Goal: Communication & Community: Ask a question

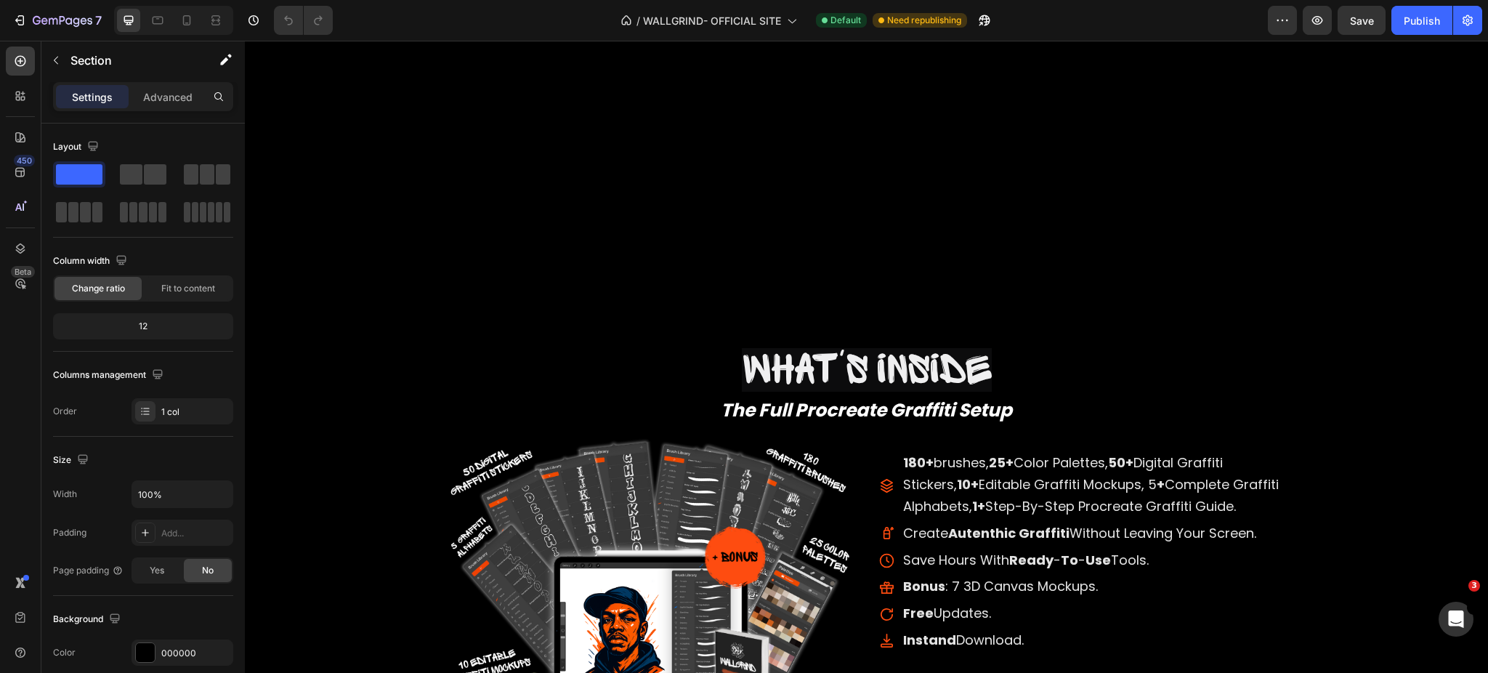
scroll to position [2095, 0]
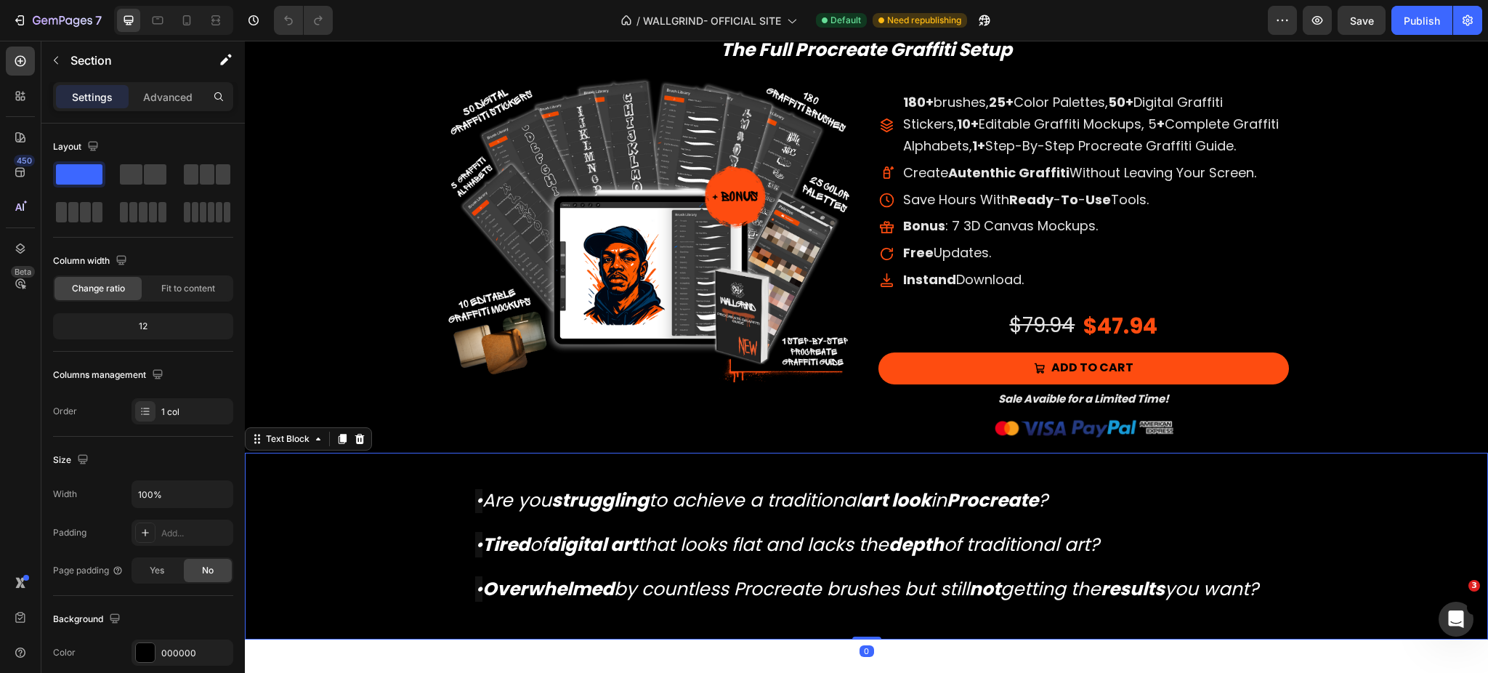
click at [1269, 542] on div "• Are you struggling to achieve a traditional art look in Procreate ? • Tired o…" at bounding box center [866, 546] width 1243 height 114
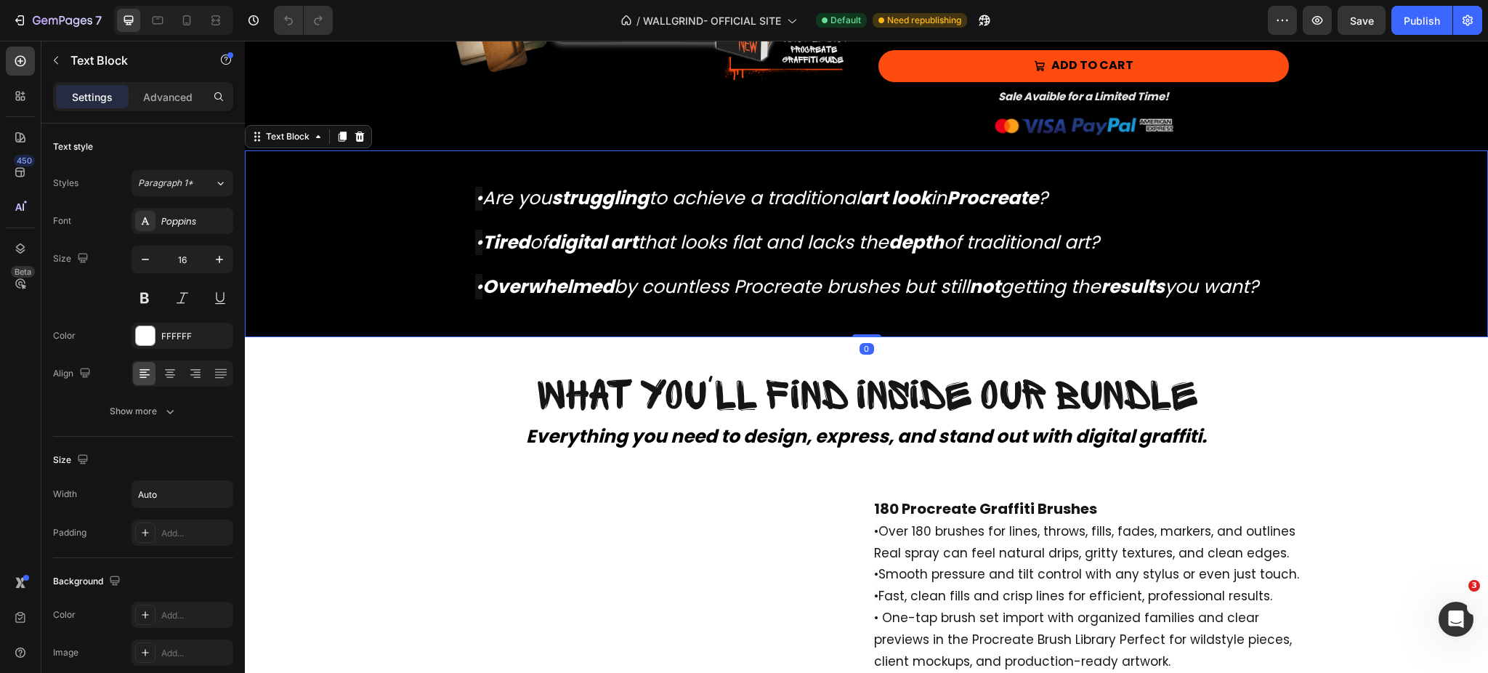
scroll to position [2394, 0]
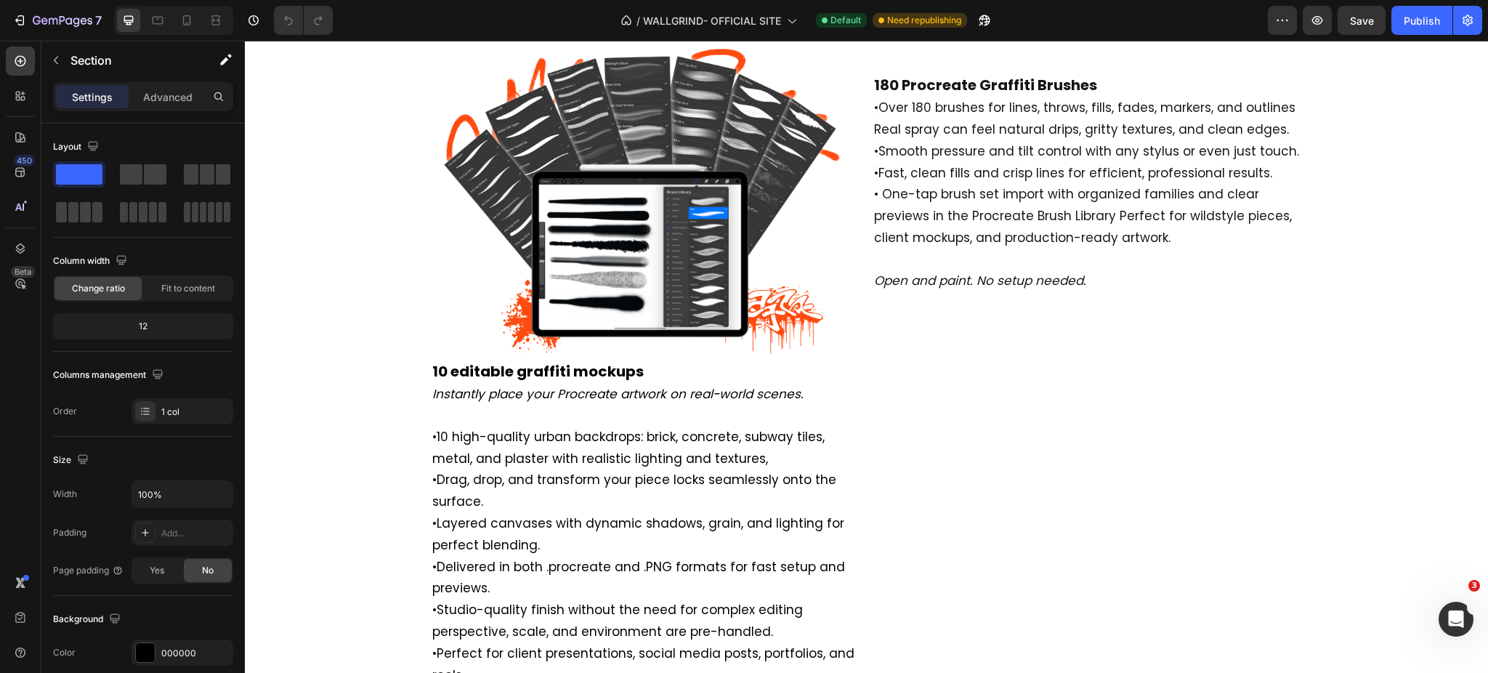
scroll to position [2838, 0]
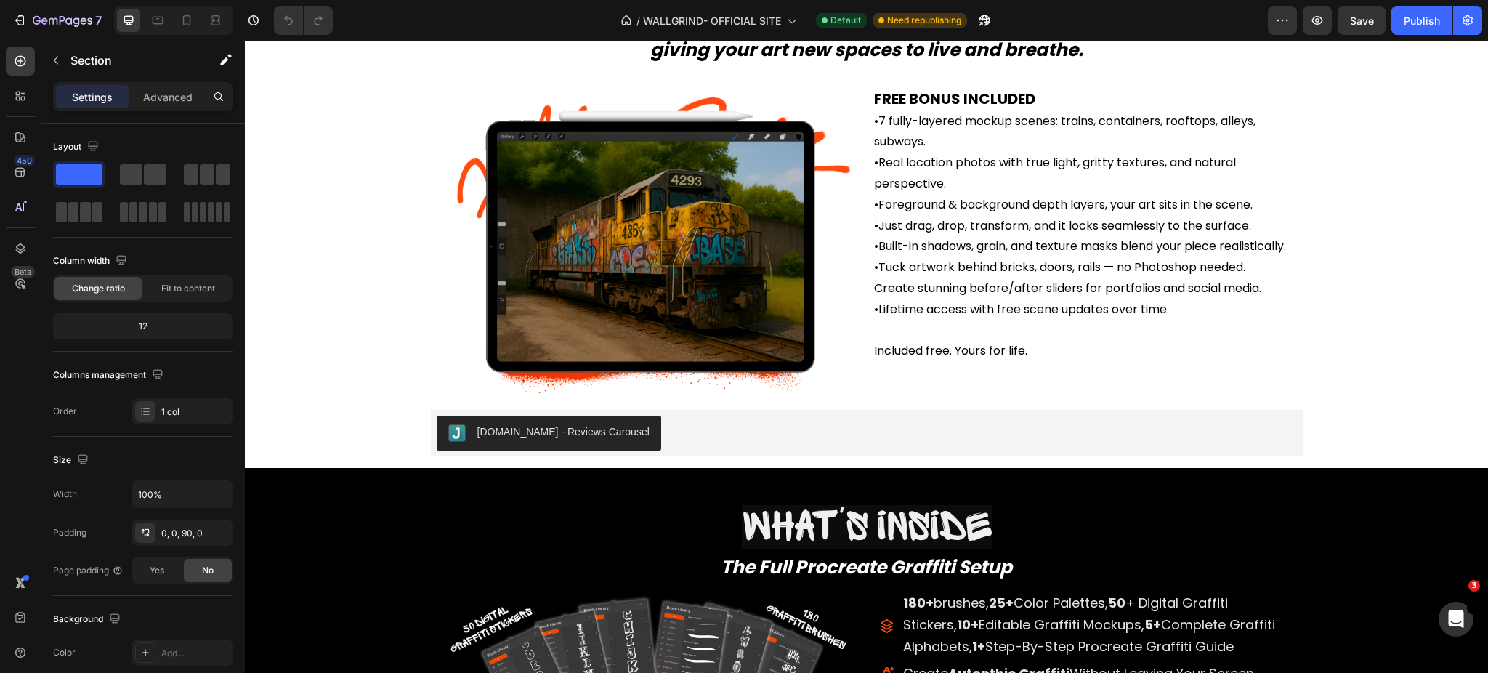
scroll to position [5083, 0]
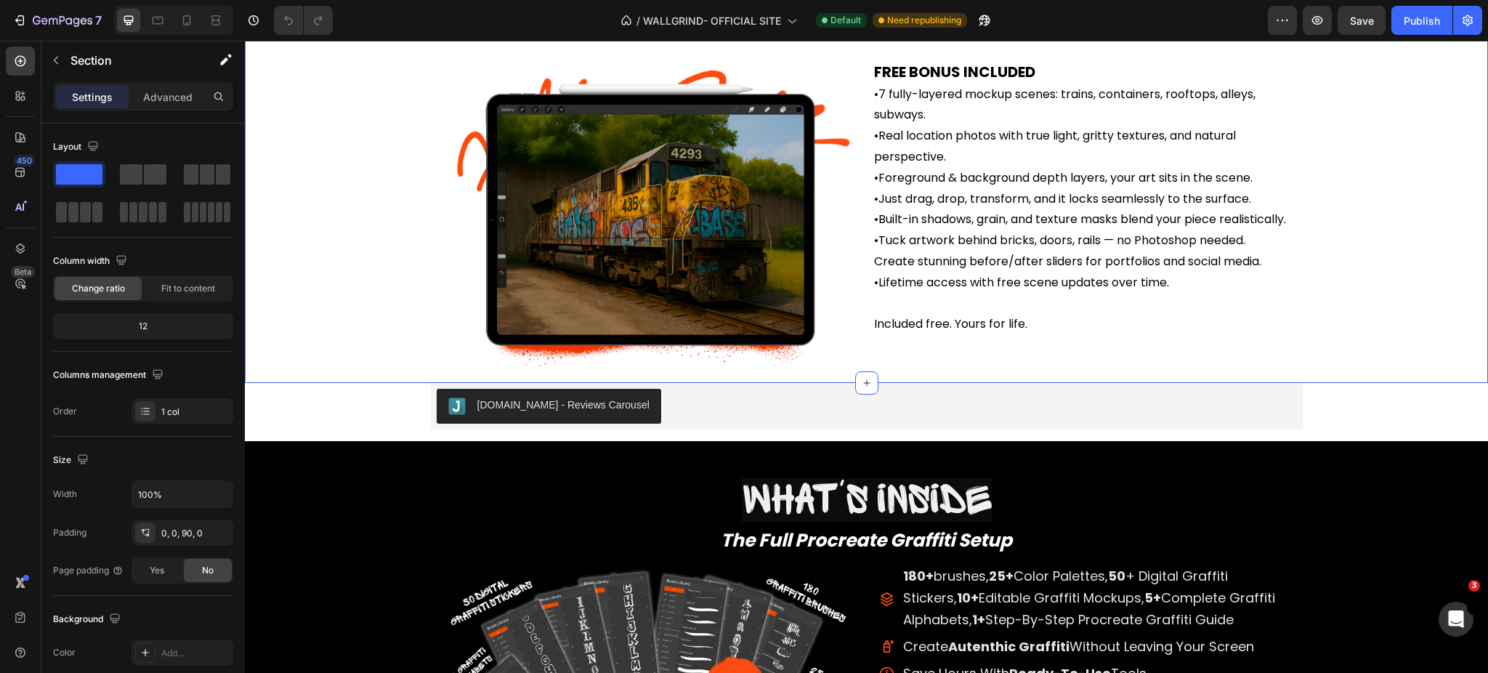
click at [346, 289] on div "New Dimensions, No Extra Cost. Heading New Dimensions, No Extra Cost. Heading W…" at bounding box center [866, 112] width 1214 height 541
click at [386, 419] on div "[DOMAIN_NAME] - Reviews Carousel [DOMAIN_NAME] Row" at bounding box center [866, 412] width 1243 height 58
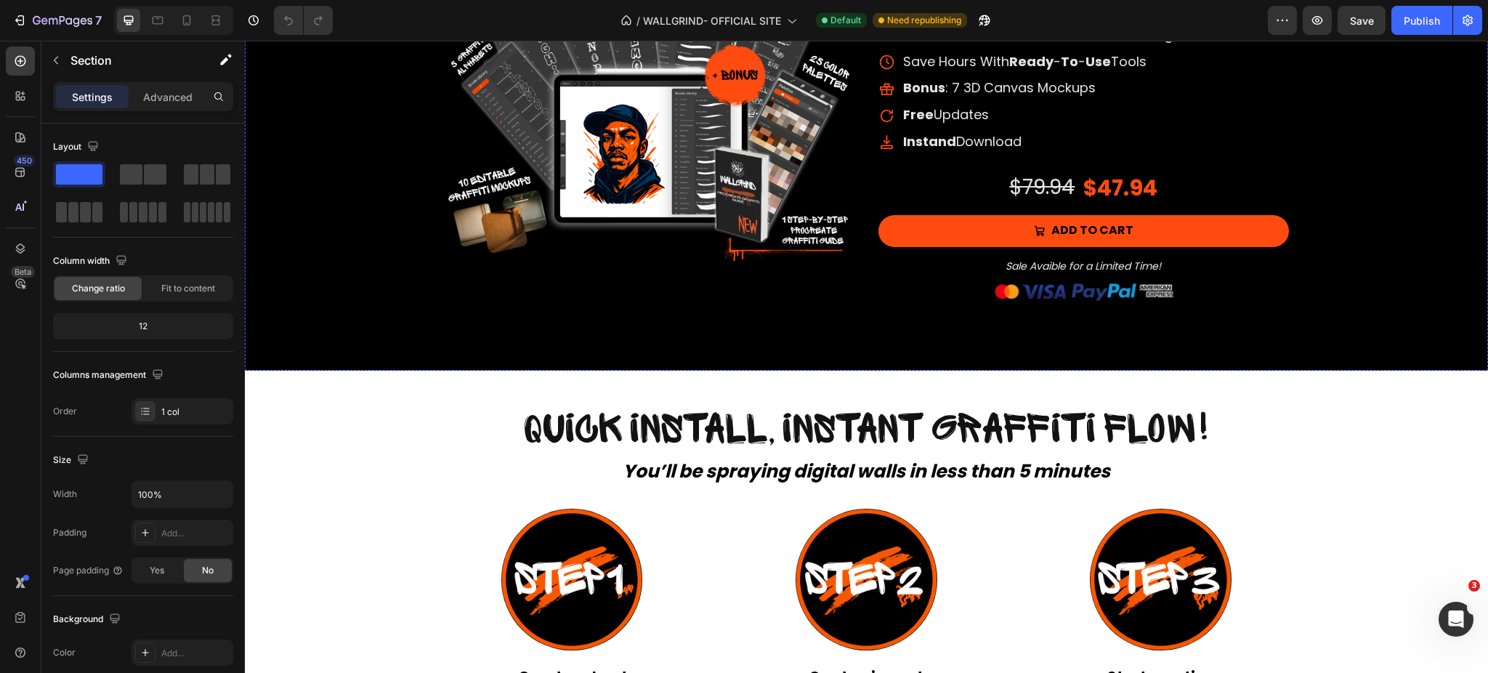
scroll to position [5693, 0]
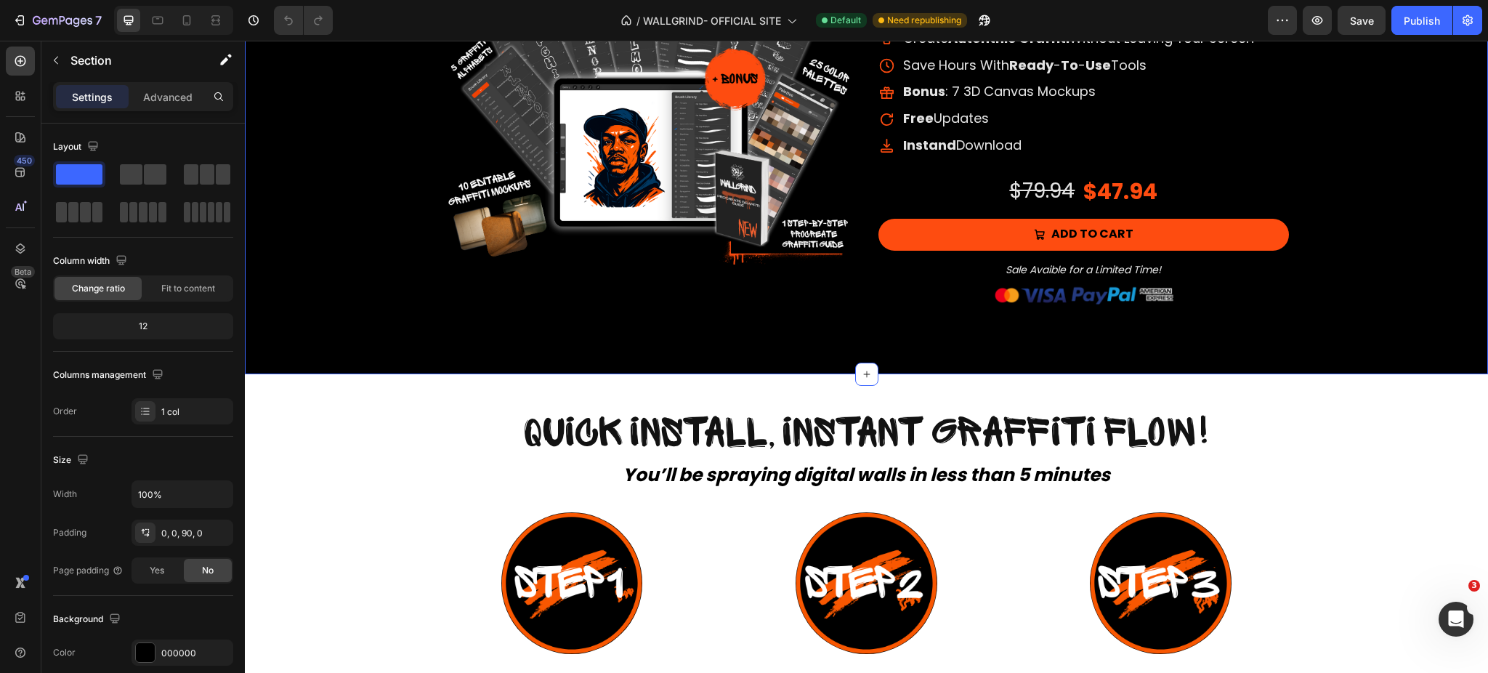
click at [947, 353] on div "What's inside Heading The Full Procreate Graffiti Setup Text Block What's insid…" at bounding box center [866, 104] width 1243 height 542
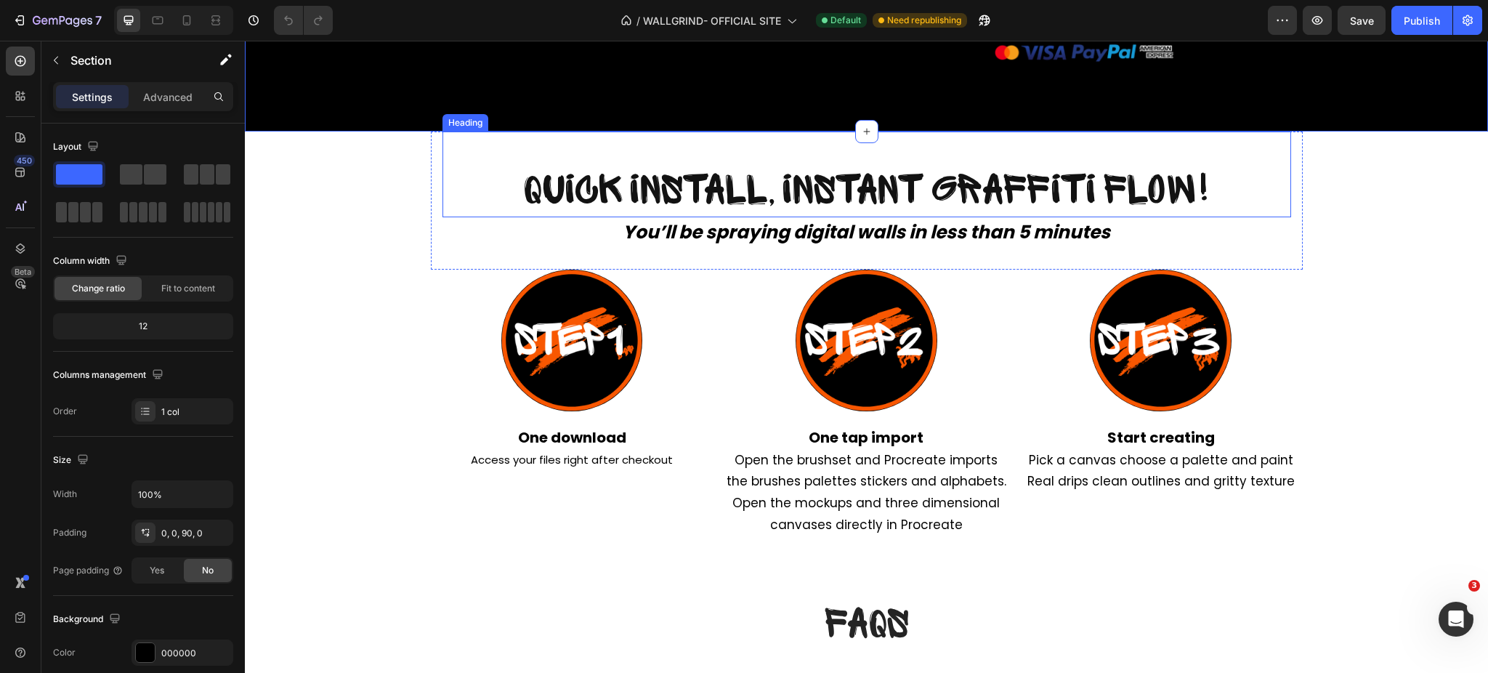
scroll to position [5934, 0]
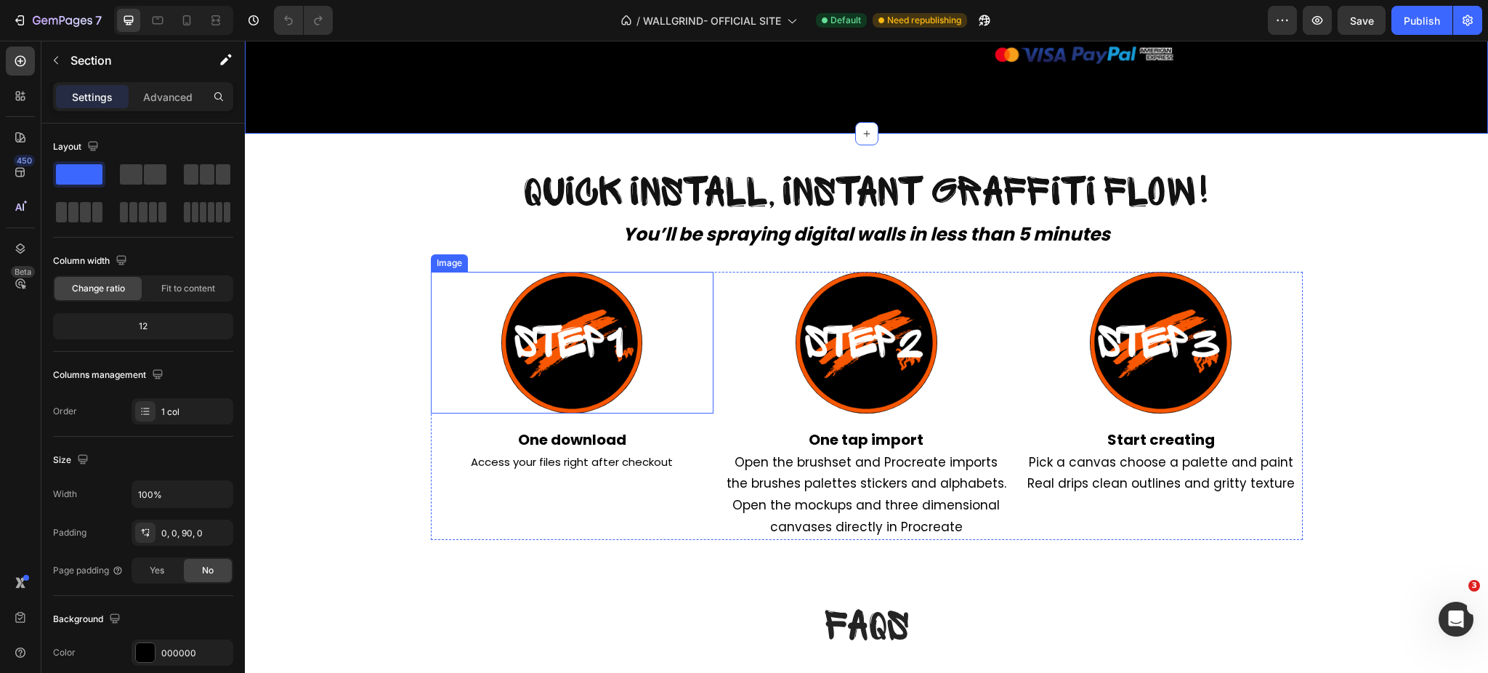
click at [445, 288] on div "Image" at bounding box center [572, 343] width 283 height 142
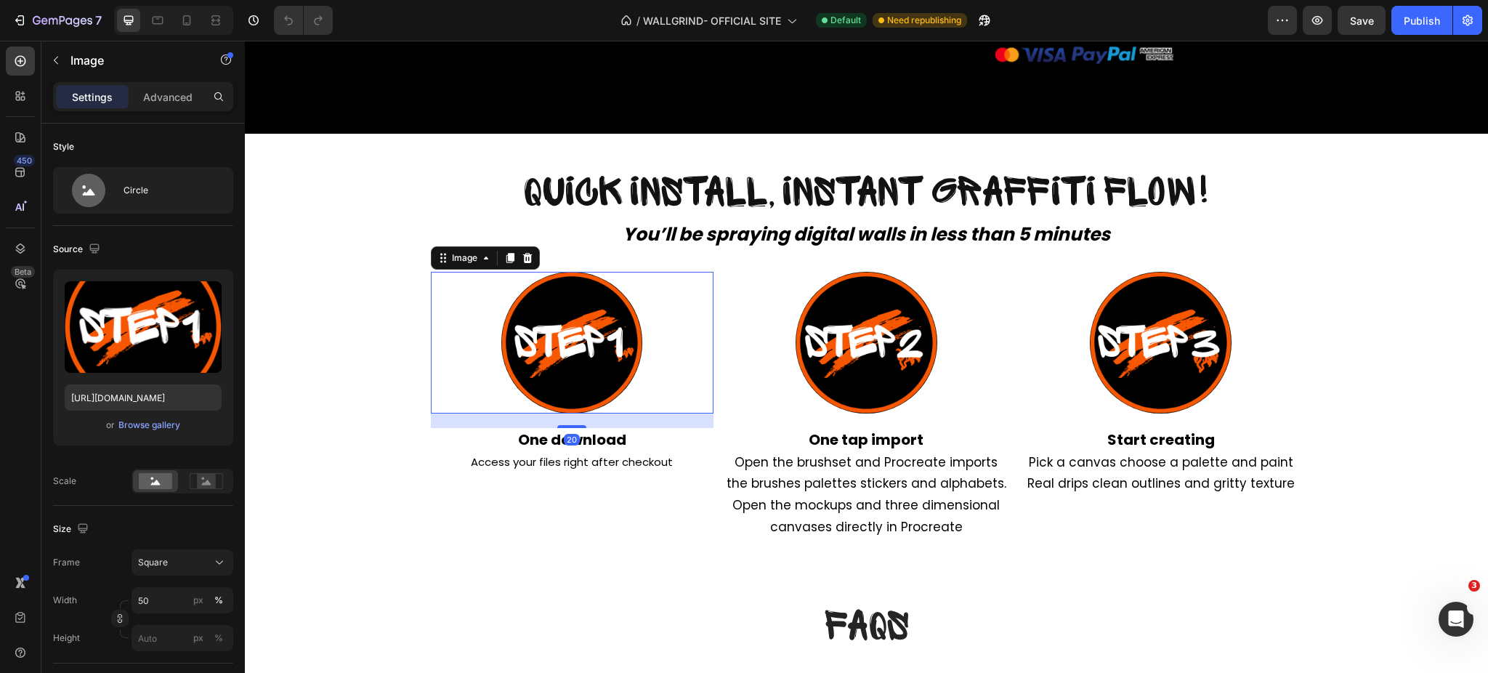
click at [353, 222] on div "Quick Install... Instant Graffiti Flow! Heading Quick Install, Instant Graffiti…" at bounding box center [866, 564] width 1243 height 861
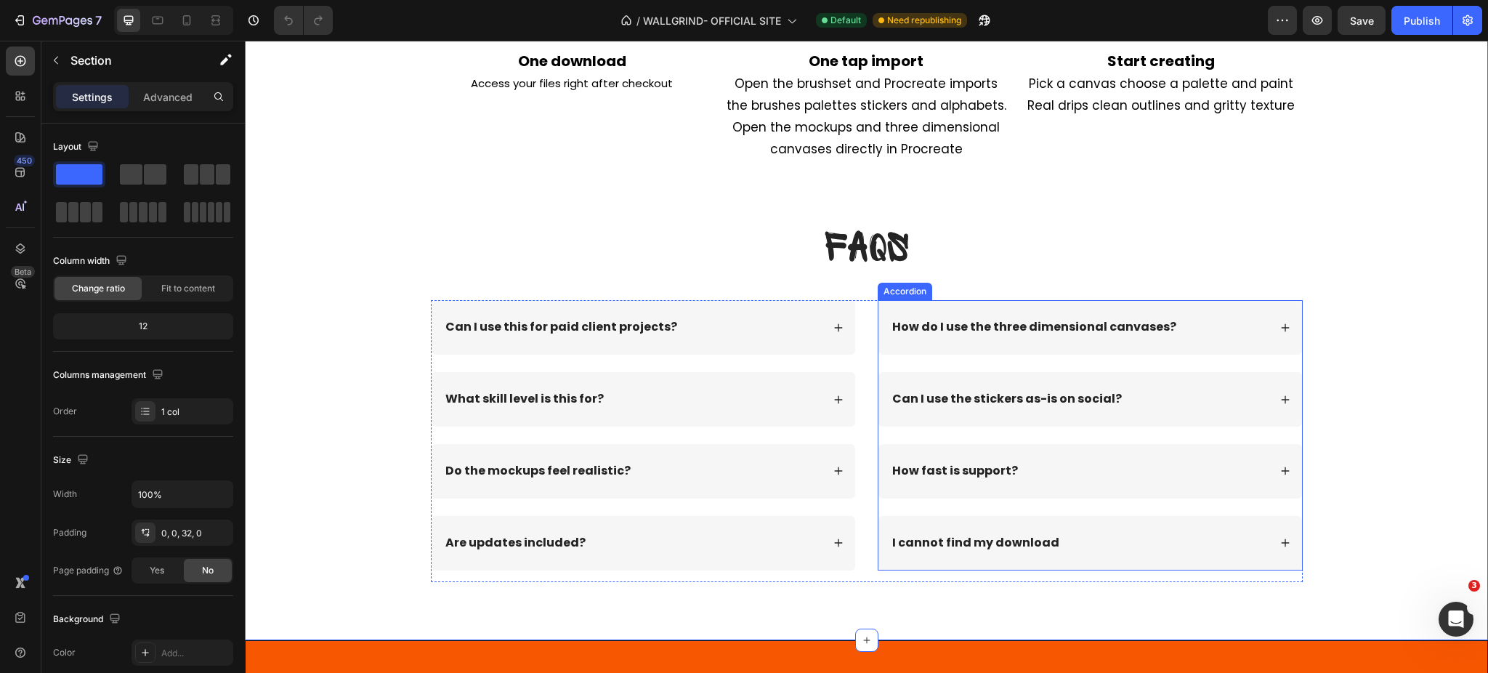
scroll to position [5908, 0]
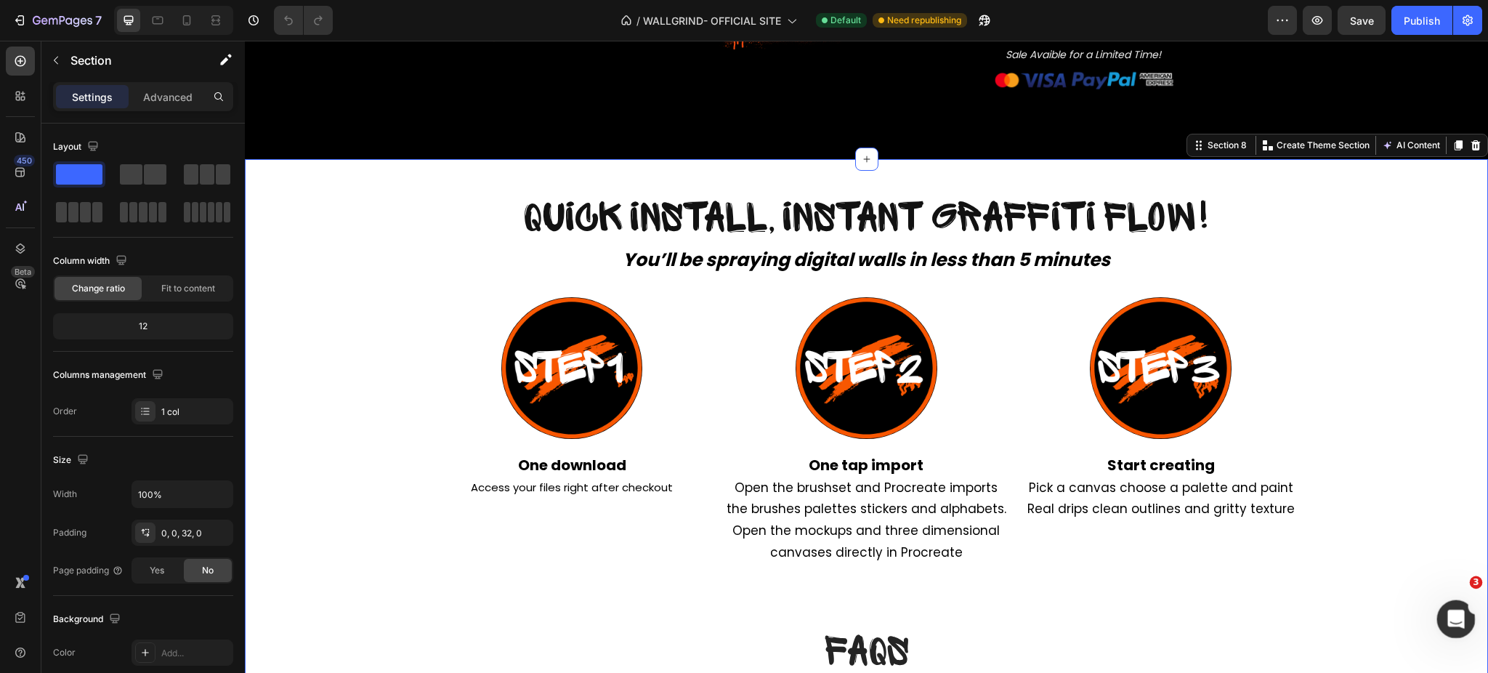
click at [1450, 610] on icon "Apri il messenger Intercom" at bounding box center [1454, 617] width 24 height 24
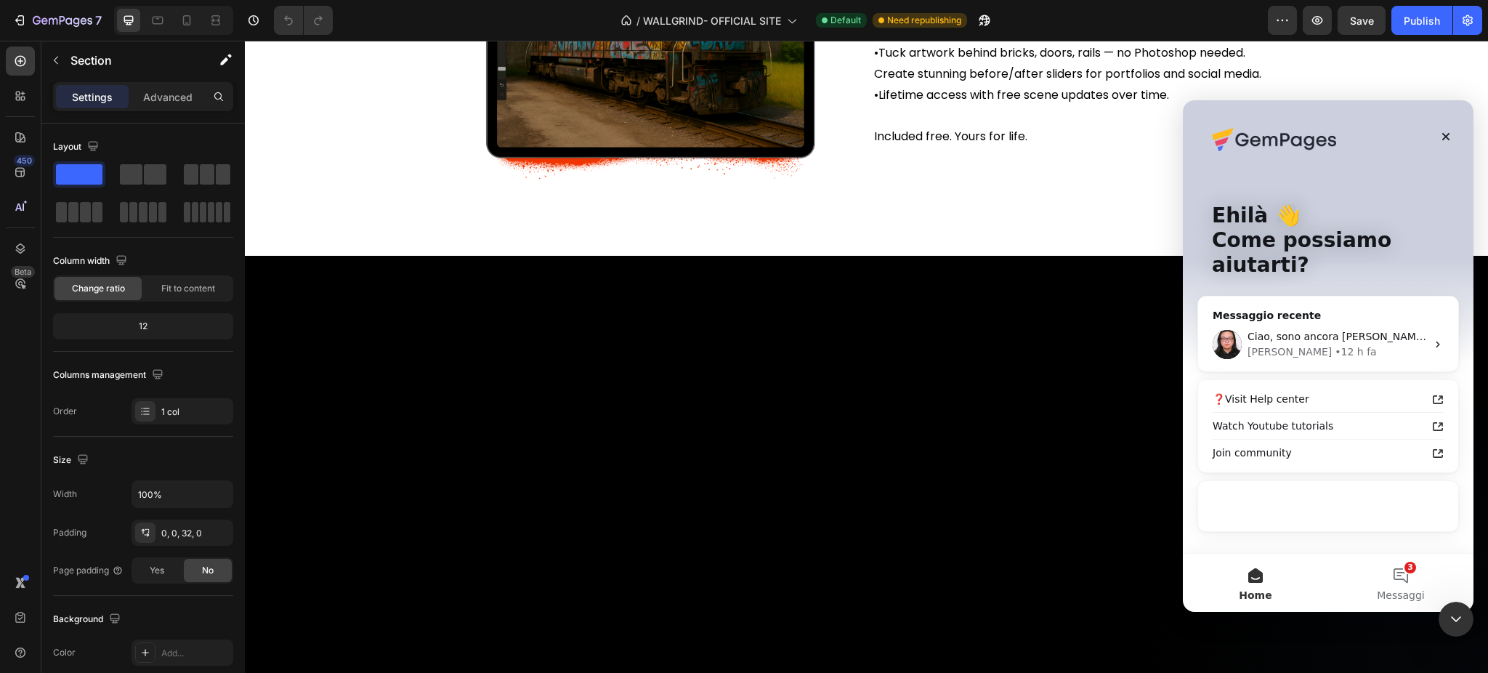
scroll to position [4585, 0]
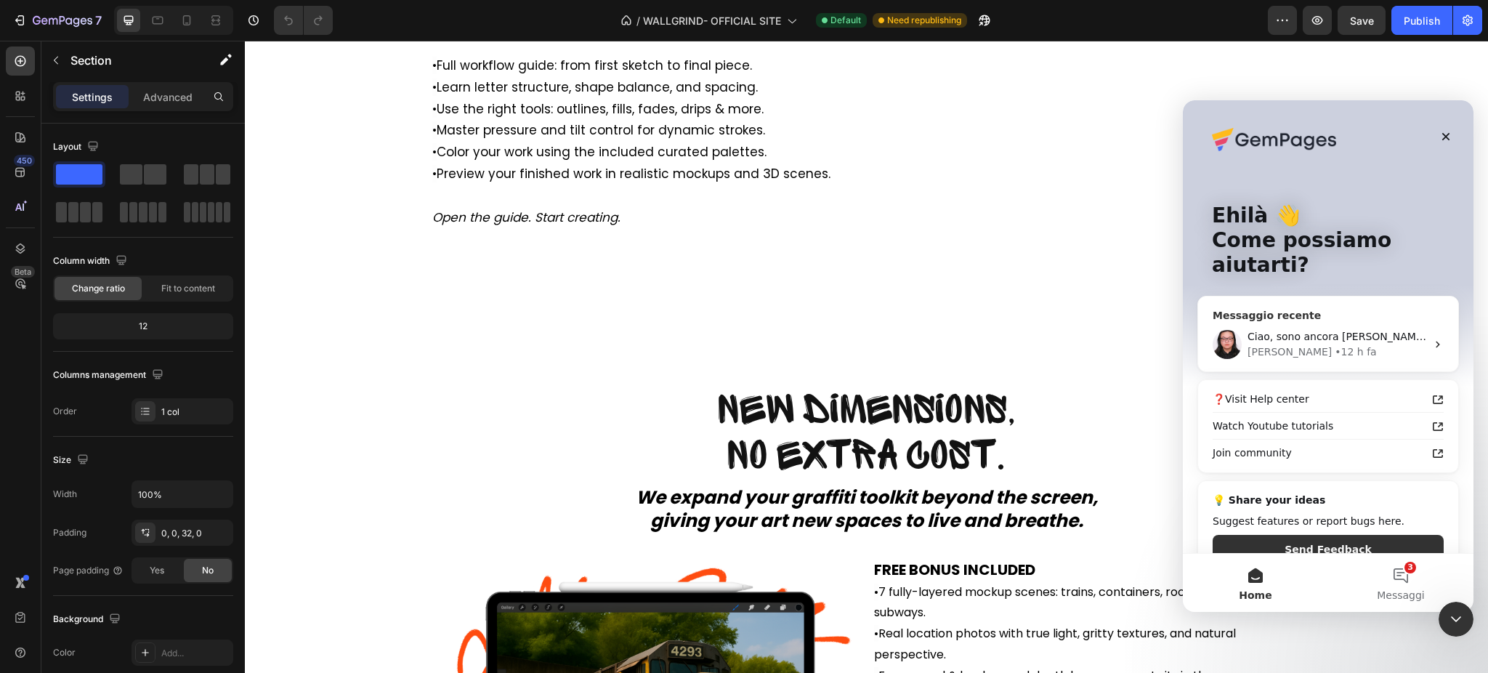
click at [1240, 333] on div "Messenger Intercom" at bounding box center [1227, 344] width 29 height 29
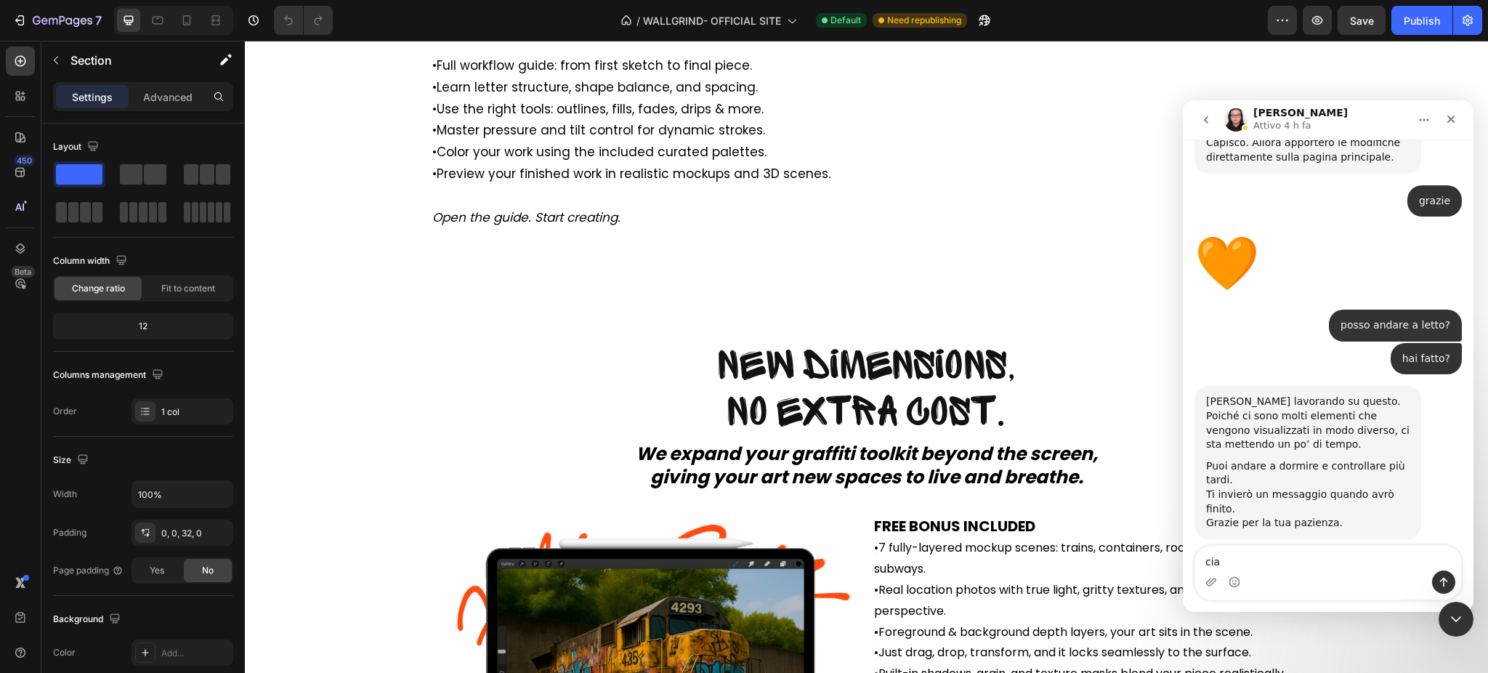
type textarea "ciao"
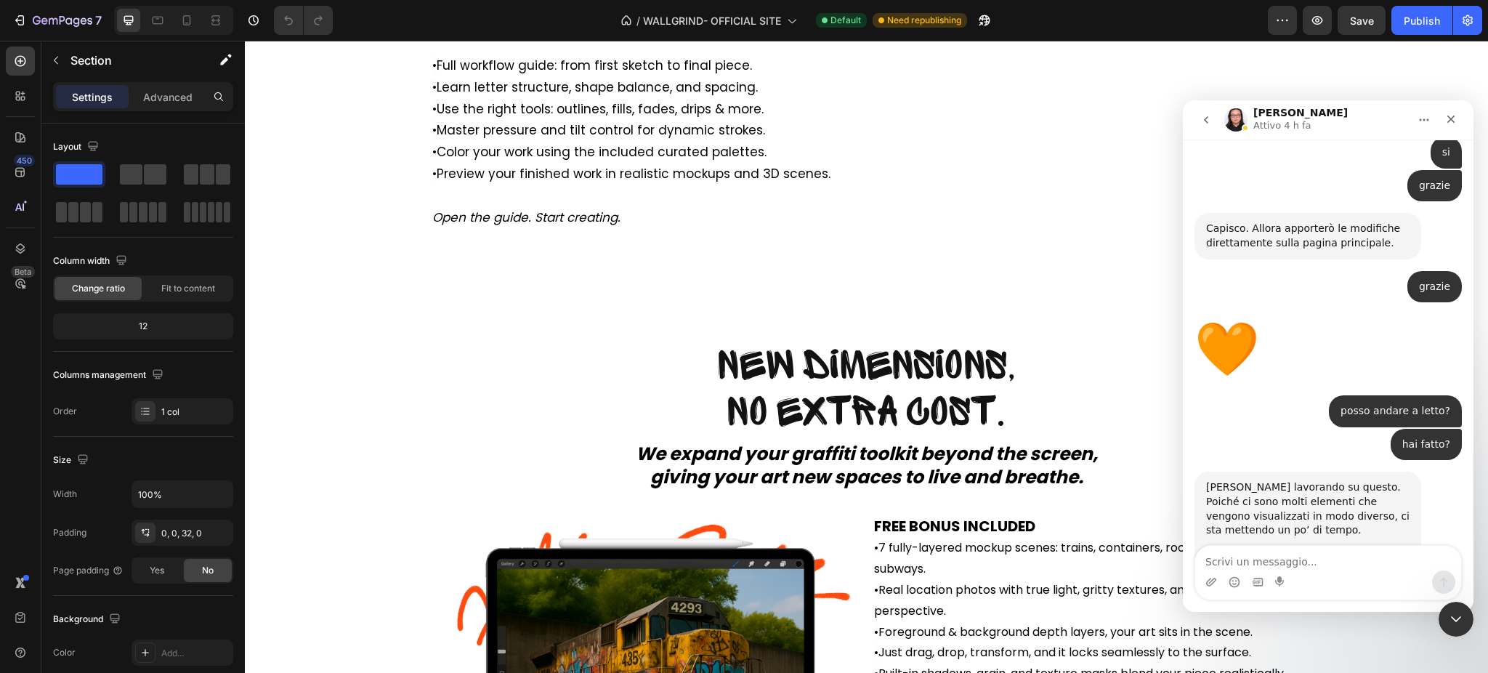
scroll to position [18331, 0]
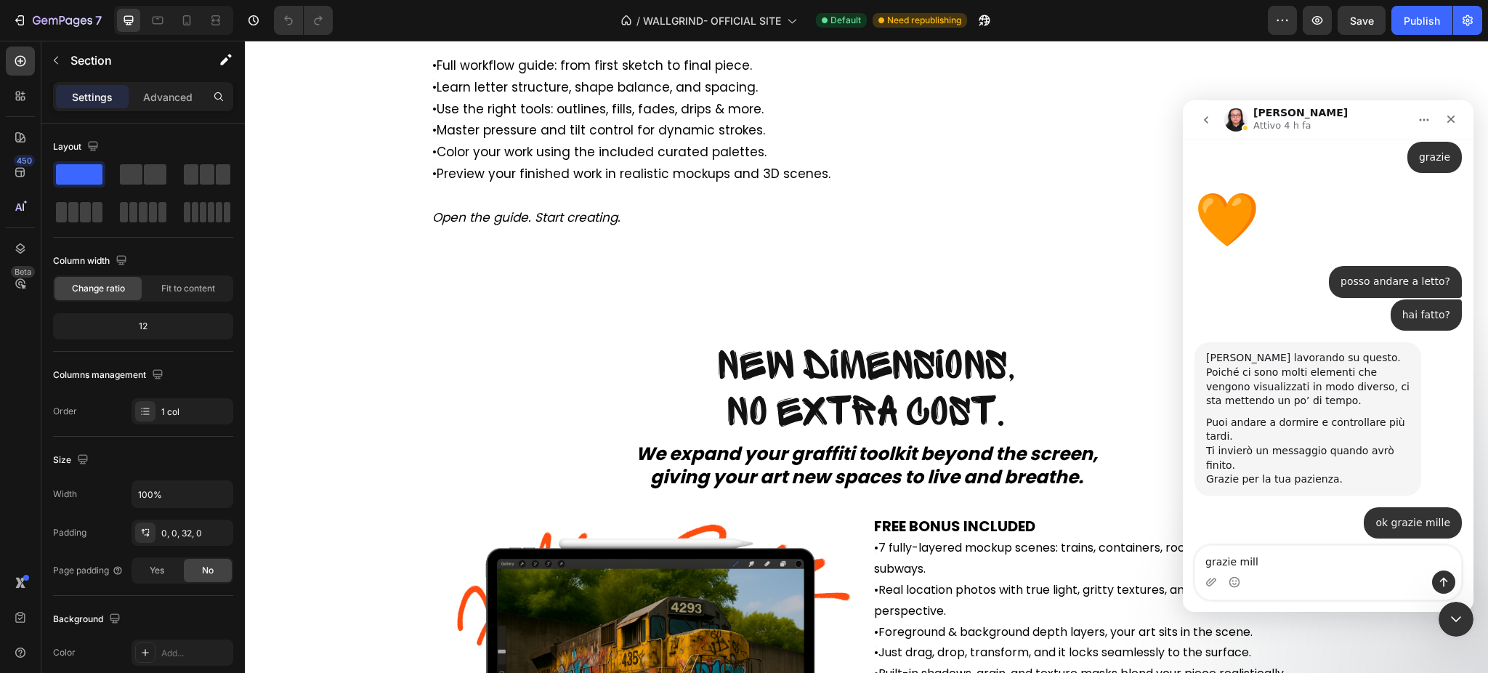
type textarea "grazie mille"
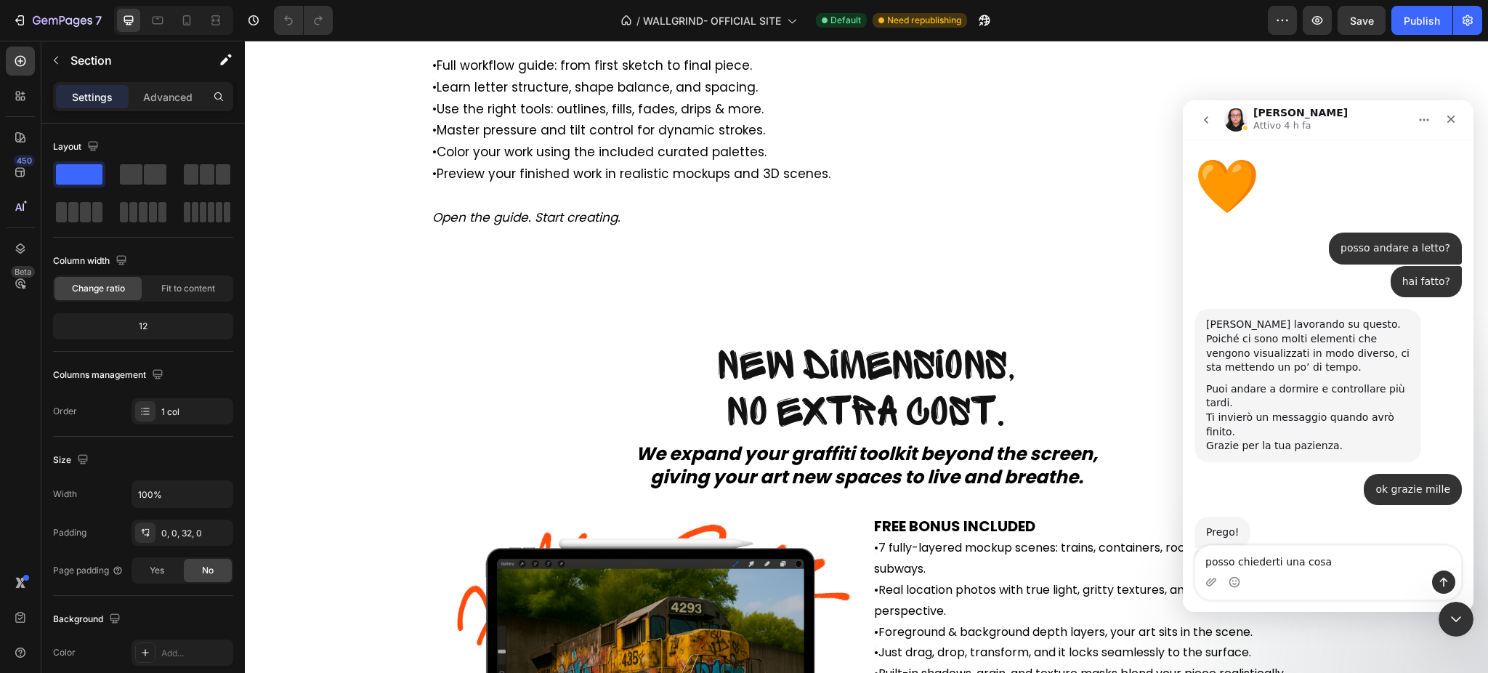
type textarea "posso chiederti una cosa?"
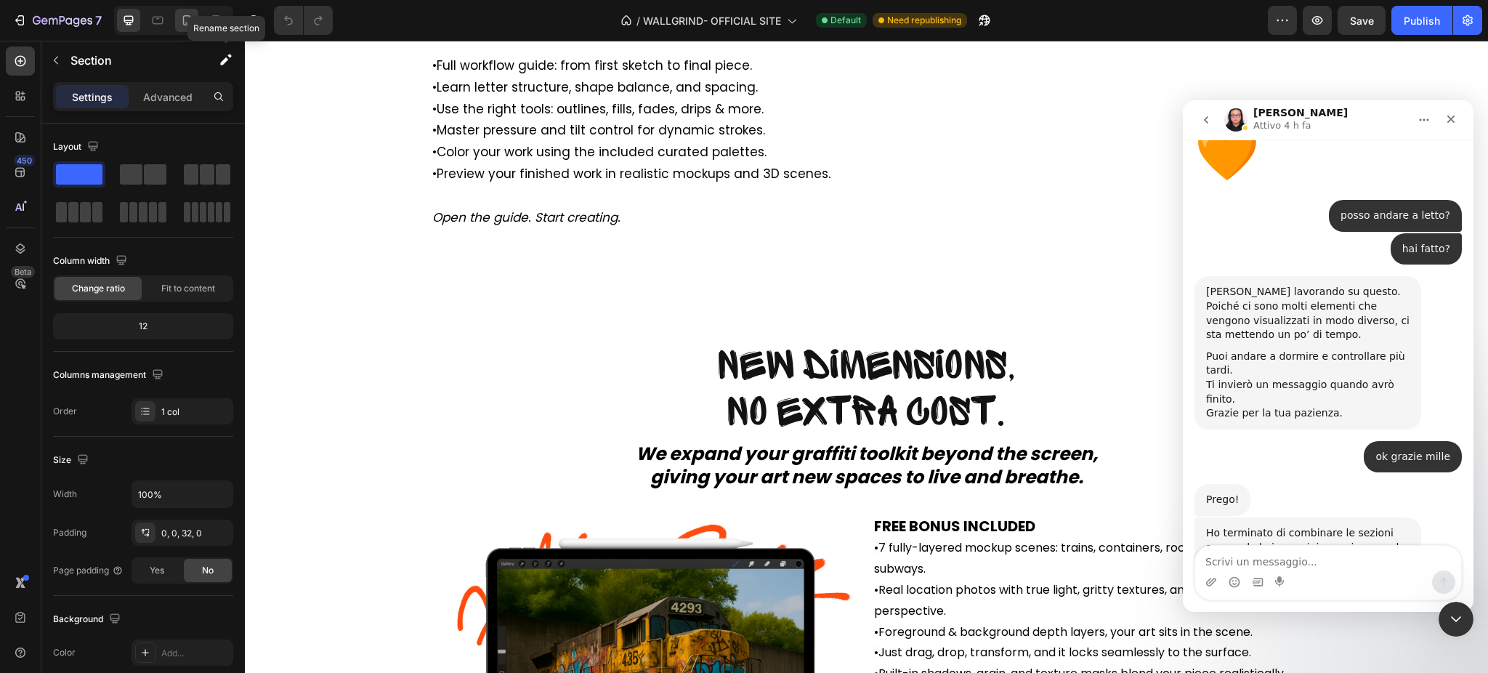
click at [183, 17] on icon at bounding box center [187, 20] width 8 height 10
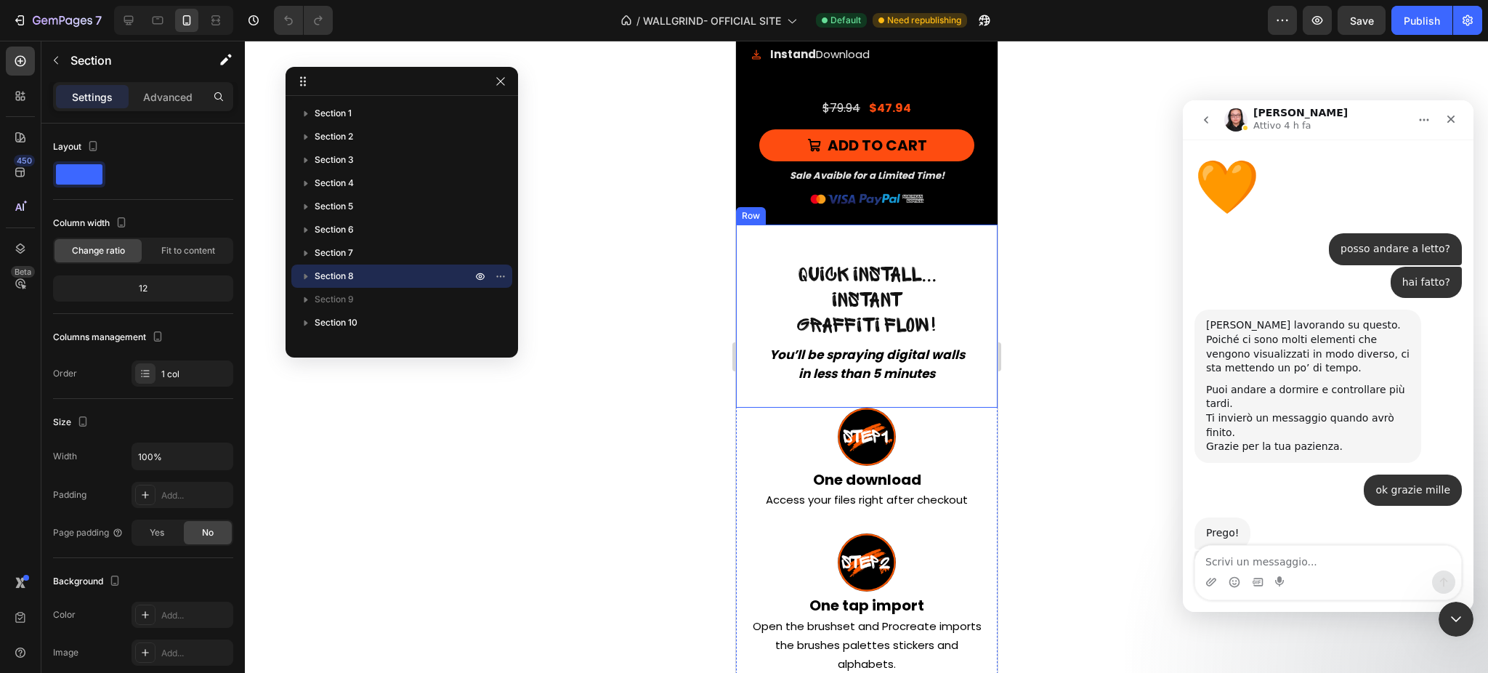
scroll to position [18430, 0]
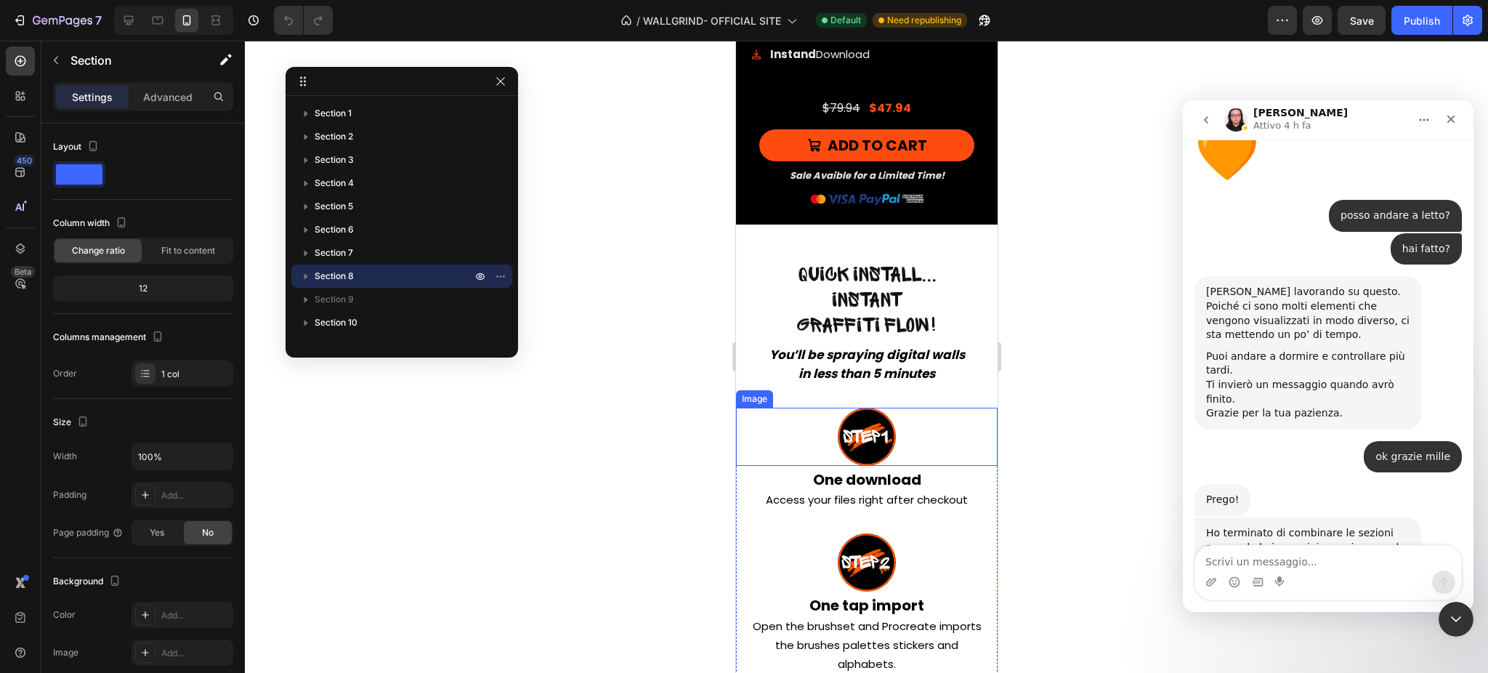
click at [967, 411] on div at bounding box center [866, 437] width 262 height 58
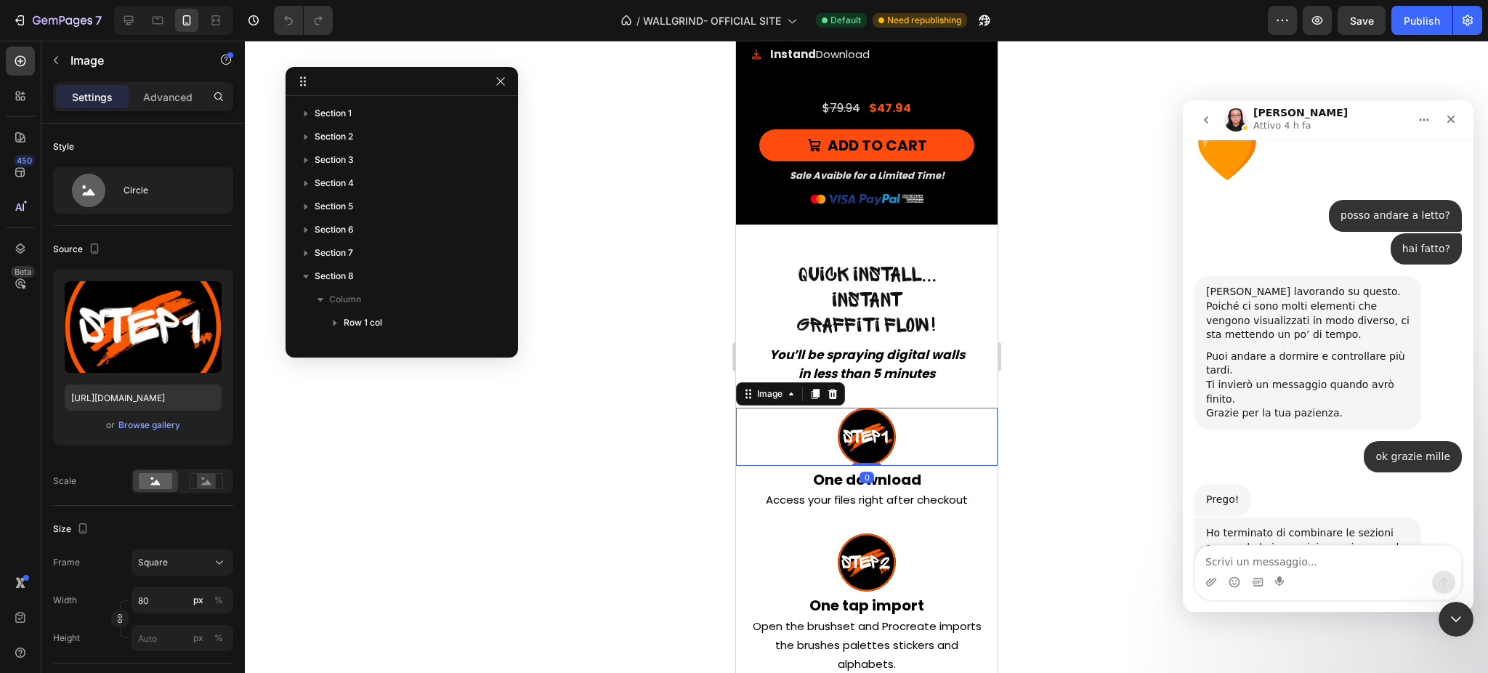
scroll to position [182, 0]
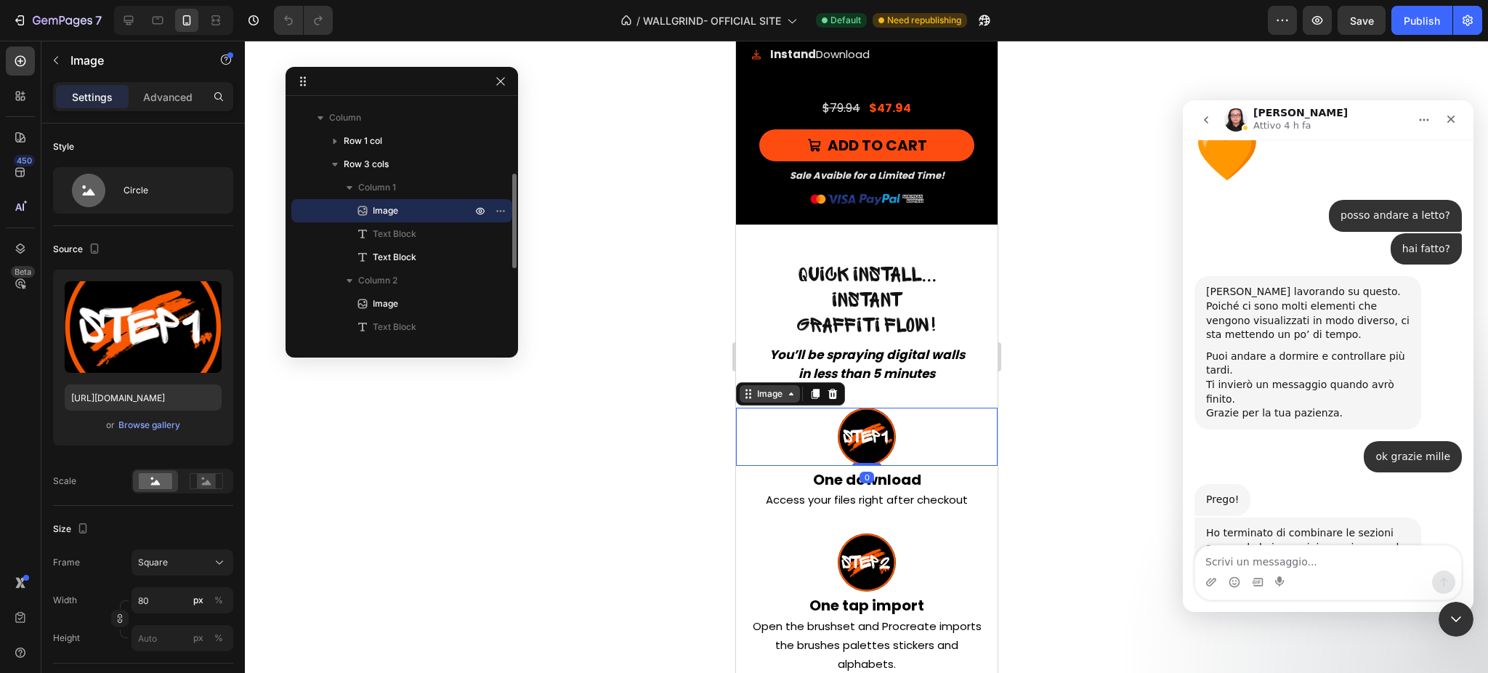
click at [782, 400] on div "Image" at bounding box center [769, 393] width 31 height 13
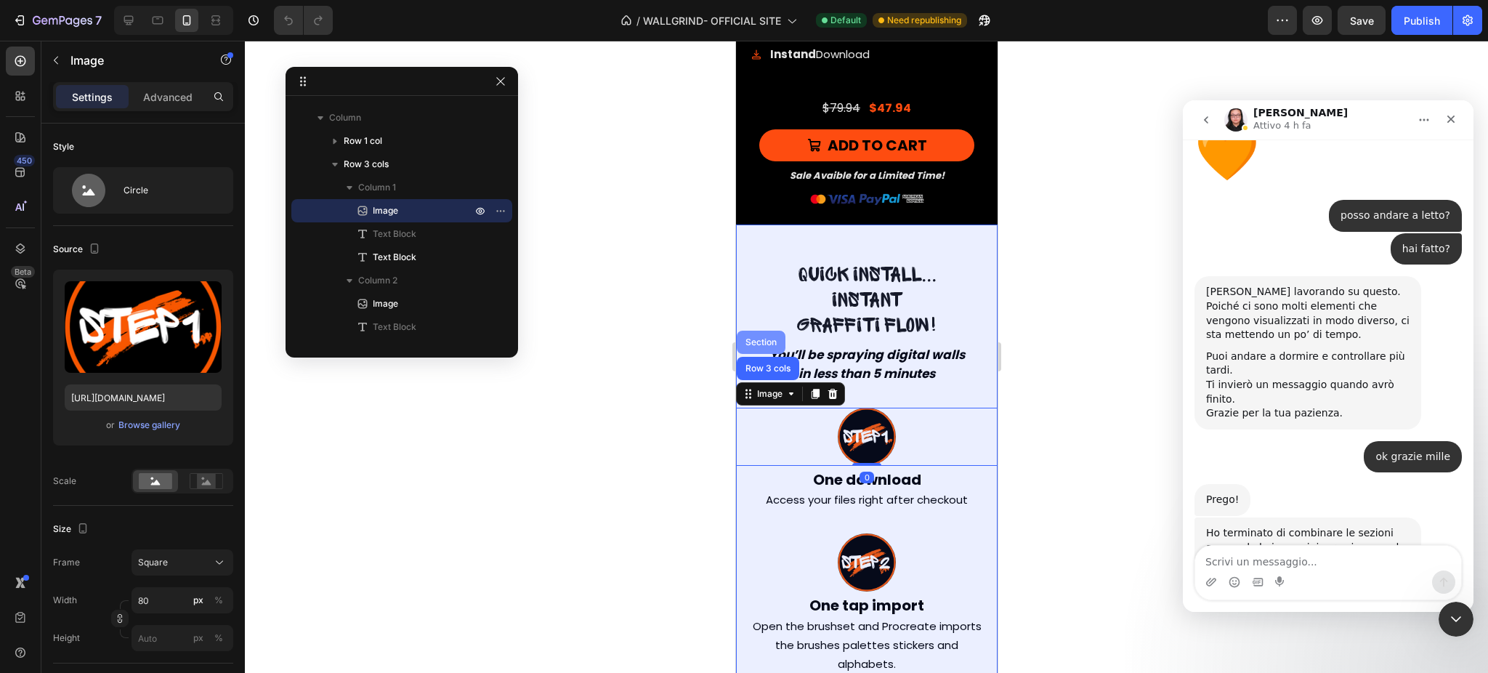
click at [762, 345] on div "Section" at bounding box center [760, 342] width 37 height 9
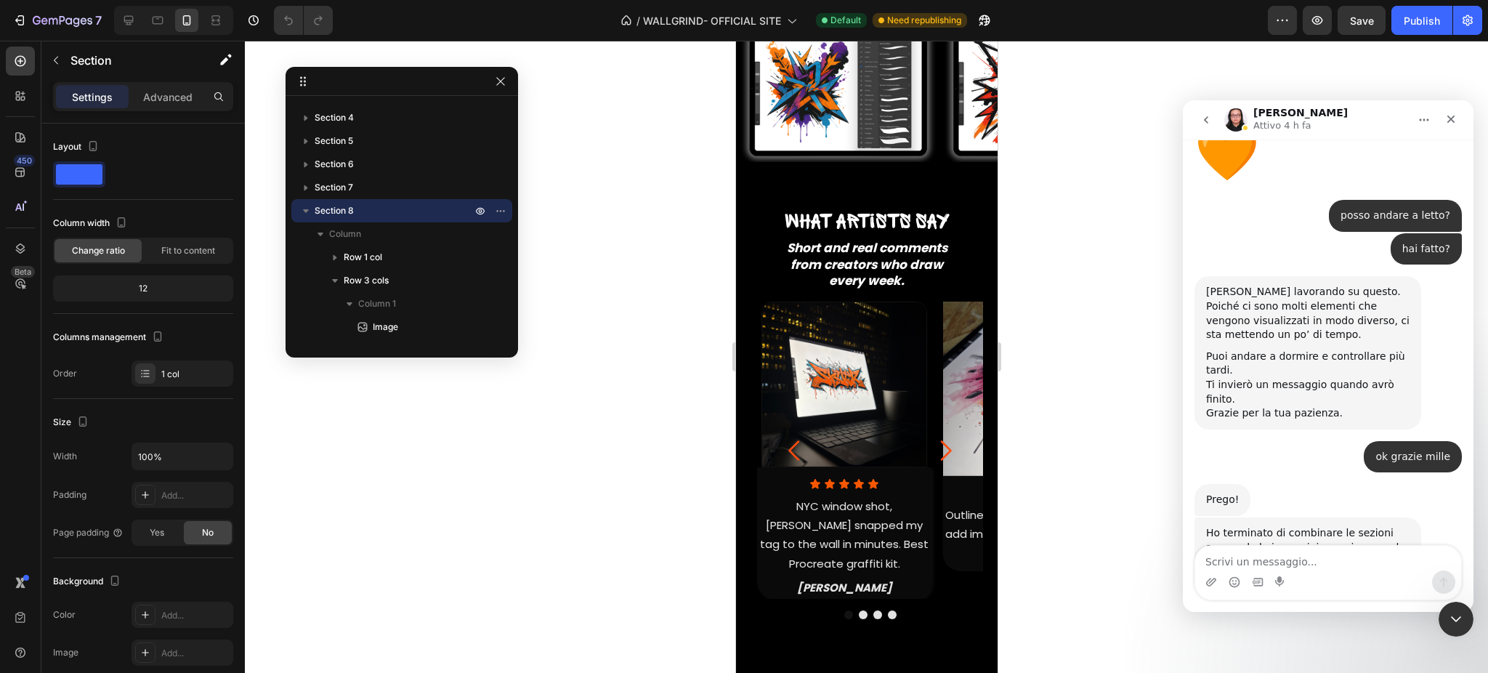
scroll to position [523, 0]
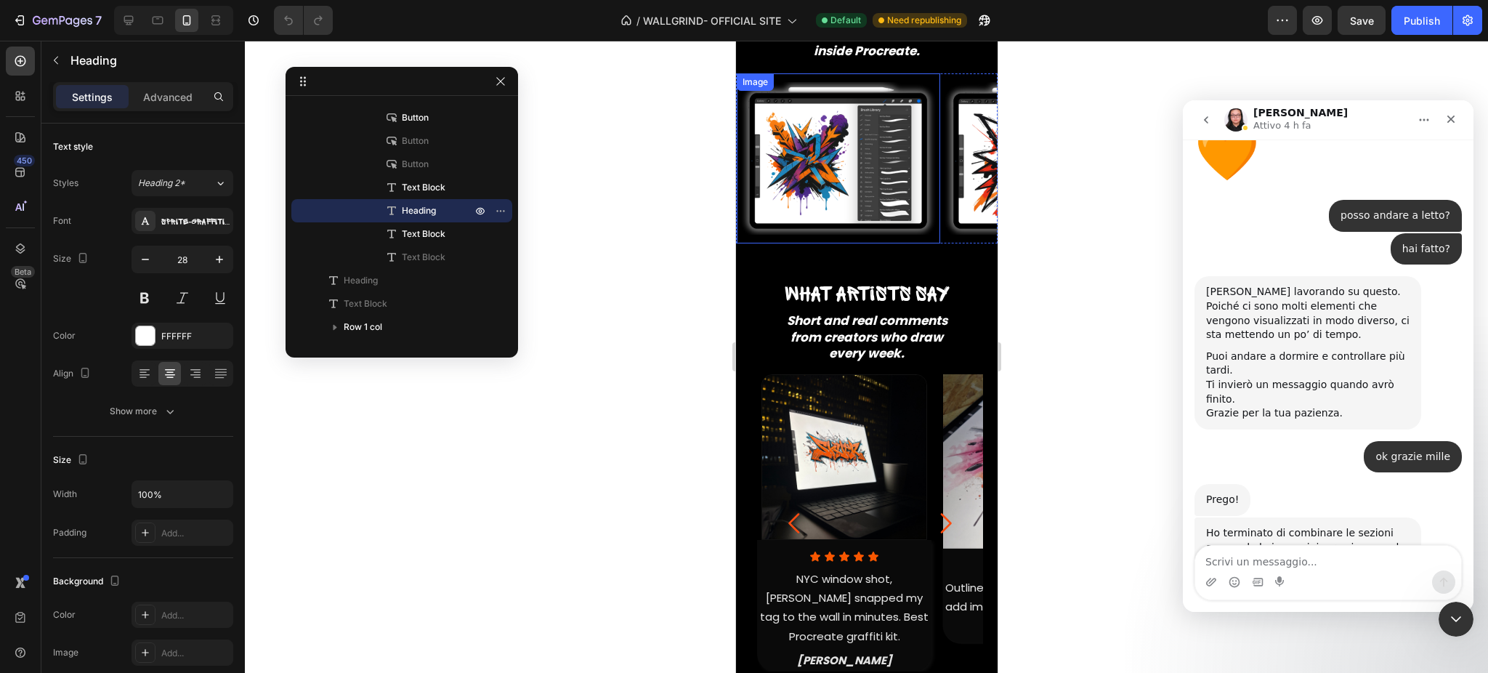
scroll to position [0, 0]
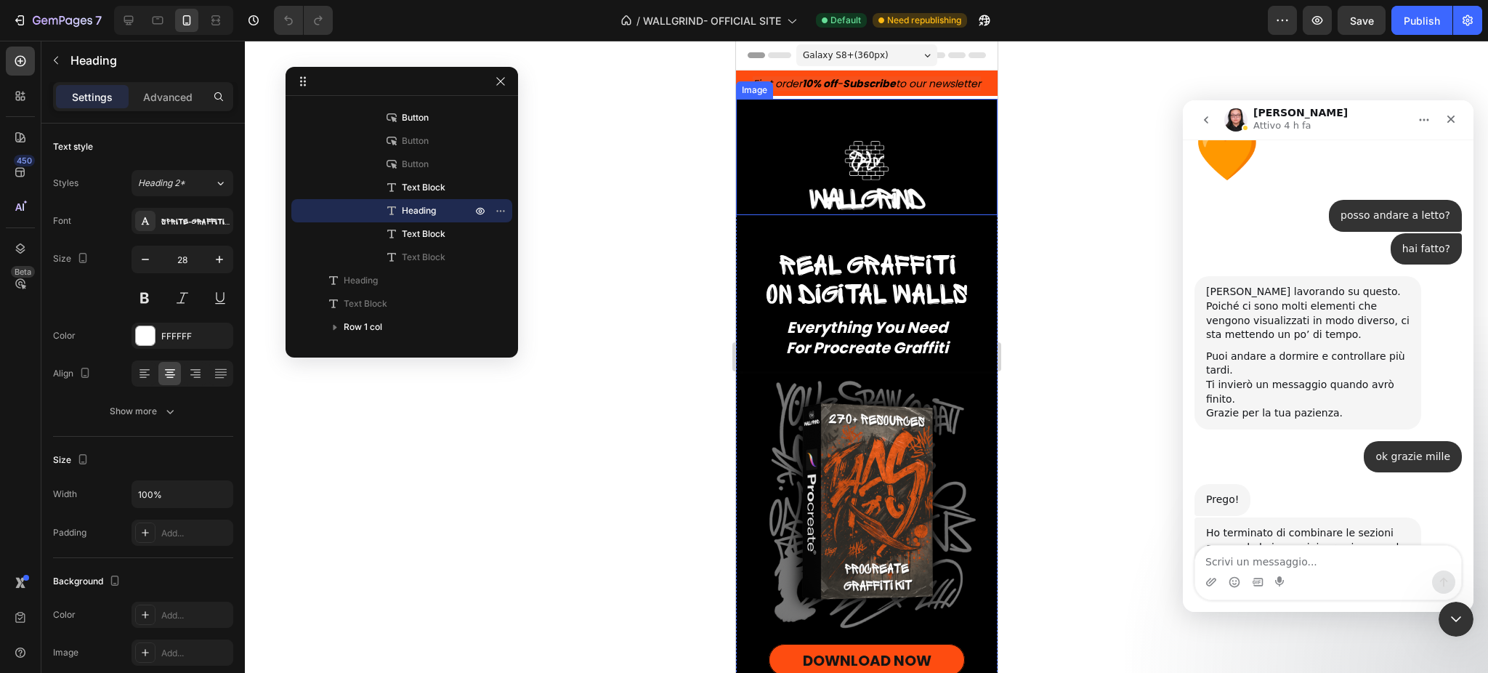
click at [1102, 182] on div at bounding box center [866, 357] width 1243 height 632
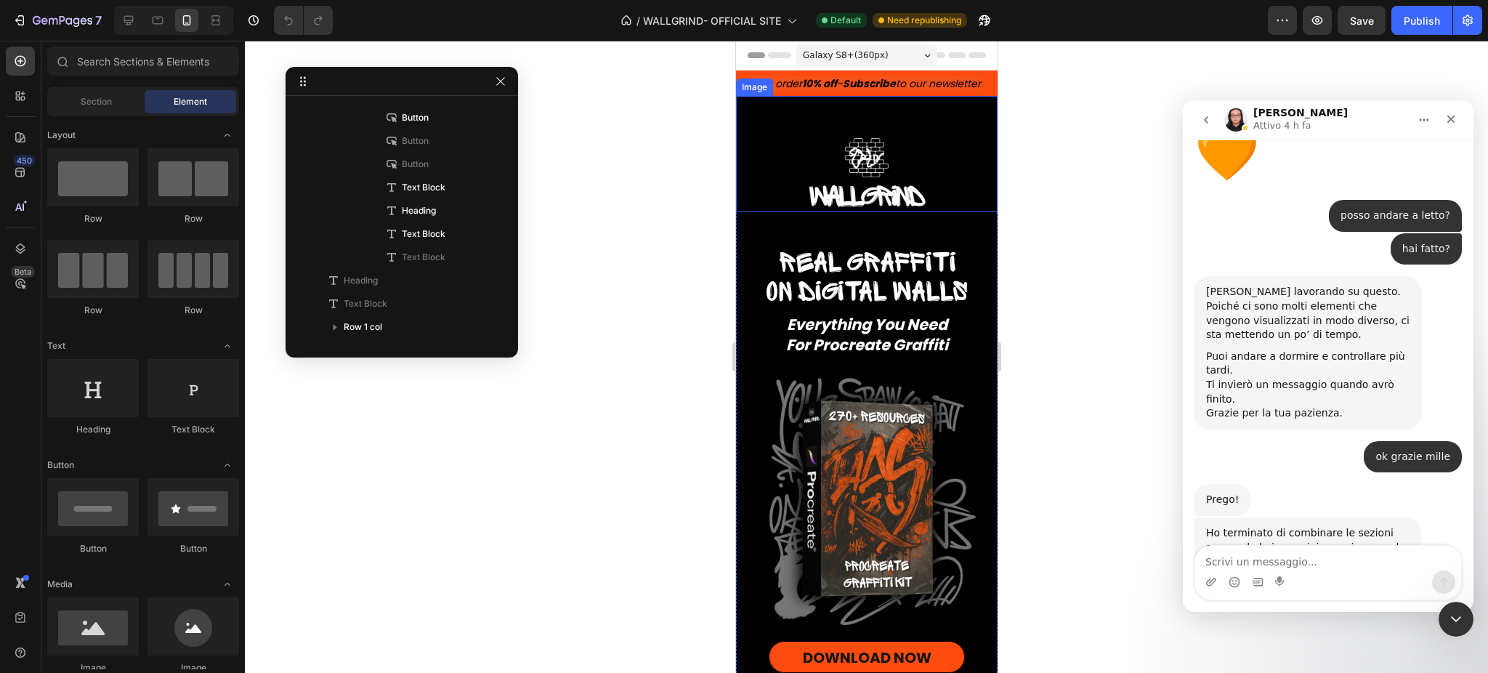
click at [764, 123] on div "Image" at bounding box center [866, 154] width 262 height 116
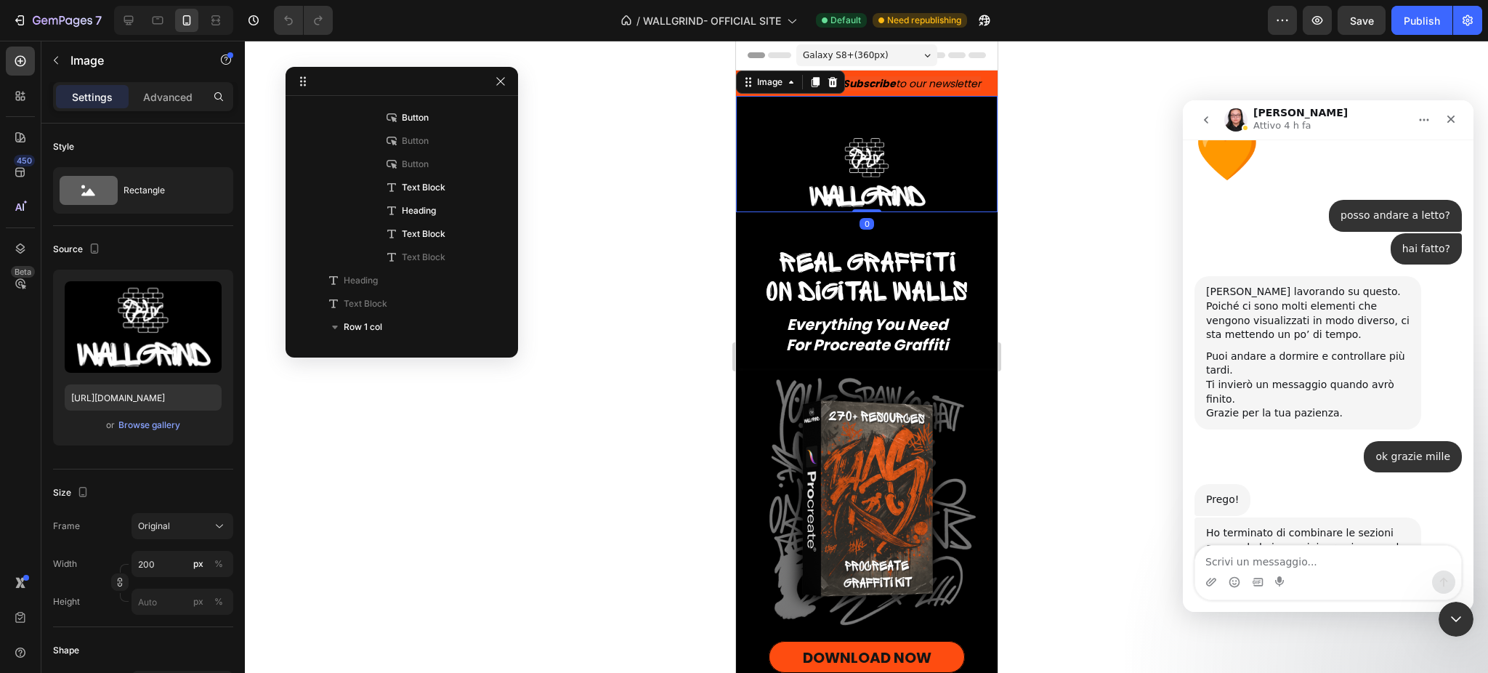
scroll to position [19, 0]
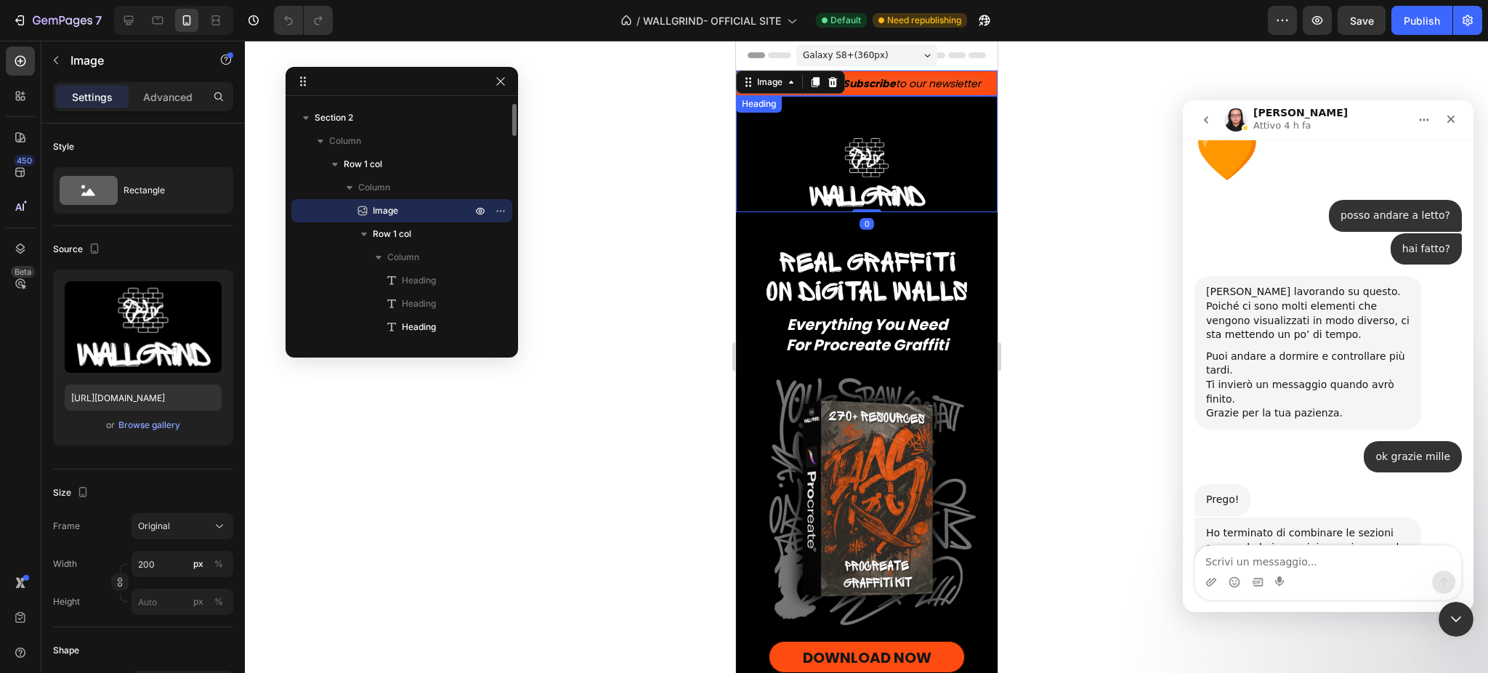
click at [884, 81] on strong "Subscribe" at bounding box center [868, 83] width 53 height 15
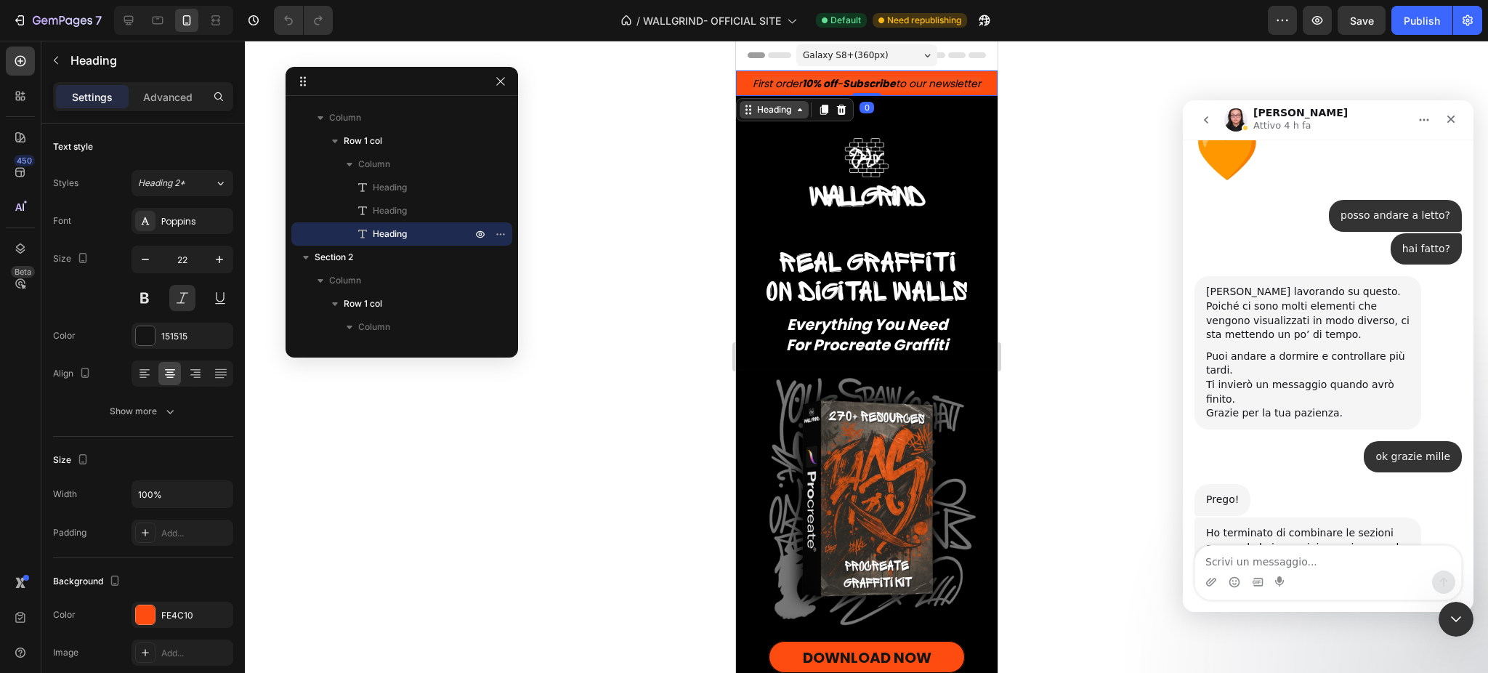
click at [777, 102] on div "Heading" at bounding box center [773, 109] width 69 height 17
click at [763, 65] on div "Section" at bounding box center [760, 58] width 49 height 23
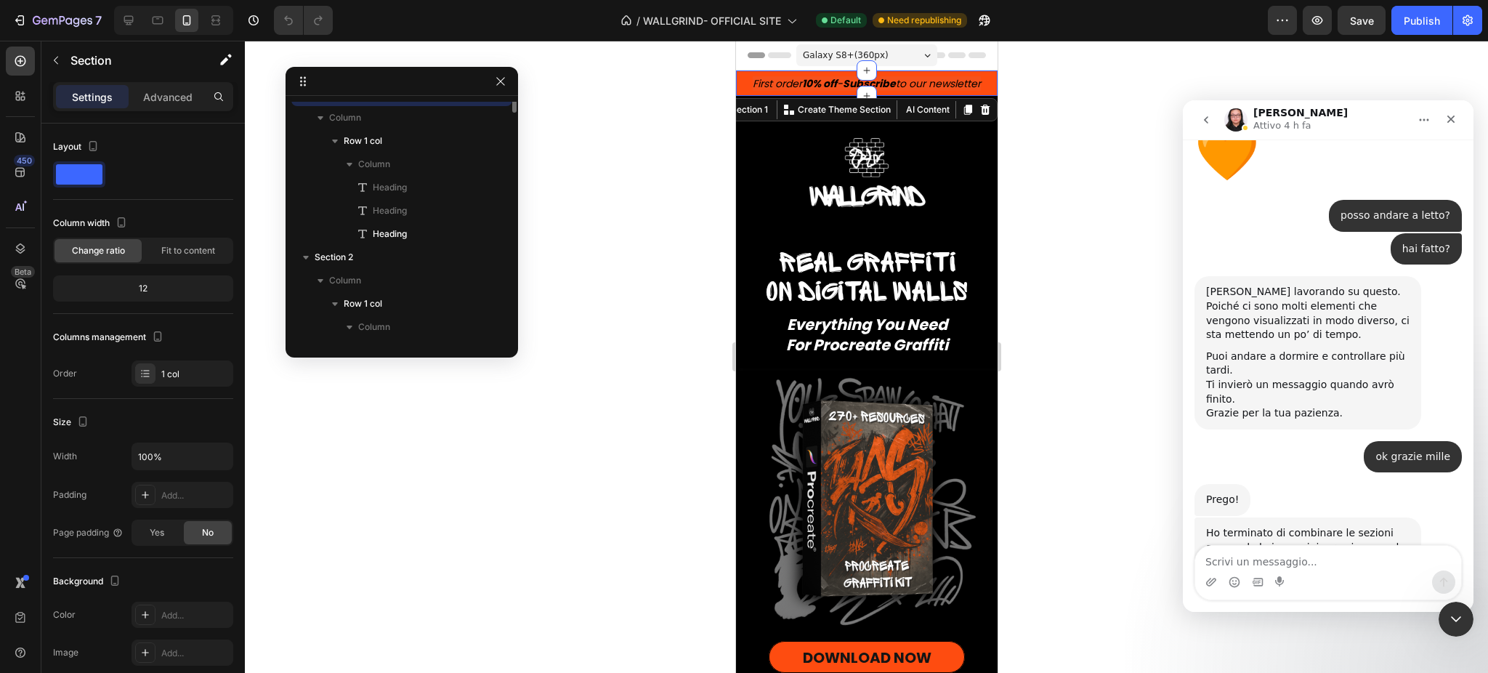
scroll to position [0, 0]
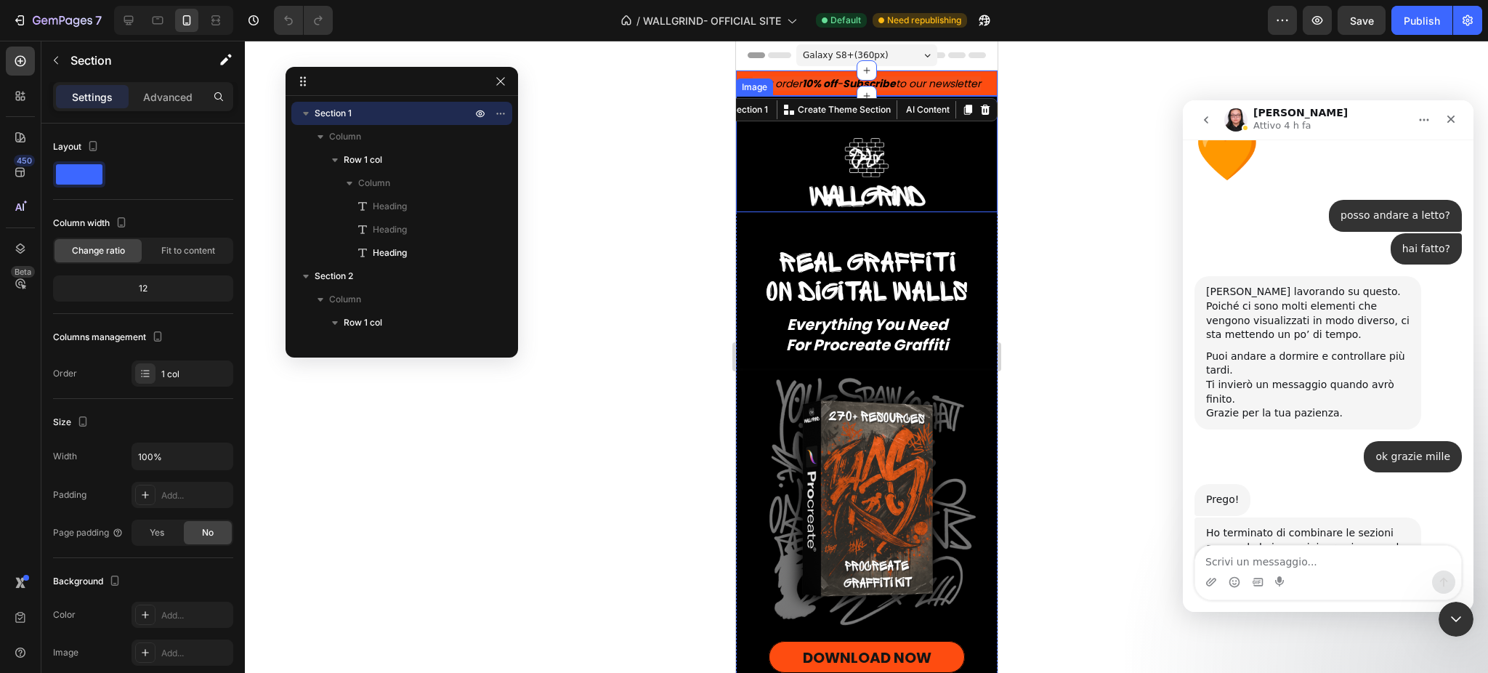
click at [775, 161] on div at bounding box center [866, 172] width 262 height 80
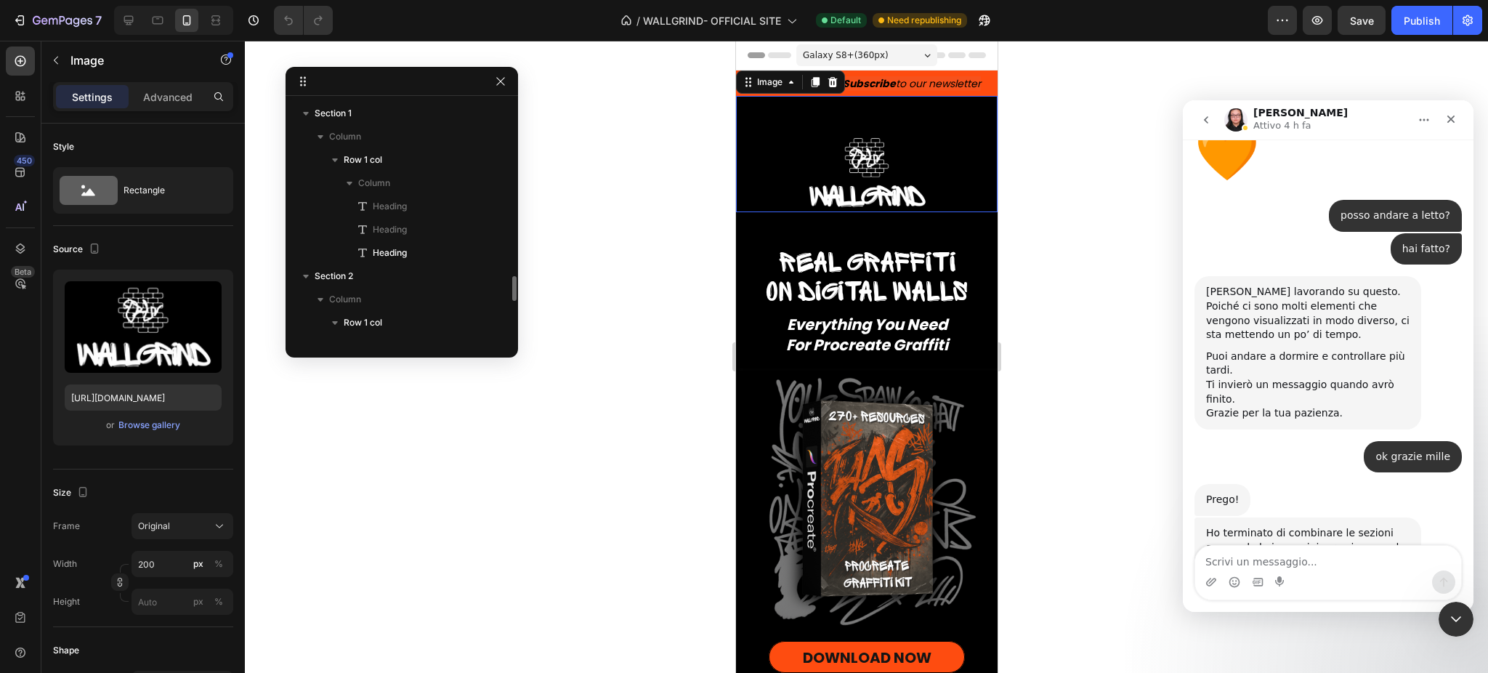
scroll to position [158, 0]
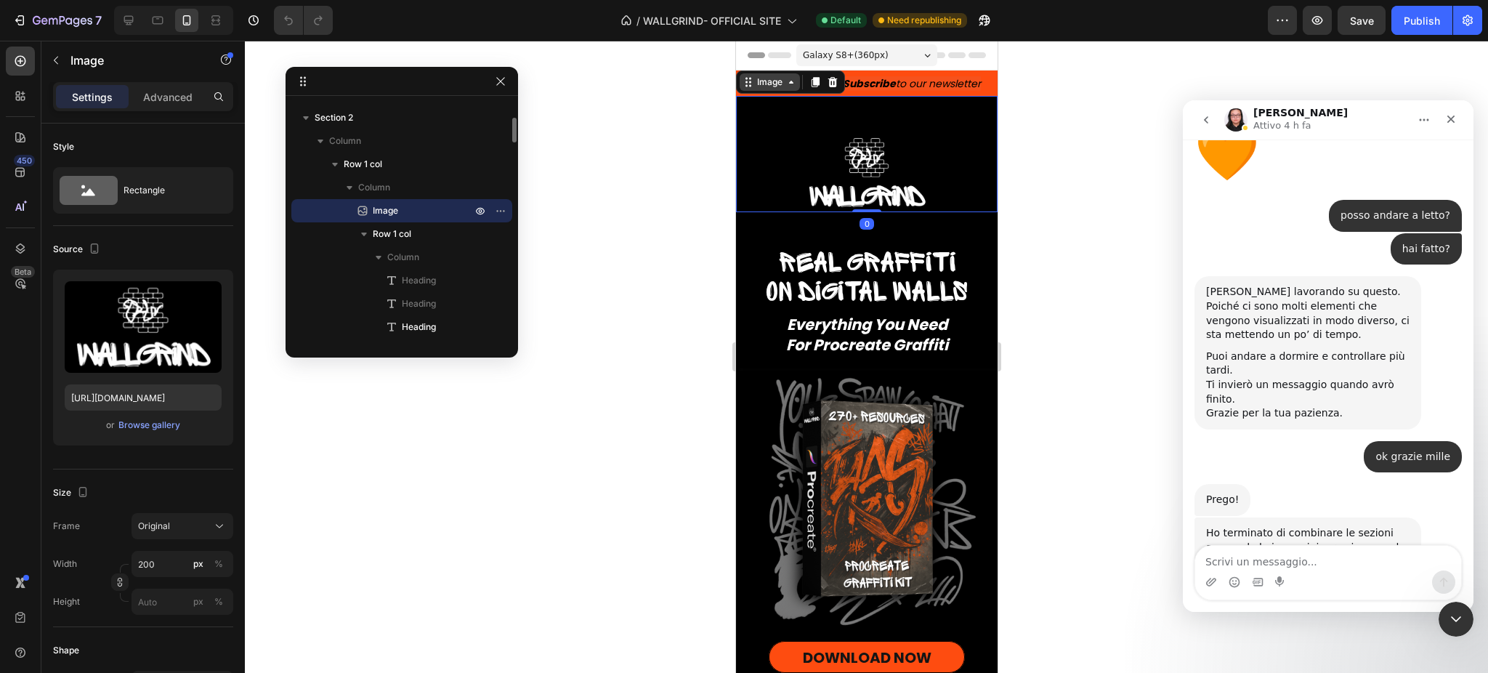
click at [772, 84] on div "Image" at bounding box center [769, 82] width 31 height 13
click at [762, 249] on h2 "Real graffiti on digital walls" at bounding box center [866, 280] width 262 height 62
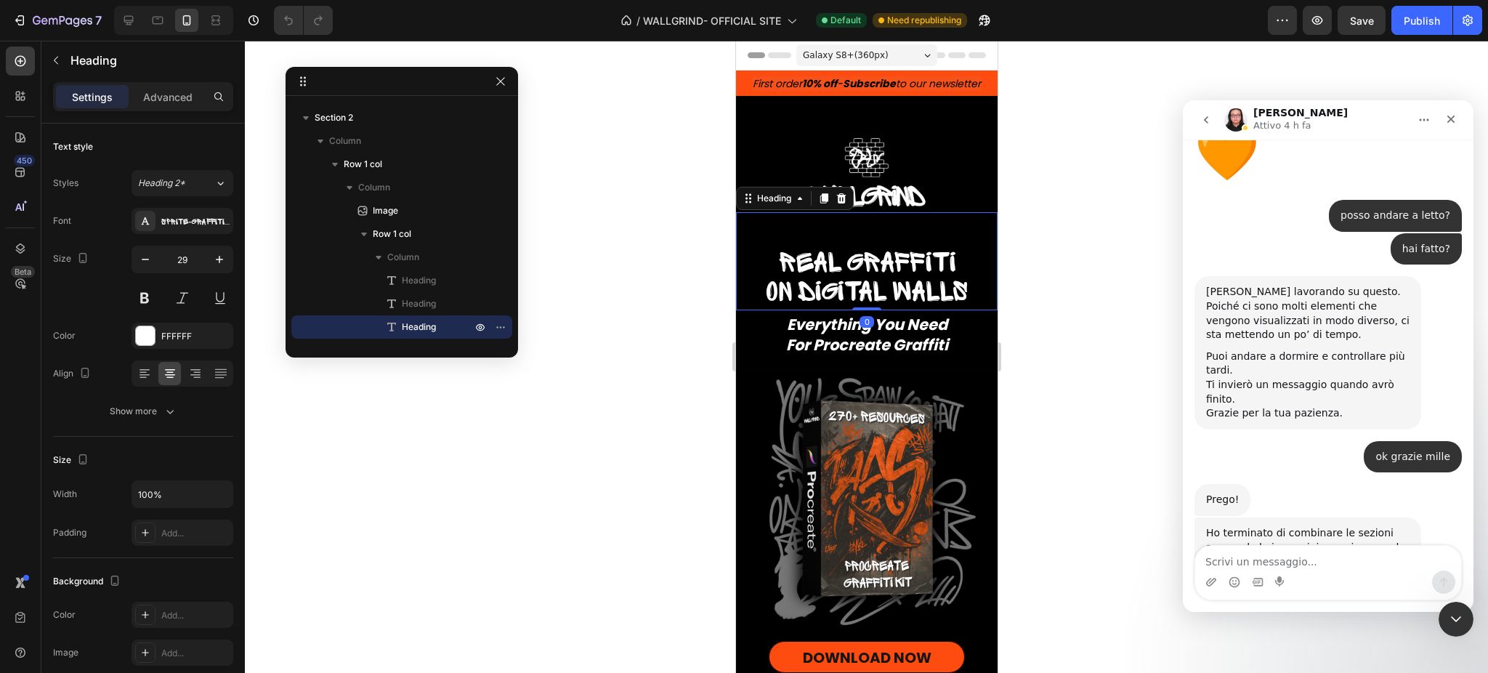
click at [772, 209] on div "Heading" at bounding box center [794, 198] width 118 height 23
click at [774, 205] on div "Heading" at bounding box center [774, 198] width 40 height 13
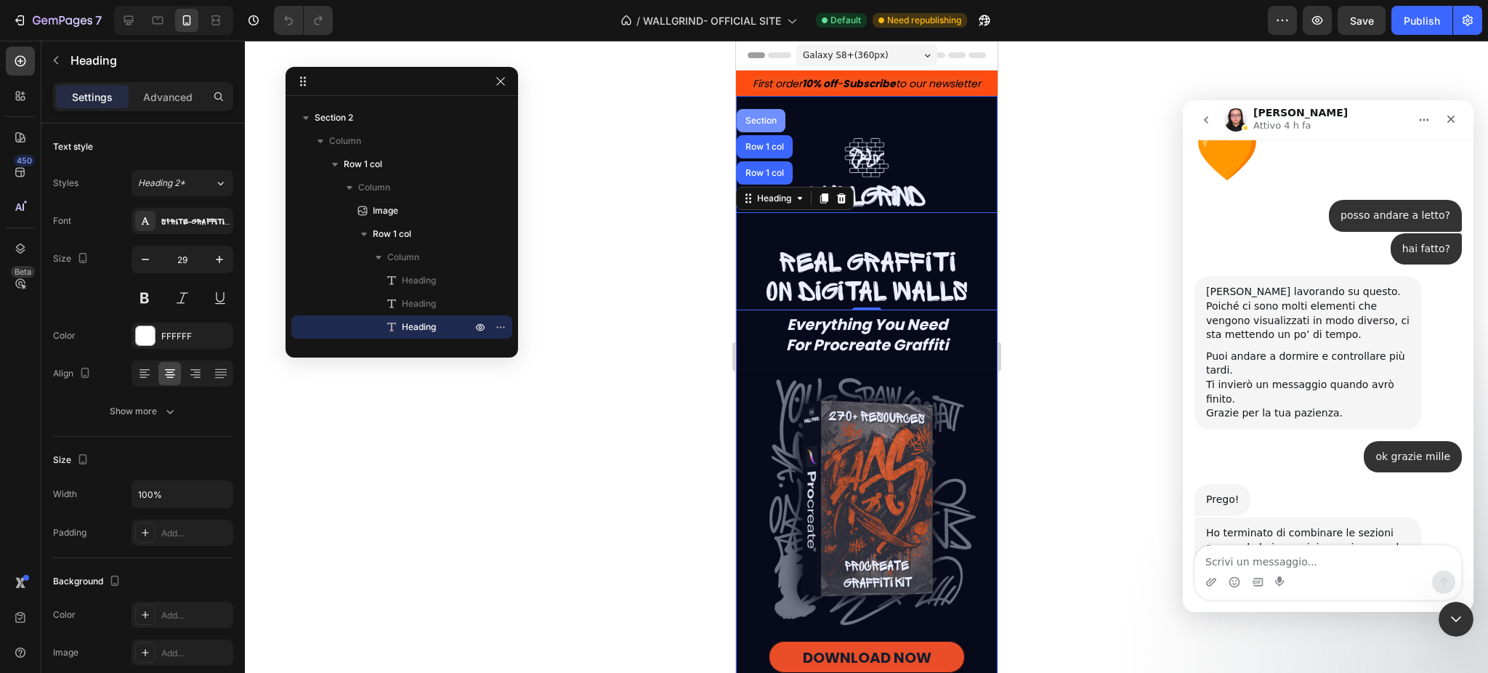
click at [759, 124] on div "Section" at bounding box center [760, 120] width 37 height 9
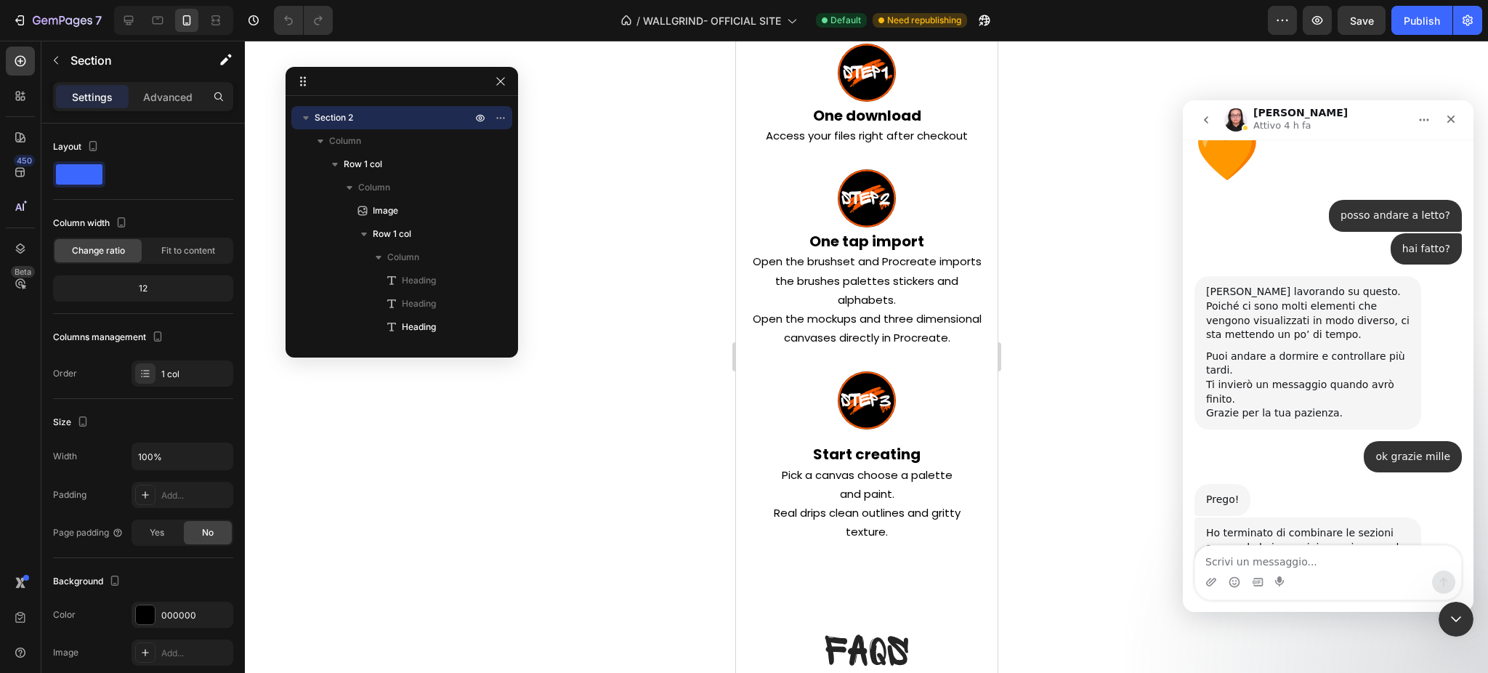
scroll to position [7611, 0]
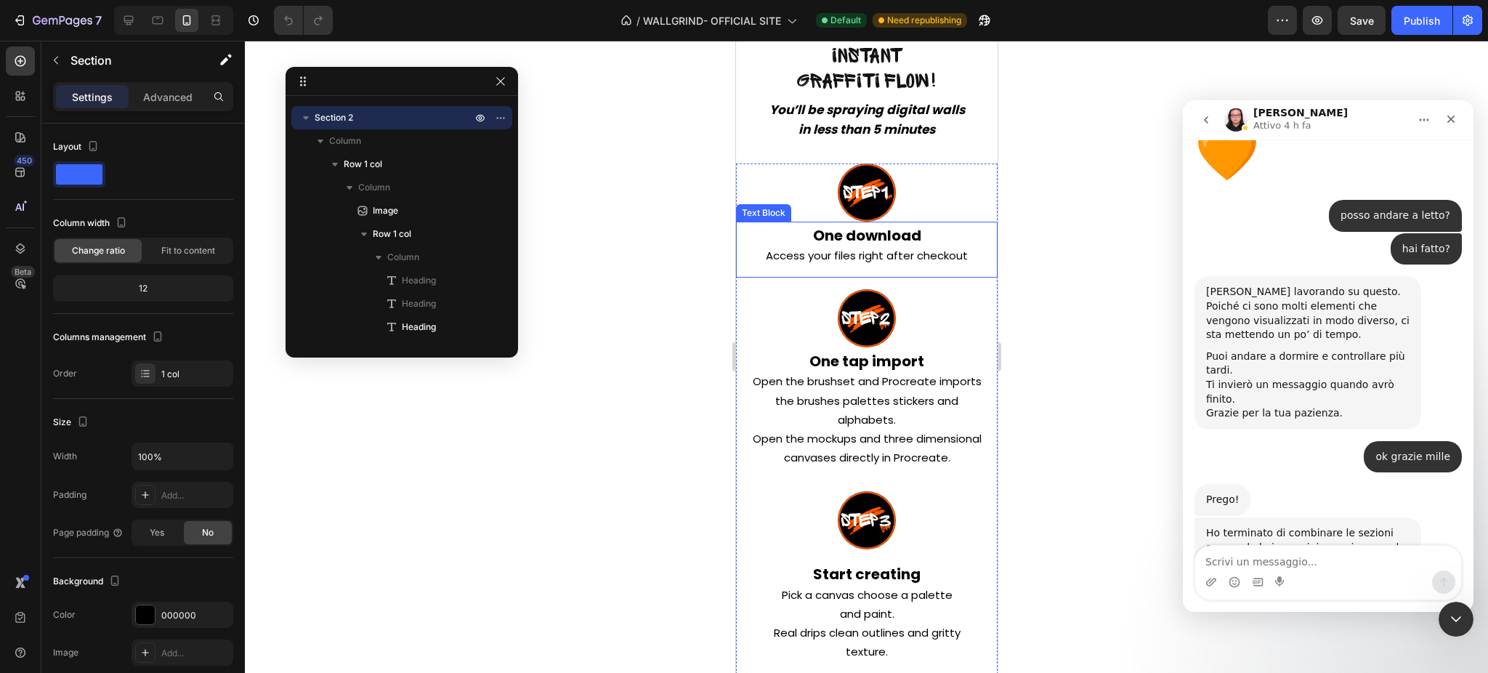
click at [800, 265] on p "One download Access your files right after checkout" at bounding box center [866, 246] width 230 height 39
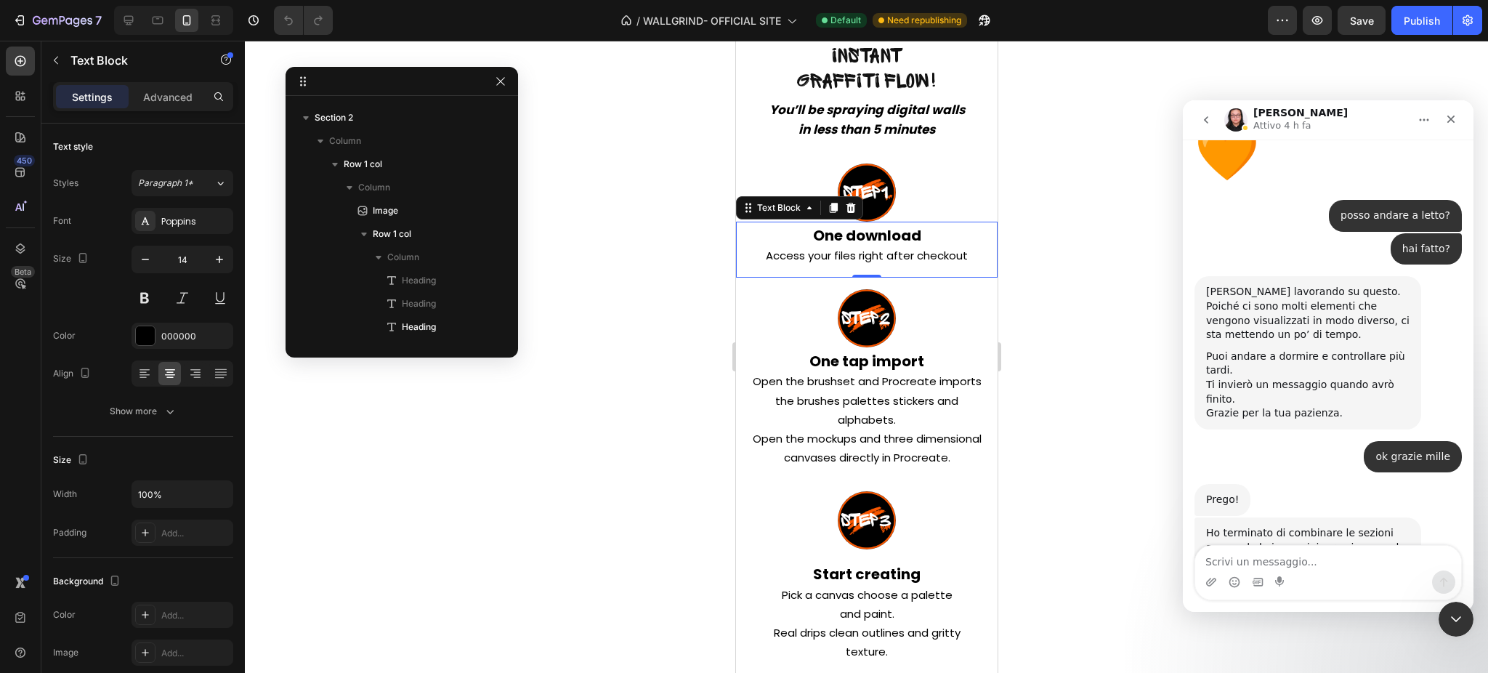
scroll to position [2019, 0]
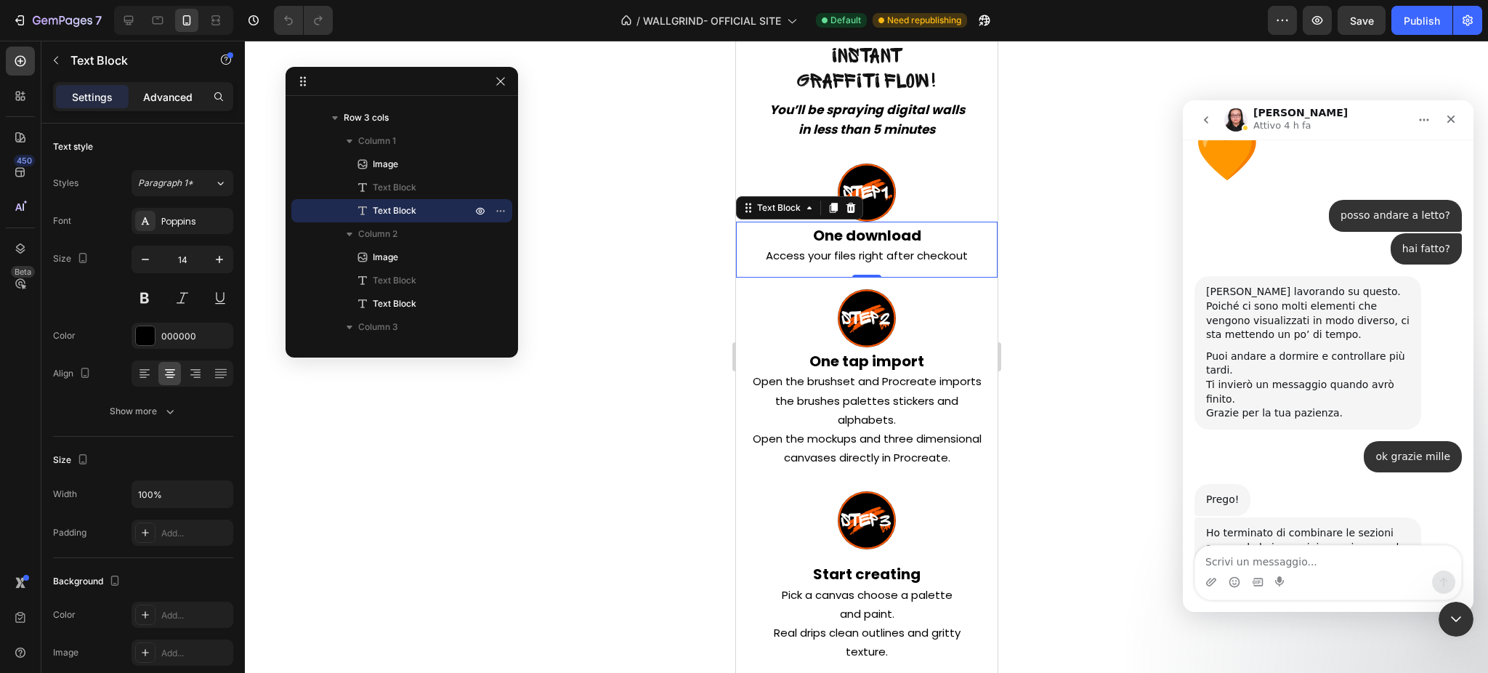
click at [164, 101] on p "Advanced" at bounding box center [167, 96] width 49 height 15
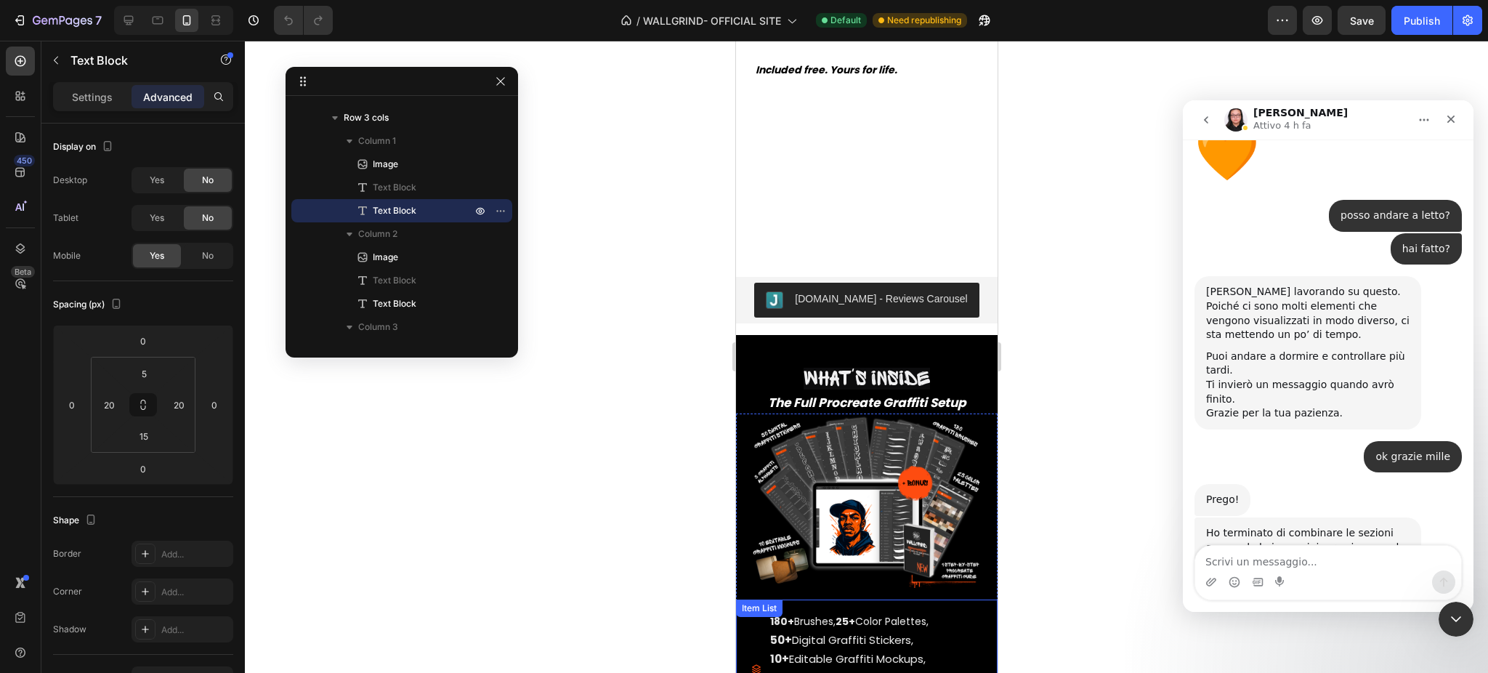
scroll to position [6569, 0]
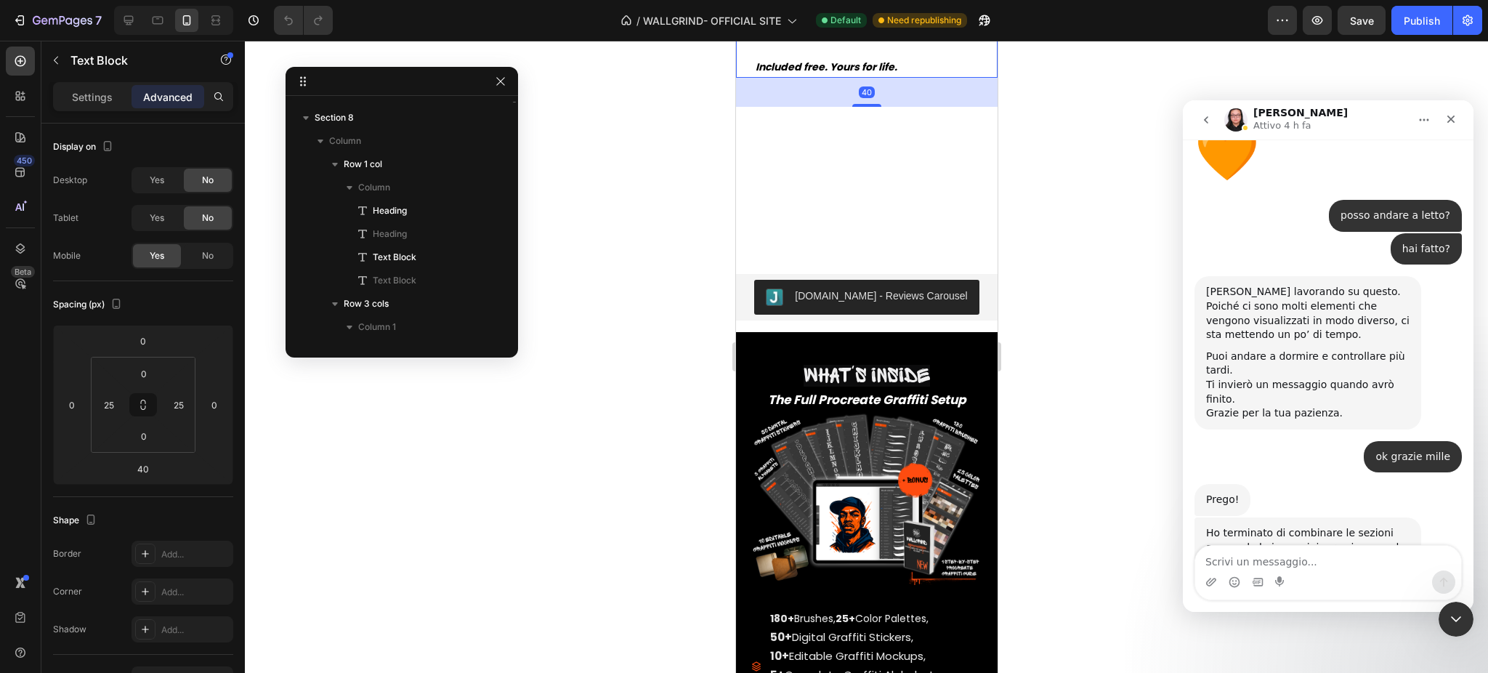
scroll to position [1833, 0]
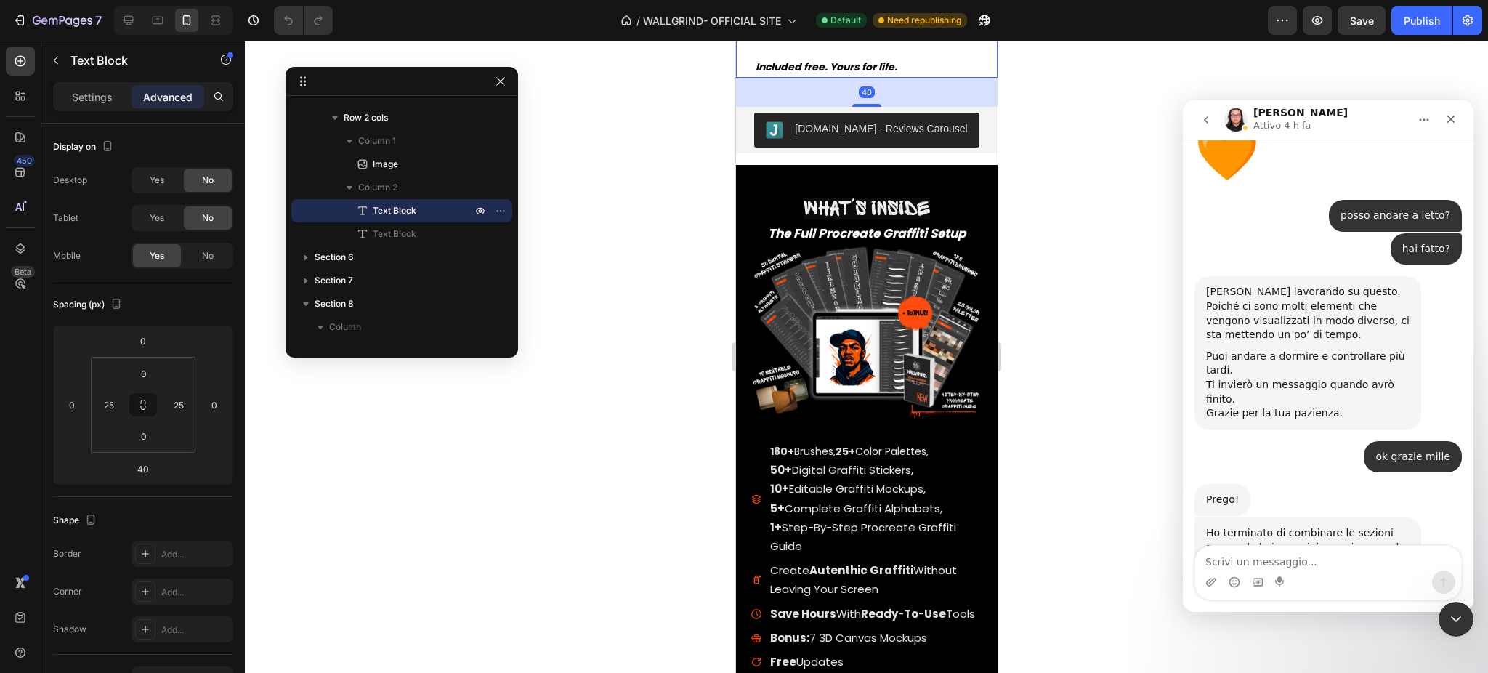
click at [1060, 384] on div at bounding box center [866, 357] width 1243 height 632
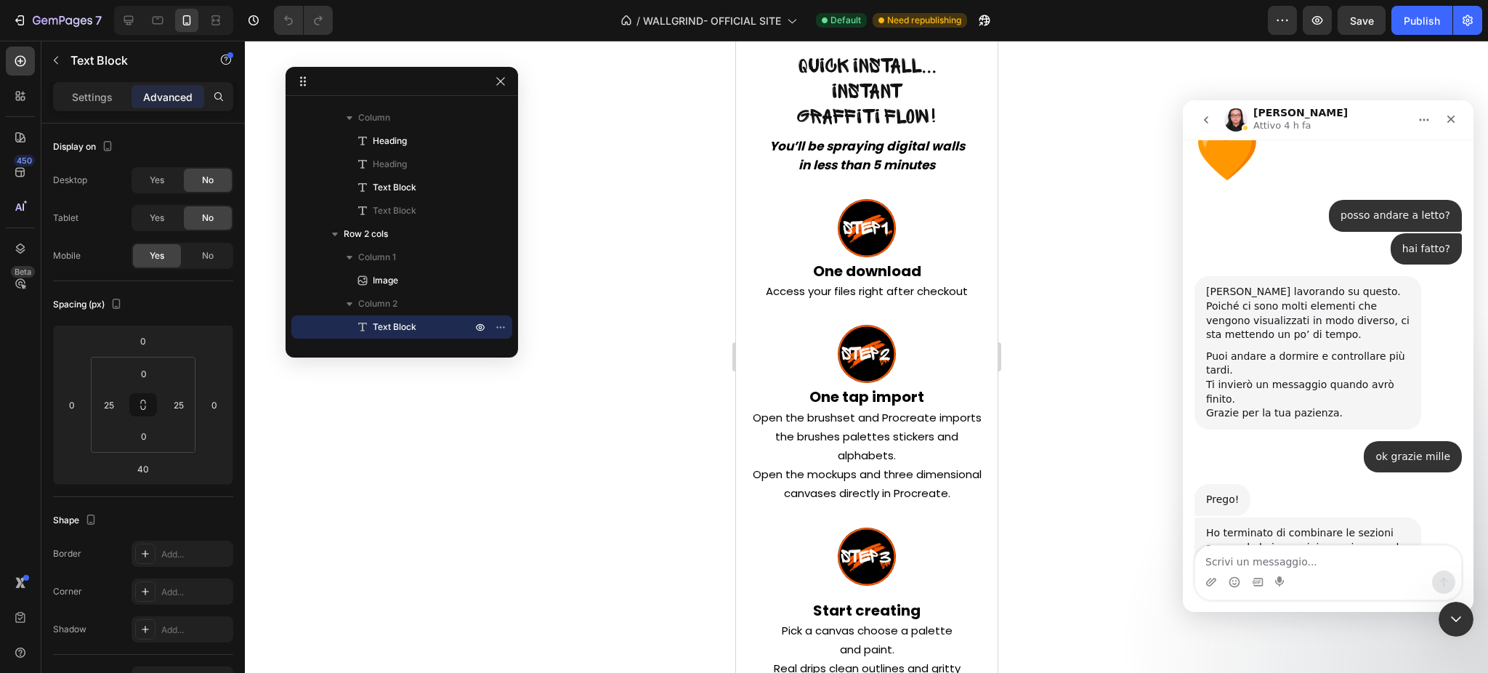
scroll to position [7616, 0]
click at [791, 438] on span "Open the brushset and Procreate imports the brushes palettes stickers and alpha…" at bounding box center [866, 435] width 229 height 53
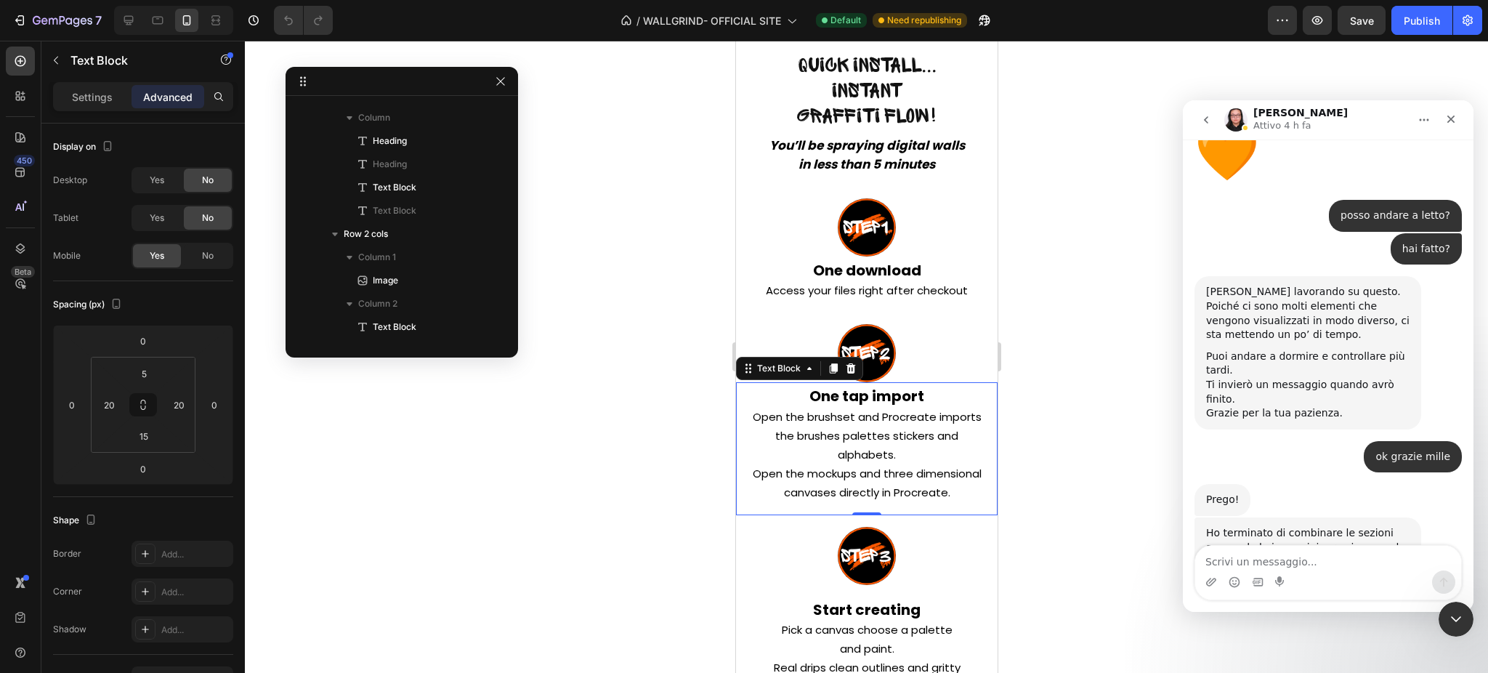
scroll to position [2414, 0]
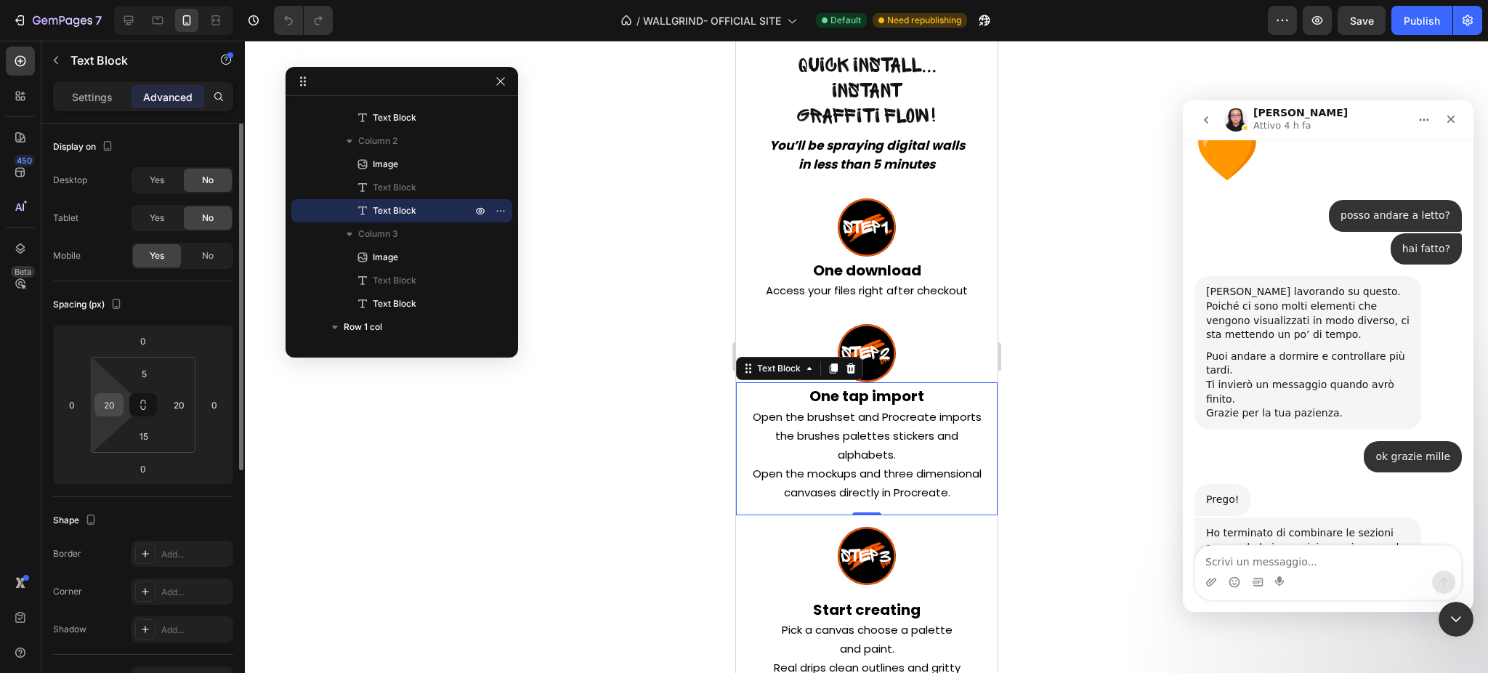
click at [114, 401] on input "20" at bounding box center [109, 405] width 22 height 22
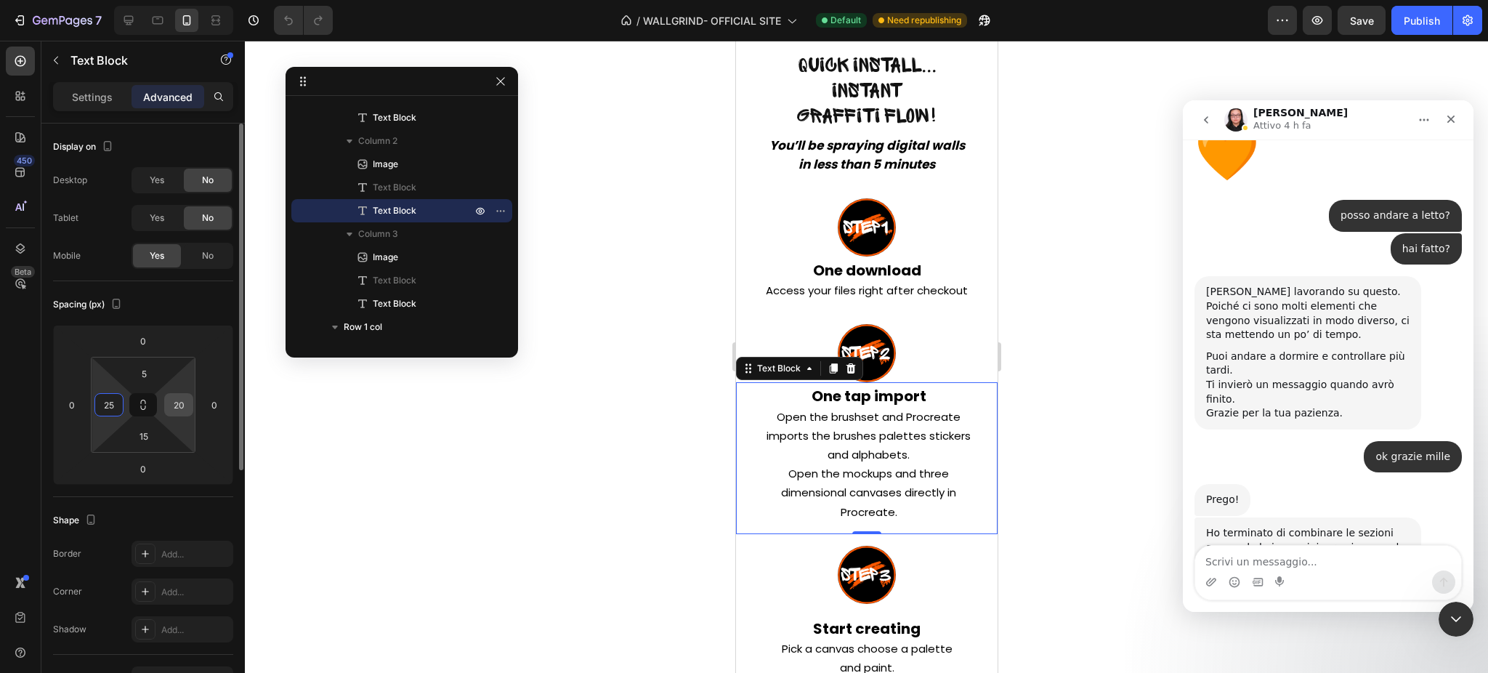
type input "25"
click at [177, 399] on input "20" at bounding box center [179, 405] width 22 height 22
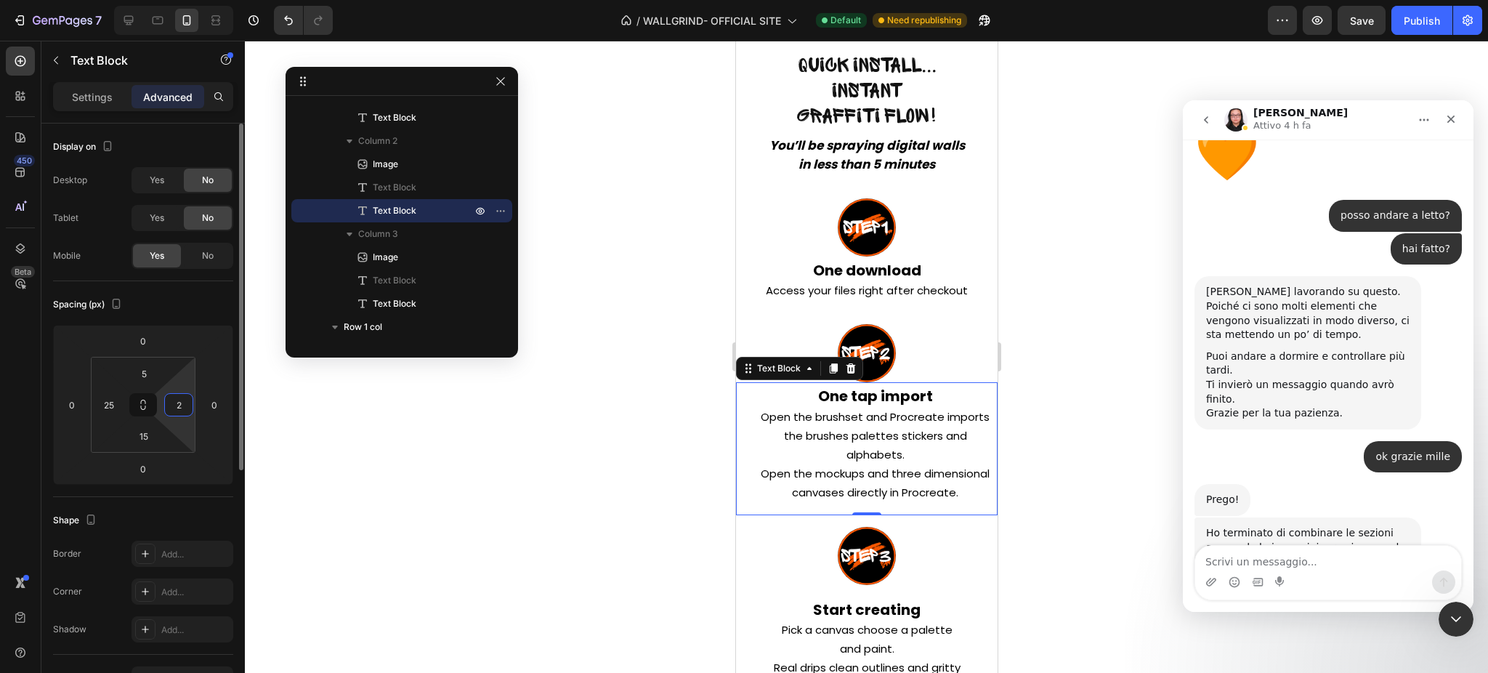
type input "25"
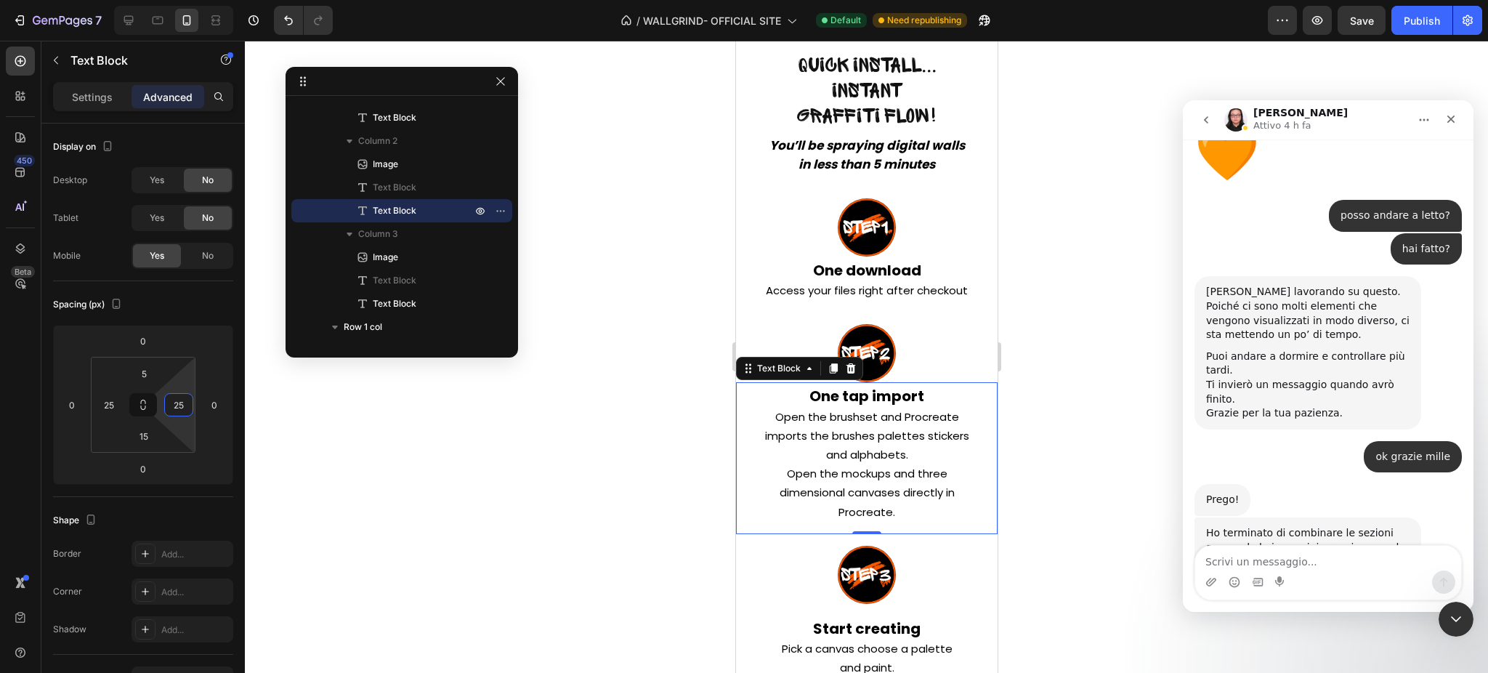
click at [525, 435] on div at bounding box center [866, 357] width 1243 height 632
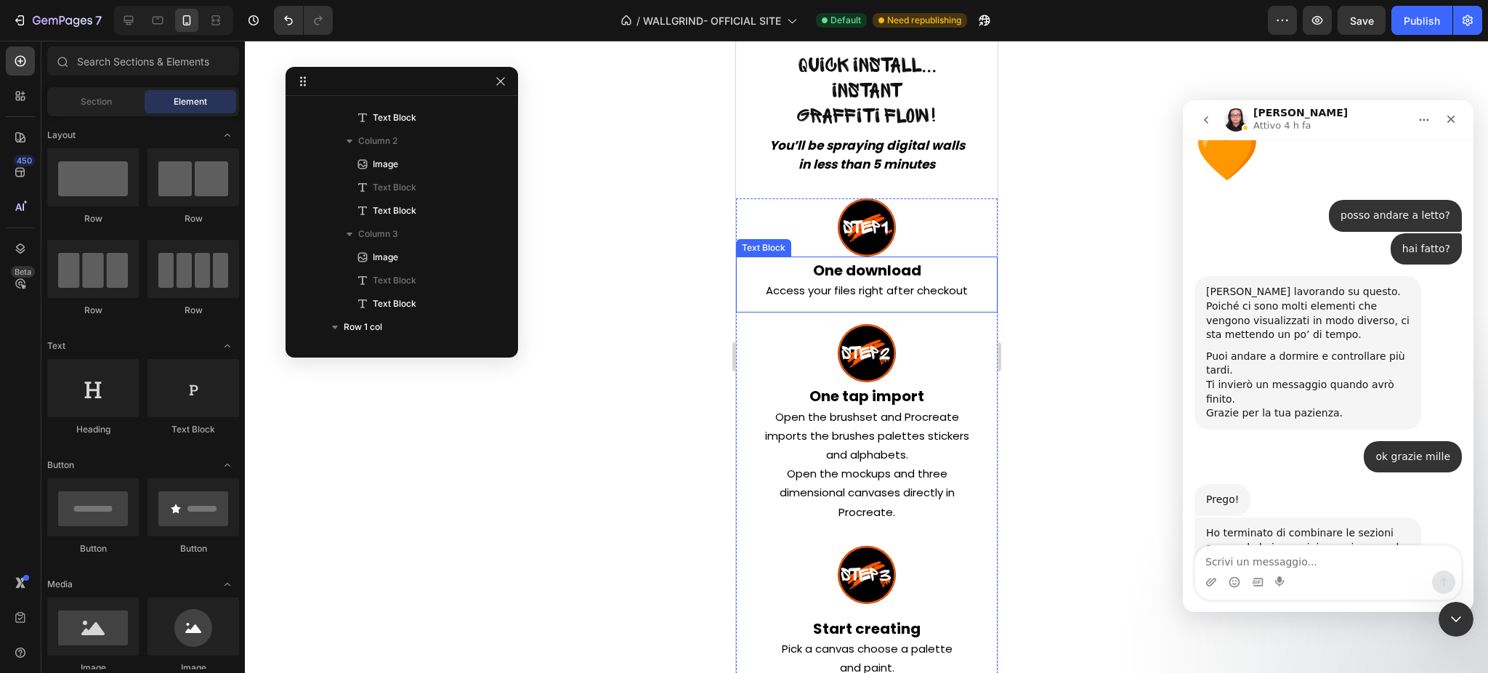
click at [844, 307] on div "One download Access your files right after checkout Text Block" at bounding box center [866, 285] width 262 height 56
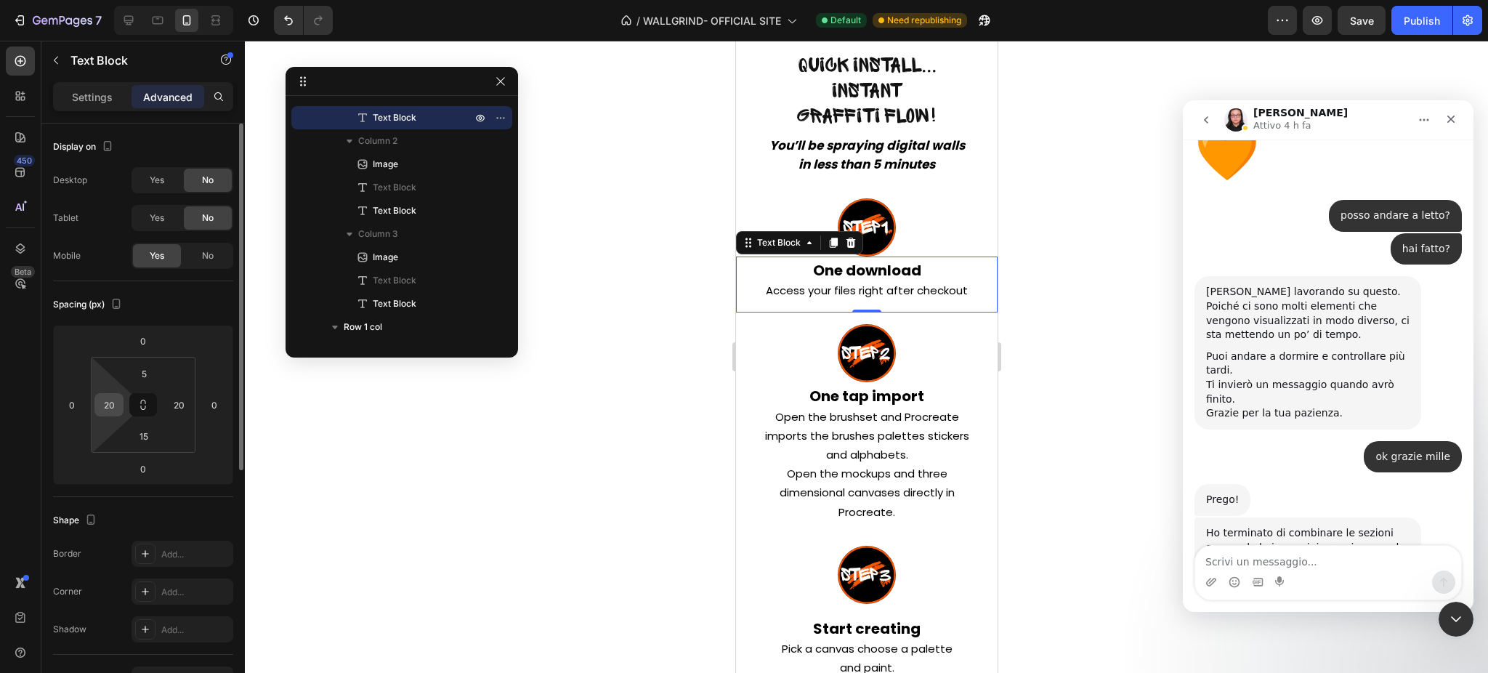
click at [113, 400] on input "20" at bounding box center [109, 405] width 22 height 22
type input "25"
click at [178, 413] on input "20" at bounding box center [179, 405] width 22 height 22
type input "25"
click at [389, 520] on div at bounding box center [866, 357] width 1243 height 632
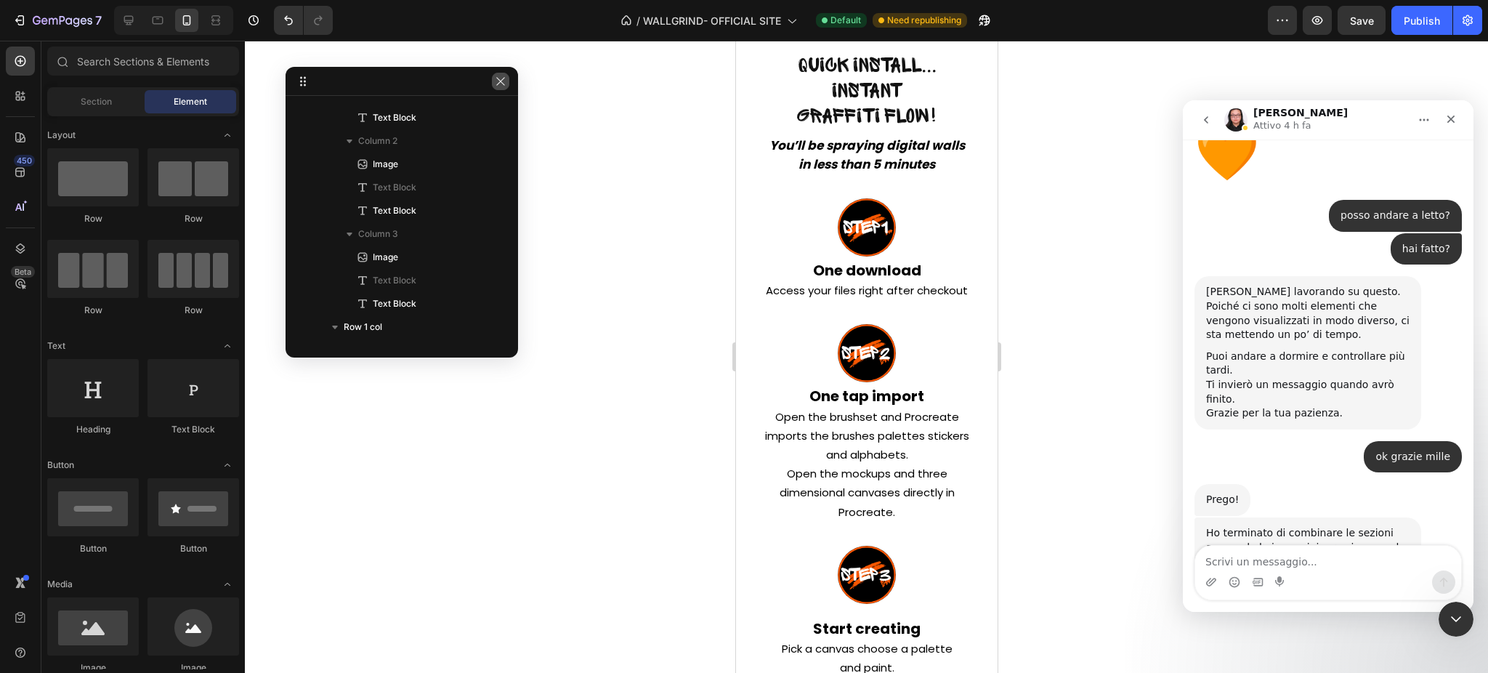
click at [502, 86] on icon "button" at bounding box center [501, 82] width 12 height 12
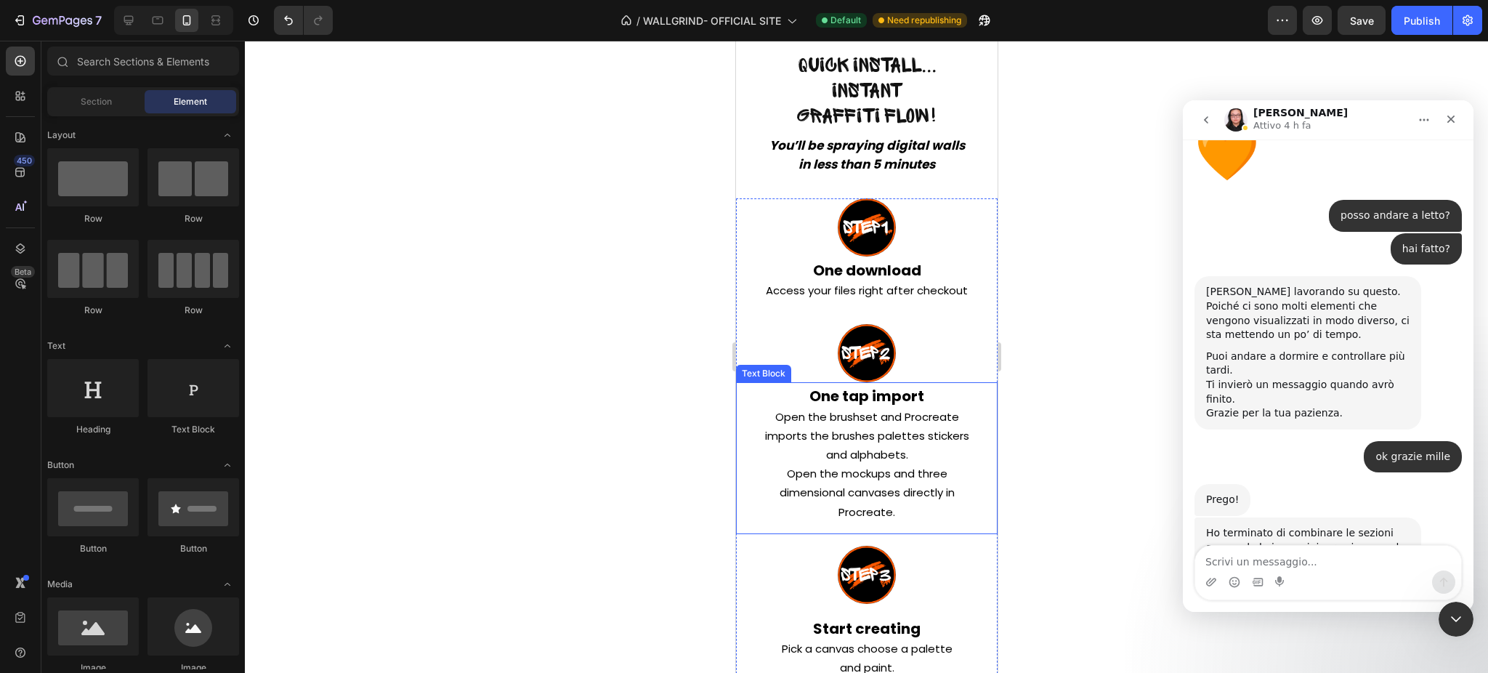
scroll to position [7747, 0]
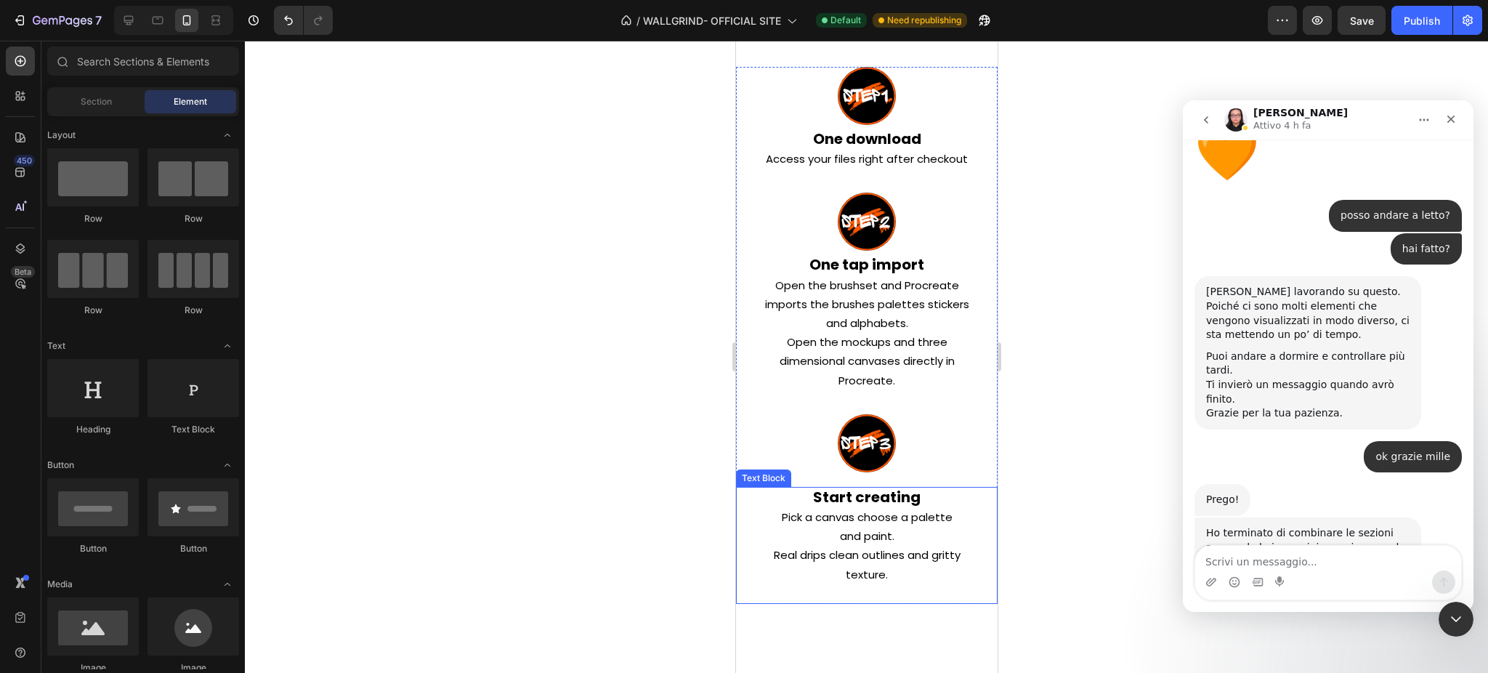
click at [826, 541] on p "Start creating Pick a canvas choose a palette and paint. Real drips clean outli…" at bounding box center [866, 545] width 230 height 114
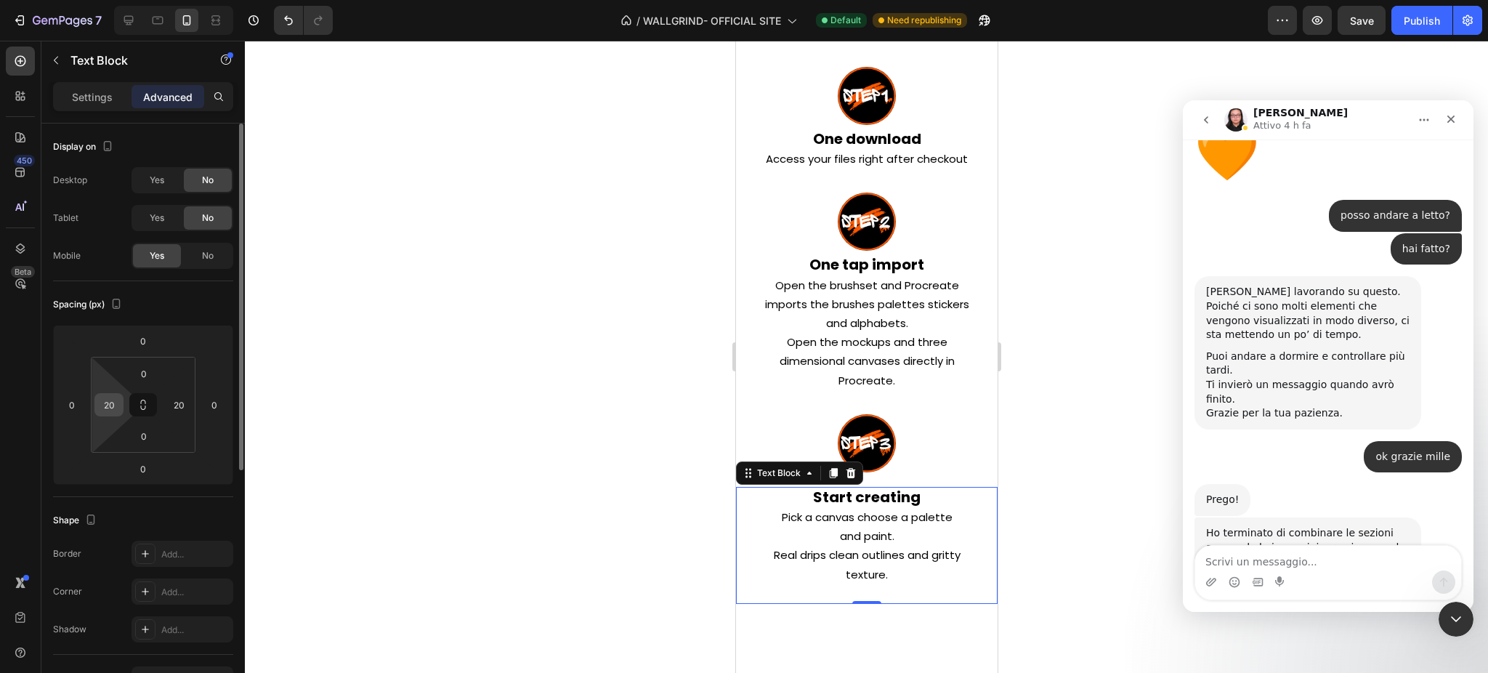
click at [118, 399] on input "20" at bounding box center [109, 405] width 22 height 22
type input "25"
click at [187, 413] on input "20" at bounding box center [179, 405] width 22 height 22
type input "25"
click at [496, 512] on div at bounding box center [866, 357] width 1243 height 632
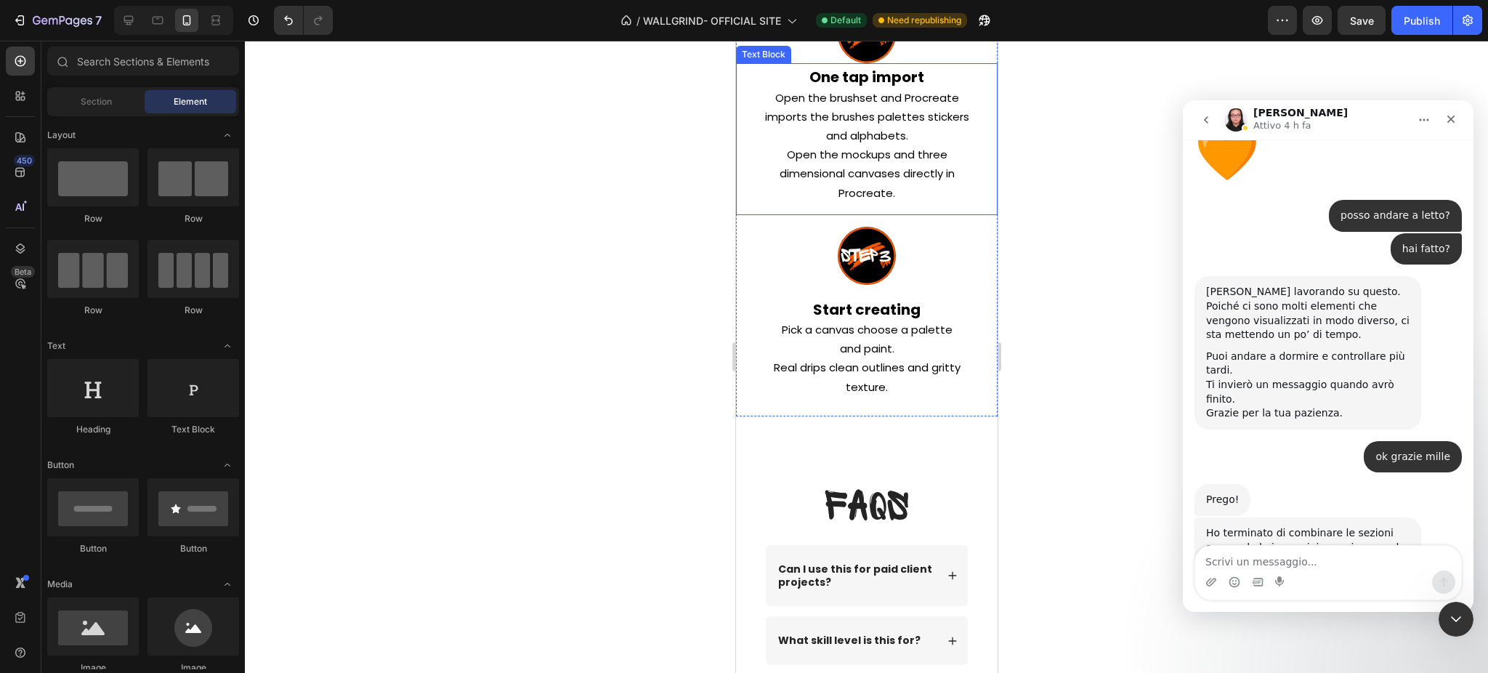
scroll to position [8037, 0]
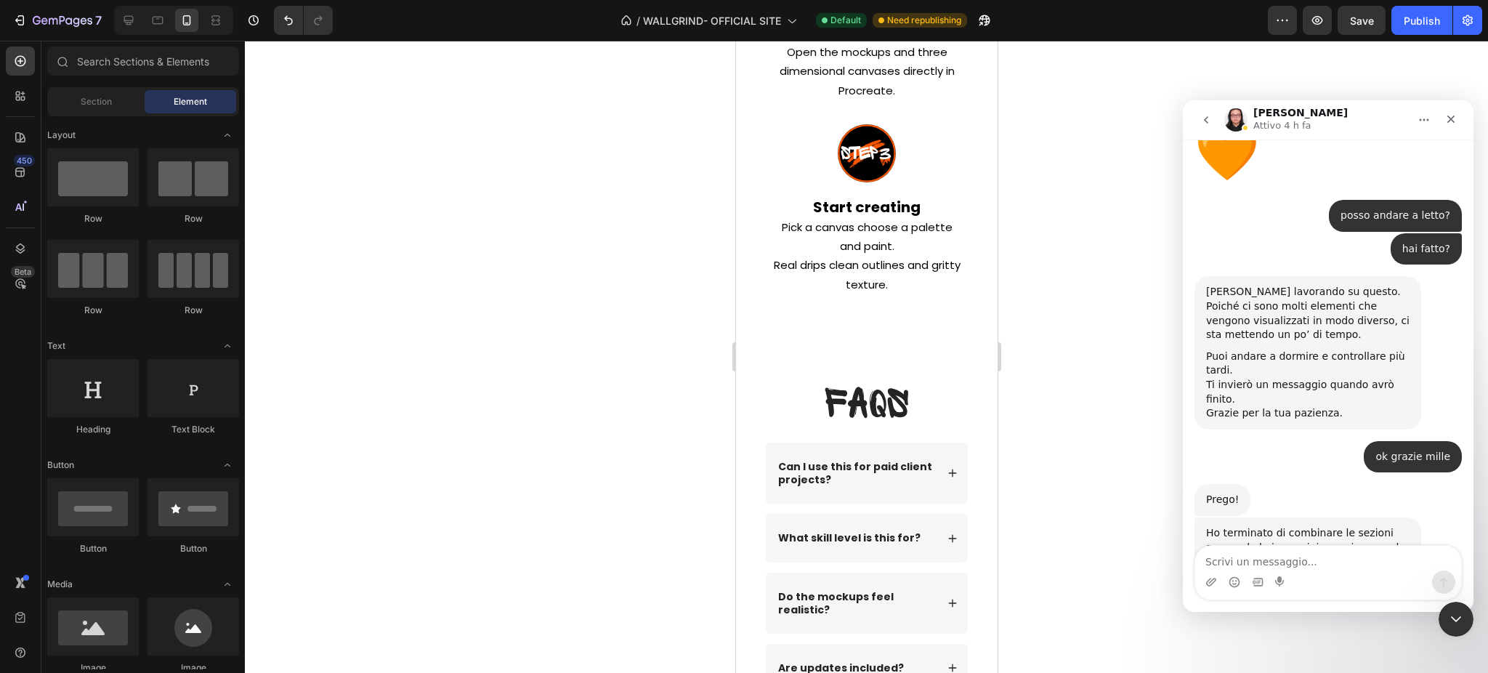
click at [1117, 435] on div at bounding box center [866, 357] width 1243 height 632
click at [961, 464] on div "Can I use this for paid client projects? What skill level is this for? Do the m…" at bounding box center [866, 567] width 233 height 249
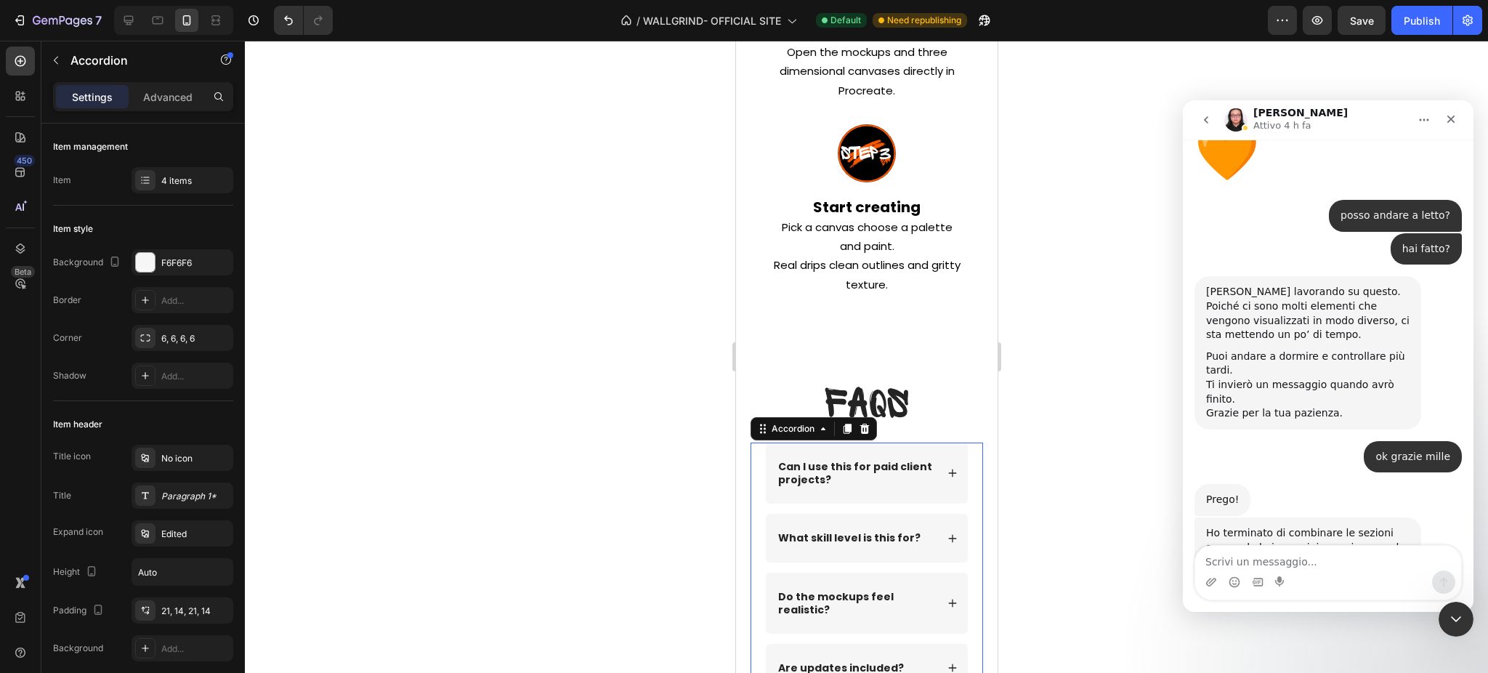
click at [193, 112] on div "Settings Advanced" at bounding box center [142, 102] width 203 height 41
click at [180, 102] on p "Advanced" at bounding box center [167, 96] width 49 height 15
type input "100%"
type input "100"
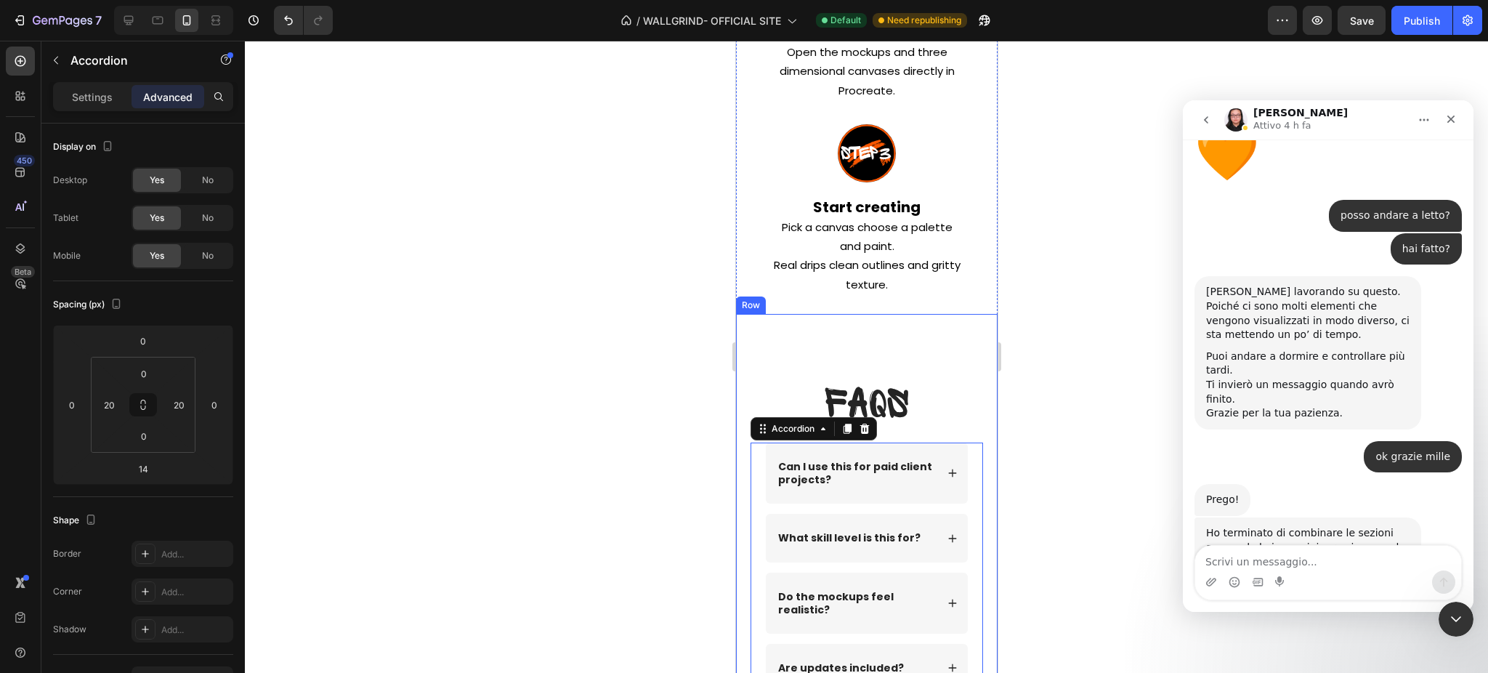
click at [758, 322] on div "FAQs Heading Row Can I use this for paid client projects? What skill level is t…" at bounding box center [866, 657] width 262 height 687
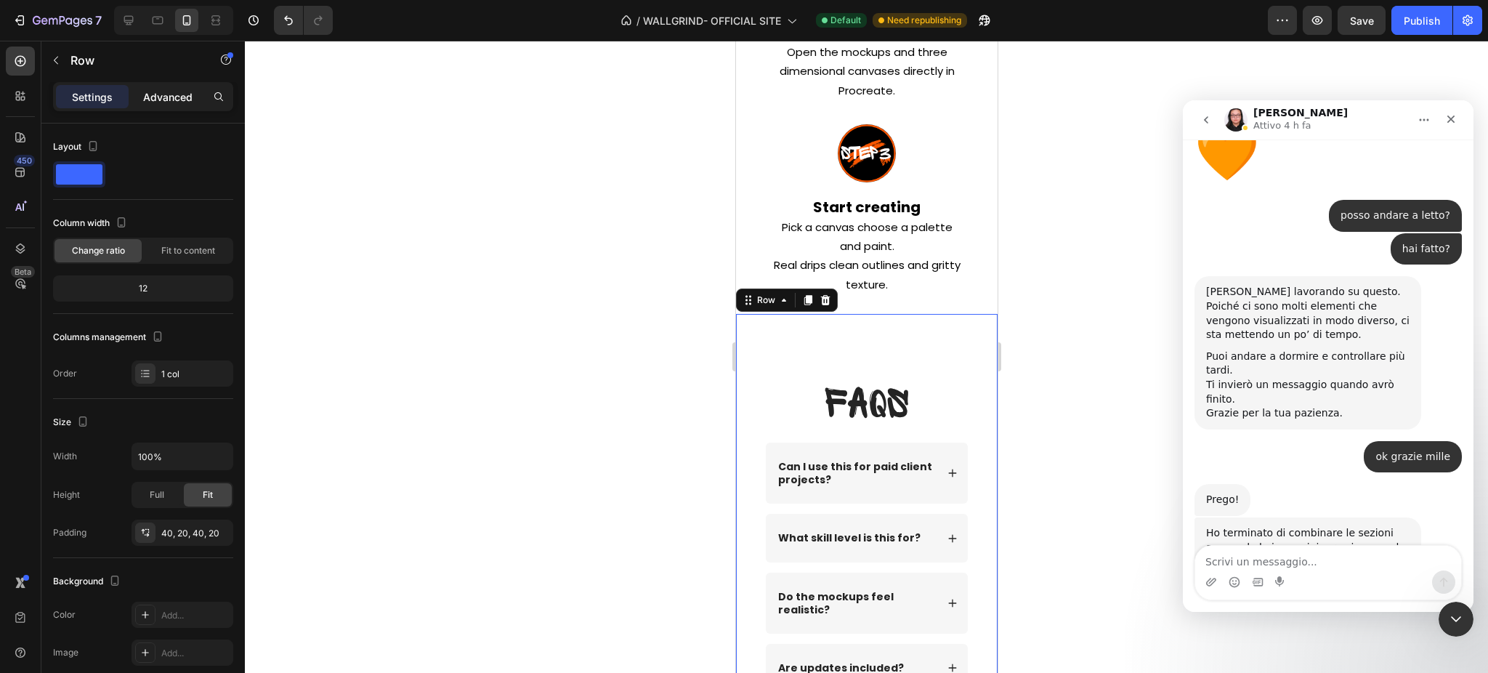
click at [189, 97] on p "Advanced" at bounding box center [167, 96] width 49 height 15
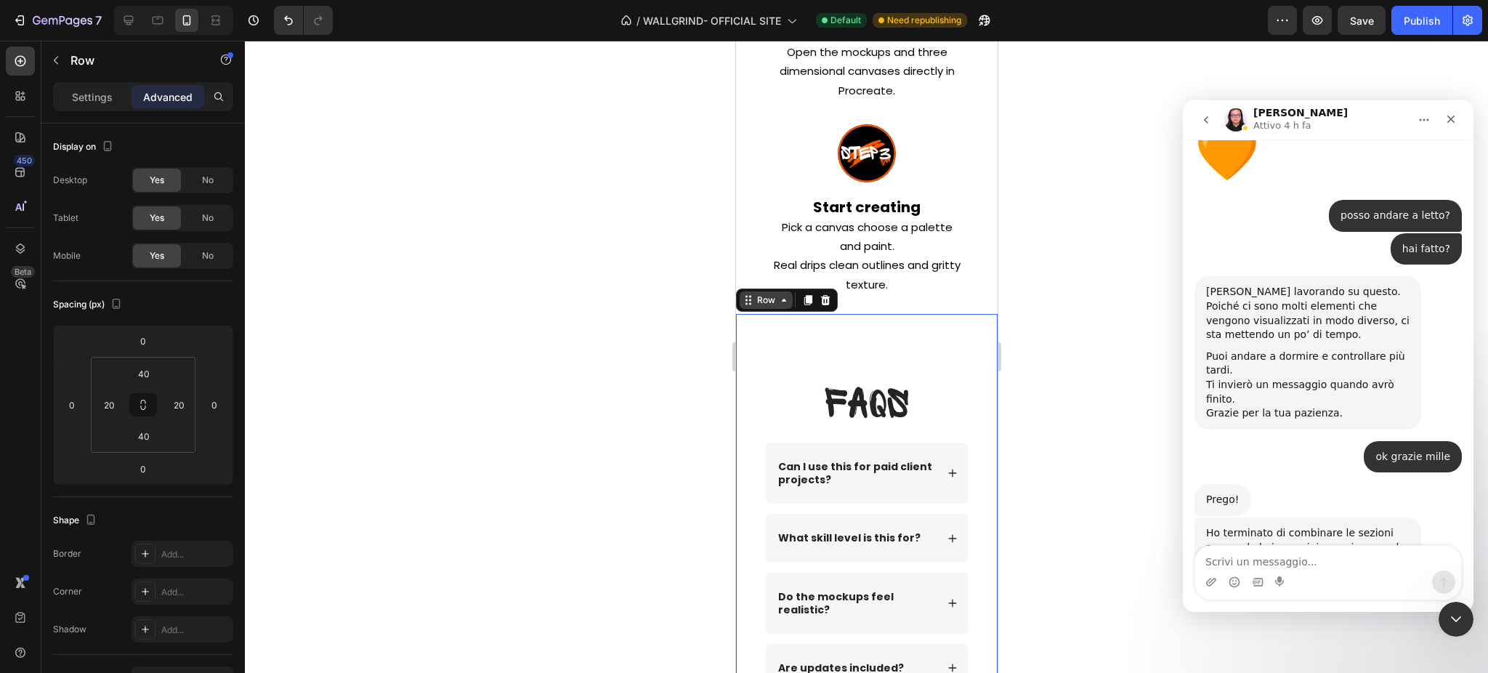
click at [774, 294] on div "Row" at bounding box center [766, 300] width 24 height 13
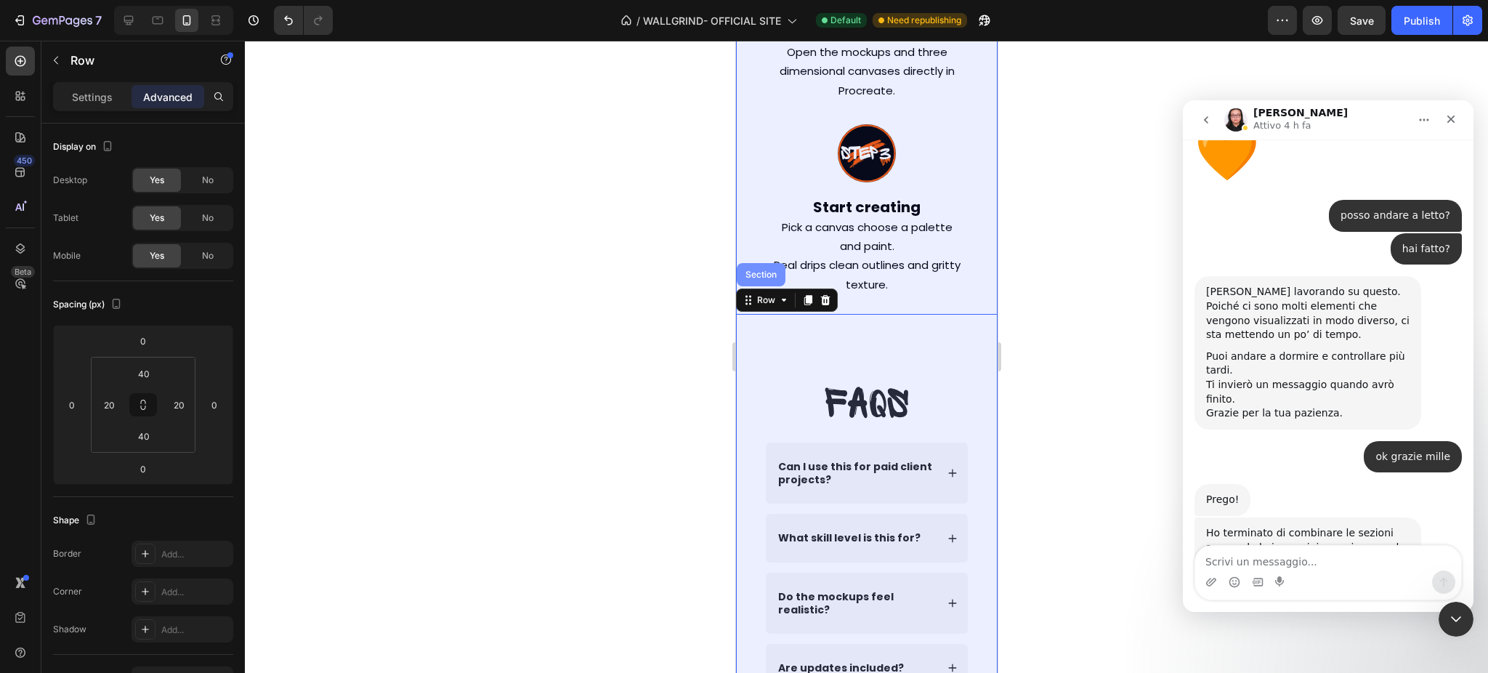
click at [770, 278] on div "Section" at bounding box center [760, 274] width 49 height 23
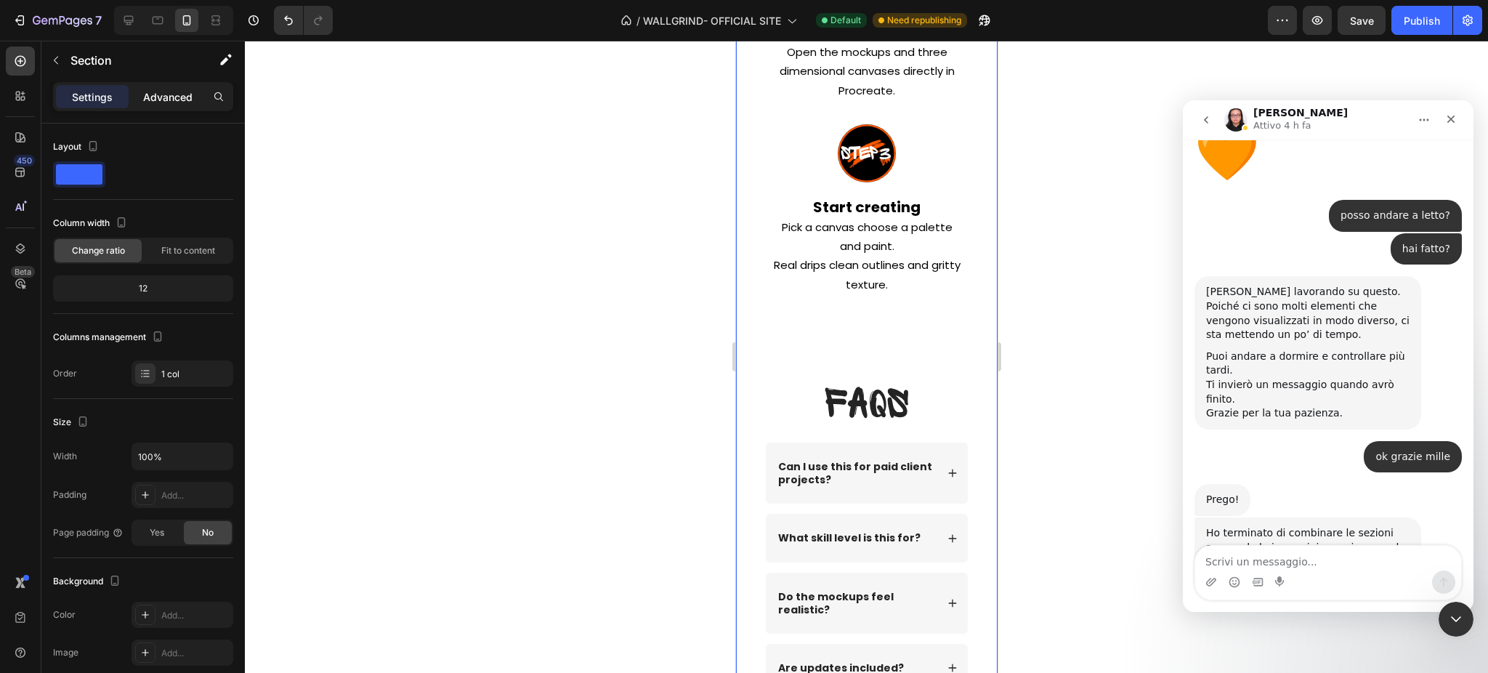
click at [179, 87] on div "Advanced" at bounding box center [168, 96] width 73 height 23
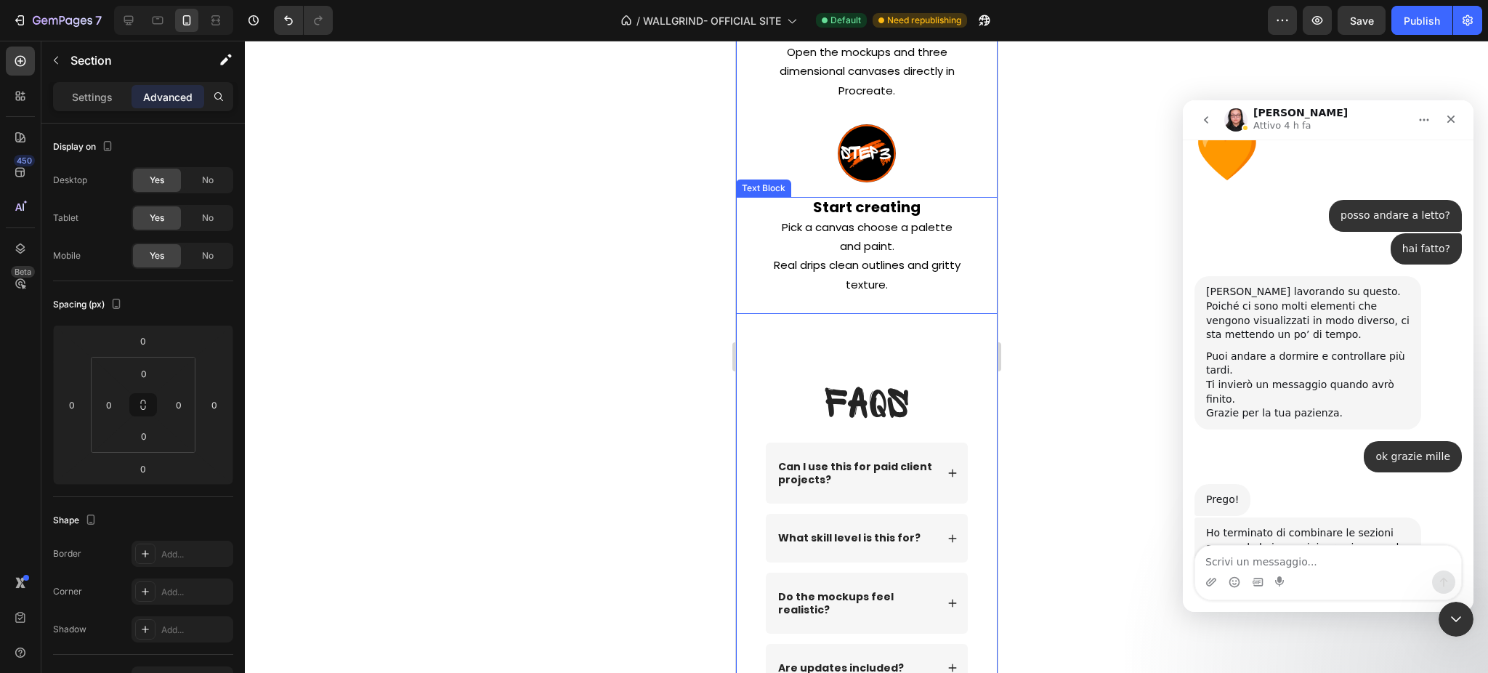
click at [777, 274] on p "Start creating Pick a canvas choose a palette and paint. Real drips clean outli…" at bounding box center [866, 255] width 222 height 114
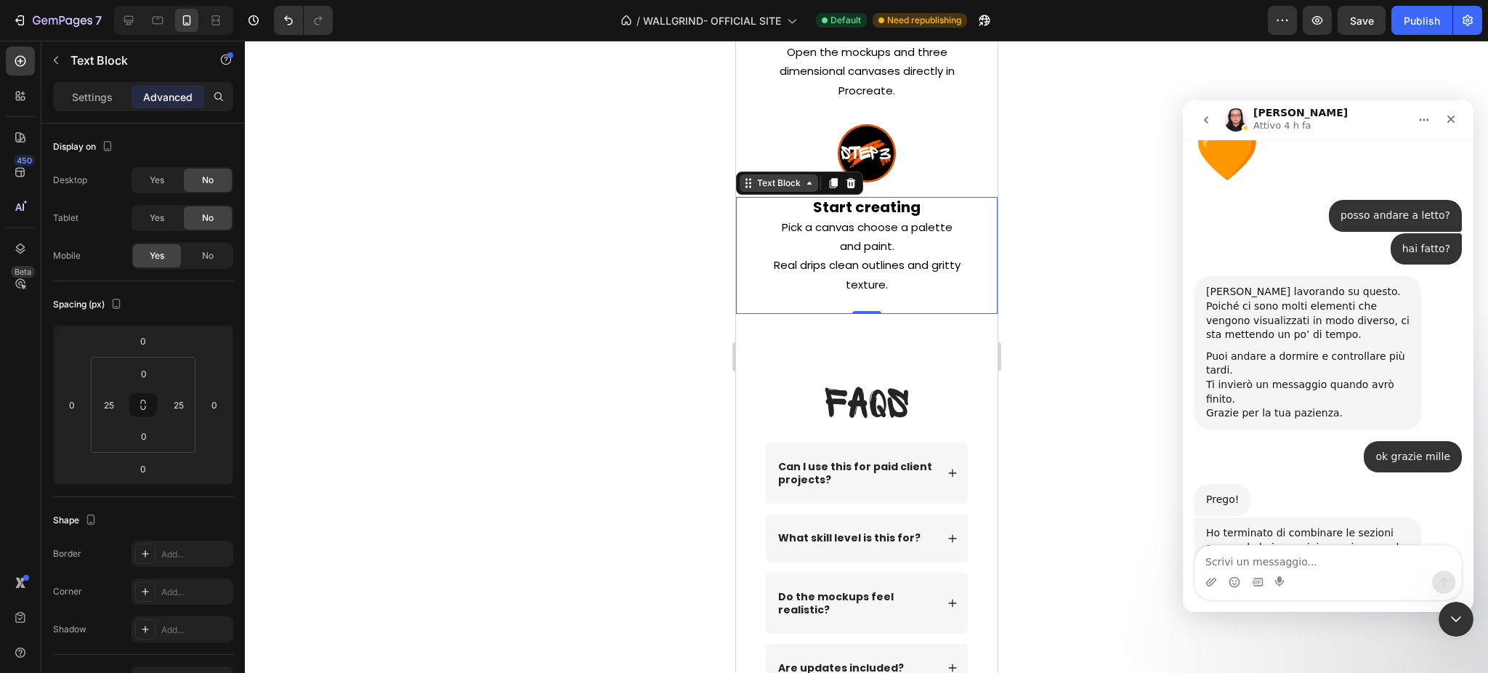
click at [785, 182] on div "Text Block" at bounding box center [778, 183] width 49 height 13
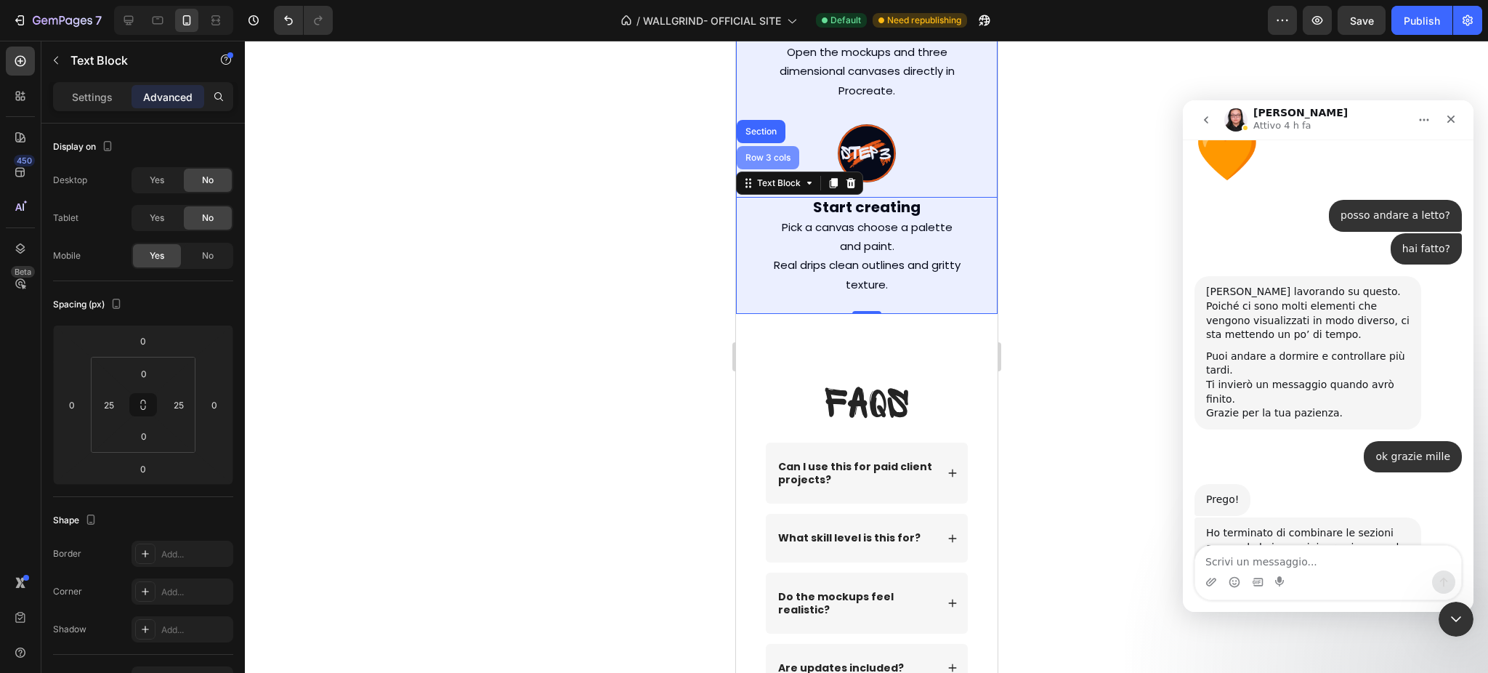
click at [783, 148] on div "Row 3 cols" at bounding box center [767, 157] width 62 height 23
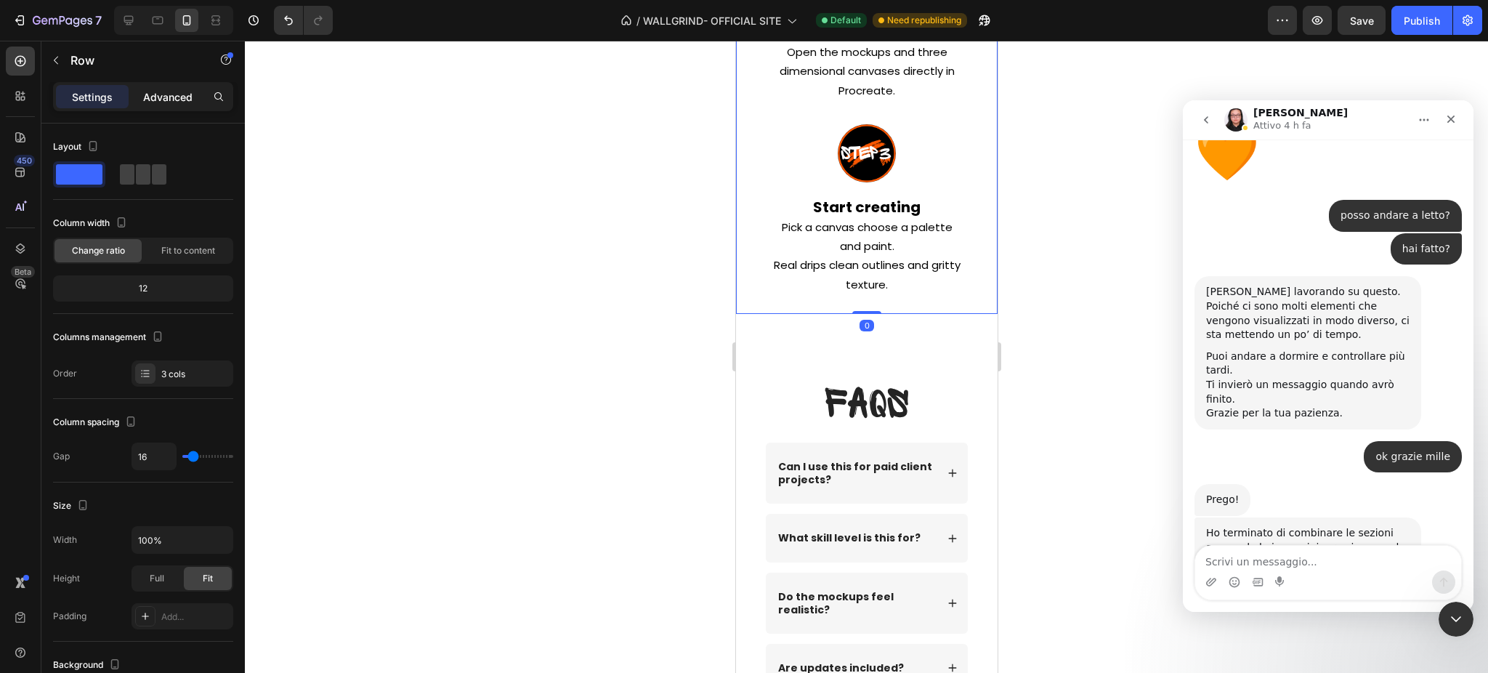
click at [158, 92] on p "Advanced" at bounding box center [167, 96] width 49 height 15
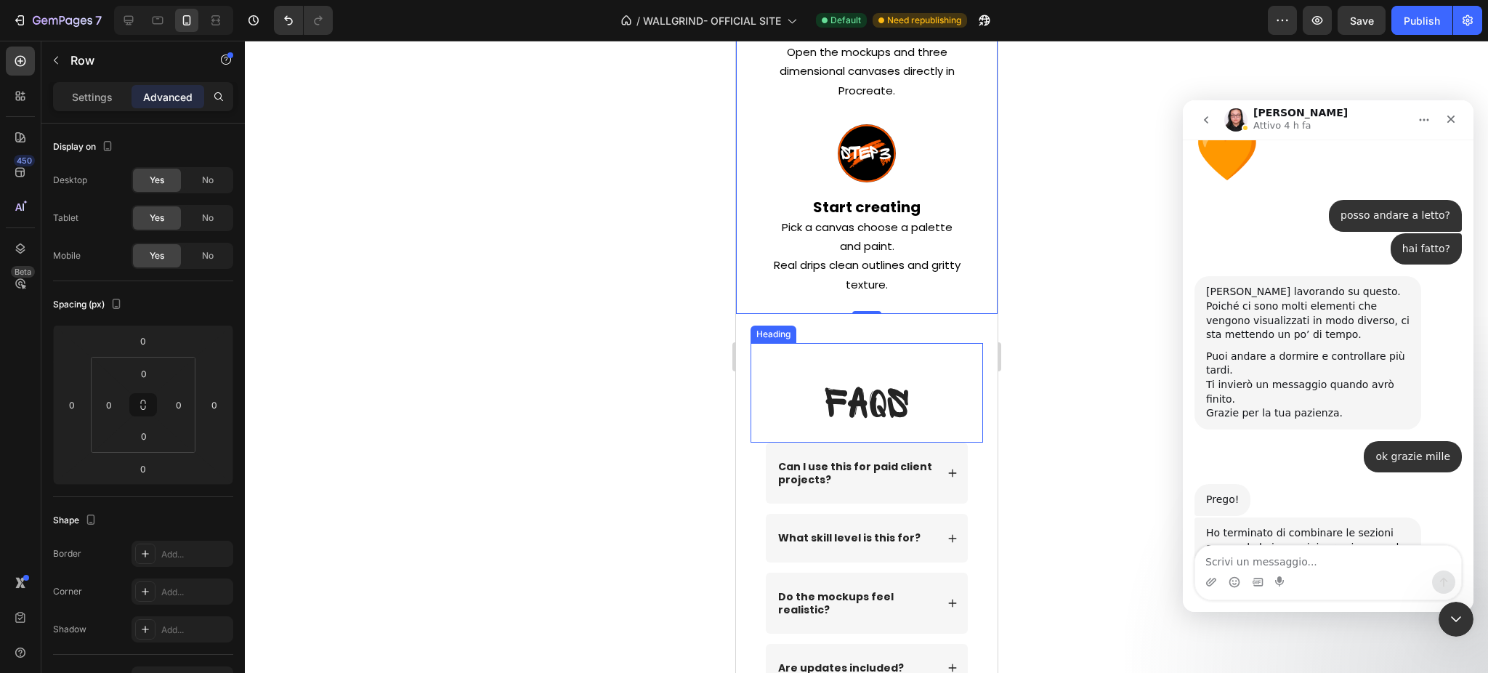
click at [762, 361] on div "FAQs Heading" at bounding box center [866, 393] width 233 height 100
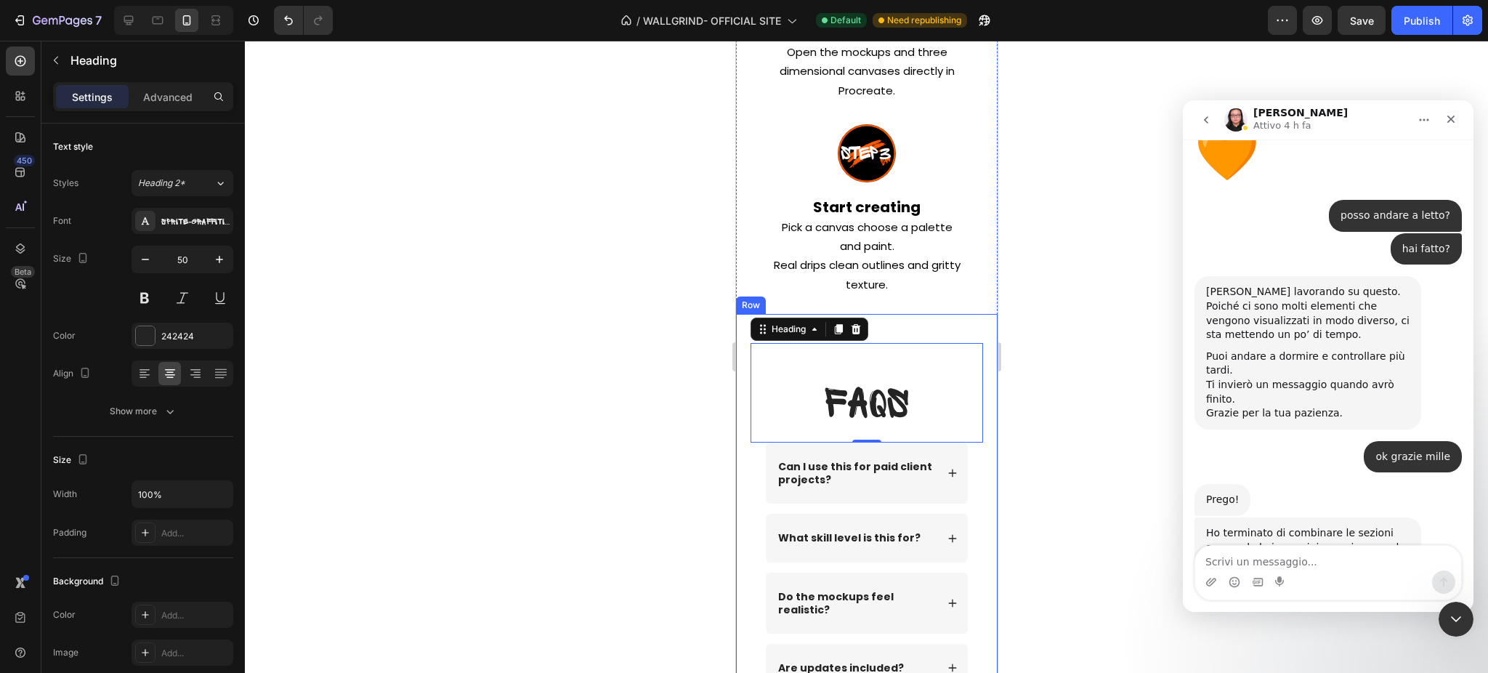
click at [744, 322] on div "FAQs Heading 0 Row Can I use this for paid client projects? What skill level is…" at bounding box center [866, 657] width 262 height 687
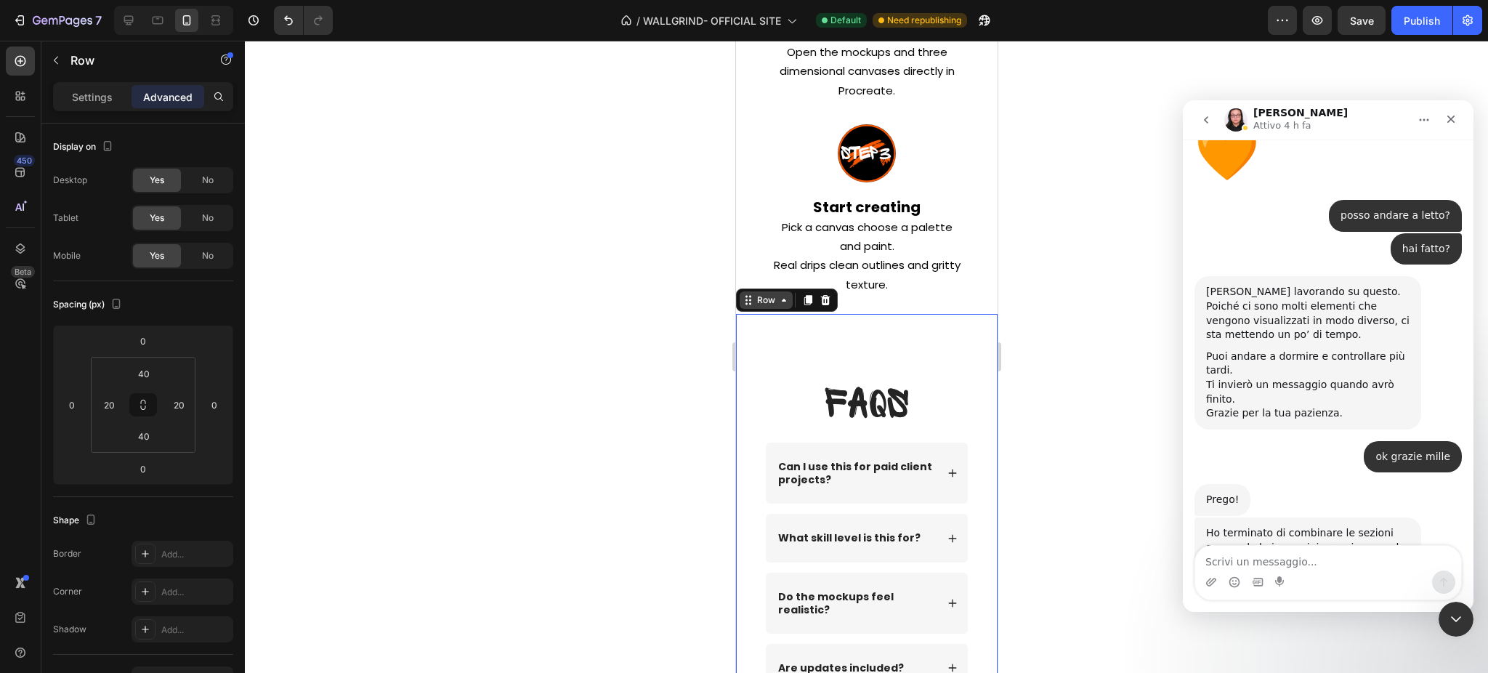
click at [755, 296] on div "Row" at bounding box center [766, 300] width 24 height 13
click at [118, 403] on input "20" at bounding box center [109, 405] width 22 height 22
type input "0"
click at [186, 403] on input "20" at bounding box center [179, 405] width 22 height 22
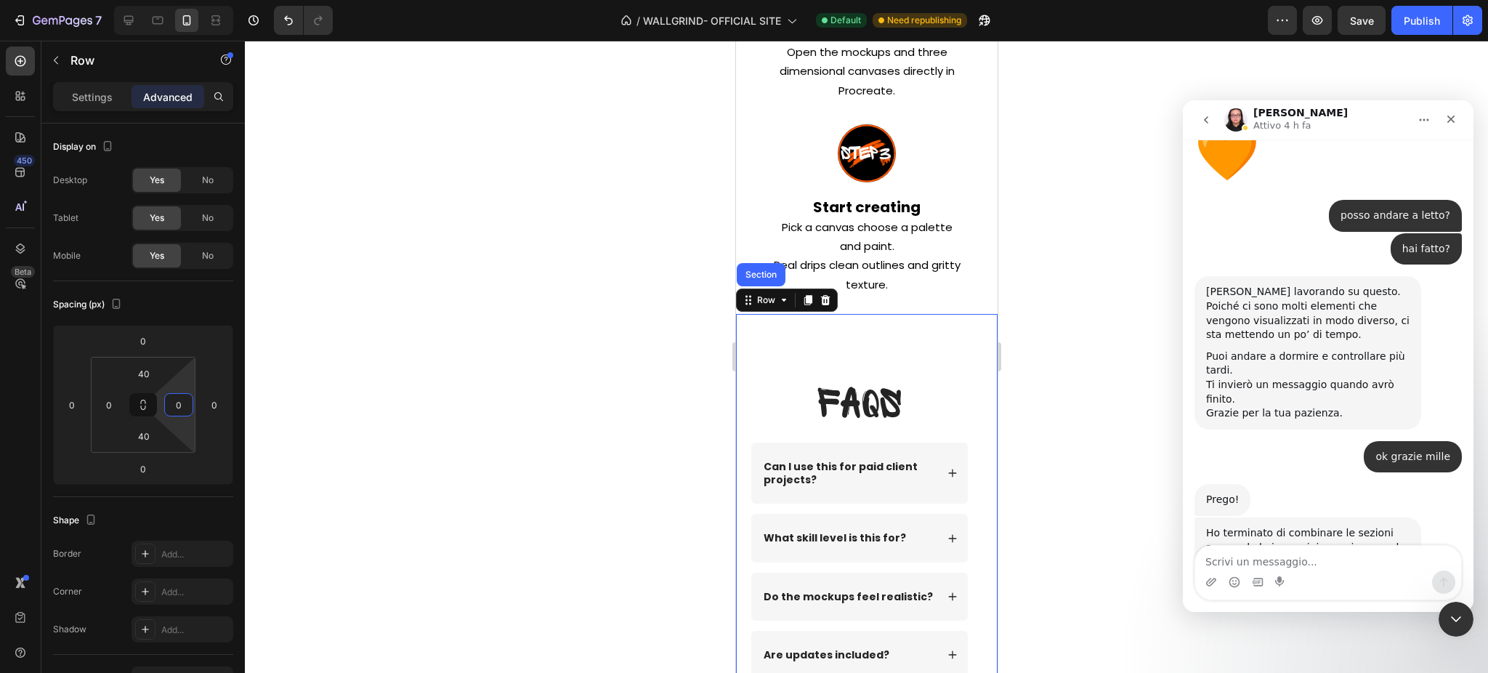
click at [480, 416] on div at bounding box center [866, 357] width 1243 height 632
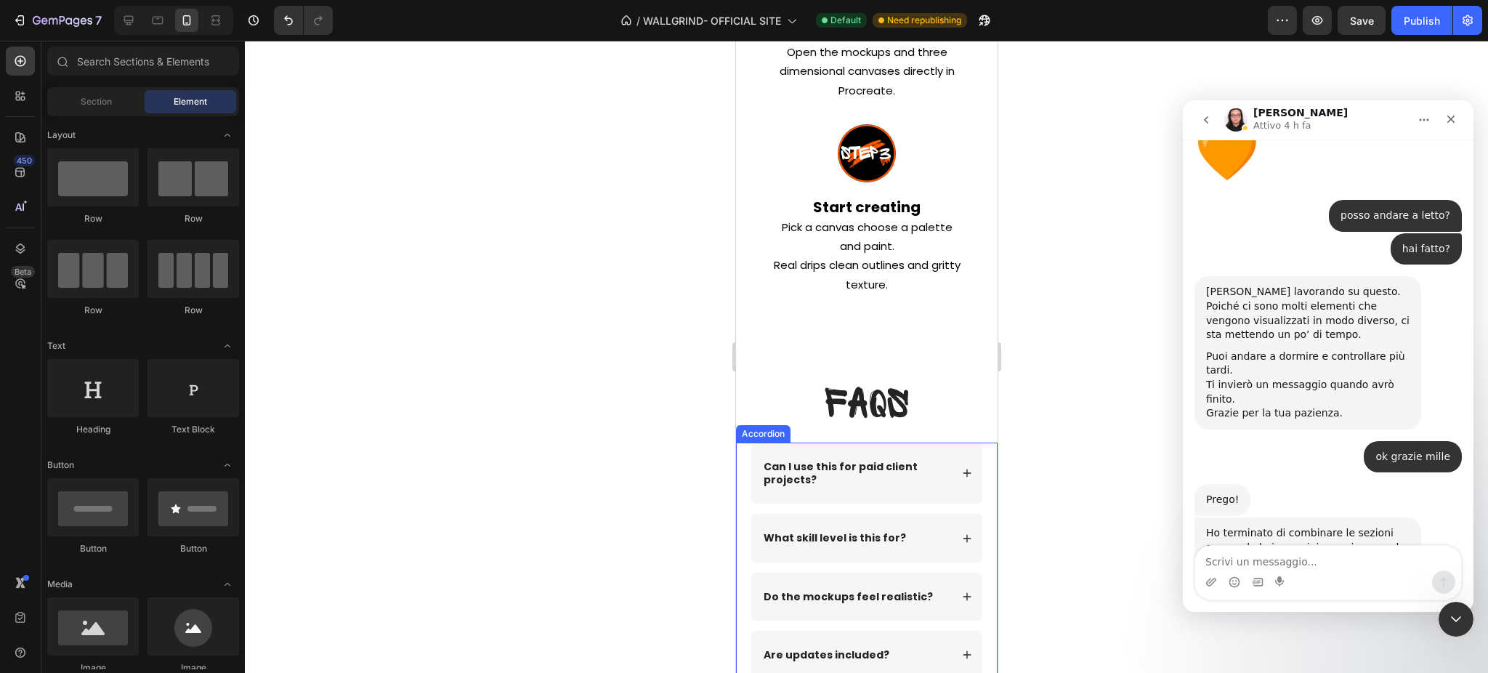
click at [743, 463] on div "Can I use this for paid client projects? What skill level is this for? Do the m…" at bounding box center [866, 561] width 262 height 236
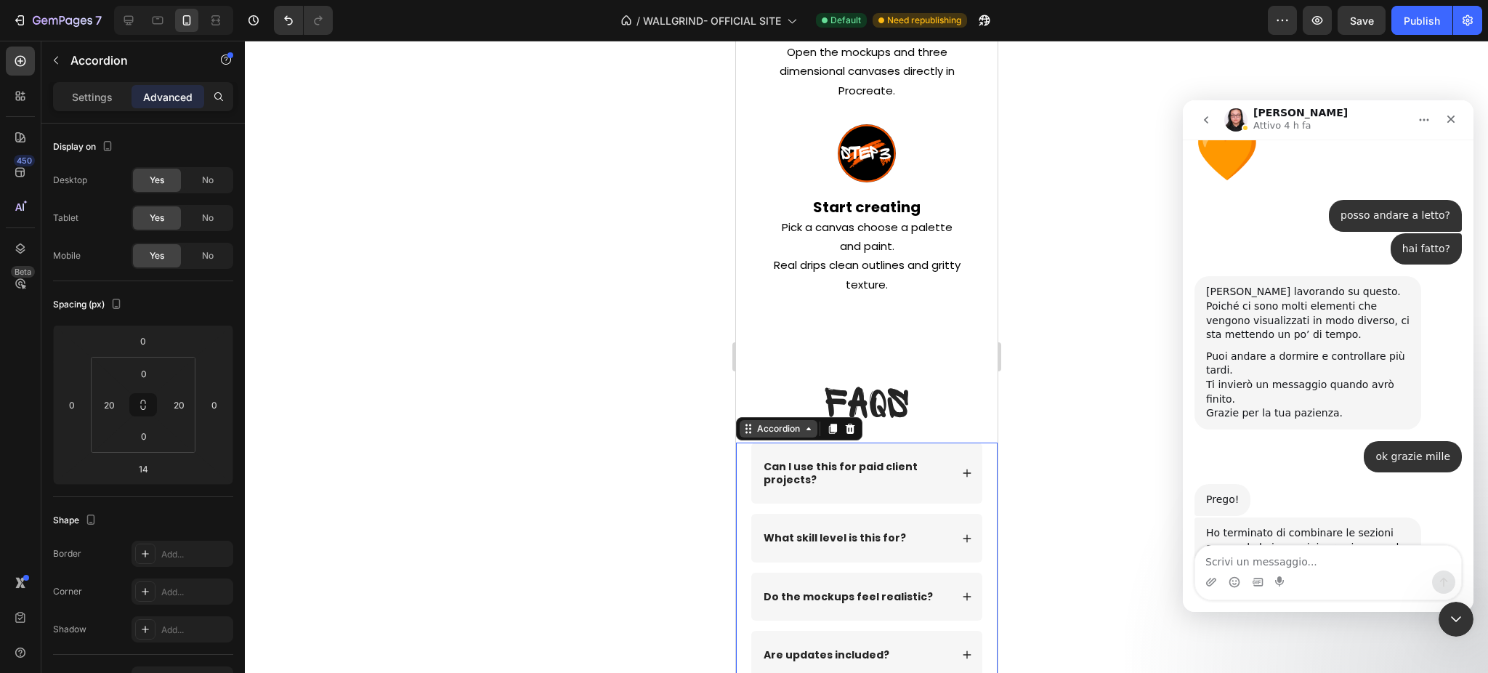
click at [781, 424] on div "Accordion" at bounding box center [778, 428] width 49 height 13
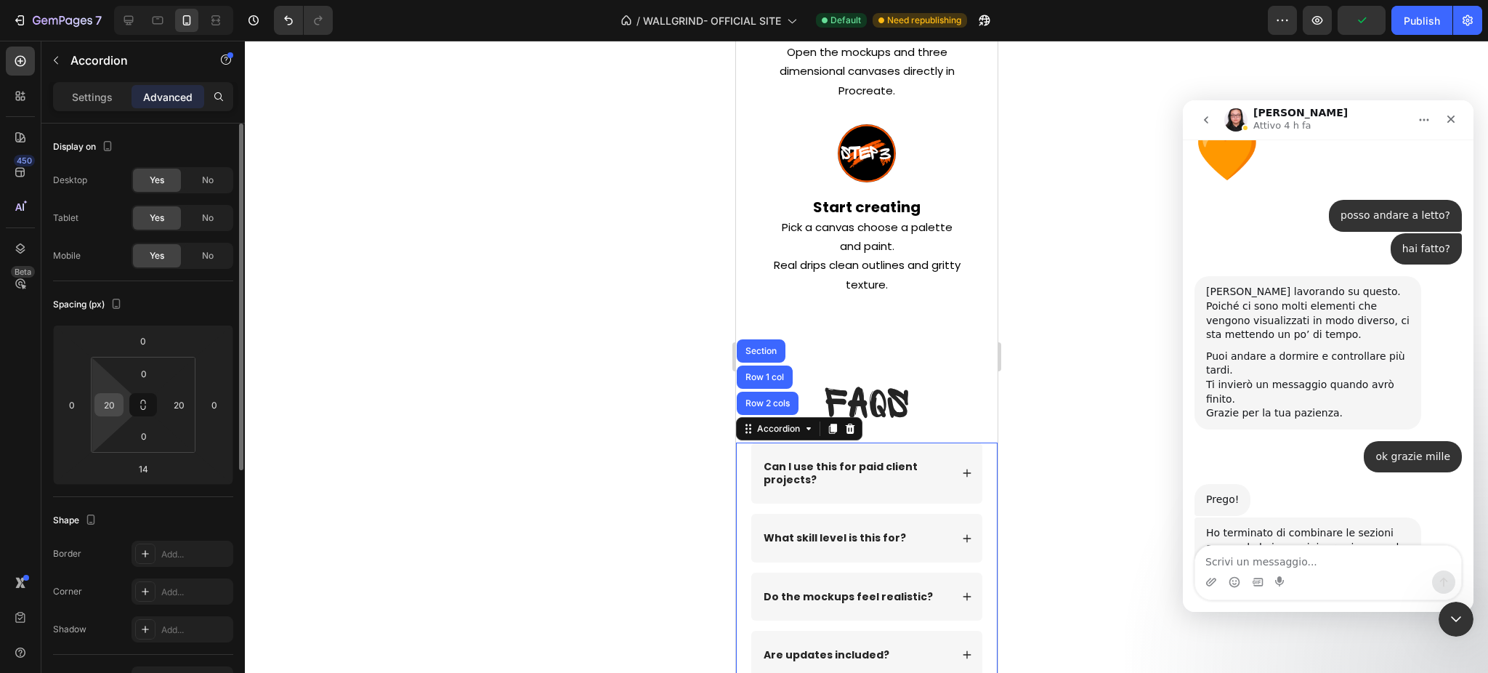
click at [112, 402] on input "20" at bounding box center [109, 405] width 22 height 22
type input "25"
click at [175, 403] on input "20" at bounding box center [179, 405] width 22 height 22
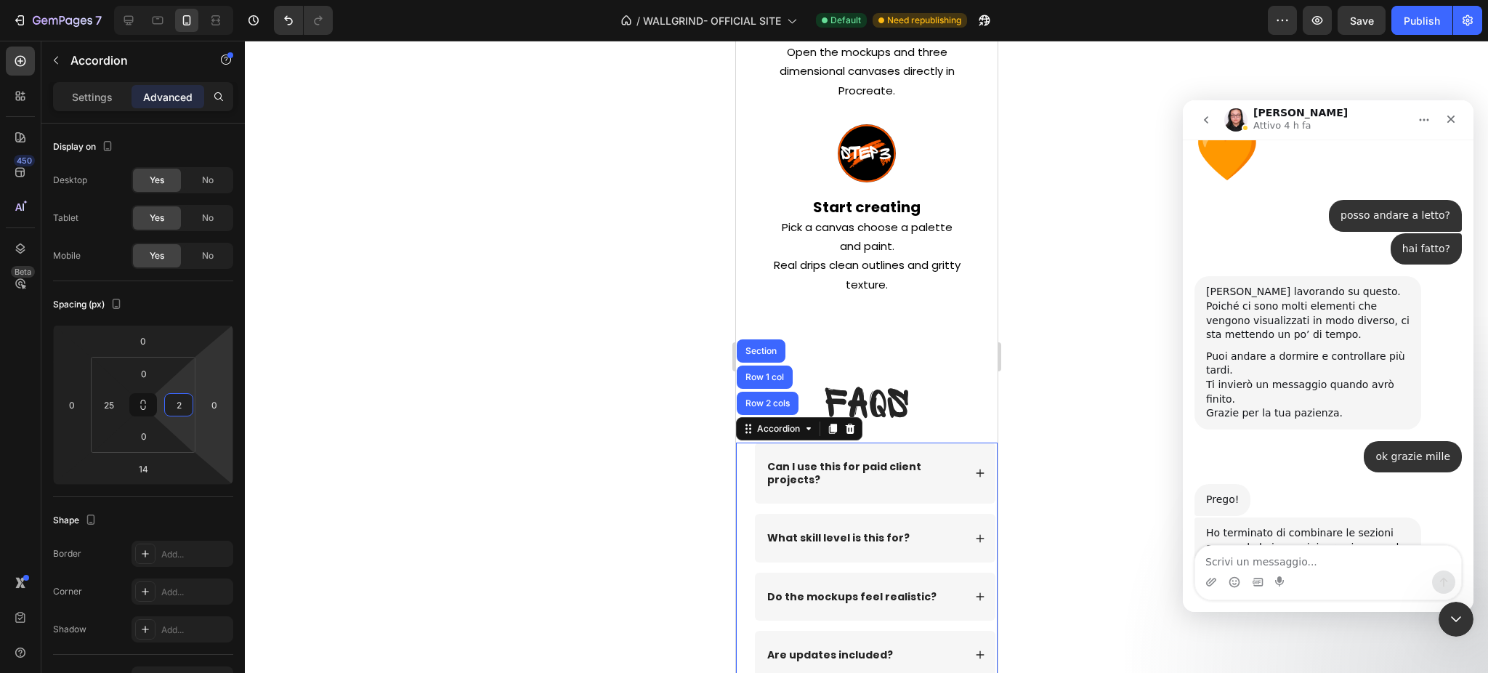
type input "25"
click at [1078, 482] on div at bounding box center [866, 357] width 1243 height 632
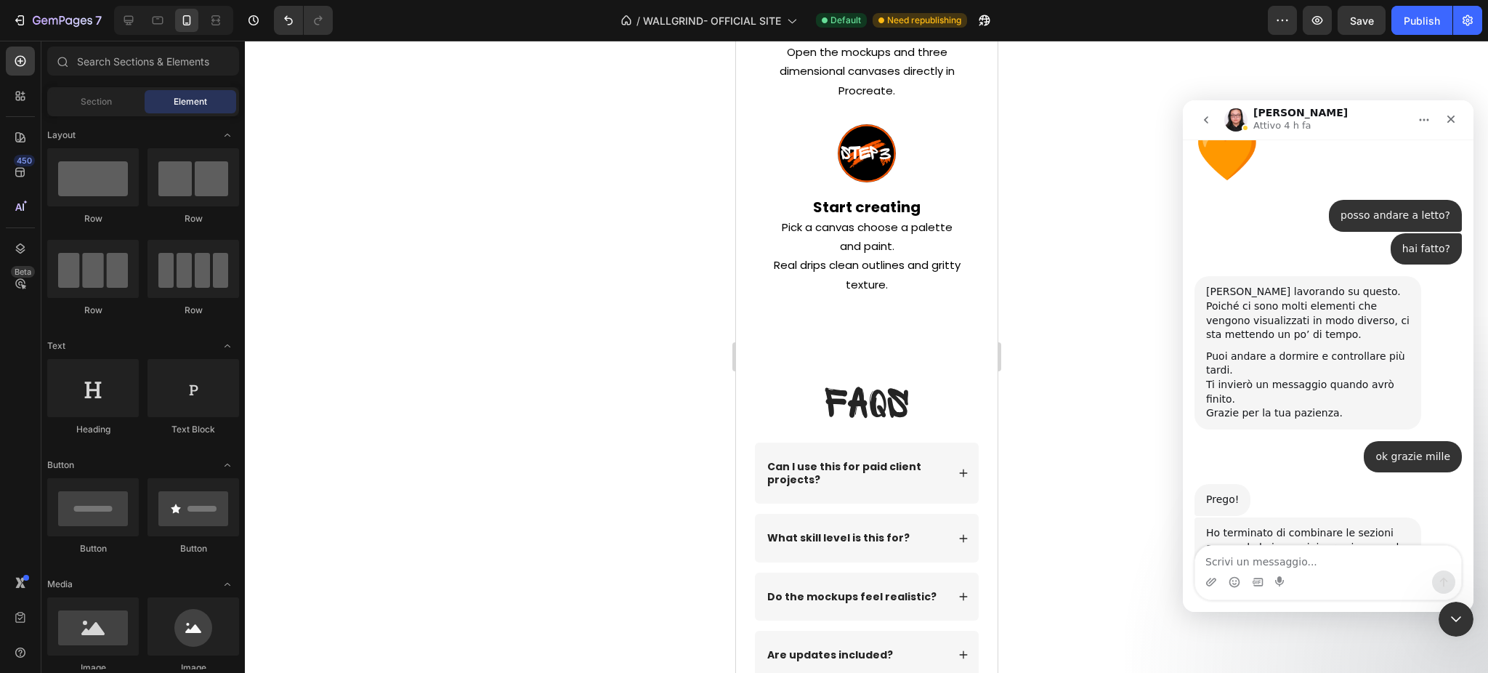
drag, startPoint x: 1814, startPoint y: 523, endPoint x: 914, endPoint y: 447, distance: 902.8
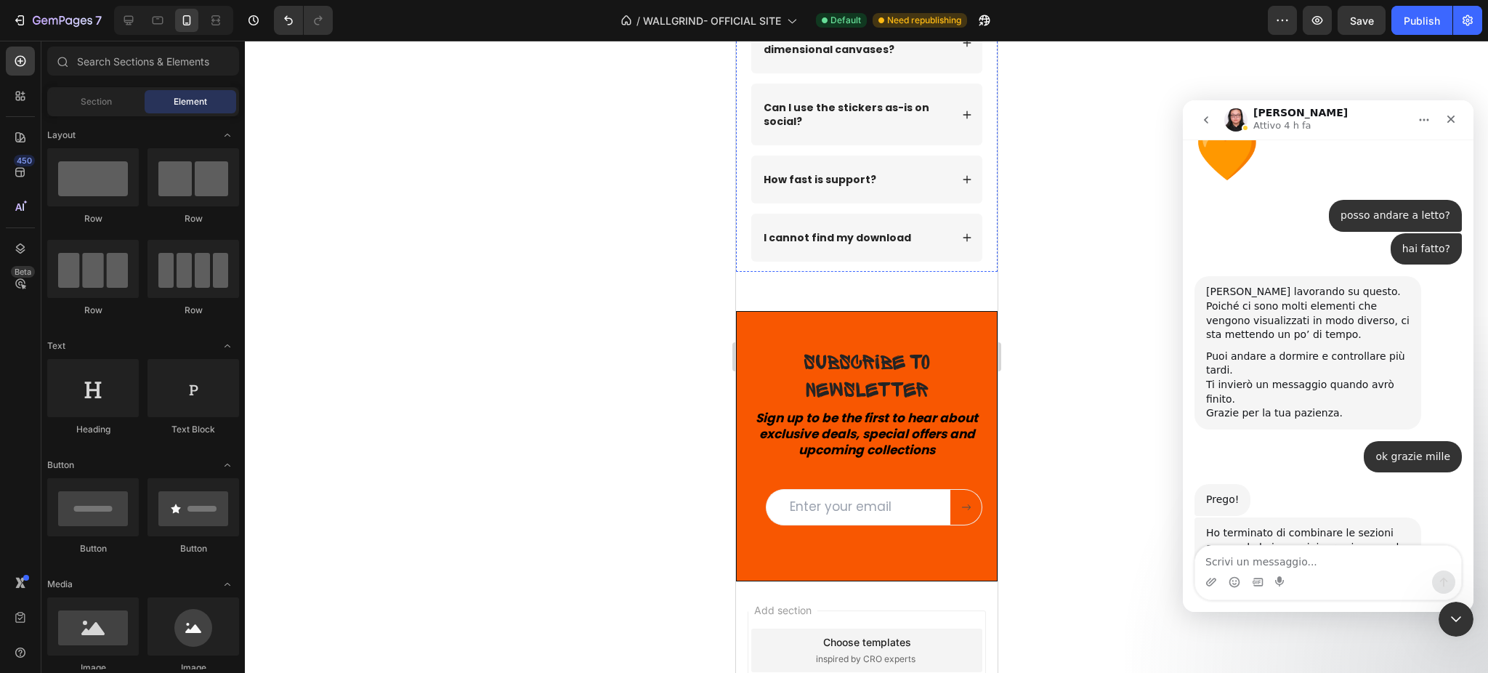
scroll to position [8713, 0]
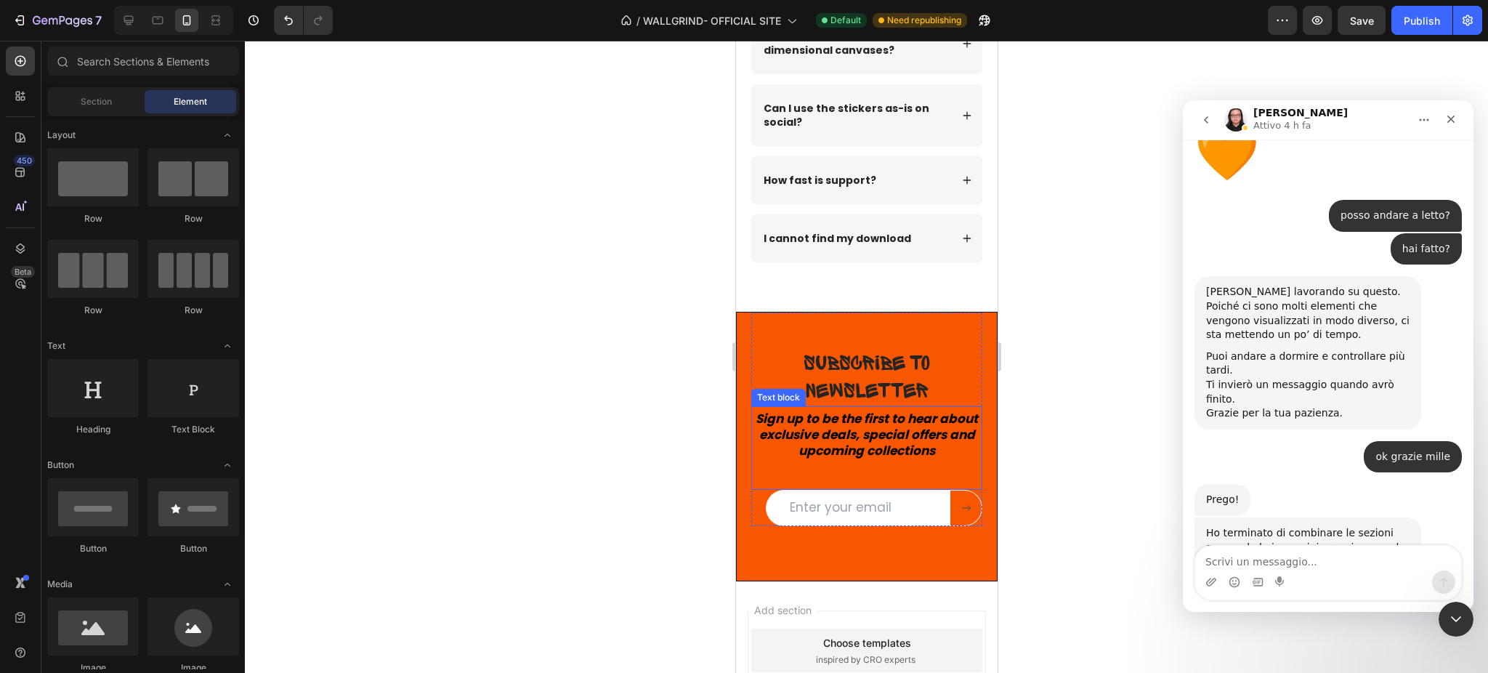
click at [833, 432] on strong "Sign up to be the first to hear about exclusive deals, special offers and upcom…" at bounding box center [866, 434] width 222 height 49
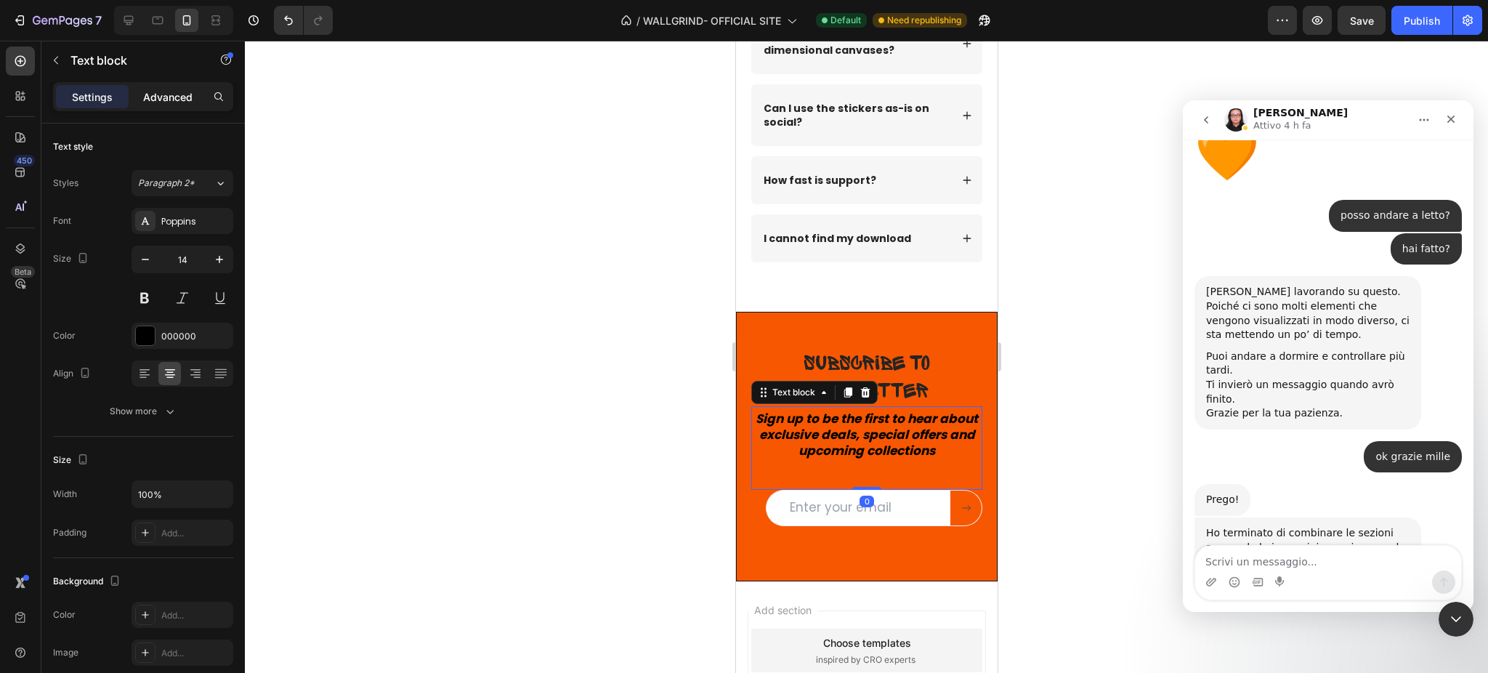
click at [182, 108] on div "Advanced" at bounding box center [168, 96] width 73 height 23
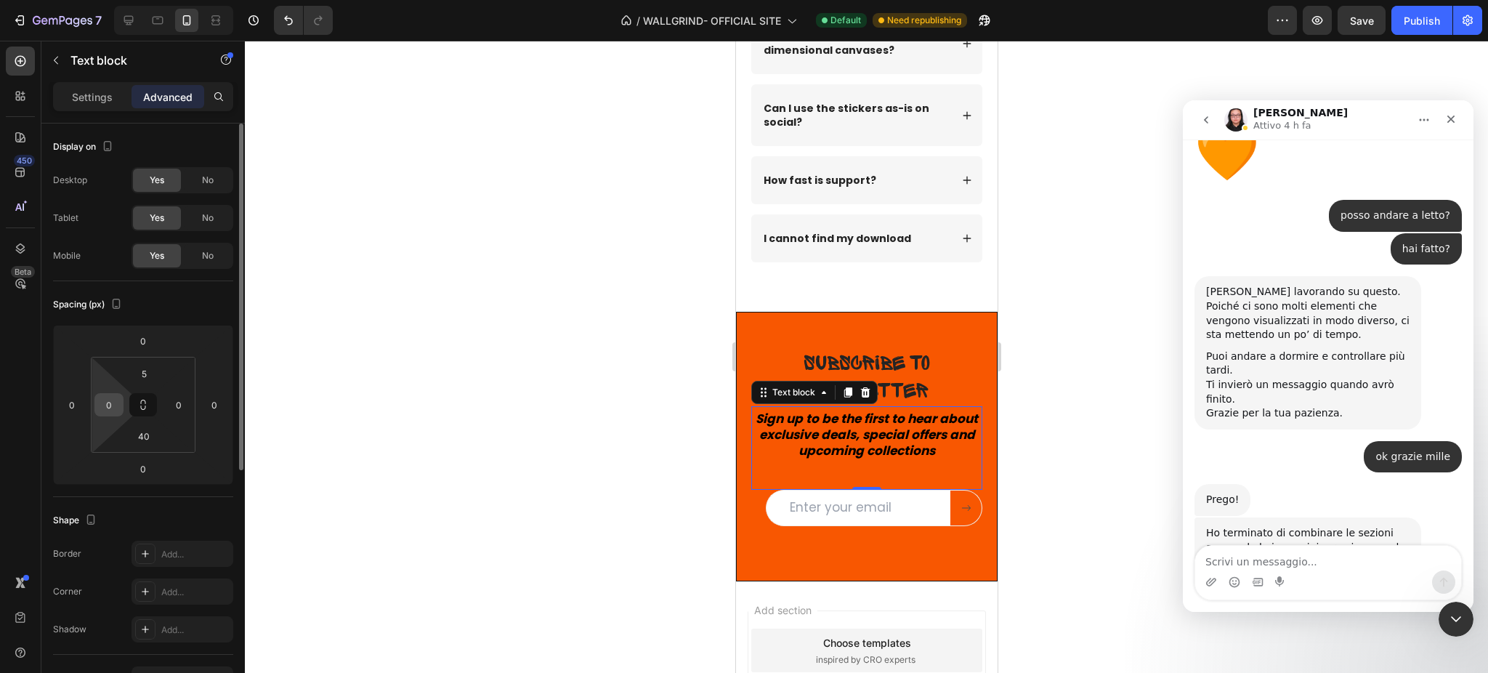
click at [107, 403] on input "0" at bounding box center [109, 405] width 22 height 22
type input "25"
click at [178, 403] on input "0" at bounding box center [179, 405] width 22 height 22
type input "25"
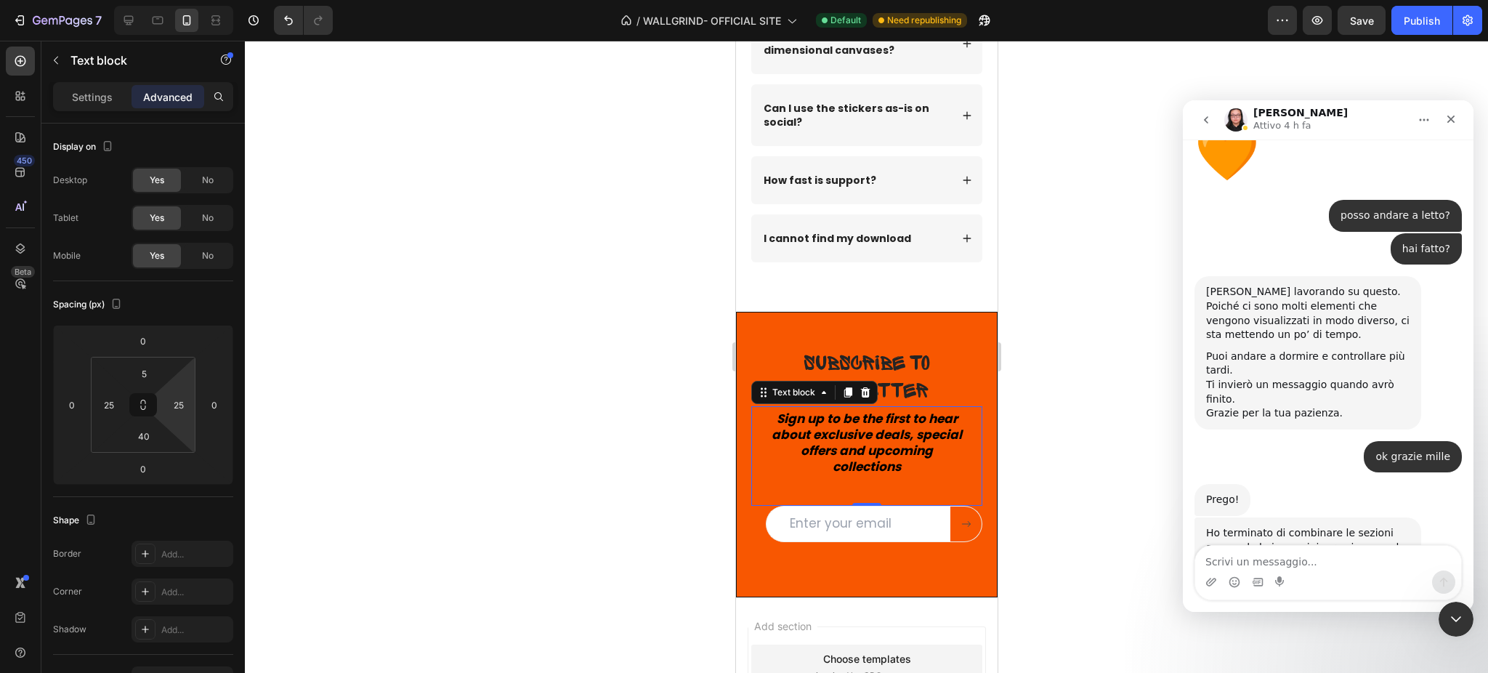
click at [1110, 453] on div at bounding box center [866, 357] width 1243 height 632
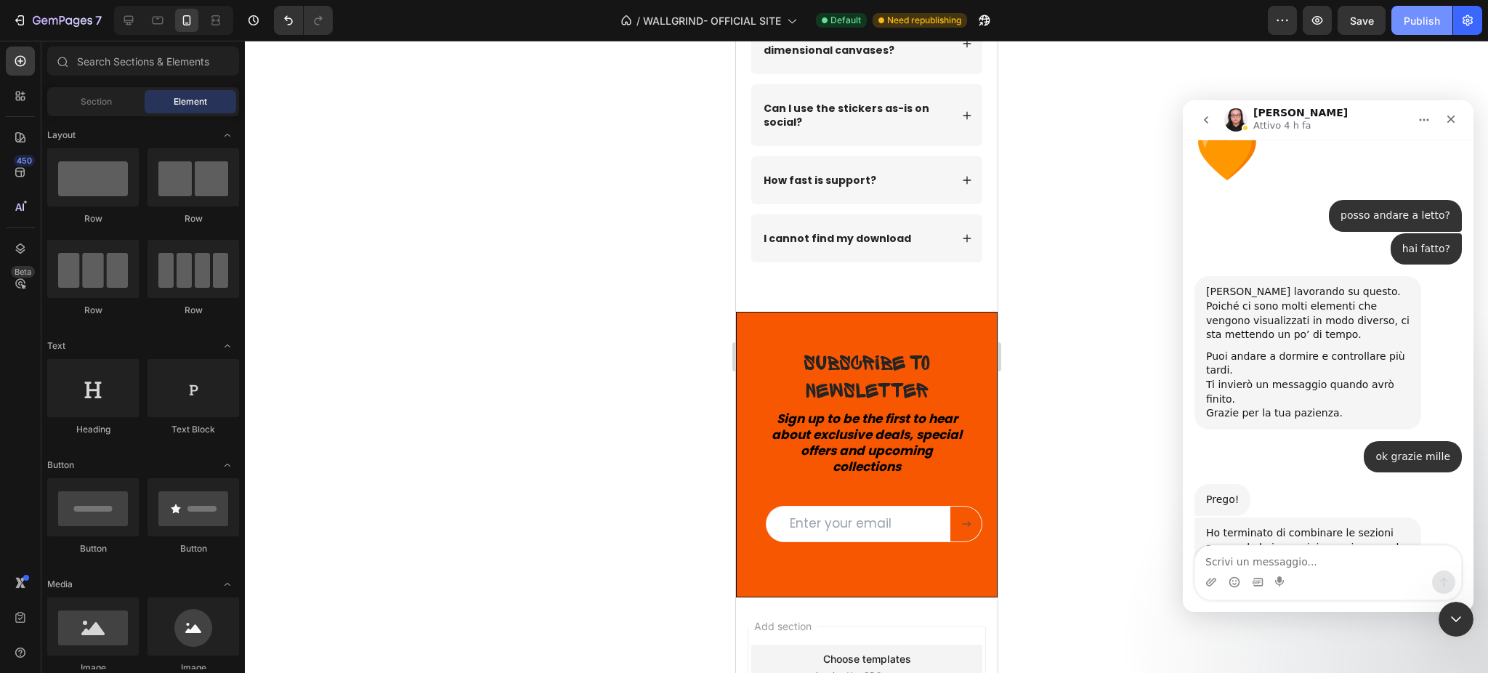
click at [1426, 18] on div "Publish" at bounding box center [1422, 20] width 36 height 15
click at [1094, 432] on div at bounding box center [866, 357] width 1243 height 632
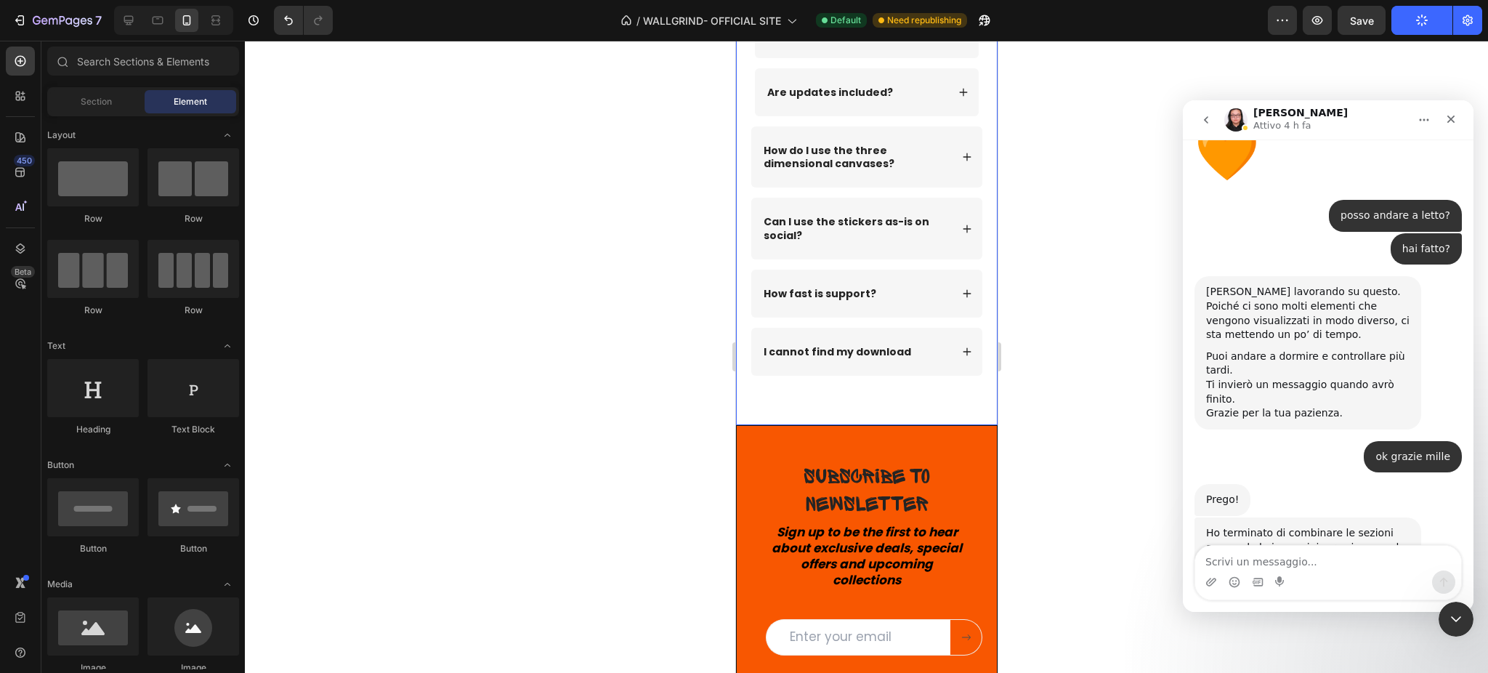
click at [851, 387] on div "FAQs Heading Row Can I use this for paid client projects? What skill level is t…" at bounding box center [866, 88] width 262 height 615
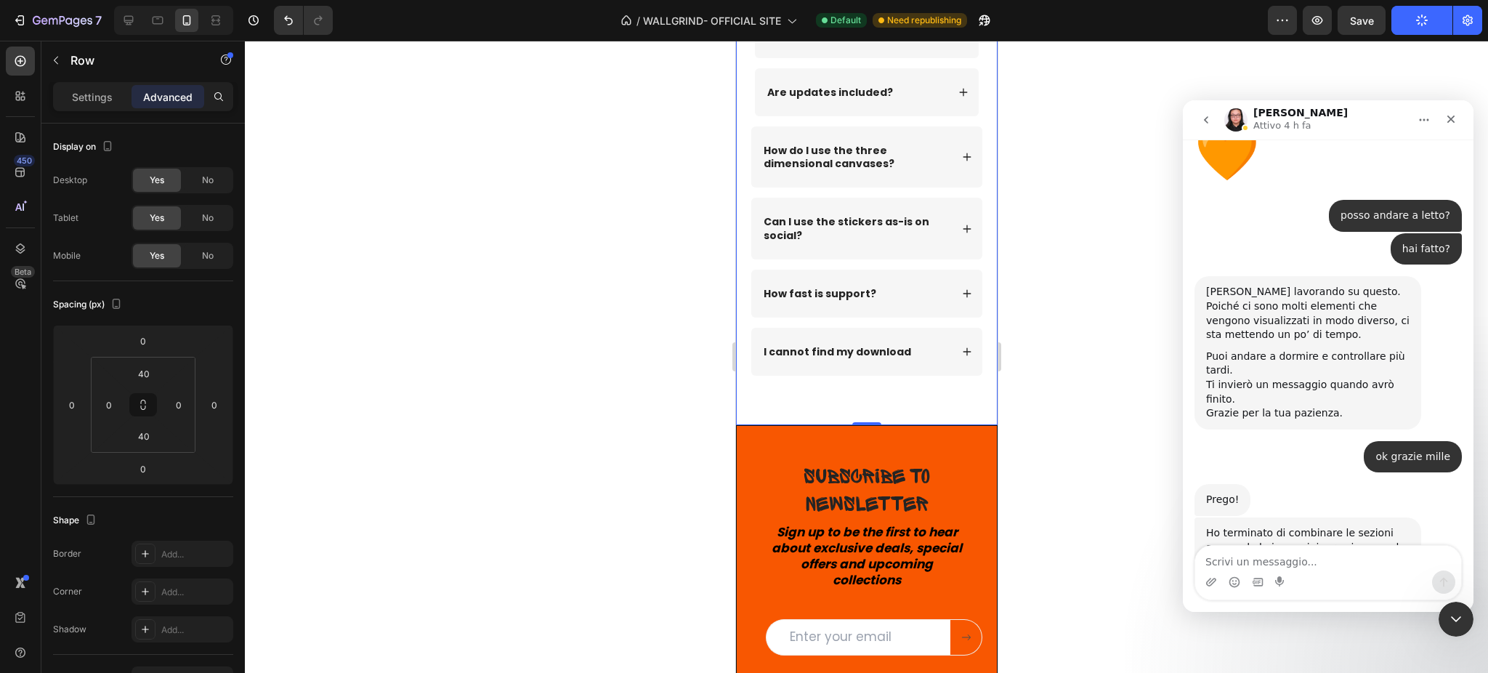
click at [1118, 315] on div at bounding box center [866, 357] width 1243 height 632
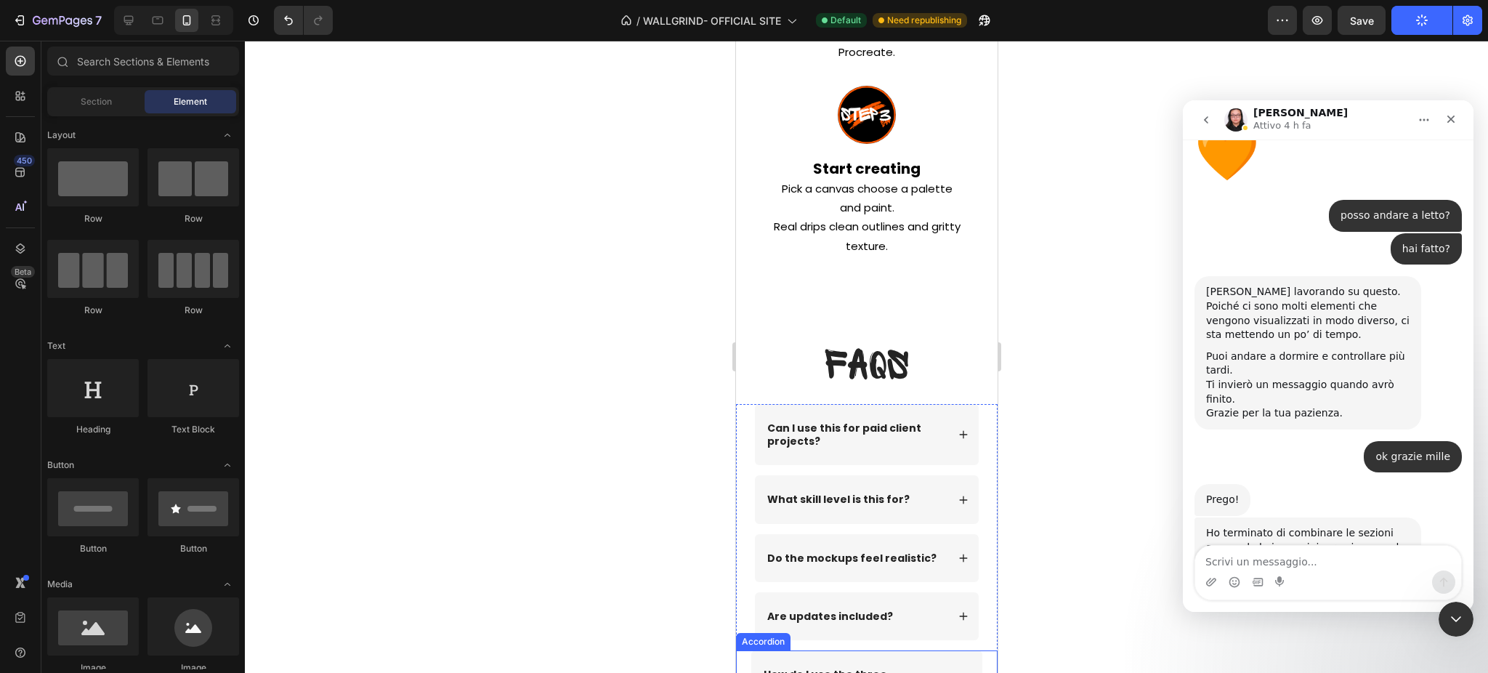
scroll to position [8078, 0]
click at [1458, 121] on div "Chiudi" at bounding box center [1451, 119] width 26 height 26
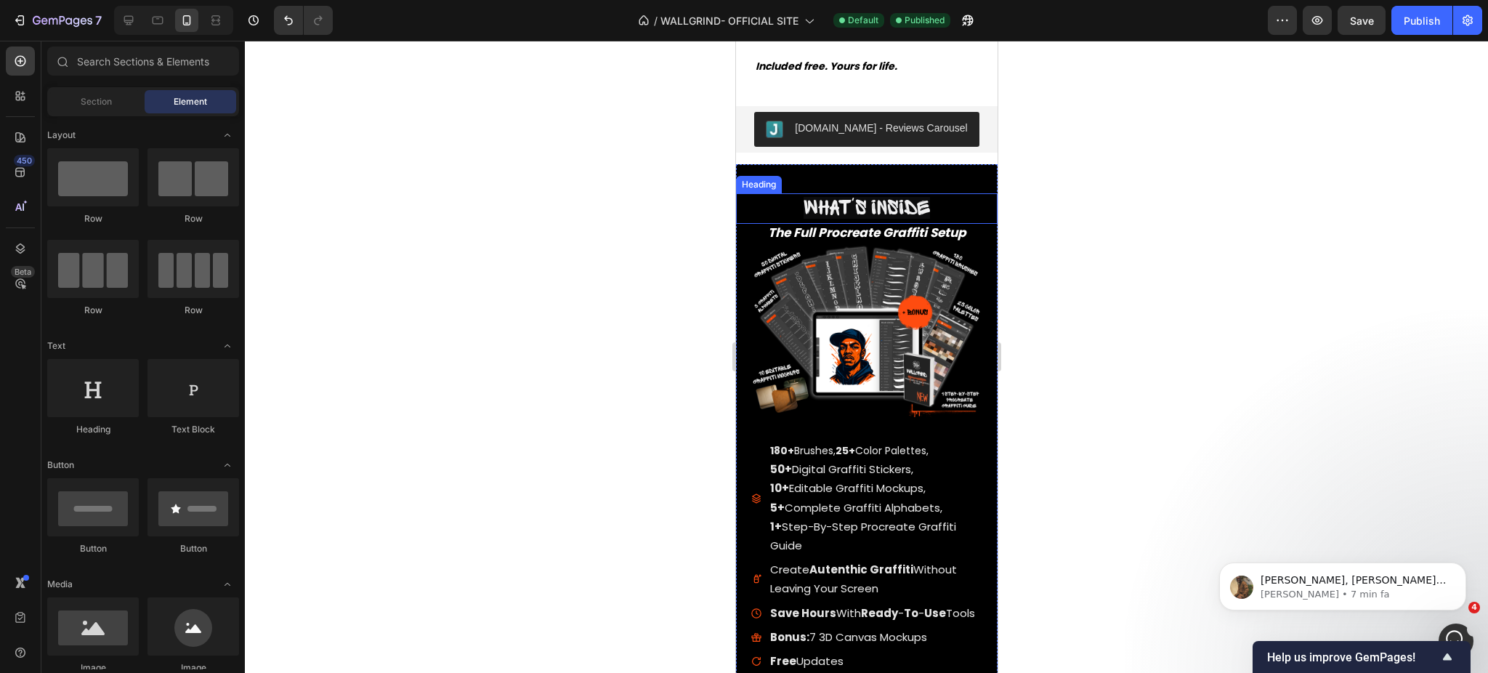
scroll to position [0, 0]
click at [1316, 596] on p "[PERSON_NAME] • 7 min fa" at bounding box center [1354, 594] width 187 height 13
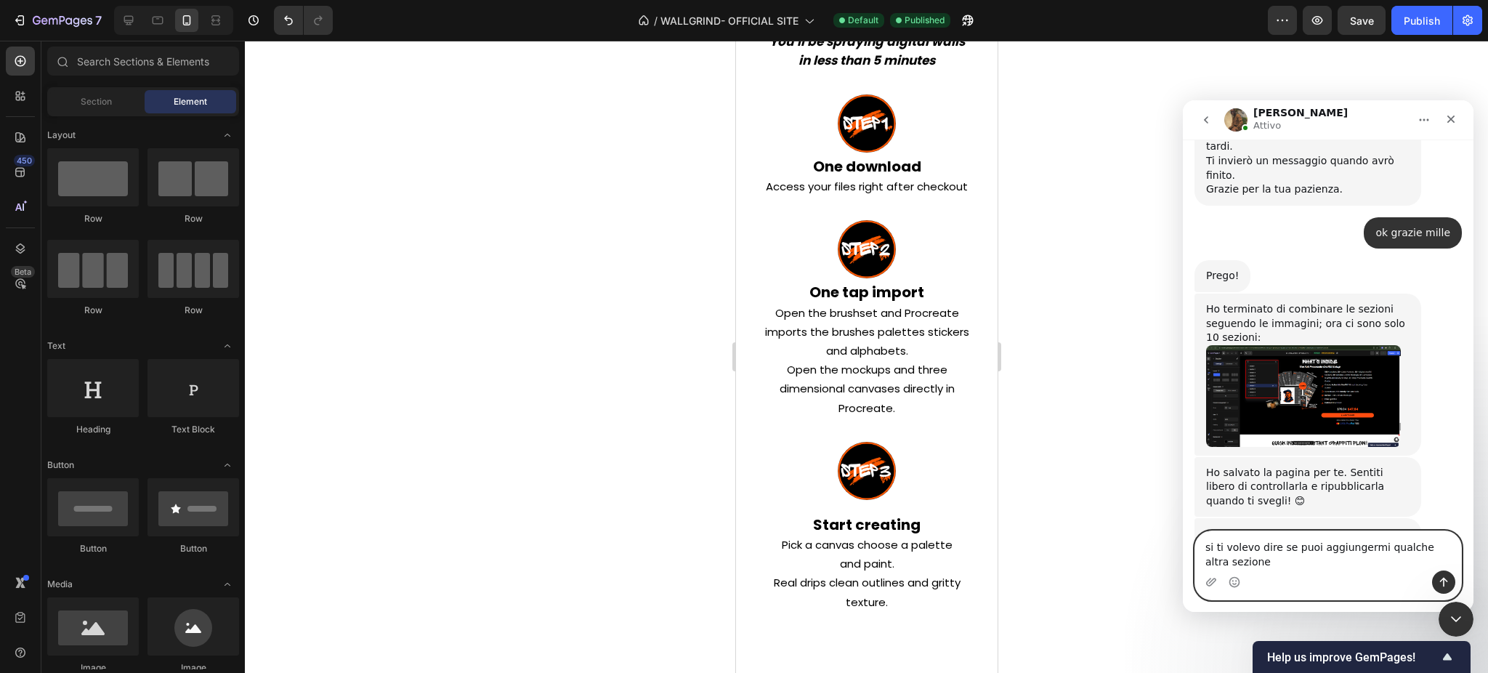
scroll to position [18667, 0]
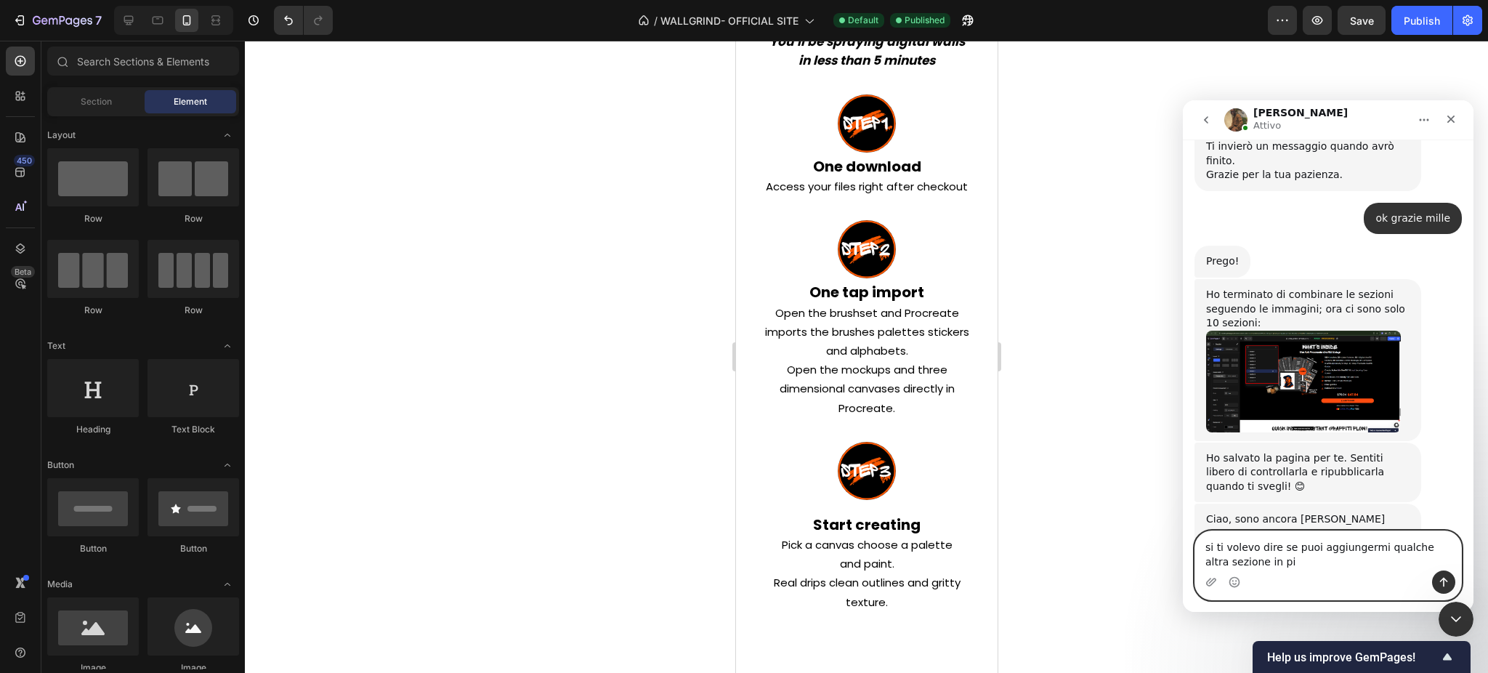
type textarea "si ti volevo dire se puoi aggiungermi qualche altra sezione in più"
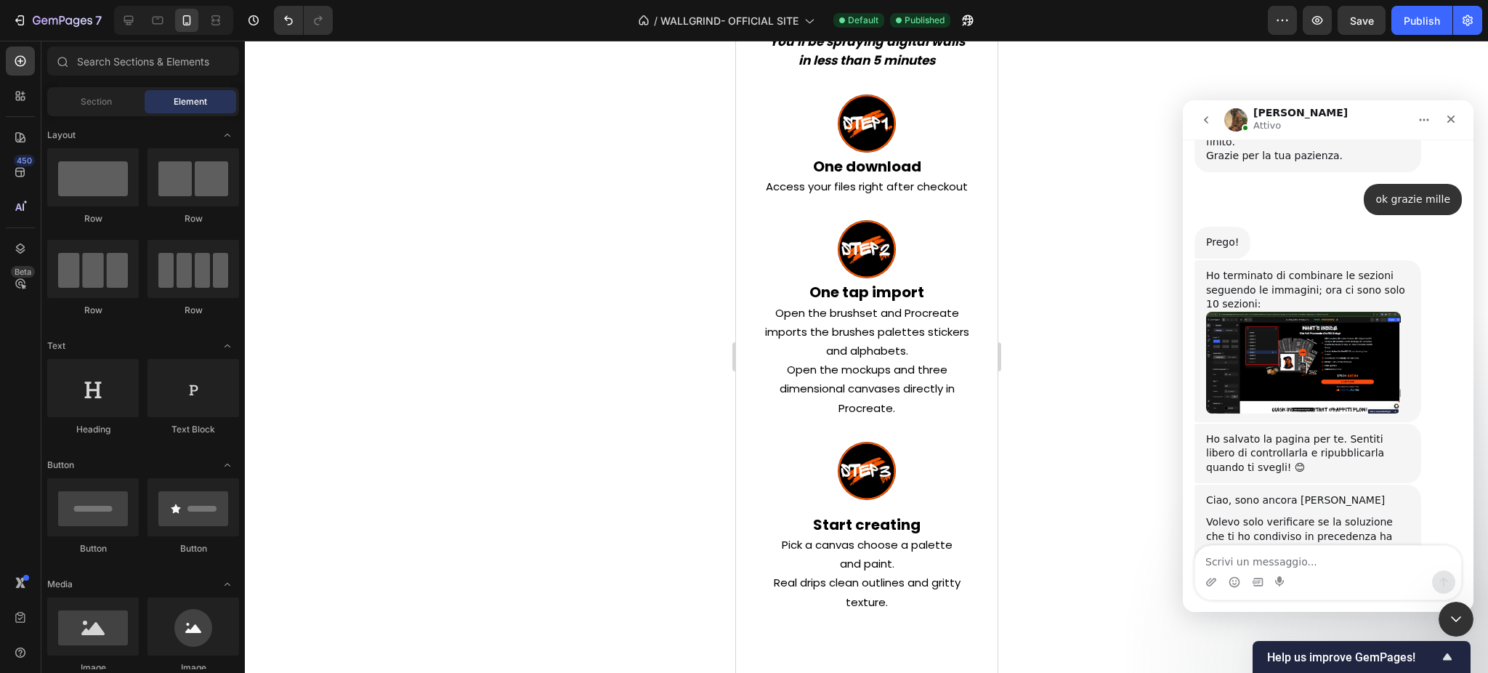
click at [1087, 254] on div at bounding box center [866, 357] width 1243 height 632
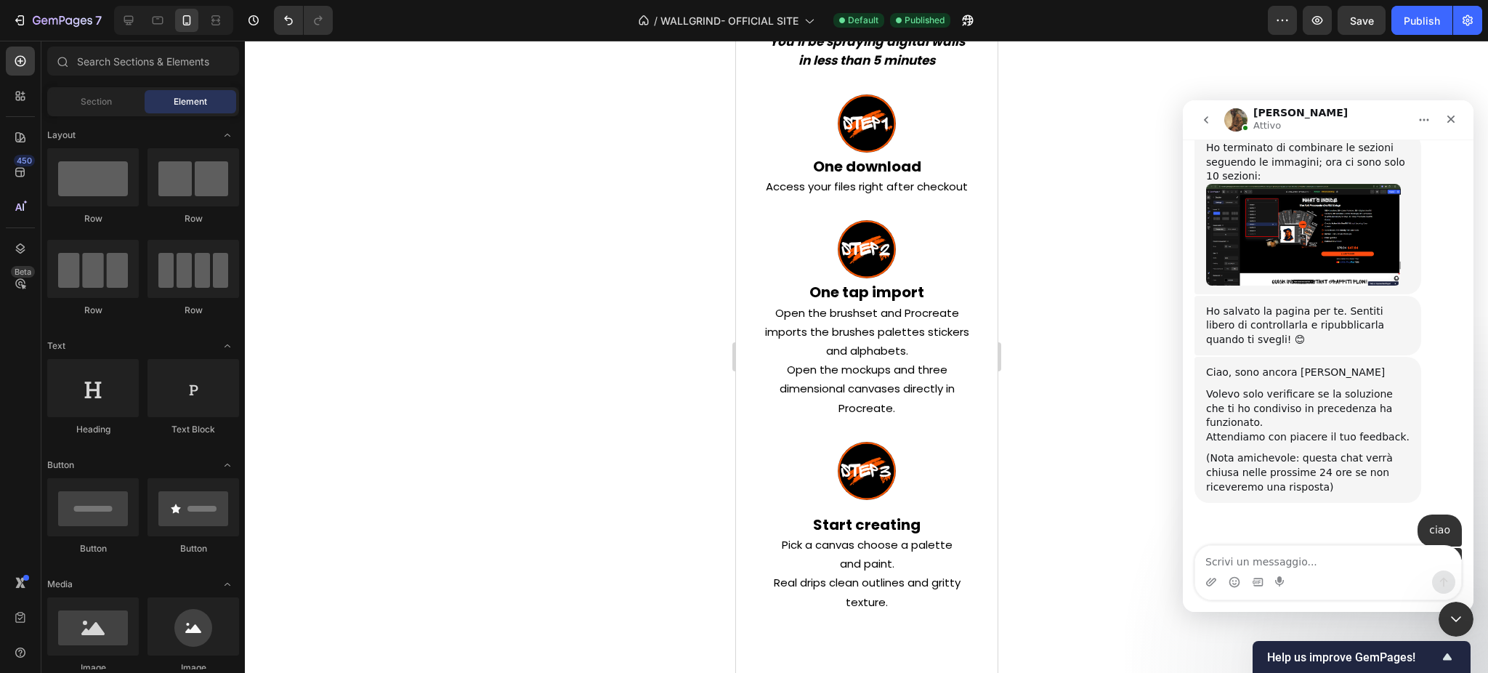
scroll to position [18815, 0]
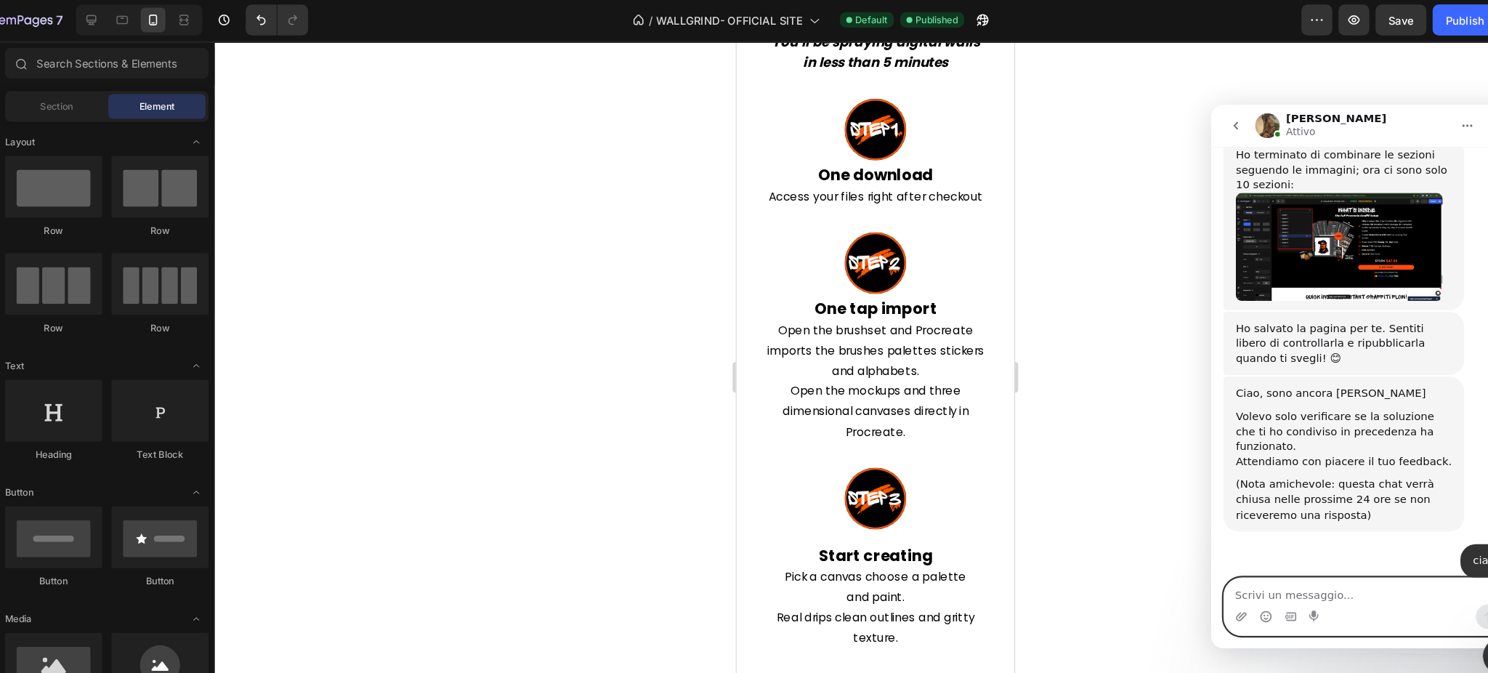
click at [1270, 557] on textarea "Scrivi un messaggio..." at bounding box center [1356, 562] width 266 height 25
type textarea "si dico cosa aggiungere"
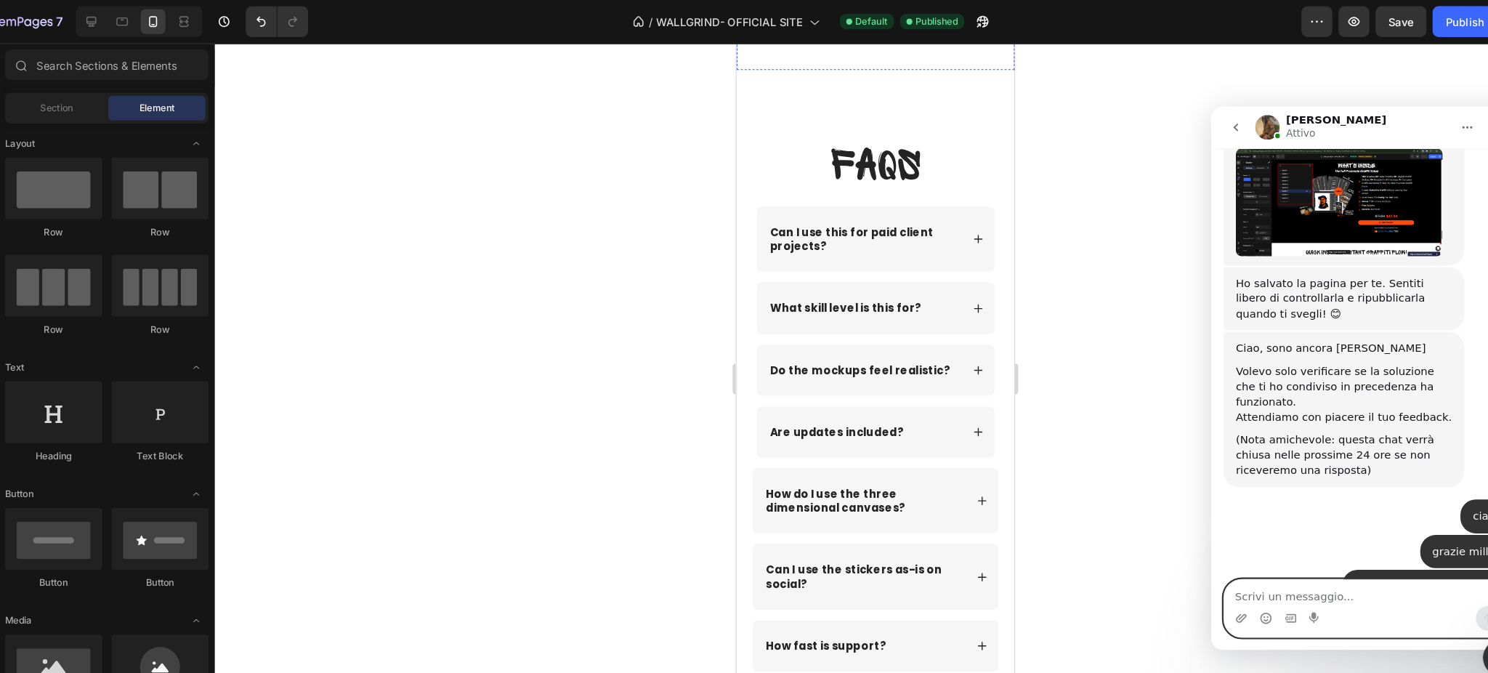
scroll to position [8284, 0]
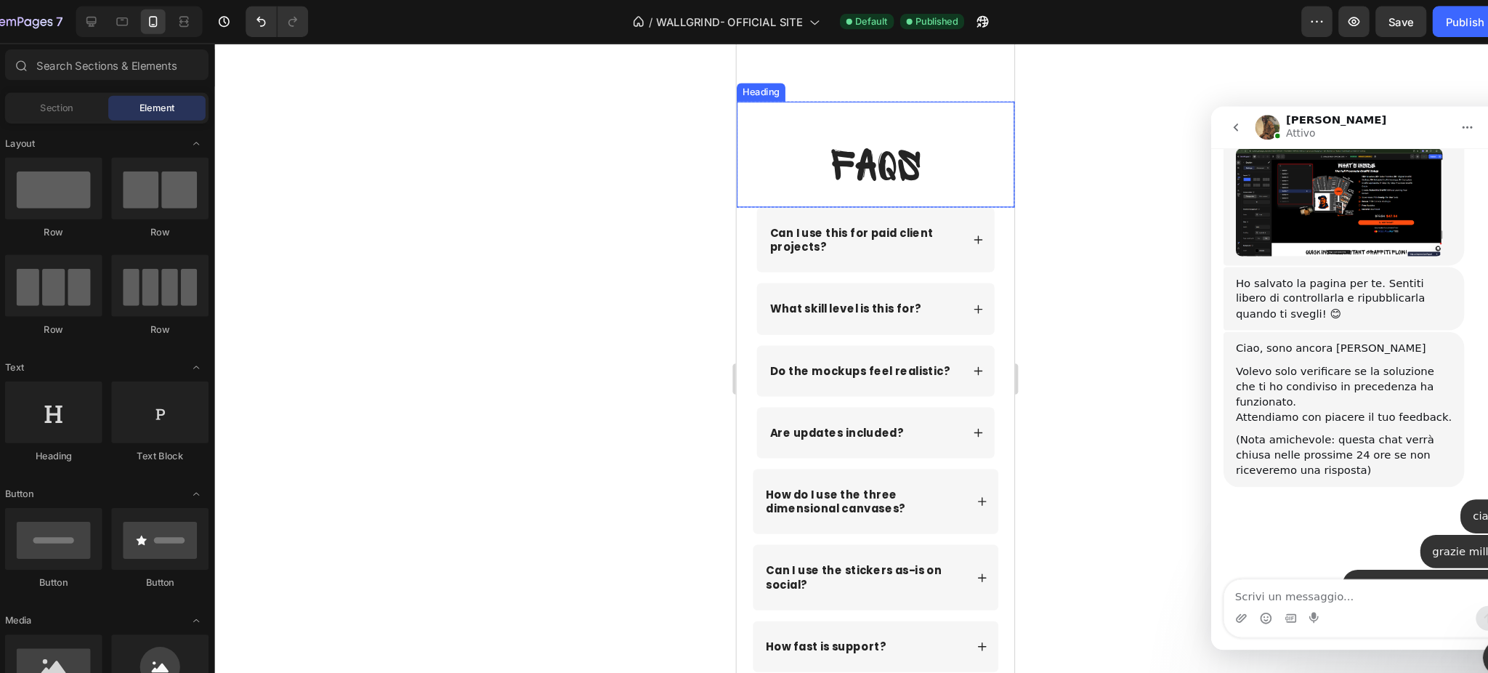
click at [927, 105] on div "FAQs Heading" at bounding box center [867, 148] width 262 height 100
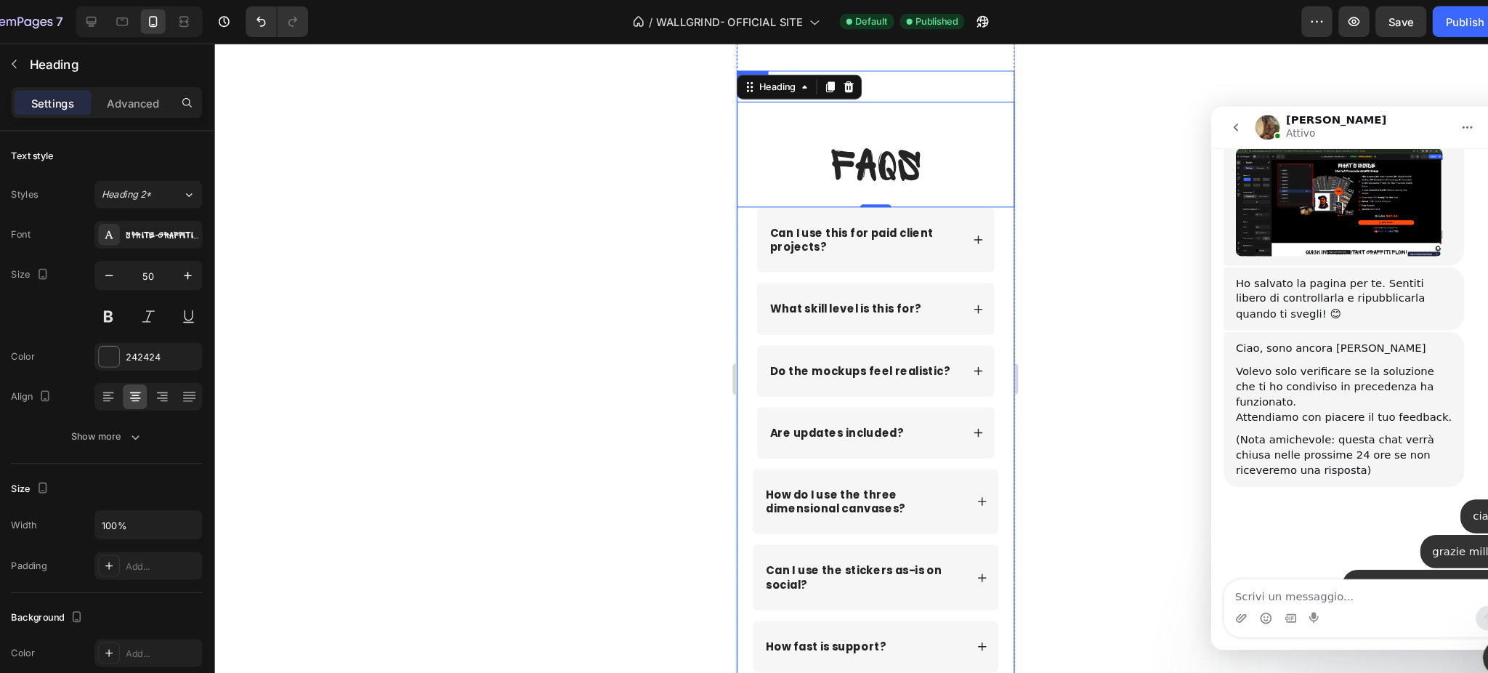
click at [948, 77] on div "FAQs Heading 0 Row Can I use this for paid client projects? What skill level is…" at bounding box center [867, 406] width 262 height 674
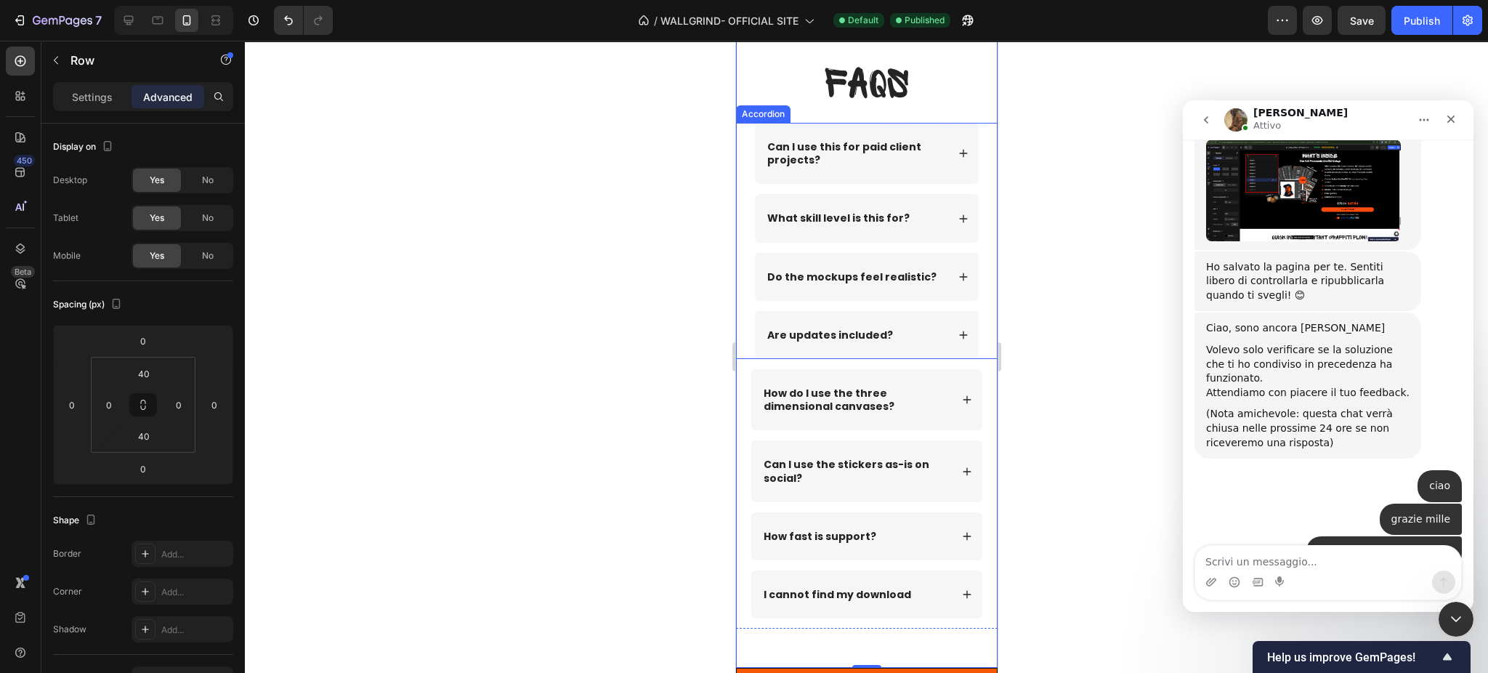
scroll to position [8358, 0]
click at [1102, 354] on div at bounding box center [866, 357] width 1243 height 632
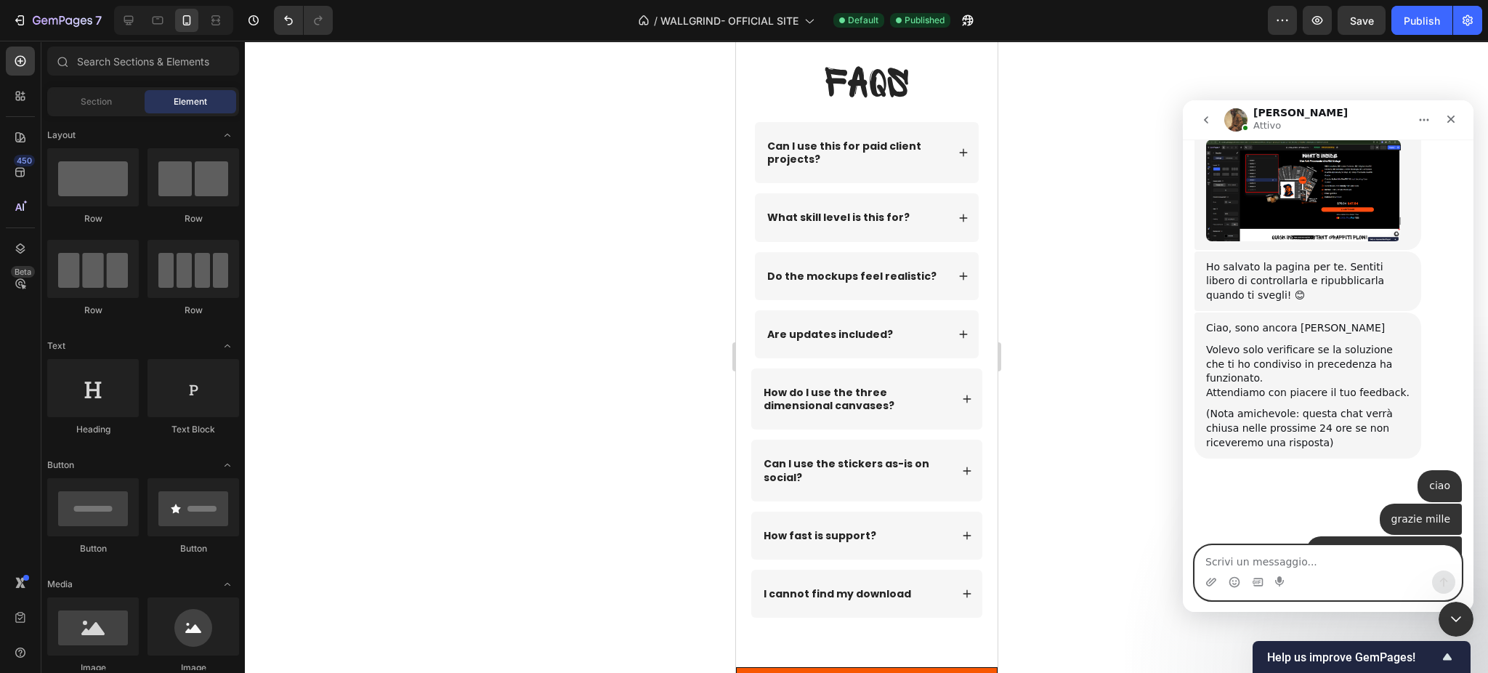
click at [1213, 565] on textarea "Scrivi un messaggio..." at bounding box center [1328, 558] width 266 height 25
paste textarea "q"
type textarea "q"
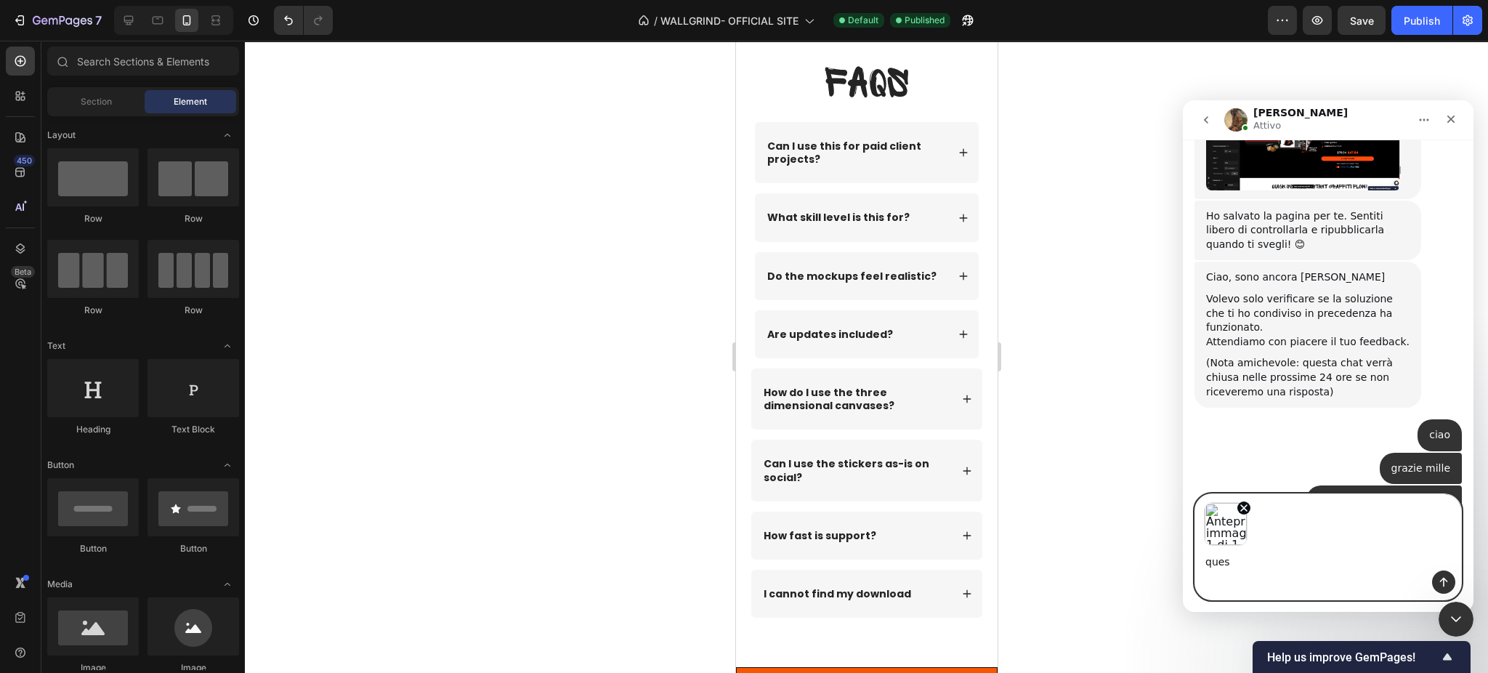
scroll to position [18910, 0]
type textarea "q"
type textarea "questa deve essere una sezione"
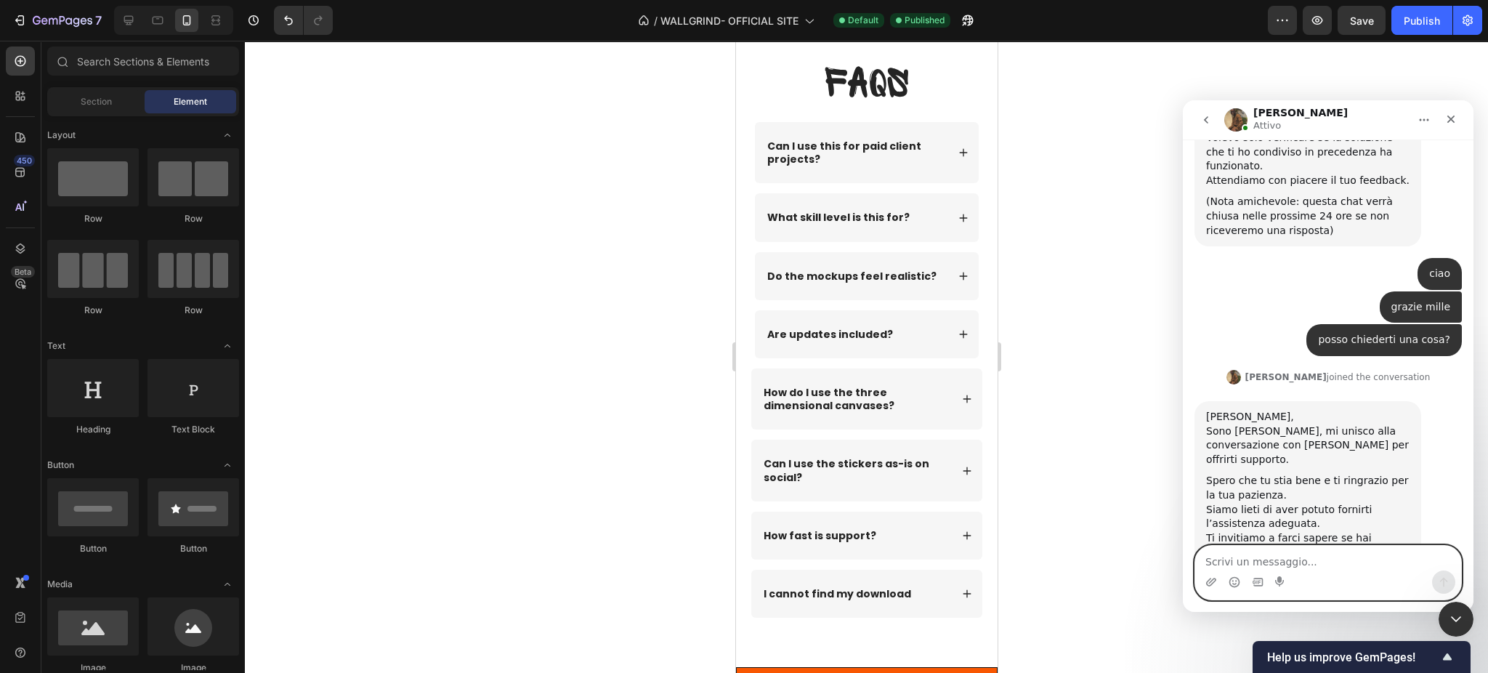
scroll to position [19093, 0]
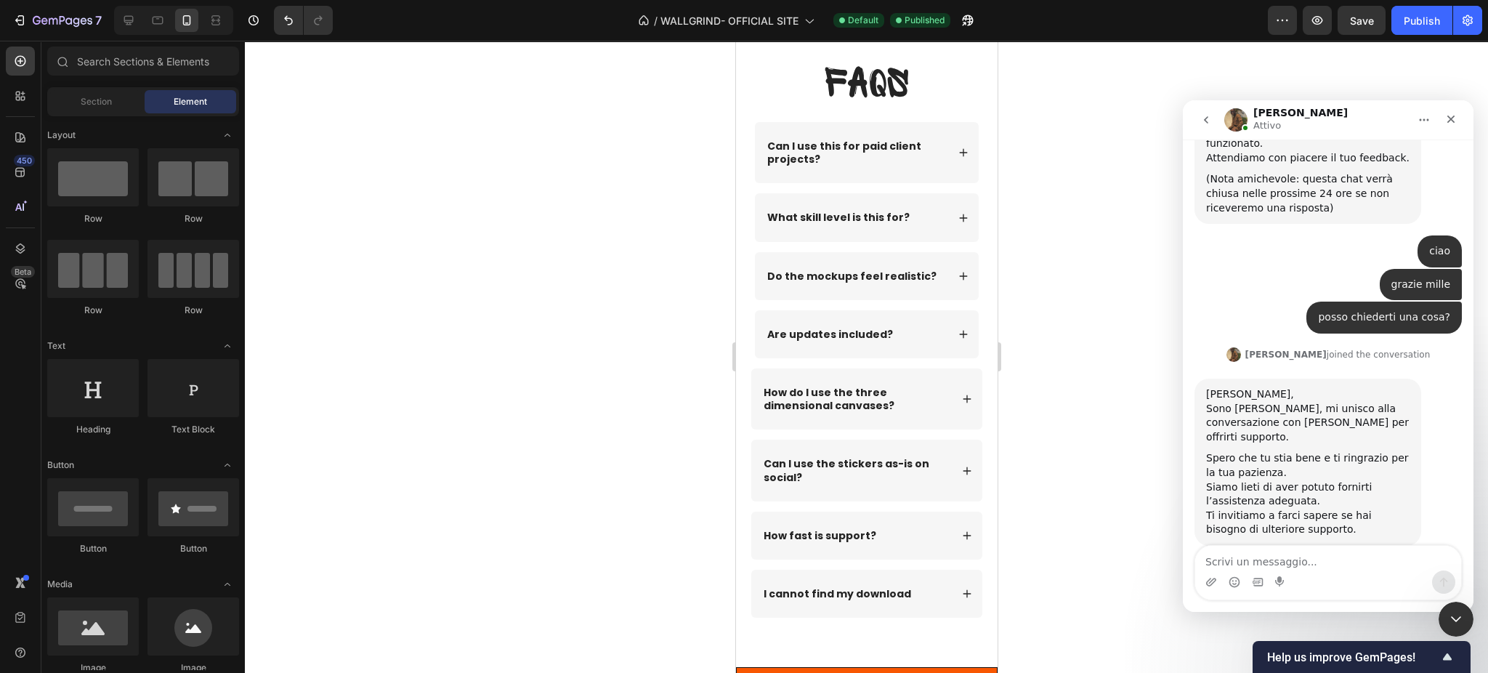
click at [1220, 574] on div "Messenger Intercom" at bounding box center [1328, 581] width 266 height 23
click at [1220, 566] on textarea "Scrivi un messaggio..." at bounding box center [1328, 558] width 266 height 25
click at [1009, 390] on div at bounding box center [866, 357] width 1243 height 632
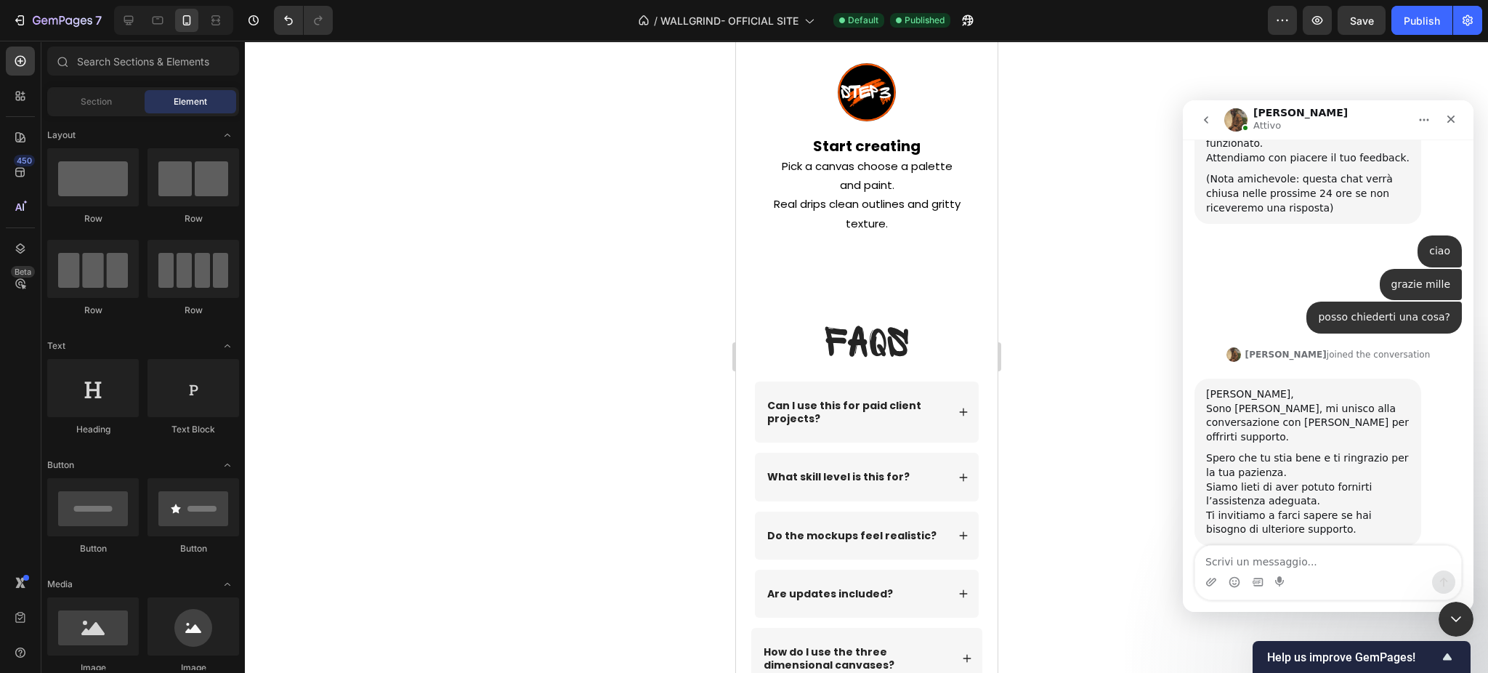
scroll to position [7378, 0]
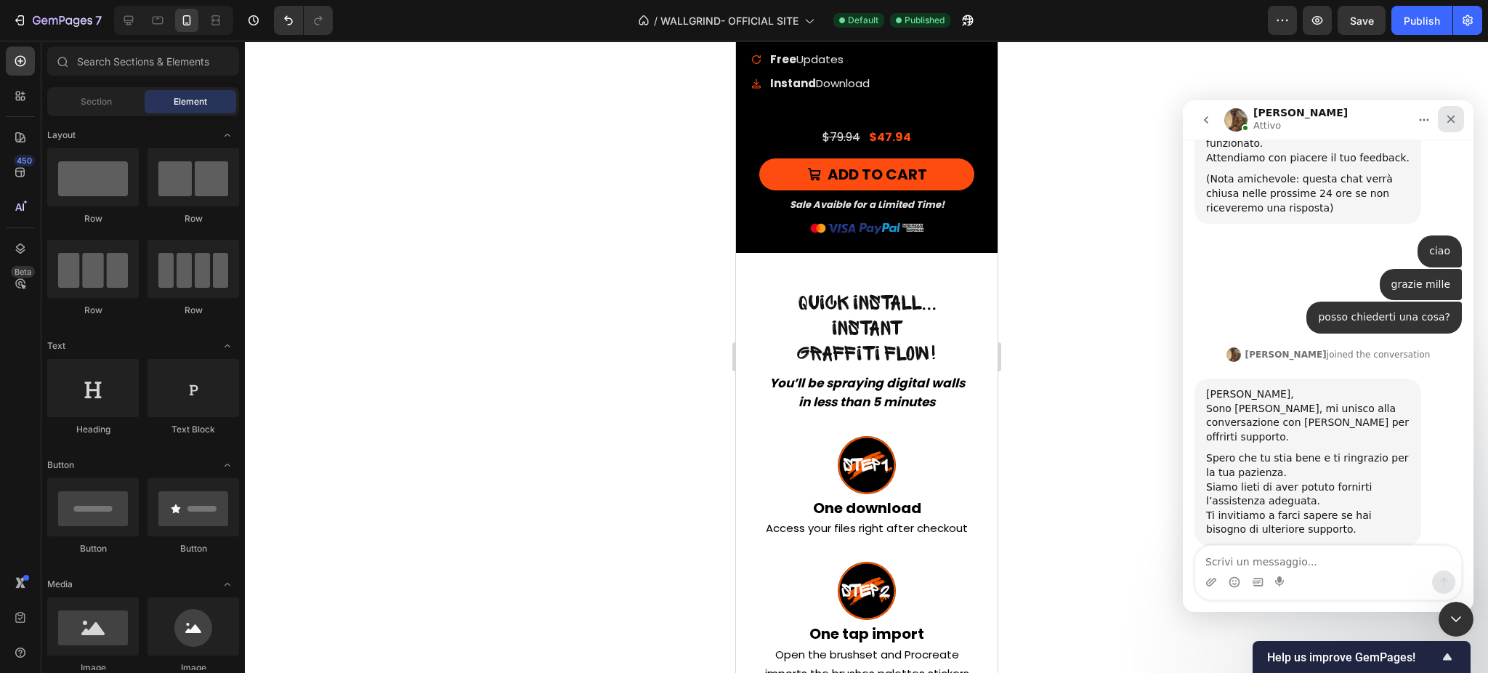
click at [1454, 124] on icon "Chiudi" at bounding box center [1451, 119] width 12 height 12
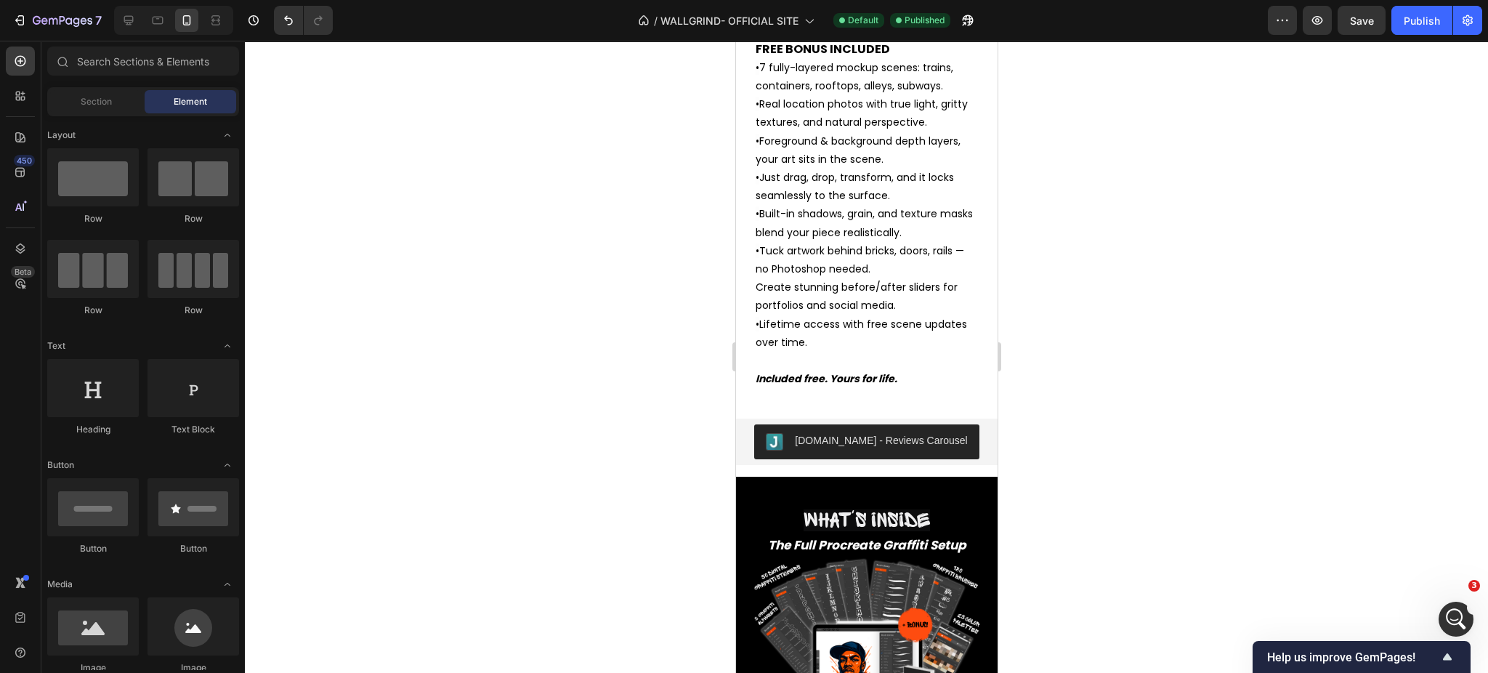
scroll to position [6455, 0]
click at [882, 270] on p "• 7 fully-layered mockup scenes: trains, containers, rooftops, alleys, subways.…" at bounding box center [866, 213] width 222 height 311
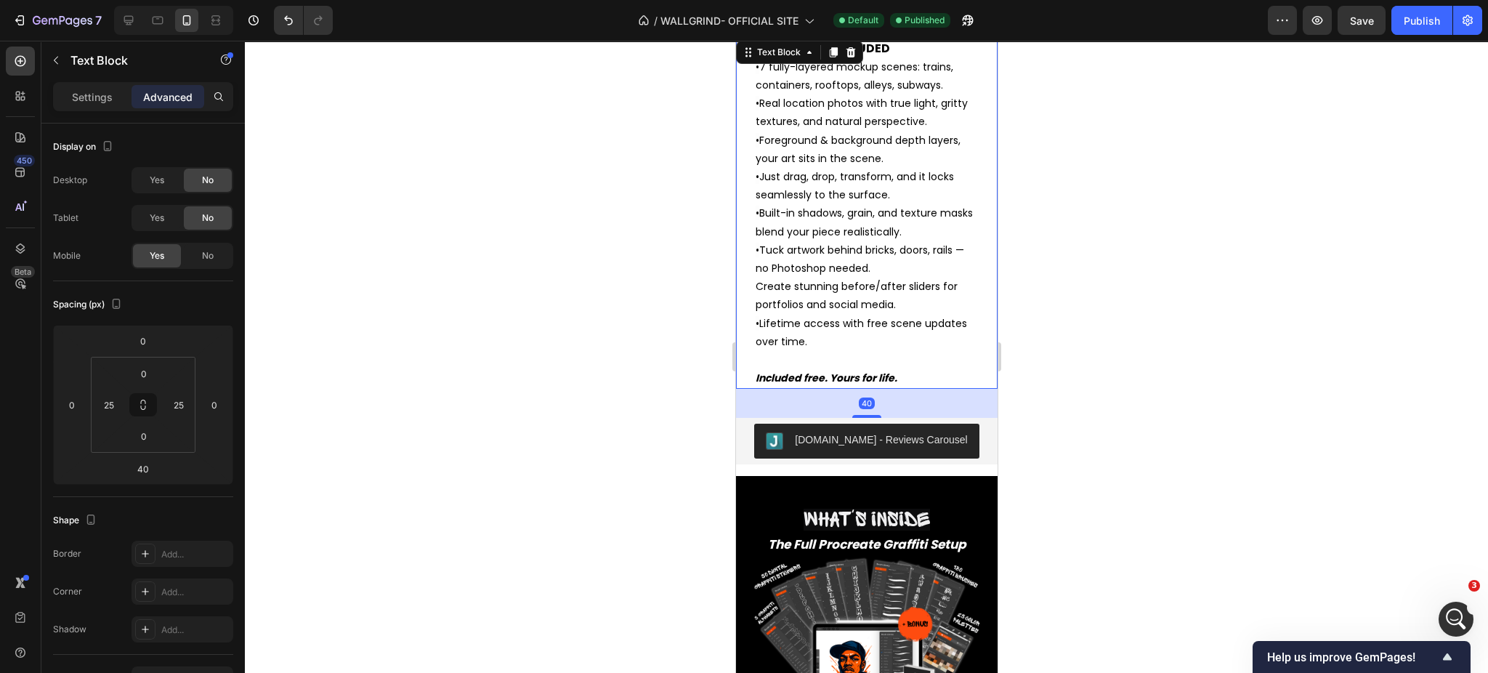
click at [1076, 330] on div at bounding box center [866, 357] width 1243 height 632
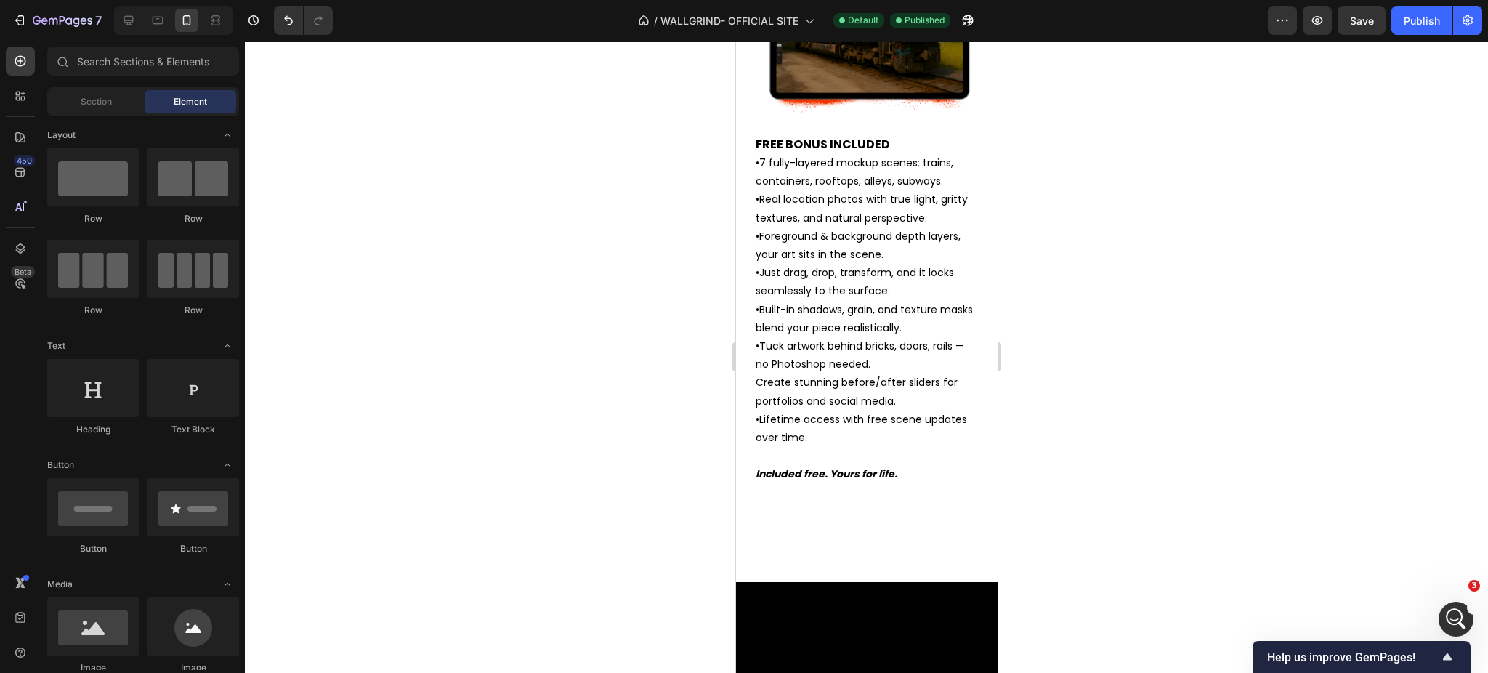
scroll to position [4903, 0]
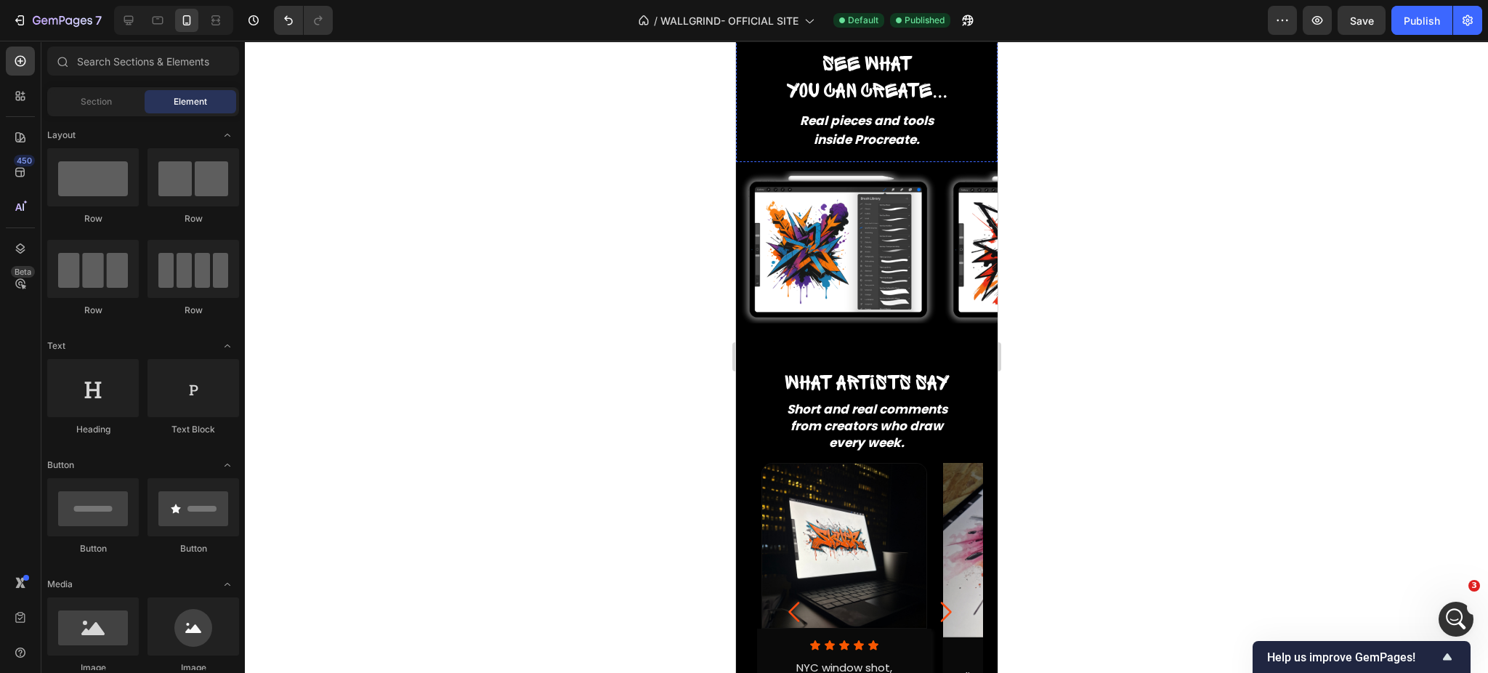
scroll to position [1135, 0]
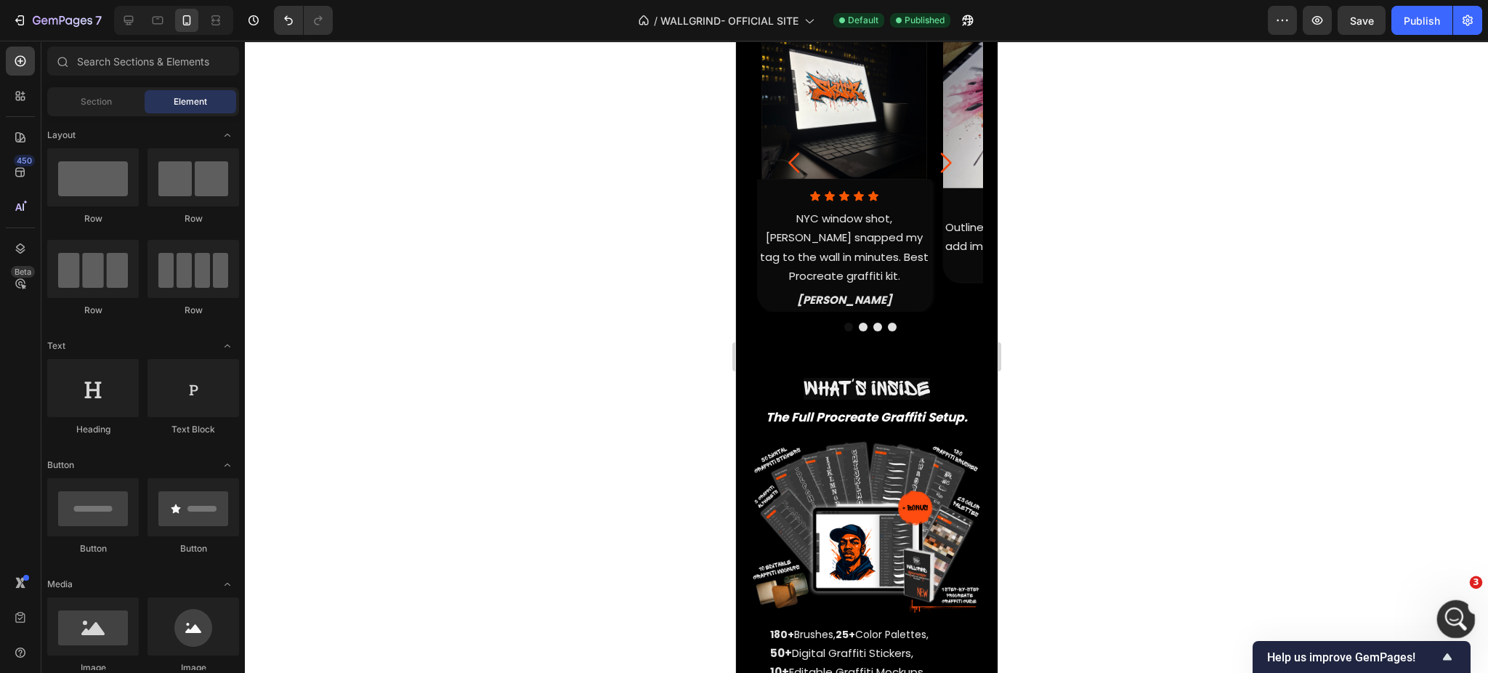
click at [1462, 619] on icon "Apri il messenger Intercom" at bounding box center [1454, 617] width 24 height 24
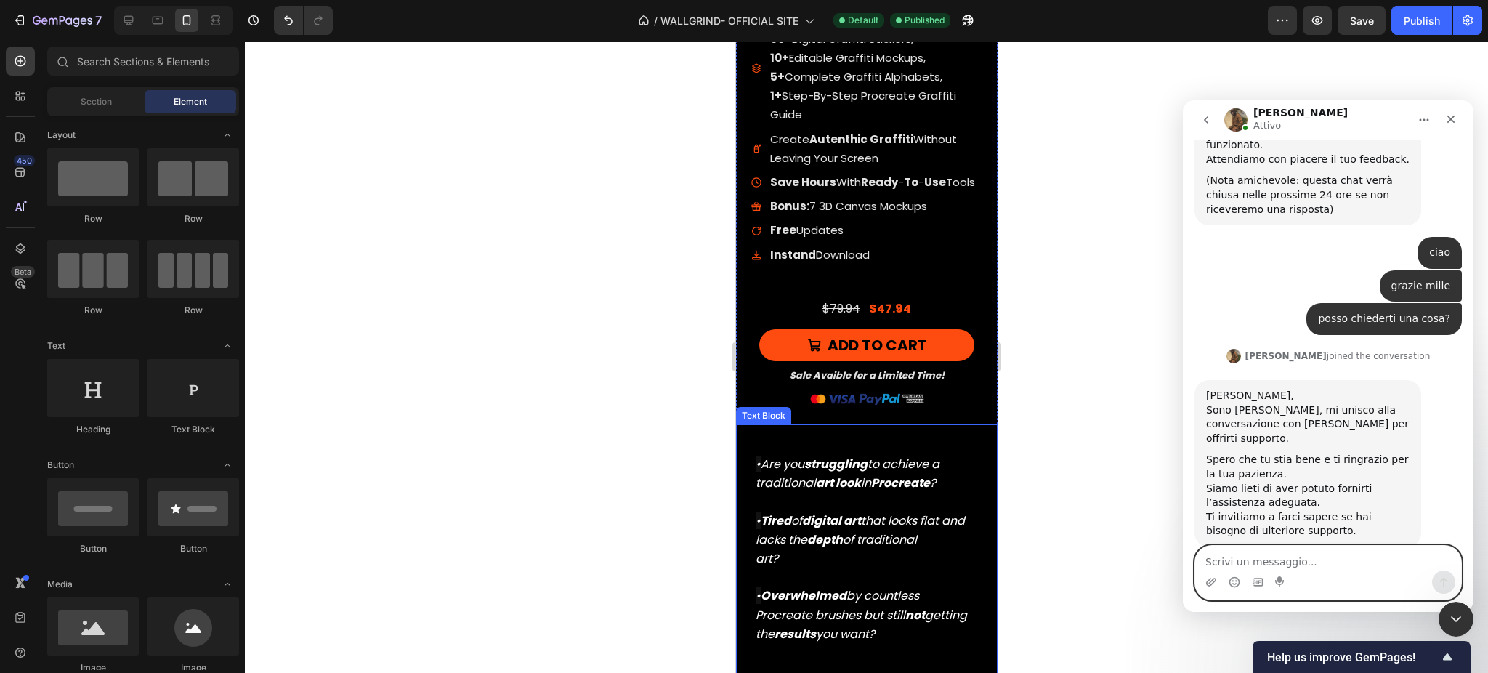
scroll to position [2337, 0]
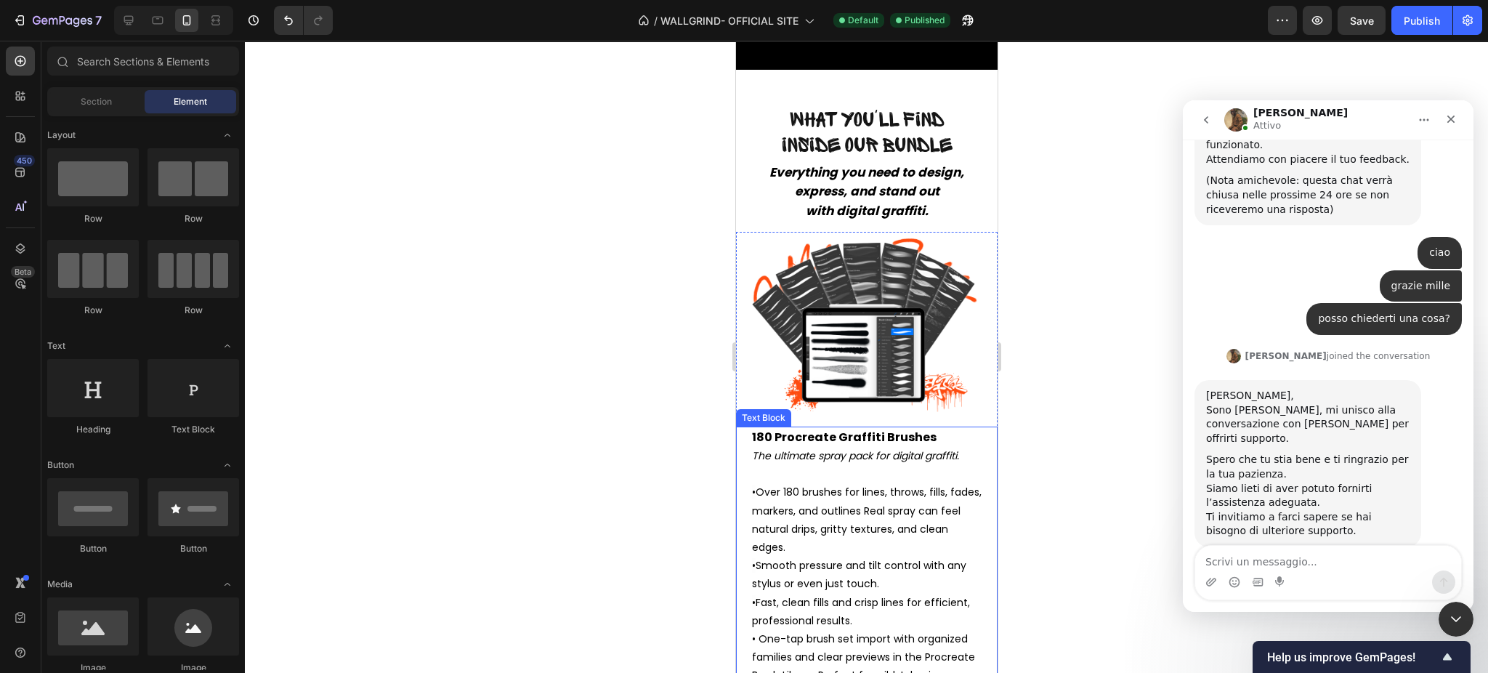
click at [807, 449] on icon "The ultimate spray pack for digital graffiti." at bounding box center [854, 455] width 207 height 15
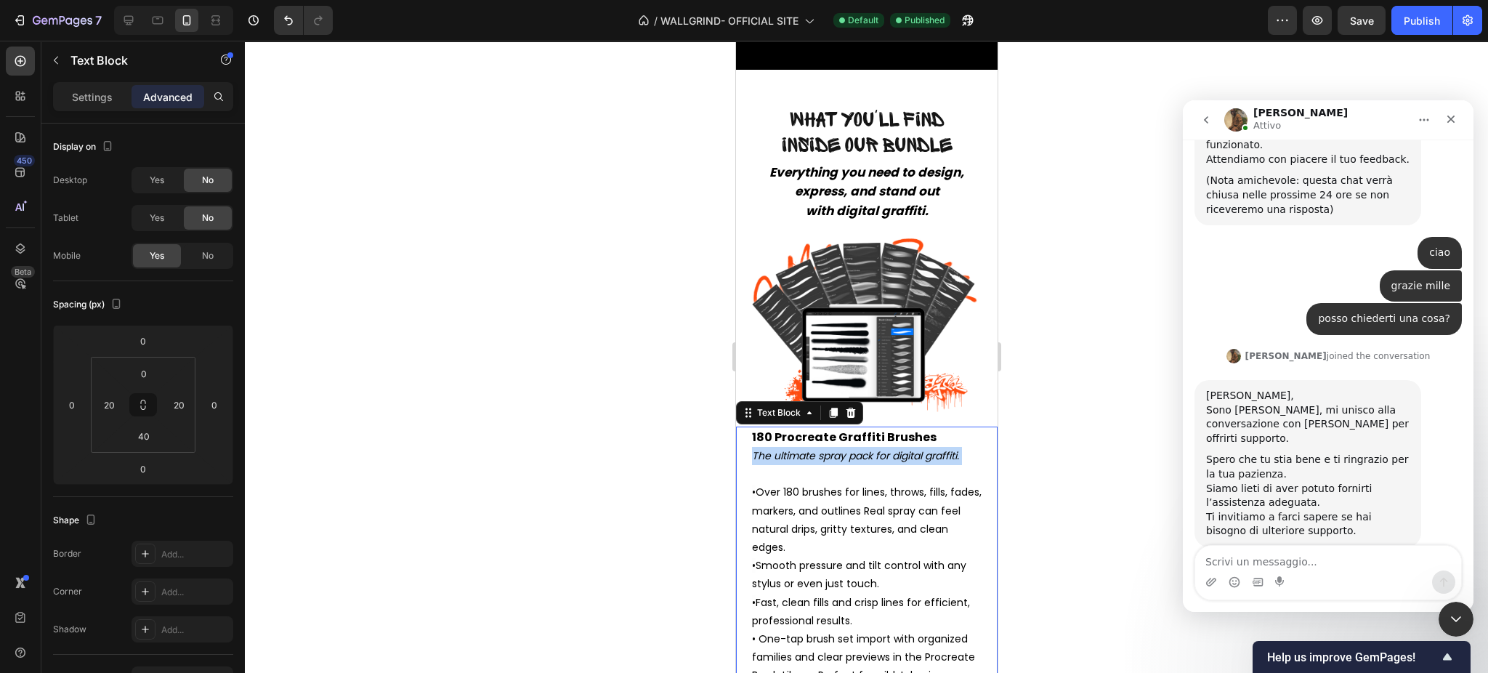
click at [775, 449] on icon "The ultimate spray pack for digital graffiti." at bounding box center [854, 455] width 207 height 15
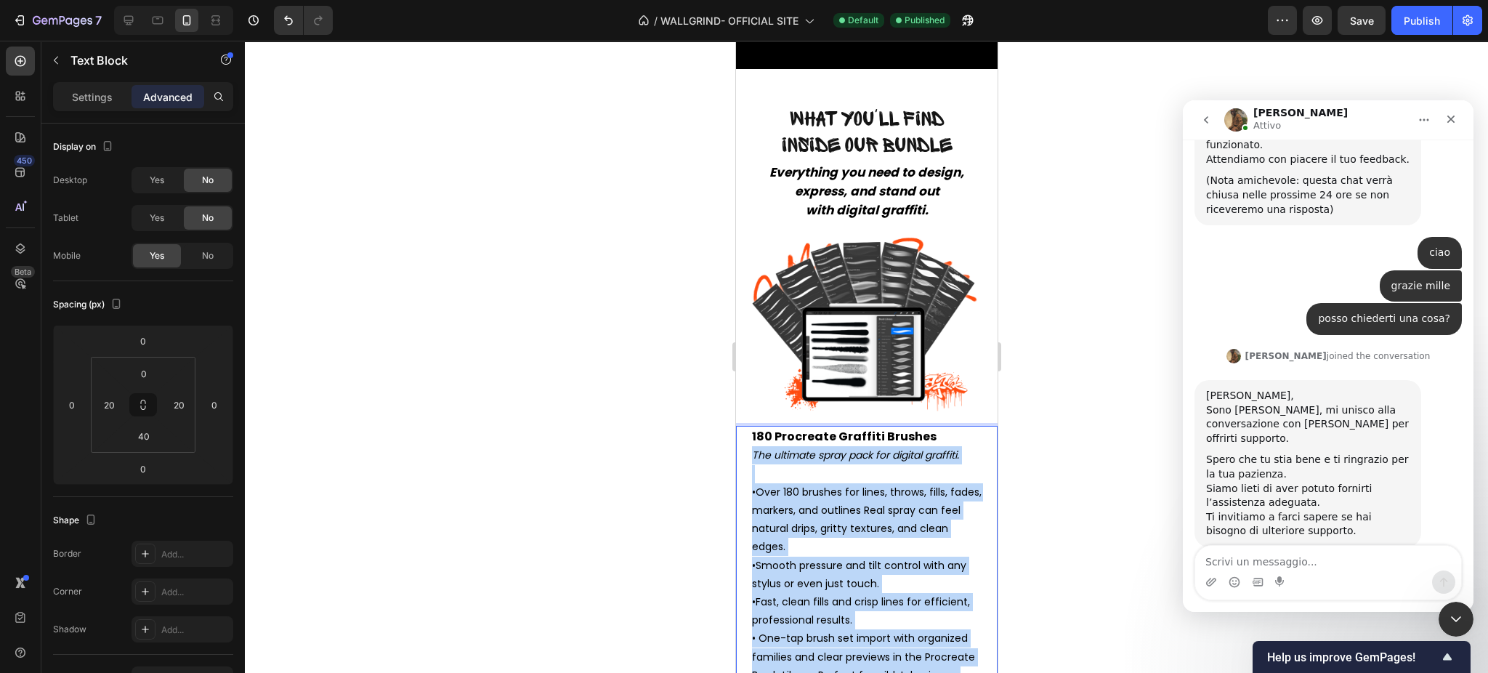
scroll to position [2476, 0]
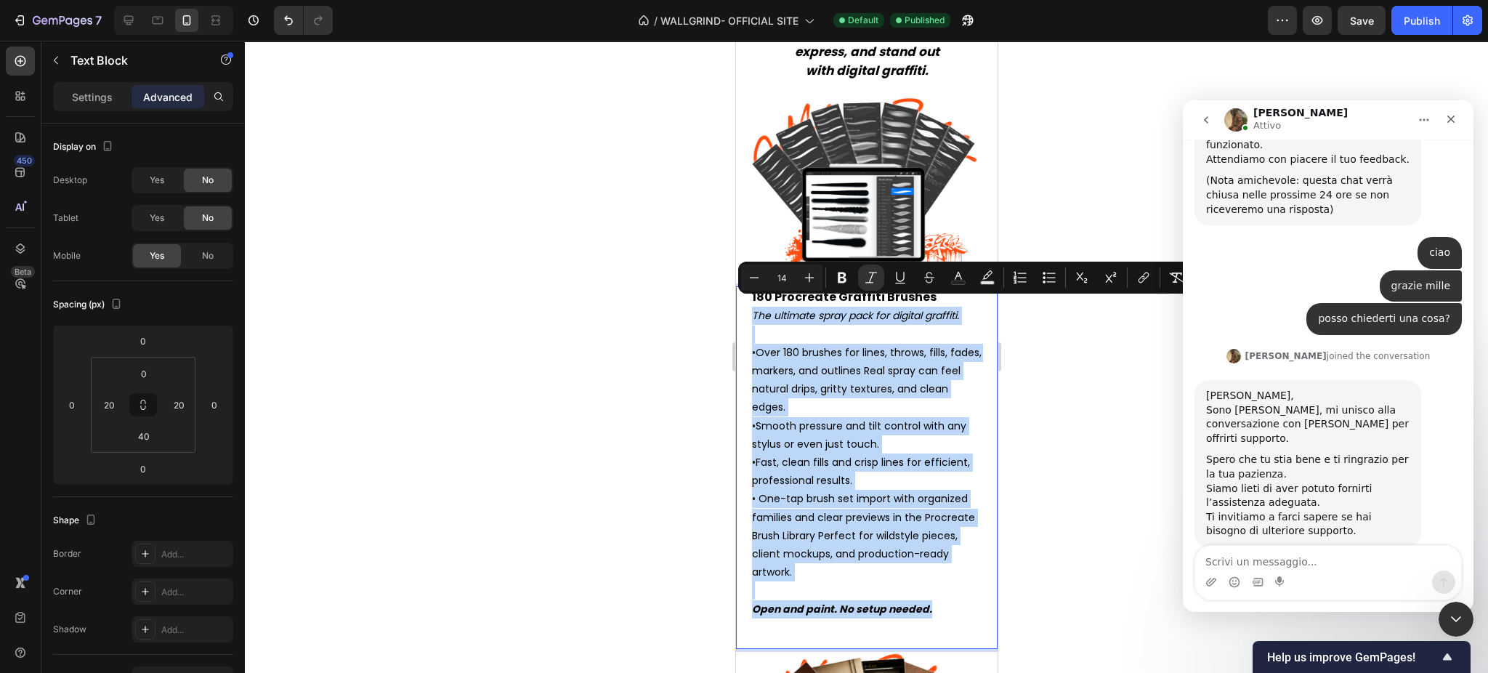
drag, startPoint x: 753, startPoint y: 444, endPoint x: 946, endPoint y: 599, distance: 247.6
click at [946, 599] on p "180 Procreate Graffiti Brushes The ultimate spray pack for digital graffiti. • …" at bounding box center [866, 453] width 230 height 331
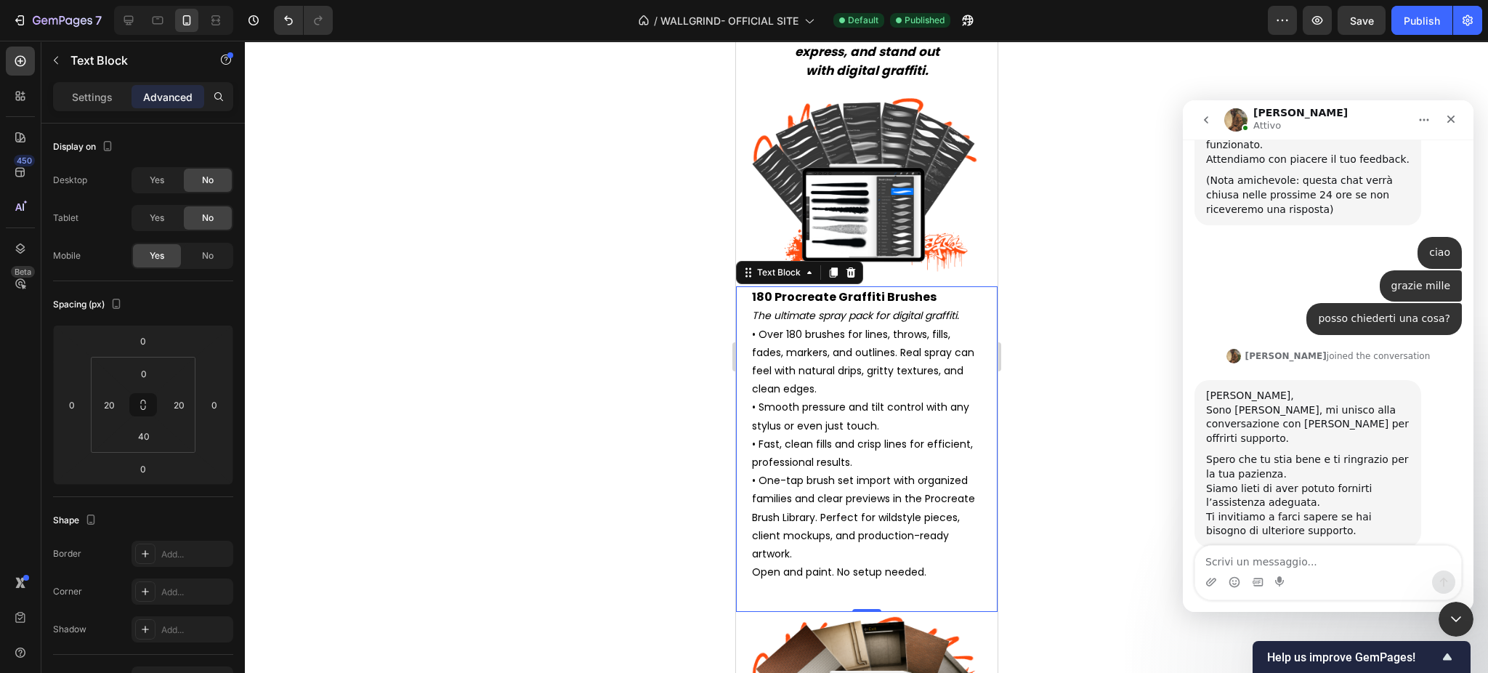
click at [969, 299] on div "180 Procreate Graffiti Brushes The ultimate spray pack for digital graffiti. • …" at bounding box center [866, 449] width 262 height 326
click at [969, 304] on div "180 Procreate Graffiti Brushes The ultimate spray pack for digital graffiti. • …" at bounding box center [866, 449] width 262 height 326
click at [965, 310] on p "180 Procreate Graffiti Brushes The ultimate spray pack for digital graffiti." at bounding box center [866, 306] width 230 height 37
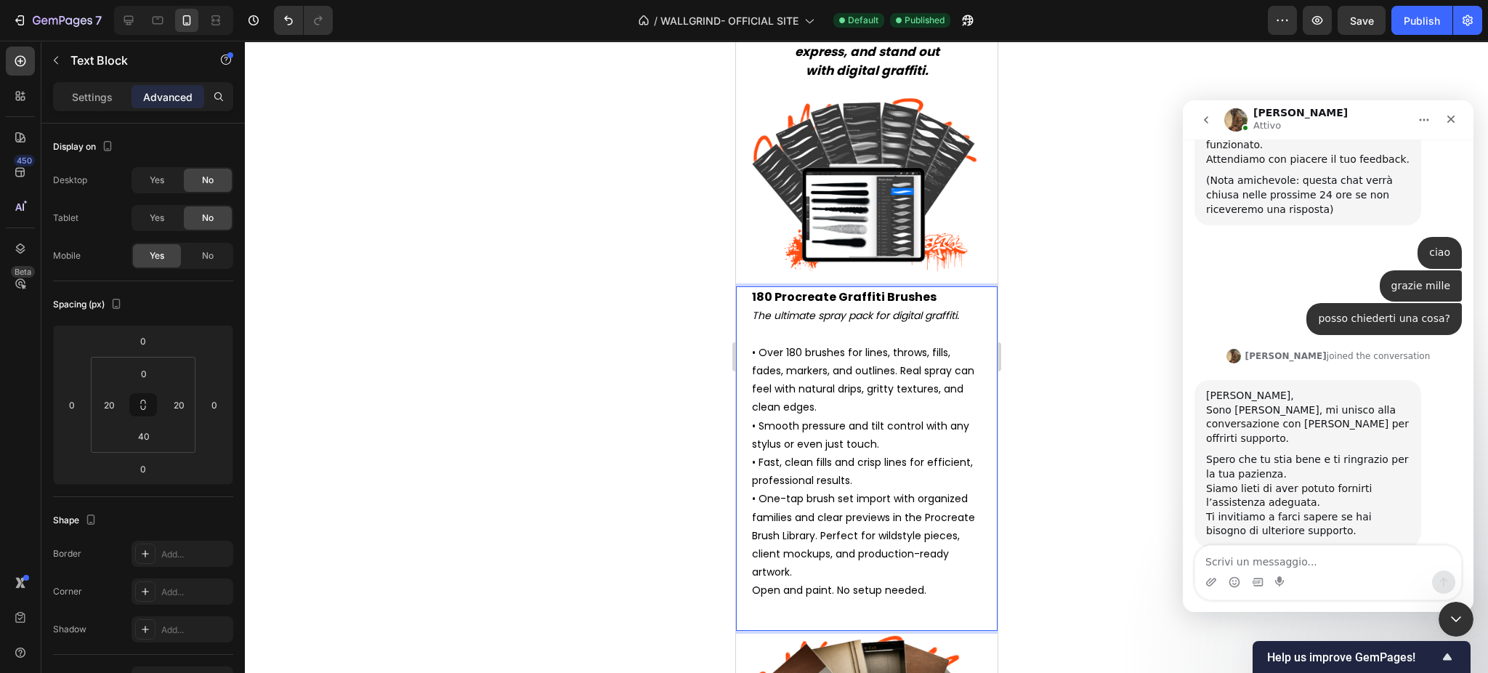
click at [897, 364] on p "• Over 180 brushes for lines, throws, fills, fades, markers, and outlines. Real…" at bounding box center [866, 463] width 230 height 238
click at [915, 562] on p "• Over 180 brushes for lines, throws, fills, fades, markers, and outlines. Real…" at bounding box center [866, 463] width 230 height 238
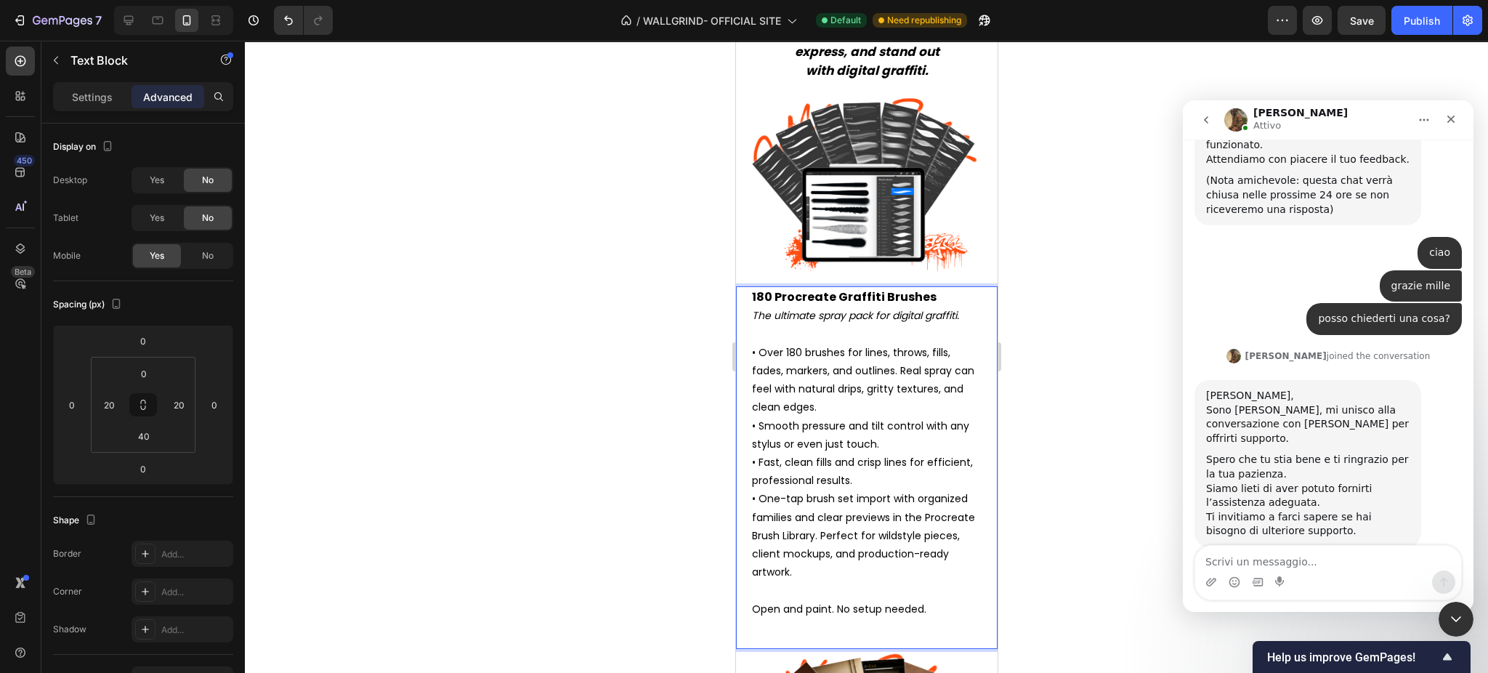
click at [892, 600] on p "Open and paint. No setup needed." at bounding box center [866, 609] width 230 height 18
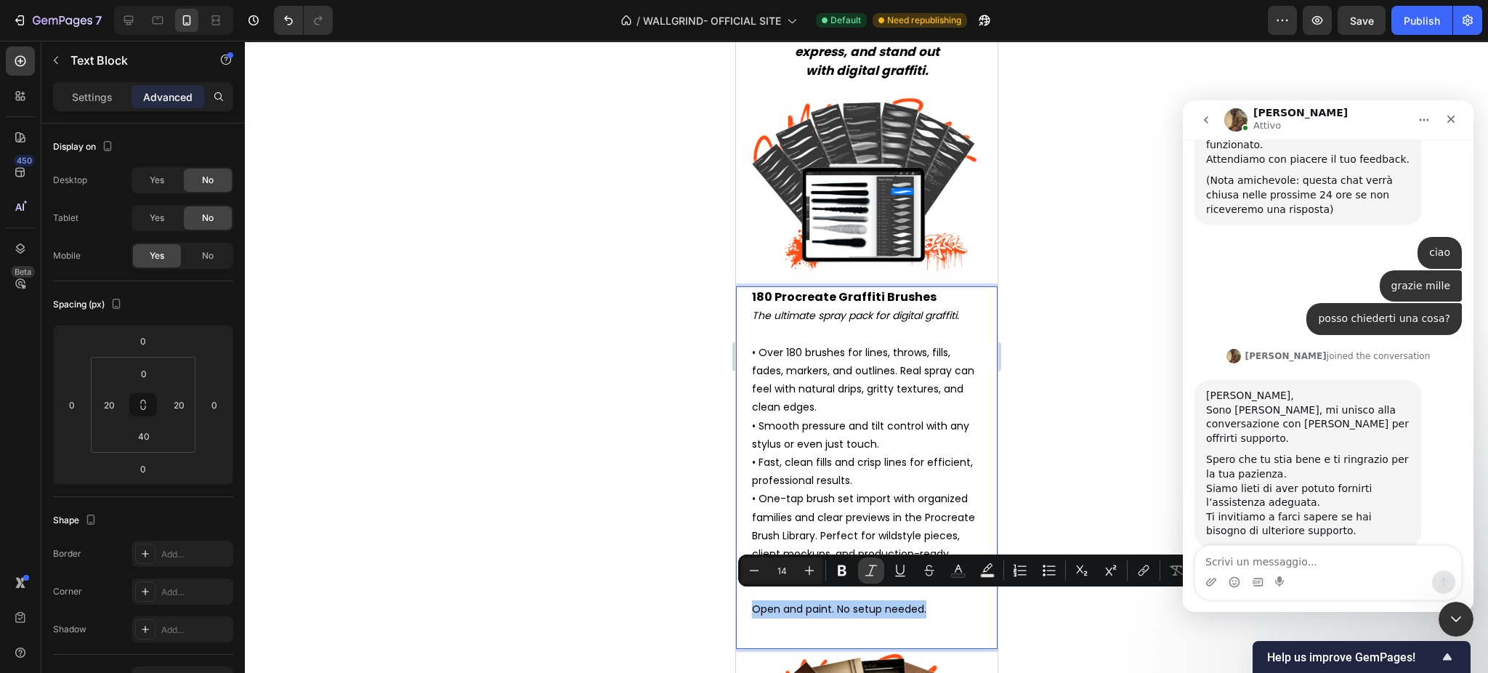
click at [868, 565] on icon "Editor contextual toolbar" at bounding box center [871, 570] width 15 height 15
click at [878, 474] on p "• Over 180 brushes for lines, throws, fills, fades, markers, and outlines. Real…" at bounding box center [866, 472] width 230 height 257
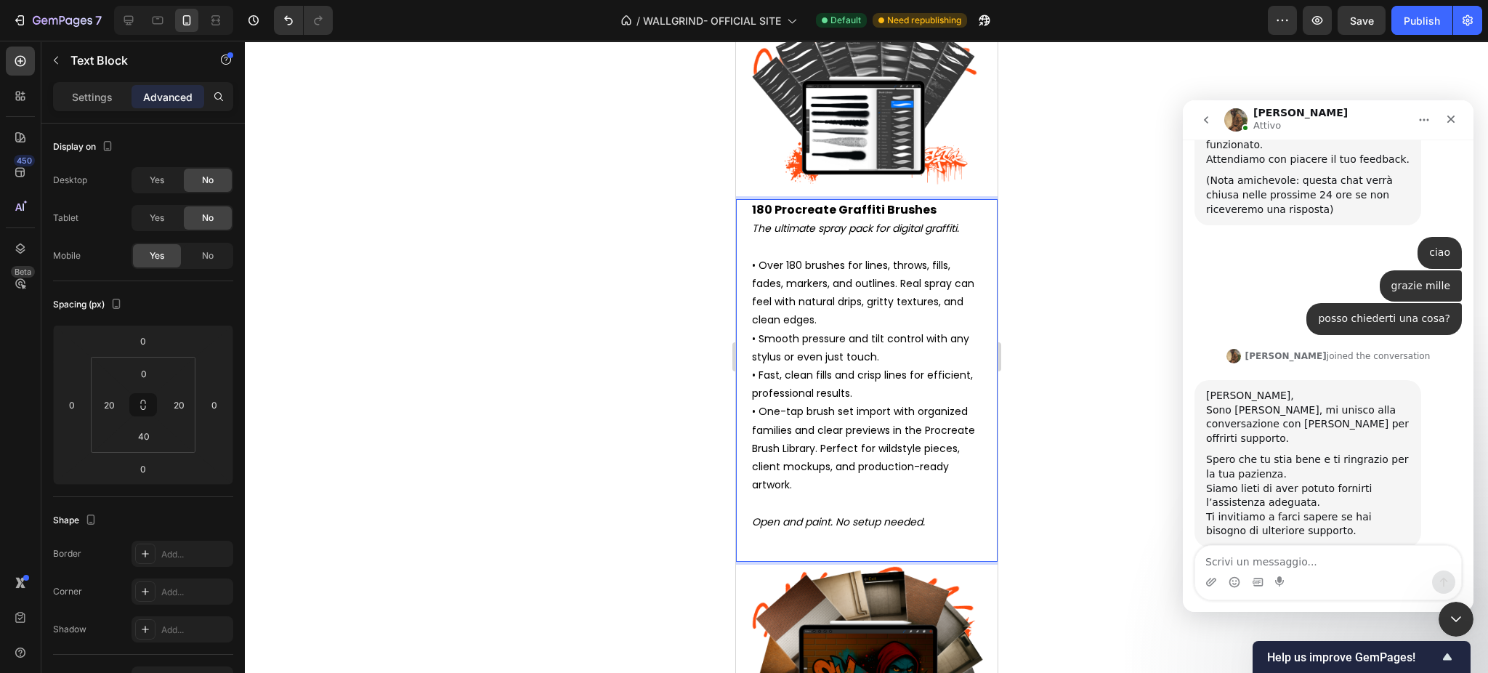
scroll to position [2830, 0]
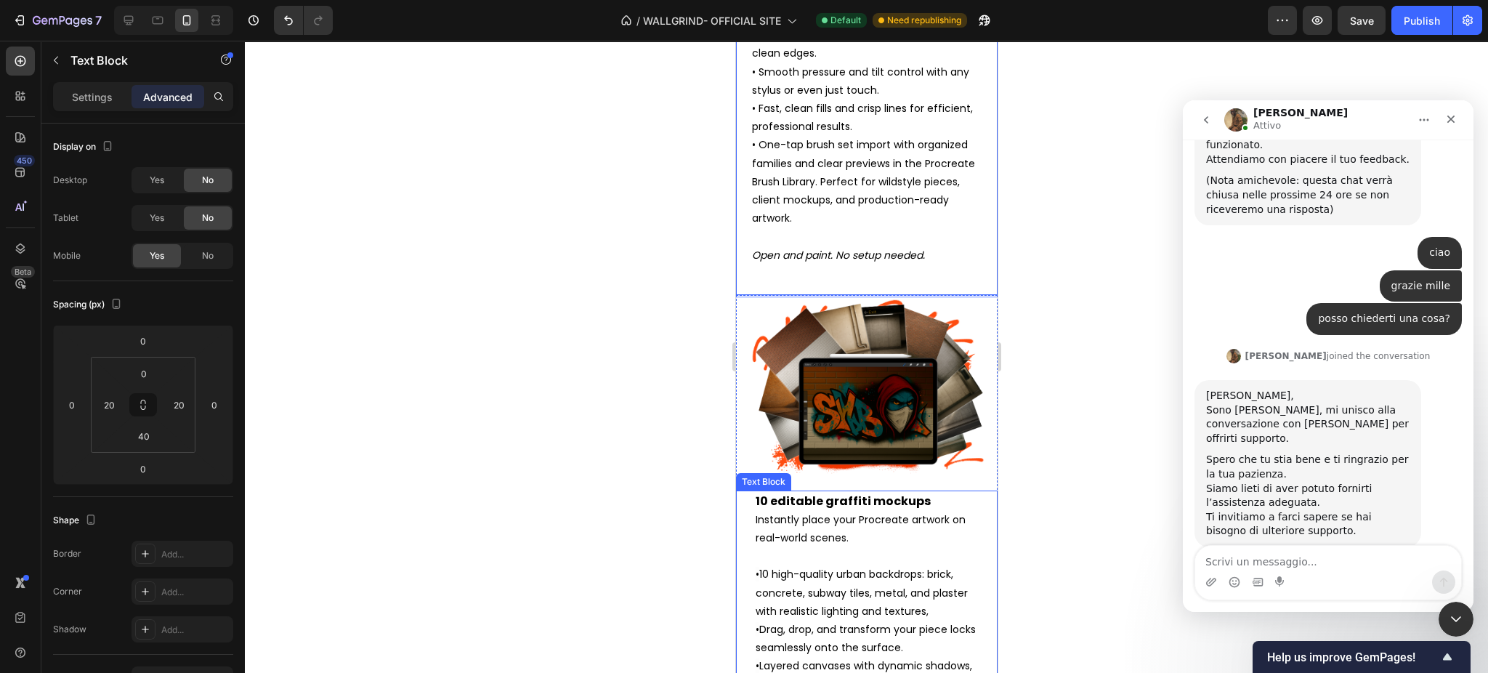
click at [795, 512] on span "Instantly place your Procreate artwork on real-world scenes." at bounding box center [860, 528] width 210 height 33
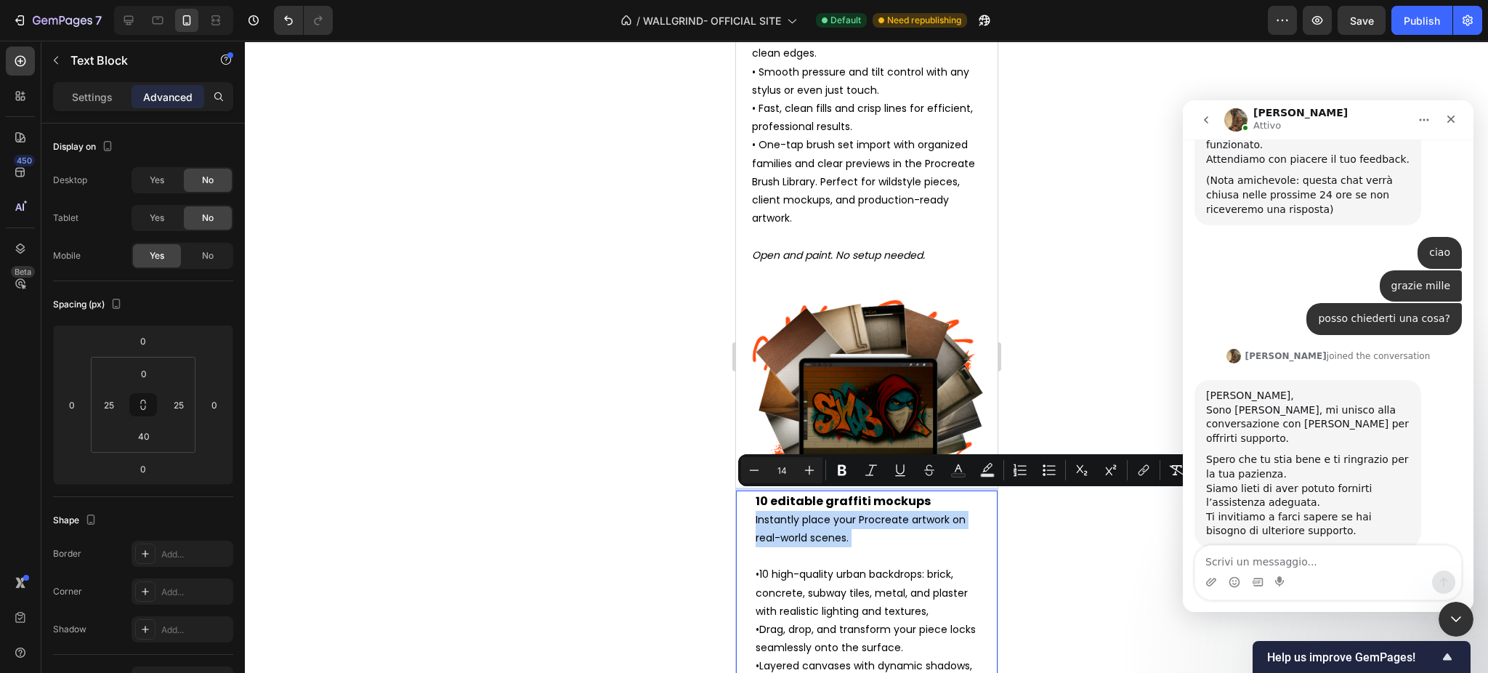
scroll to position [3081, 0]
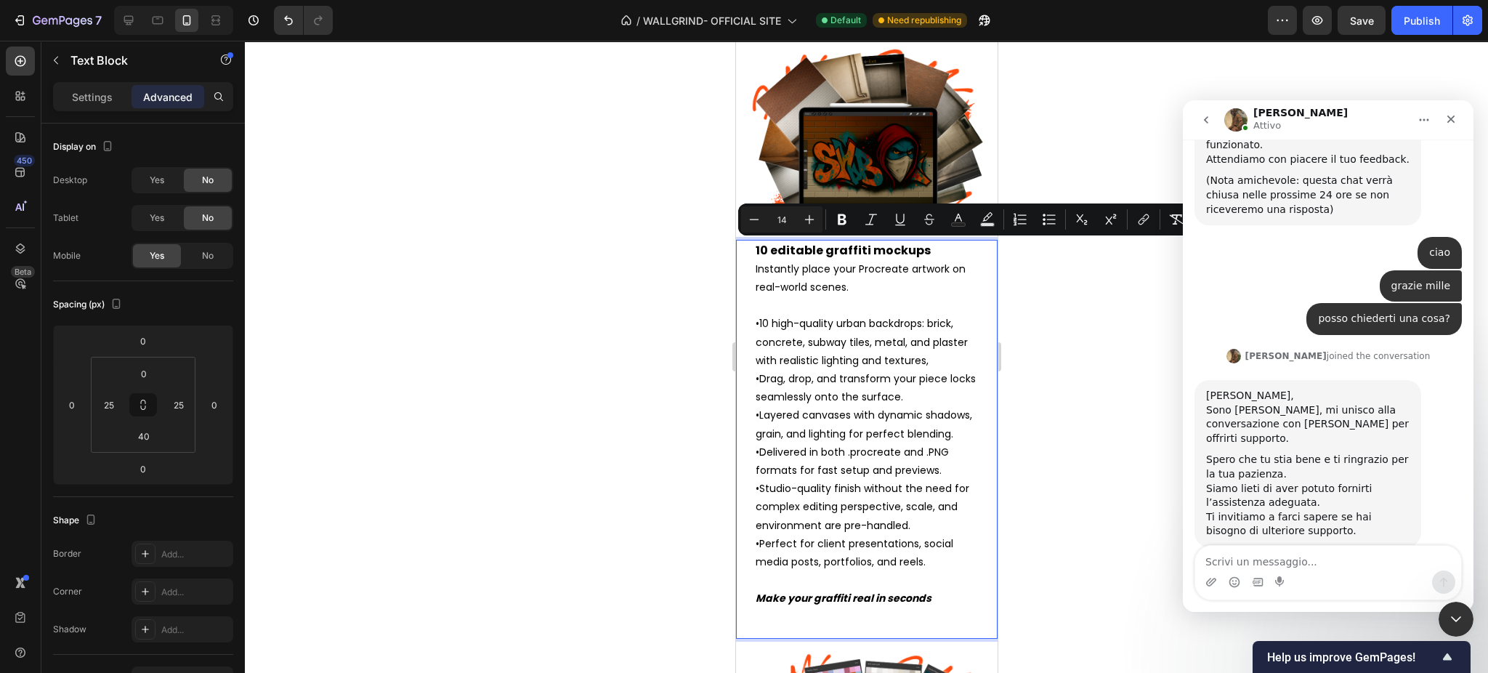
click at [816, 451] on p "• Layered canvases with dynamic shadows, grain, and lighting for perfect blendi…" at bounding box center [866, 506] width 222 height 201
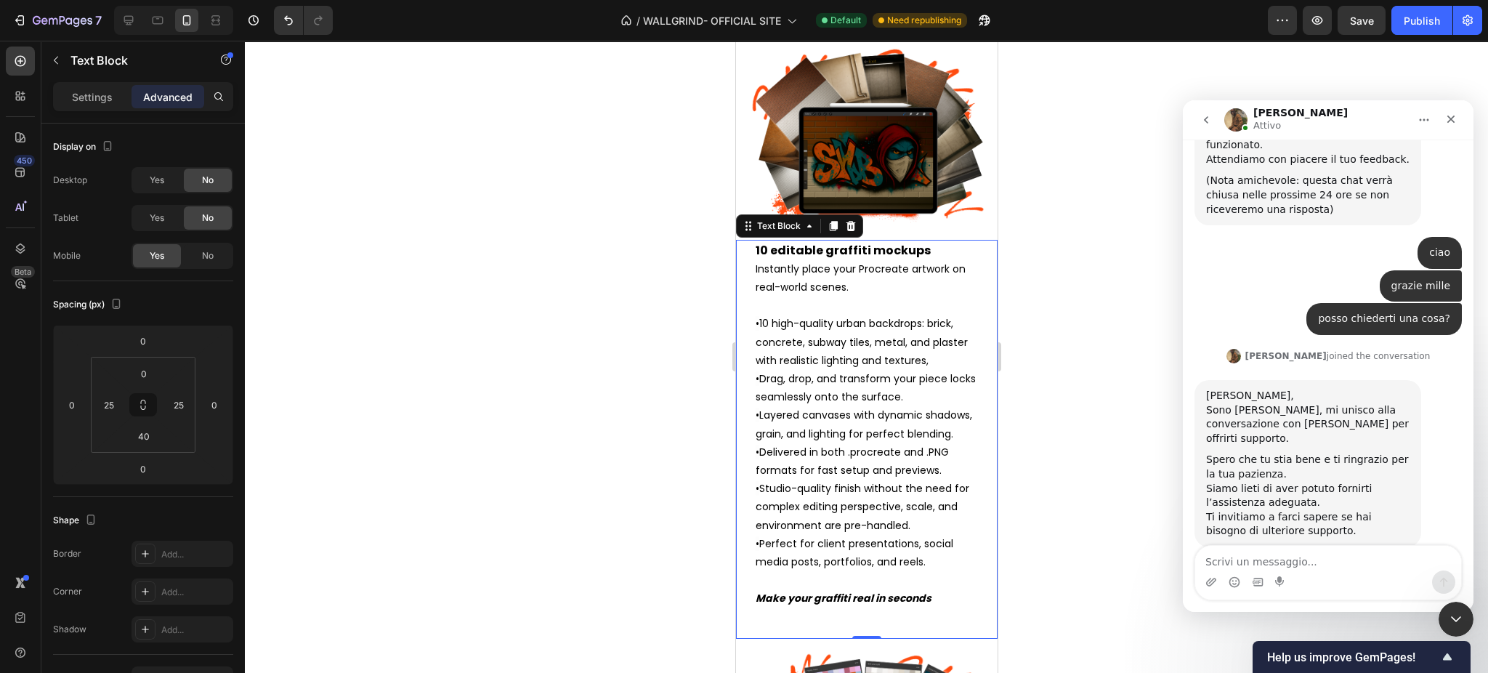
click at [752, 252] on div "10 editable graffiti mockups Instantly place your Procreate artwork on real-wor…" at bounding box center [866, 439] width 262 height 399
click at [758, 262] on span "Instantly place your Procreate artwork on real-world scenes." at bounding box center [860, 278] width 210 height 33
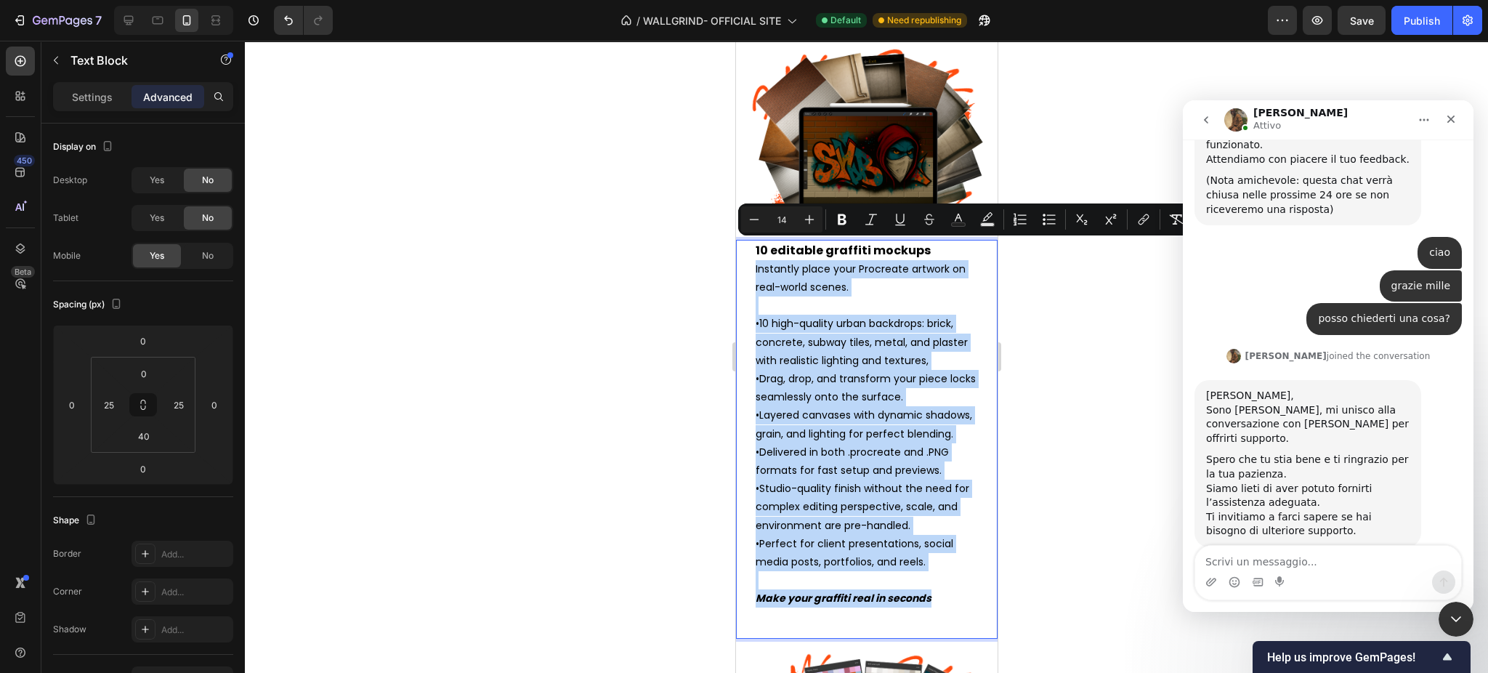
drag, startPoint x: 754, startPoint y: 248, endPoint x: 945, endPoint y: 617, distance: 416.0
click at [945, 610] on div "10 editable graffiti mockups Instantly place your Procreate artwork on real-wor…" at bounding box center [866, 425] width 225 height 370
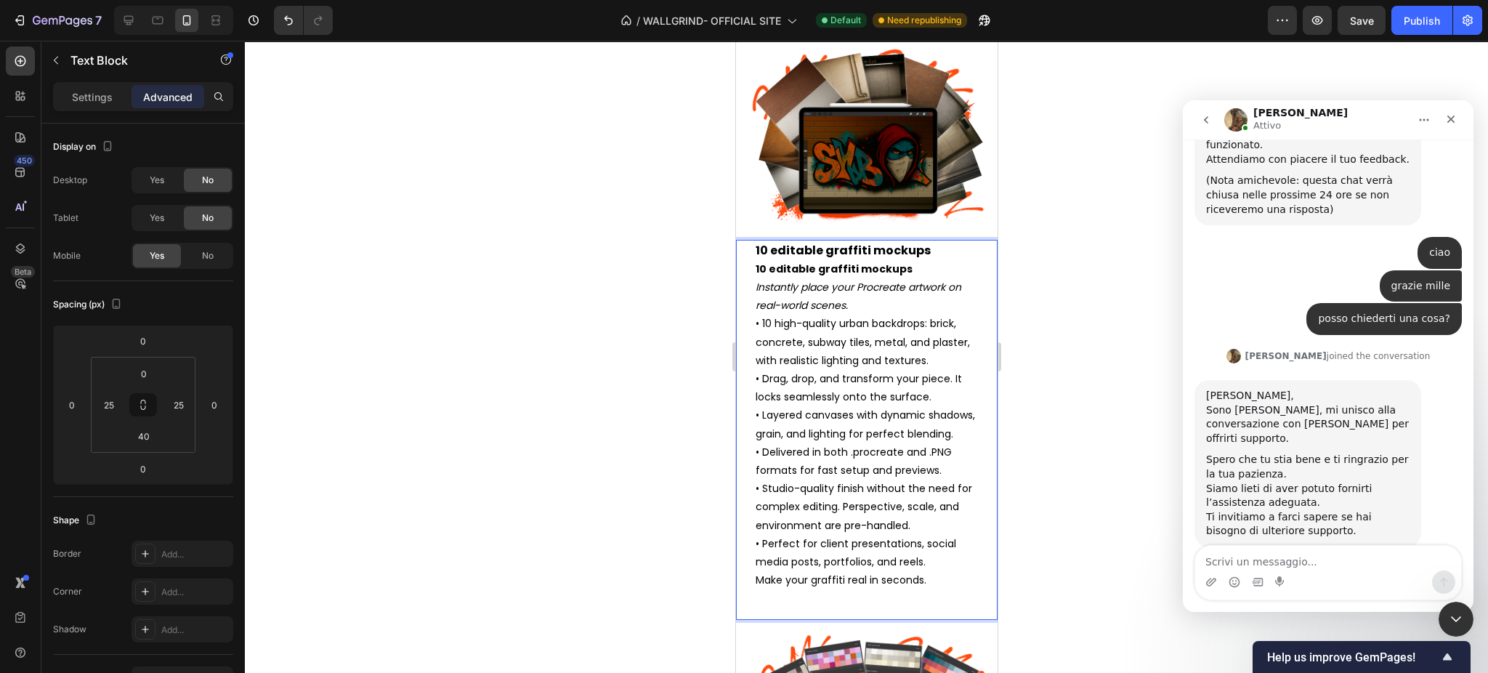
click at [902, 246] on p "10 editable graffiti mockups 10 editable graffiti mockups Instantly place your …" at bounding box center [866, 278] width 222 height 74
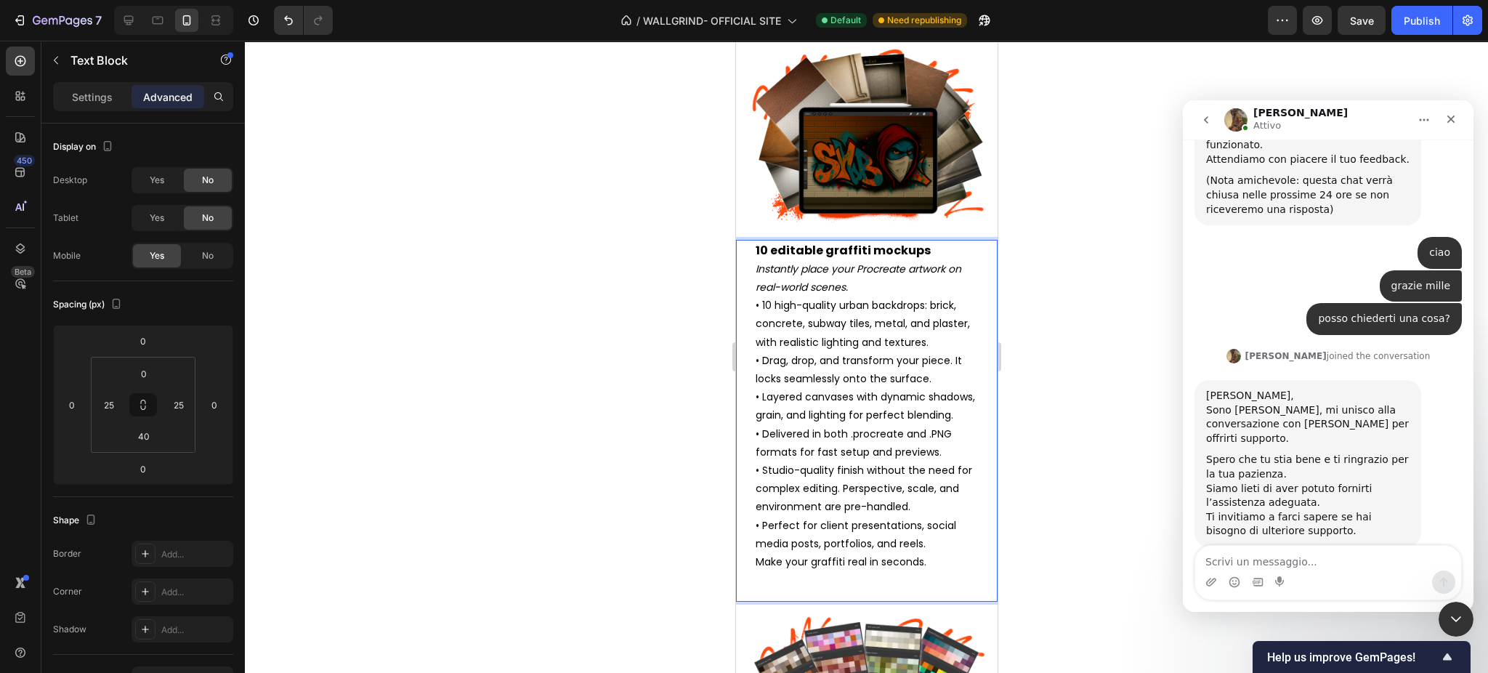
click at [876, 267] on p "10 editable graffiti mockups Instantly place your Procreate artwork on real-wor…" at bounding box center [866, 269] width 222 height 56
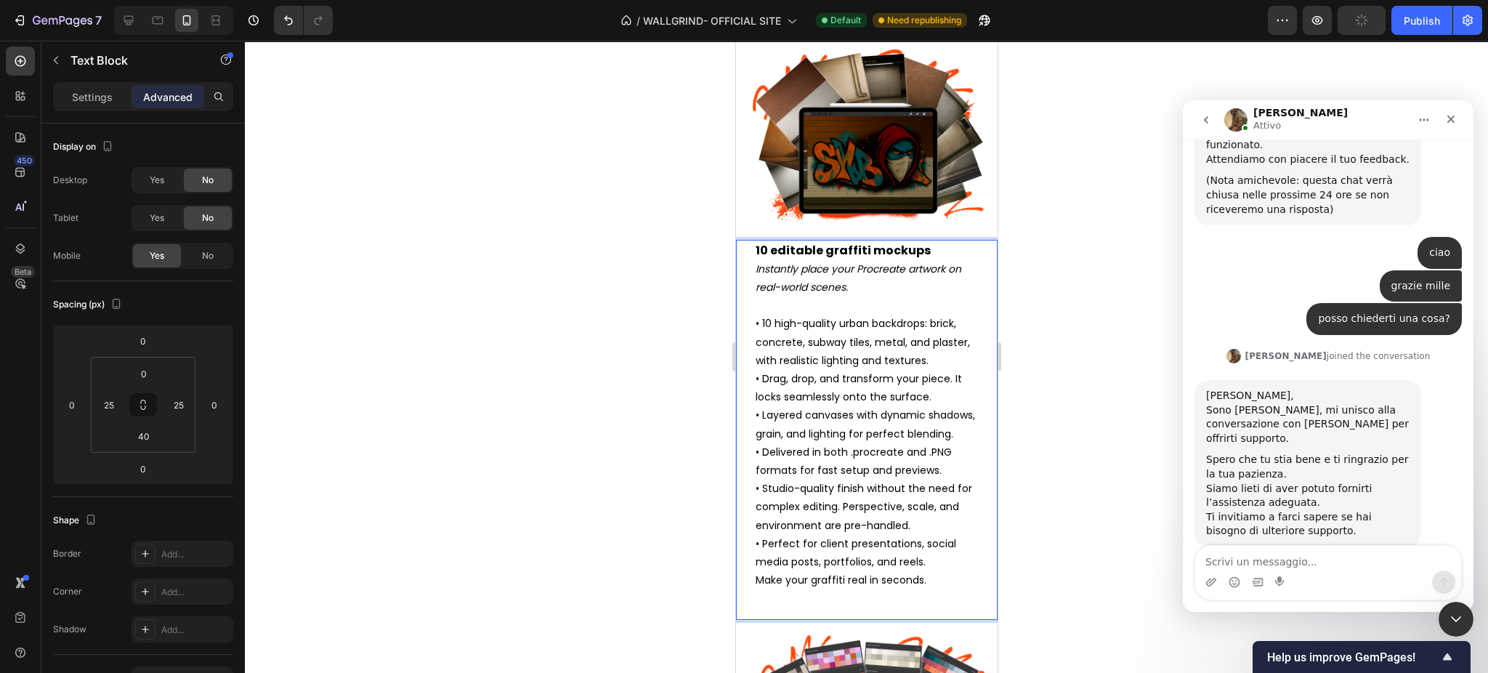
click at [929, 571] on p "• 10 high-quality urban backdrops: brick, concrete, subway tiles, metal, and pl…" at bounding box center [866, 443] width 222 height 257
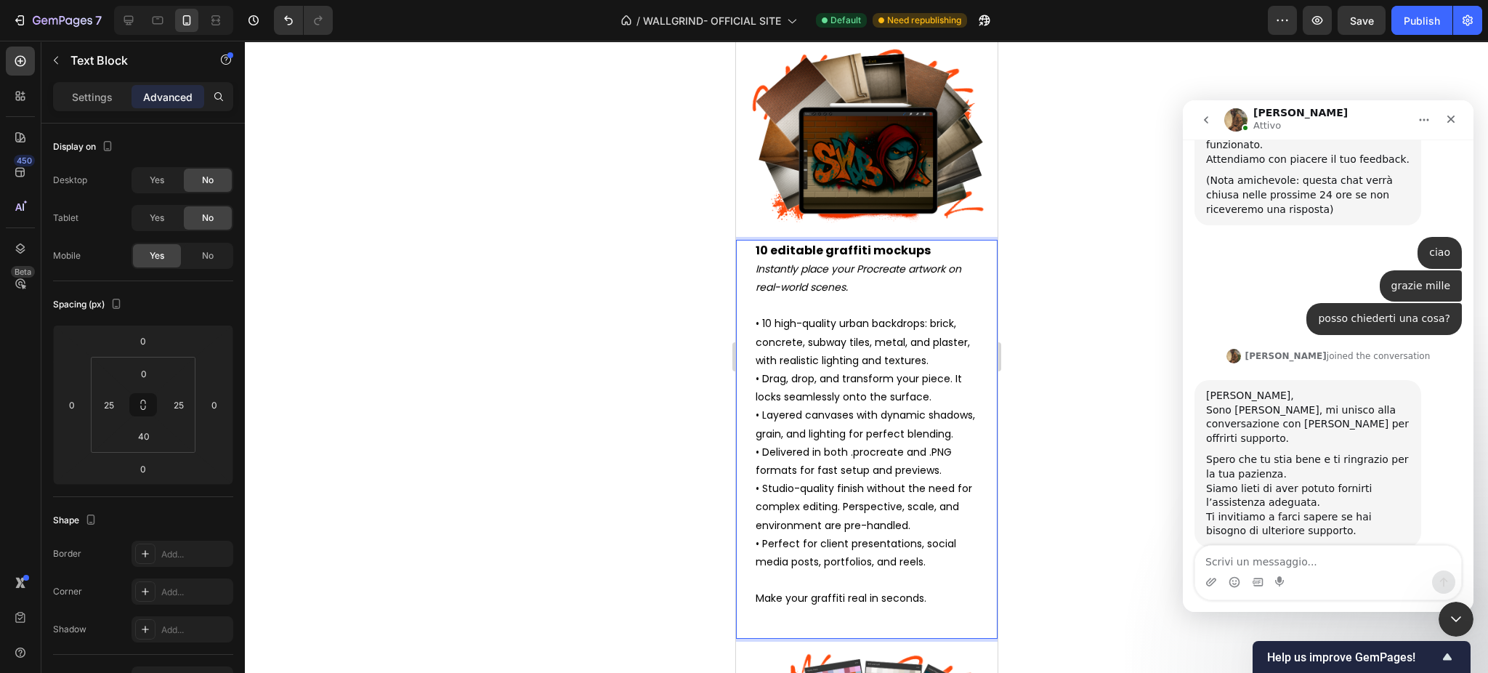
click at [887, 607] on p "Make your graffiti real in seconds." at bounding box center [866, 598] width 222 height 18
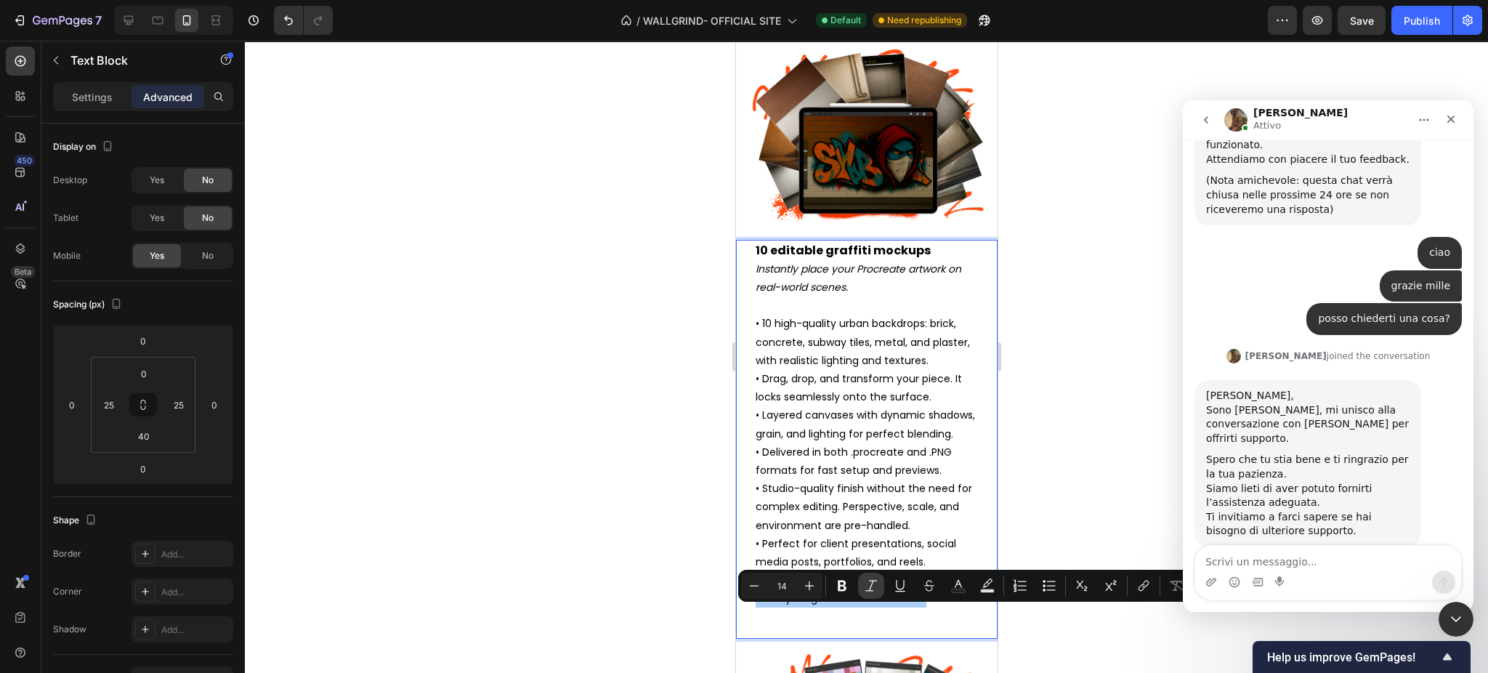
click at [867, 584] on icon "Editor contextual toolbar" at bounding box center [871, 585] width 15 height 15
click at [873, 424] on p "• 10 high-quality urban backdrops: brick, concrete, subway tiles, metal, and pl…" at bounding box center [866, 452] width 222 height 275
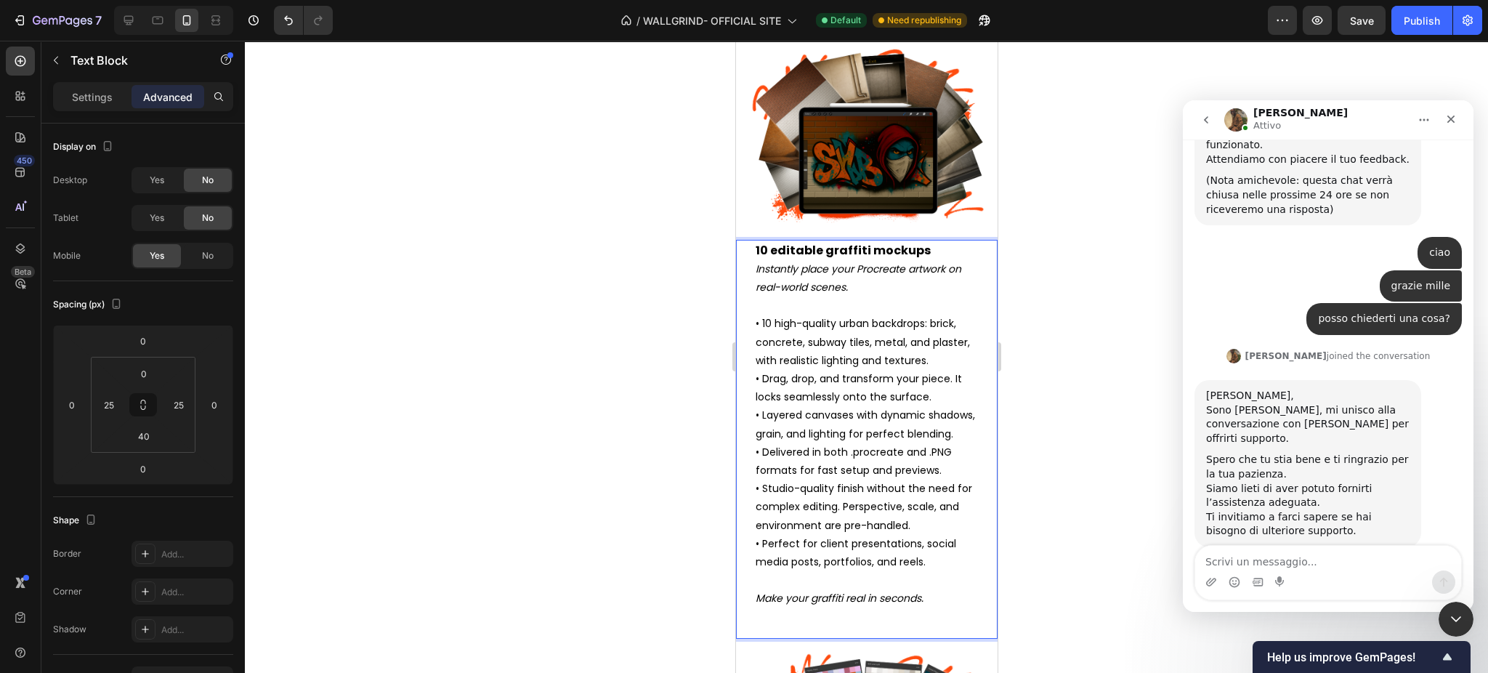
click at [876, 447] on p "• 10 high-quality urban backdrops: brick, concrete, subway tiles, metal, and pl…" at bounding box center [866, 452] width 222 height 275
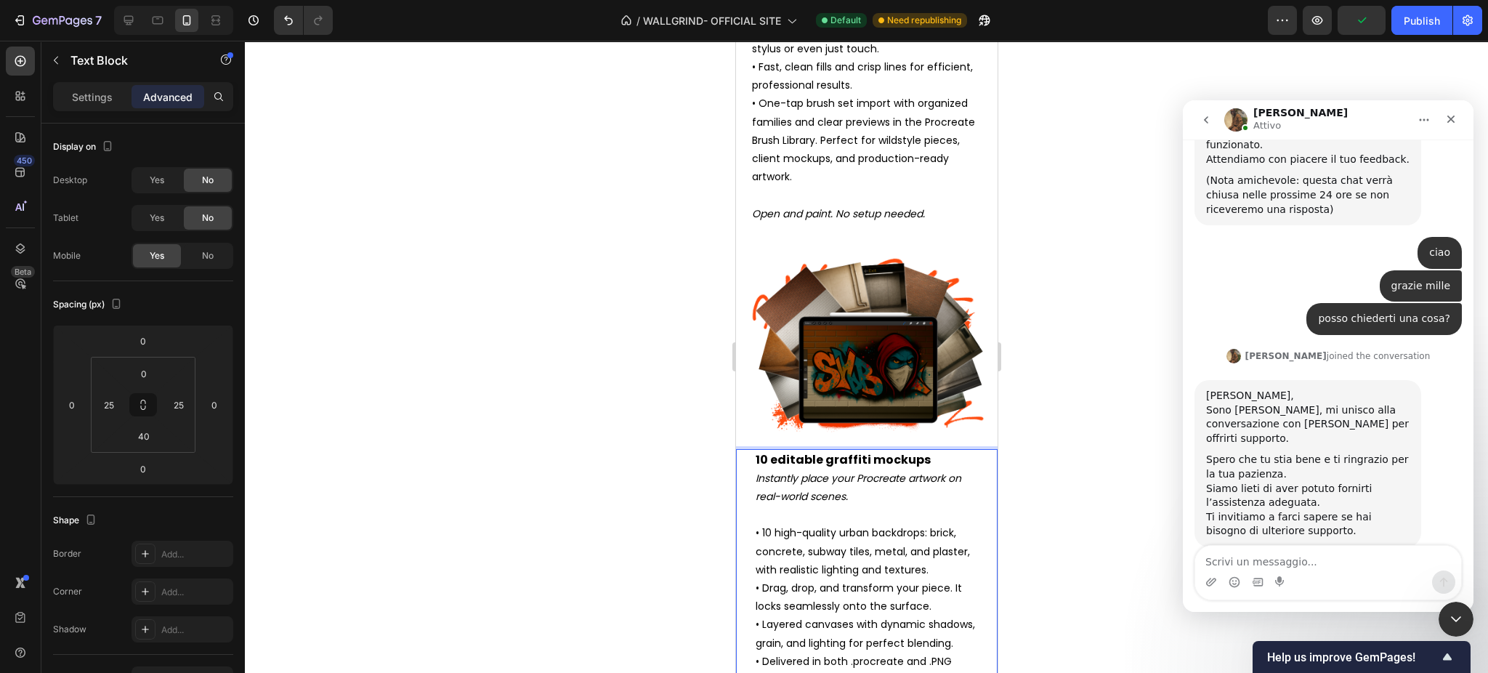
click at [1083, 474] on div at bounding box center [866, 357] width 1243 height 632
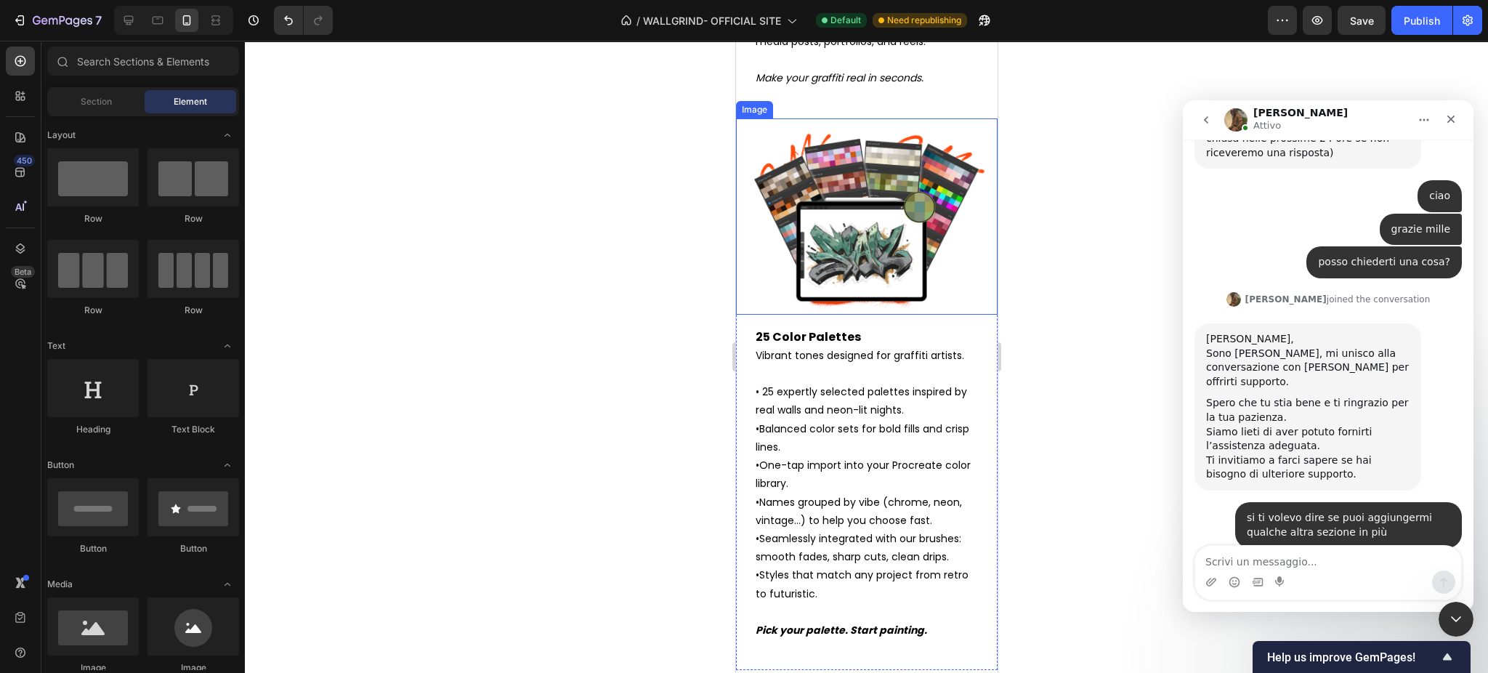
scroll to position [3600, 0]
click at [808, 469] on p "25 Color Palettes Vibrant tones designed for graffiti artists. • 25 expertly se…" at bounding box center [866, 466] width 222 height 275
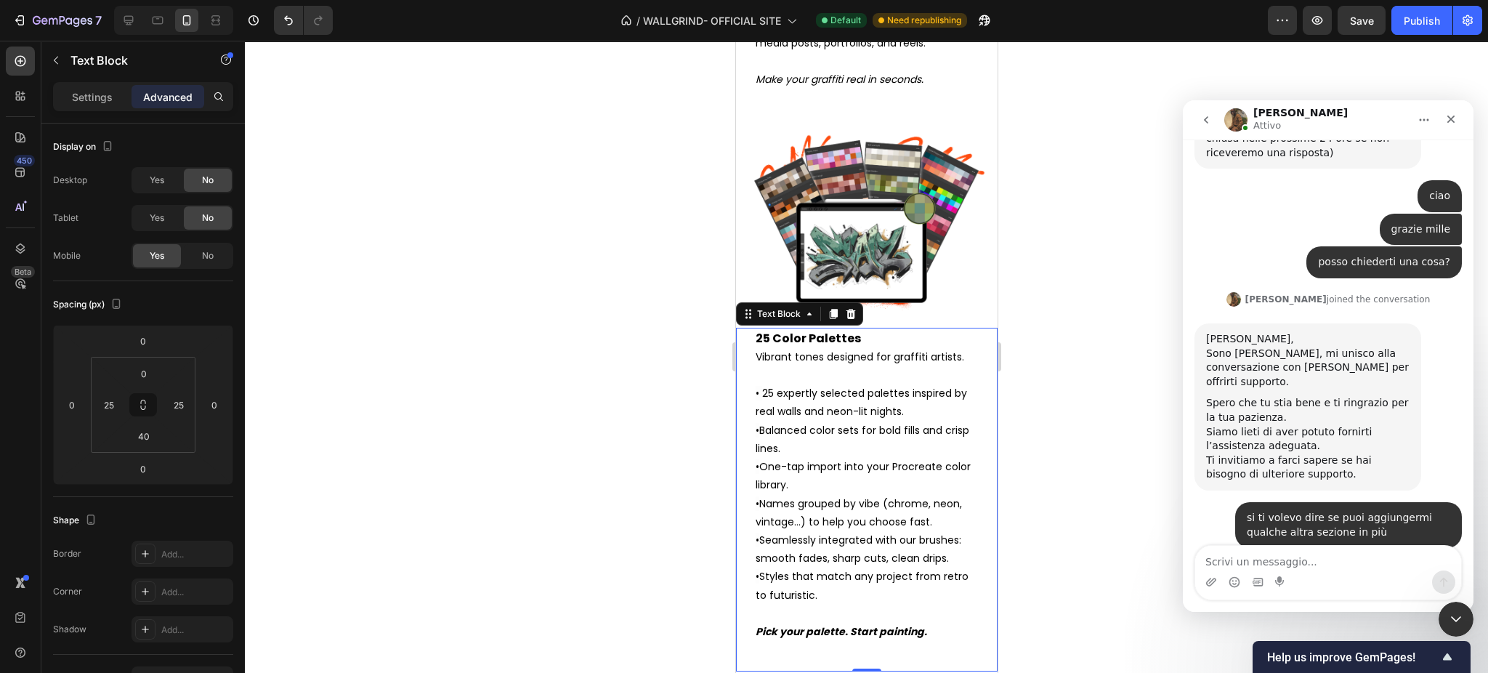
scroll to position [19093, 0]
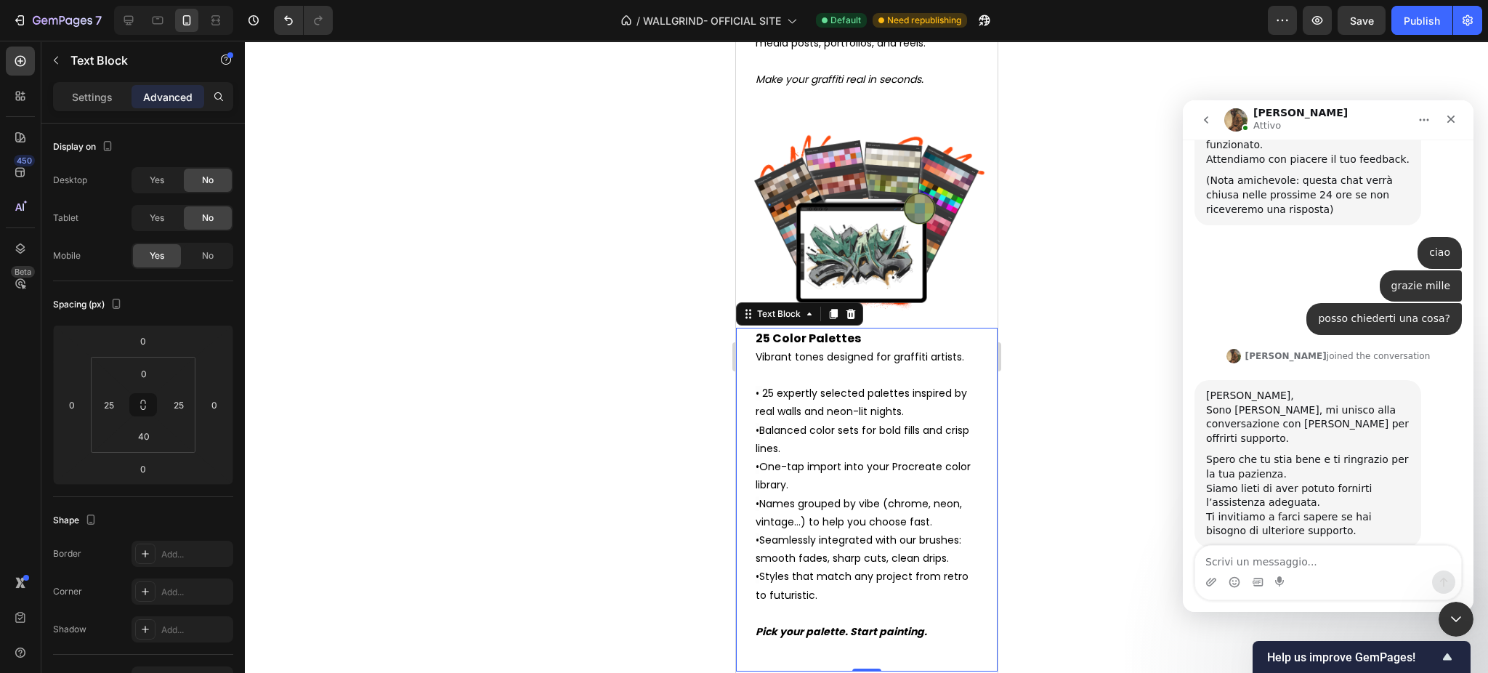
click at [777, 409] on span "25 expertly selected palettes inspired by real walls and neon-lit nights." at bounding box center [860, 402] width 211 height 33
click at [756, 364] on span "Vibrant tones designed for graffiti artists." at bounding box center [859, 357] width 209 height 15
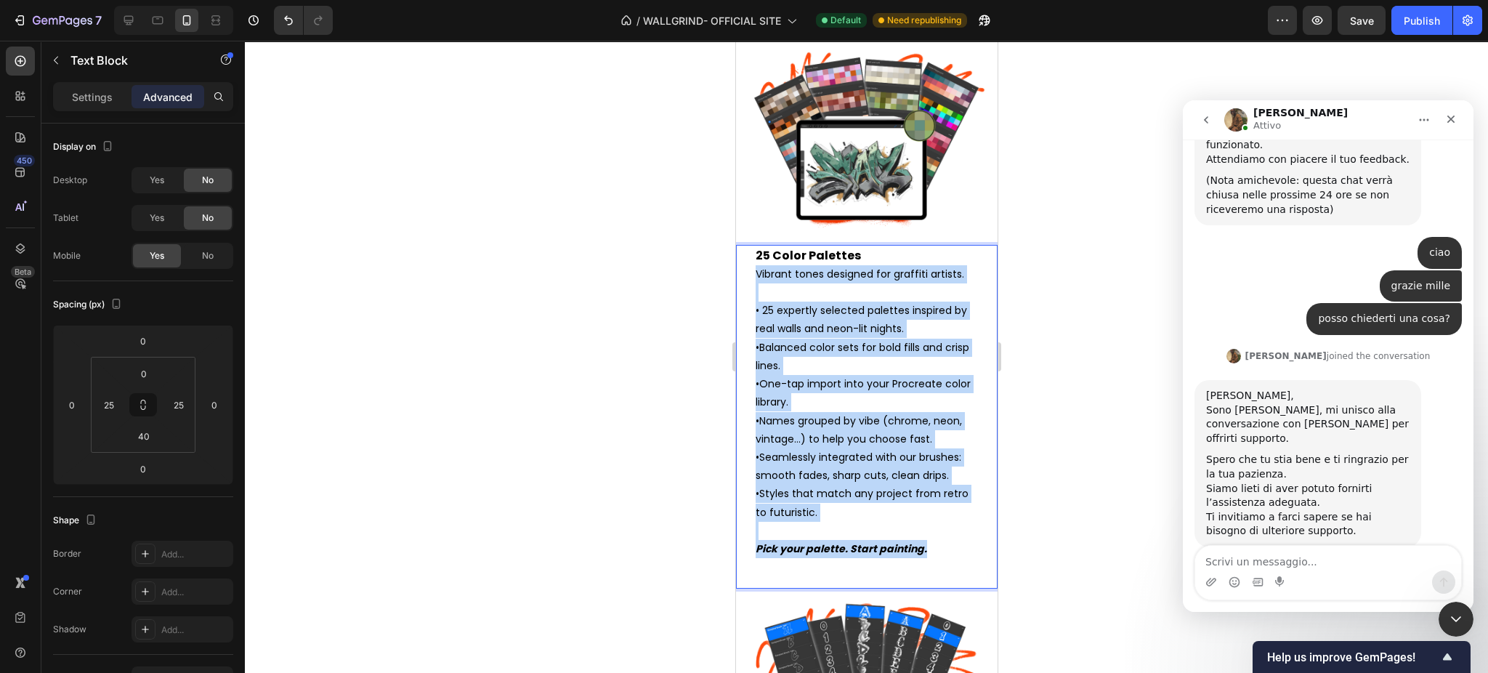
scroll to position [3691, 0]
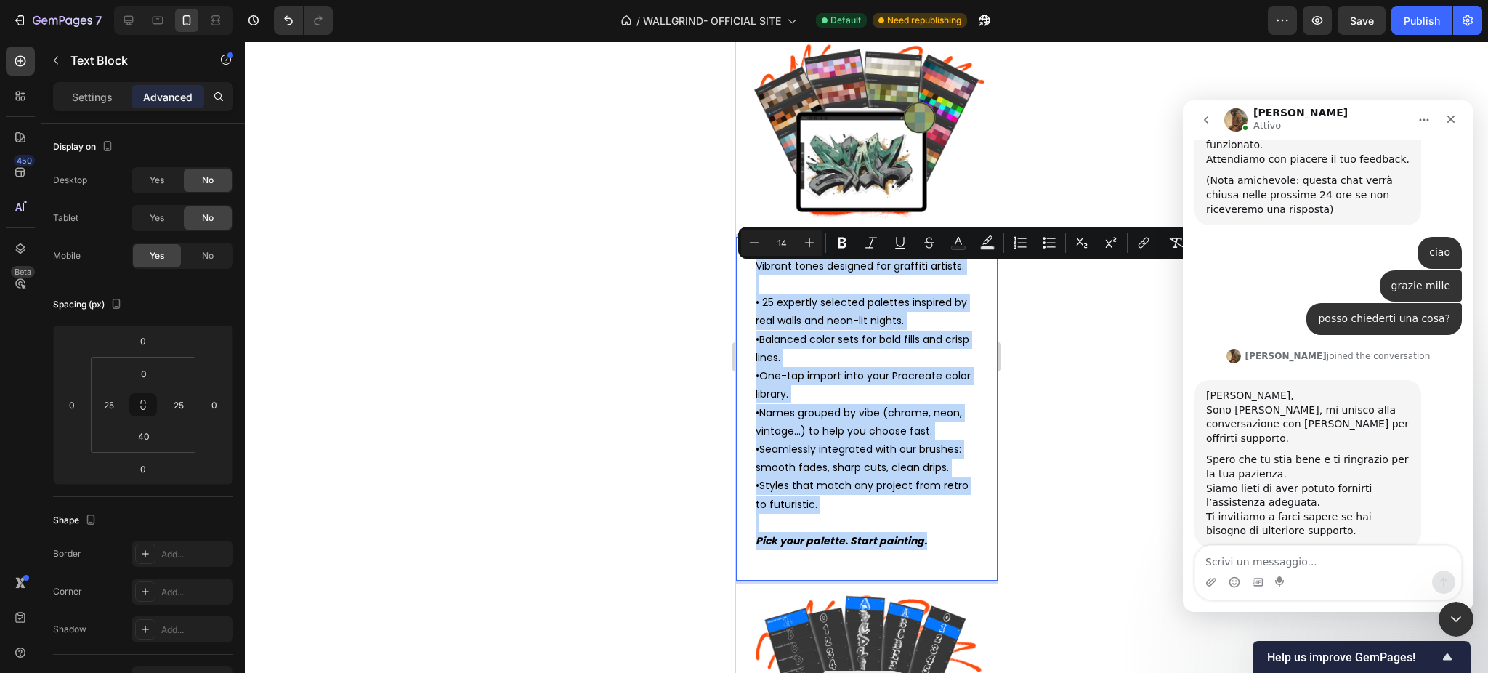
drag, startPoint x: 755, startPoint y: 358, endPoint x: 934, endPoint y: 580, distance: 284.7
click at [934, 552] on div "25 Color Palettes Vibrant tones designed for graffiti artists. • 25 expertly se…" at bounding box center [866, 394] width 225 height 315
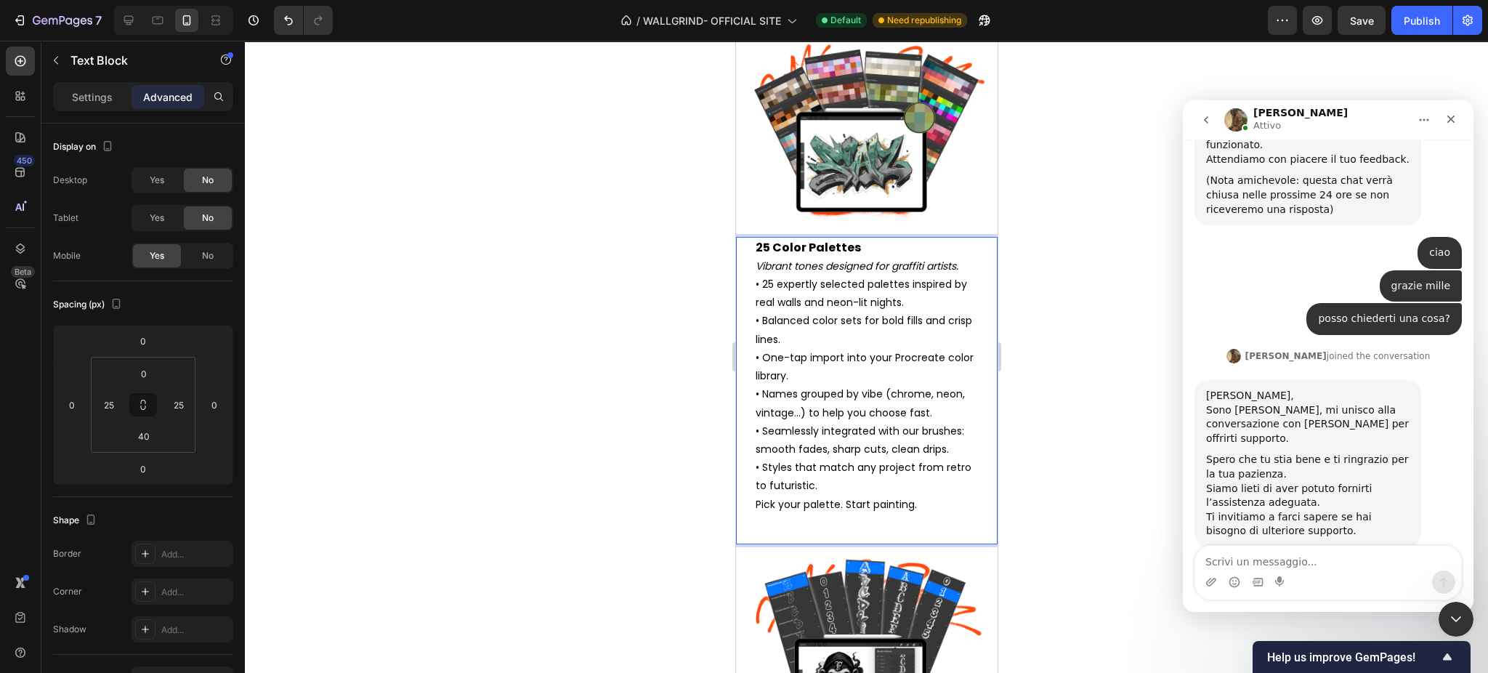
click at [962, 270] on p "25 Color Palettes Vibrant tones designed for graffiti artists." at bounding box center [866, 256] width 222 height 37
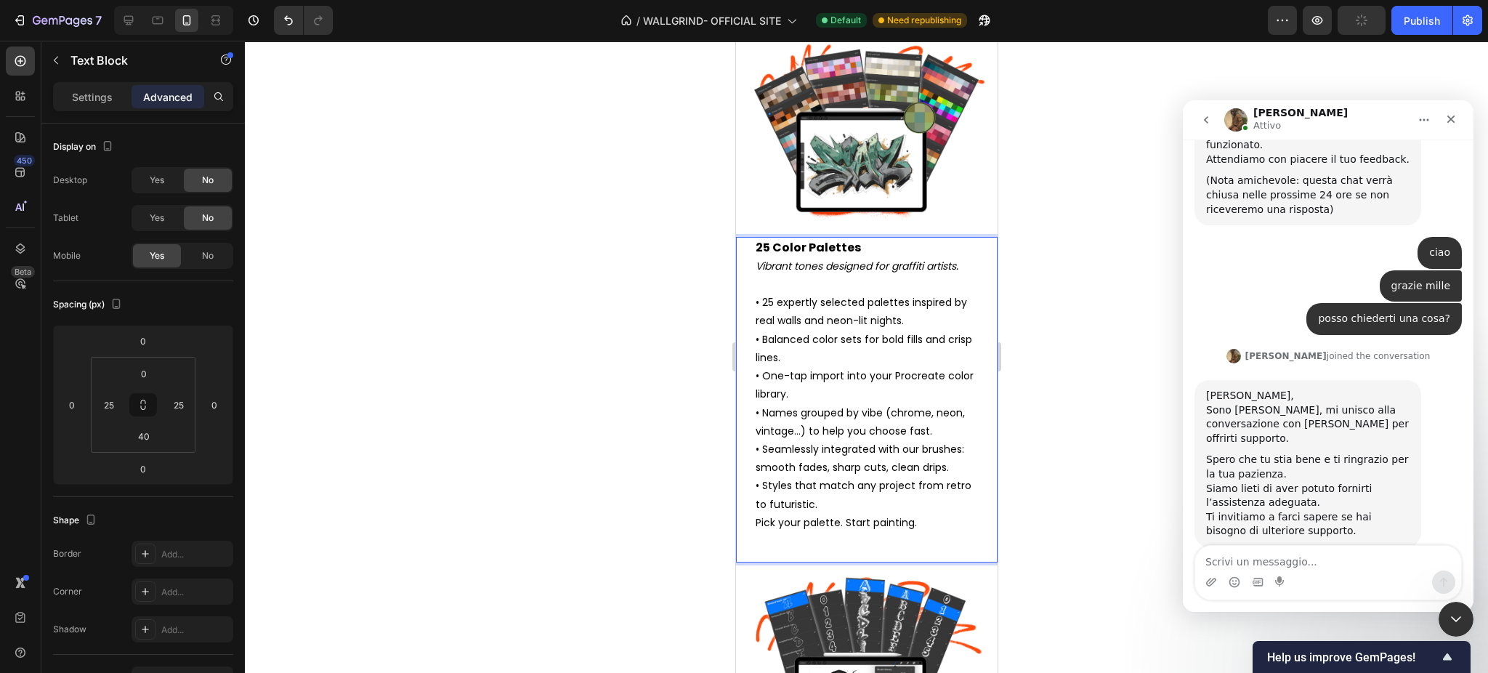
click at [879, 513] on p "• 25 expertly selected palettes inspired by real walls and neon-lit nights. • B…" at bounding box center [866, 403] width 222 height 219
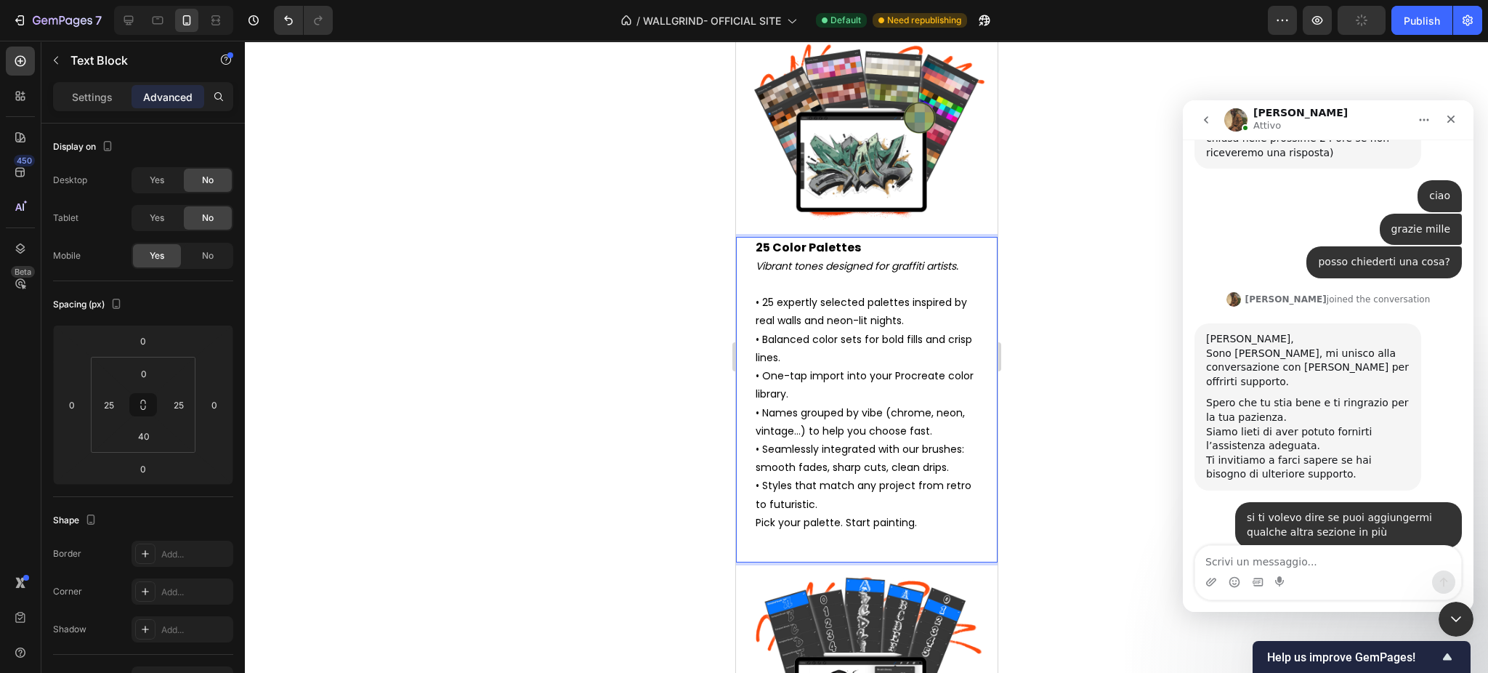
click at [853, 513] on p "• 25 expertly selected palettes inspired by real walls and neon-lit nights. • B…" at bounding box center [866, 403] width 222 height 219
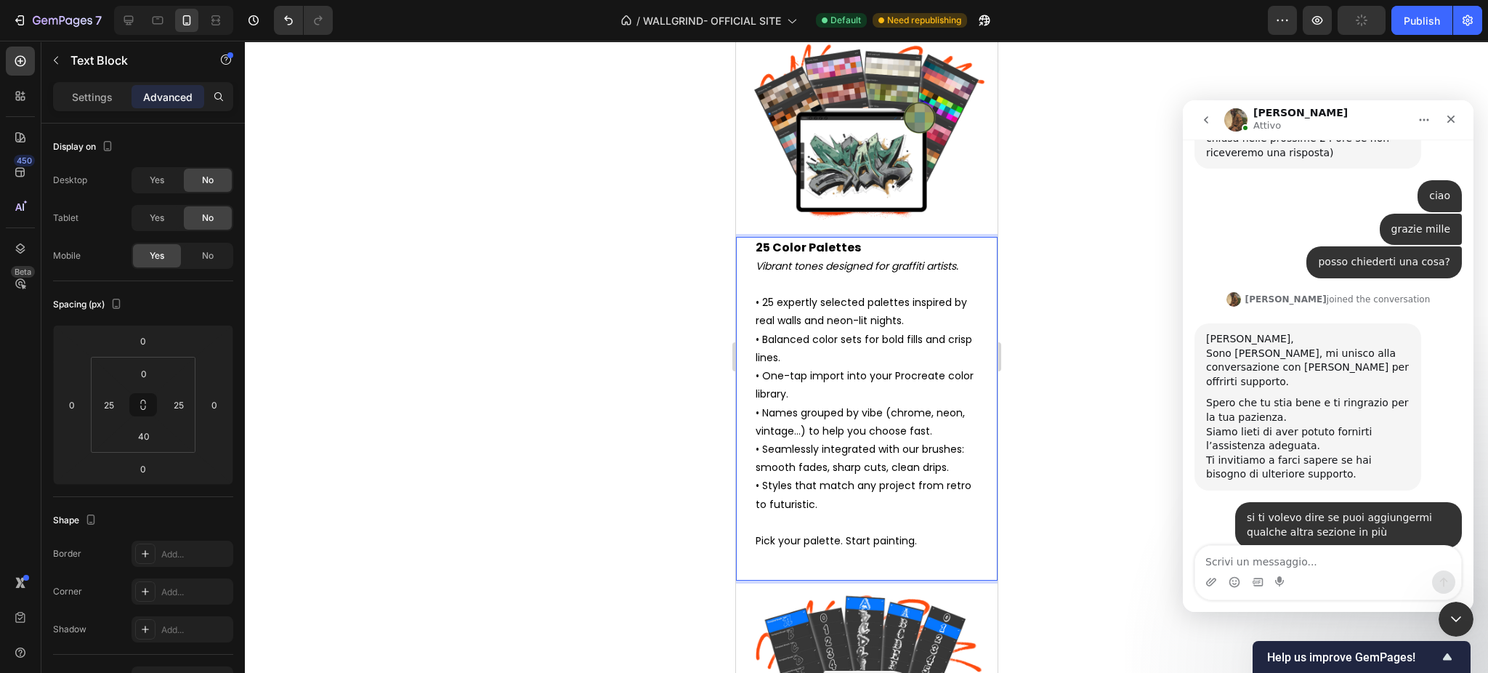
click at [817, 550] on p "Pick your palette. Start painting." at bounding box center [866, 541] width 222 height 18
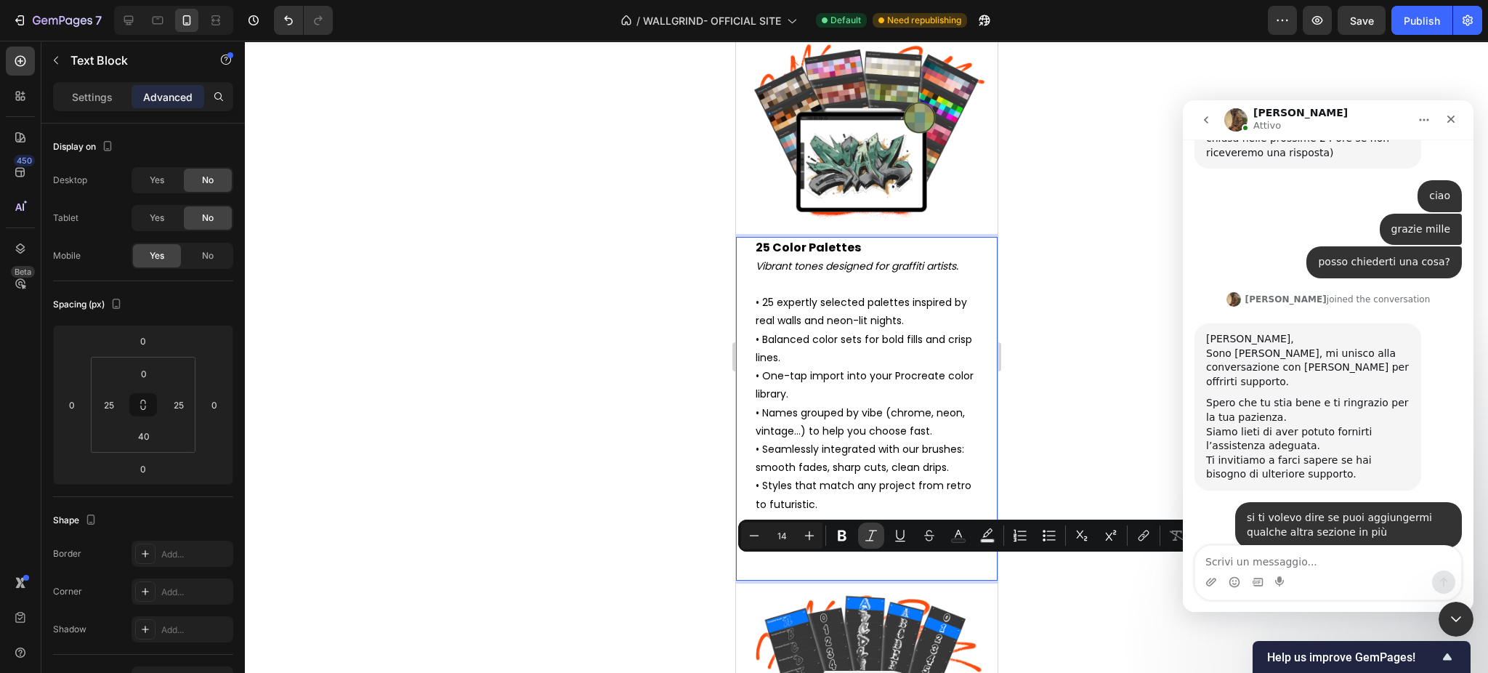
click at [874, 533] on icon "Editor contextual toolbar" at bounding box center [871, 535] width 15 height 15
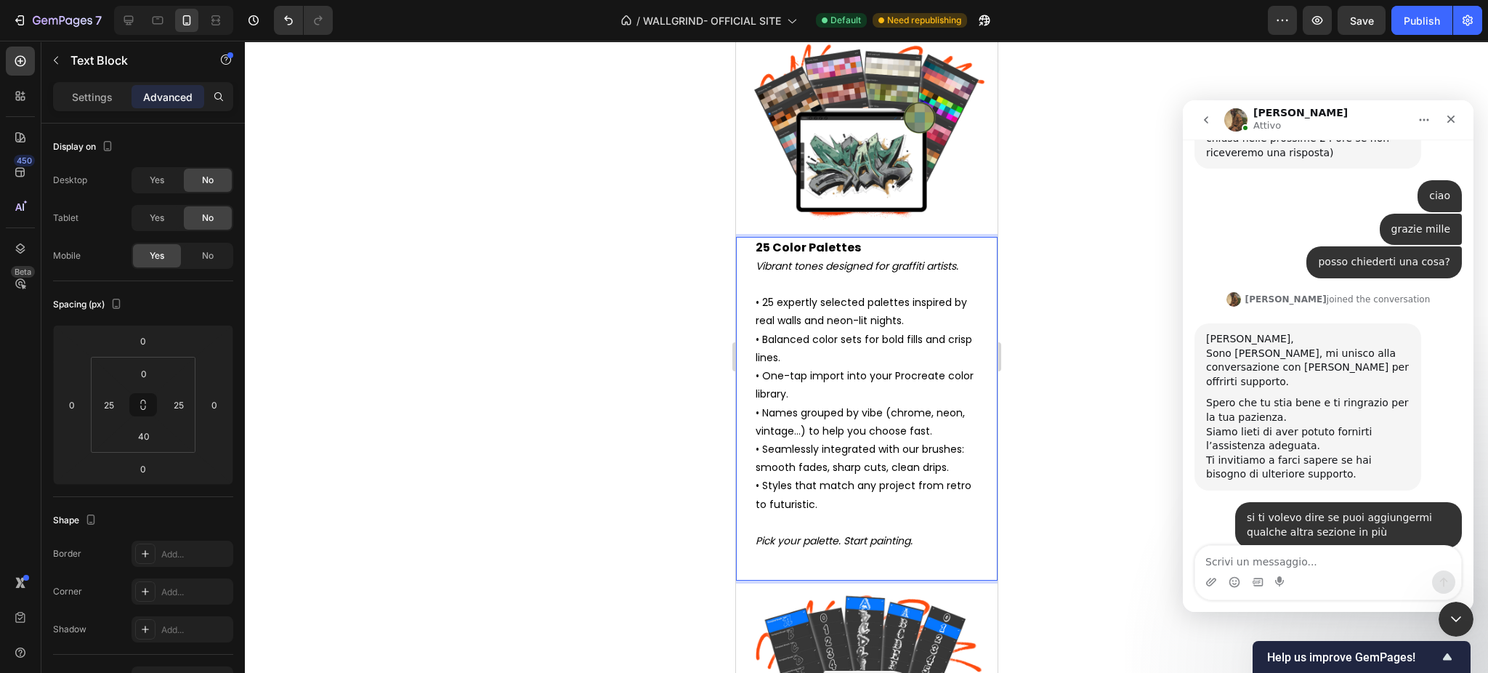
click at [885, 435] on p "• 25 expertly selected palettes inspired by real walls and neon-lit nights. • B…" at bounding box center [866, 413] width 222 height 238
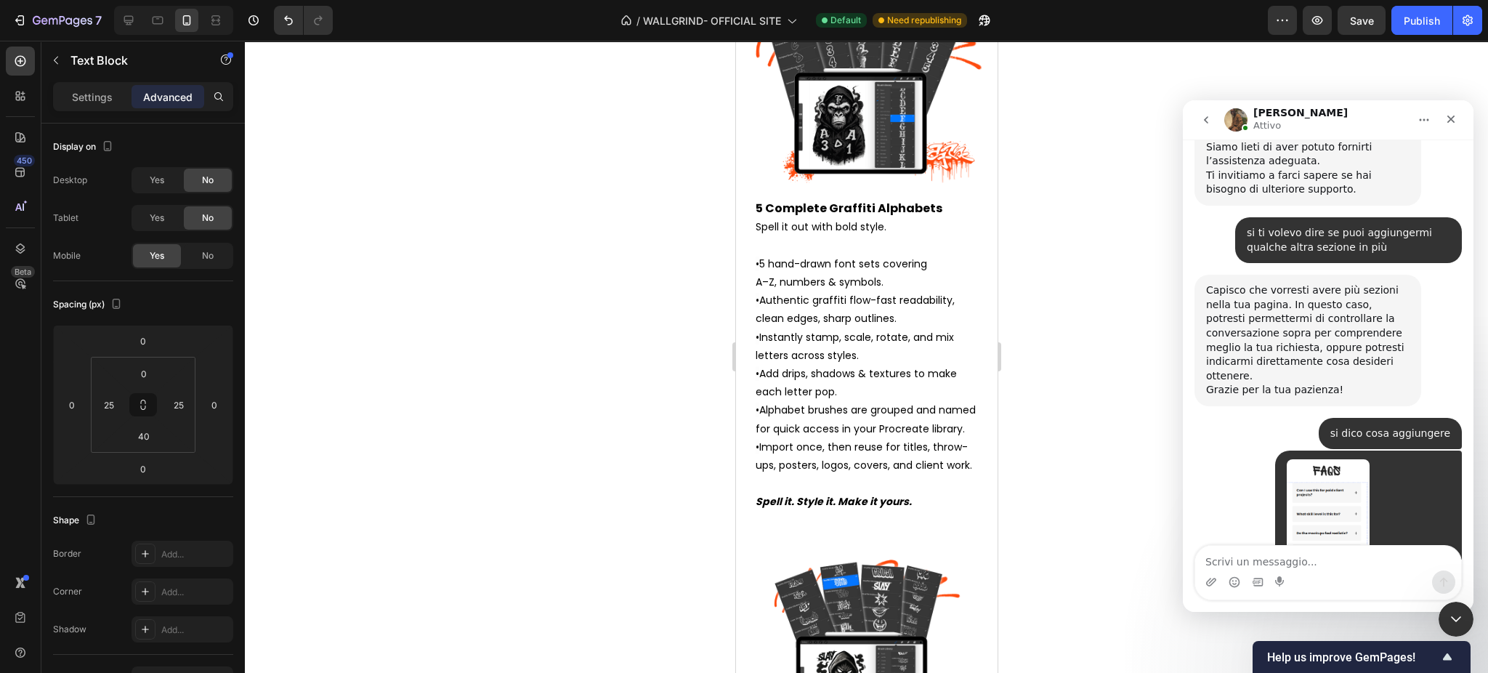
scroll to position [19483, 0]
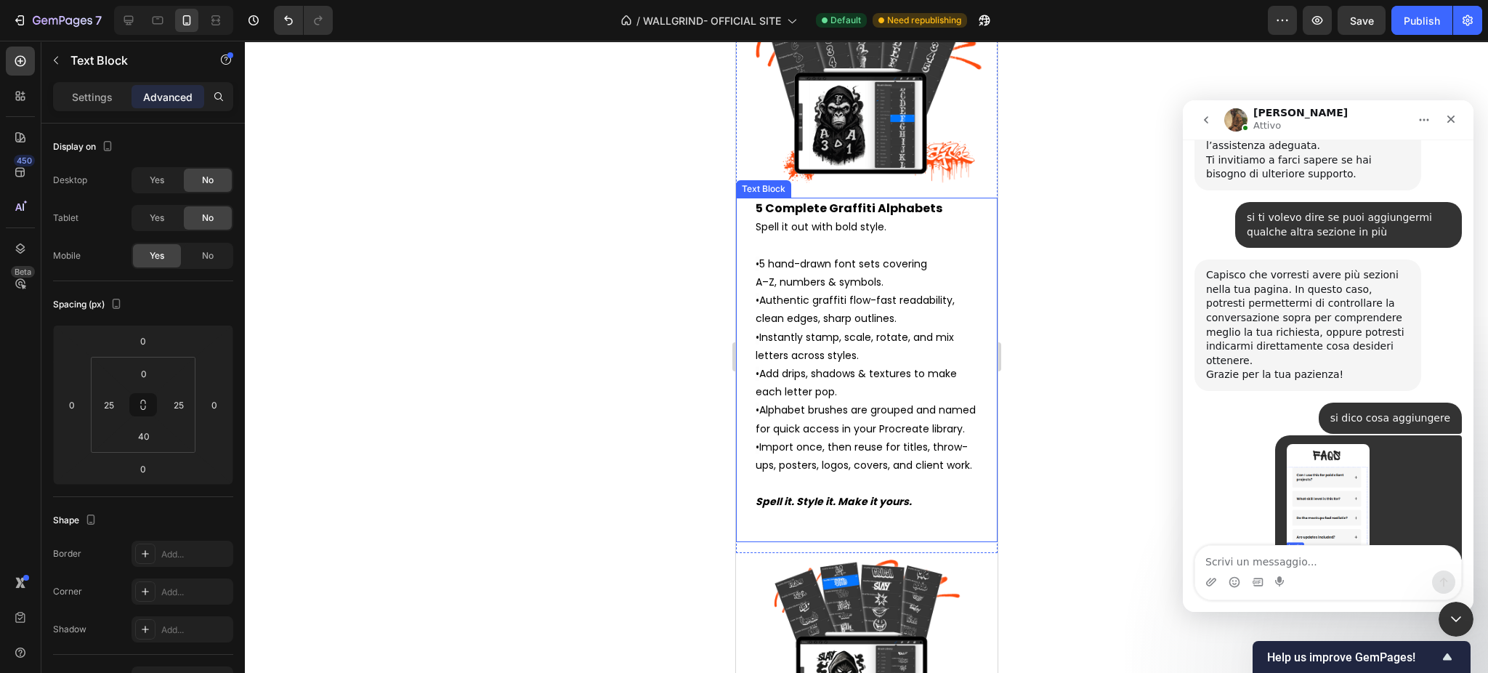
click at [770, 309] on span "Authentic graffiti flow-fast readability, clean edges, sharp outlines." at bounding box center [854, 309] width 199 height 33
click at [760, 234] on span "Spell it out with bold style." at bounding box center [820, 226] width 131 height 15
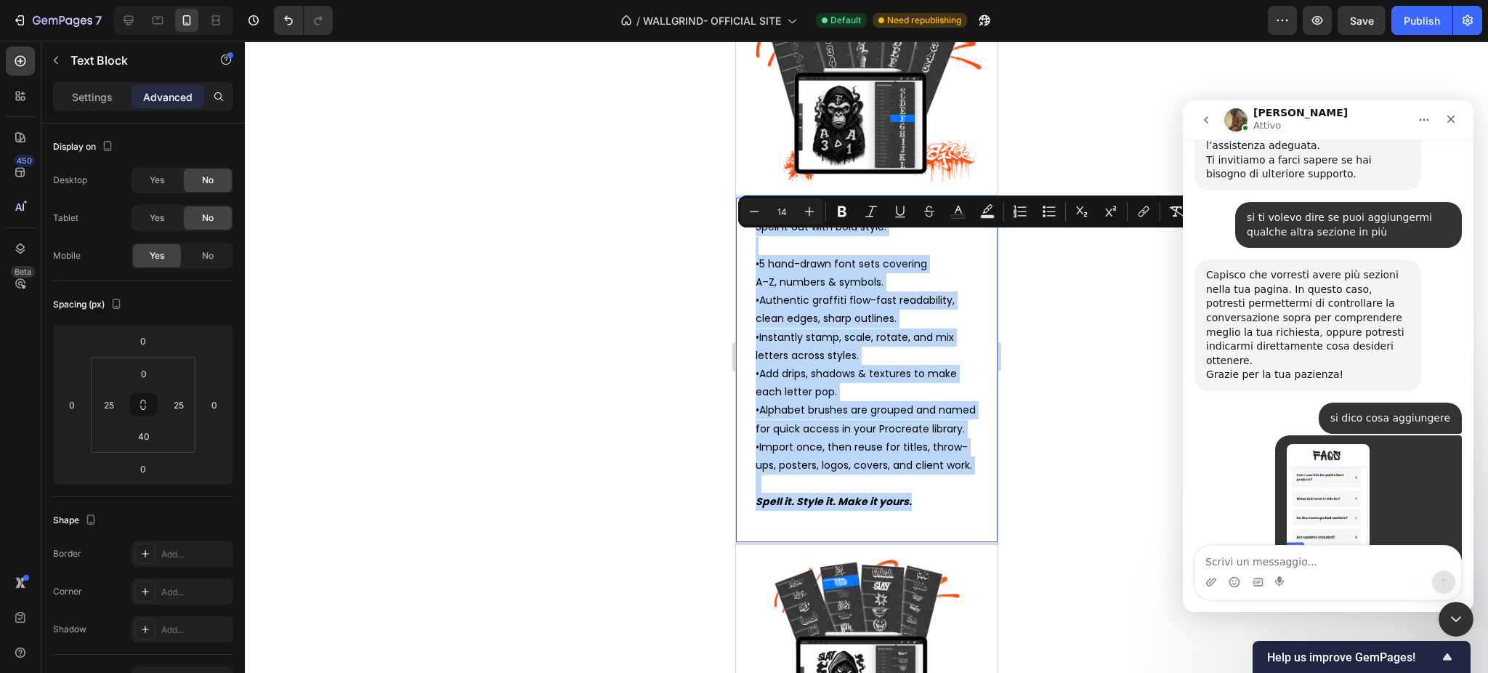
drag, startPoint x: 756, startPoint y: 242, endPoint x: 943, endPoint y: 546, distance: 357.5
click at [943, 512] on div "5 Complete Graffiti Alphabets Spell it out with bold style. • 5 hand-drawn font…" at bounding box center [866, 355] width 225 height 315
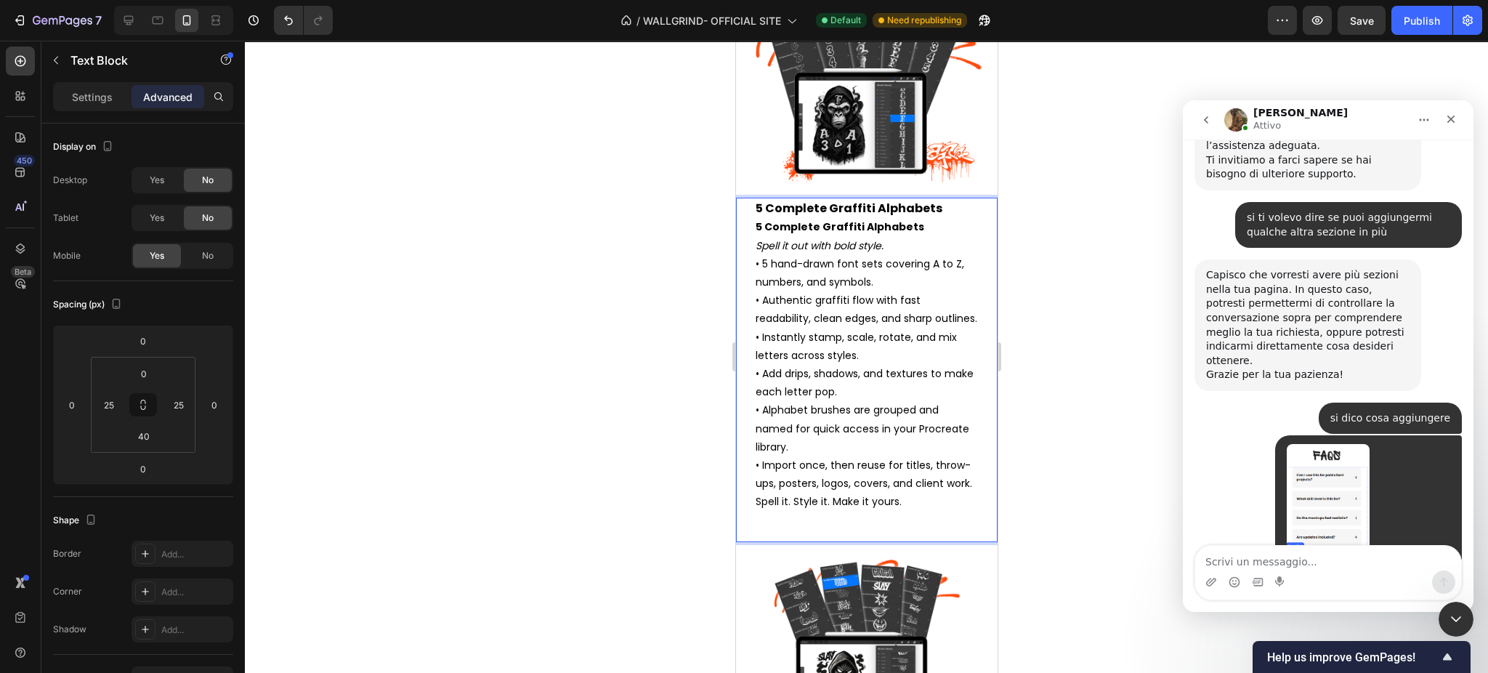
click at [894, 234] on strong "5 Complete Graffiti Alphabets" at bounding box center [839, 226] width 169 height 15
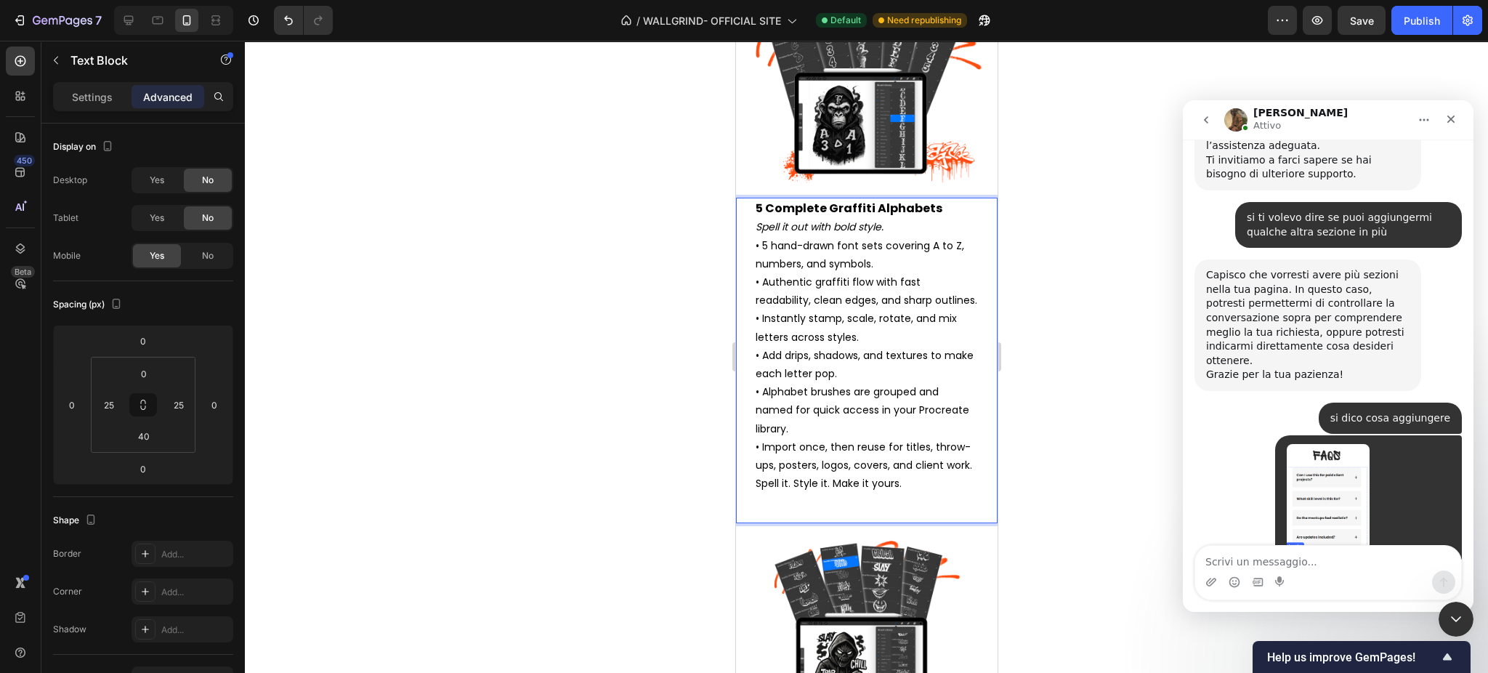
drag, startPoint x: 894, startPoint y: 240, endPoint x: 882, endPoint y: 238, distance: 11.7
click at [882, 234] on icon "Spell it out with bold style." at bounding box center [819, 226] width 128 height 15
click at [890, 236] on p "5 Complete Graffiti Alphabets Spell it out with bold style." at bounding box center [866, 217] width 222 height 37
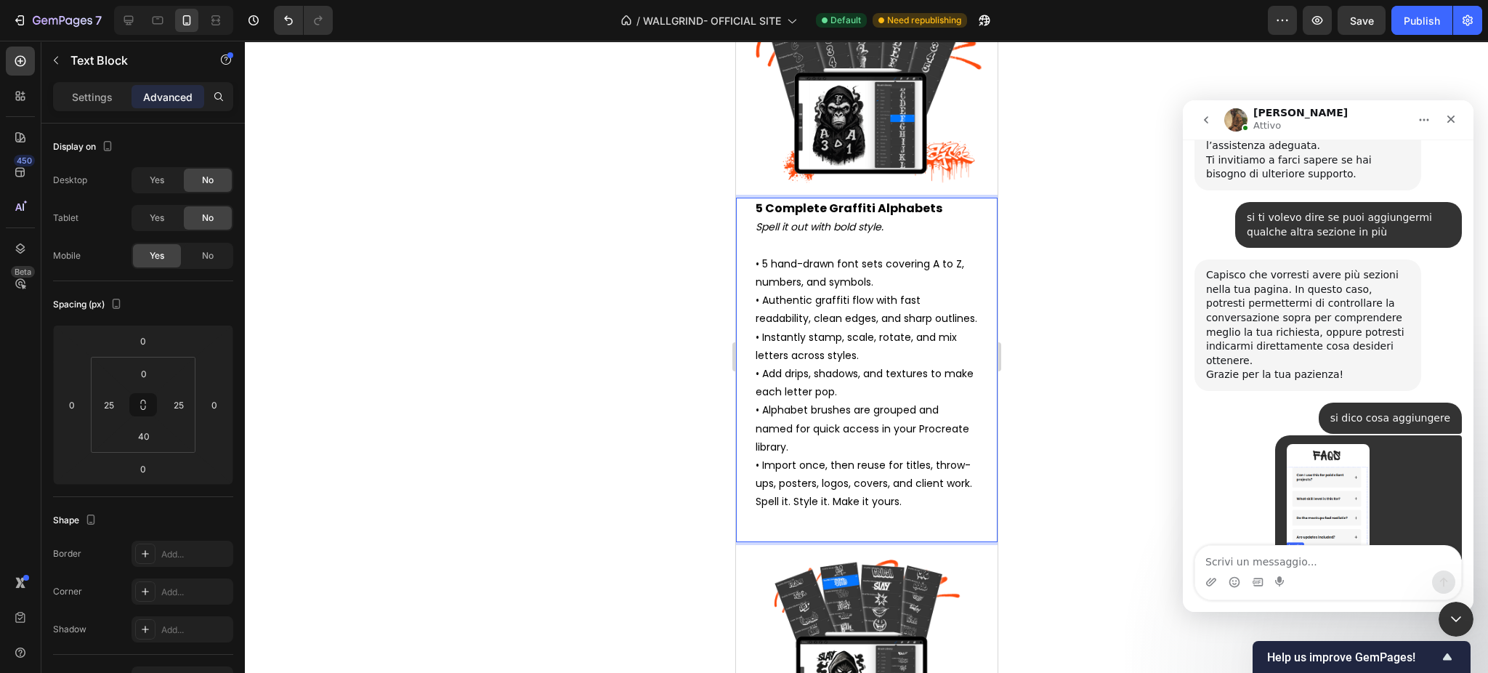
click at [849, 493] on p "• 5 hand-drawn font sets covering A to Z, numbers, and symbols. • Authentic gra…" at bounding box center [866, 374] width 222 height 238
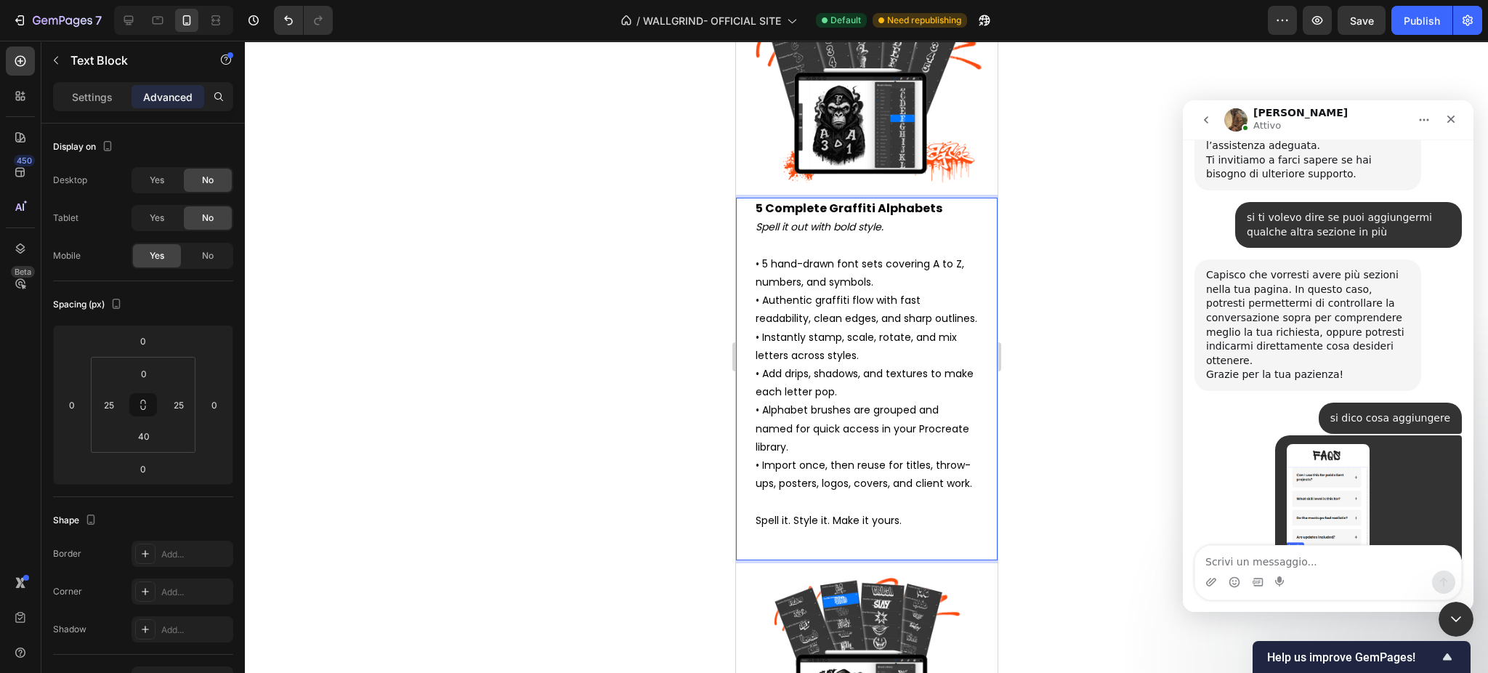
click at [809, 530] on p "Spell it. Style it. Make it yours." at bounding box center [866, 521] width 222 height 18
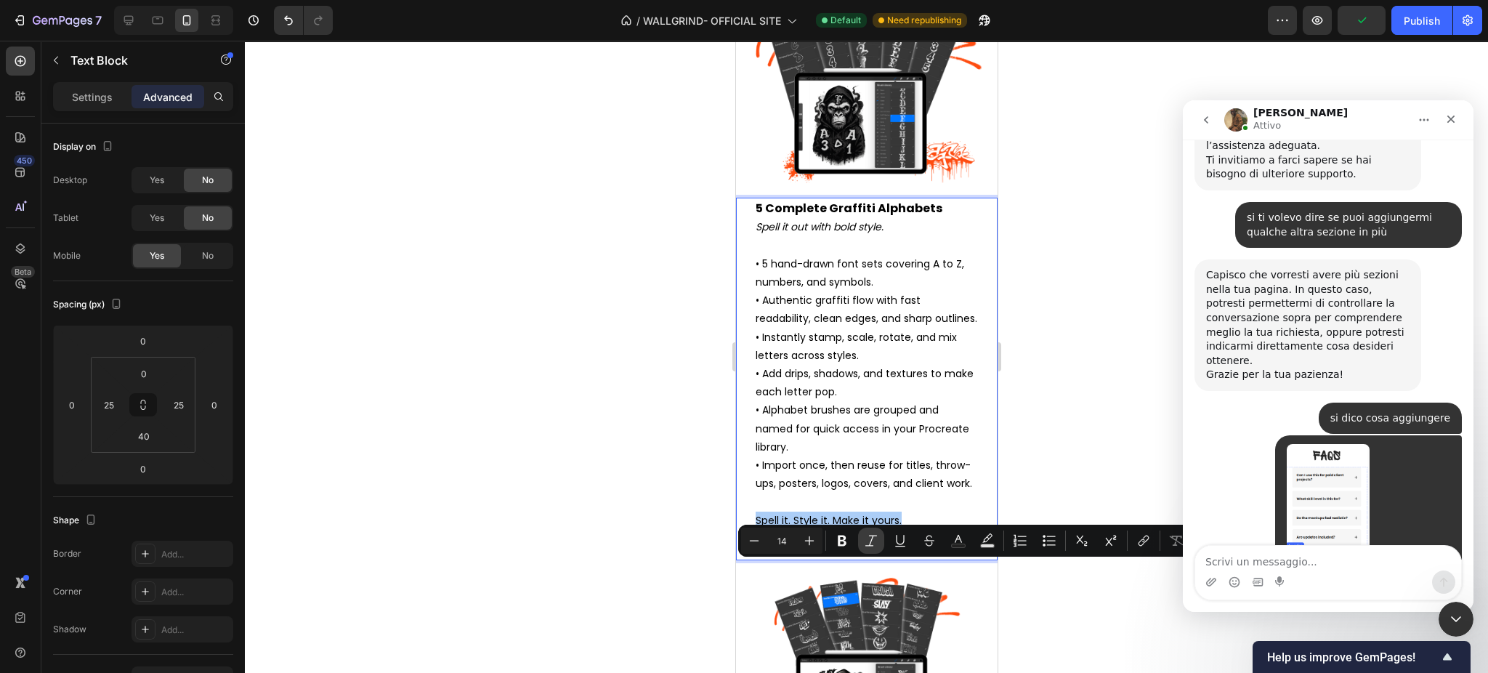
click at [869, 545] on icon "Editor contextual toolbar" at bounding box center [871, 540] width 12 height 11
click at [855, 443] on p "• 5 hand-drawn font sets covering A to Z, numbers, and symbols. • Authentic gra…" at bounding box center [866, 383] width 222 height 257
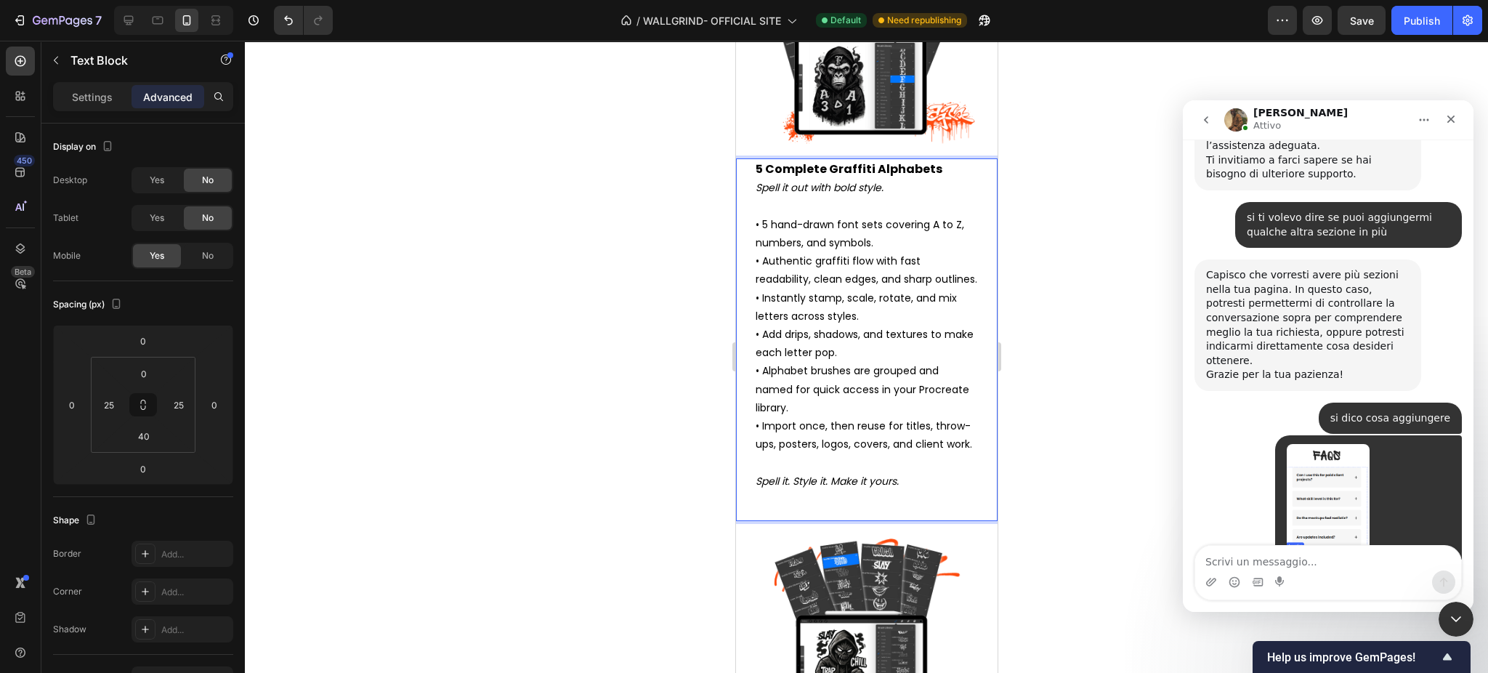
scroll to position [4732, 0]
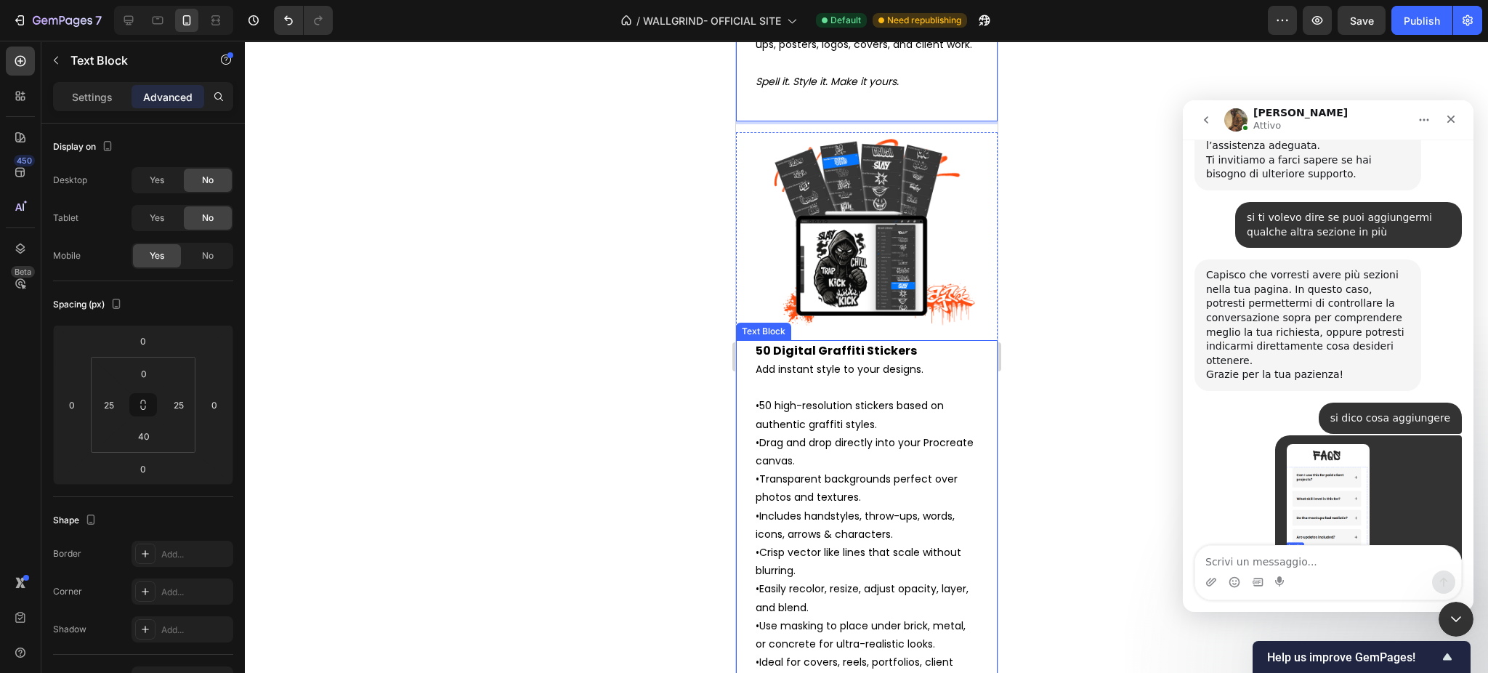
click at [823, 431] on span "50 high-resolution stickers based on authentic graffiti styles." at bounding box center [849, 414] width 188 height 33
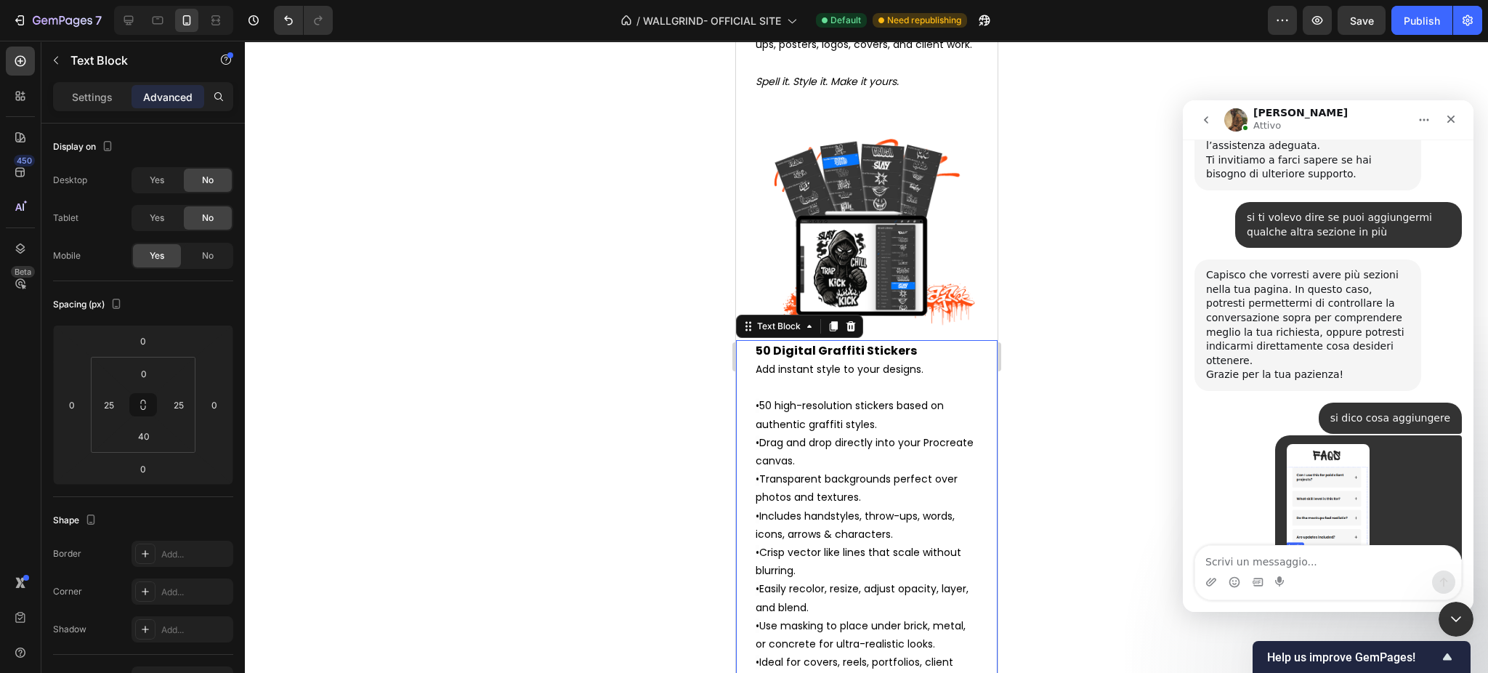
click at [823, 431] on span "50 high-resolution stickers based on authentic graffiti styles." at bounding box center [849, 414] width 188 height 33
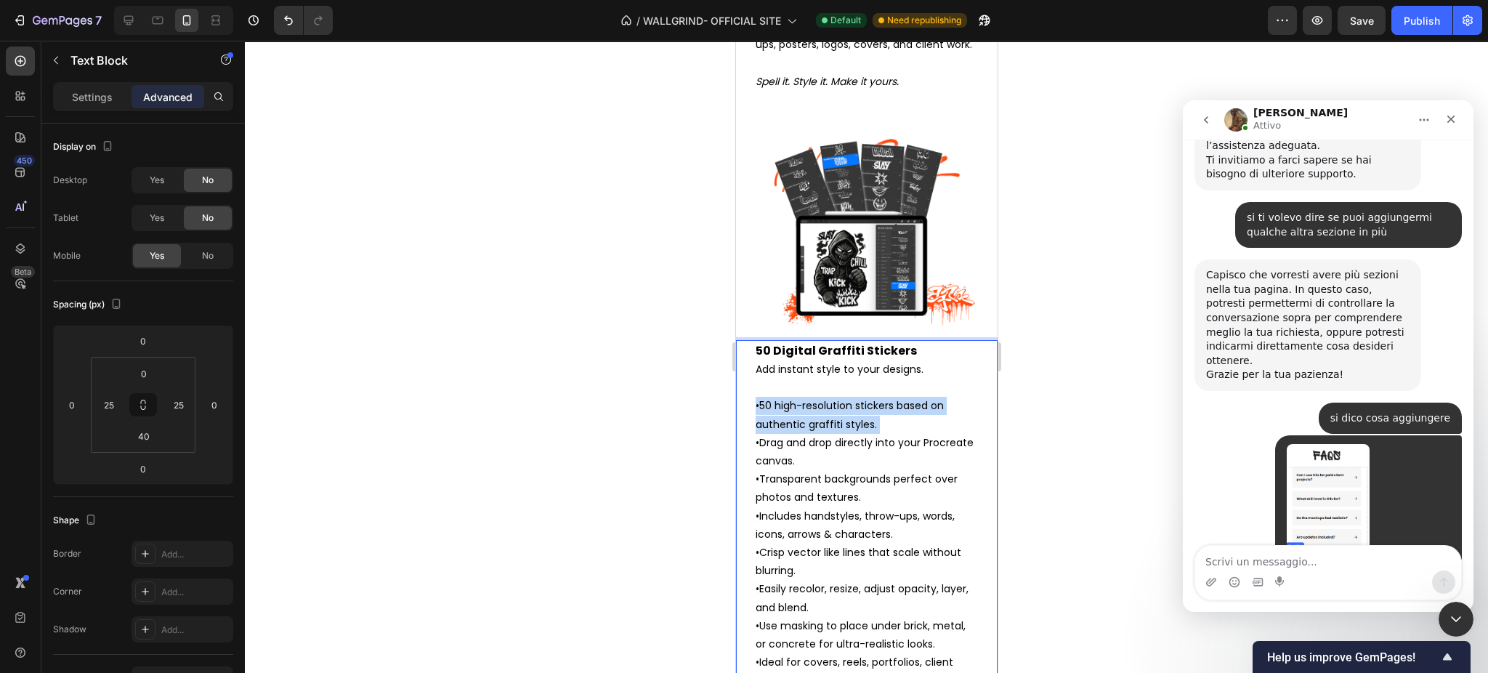
click at [823, 431] on span "50 high-resolution stickers based on authentic graffiti styles." at bounding box center [849, 414] width 188 height 33
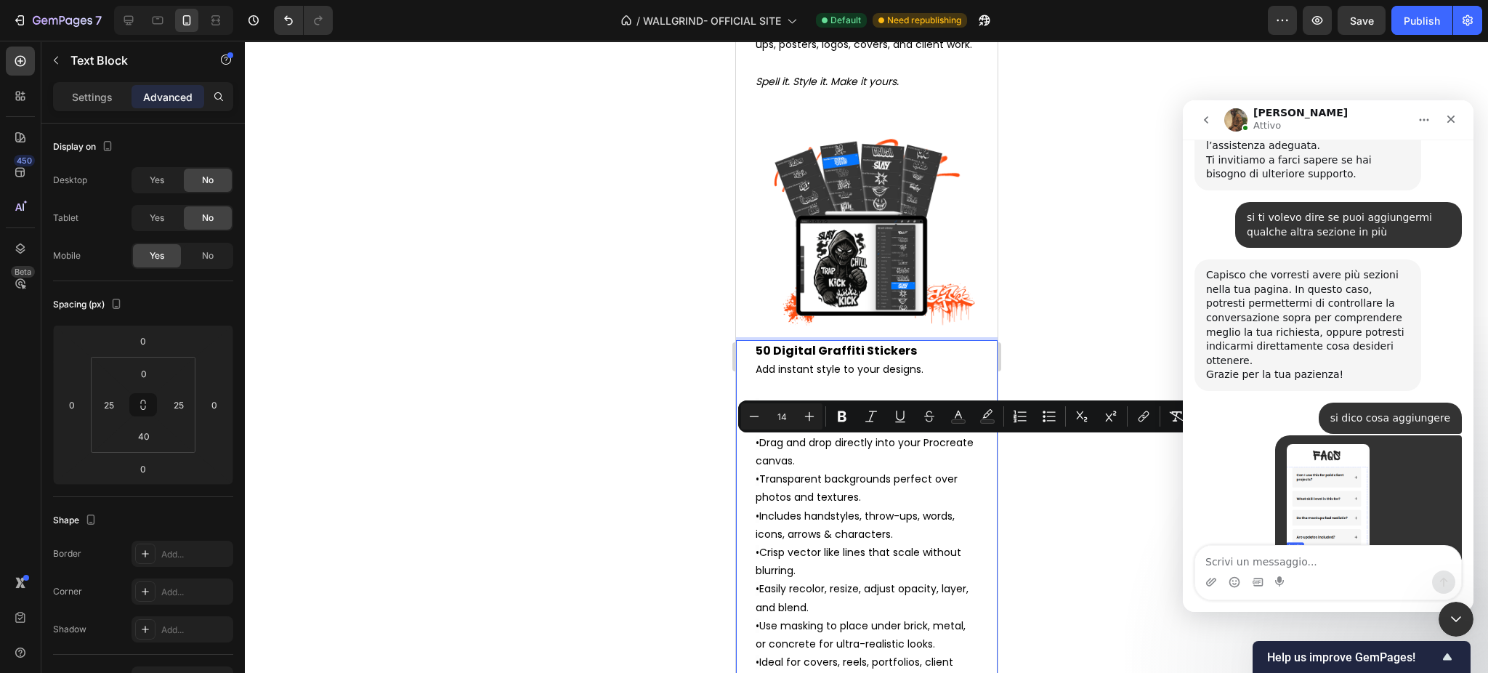
click at [824, 504] on span "Transparent backgrounds perfect over photos and textures." at bounding box center [856, 488] width 202 height 33
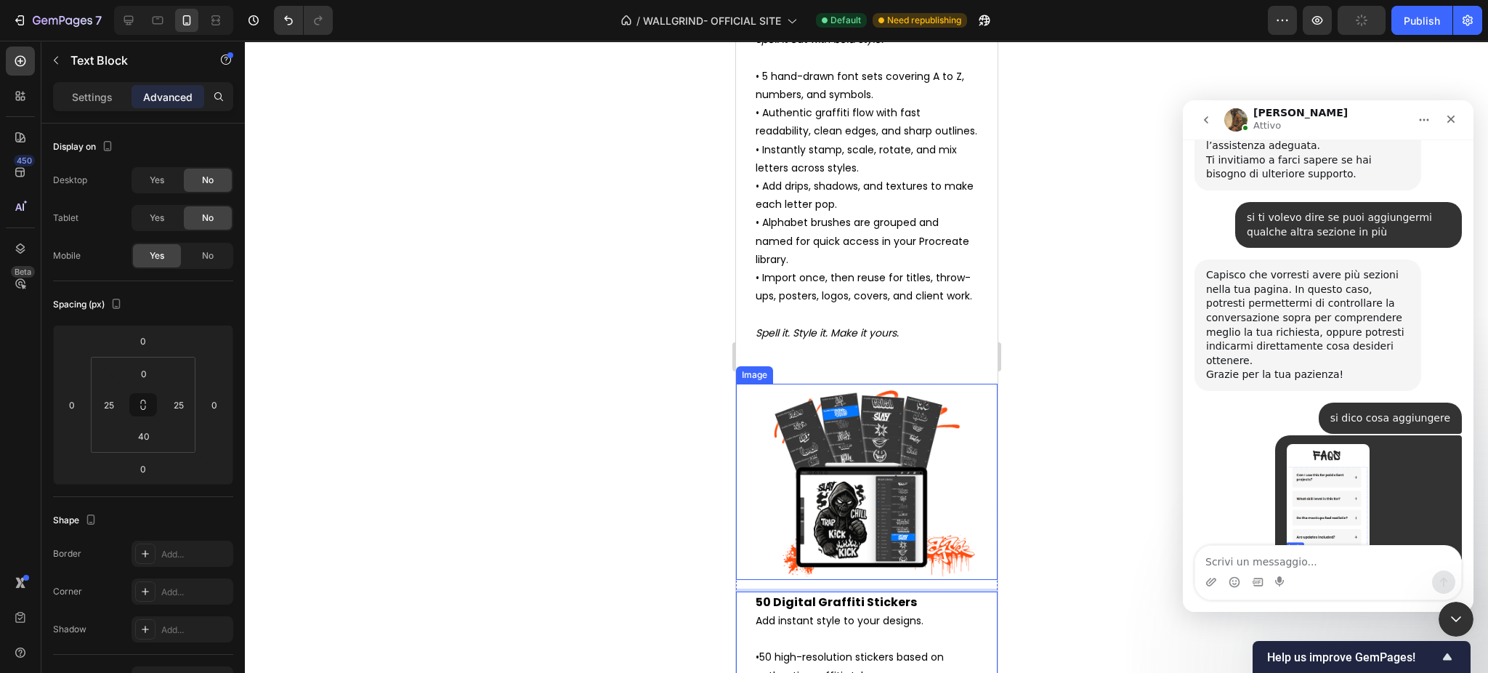
scroll to position [4480, 0]
click at [871, 294] on p "• 5 hand-drawn font sets covering A to Z, numbers, and symbols. • Authentic gra…" at bounding box center [866, 196] width 222 height 257
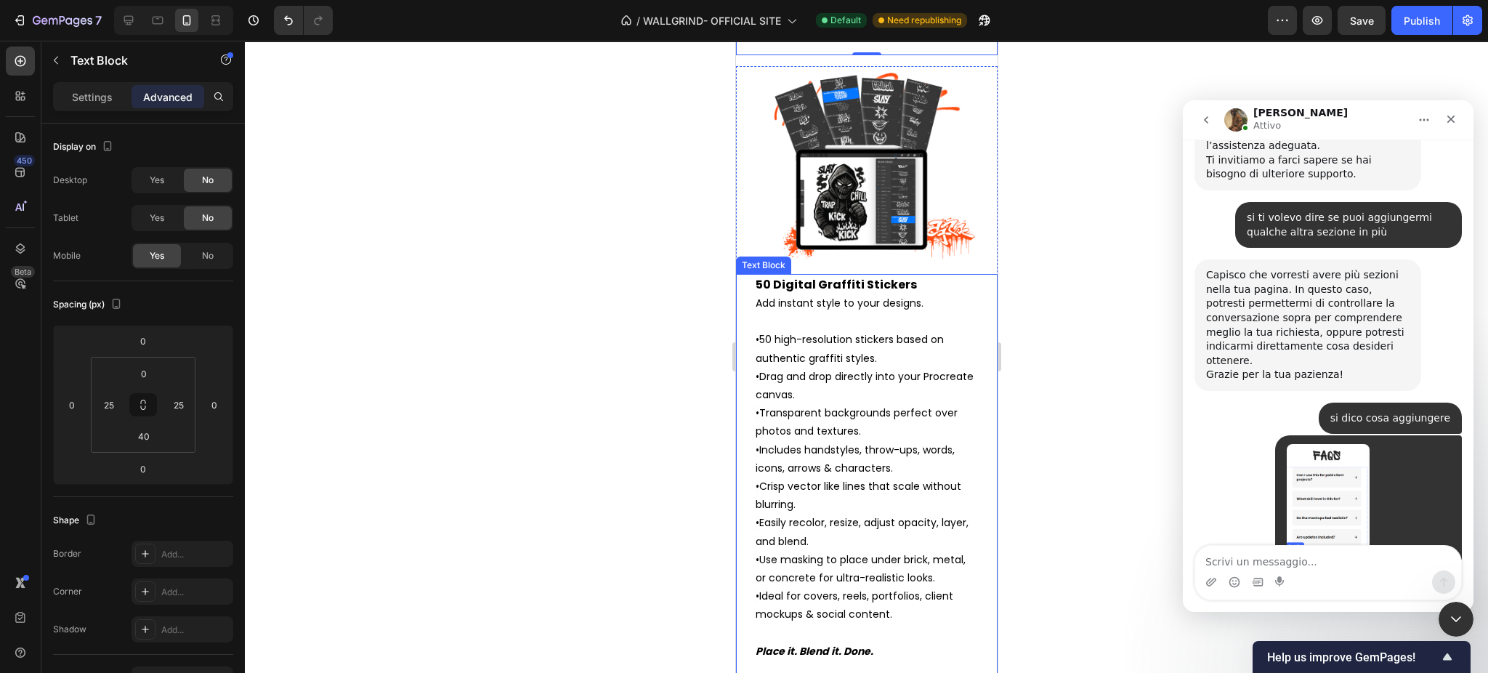
click at [787, 365] on span "50 high-resolution stickers based on authentic graffiti styles." at bounding box center [849, 348] width 188 height 33
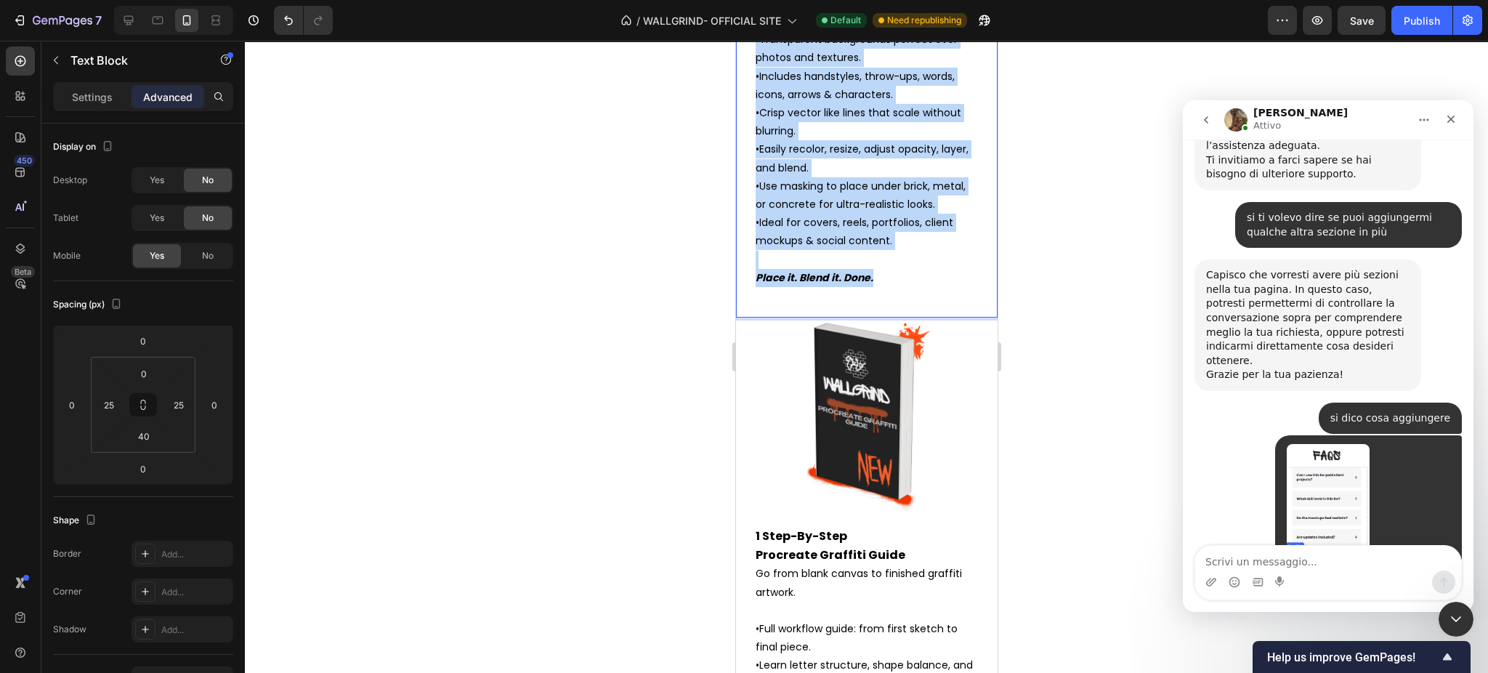
scroll to position [5328, 0]
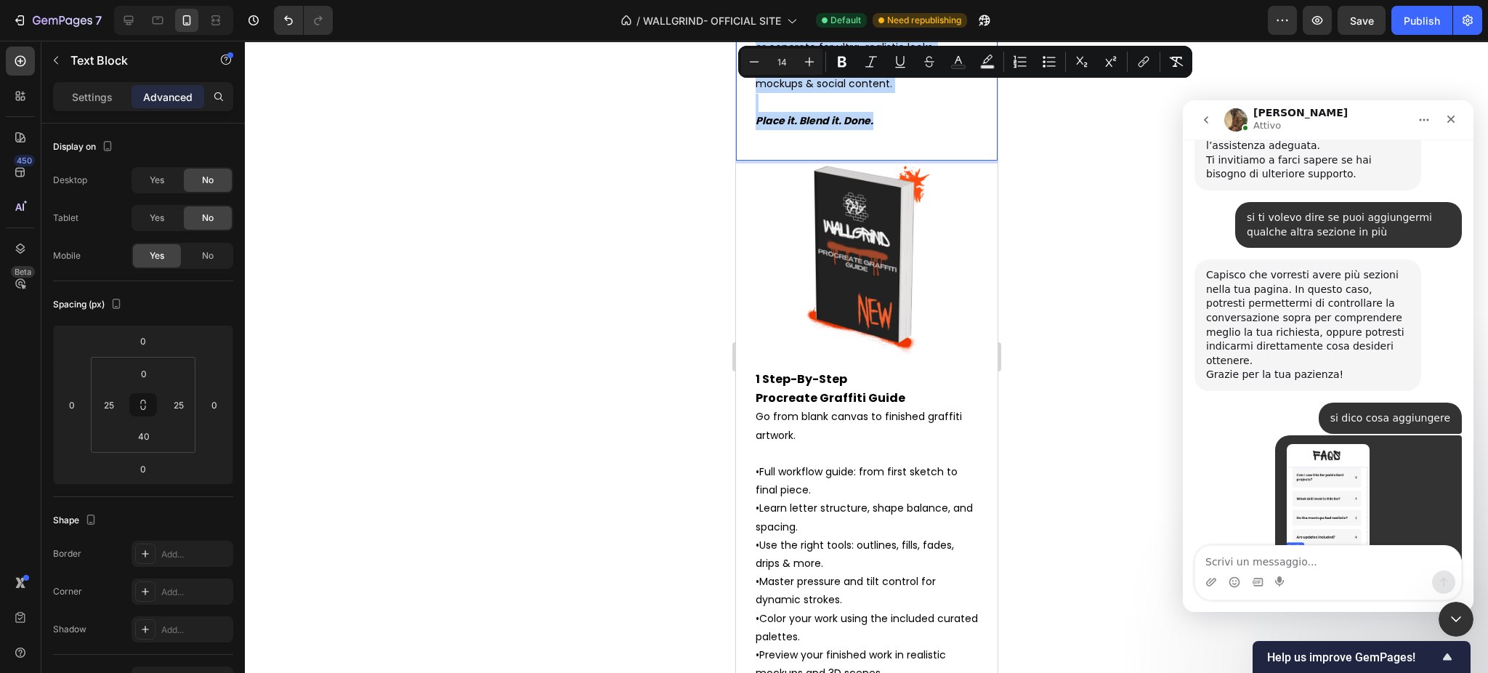
drag, startPoint x: 756, startPoint y: 343, endPoint x: 905, endPoint y: 185, distance: 216.9
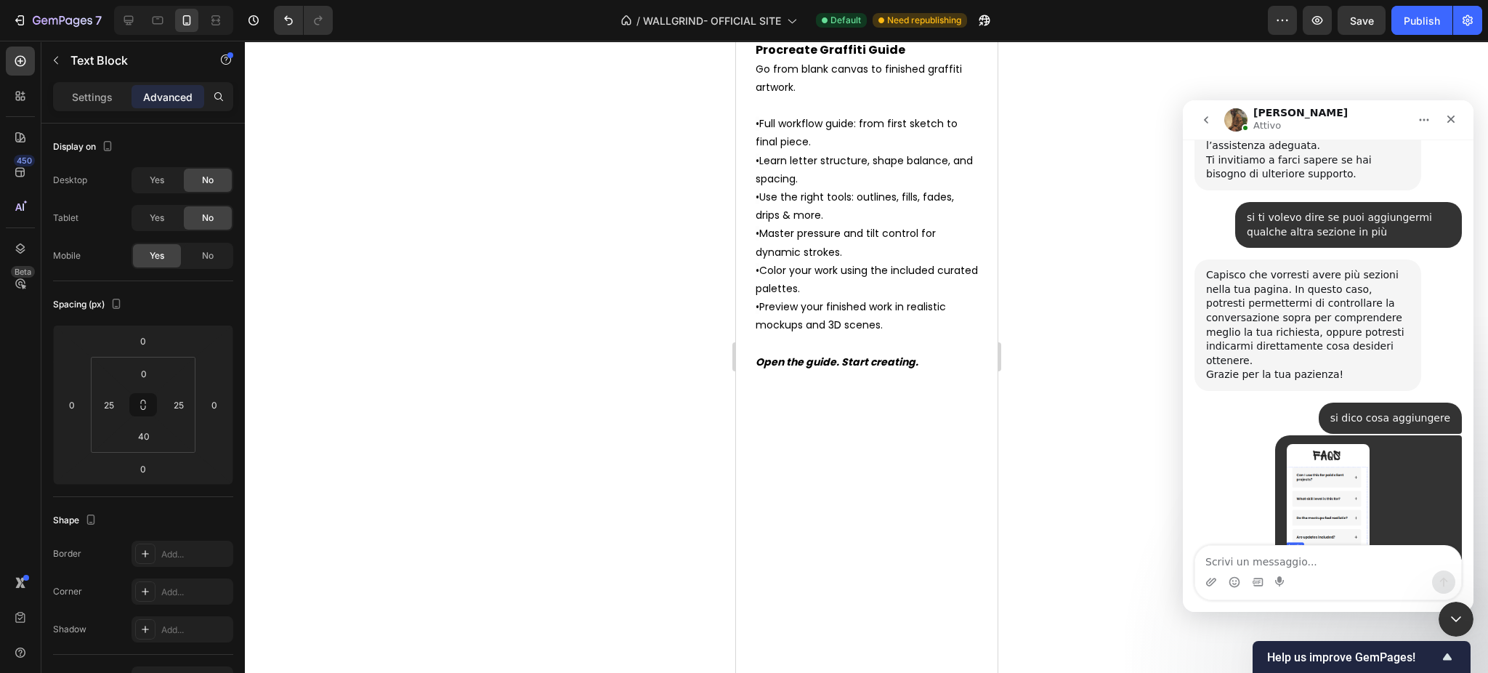
scroll to position [5057, 0]
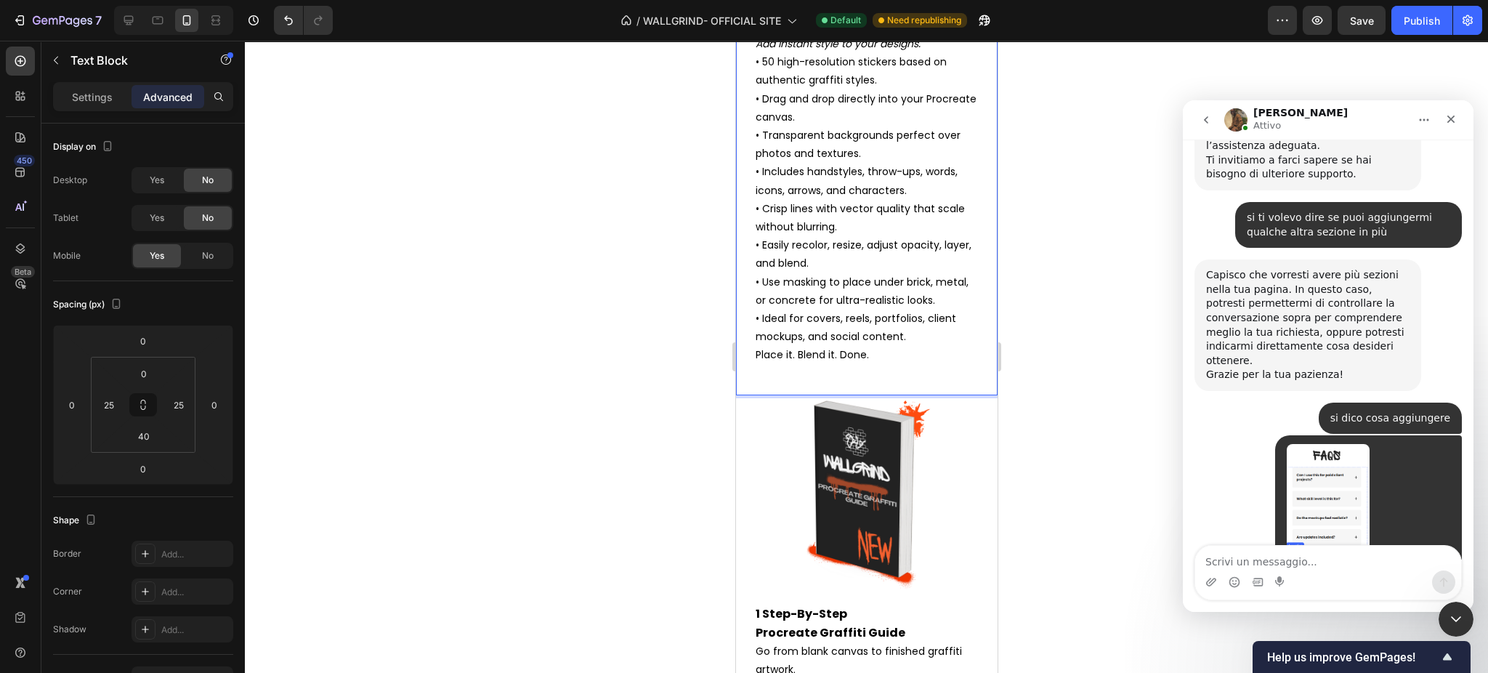
click at [931, 53] on p "50 Digital Graffiti Stickers Add instant style to your designs." at bounding box center [866, 34] width 222 height 37
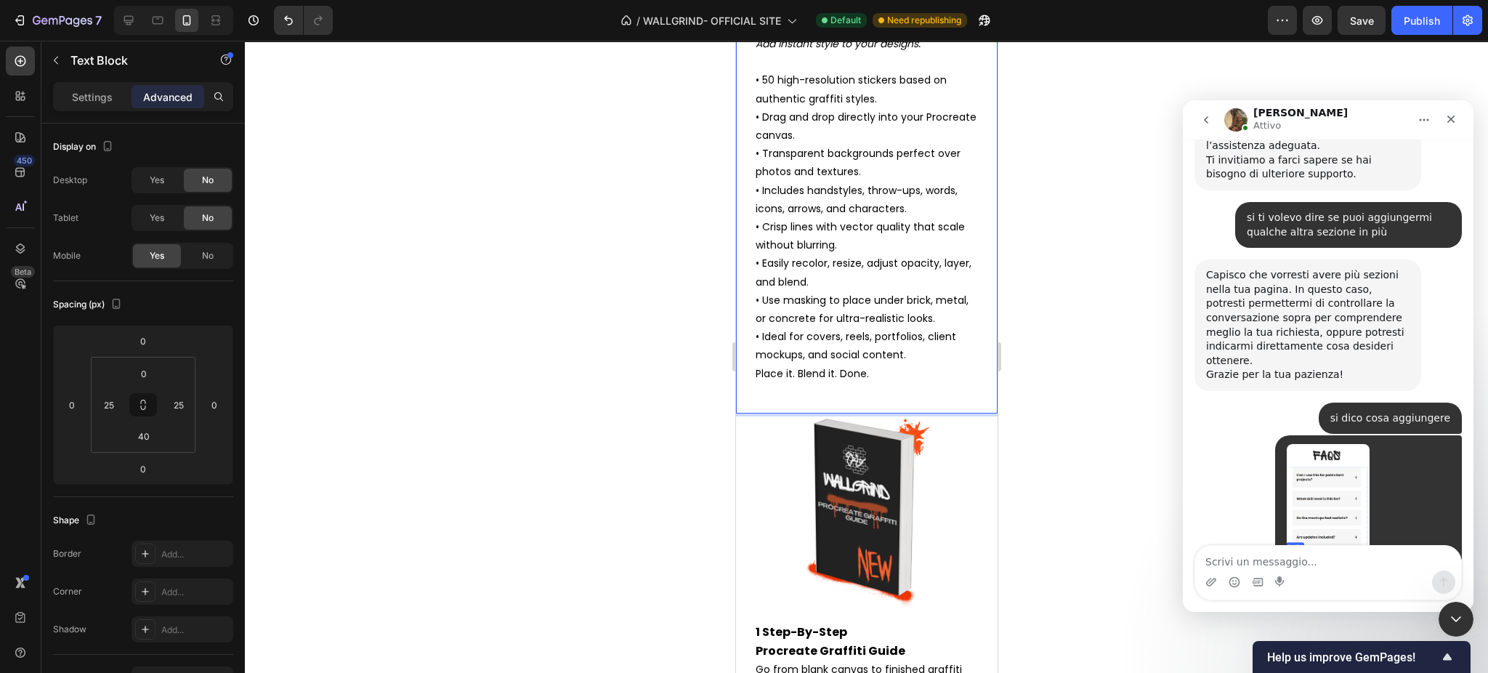
click at [915, 364] on p "• 50 high-resolution stickers based on authentic graffiti styles. • Drag and dr…" at bounding box center [866, 217] width 222 height 293
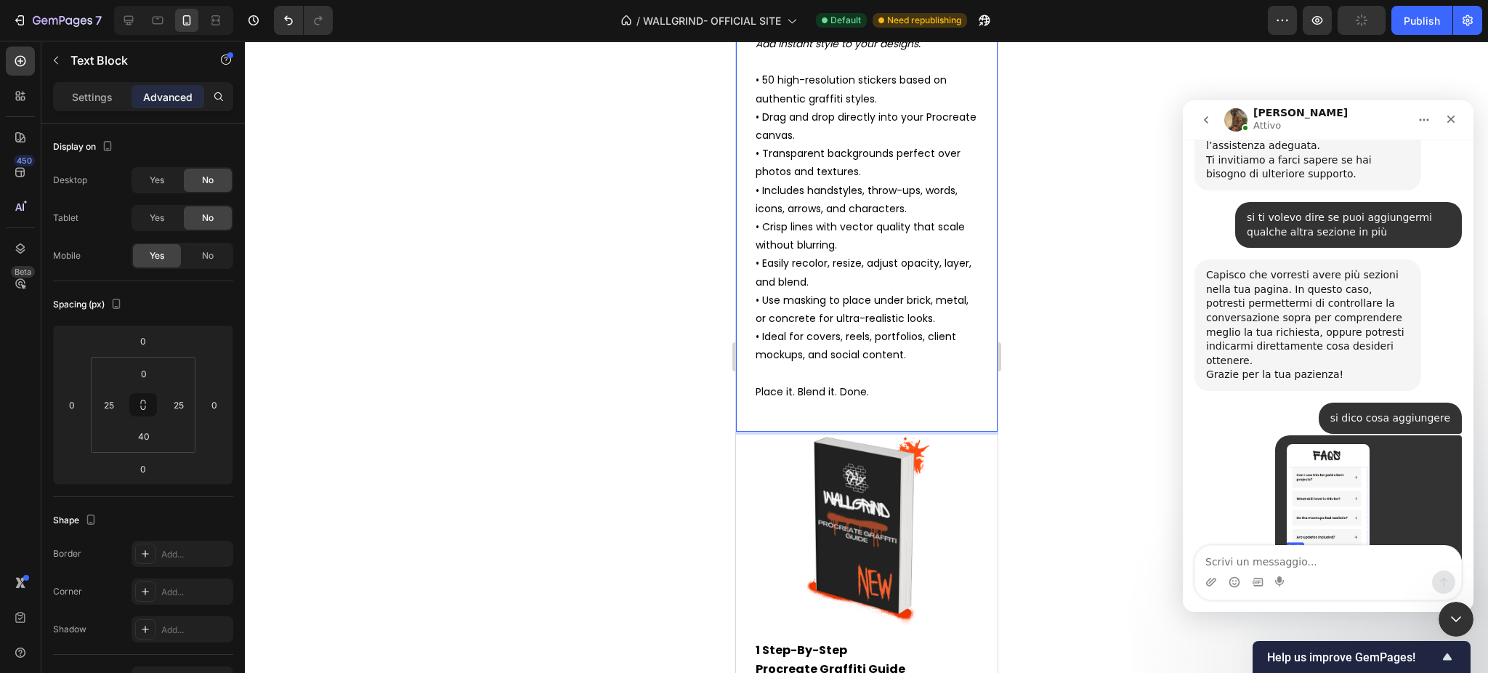
click at [835, 401] on p "Place it. Blend it. Done." at bounding box center [866, 392] width 222 height 18
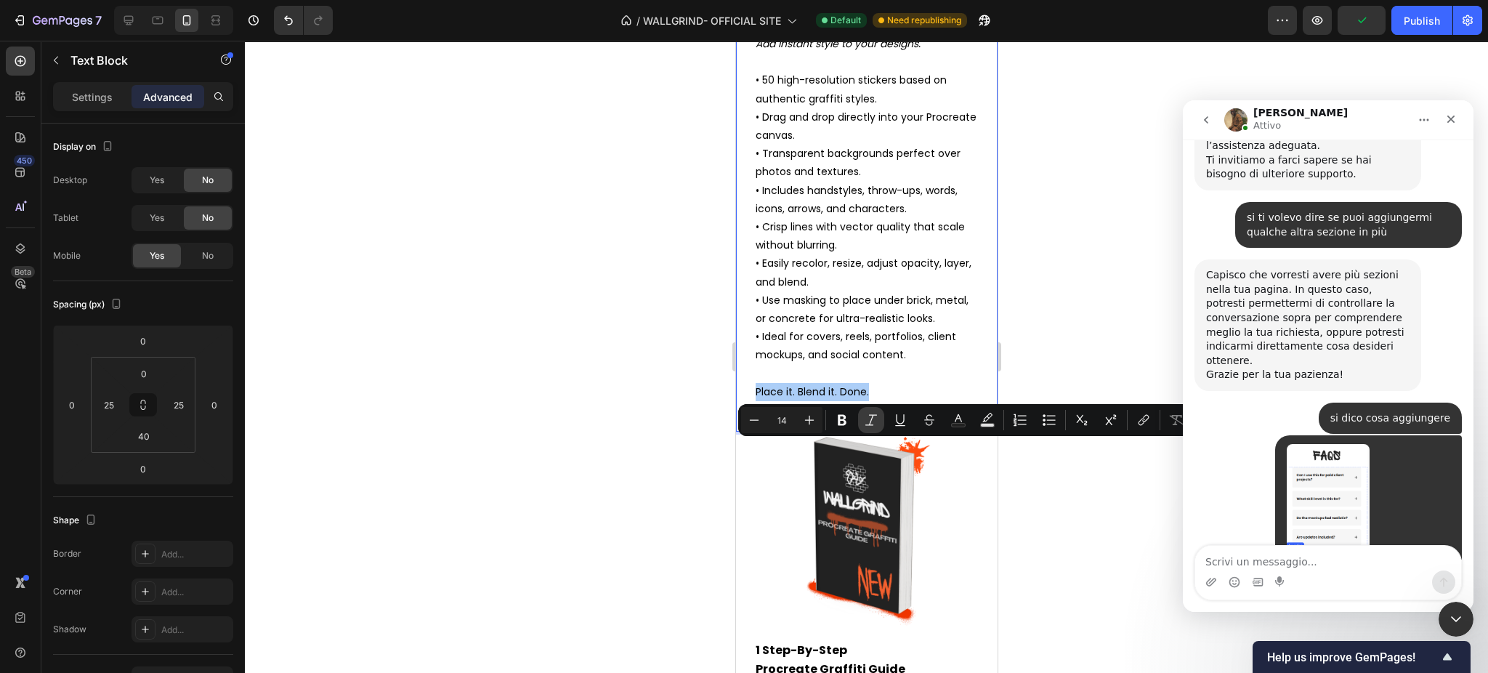
click at [867, 419] on icon "Editor contextual toolbar" at bounding box center [871, 420] width 15 height 15
click at [890, 320] on p "• 50 high-resolution stickers based on authentic graffiti styles. • Drag and dr…" at bounding box center [866, 226] width 222 height 311
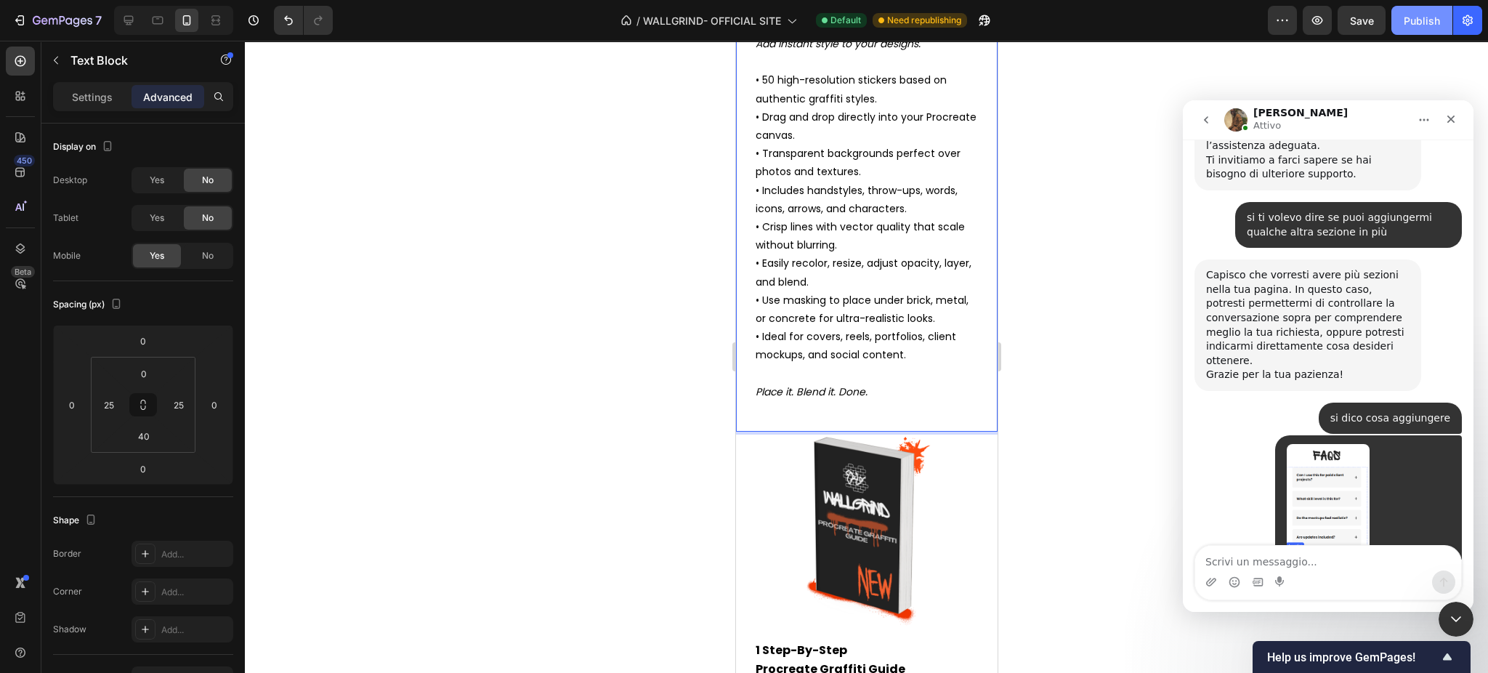
click at [1429, 33] on button "Publish" at bounding box center [1422, 20] width 61 height 29
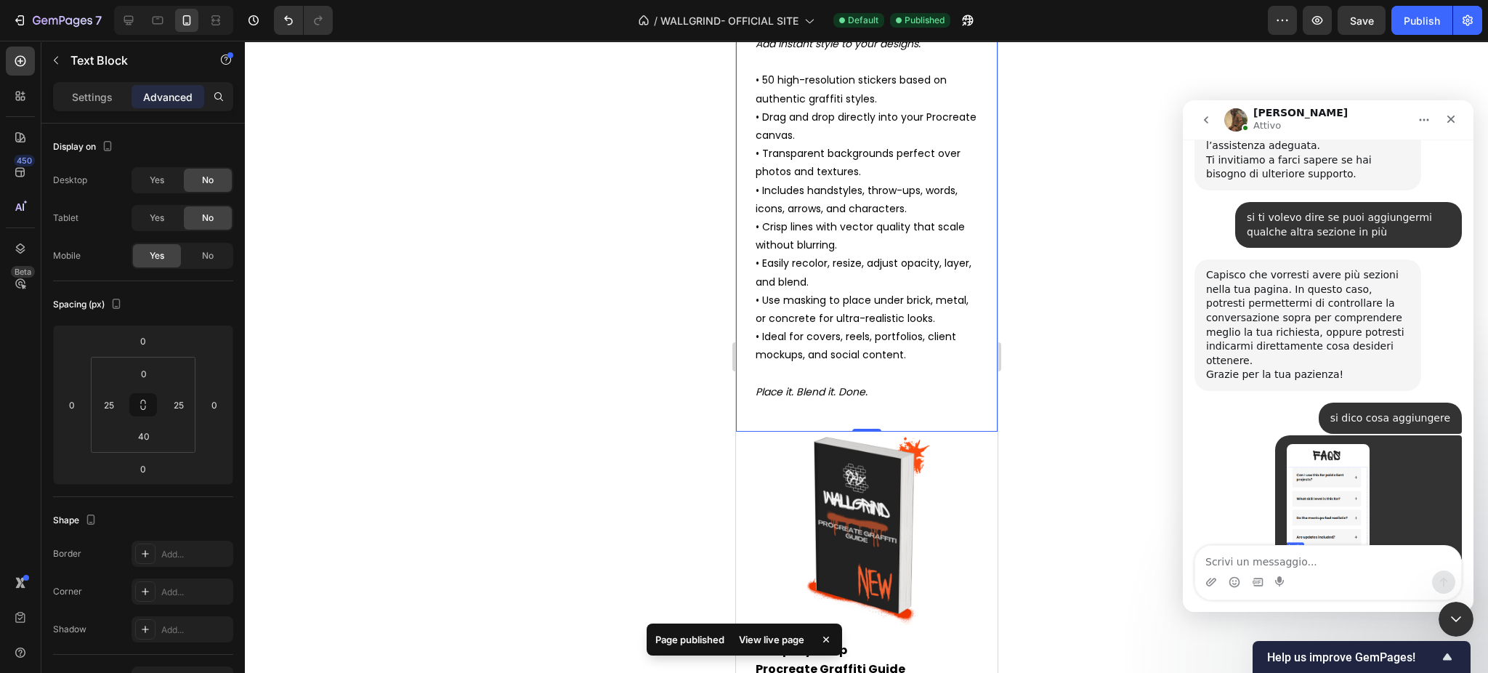
scroll to position [5379, 0]
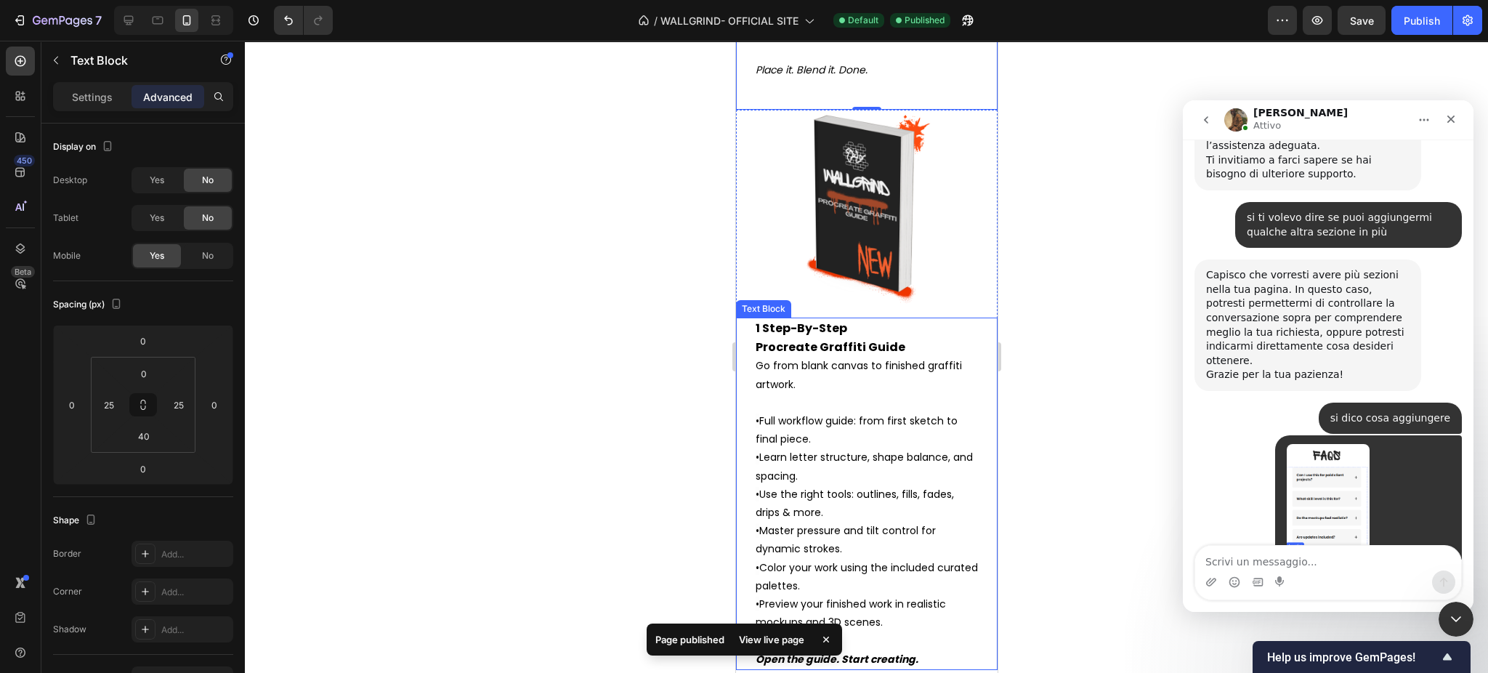
click at [807, 446] on span "Full workflow guide: from first sketch to final piece." at bounding box center [856, 429] width 202 height 33
click at [764, 391] on span "Go from blank canvas to finished graffiti artwork." at bounding box center [858, 374] width 206 height 33
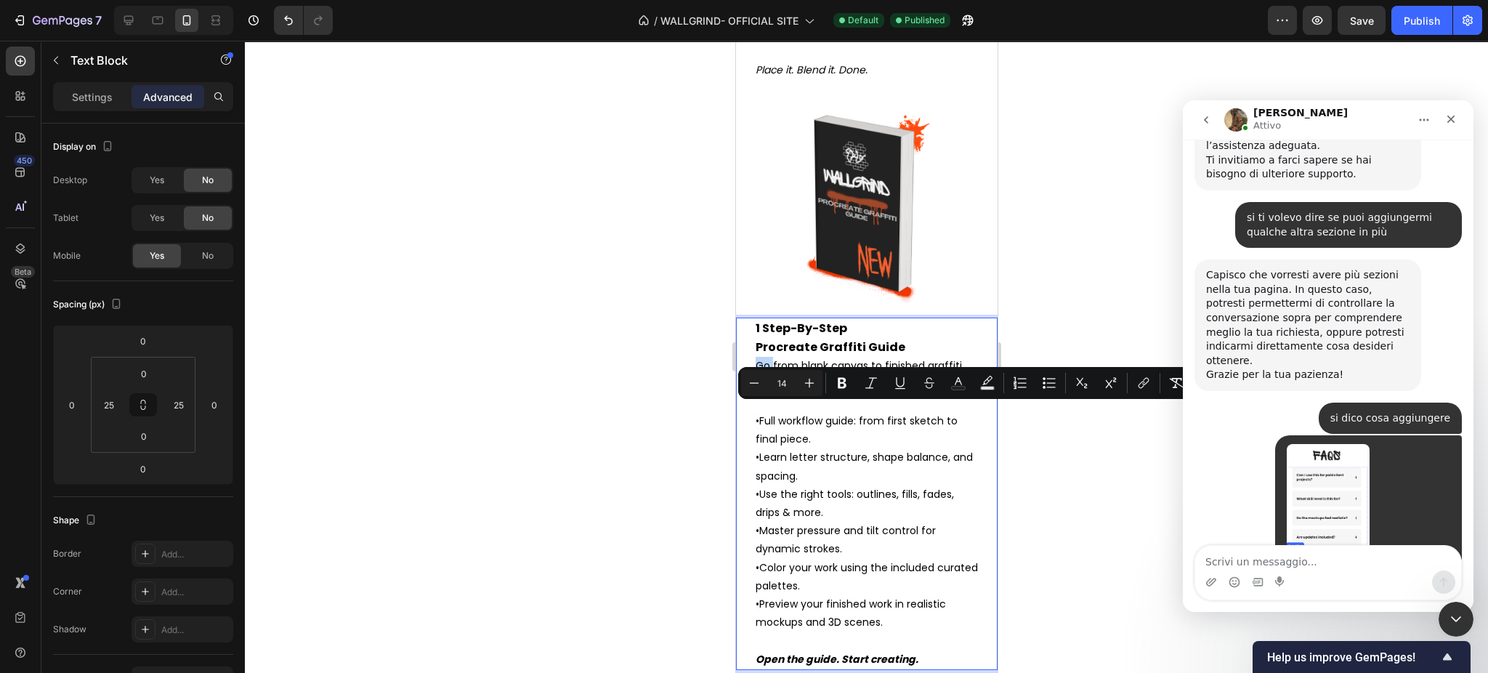
click at [764, 391] on span "Go from blank canvas to finished graffiti artwork." at bounding box center [858, 374] width 206 height 33
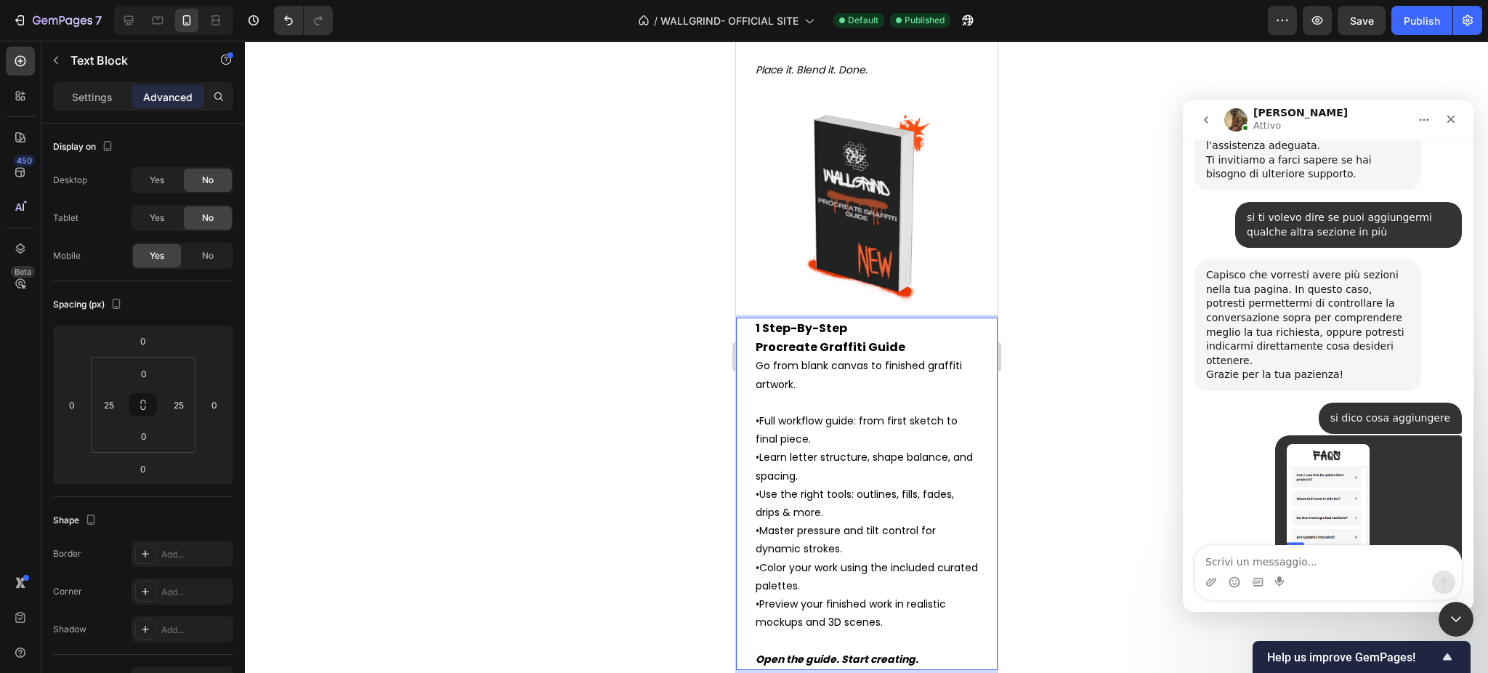
drag, startPoint x: 759, startPoint y: 411, endPoint x: 776, endPoint y: 417, distance: 18.6
click at [776, 391] on span "Go from blank canvas to finished graffiti artwork." at bounding box center [858, 374] width 206 height 33
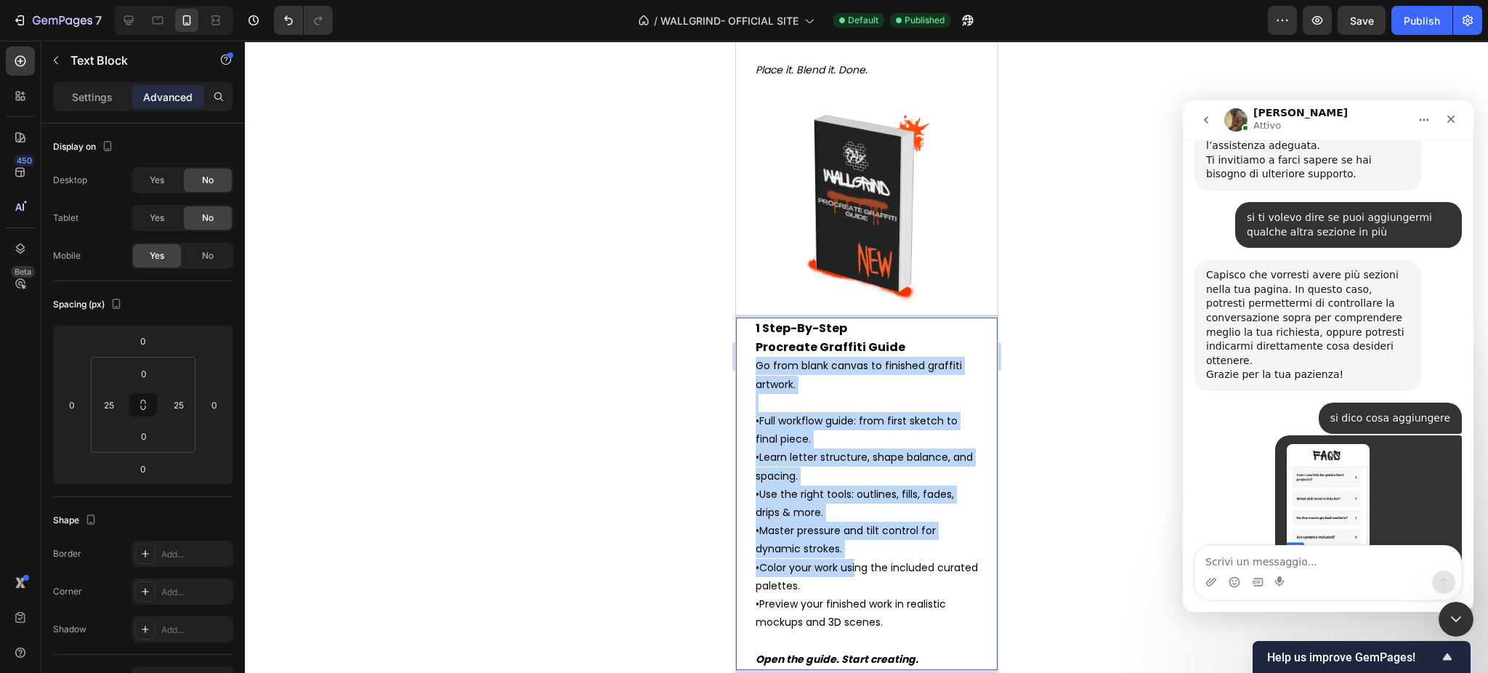
scroll to position [5448, 0]
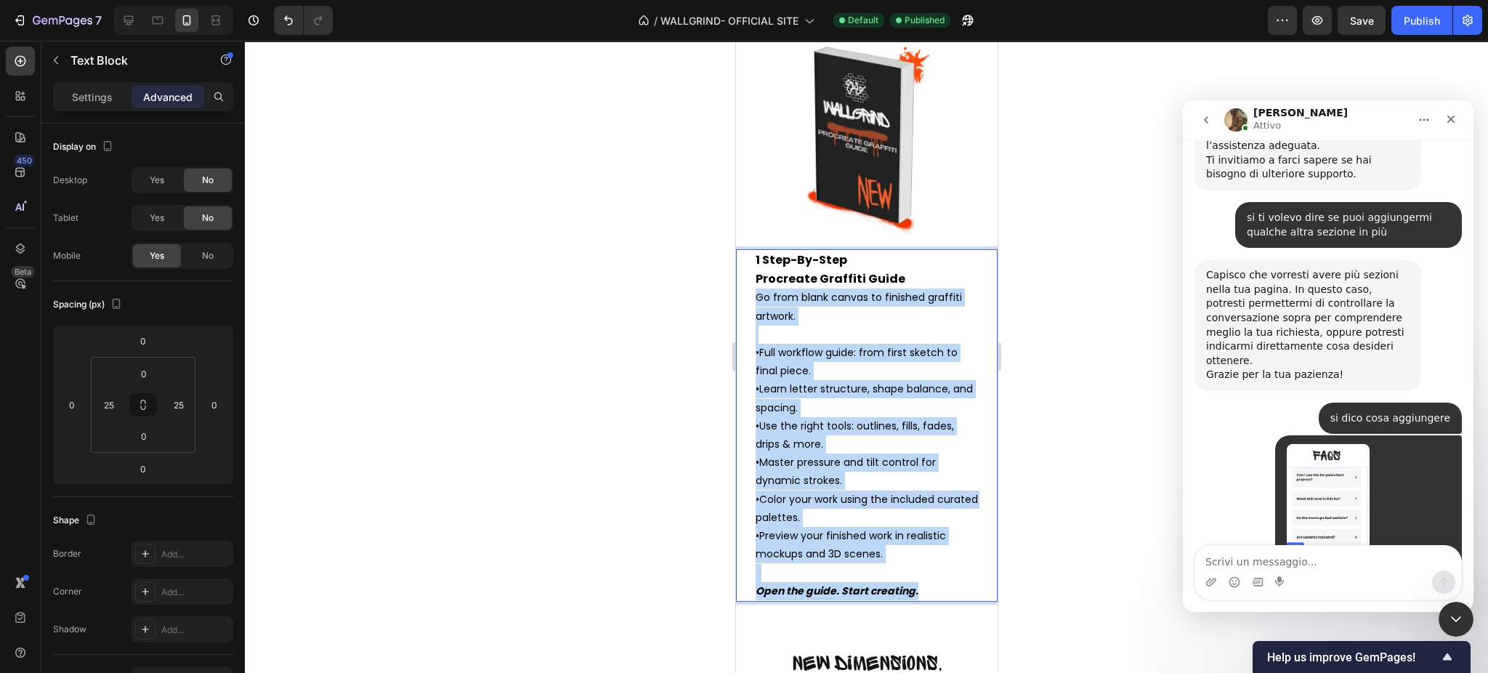
drag, startPoint x: 756, startPoint y: 413, endPoint x: 937, endPoint y: 634, distance: 285.1
click at [937, 602] on div "1 Step-By-Step Procreate Graffiti Guide Go from blank canvas to finished graffi…" at bounding box center [866, 425] width 225 height 352
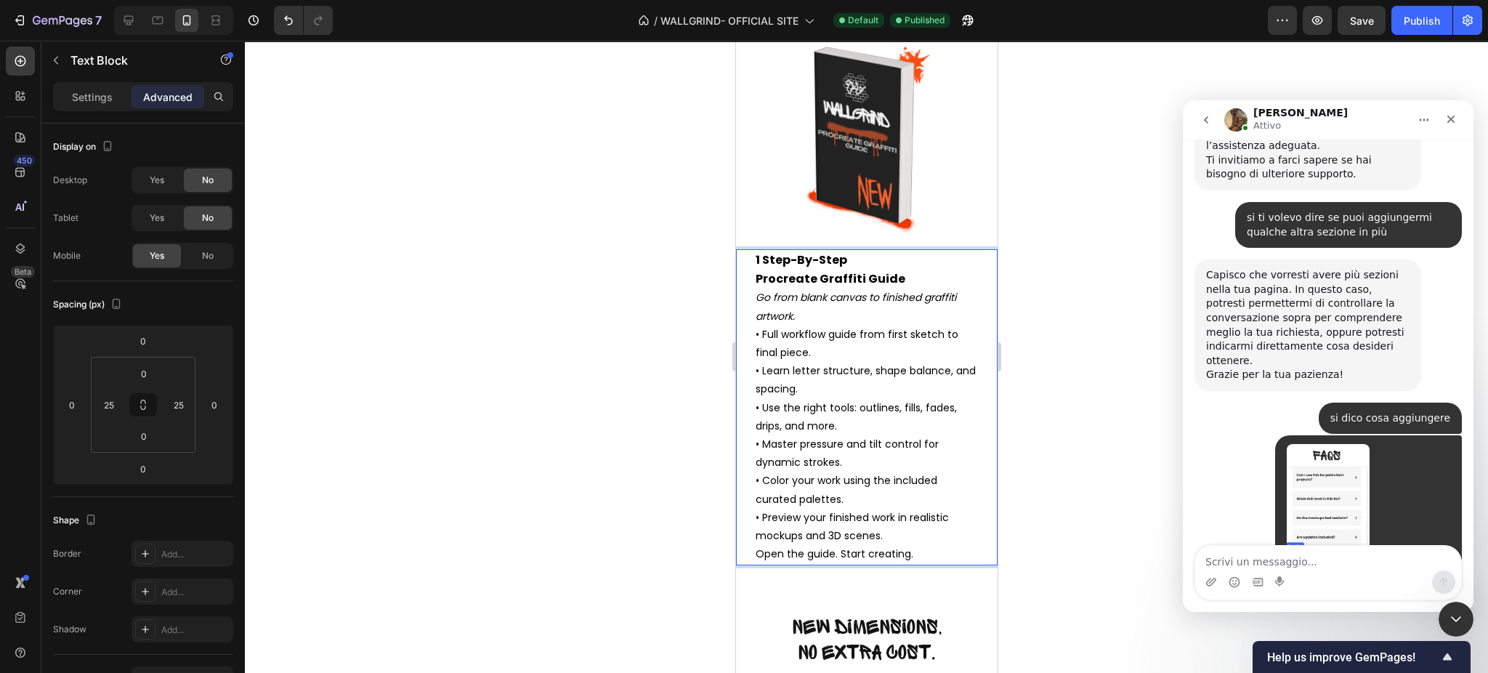
click at [892, 545] on p "• Full workflow guide from first sketch to final piece. • Learn letter structur…" at bounding box center [866, 435] width 222 height 219
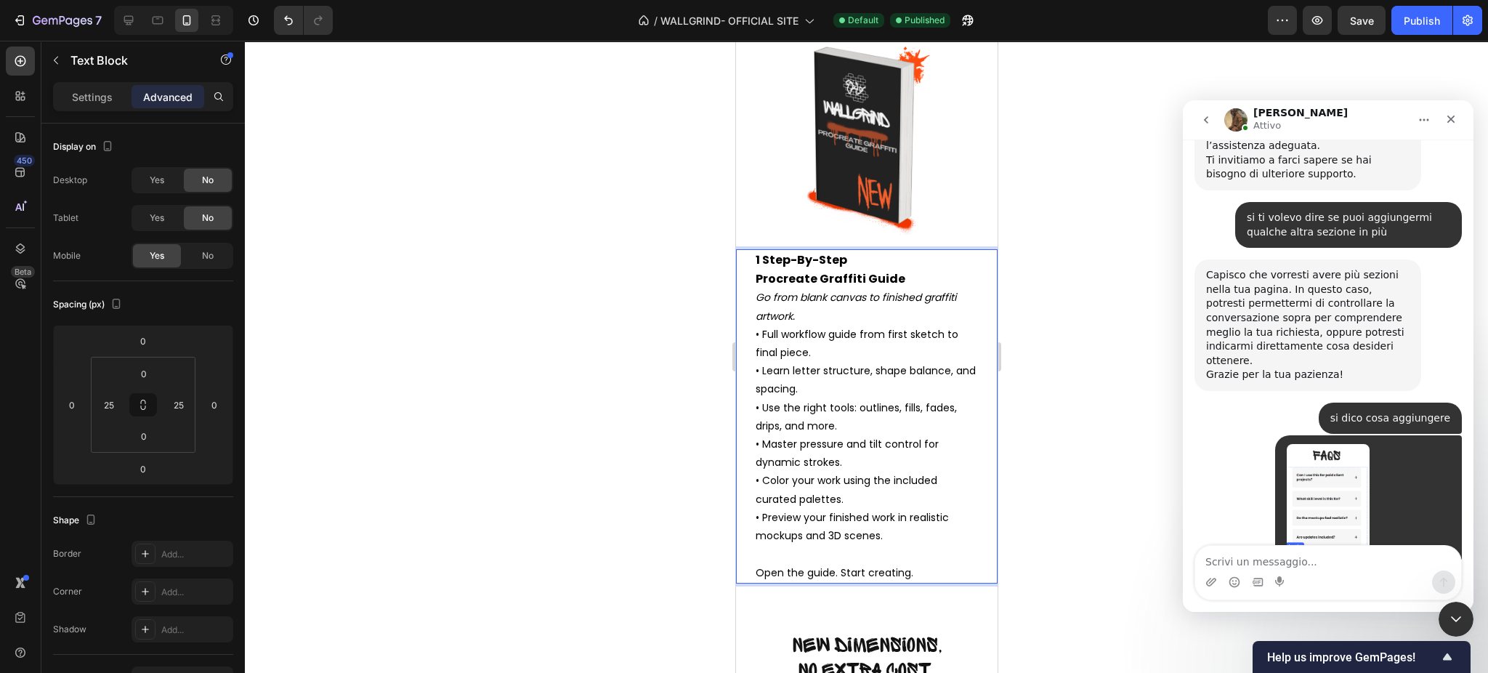
click at [809, 325] on p "Go from blank canvas to finished graffiti artwork." at bounding box center [866, 306] width 222 height 36
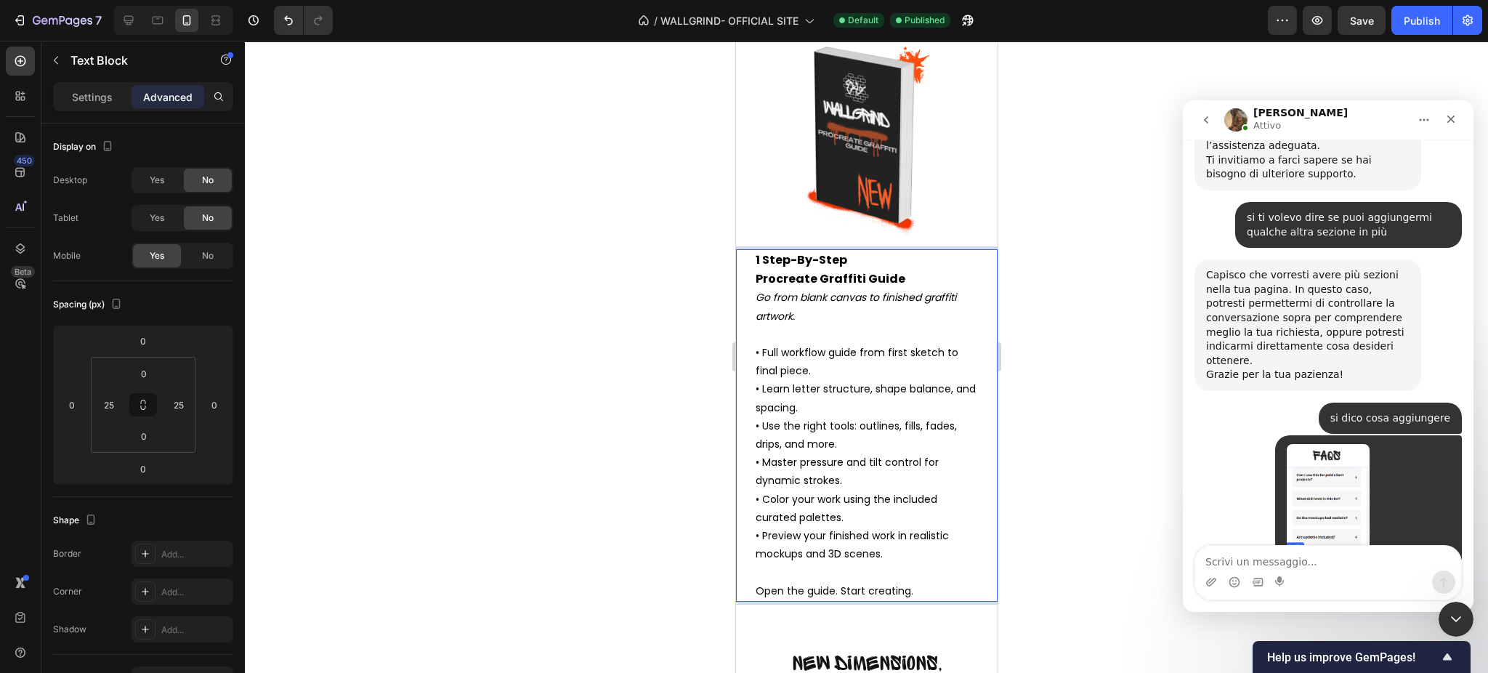
click at [802, 600] on p "Open the guide. Start creating." at bounding box center [866, 591] width 222 height 18
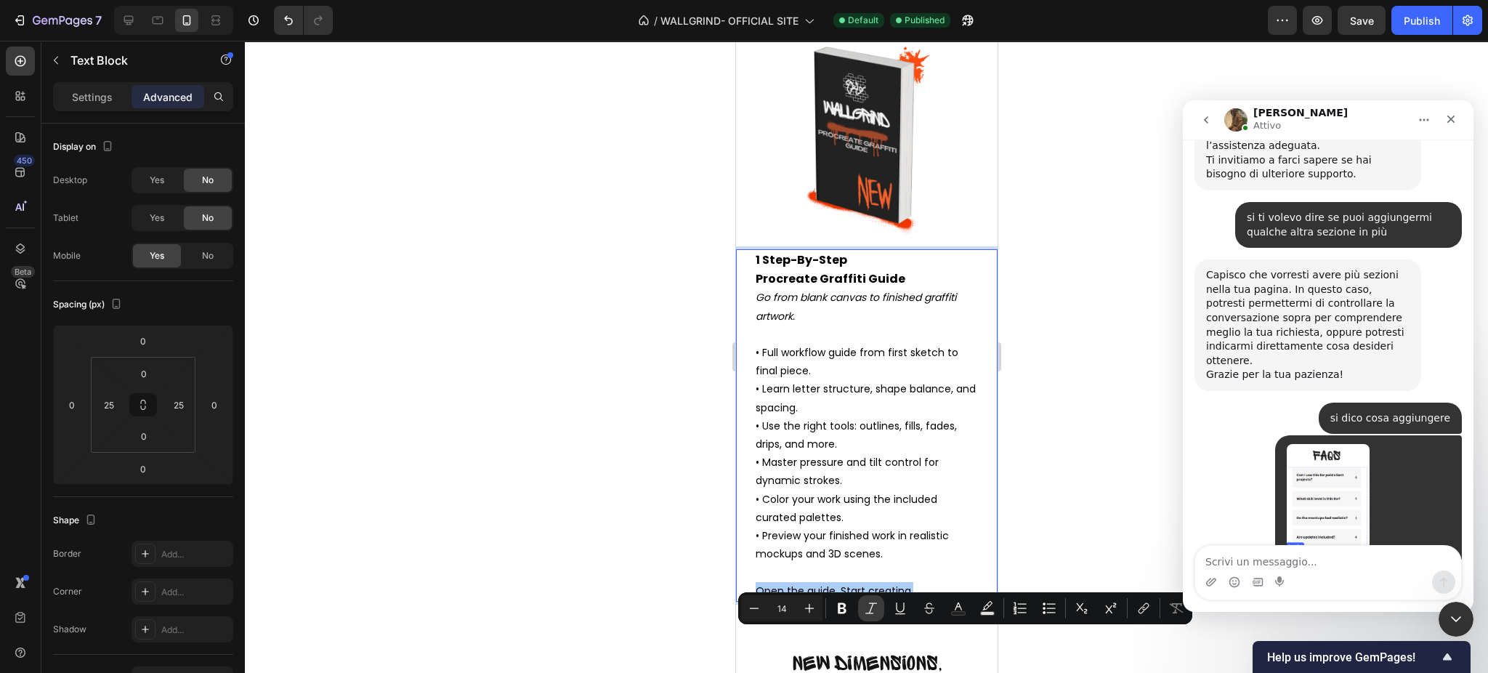
click at [868, 610] on icon "Editor contextual toolbar" at bounding box center [871, 608] width 15 height 15
click at [874, 488] on p "• Full workflow guide from first sketch to final piece. • Learn letter structur…" at bounding box center [866, 463] width 222 height 238
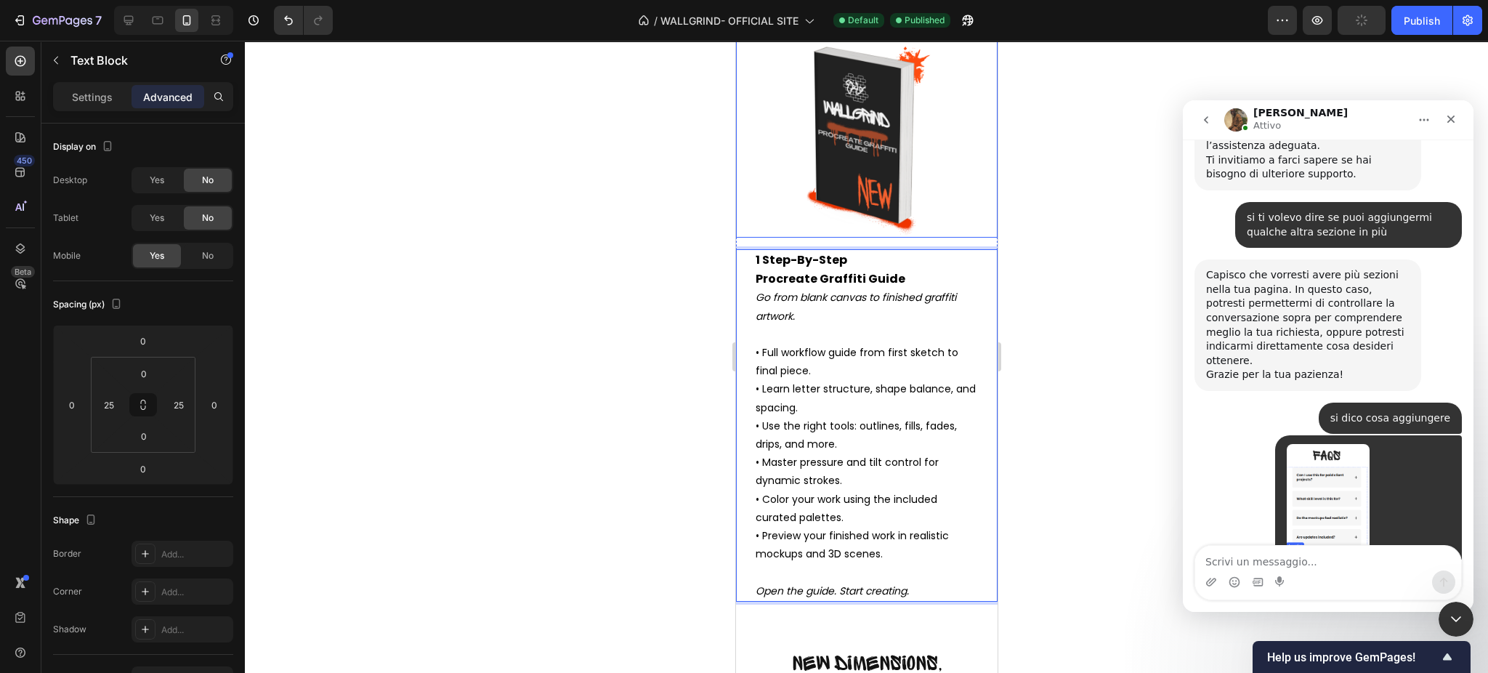
click at [955, 238] on img at bounding box center [866, 139] width 262 height 196
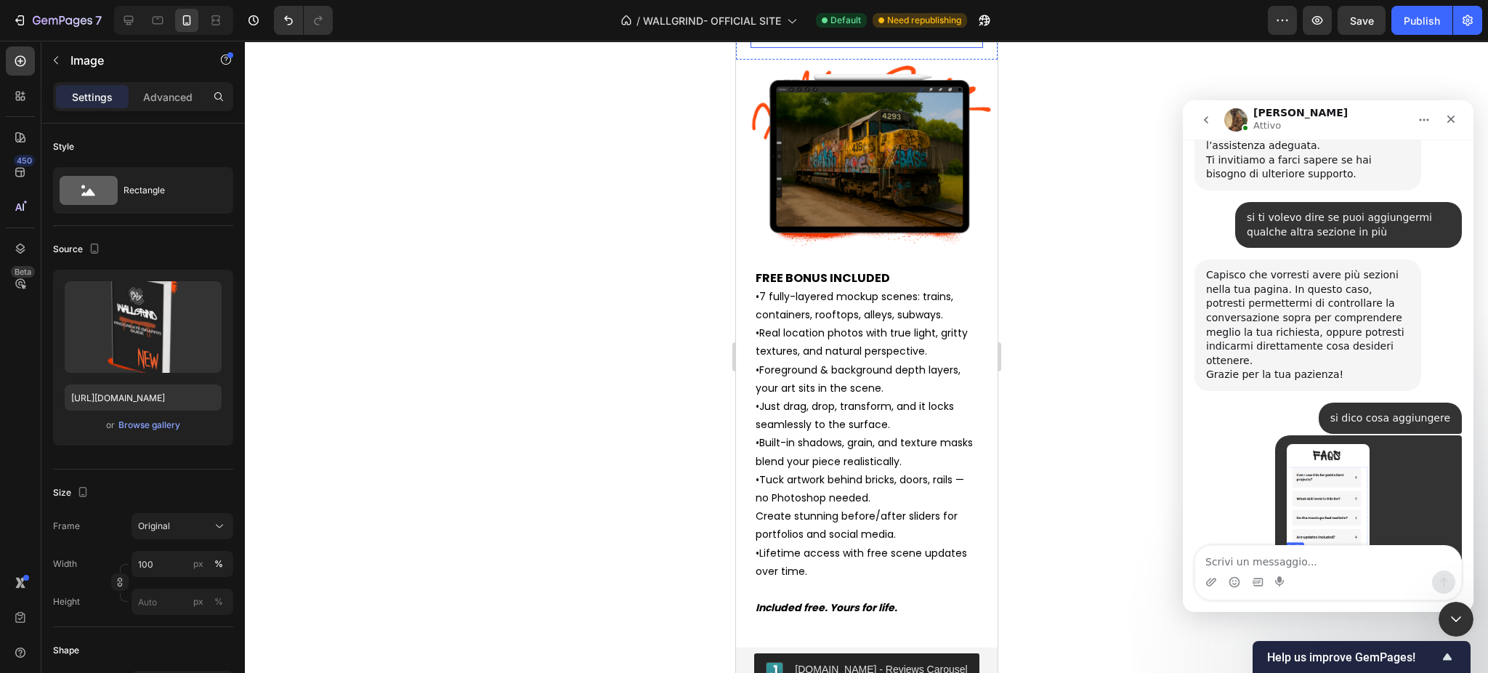
scroll to position [6222, 0]
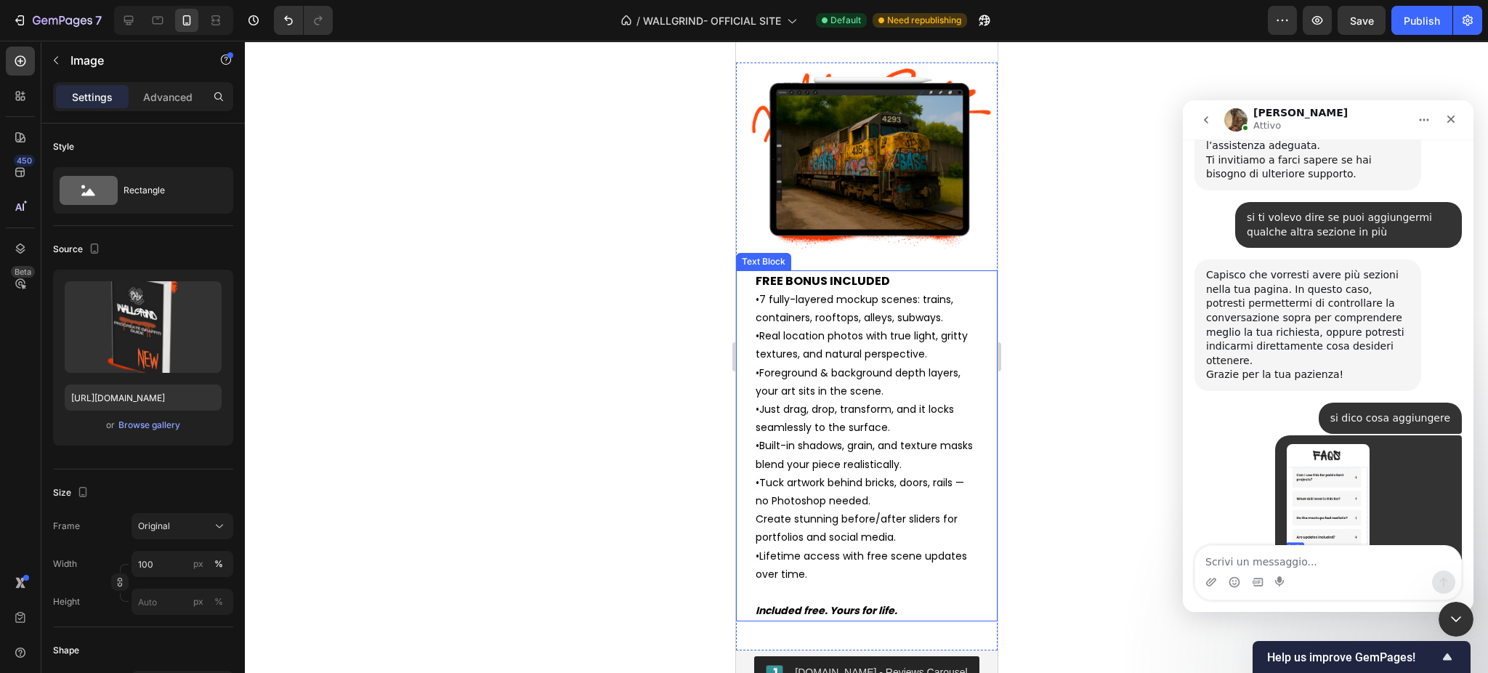
click at [797, 325] on span "7 fully-layered mockup scenes: trains, containers, rooftops, alleys, subways." at bounding box center [854, 308] width 198 height 33
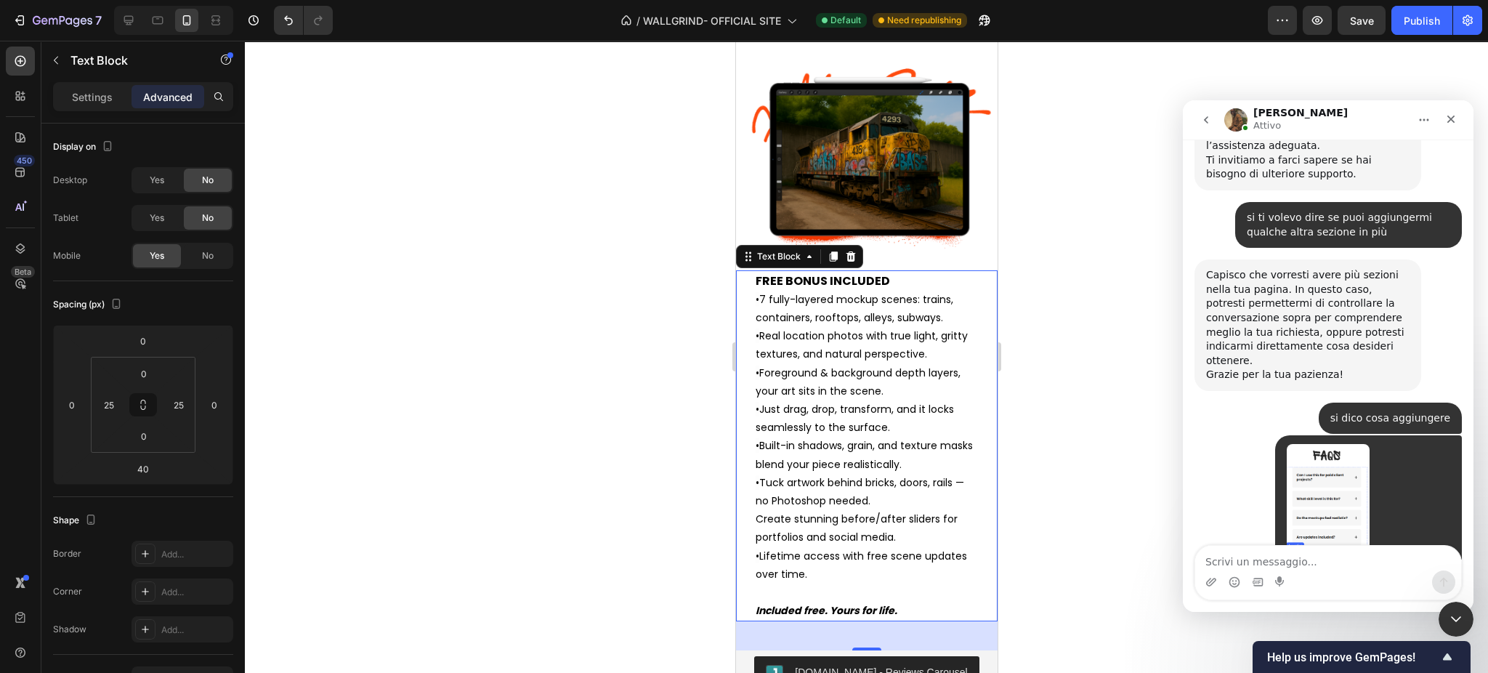
click at [759, 307] on span "•" at bounding box center [757, 299] width 4 height 15
click at [754, 313] on div "FREE BONUS INCLUDED • 7 fully-layered mockup scenes: trains, containers, roofto…" at bounding box center [866, 446] width 262 height 352
click at [787, 339] on span "Real location photos with true light, gritty textures, and natural perspective." at bounding box center [861, 344] width 212 height 33
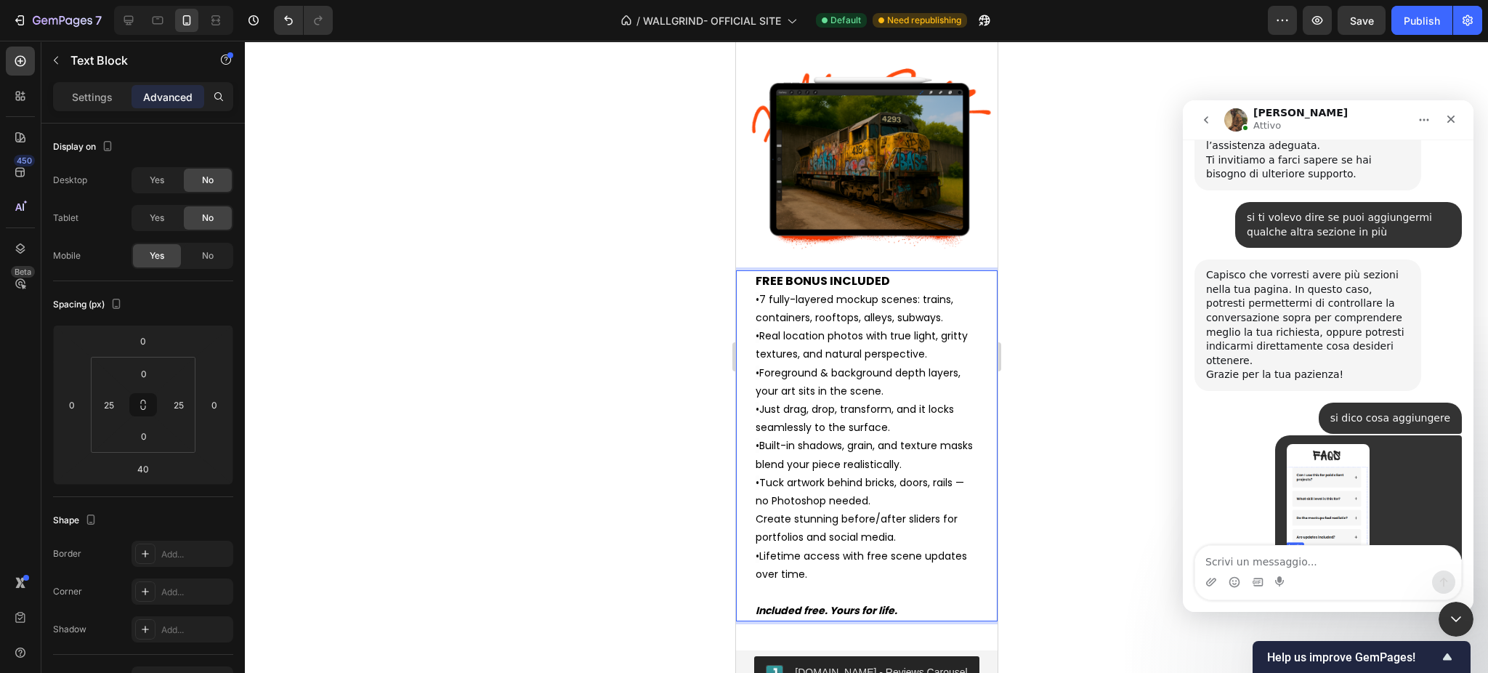
click at [908, 622] on div "FREE BONUS INCLUDED • 7 fully-layered mockup scenes: trains, containers, roofto…" at bounding box center [866, 446] width 225 height 352
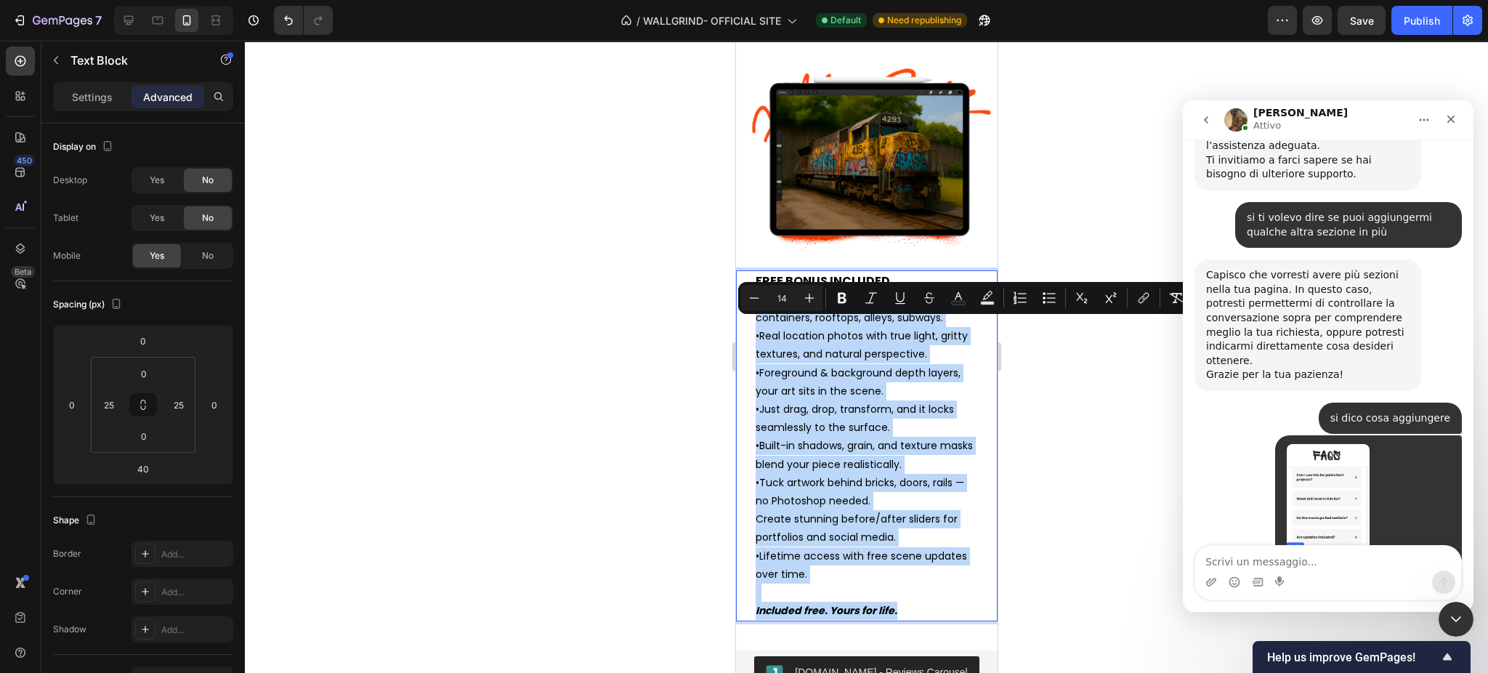
drag, startPoint x: 905, startPoint y: 621, endPoint x: 735, endPoint y: 323, distance: 343.3
click at [735, 323] on div "FREE BONUS INCLUDED • 7 fully-layered mockup scenes: trains, containers, roofto…" at bounding box center [866, 446] width 262 height 352
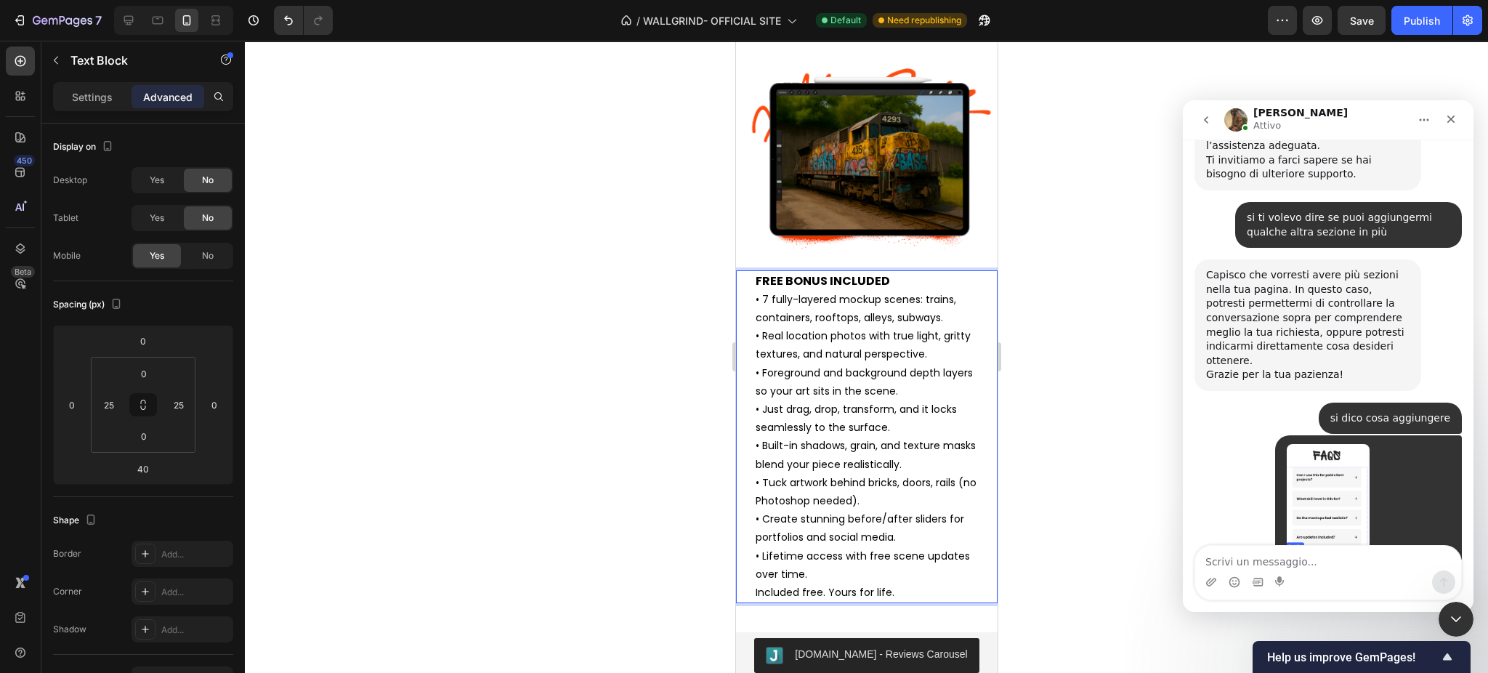
click at [863, 583] on p "• 7 fully-layered mockup scenes: trains, containers, rooftops, alleys, subways.…" at bounding box center [866, 437] width 222 height 293
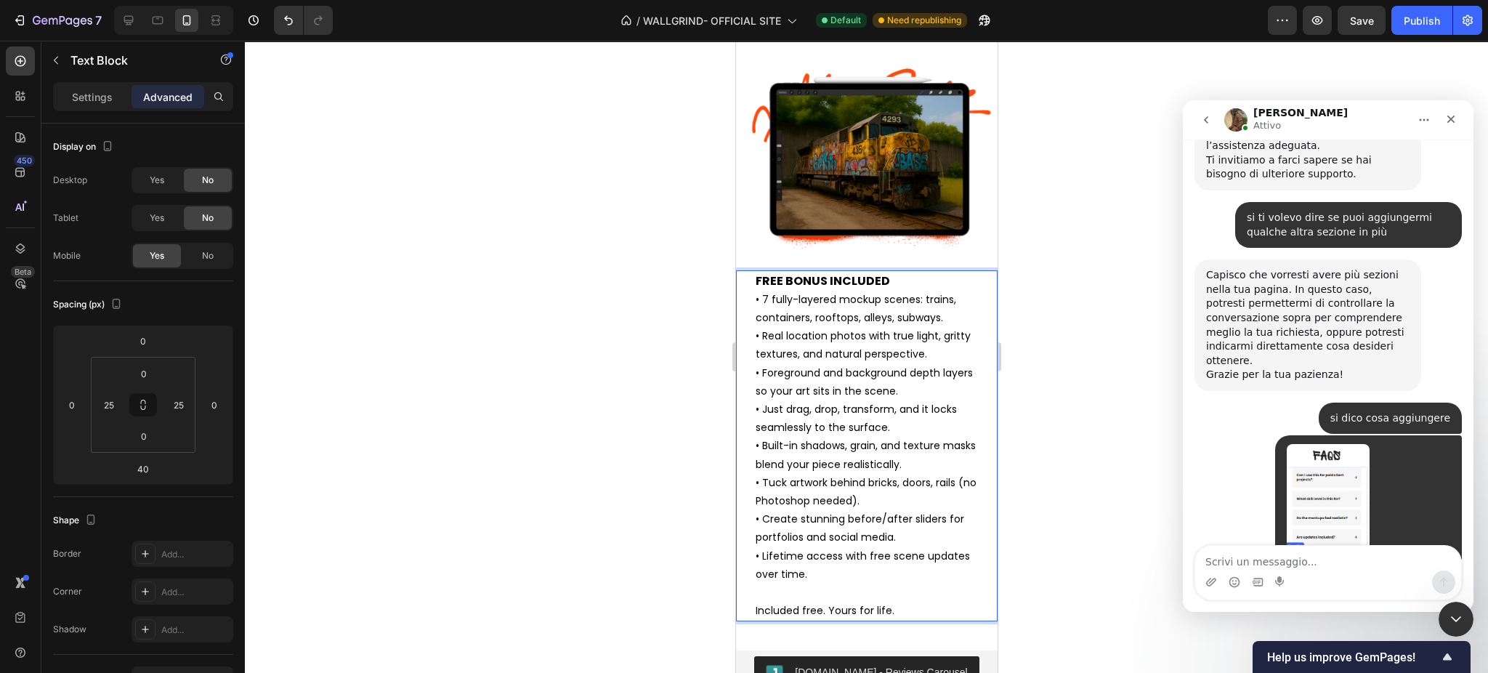
click at [815, 618] on p "Included free. Yours for life." at bounding box center [866, 611] width 222 height 18
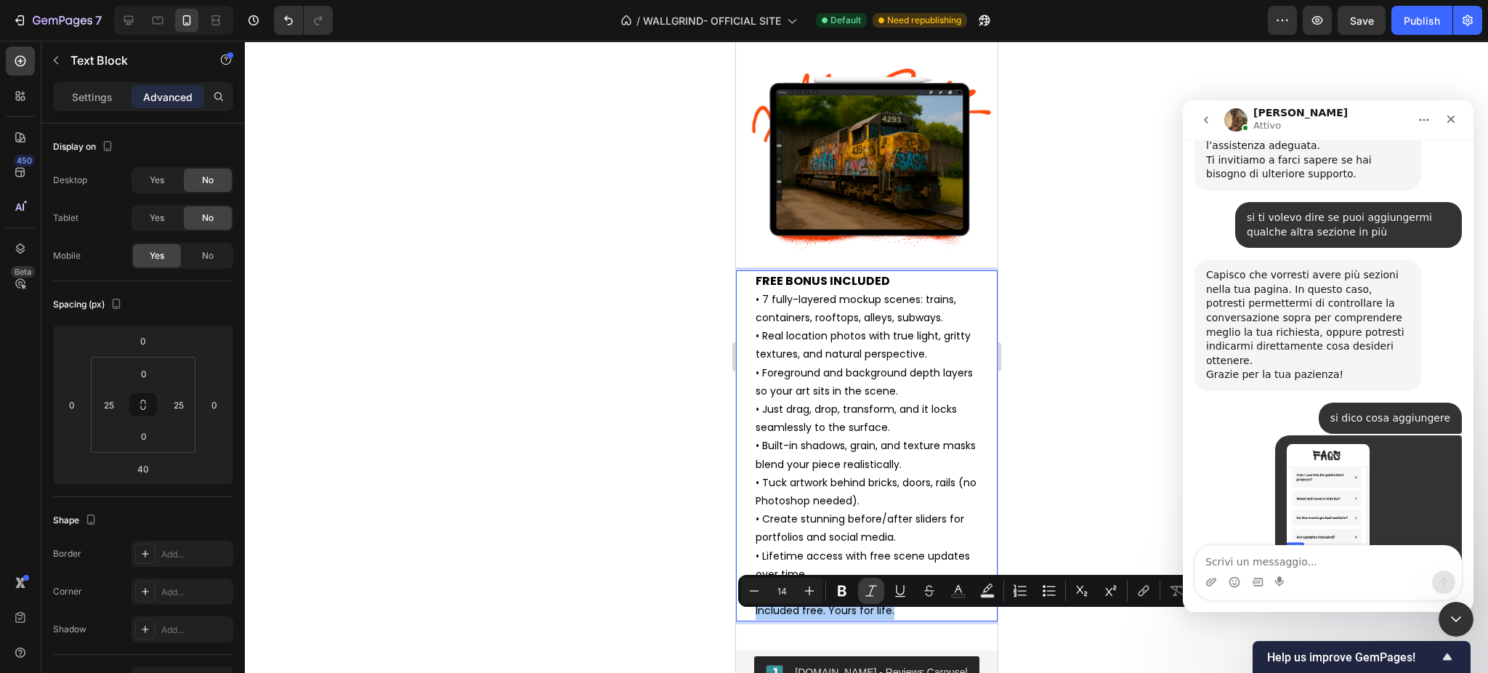
click at [878, 592] on button "Italic" at bounding box center [871, 591] width 26 height 26
click at [897, 405] on p "• 7 fully-layered mockup scenes: trains, containers, rooftops, alleys, subways.…" at bounding box center [866, 446] width 222 height 311
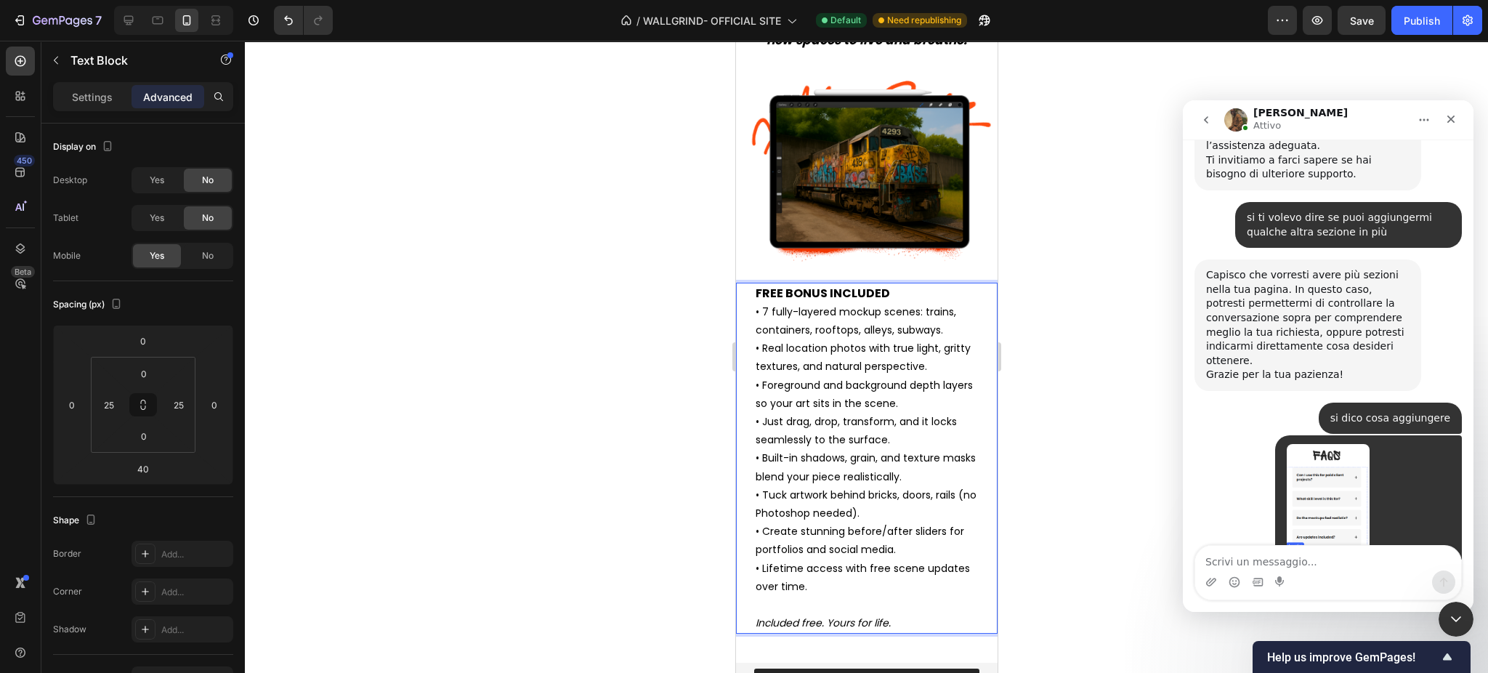
scroll to position [6211, 0]
click at [1437, 31] on button "Publish" at bounding box center [1422, 20] width 61 height 29
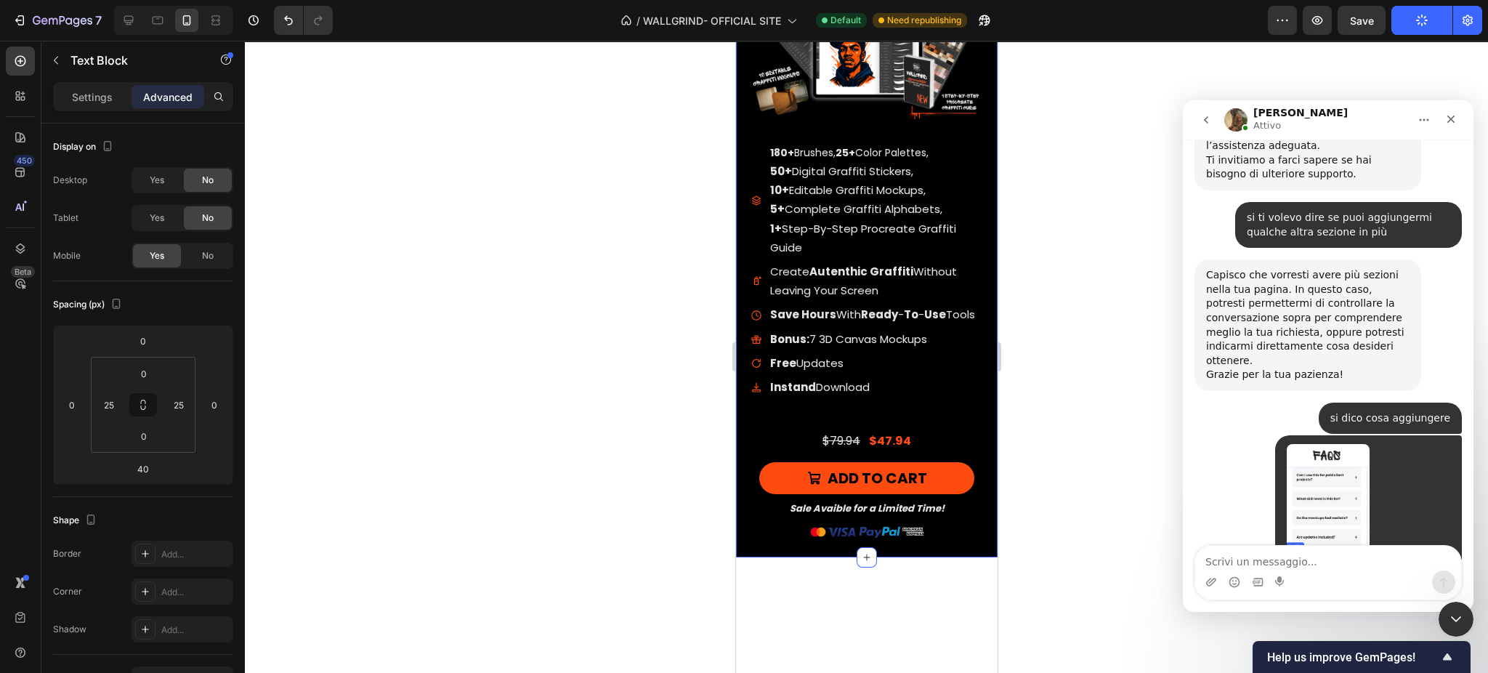
scroll to position [6639, 0]
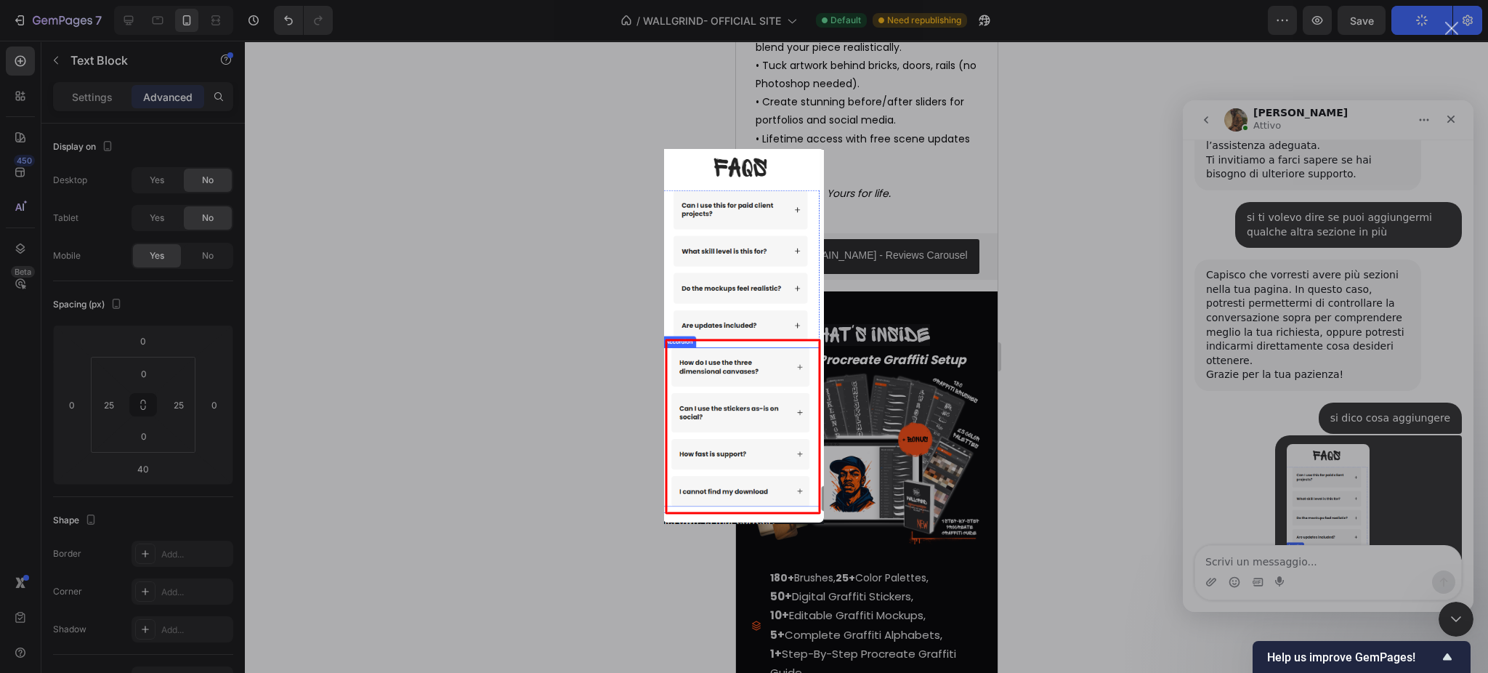
scroll to position [0, 0]
click at [681, 457] on img "Chiudi" at bounding box center [744, 336] width 160 height 375
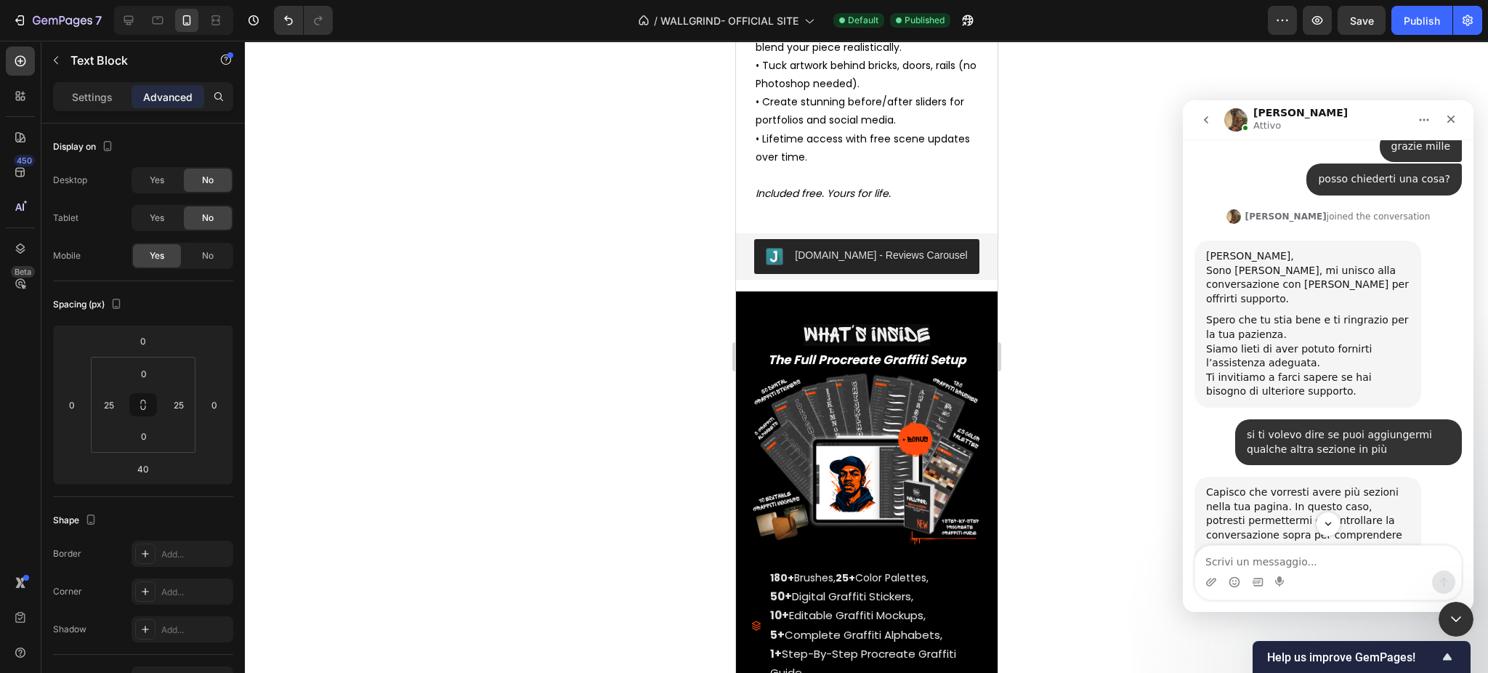
scroll to position [19267, 0]
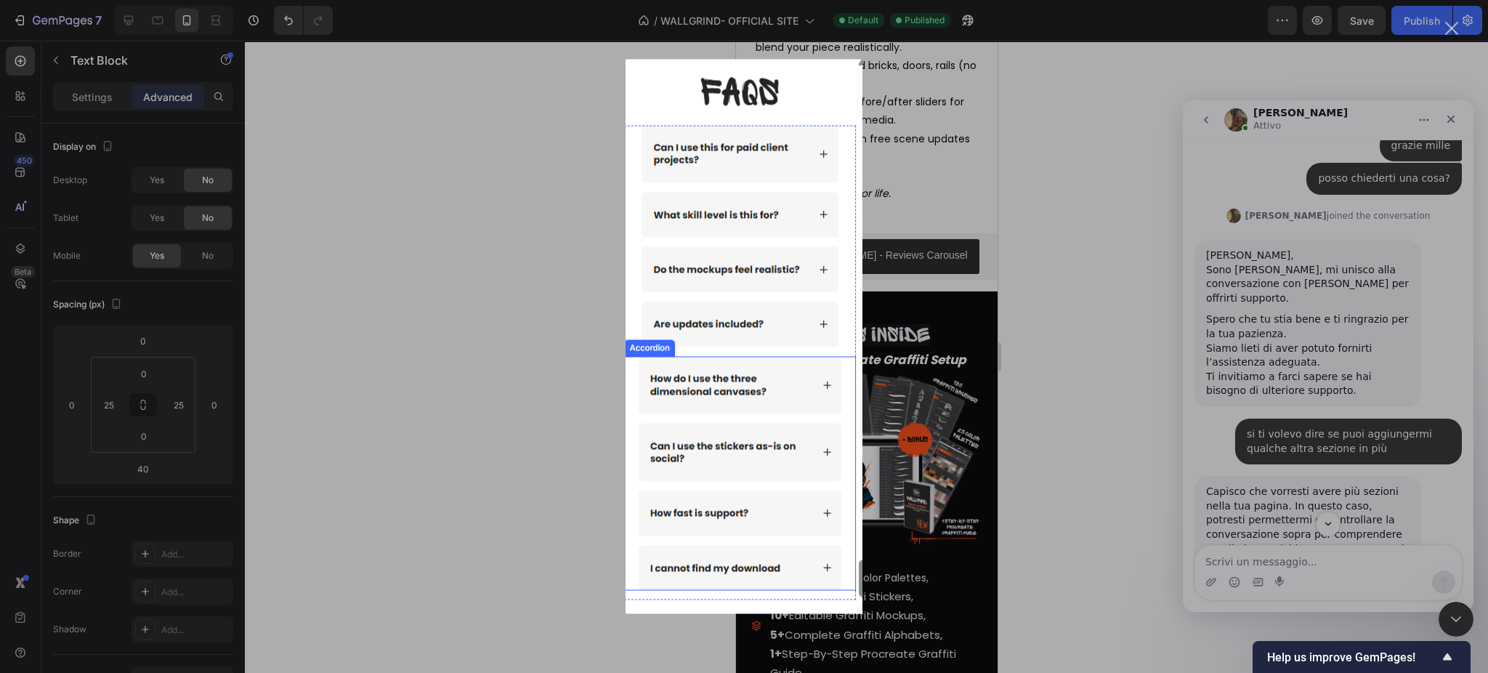
scroll to position [0, 0]
click at [1365, 516] on div "Messenger Intercom" at bounding box center [744, 336] width 1488 height 673
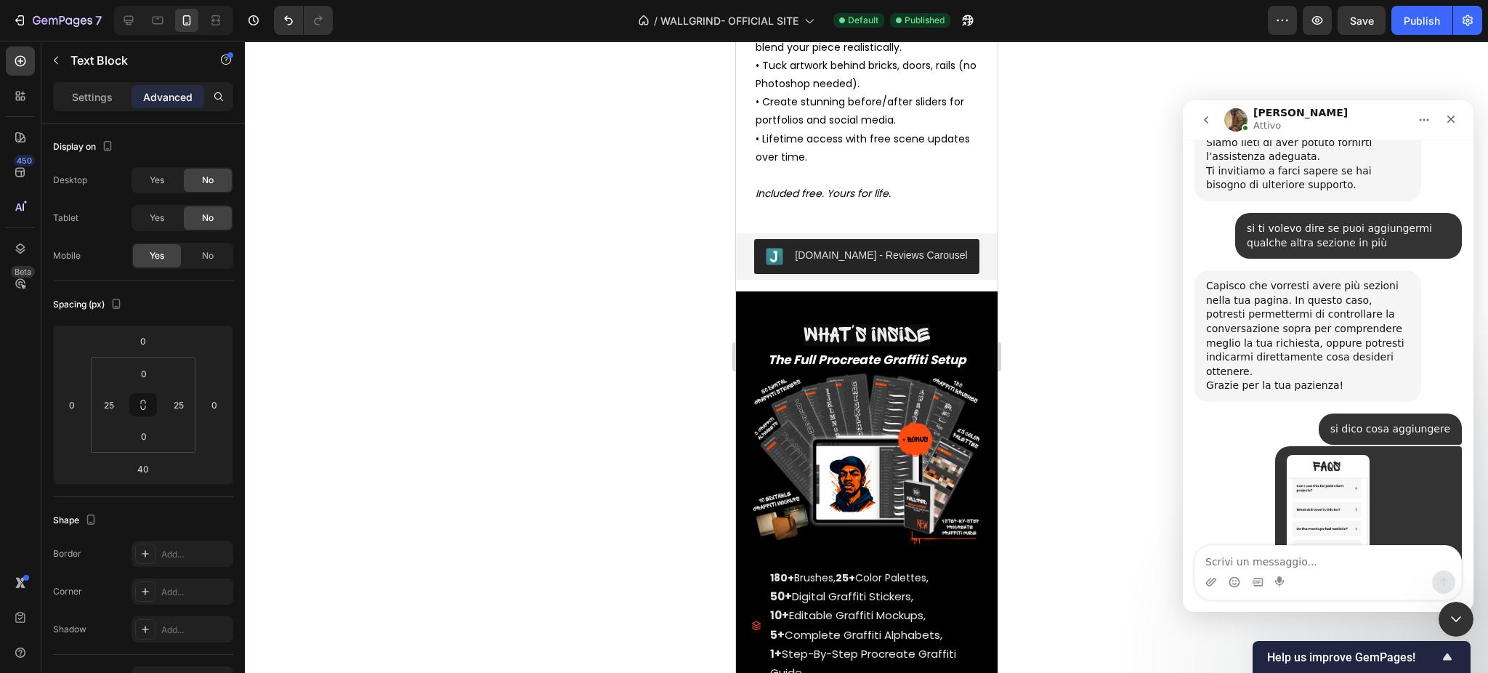
scroll to position [19472, 0]
click at [1267, 562] on textarea "Scrivi un messaggio..." at bounding box center [1328, 558] width 266 height 25
type textarea "in italiano perfavore"
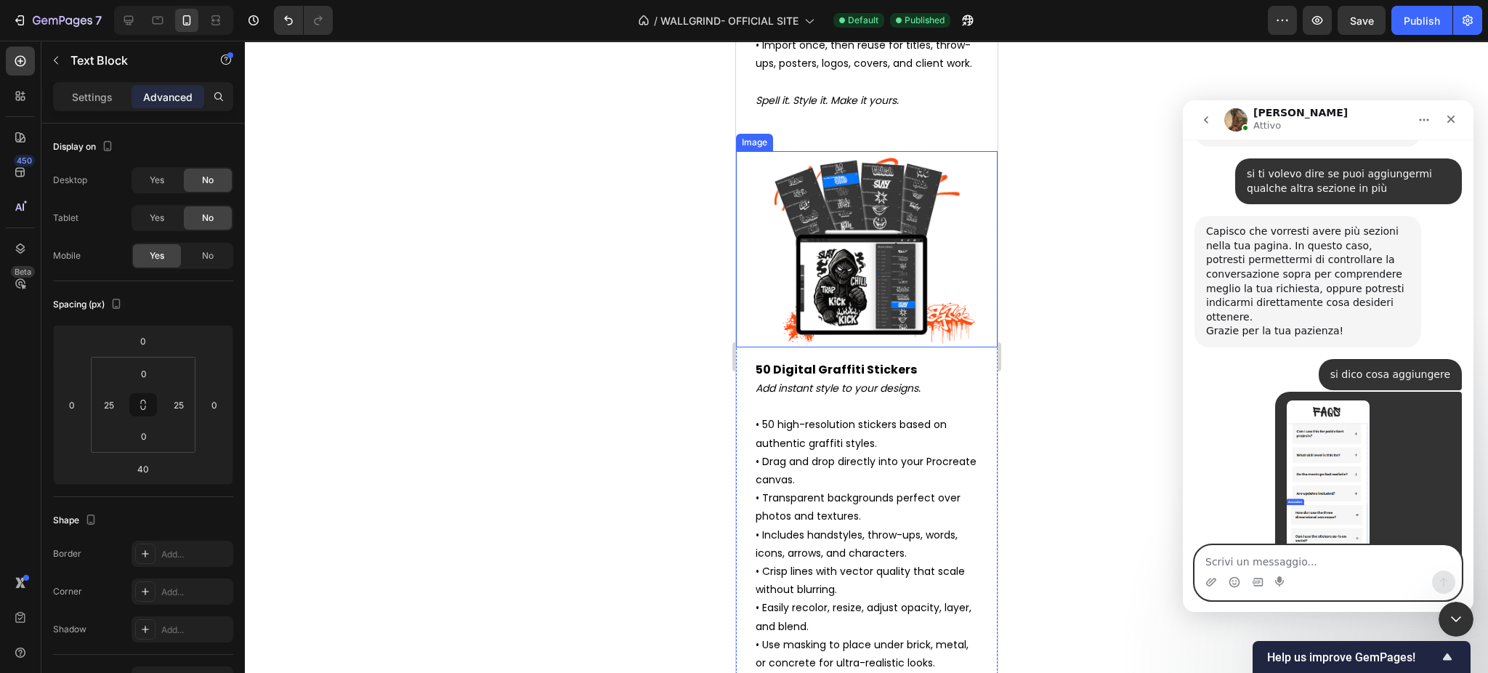
scroll to position [4378, 0]
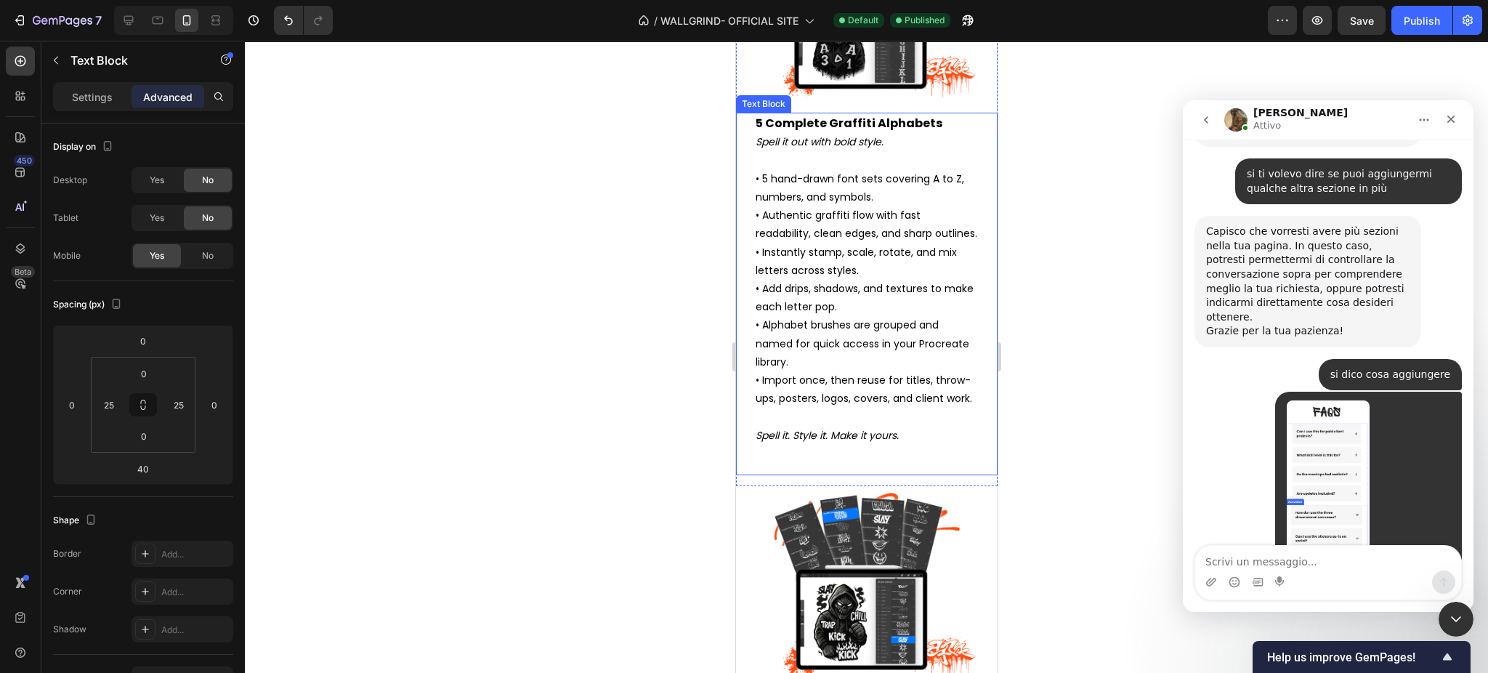
click at [860, 302] on p "• 5 hand-drawn font sets covering A to Z, numbers, and symbols. • Authentic gra…" at bounding box center [866, 298] width 222 height 257
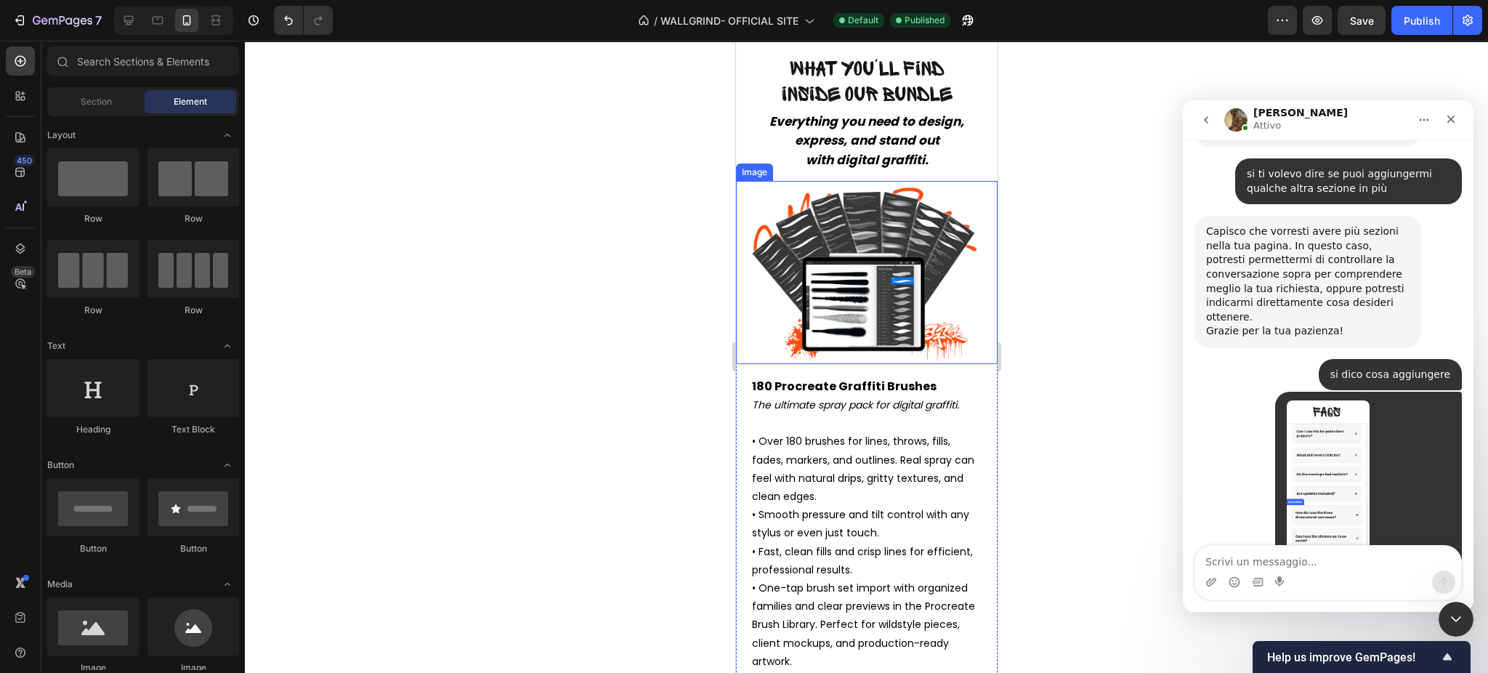
scroll to position [2109, 0]
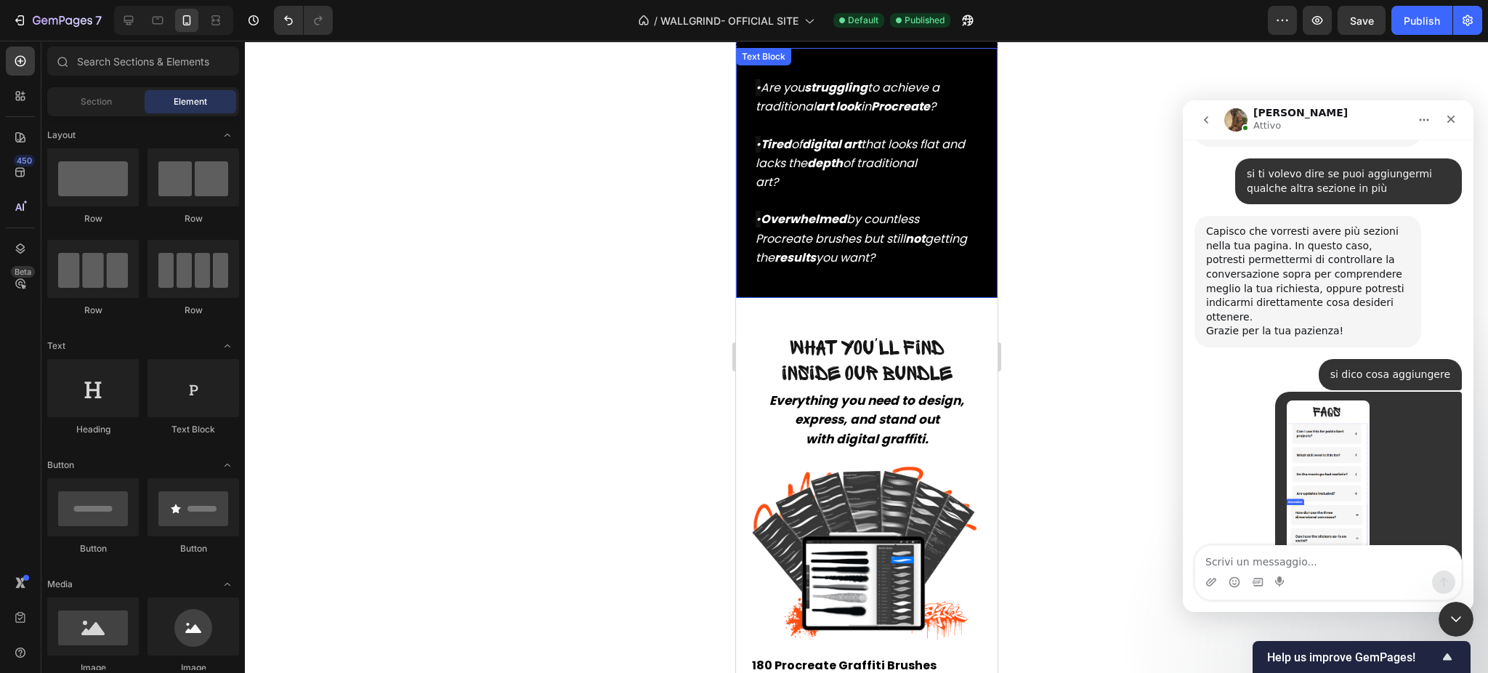
click at [843, 102] on strong "art look" at bounding box center [837, 106] width 45 height 17
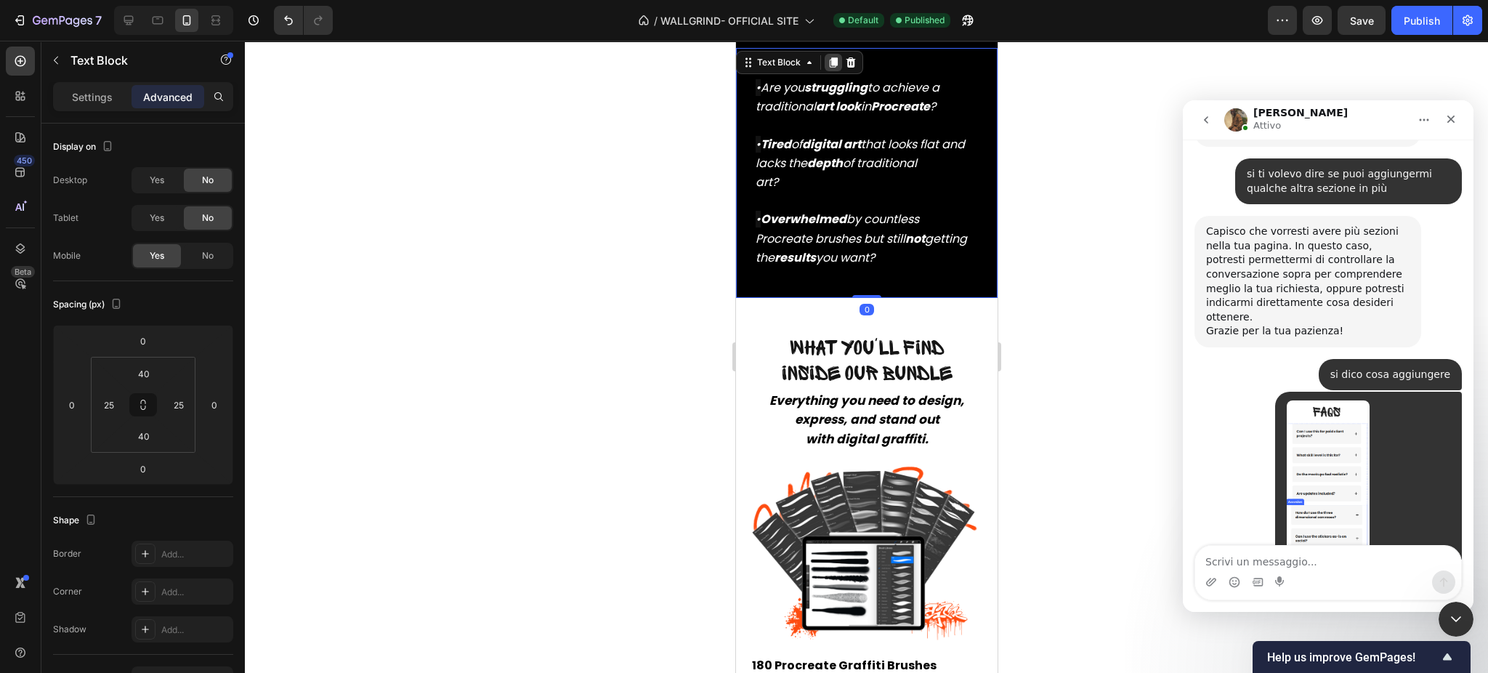
click at [833, 57] on icon at bounding box center [833, 63] width 12 height 12
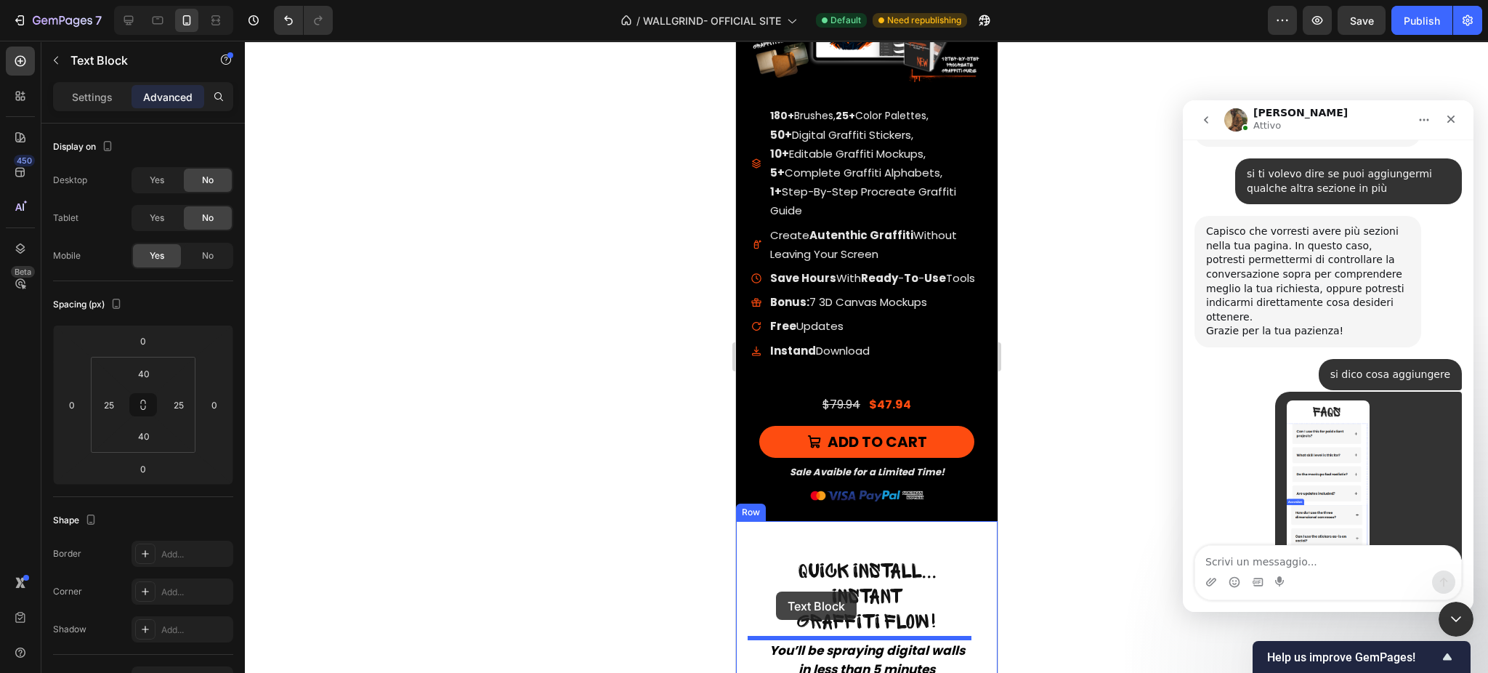
scroll to position [7408, 0]
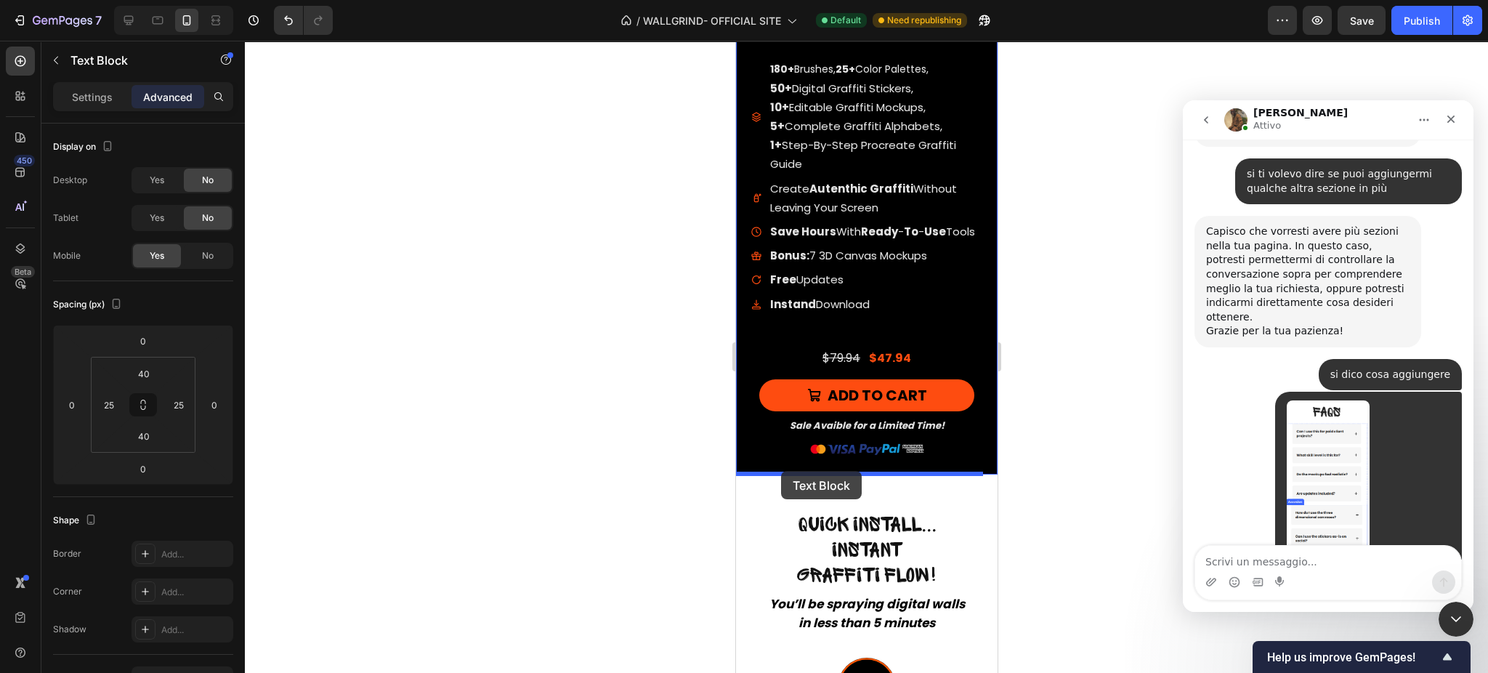
drag, startPoint x: 775, startPoint y: 285, endPoint x: 780, endPoint y: 471, distance: 186.1
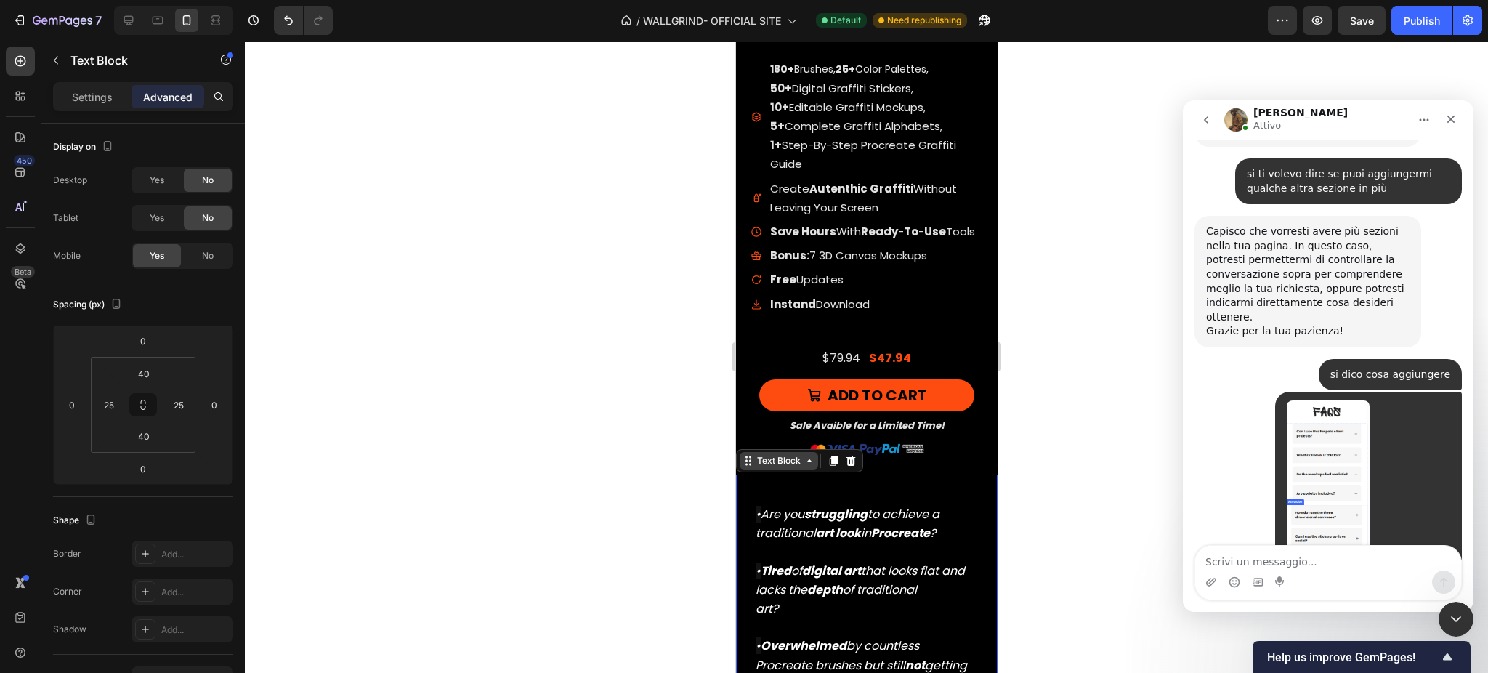
click at [765, 463] on div "Text Block" at bounding box center [778, 460] width 49 height 13
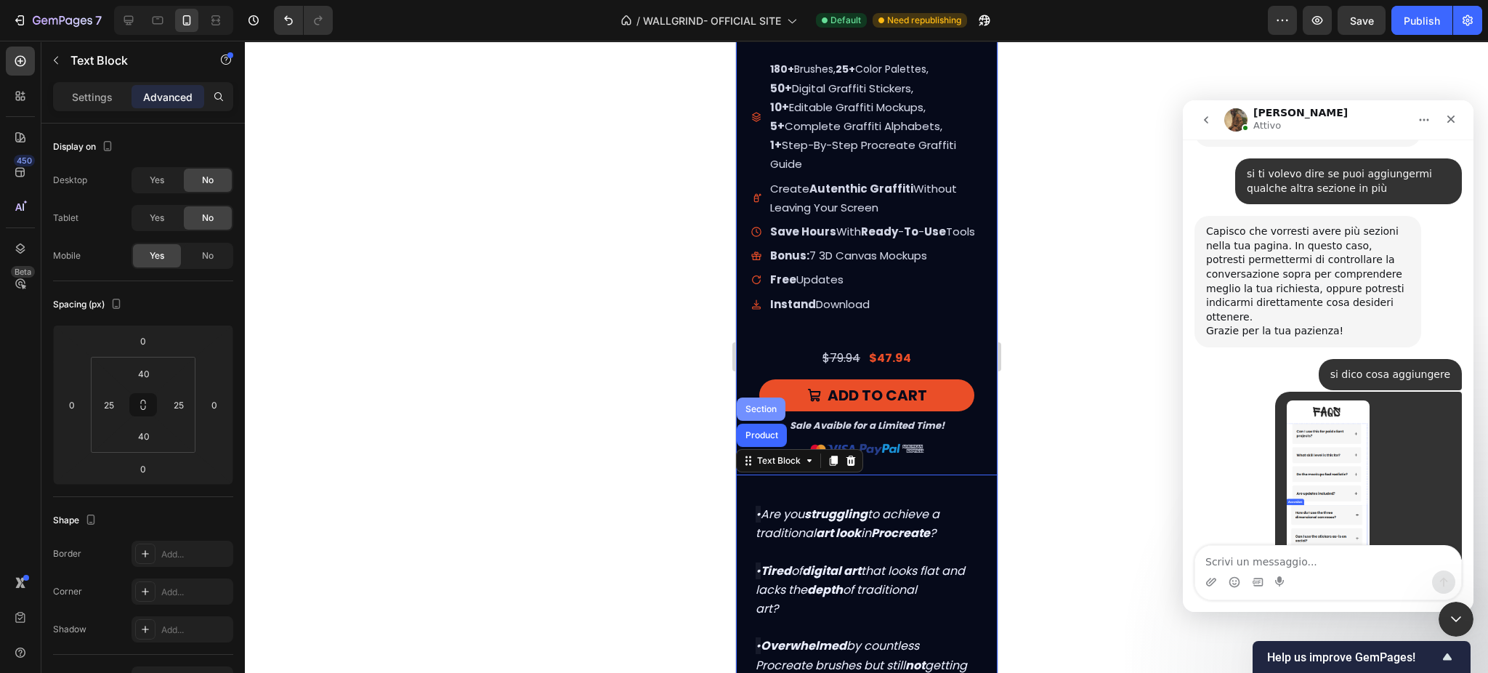
click at [764, 416] on div "Section" at bounding box center [760, 408] width 49 height 23
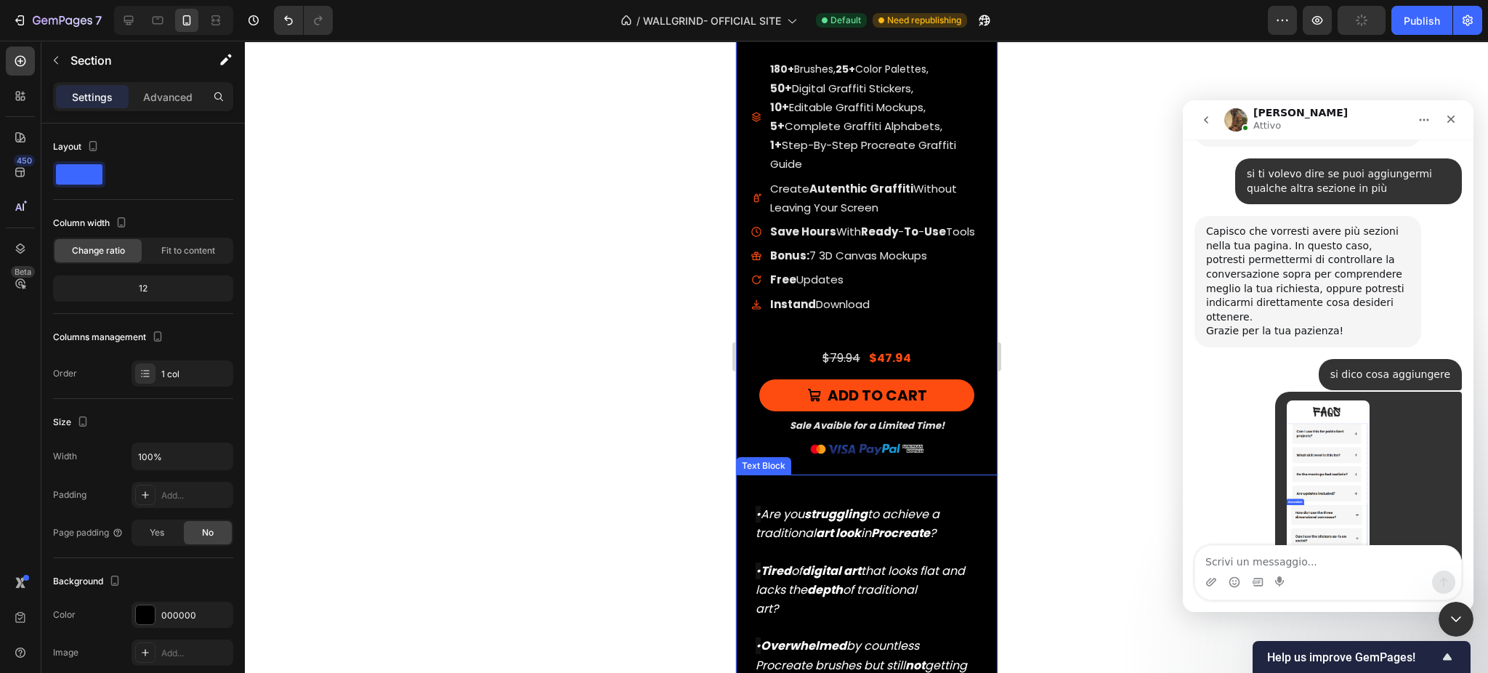
scroll to position [7819, 0]
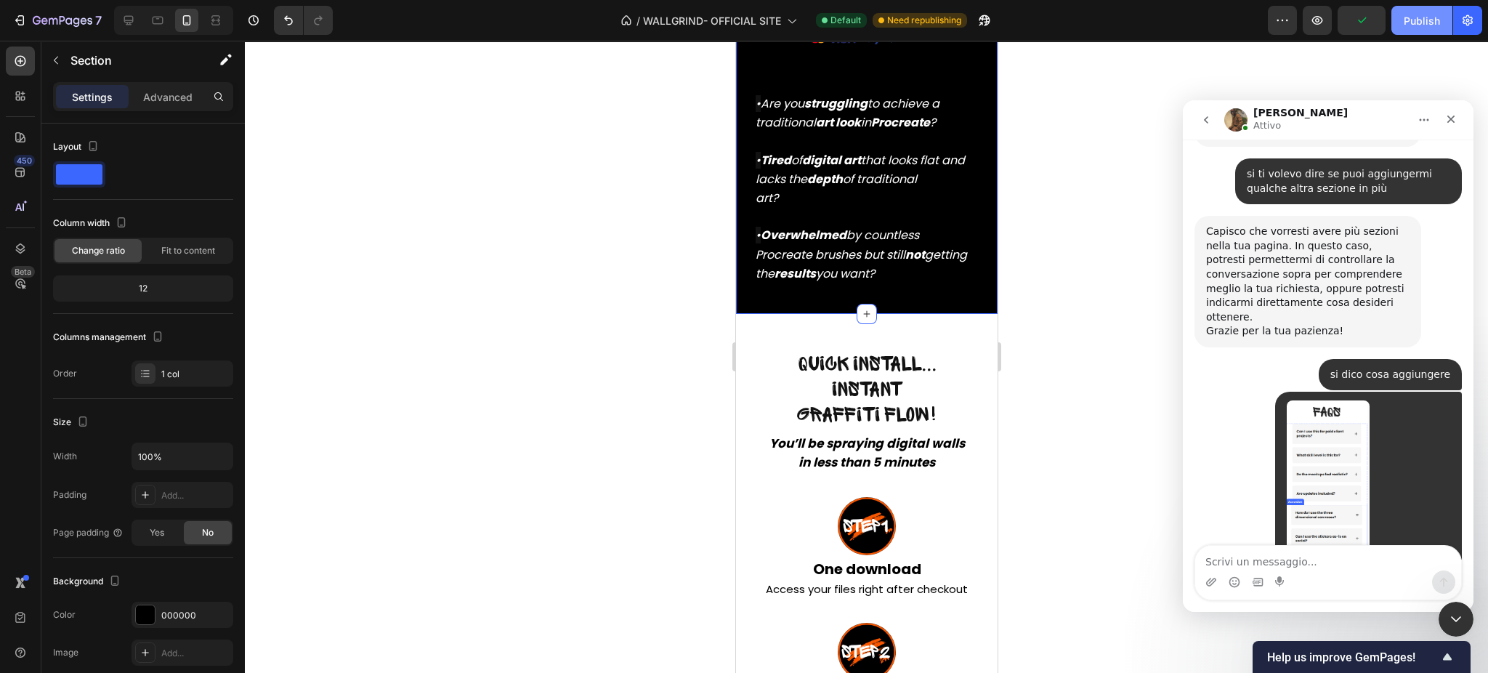
click at [1431, 17] on div "Publish" at bounding box center [1422, 20] width 36 height 15
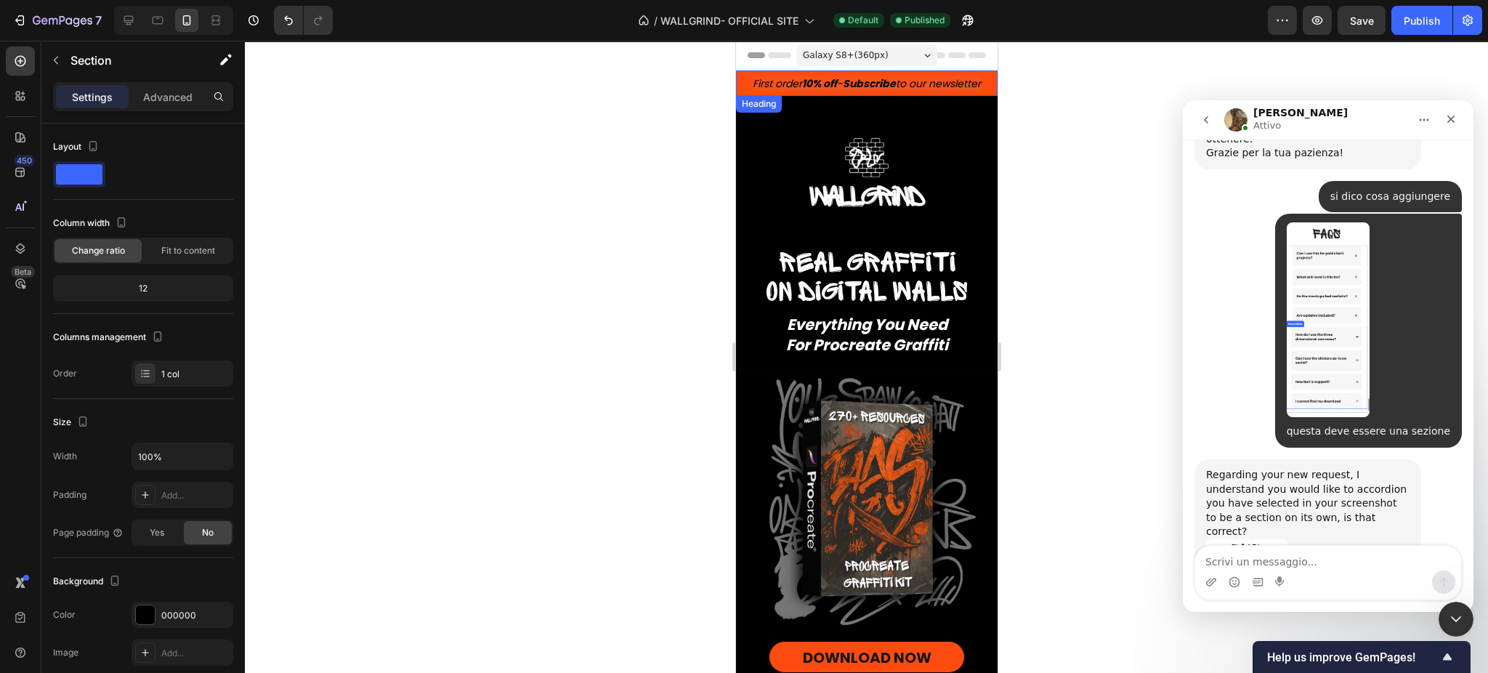
click at [871, 83] on strong "Subscribe" at bounding box center [868, 83] width 53 height 15
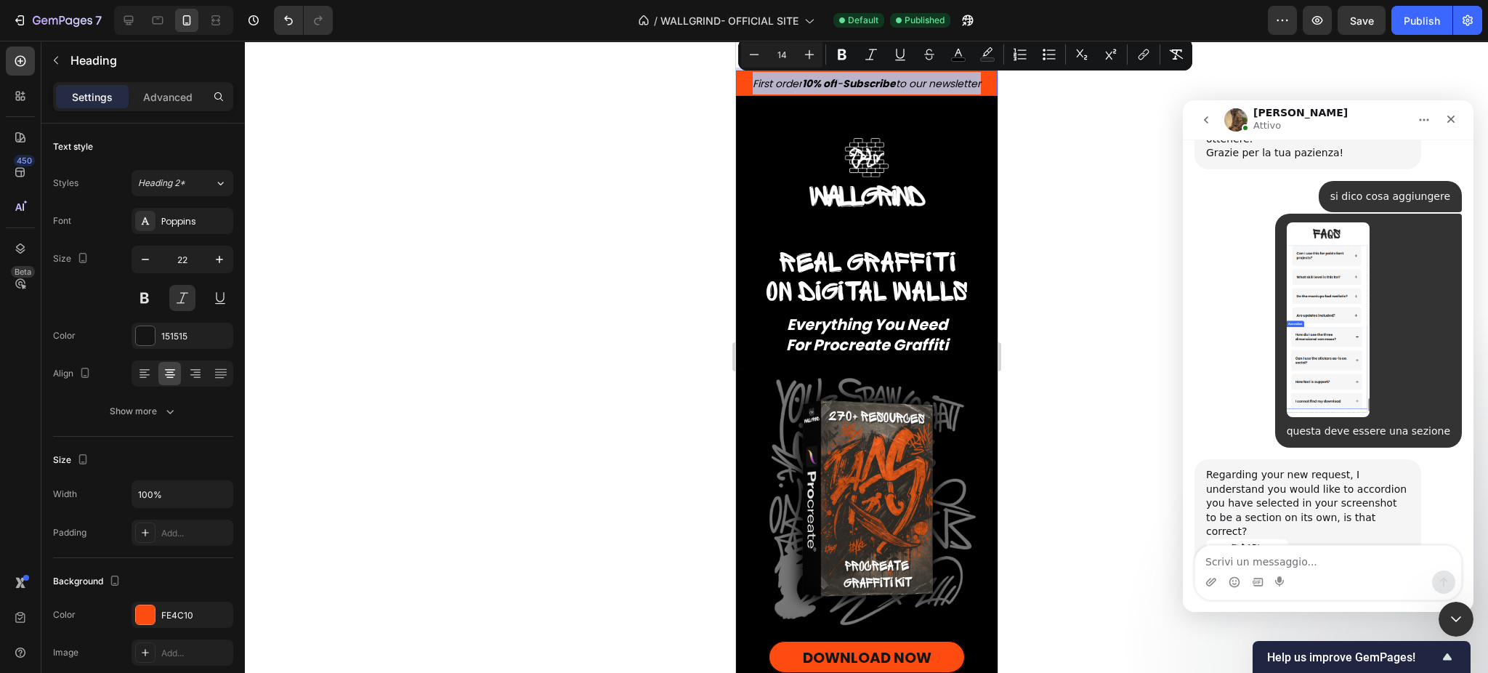
copy span "First order 10% off - Subscribe to our newsletter"
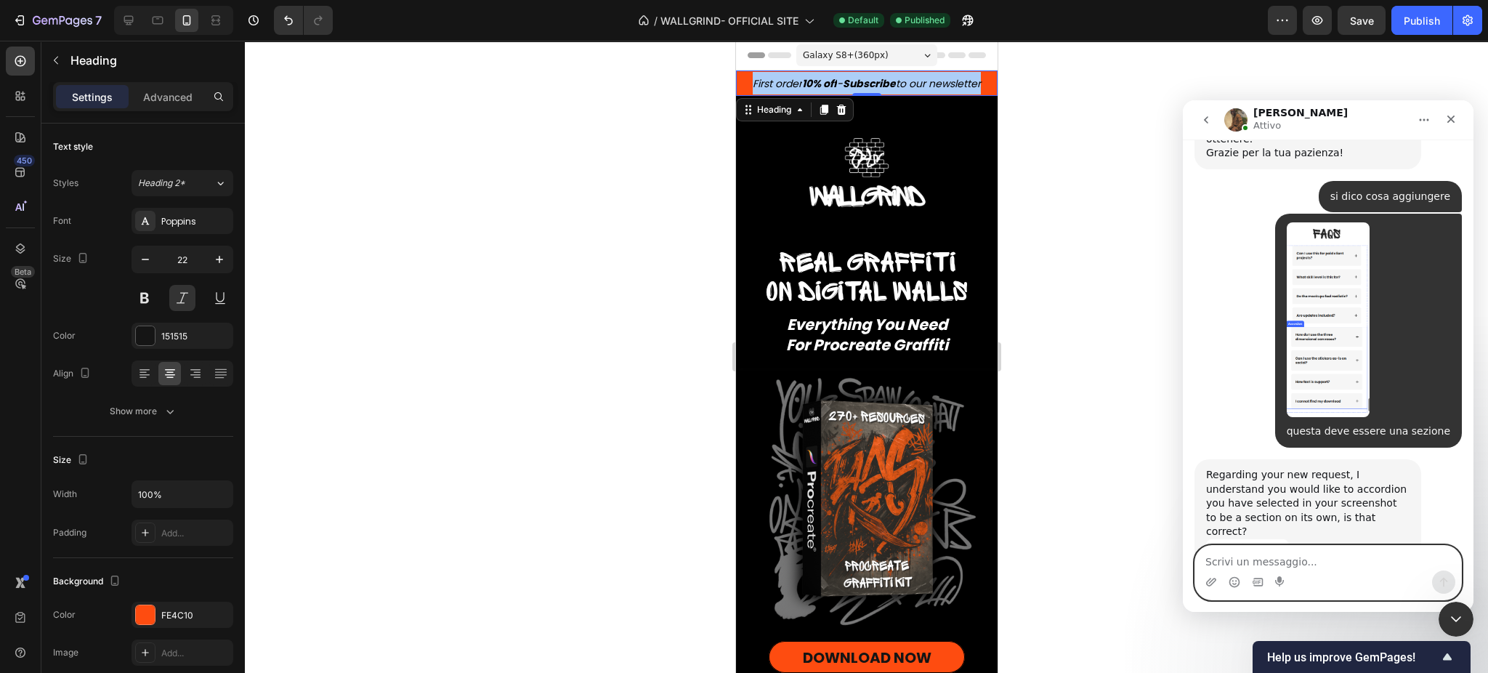
click at [1242, 557] on textarea "Scrivi un messaggio..." at bounding box center [1328, 558] width 266 height 25
type textarea "no"
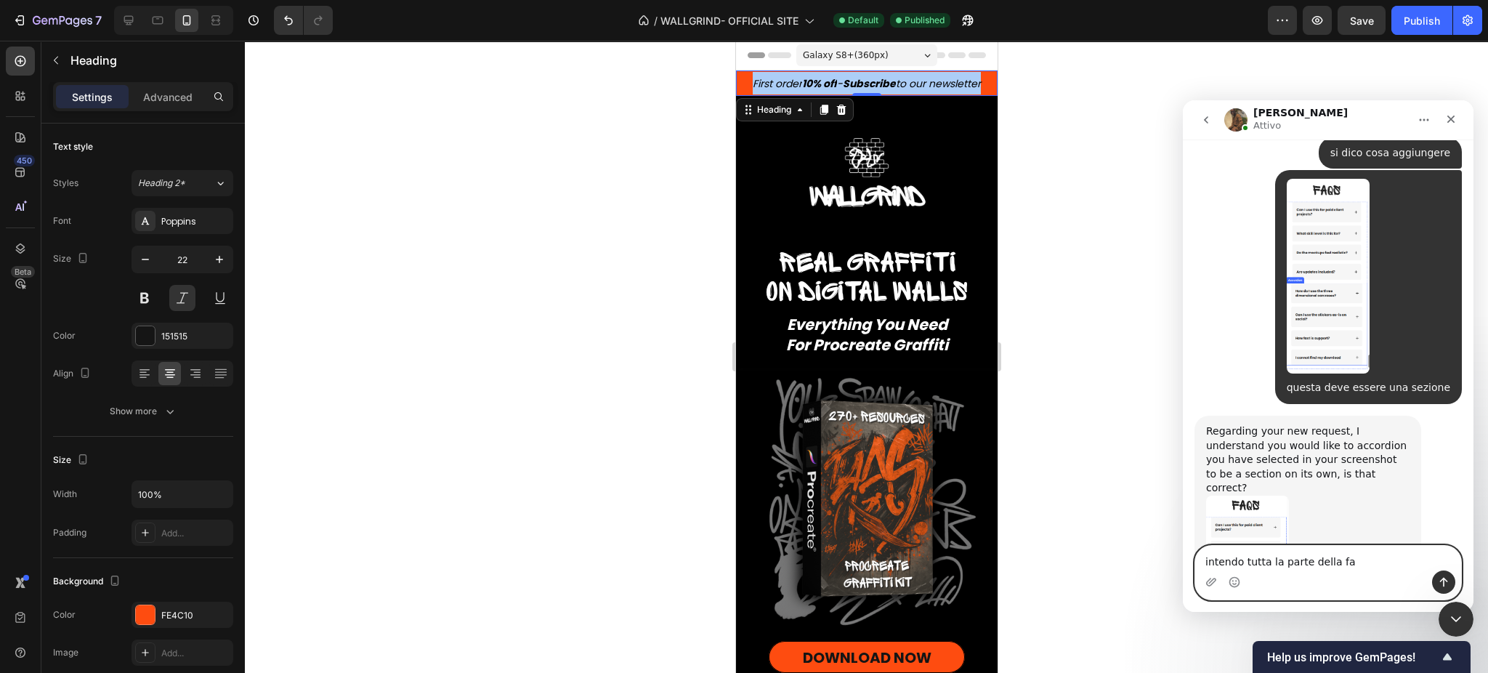
type textarea "intendo tutta la parte della faq"
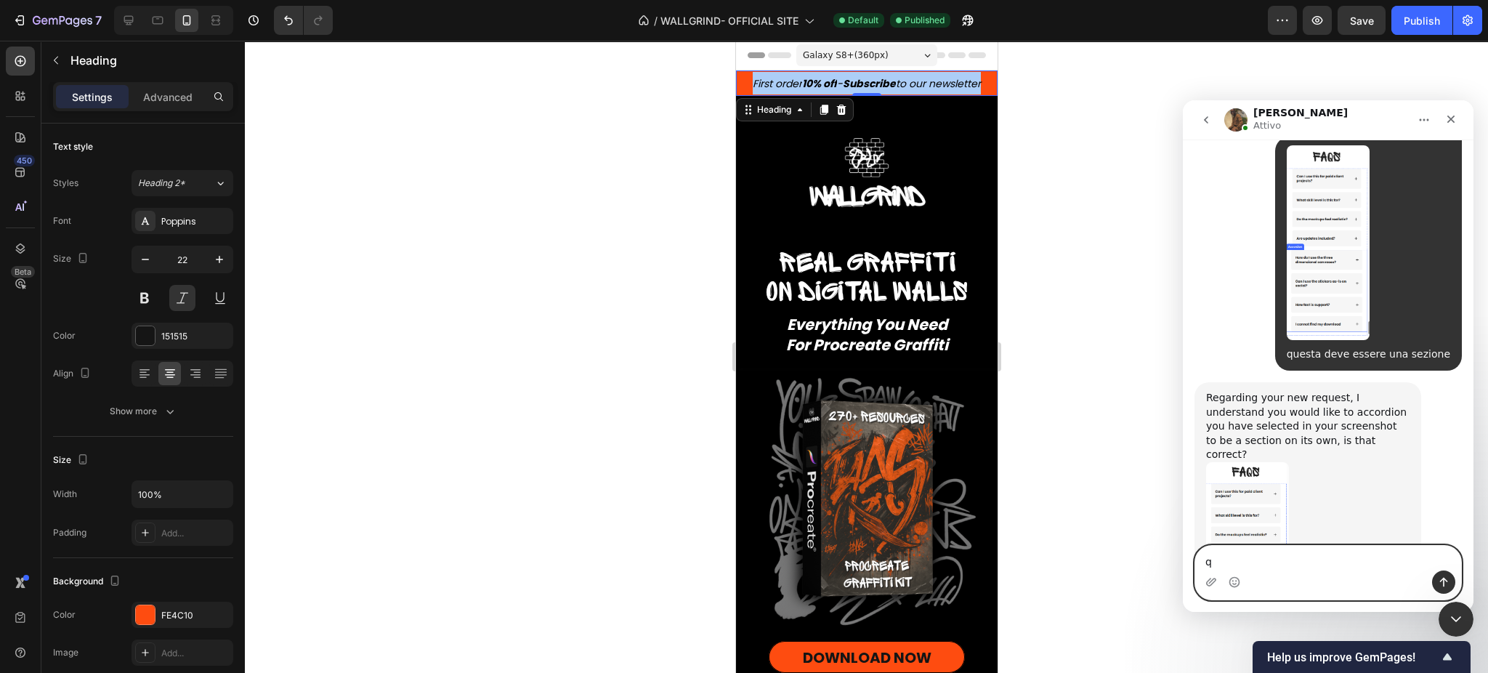
type textarea "q"
type textarea "e quella di prima finisca all'inizio della faq"
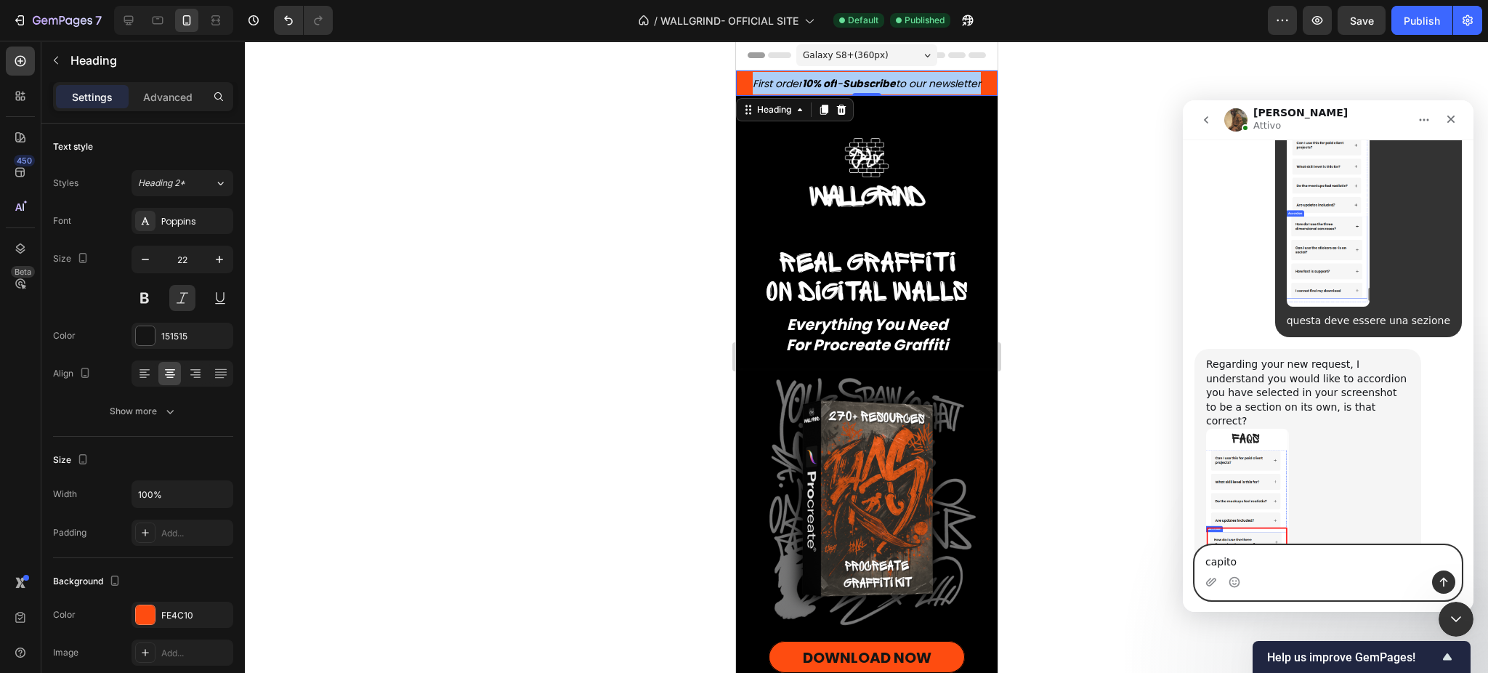
type textarea "capito?"
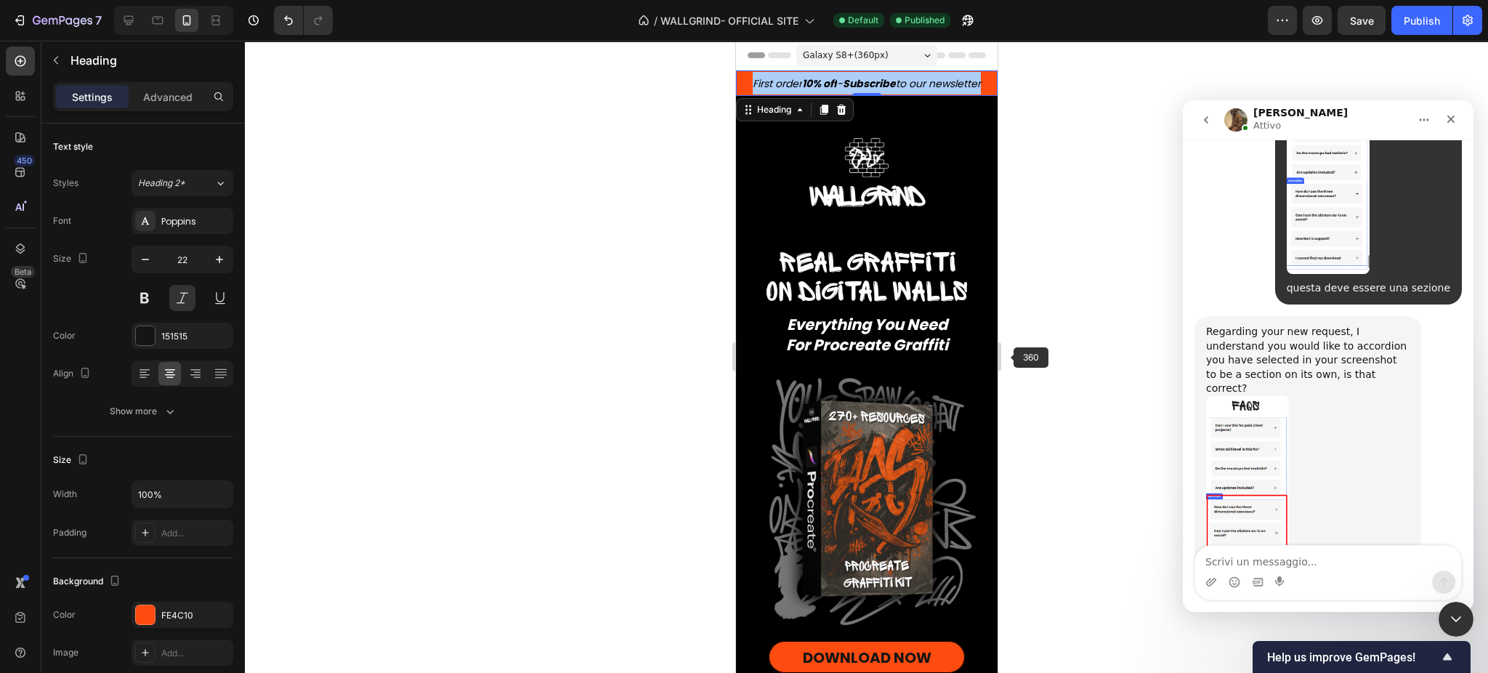
click at [1083, 442] on div at bounding box center [866, 357] width 1243 height 632
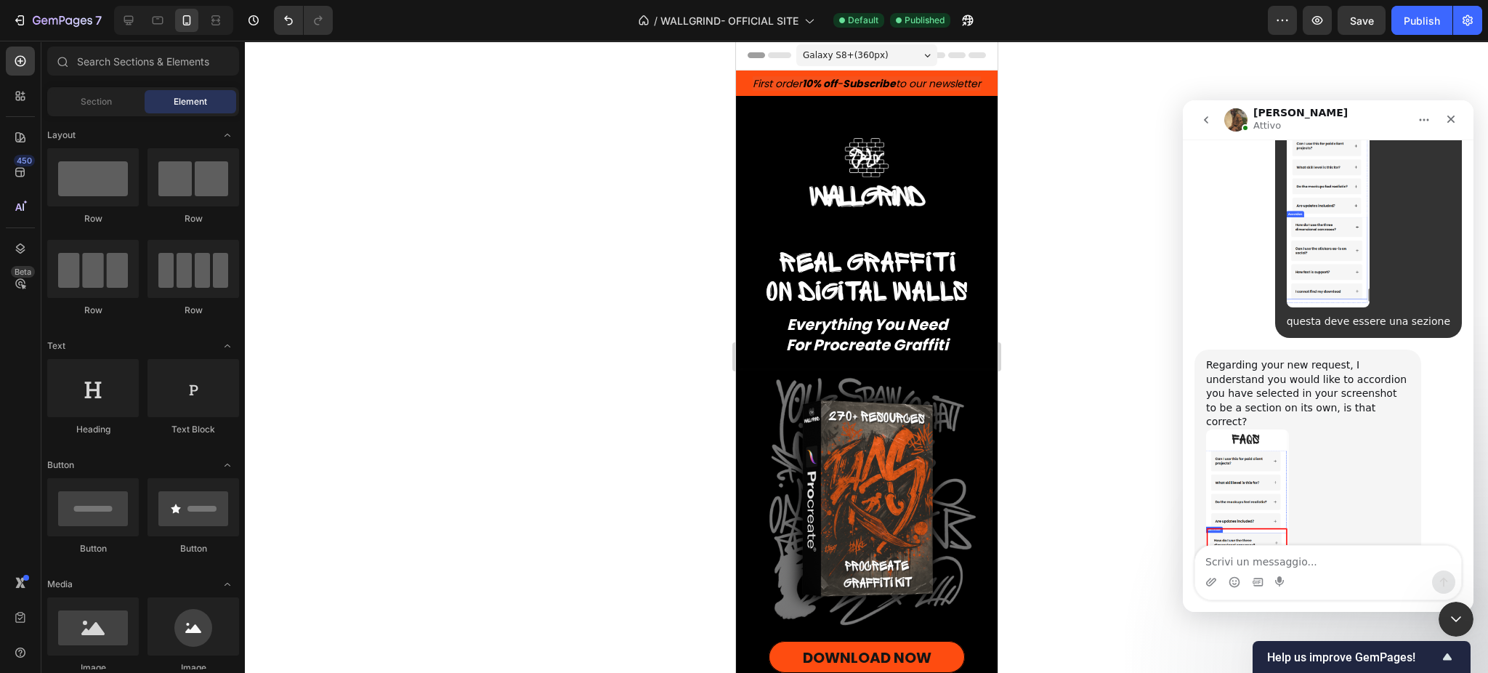
scroll to position [19881, 0]
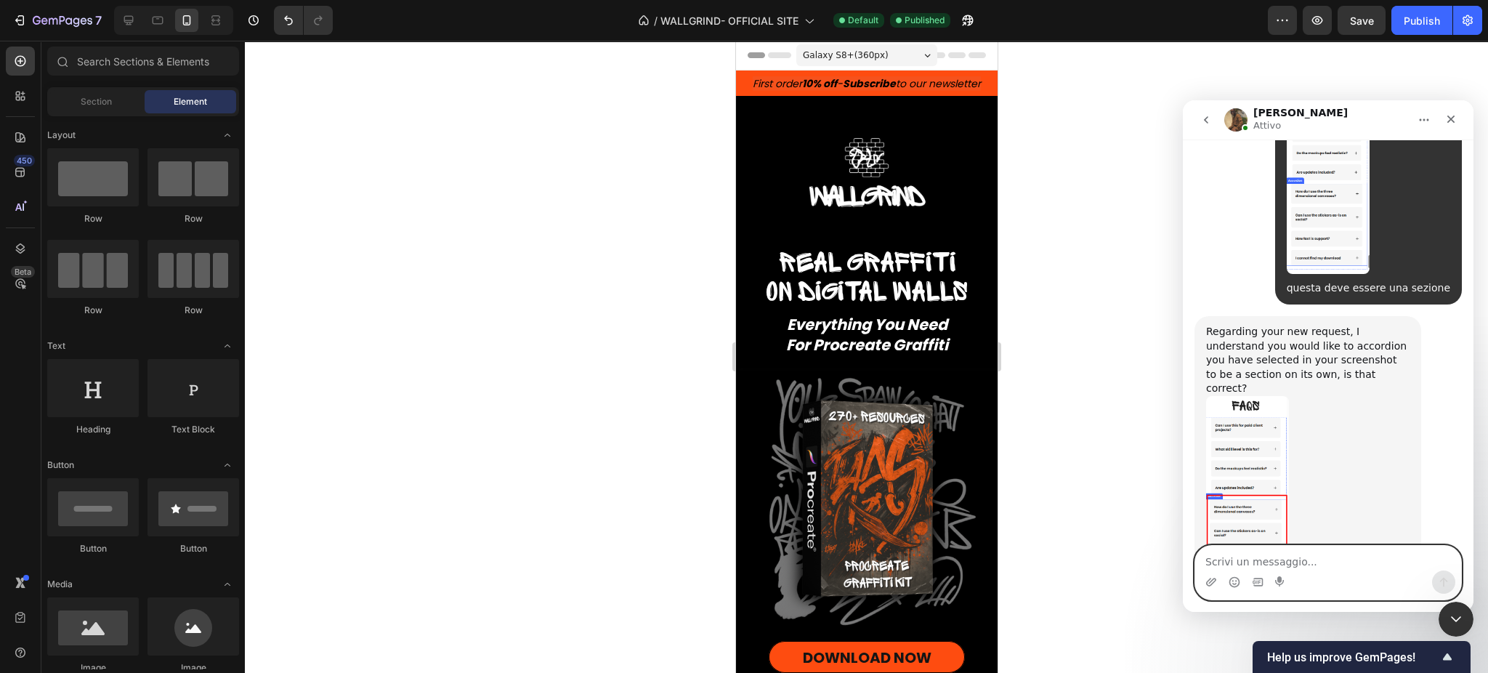
click at [1227, 557] on textarea "Scrivi un messaggio..." at bounding box center [1328, 558] width 266 height 25
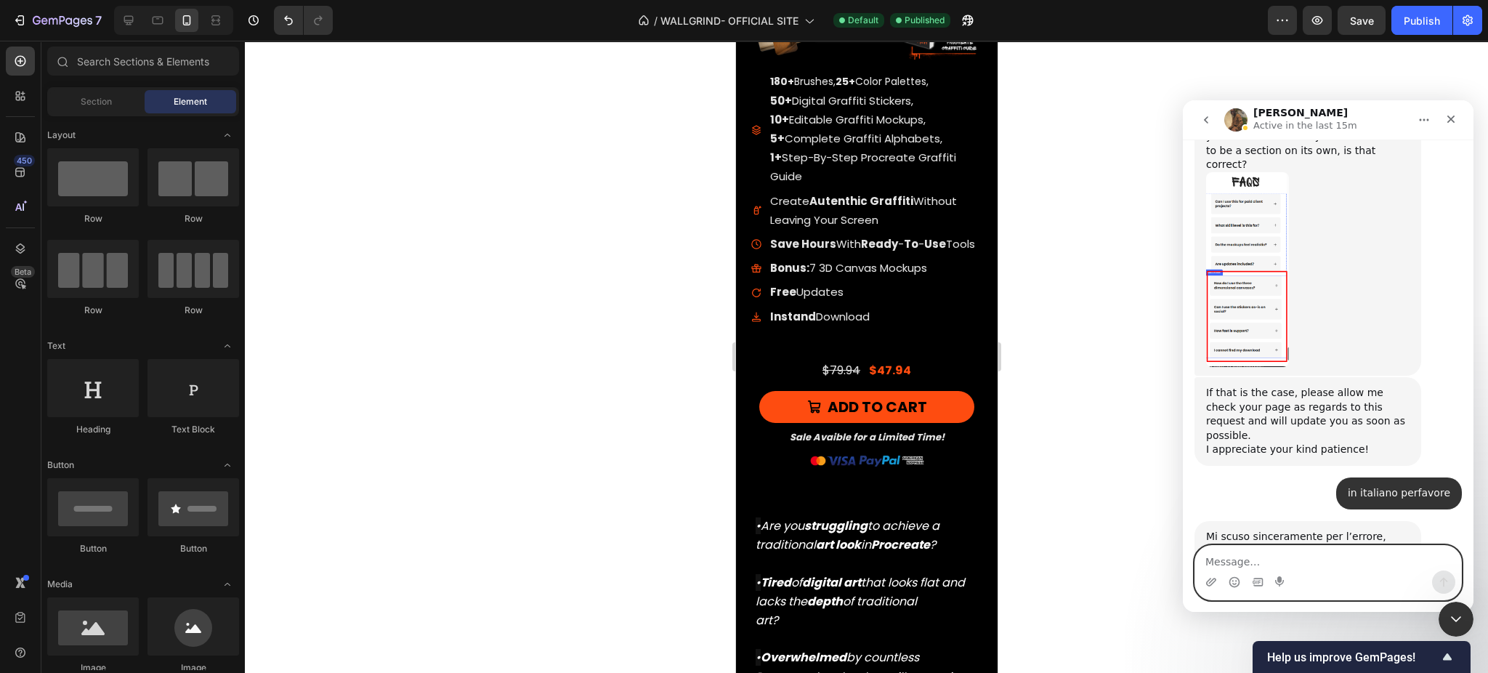
scroll to position [20209, 0]
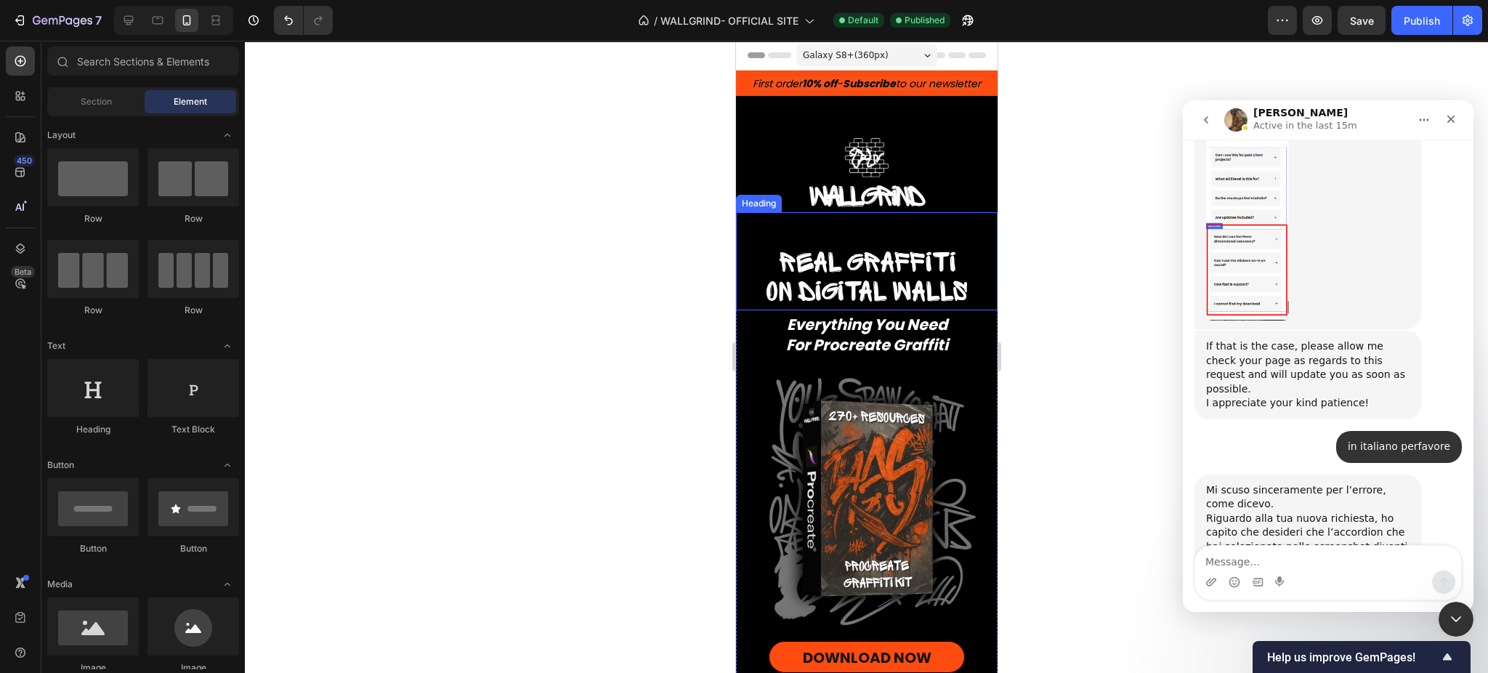
click at [883, 304] on span "on digital walls" at bounding box center [866, 292] width 202 height 29
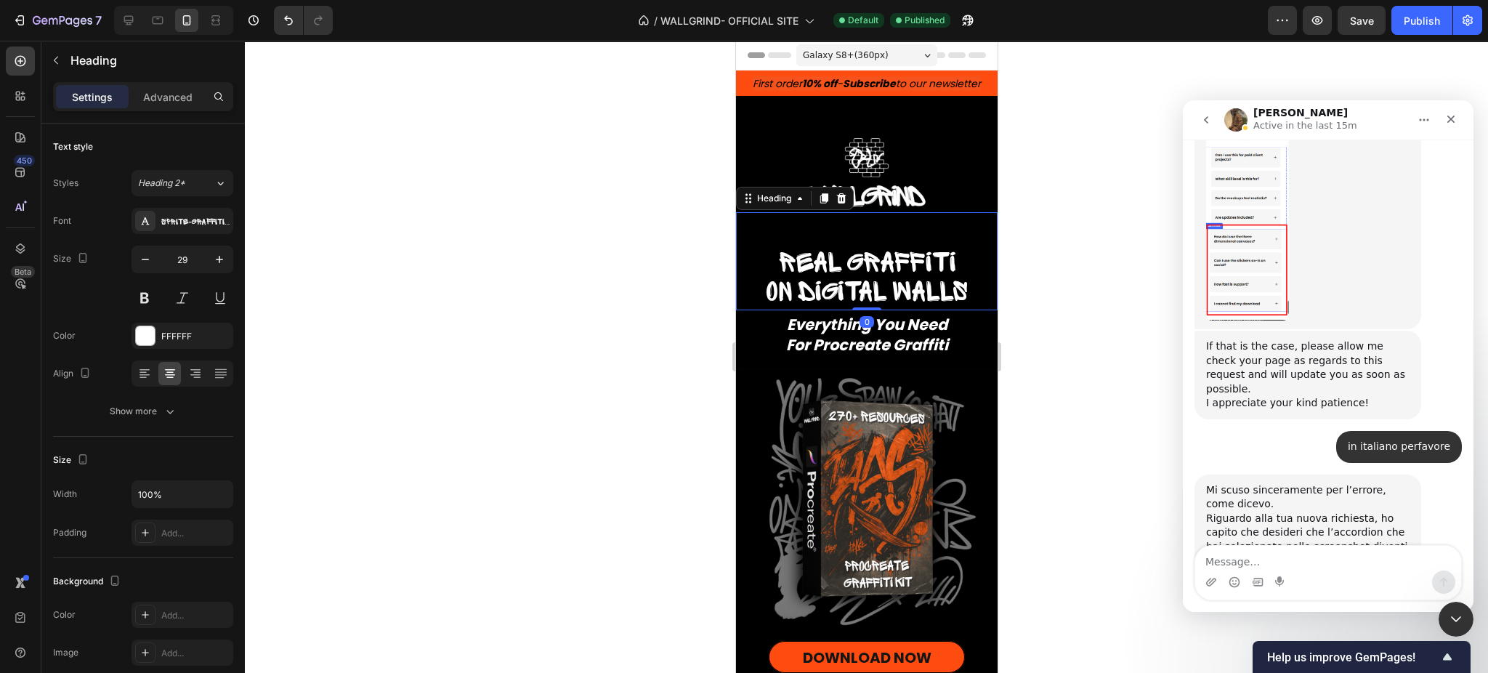
click at [1111, 331] on div at bounding box center [866, 357] width 1243 height 632
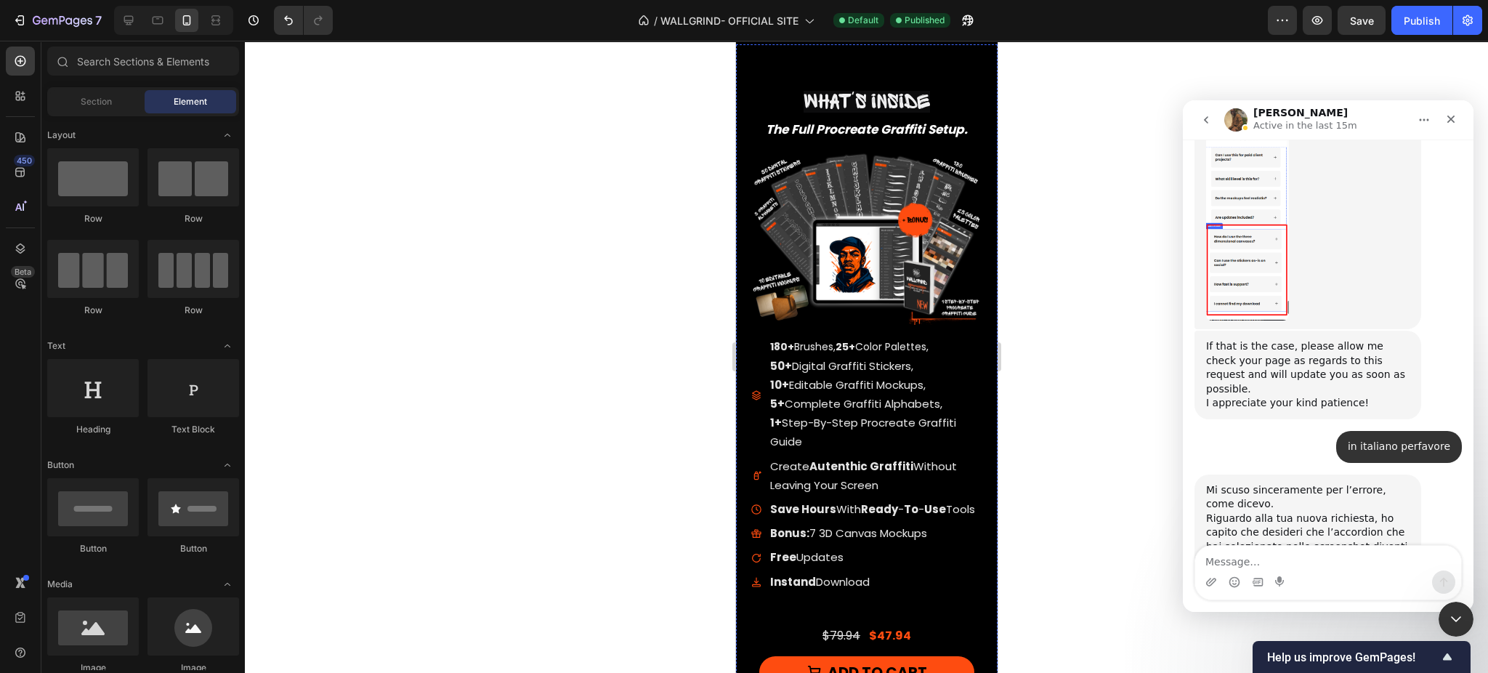
scroll to position [1782, 0]
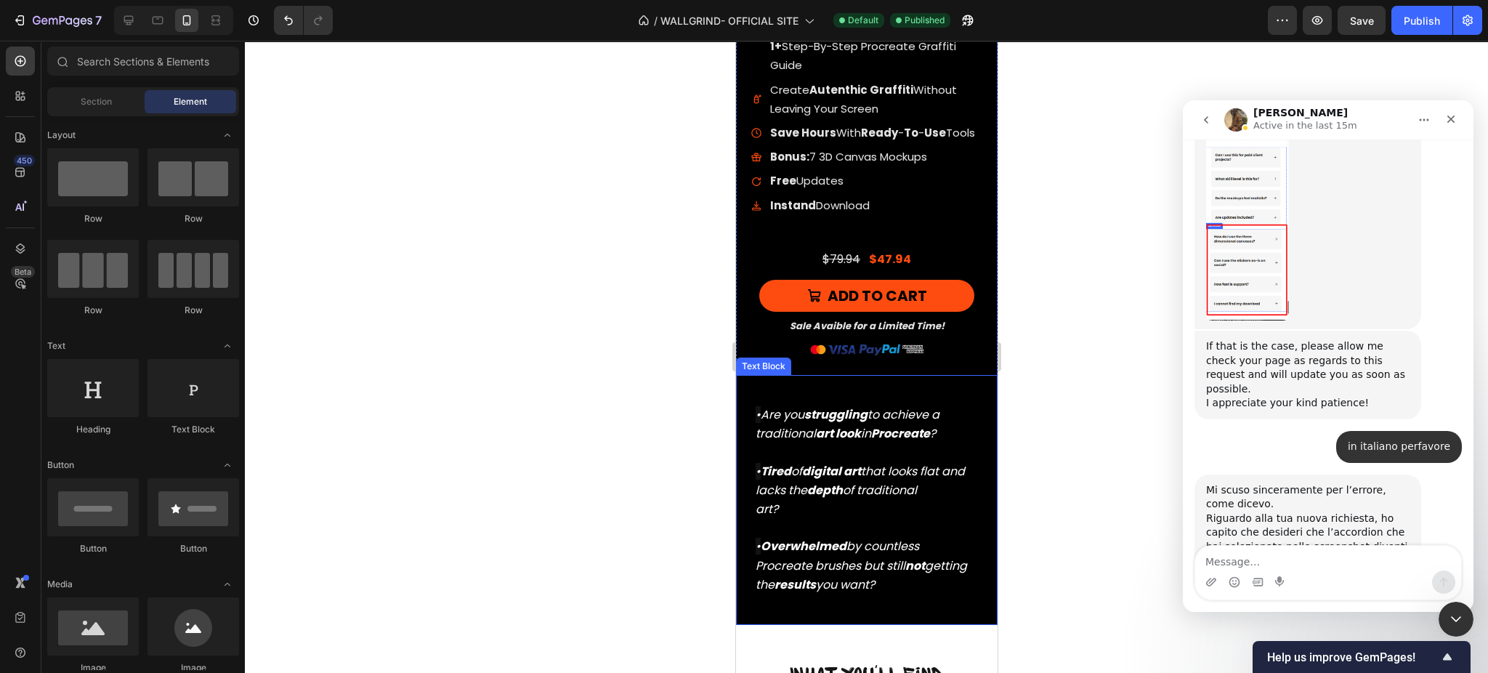
click at [892, 509] on p "• Tired of digital art that looks flat and lacks the depth of traditional art?" at bounding box center [866, 500] width 222 height 76
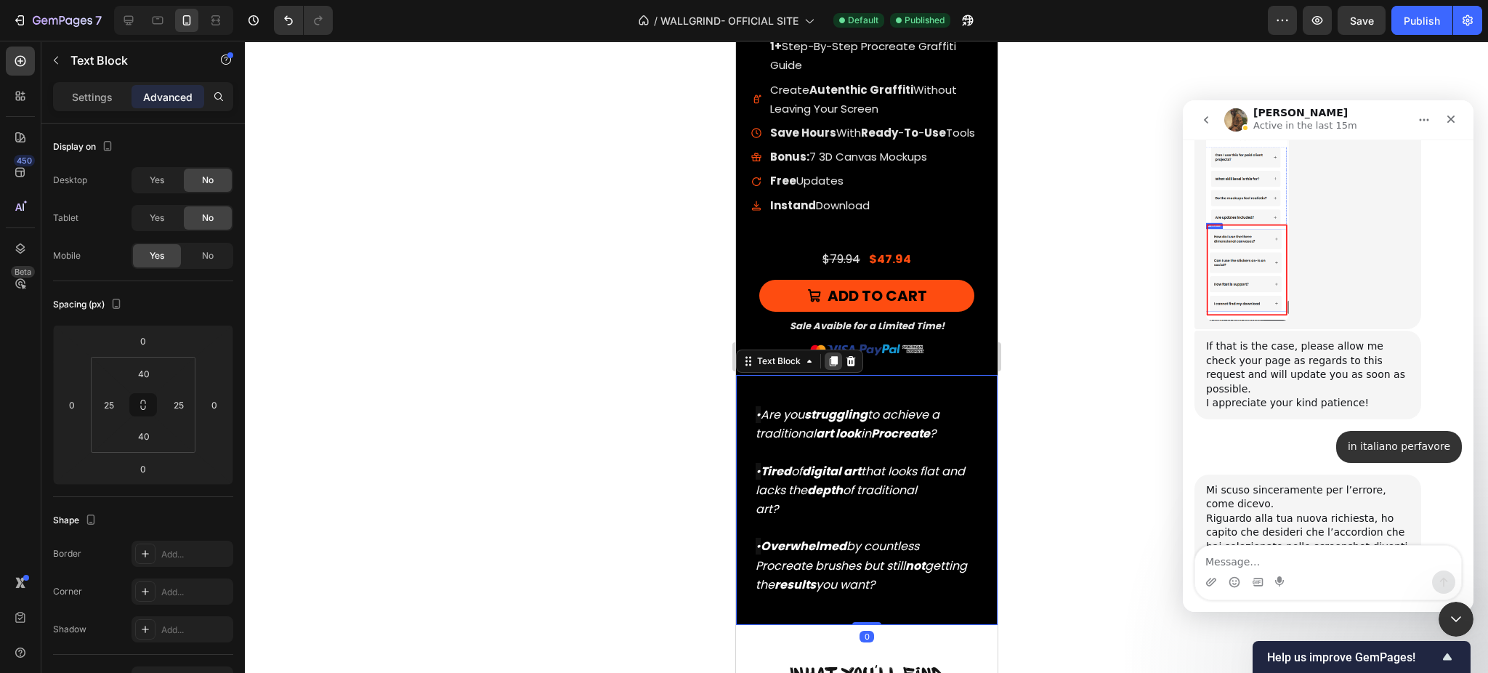
click at [834, 361] on icon at bounding box center [833, 361] width 8 height 10
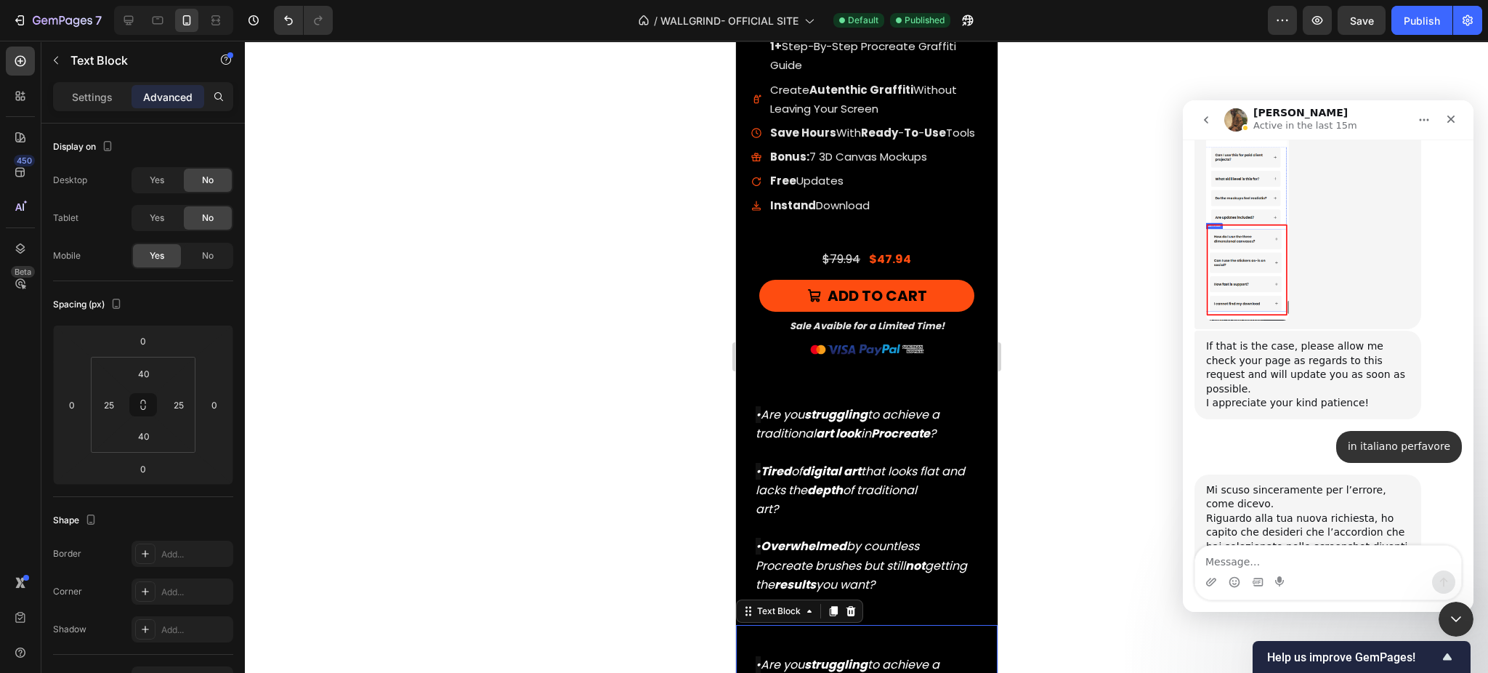
scroll to position [1939, 0]
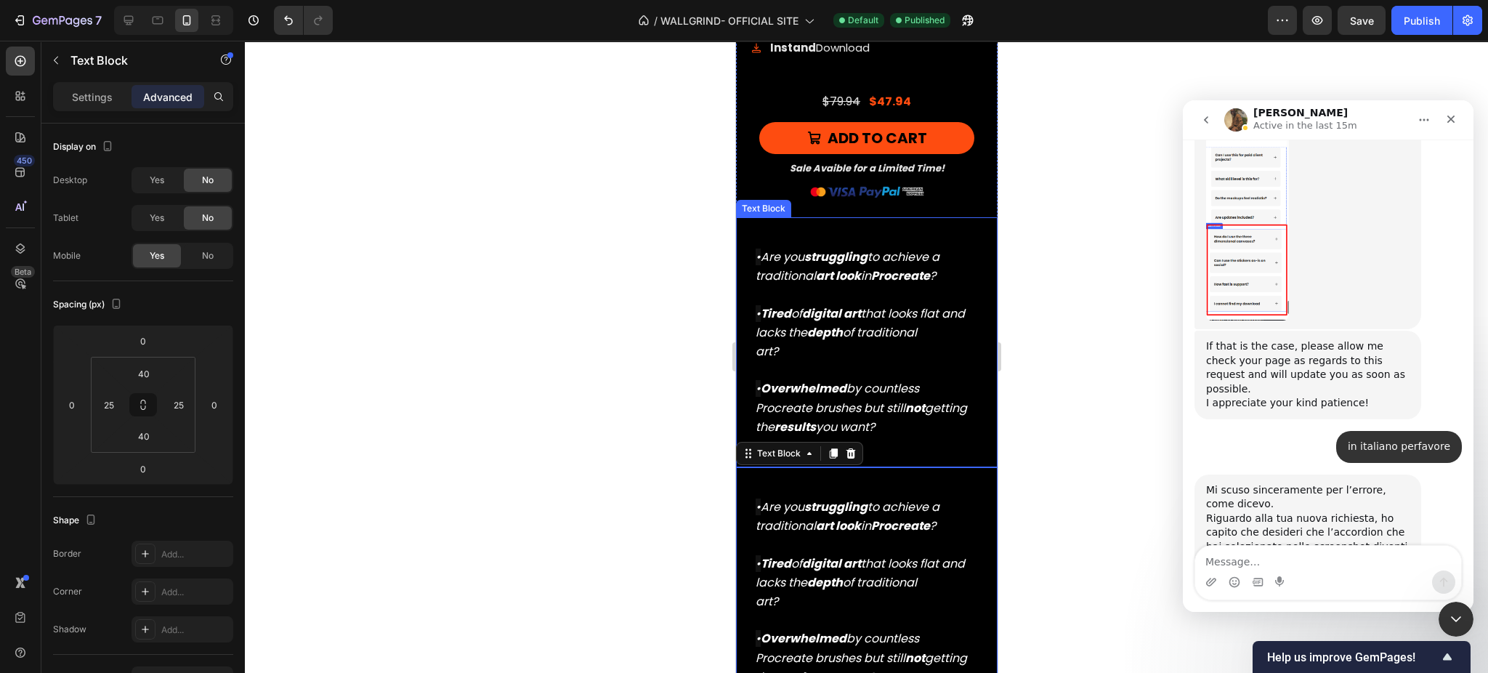
click at [857, 363] on p "• Tired of digital art that looks flat and lacks the depth of traditional art?" at bounding box center [866, 342] width 222 height 76
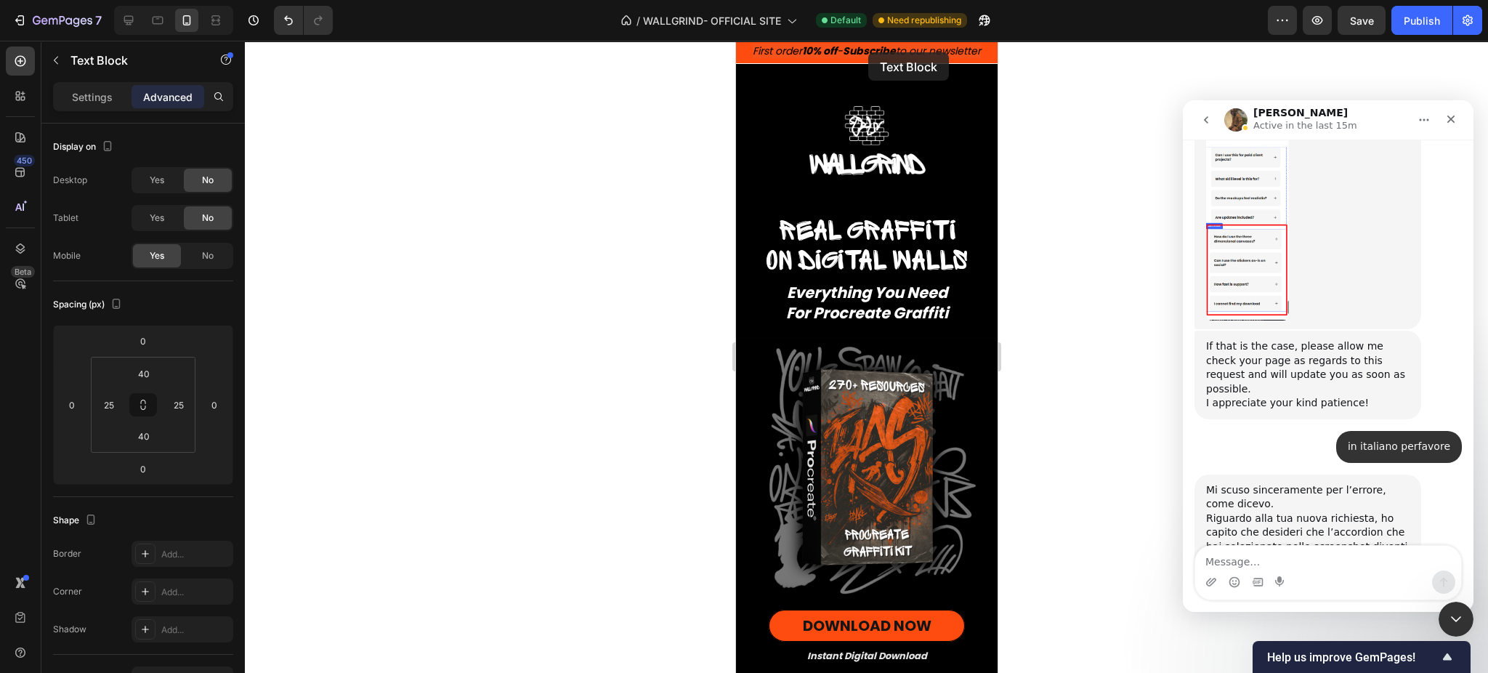
scroll to position [0, 0]
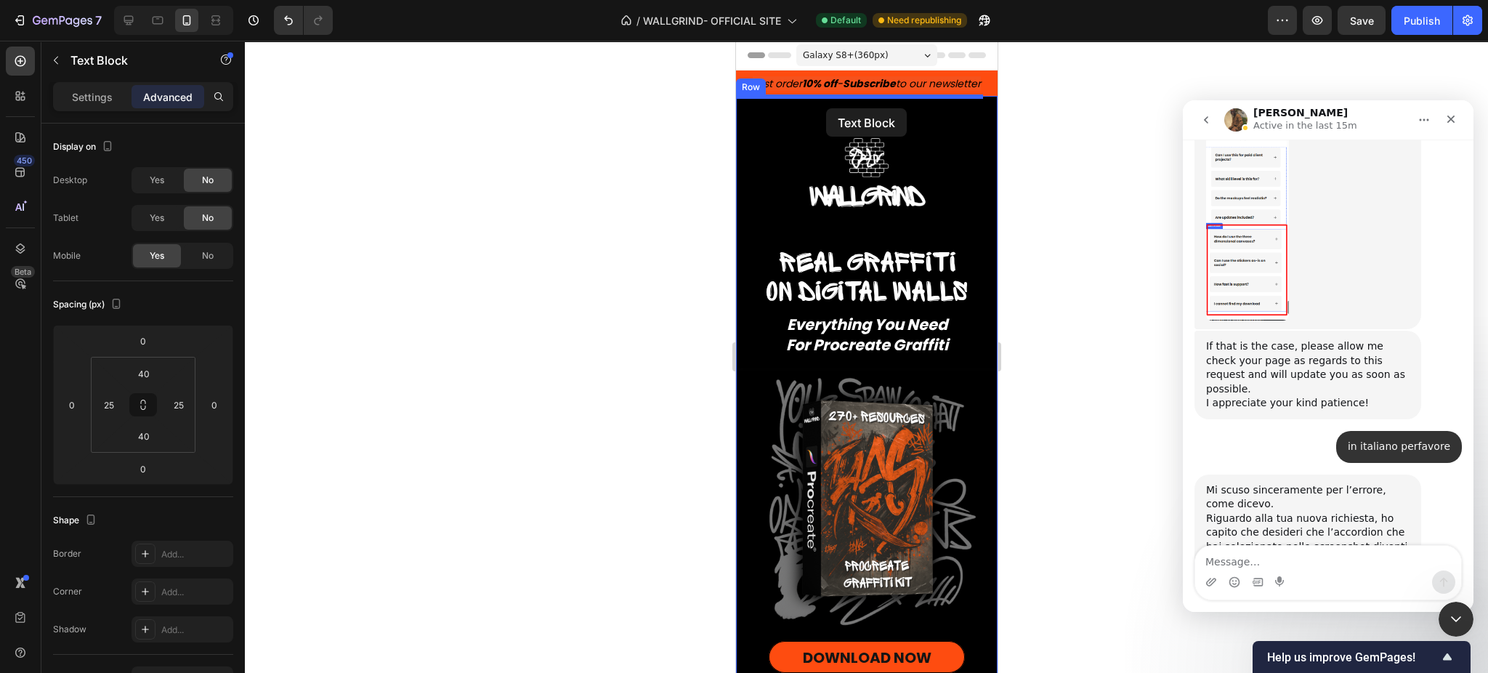
drag, startPoint x: 858, startPoint y: 533, endPoint x: 823, endPoint y: 107, distance: 427.2
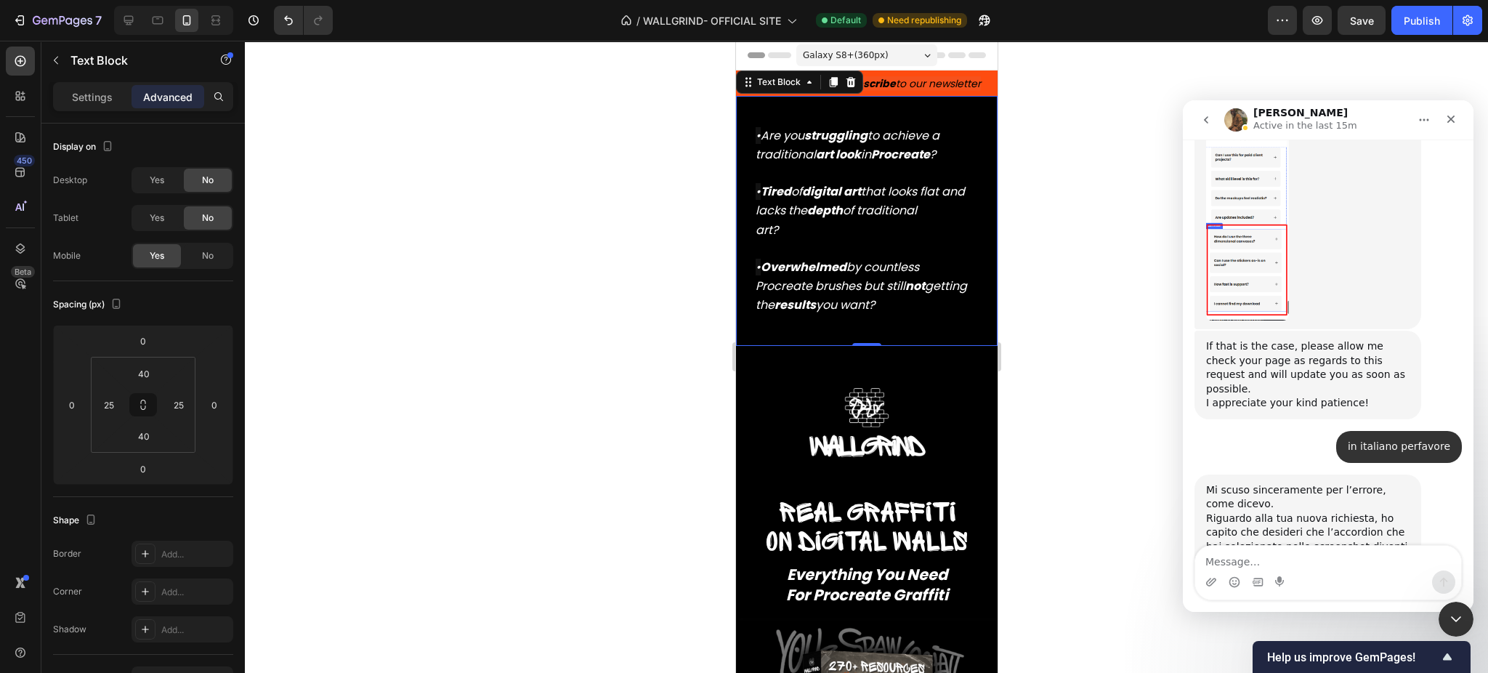
click at [808, 171] on p at bounding box center [866, 173] width 222 height 18
click at [758, 125] on div "• Are you struggling to achieve a traditional art look in Procreate ? • Tired o…" at bounding box center [866, 221] width 225 height 192
click at [763, 190] on strong "Tired" at bounding box center [775, 191] width 31 height 17
click at [760, 262] on icon "•" at bounding box center [757, 267] width 5 height 17
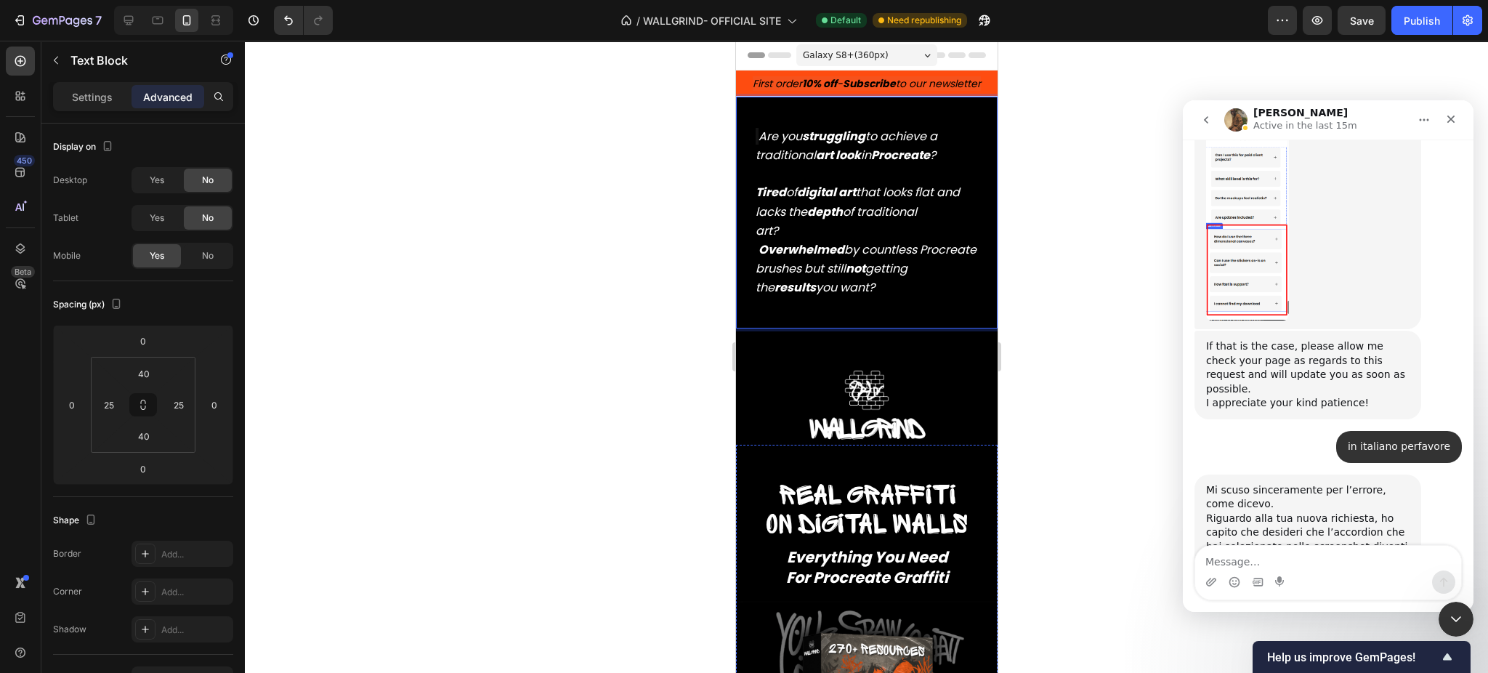
scroll to position [1, 0]
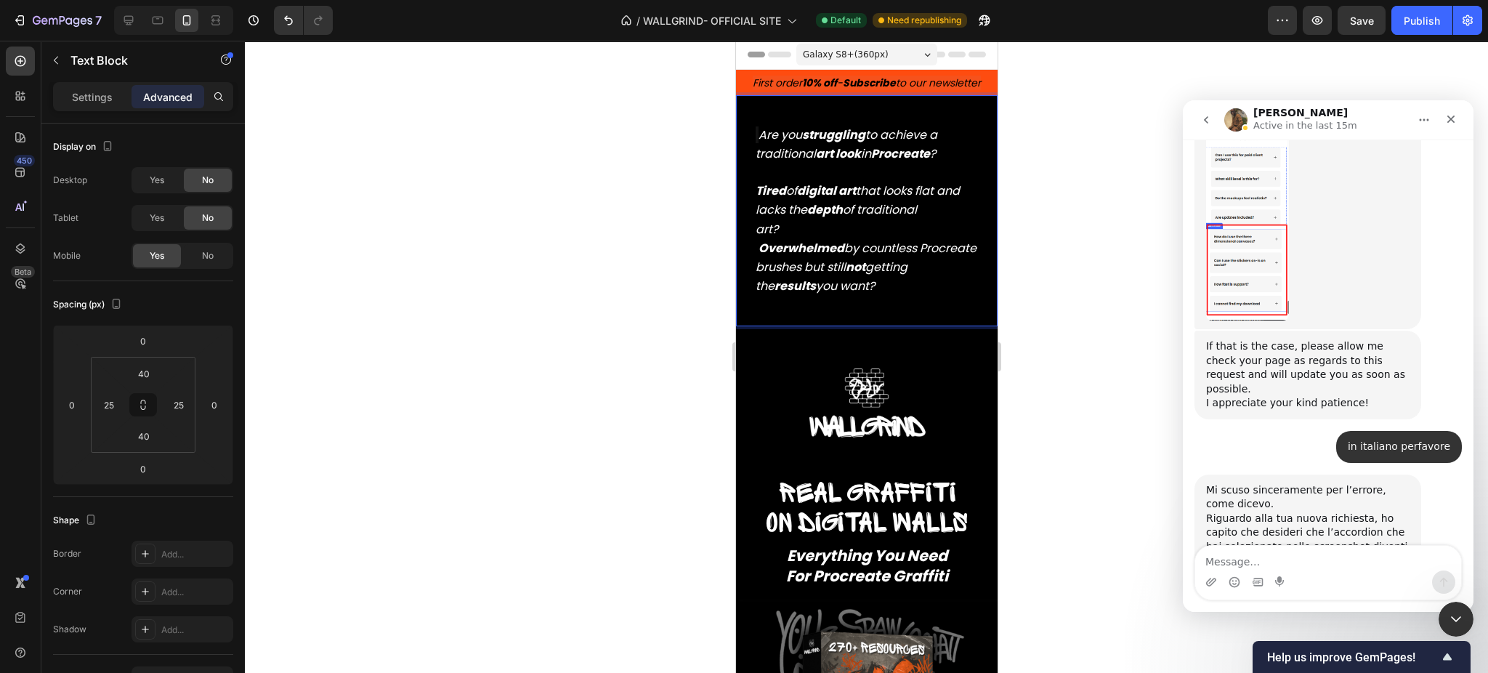
click at [852, 232] on p "Tired of digital art that looks flat and lacks the depth of traditional art? Ov…" at bounding box center [866, 229] width 222 height 132
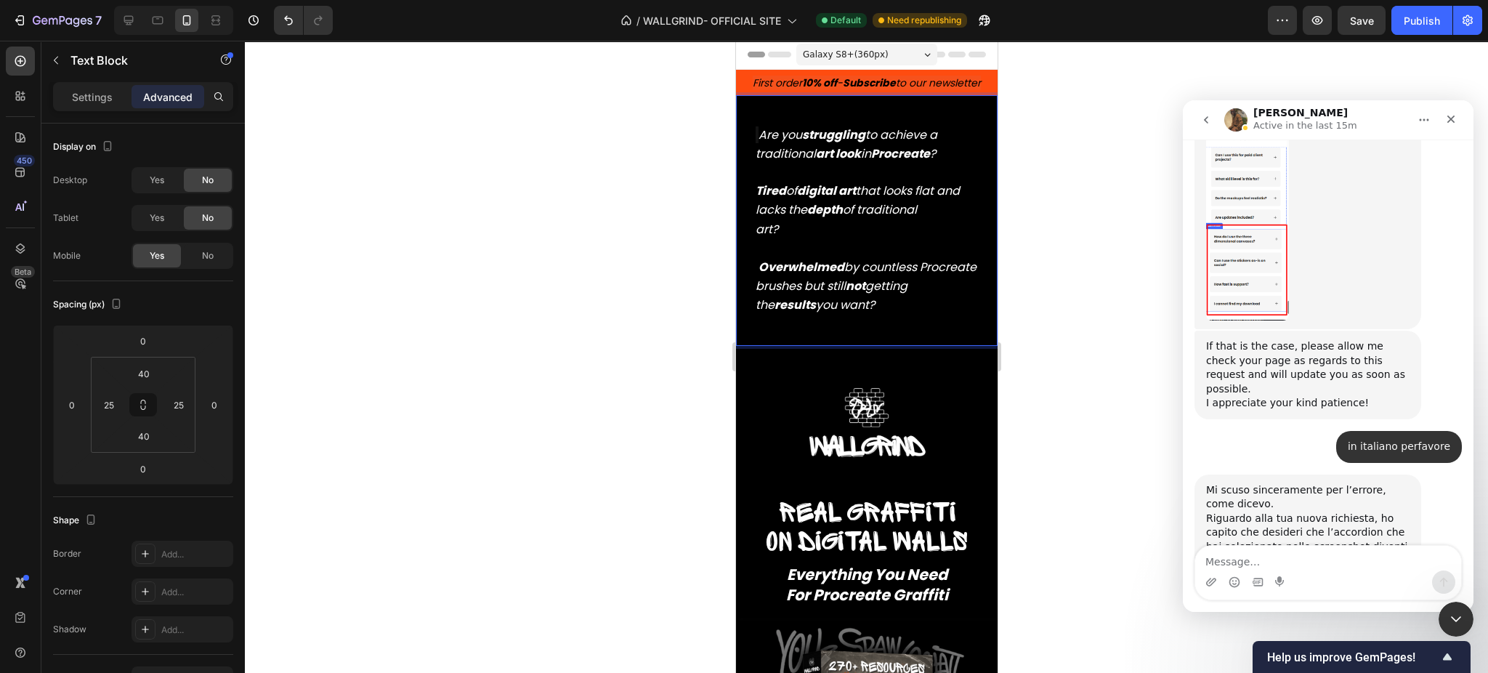
click at [1073, 354] on div at bounding box center [866, 357] width 1243 height 632
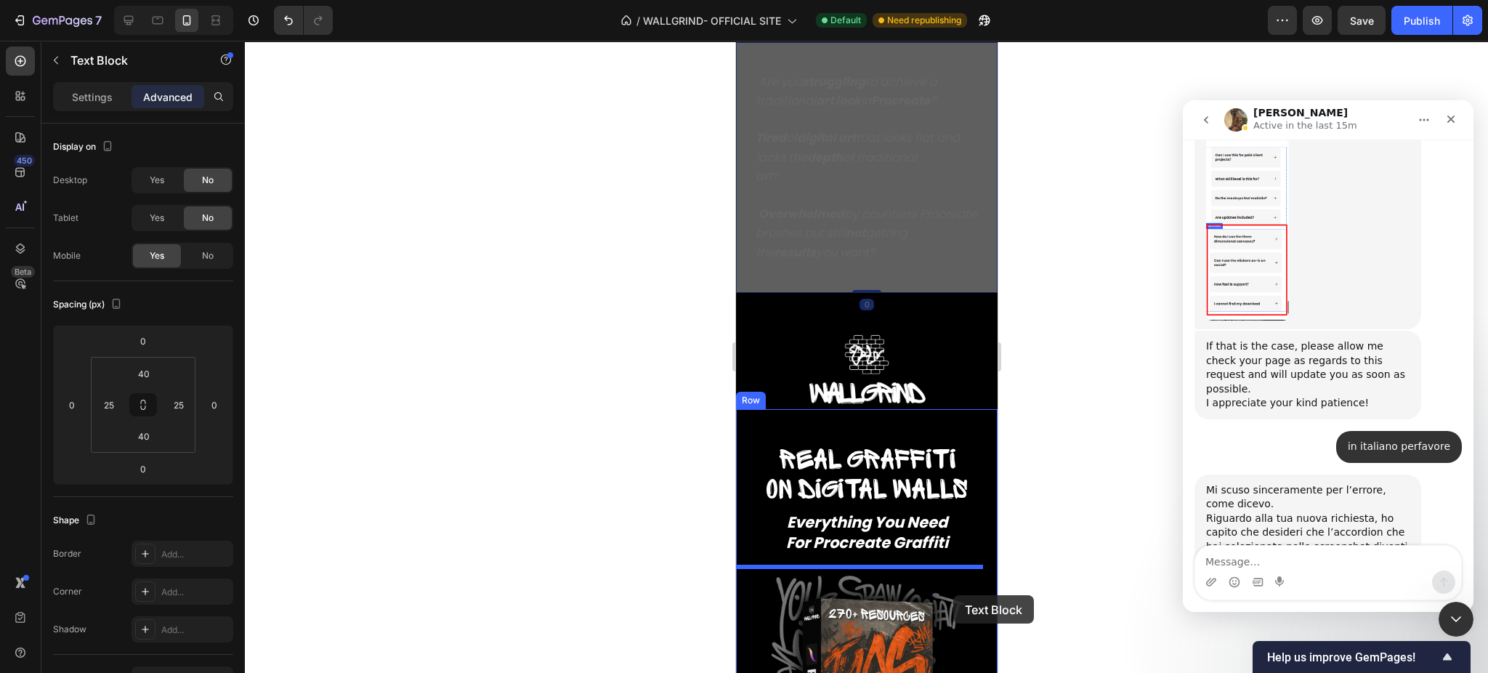
scroll to position [87, 0]
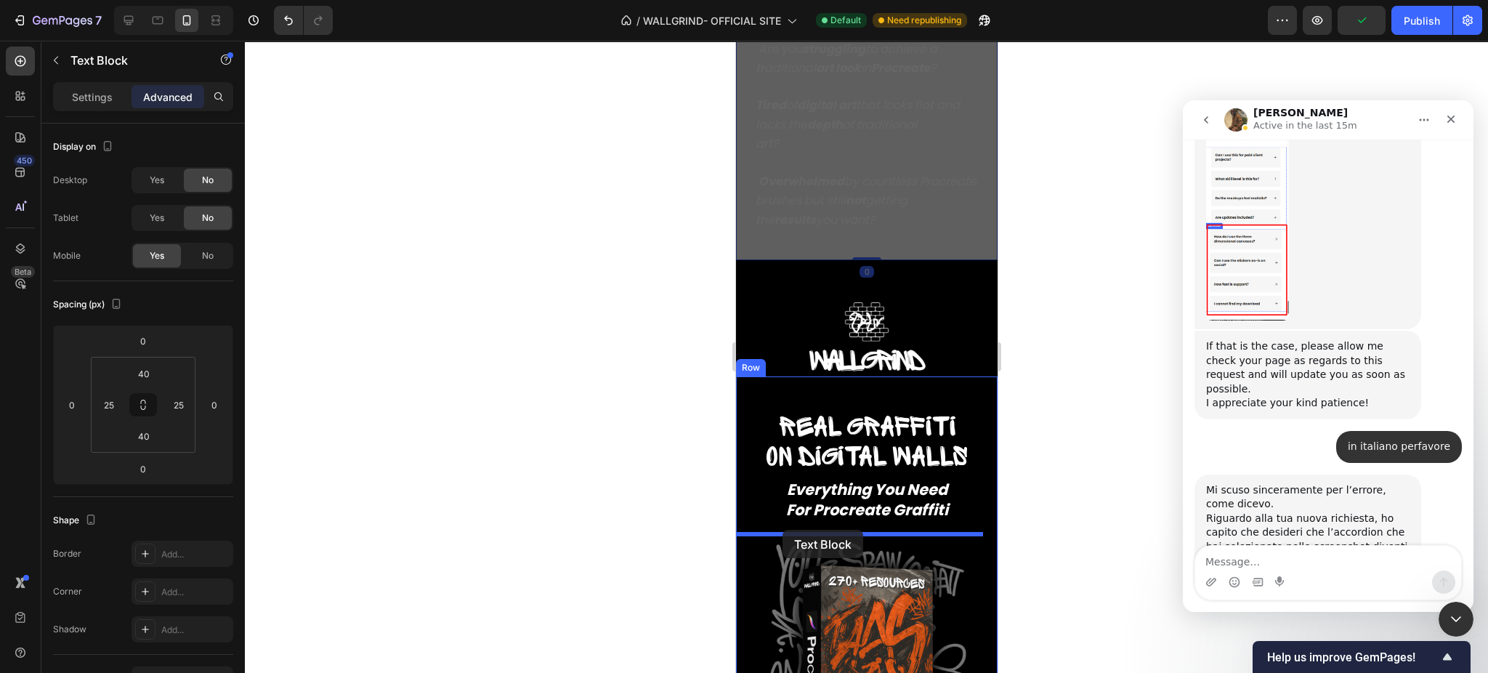
drag, startPoint x: 929, startPoint y: 211, endPoint x: 785, endPoint y: 530, distance: 350.2
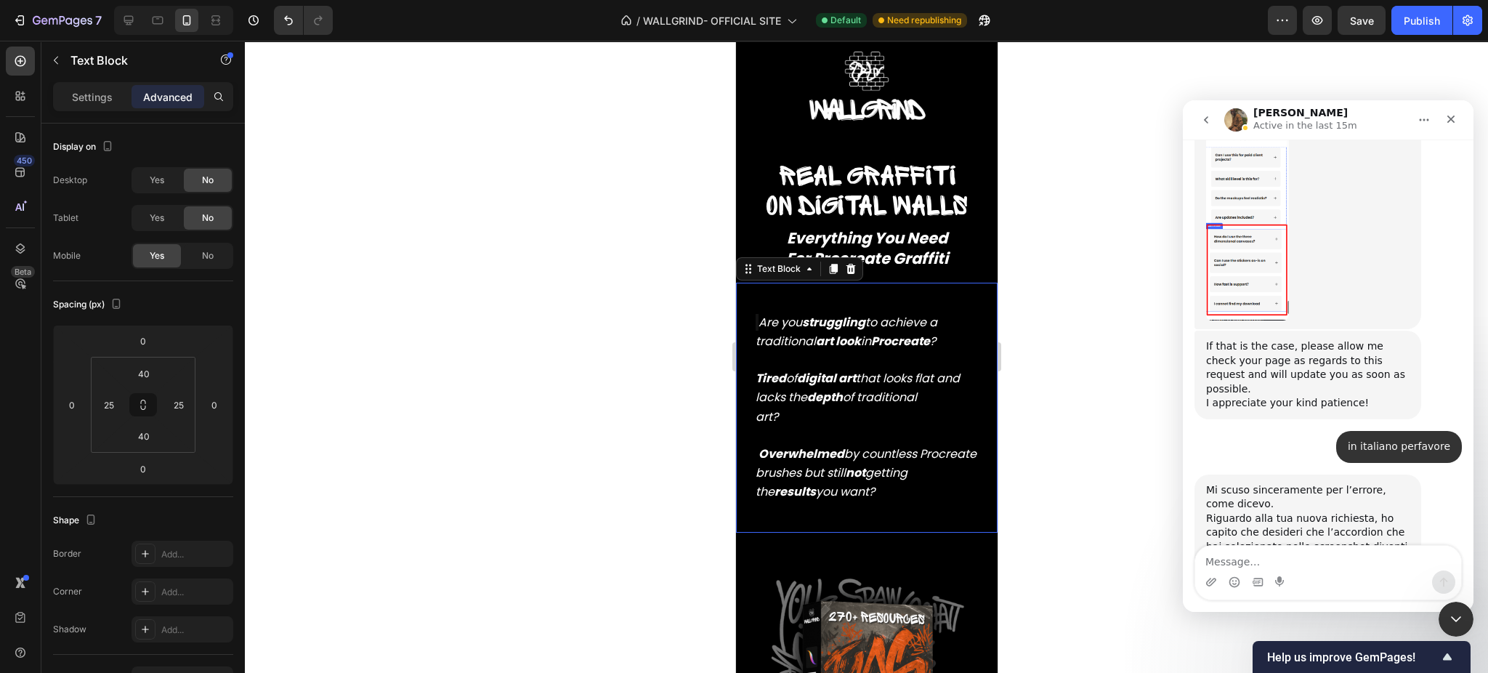
scroll to position [0, 0]
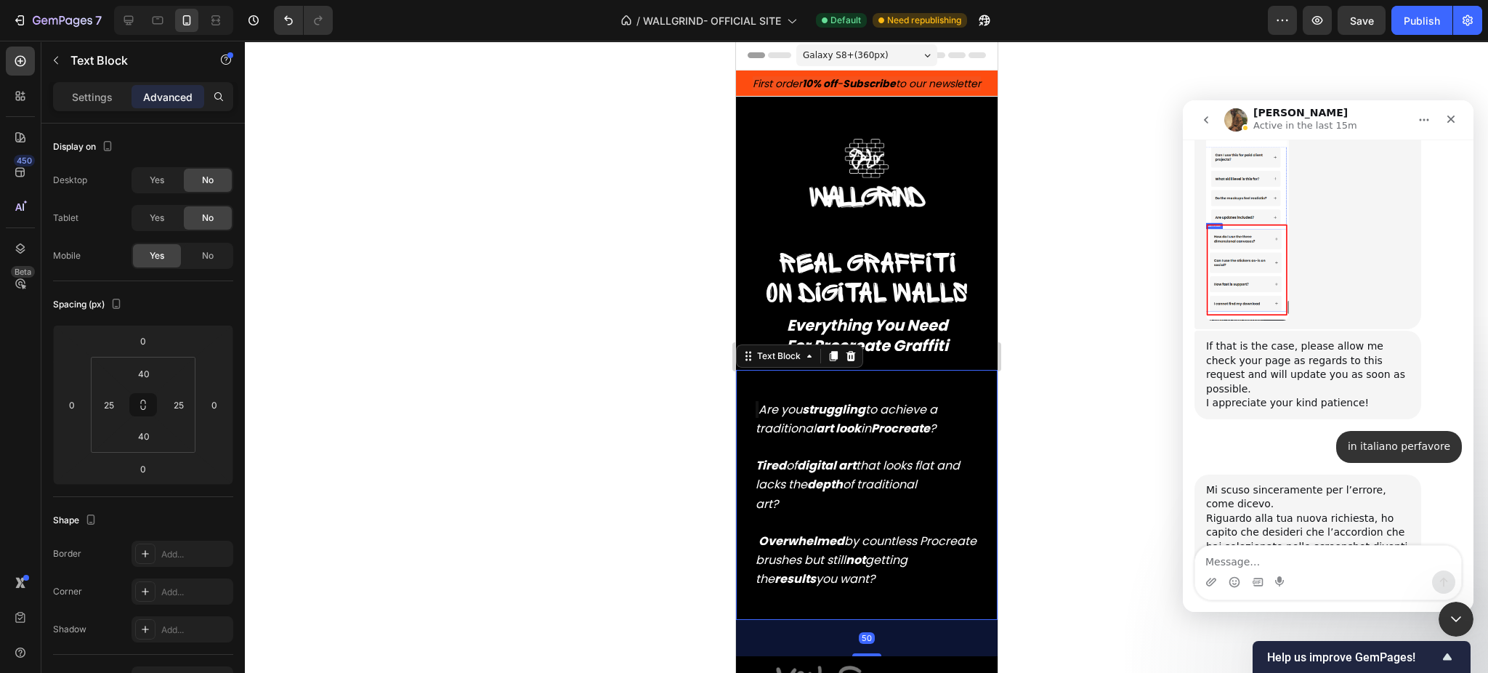
click at [1122, 407] on div at bounding box center [866, 357] width 1243 height 632
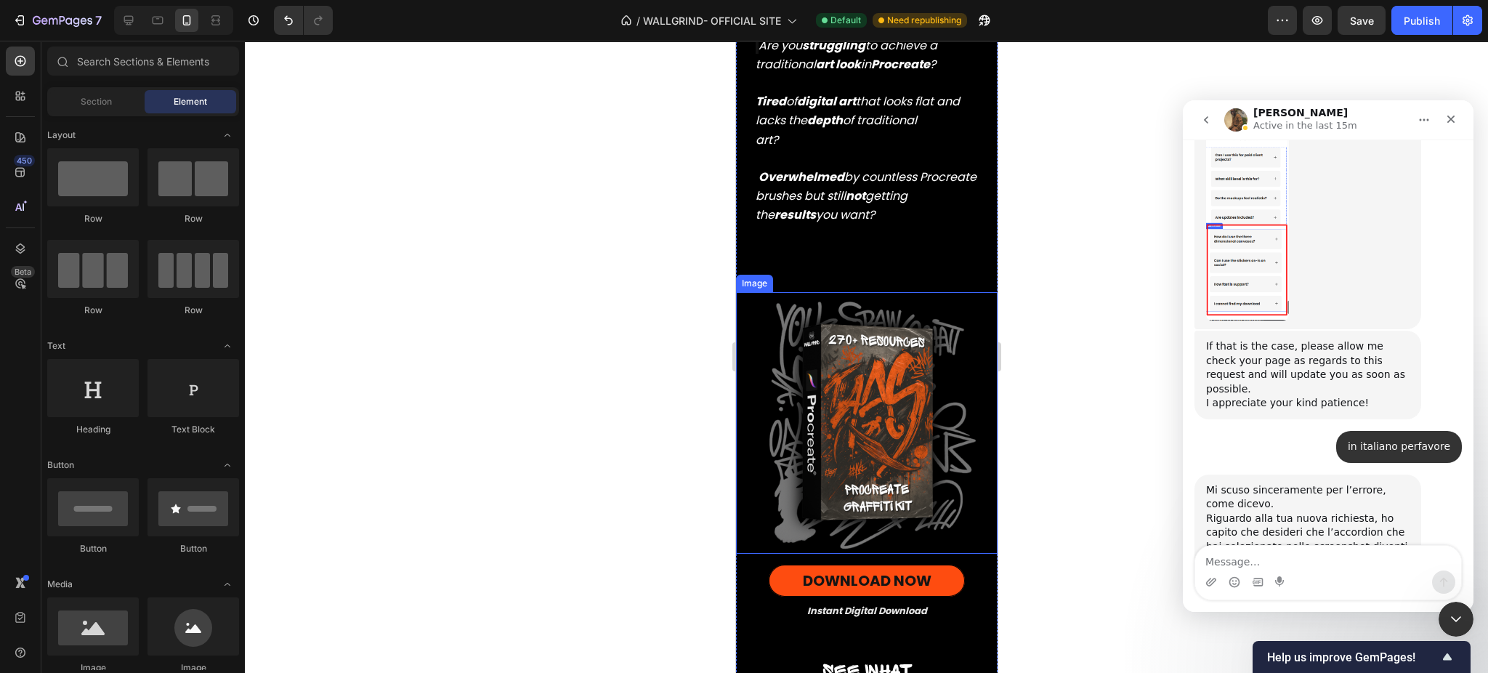
scroll to position [198, 0]
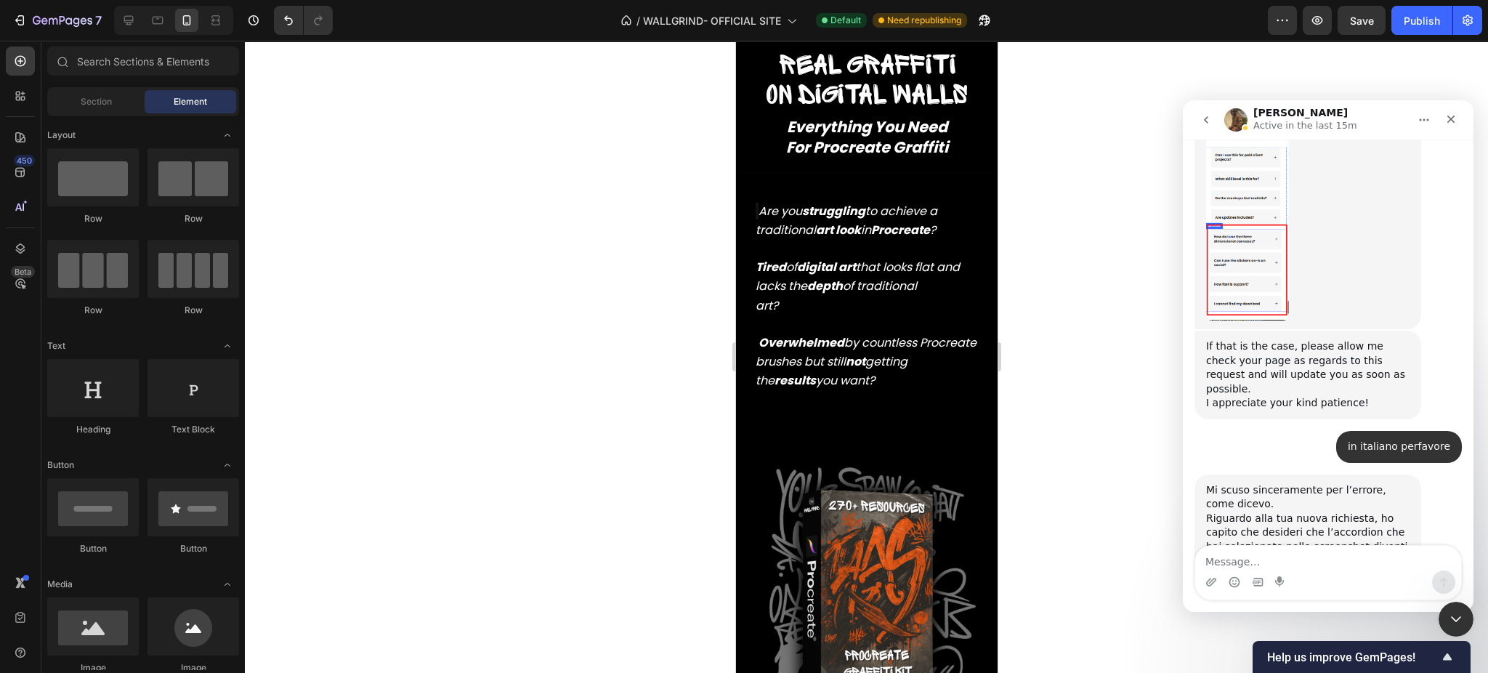
click at [1122, 465] on div at bounding box center [866, 357] width 1243 height 632
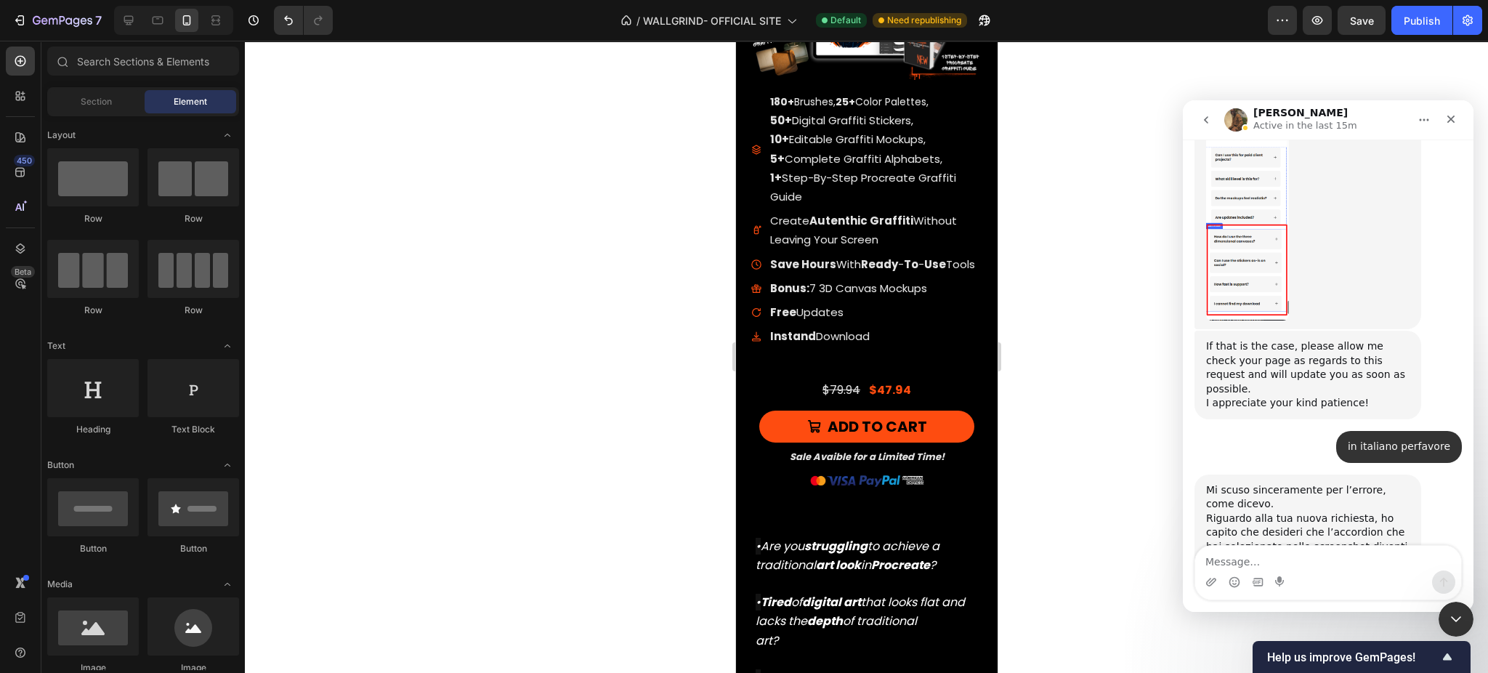
scroll to position [2312, 0]
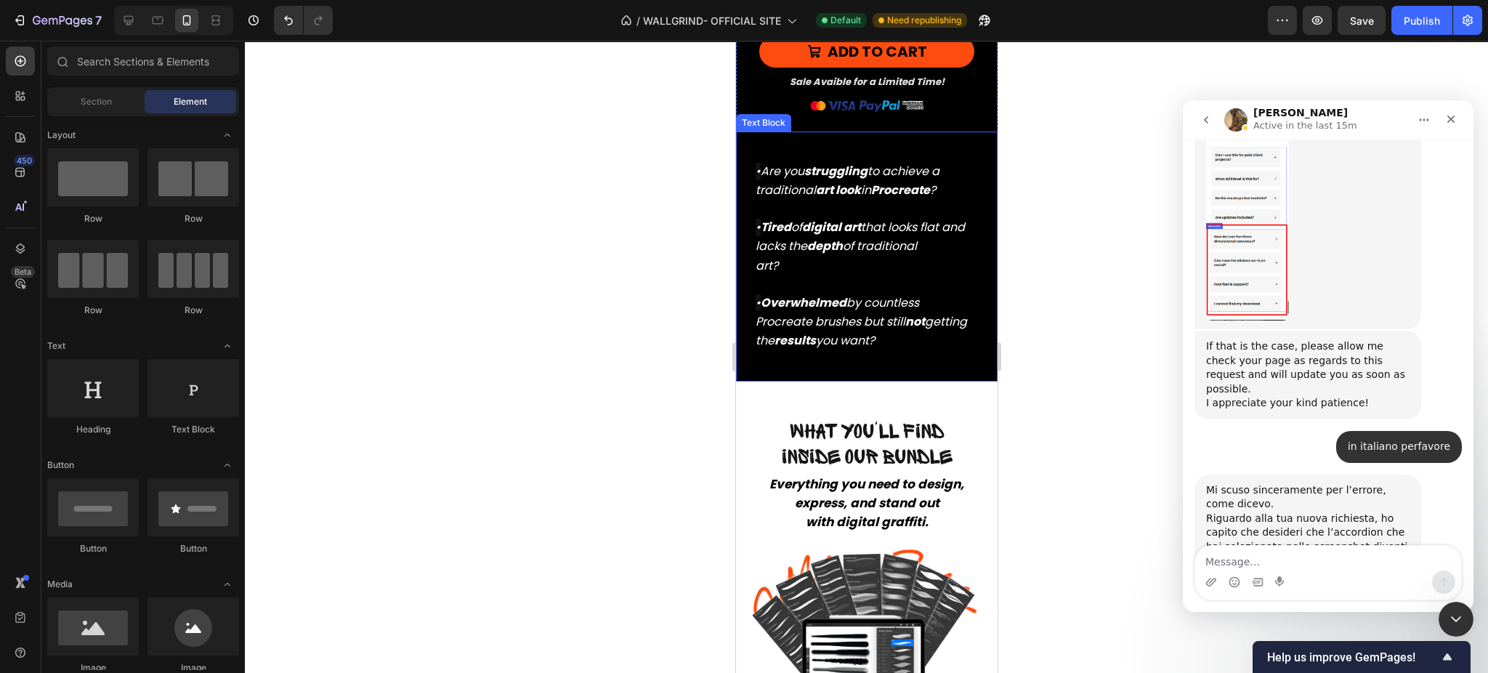
click at [916, 137] on div "• Are you struggling to achieve a traditional art look in Procreate ? • Tired o…" at bounding box center [866, 257] width 262 height 250
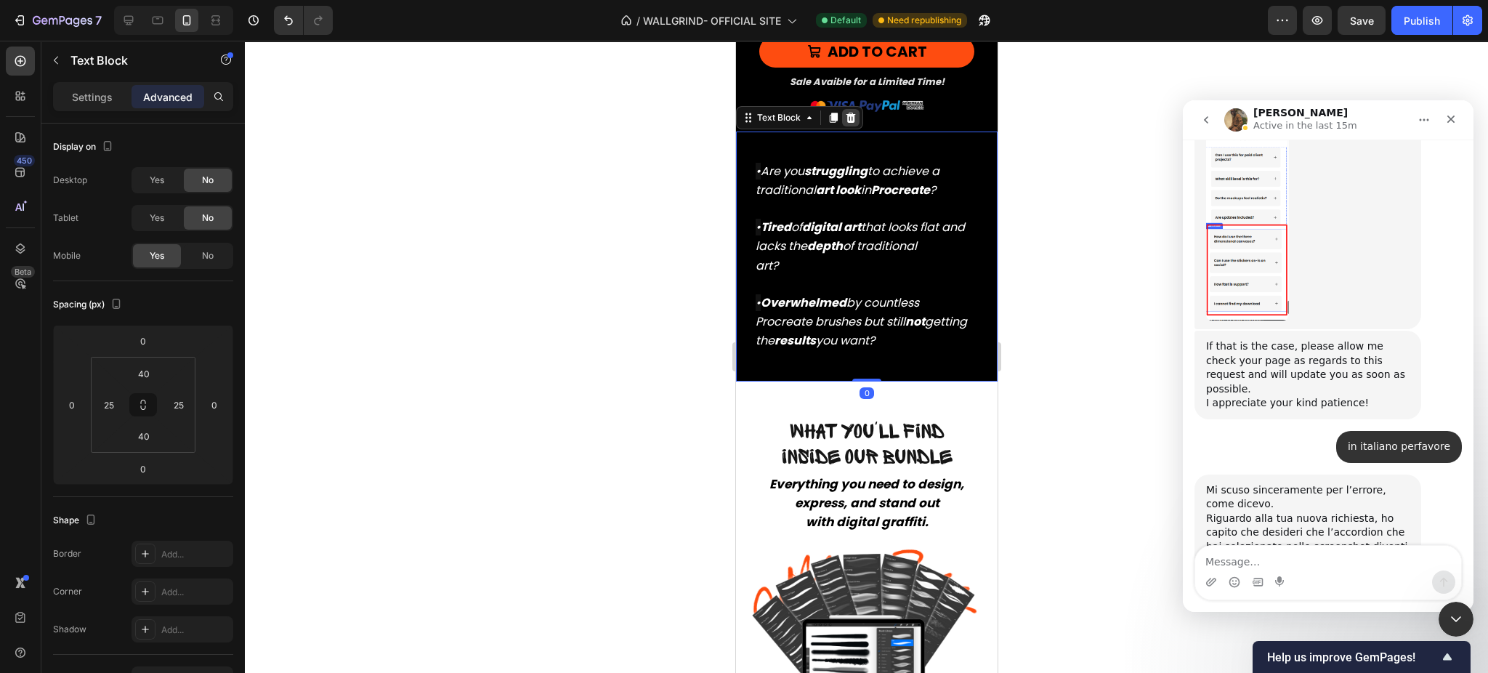
click at [846, 117] on icon at bounding box center [850, 118] width 12 height 12
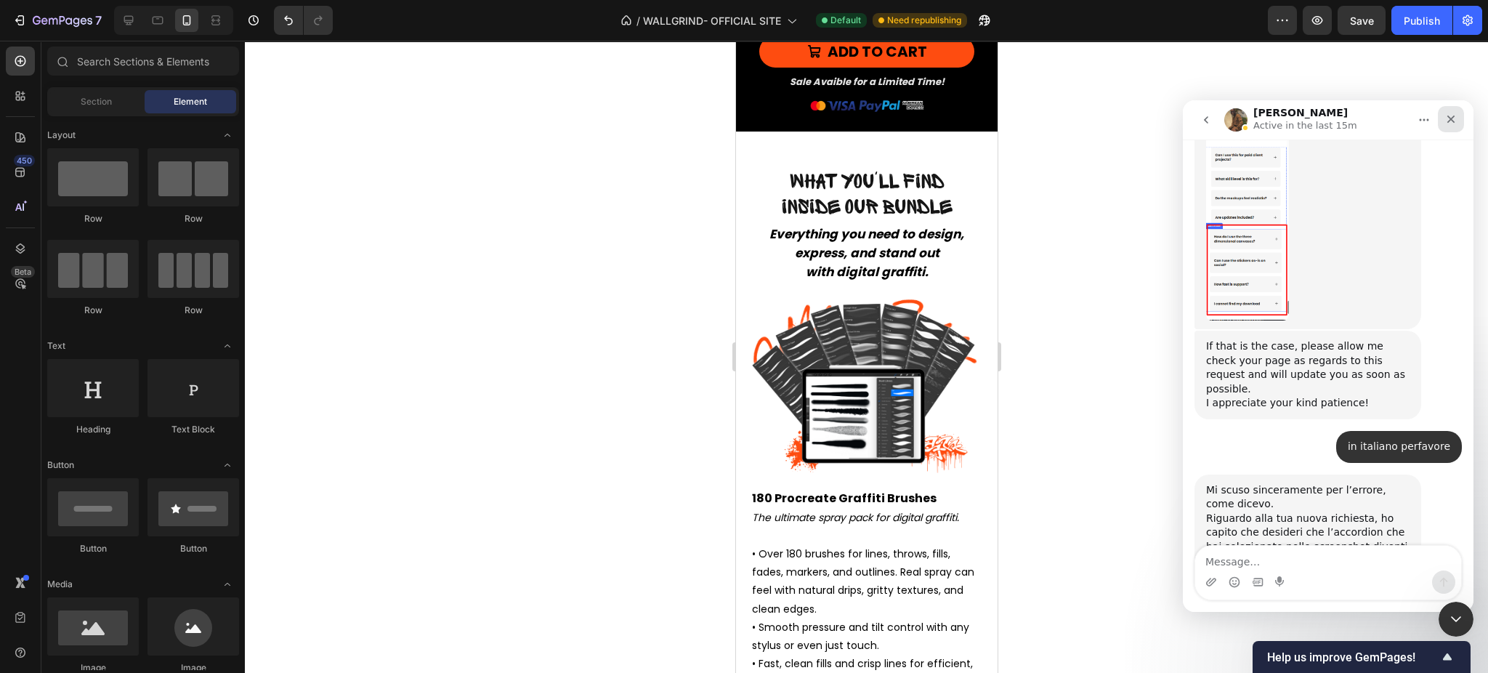
click at [1452, 108] on div "Chiudi" at bounding box center [1451, 119] width 26 height 26
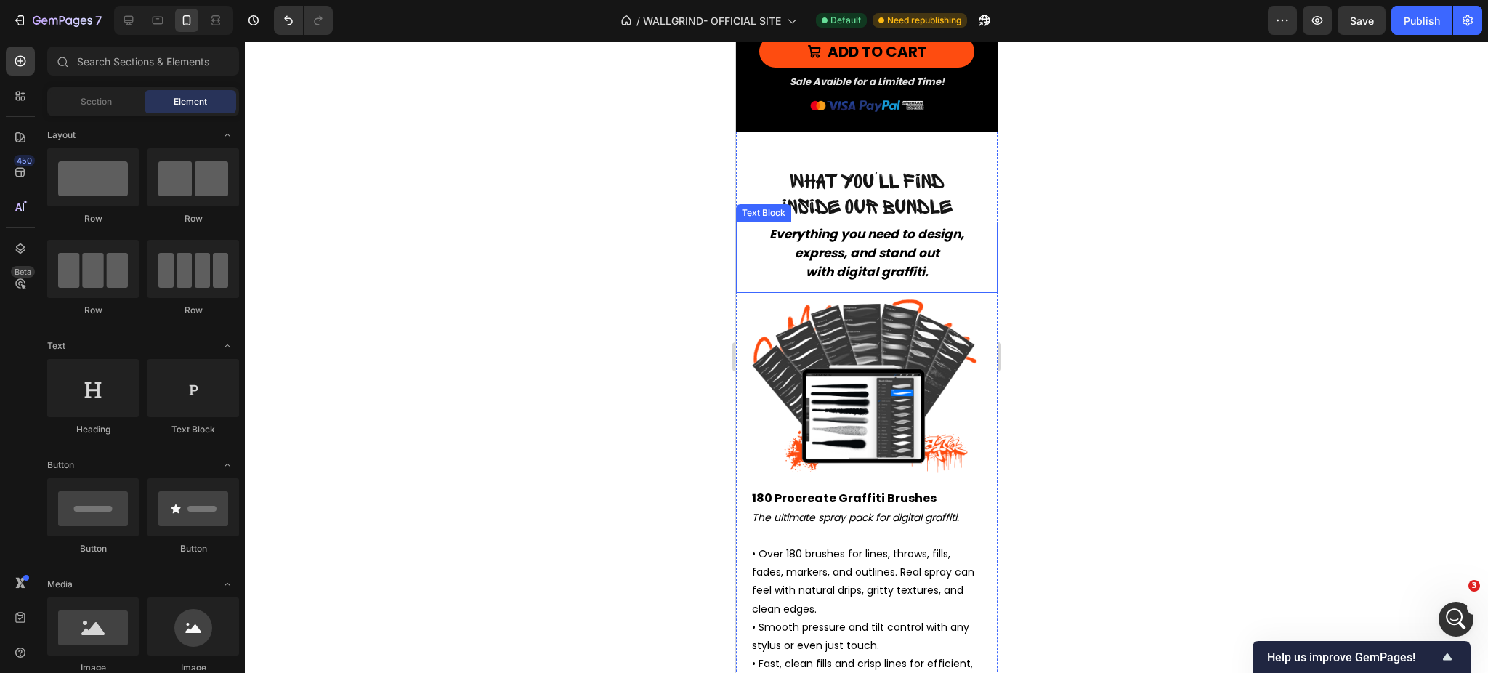
scroll to position [1812, 0]
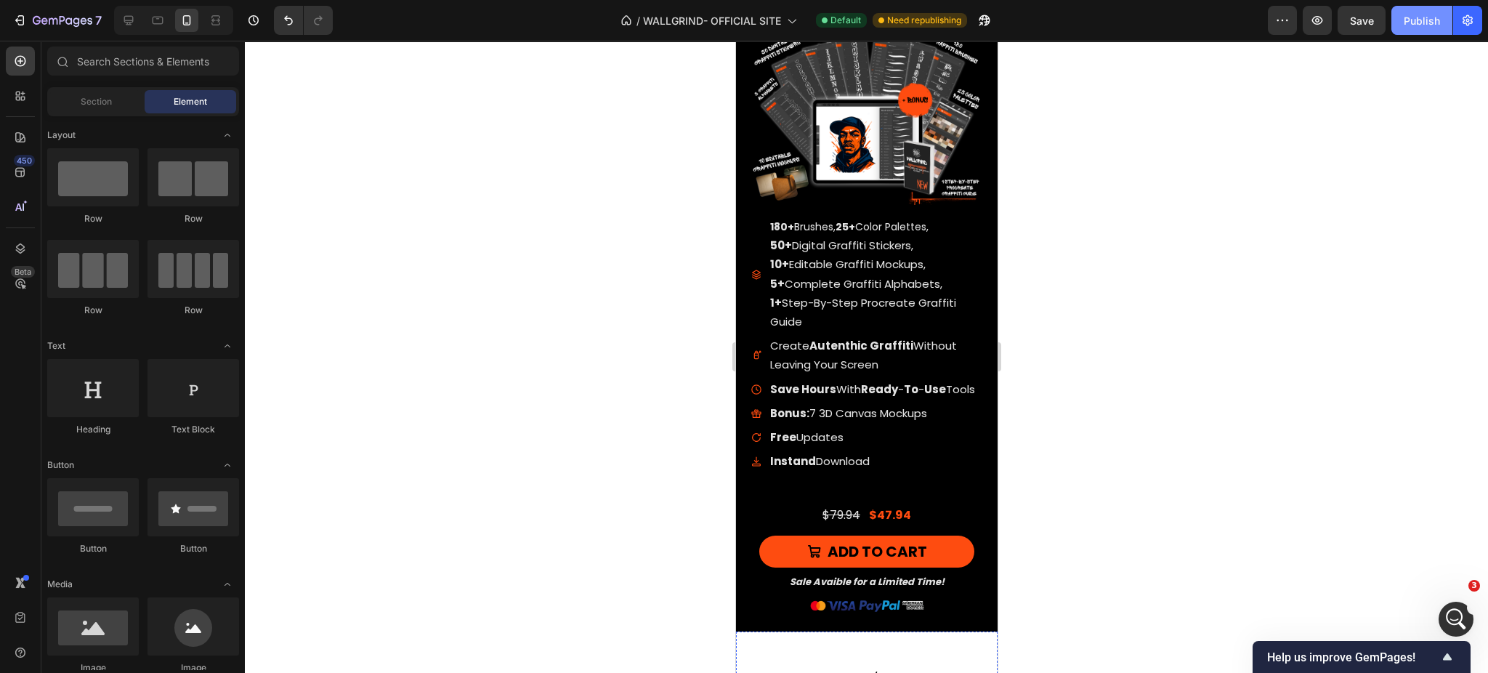
click at [1424, 25] on div "Publish" at bounding box center [1422, 20] width 36 height 15
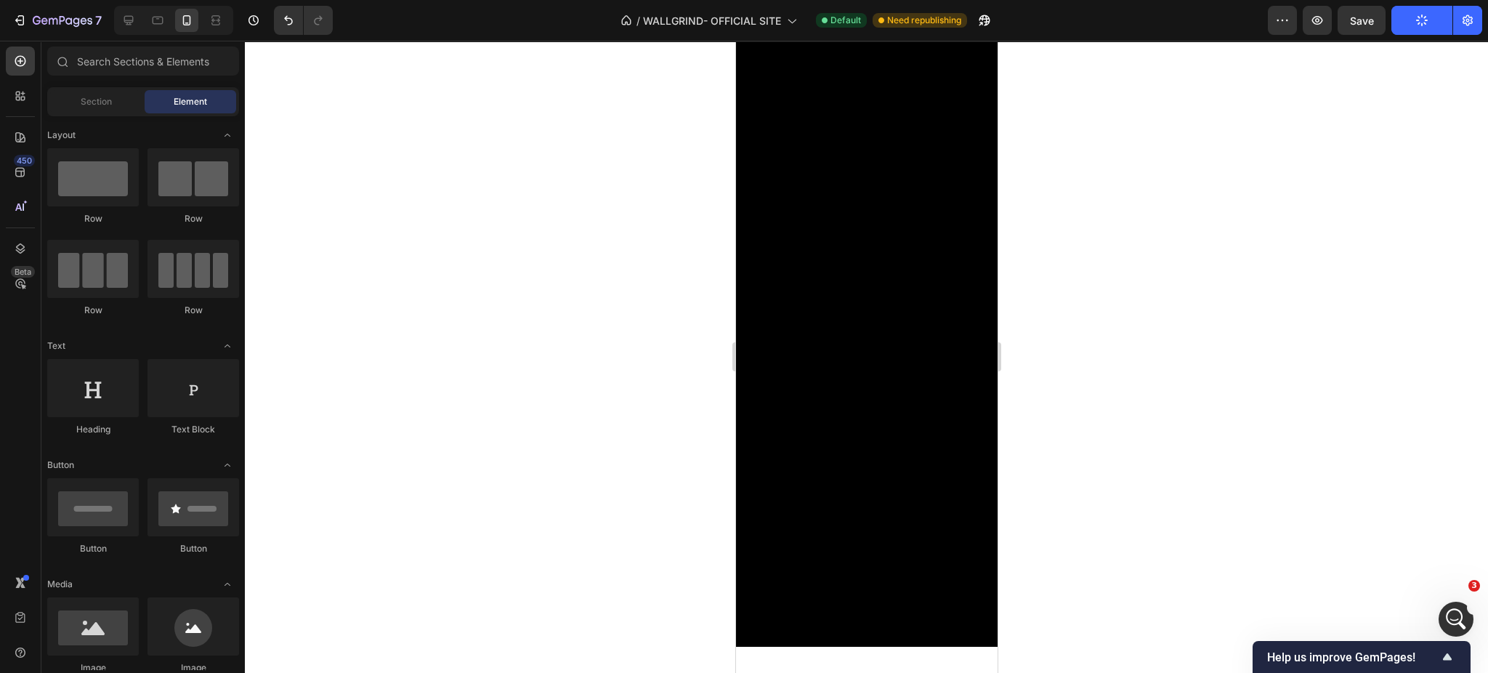
scroll to position [0, 0]
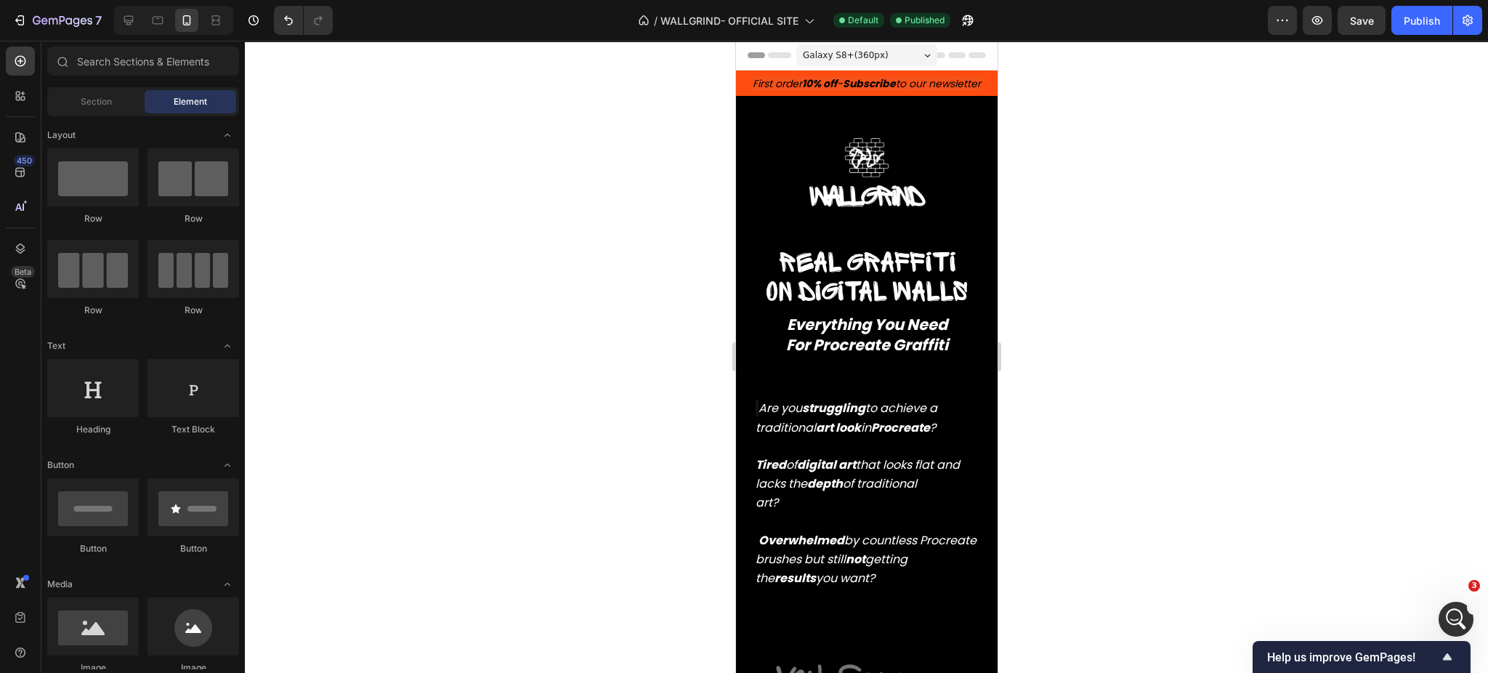
click at [1134, 231] on div at bounding box center [866, 357] width 1243 height 632
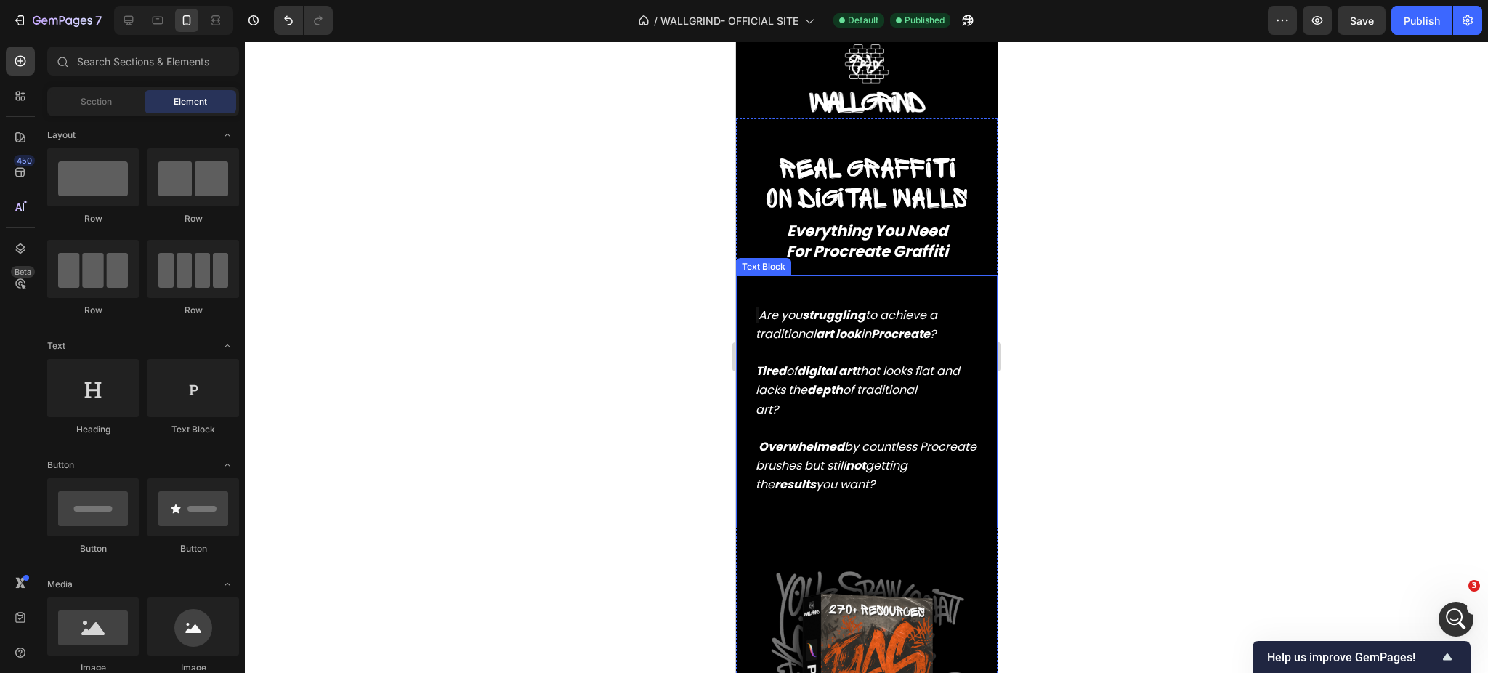
scroll to position [94, 0]
click at [881, 448] on icon "Overwhelmed by countless Procreate brushes but still not getting the results yo…" at bounding box center [865, 466] width 221 height 54
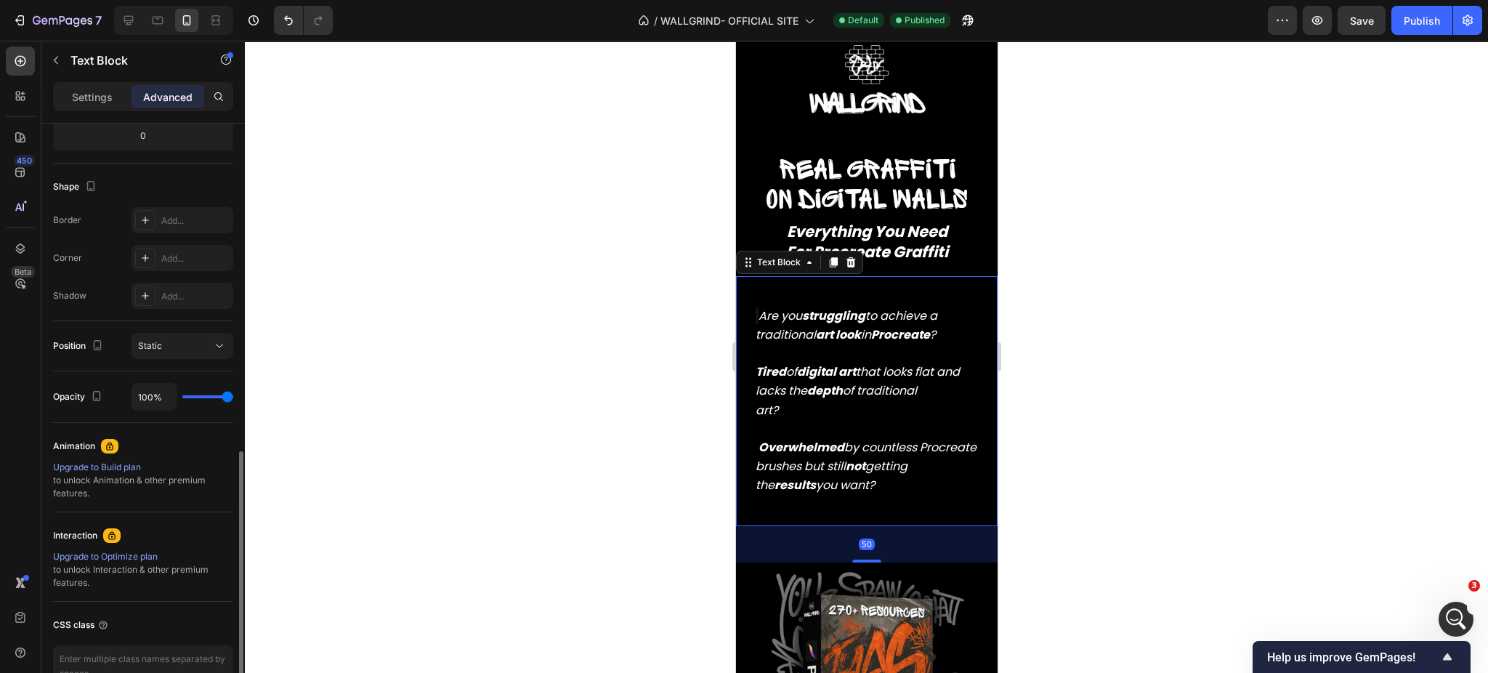
scroll to position [417, 0]
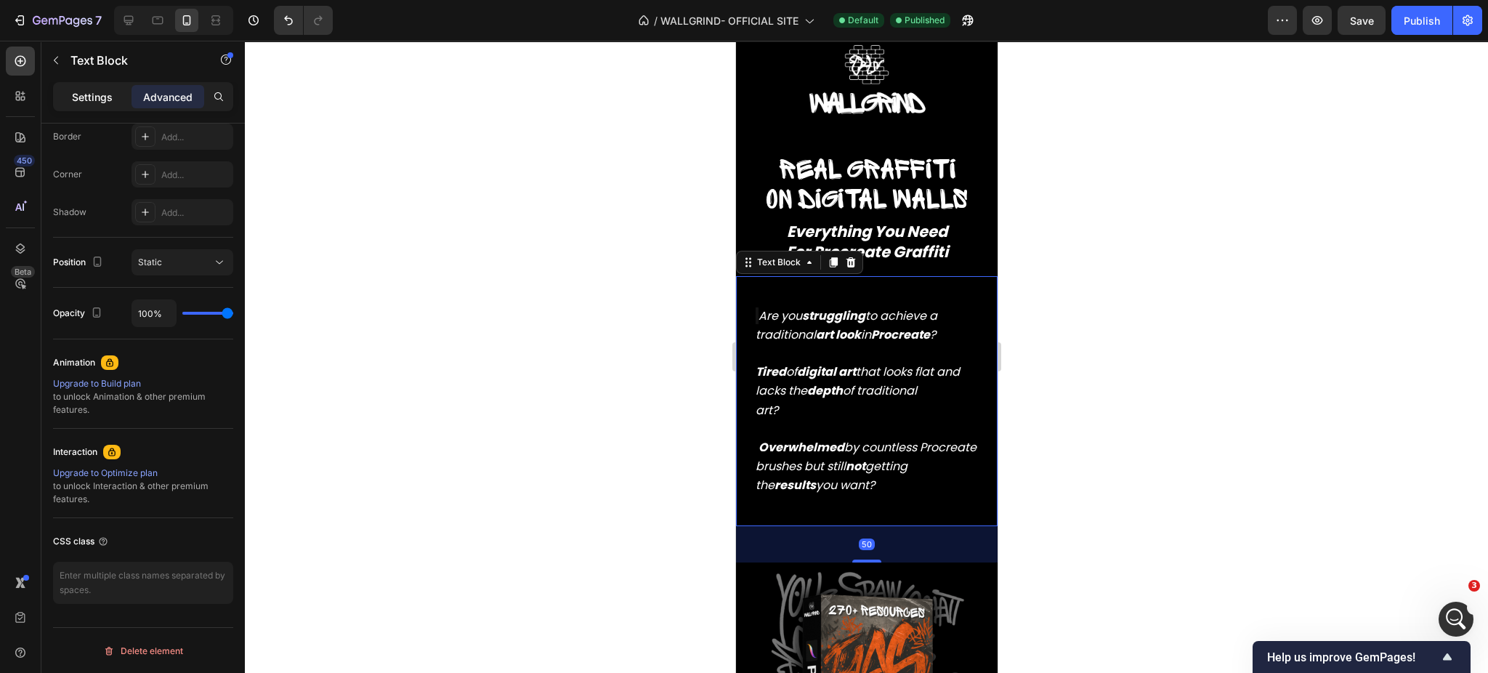
click at [110, 92] on p "Settings" at bounding box center [92, 96] width 41 height 15
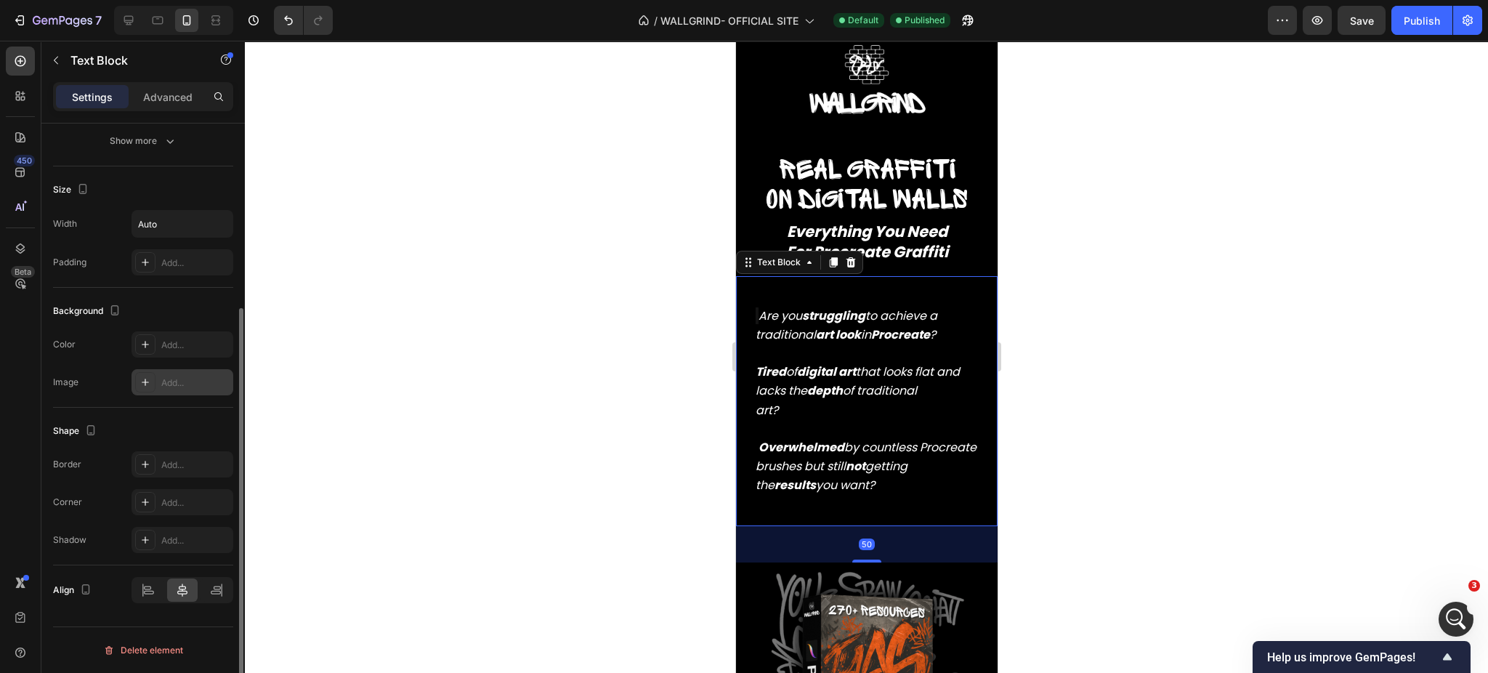
scroll to position [270, 0]
click at [153, 592] on icon at bounding box center [149, 593] width 10 height 4
click at [180, 587] on icon at bounding box center [182, 590] width 10 height 13
click at [792, 328] on icon "Are you struggling to achieve a traditional art look in Procreate ?" at bounding box center [846, 325] width 182 height 36
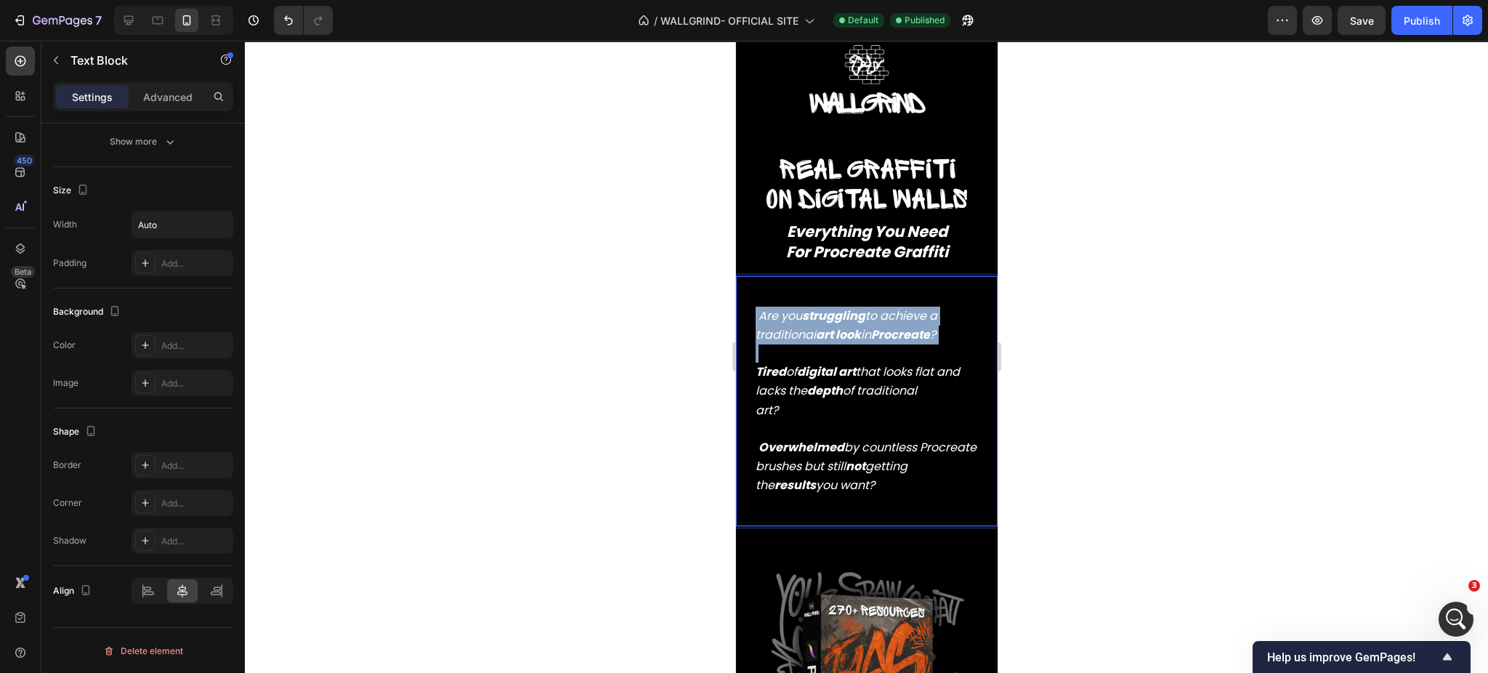
click at [792, 328] on icon "Are you struggling to achieve a traditional art look in Procreate ?" at bounding box center [846, 325] width 182 height 36
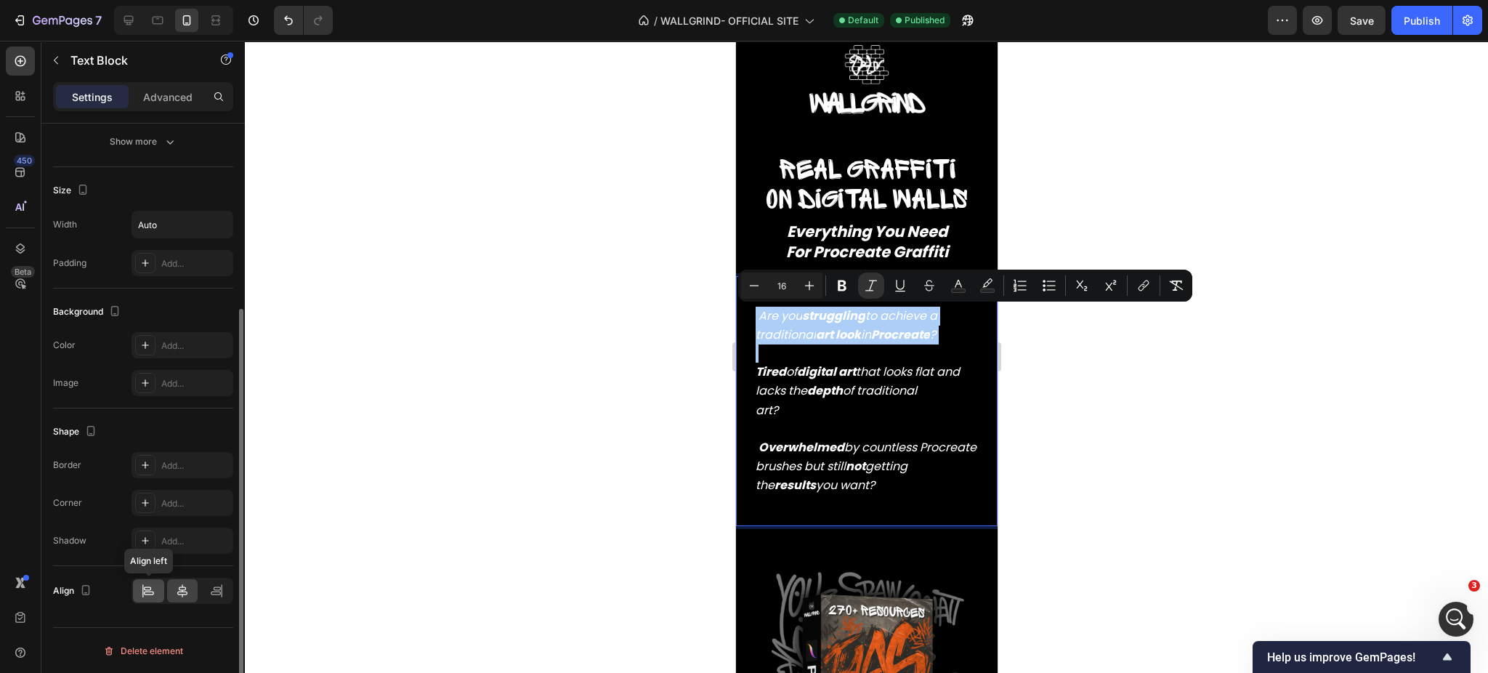
click at [154, 588] on icon at bounding box center [148, 590] width 15 height 15
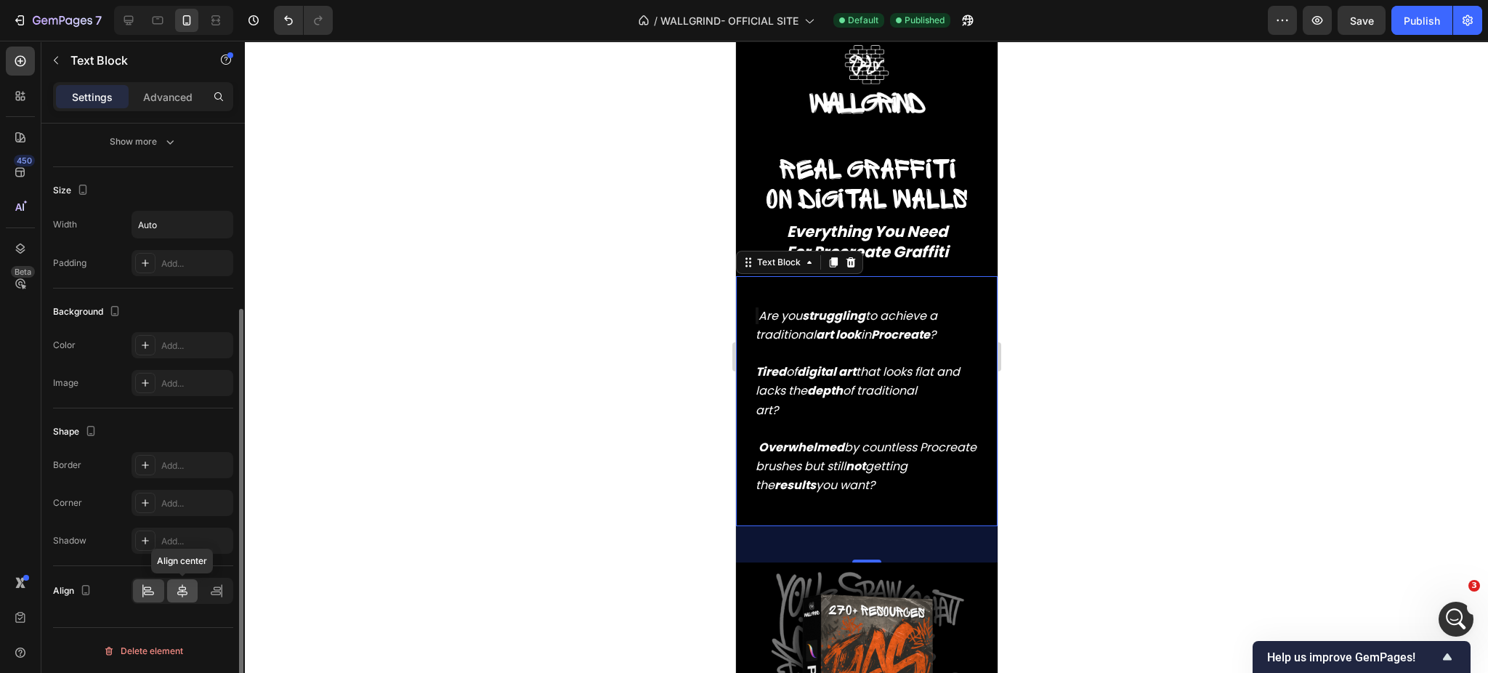
click at [184, 592] on icon at bounding box center [182, 590] width 15 height 15
click at [850, 454] on icon "Overwhelmed by countless Procreate brushes but still not getting the results yo…" at bounding box center [865, 466] width 221 height 54
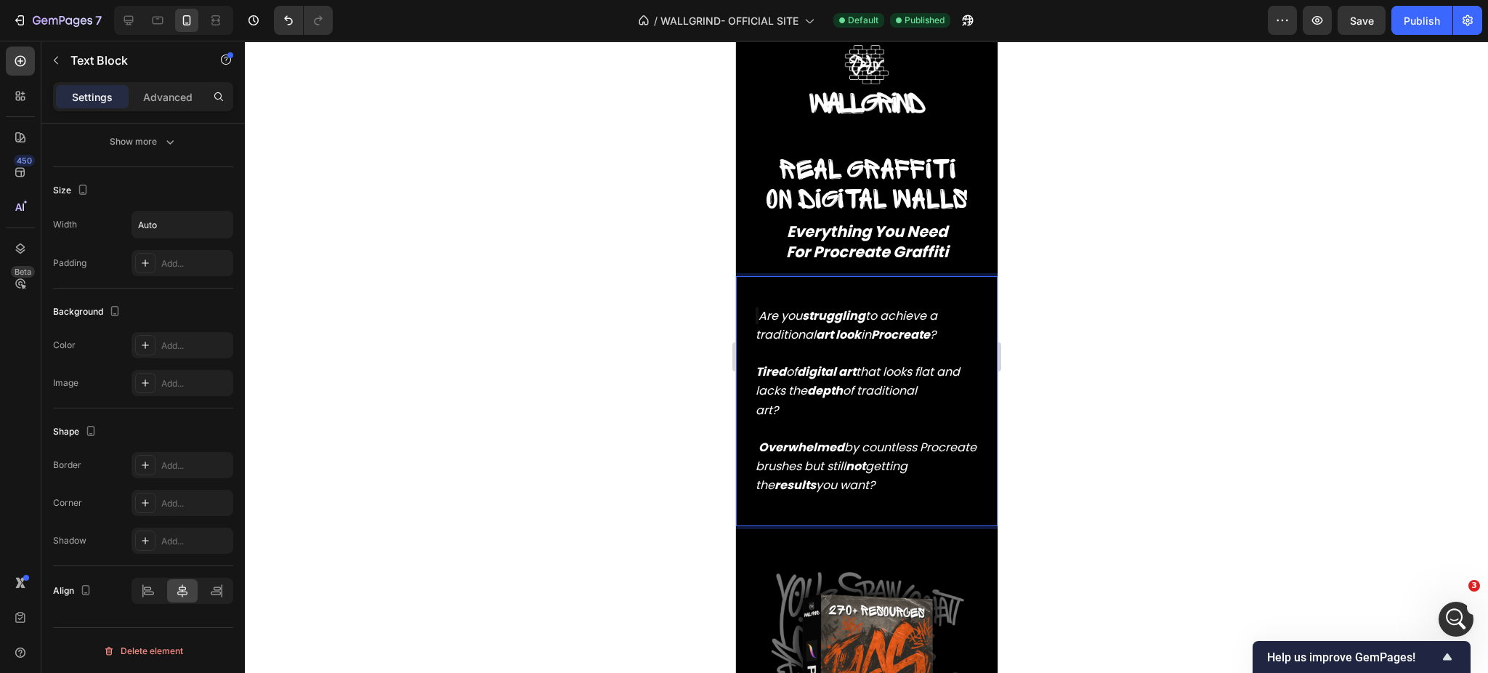
click at [831, 451] on strong "Overwhelmed" at bounding box center [801, 447] width 86 height 17
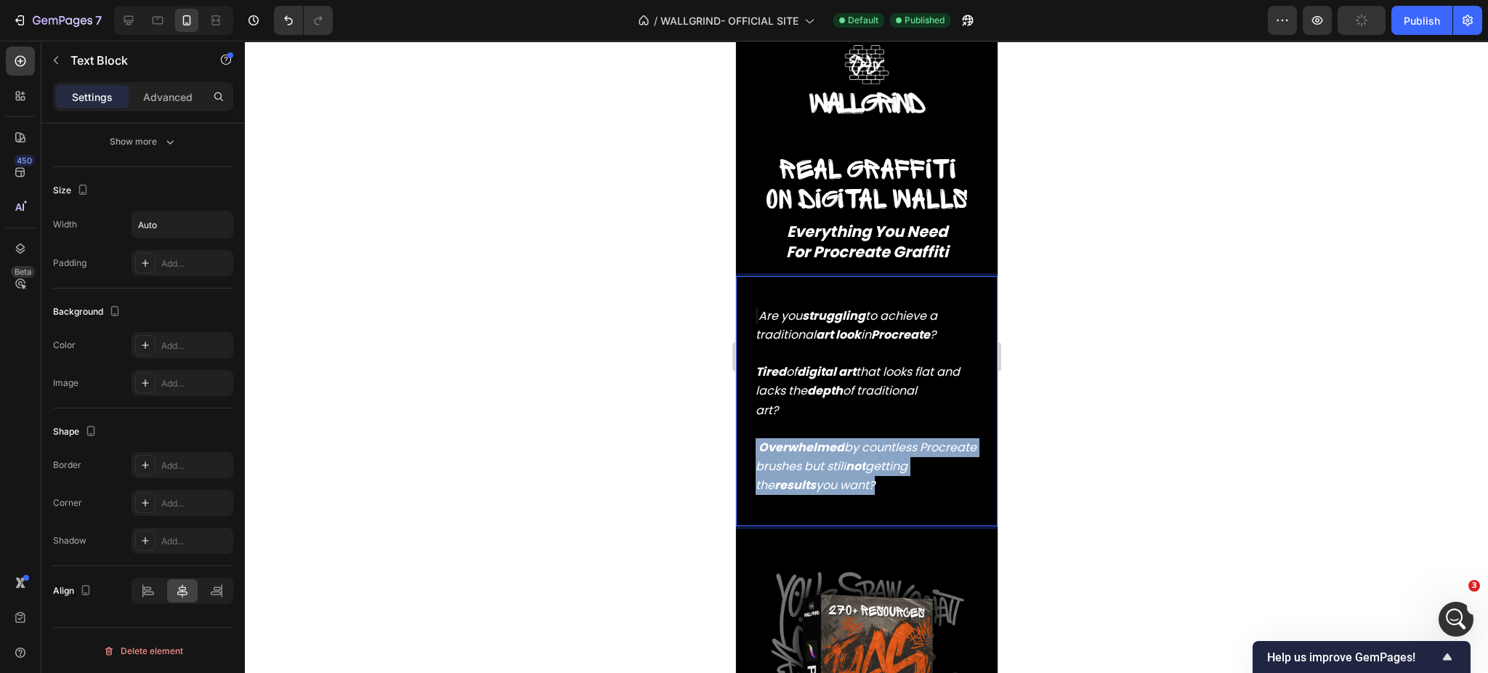
click at [831, 451] on strong "Overwhelmed" at bounding box center [801, 447] width 86 height 17
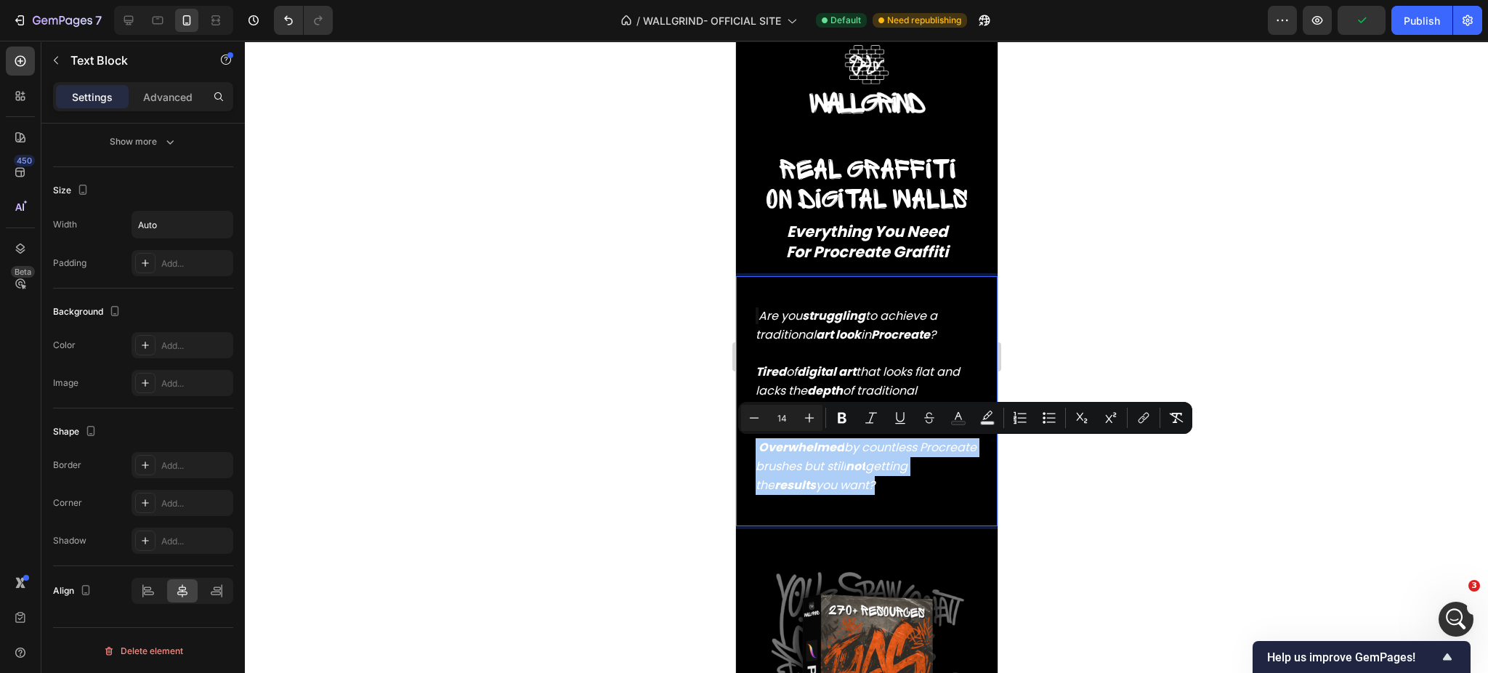
click at [1060, 519] on div at bounding box center [866, 357] width 1243 height 632
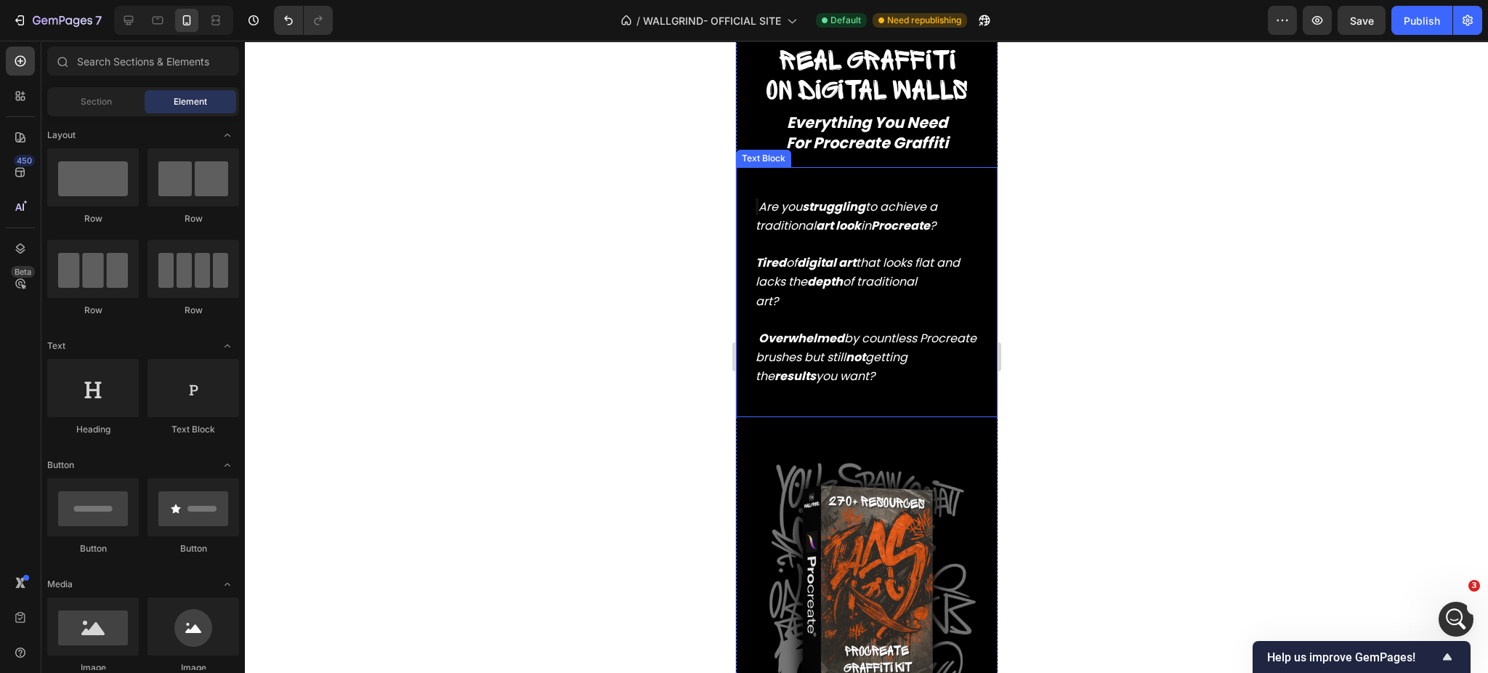
scroll to position [204, 0]
click at [909, 171] on div "Are you struggling to achieve a traditional art look in Procreate ? Tired of di…" at bounding box center [866, 291] width 262 height 250
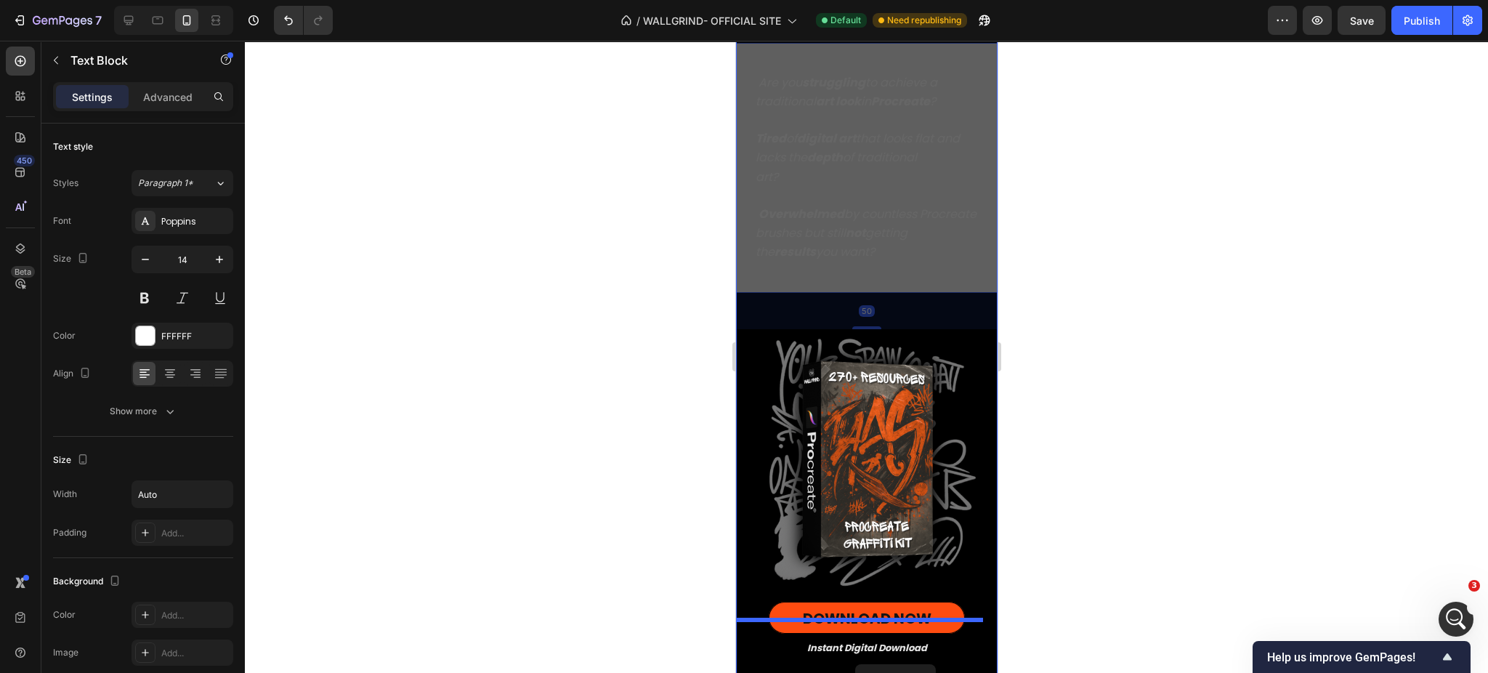
scroll to position [413, 0]
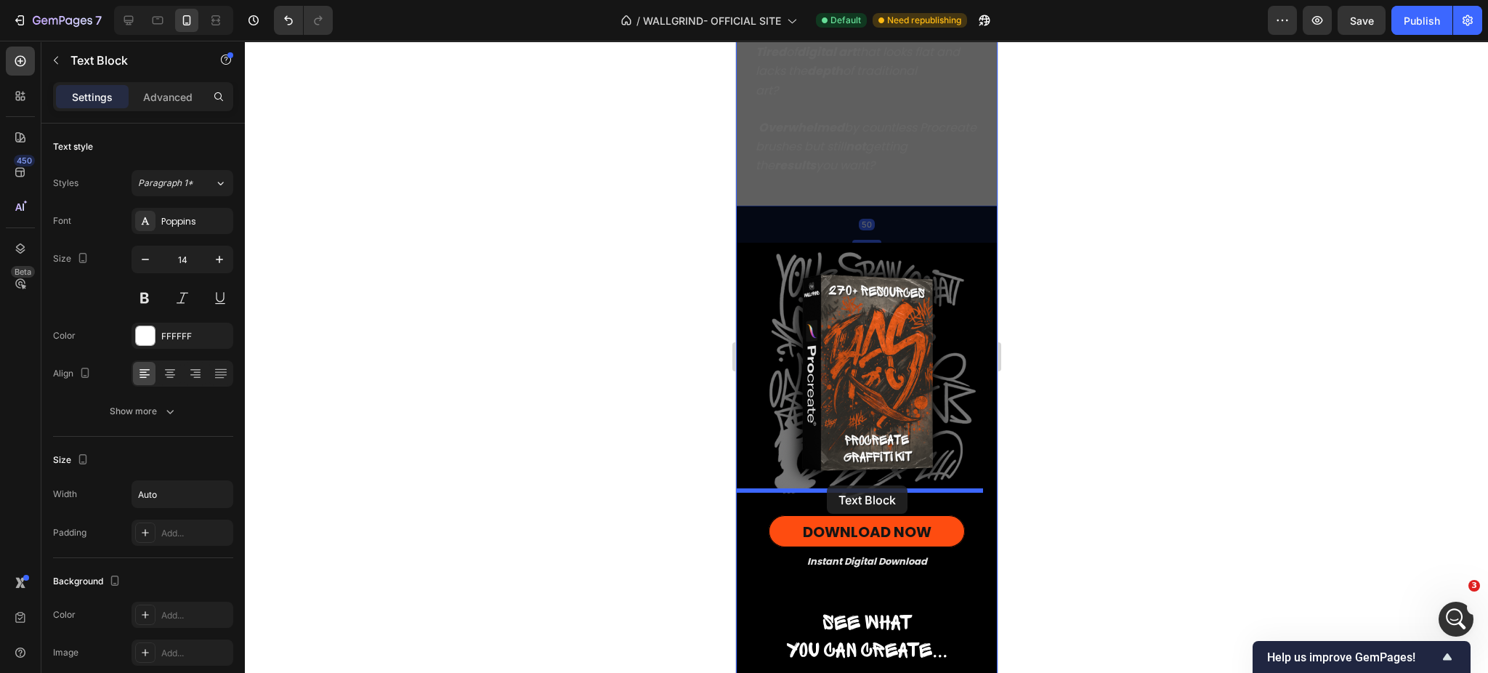
drag, startPoint x: 907, startPoint y: 184, endPoint x: 828, endPoint y: 485, distance: 311.8
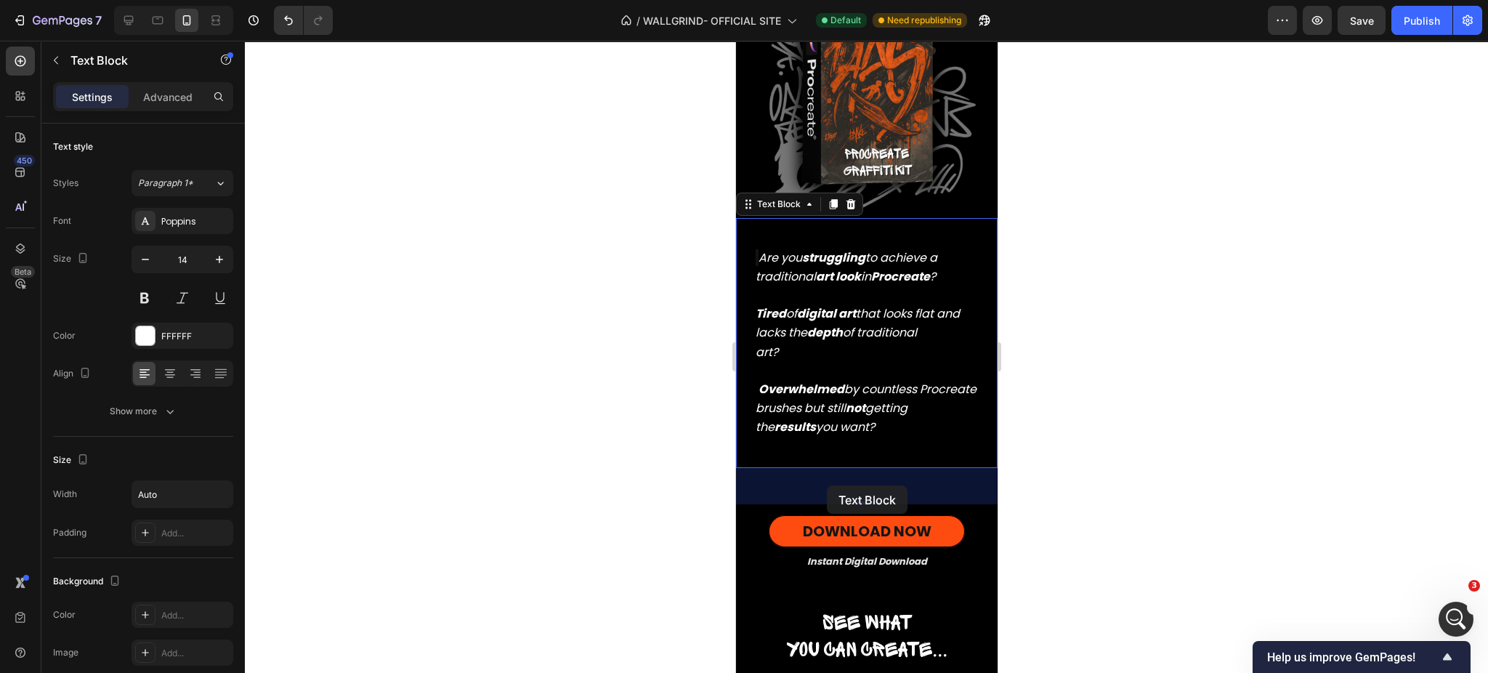
scroll to position [126, 0]
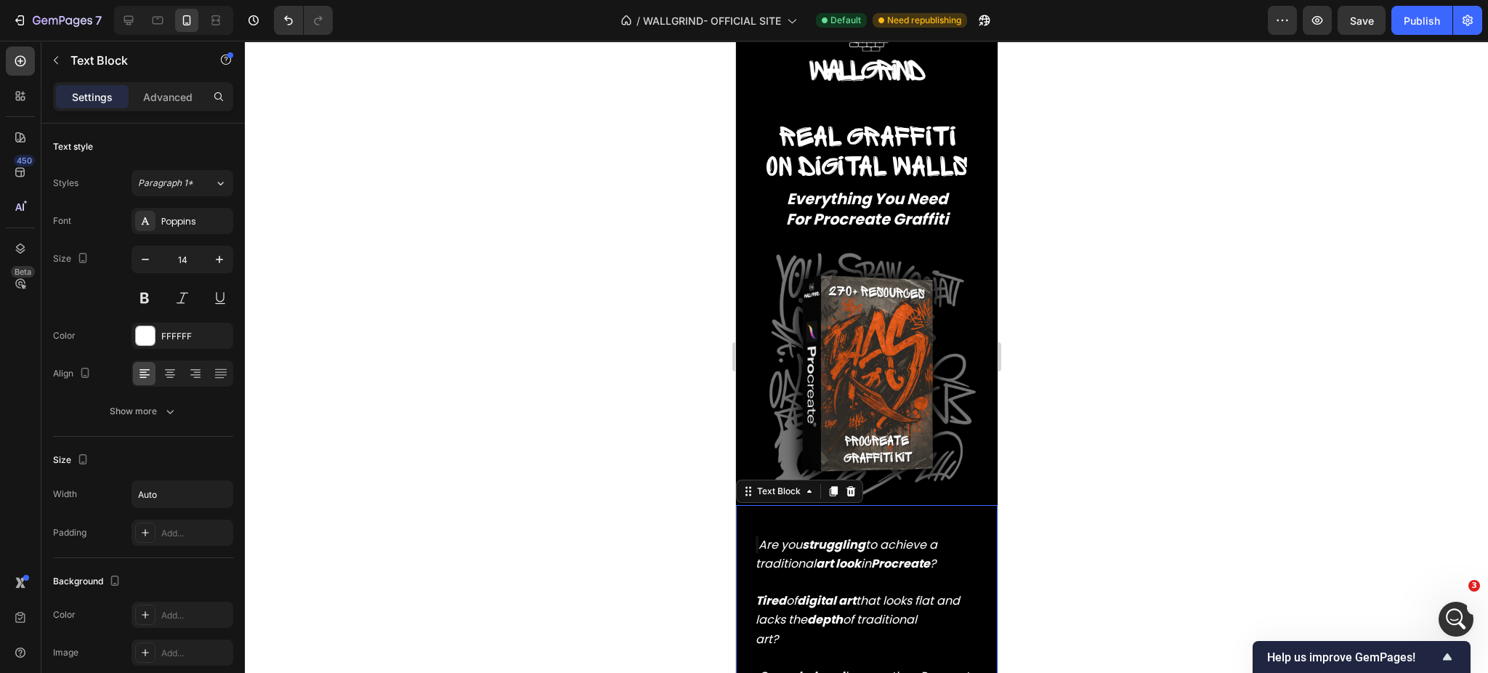
click at [1096, 411] on div at bounding box center [866, 357] width 1243 height 632
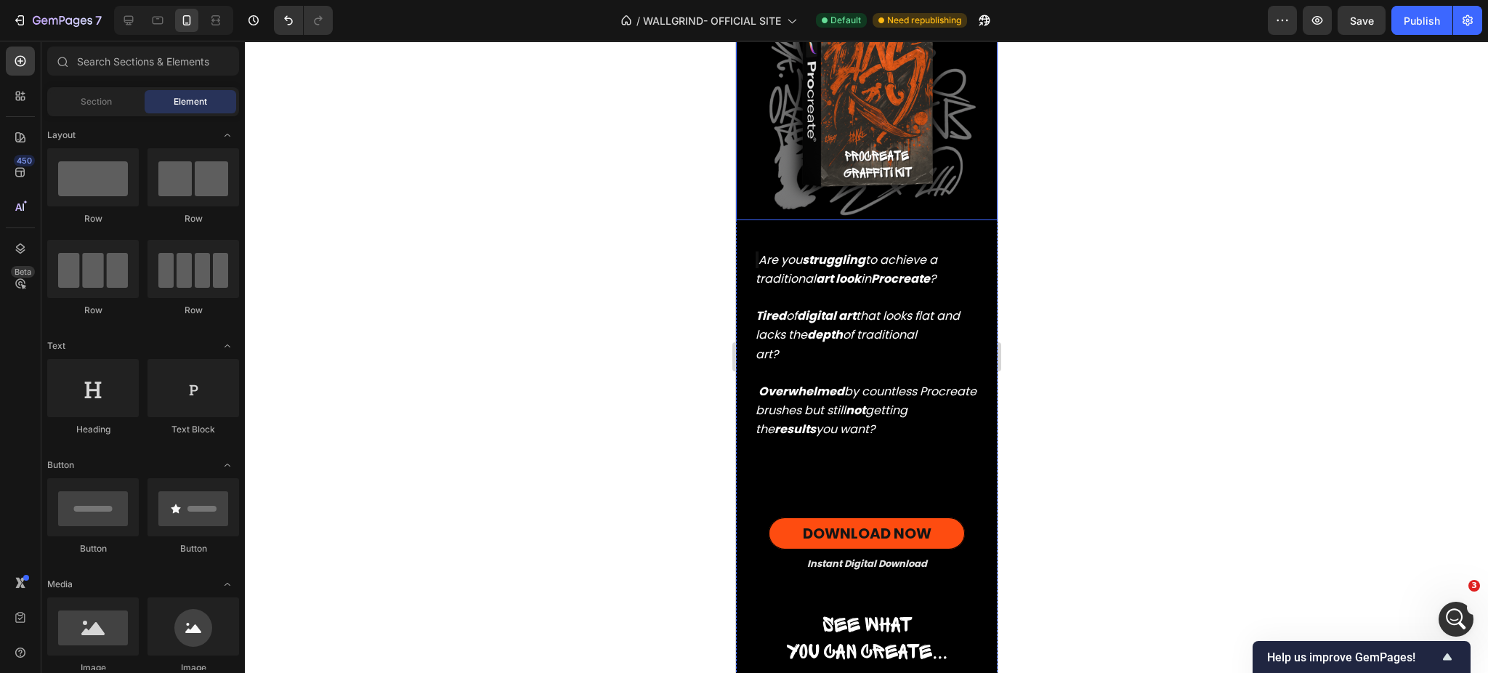
scroll to position [411, 0]
click at [882, 459] on div "Real graffiti on digital walls Heading Real graffiti on digital walls Heading R…" at bounding box center [866, 262] width 262 height 921
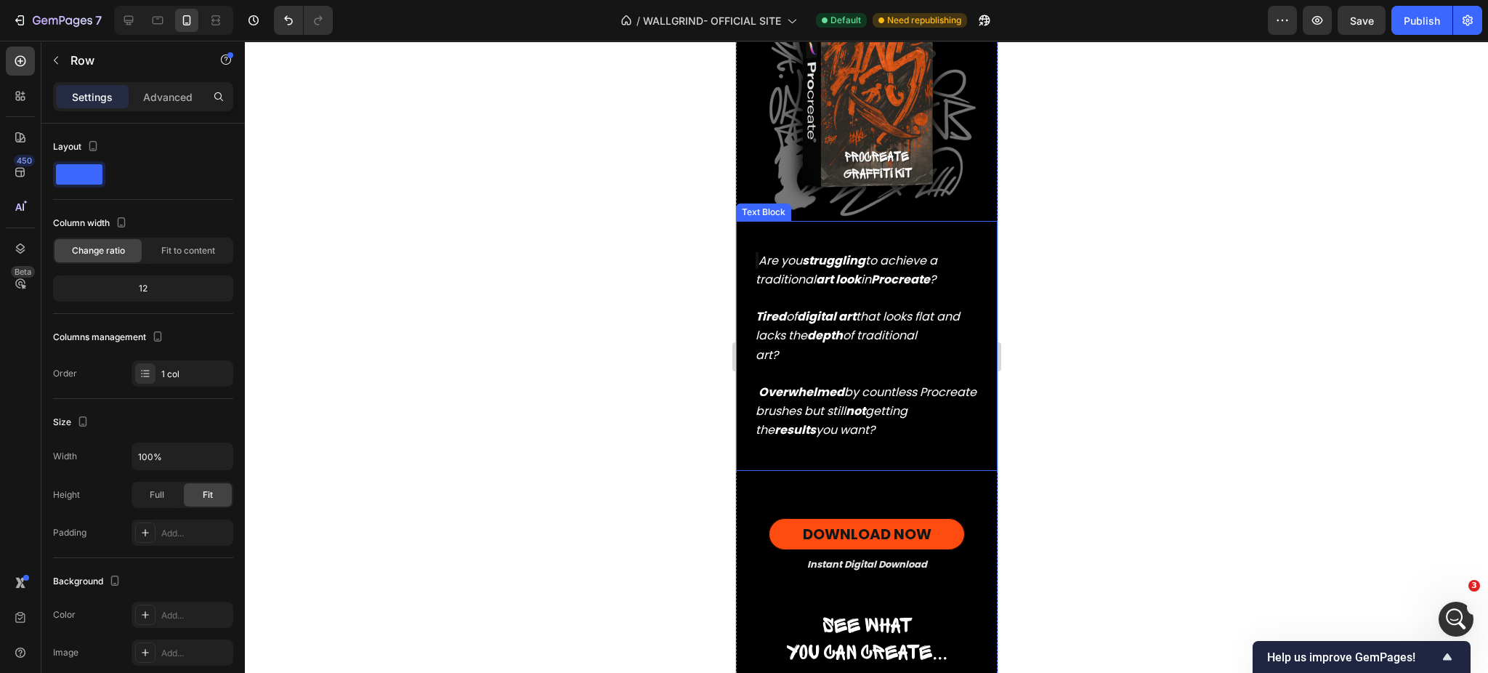
click at [905, 366] on p "Tired of digital art that looks flat and lacks the depth of traditional art? Ov…" at bounding box center [866, 364] width 222 height 151
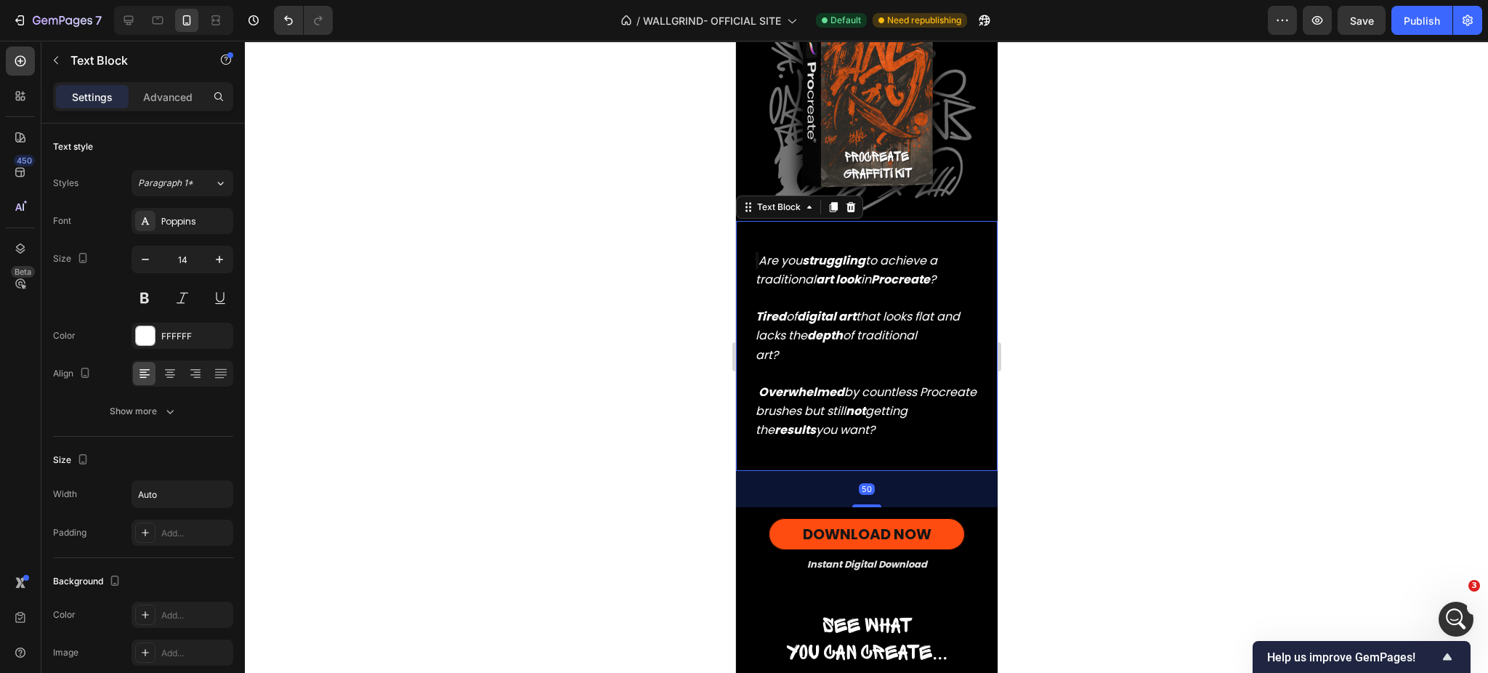
click at [1091, 331] on div at bounding box center [866, 357] width 1243 height 632
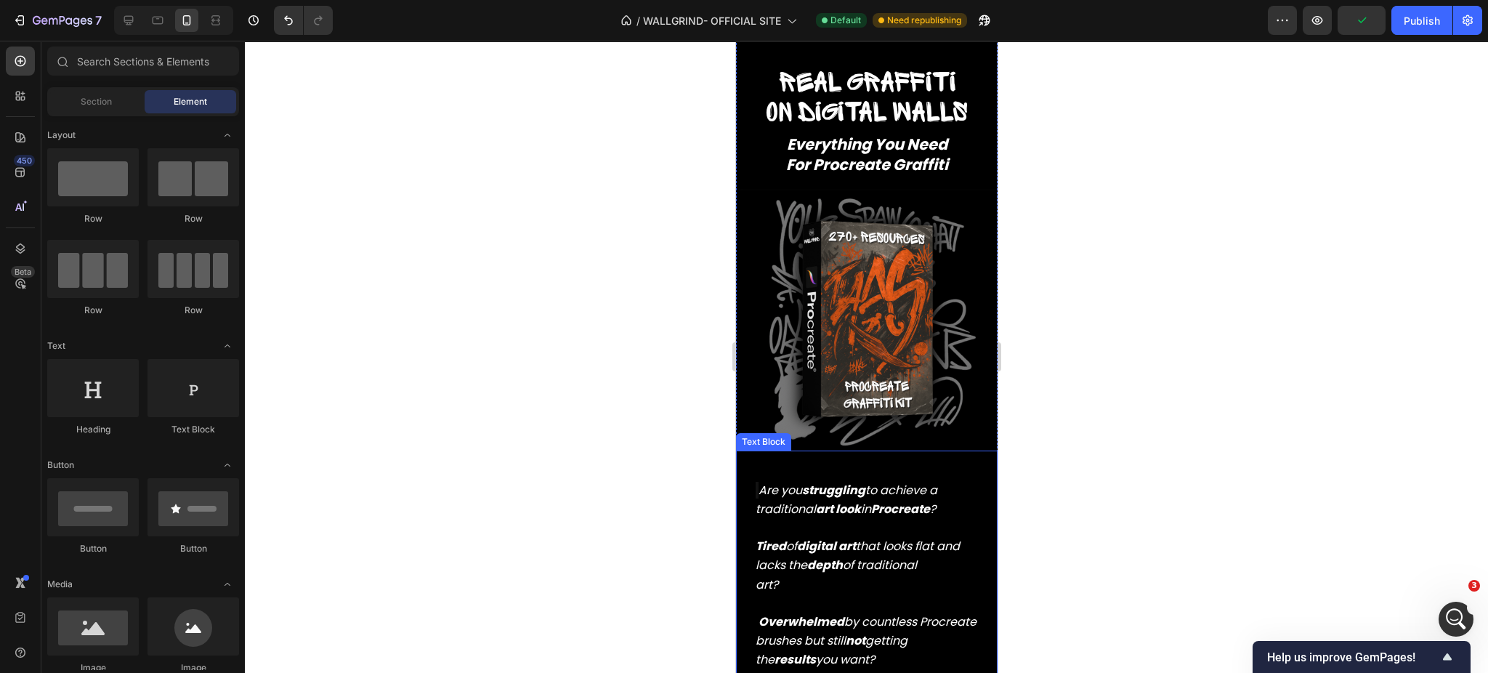
scroll to position [198, 0]
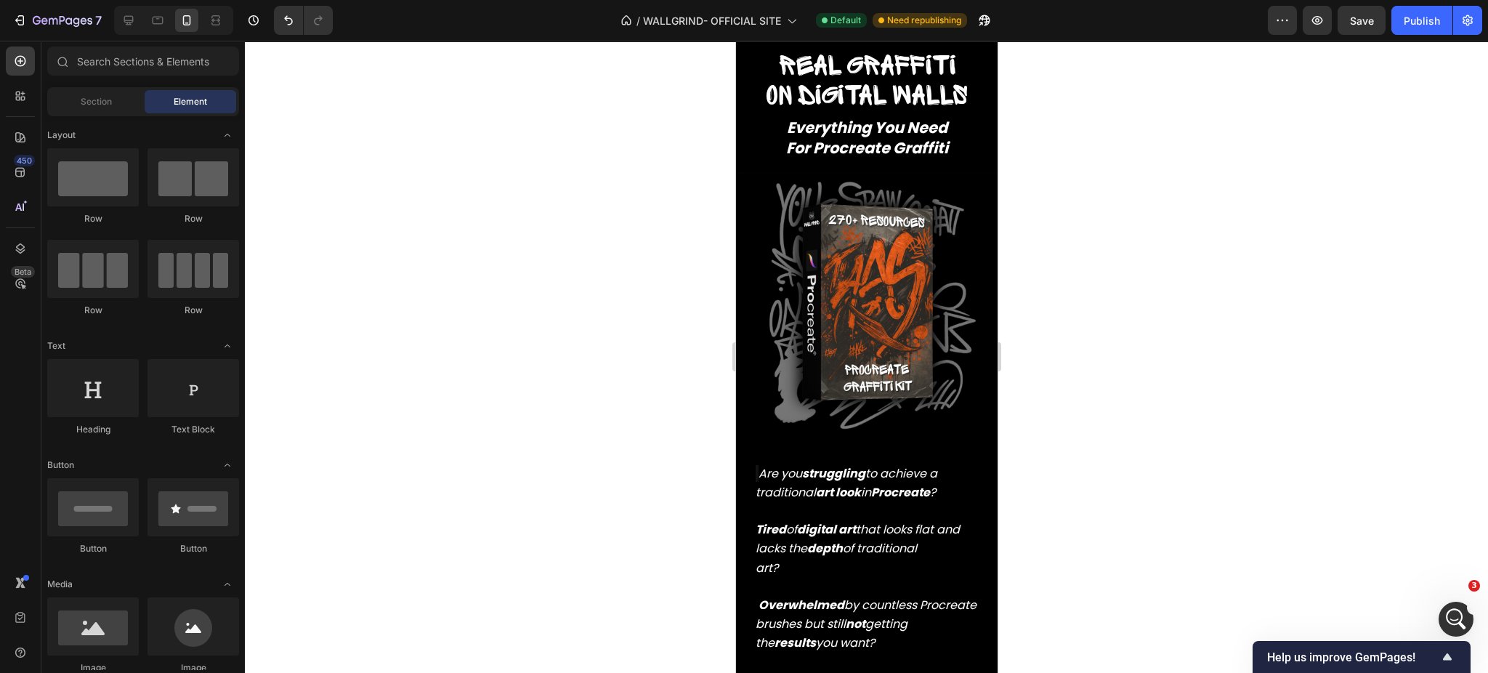
click at [1155, 458] on div at bounding box center [866, 357] width 1243 height 632
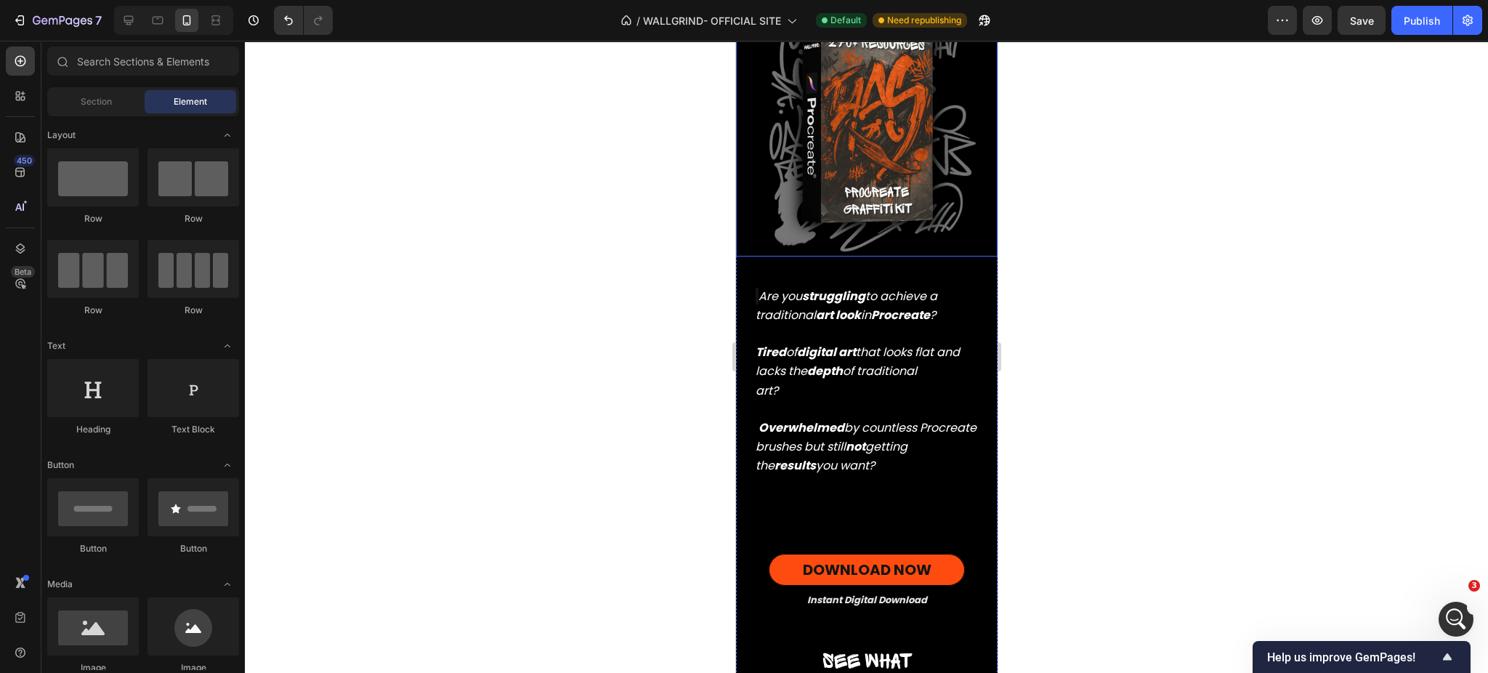
scroll to position [373, 0]
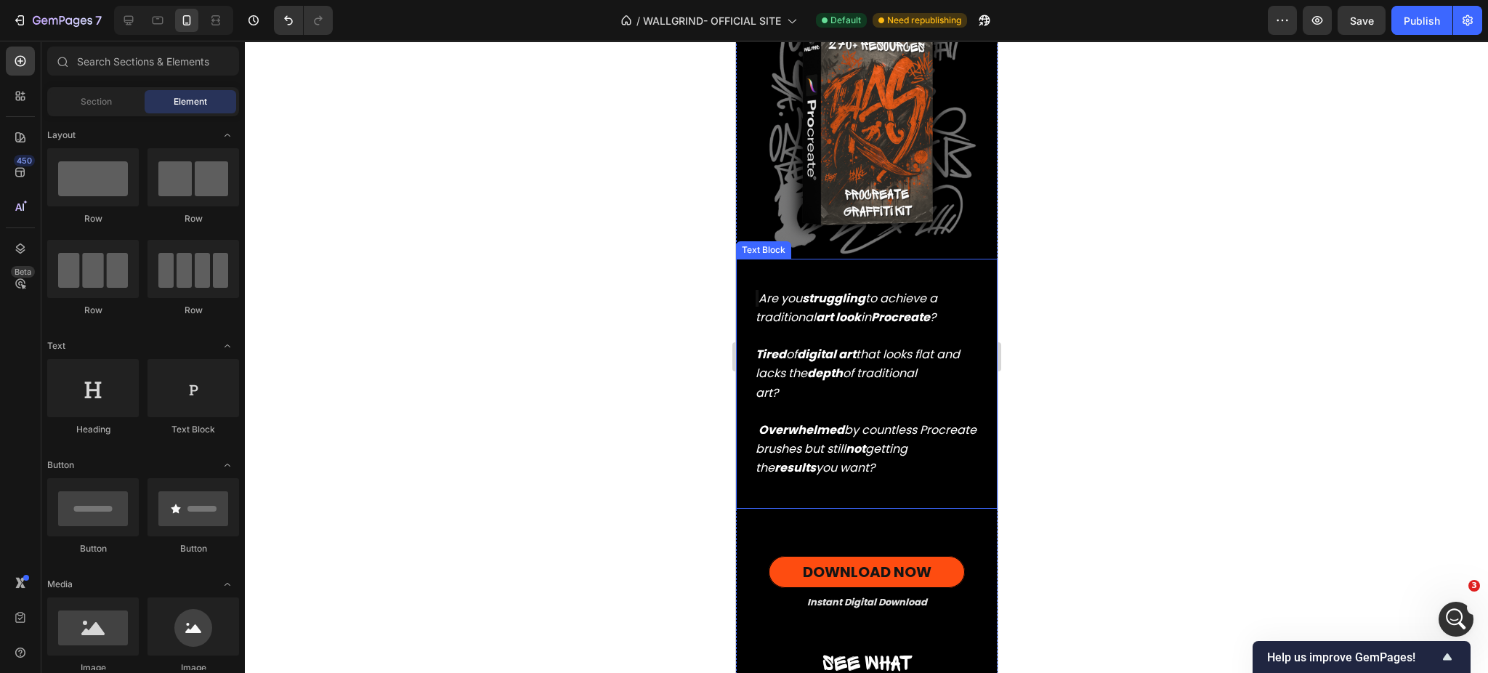
click at [869, 479] on div "Are you struggling to achieve a traditional art look in Procreate ? Tired of di…" at bounding box center [866, 384] width 262 height 250
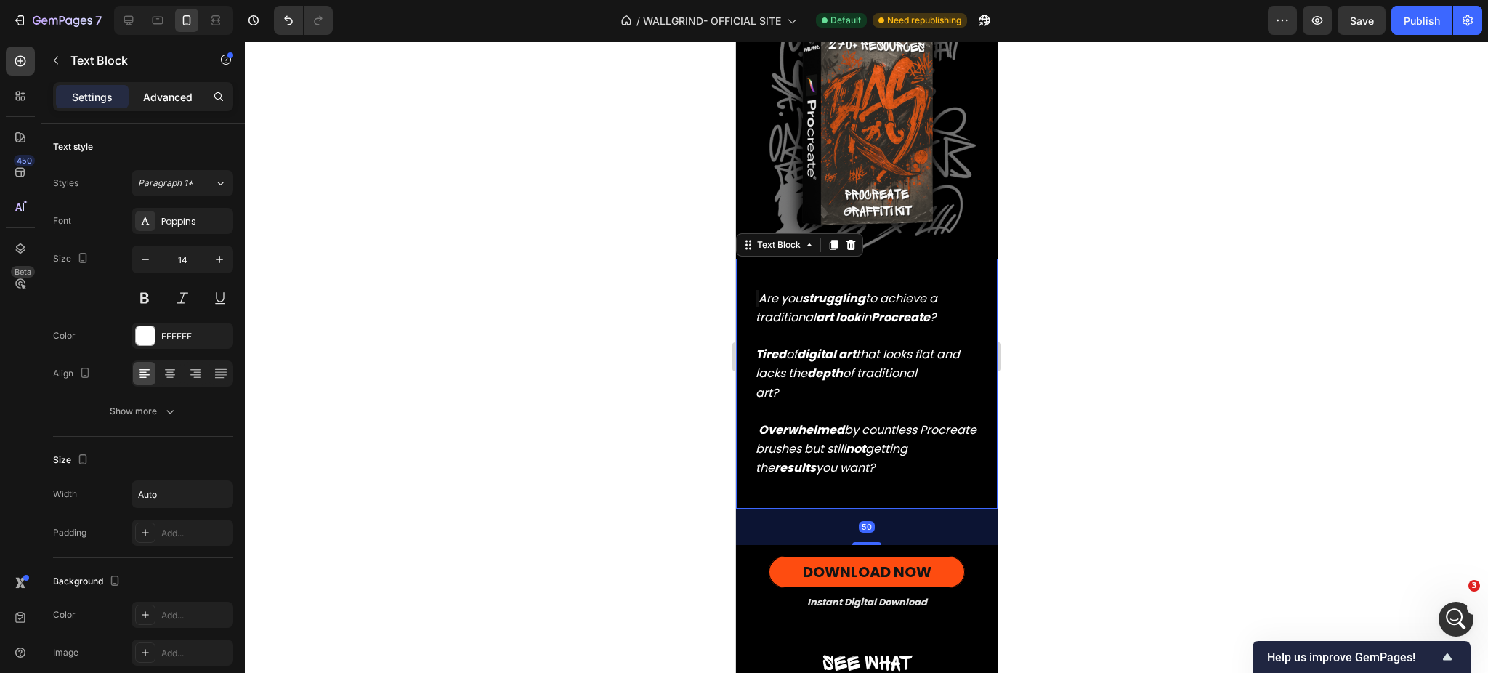
click at [166, 102] on p "Advanced" at bounding box center [167, 96] width 49 height 15
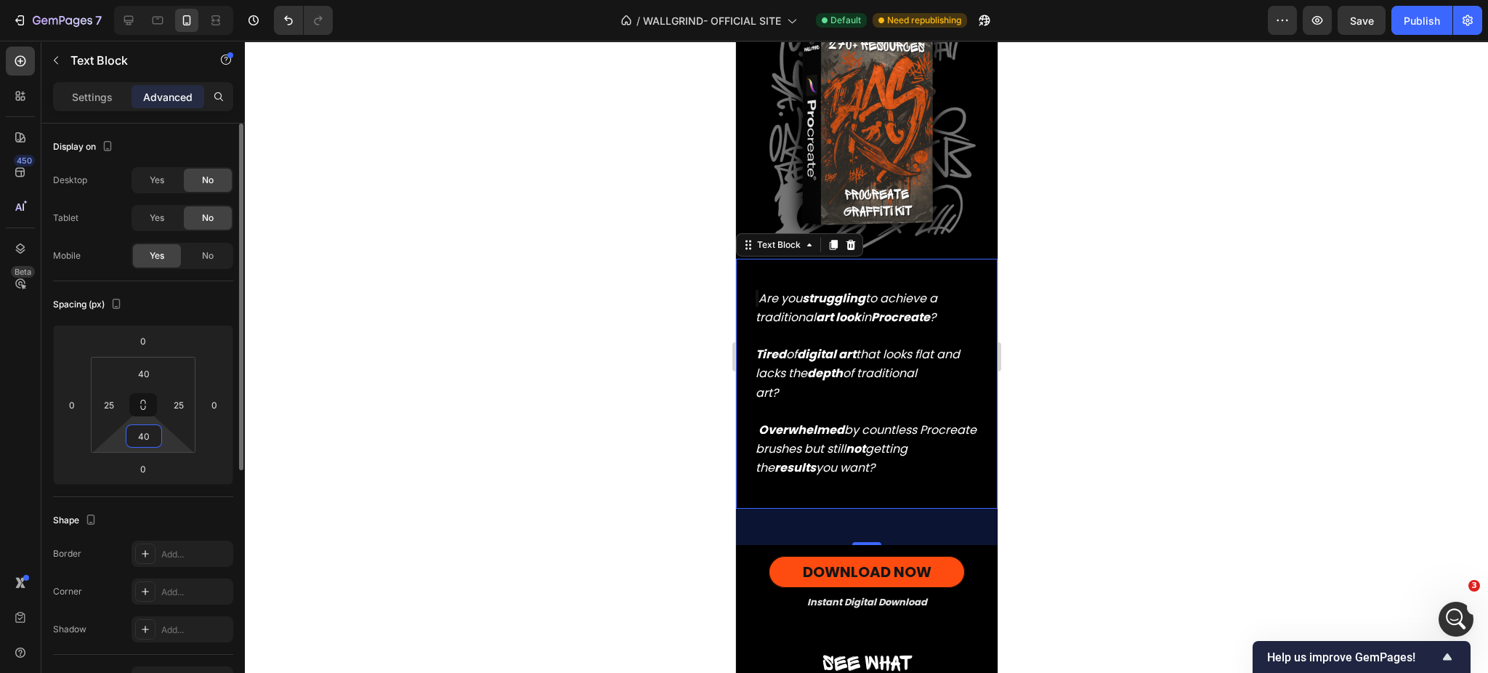
click at [153, 436] on input "40" at bounding box center [143, 436] width 29 height 22
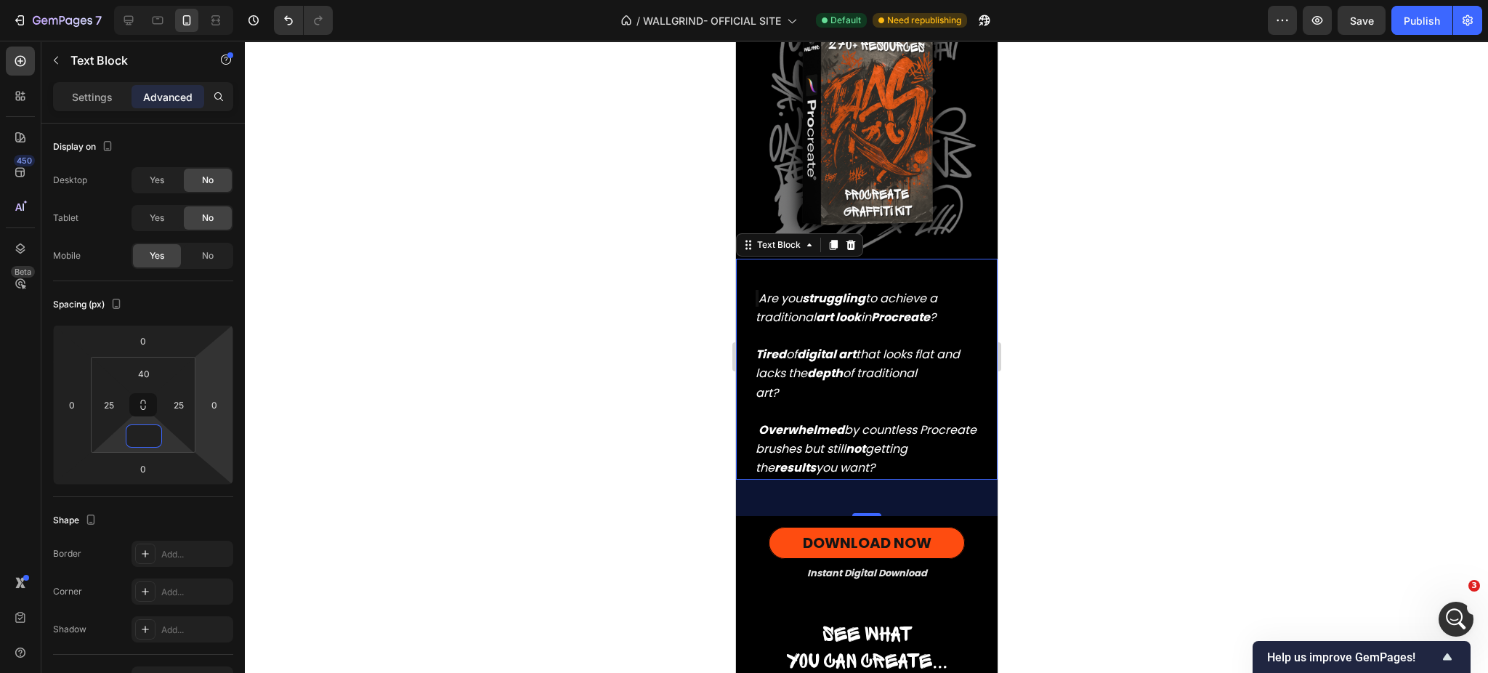
type input "0"
click at [811, 494] on div "50" at bounding box center [866, 498] width 262 height 36
click at [1138, 432] on div at bounding box center [866, 357] width 1243 height 632
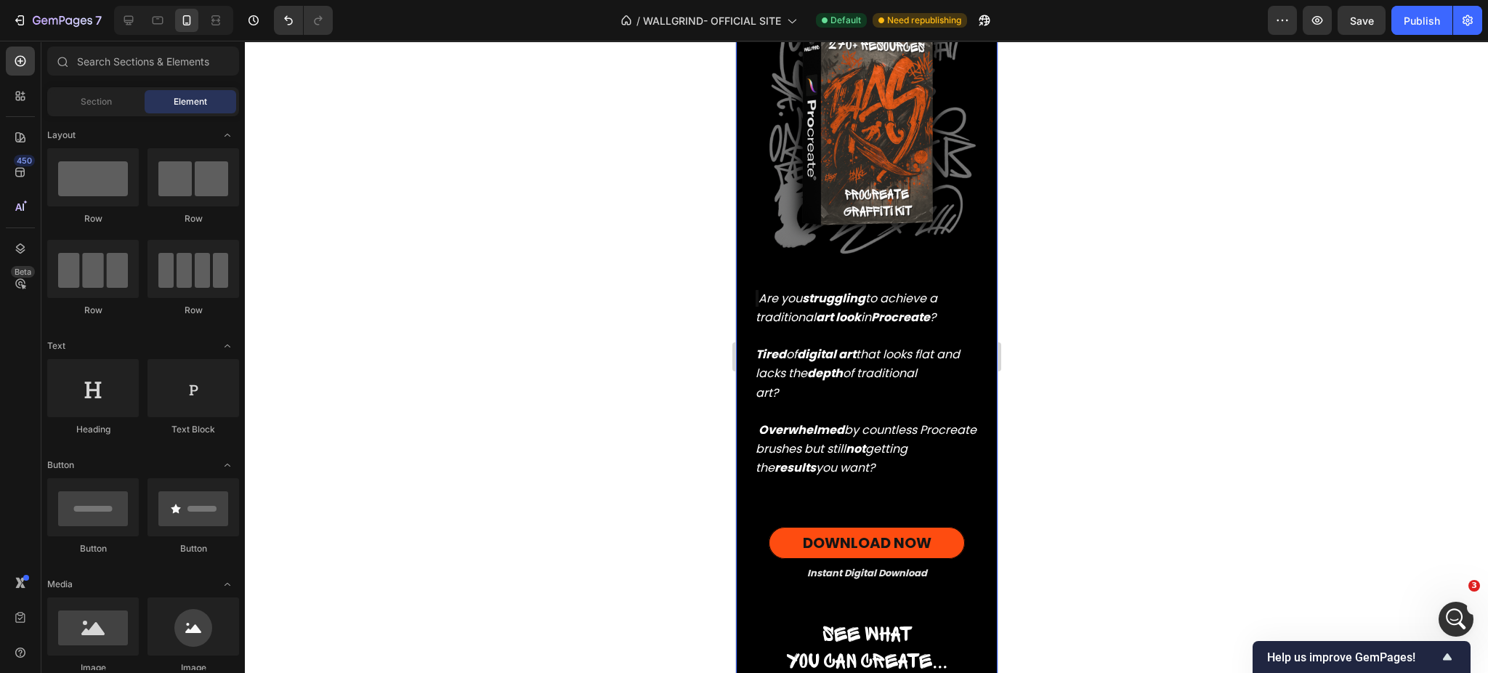
click at [929, 488] on div "Real graffiti on digital walls Heading Real graffiti on digital walls Heading R…" at bounding box center [866, 286] width 262 height 892
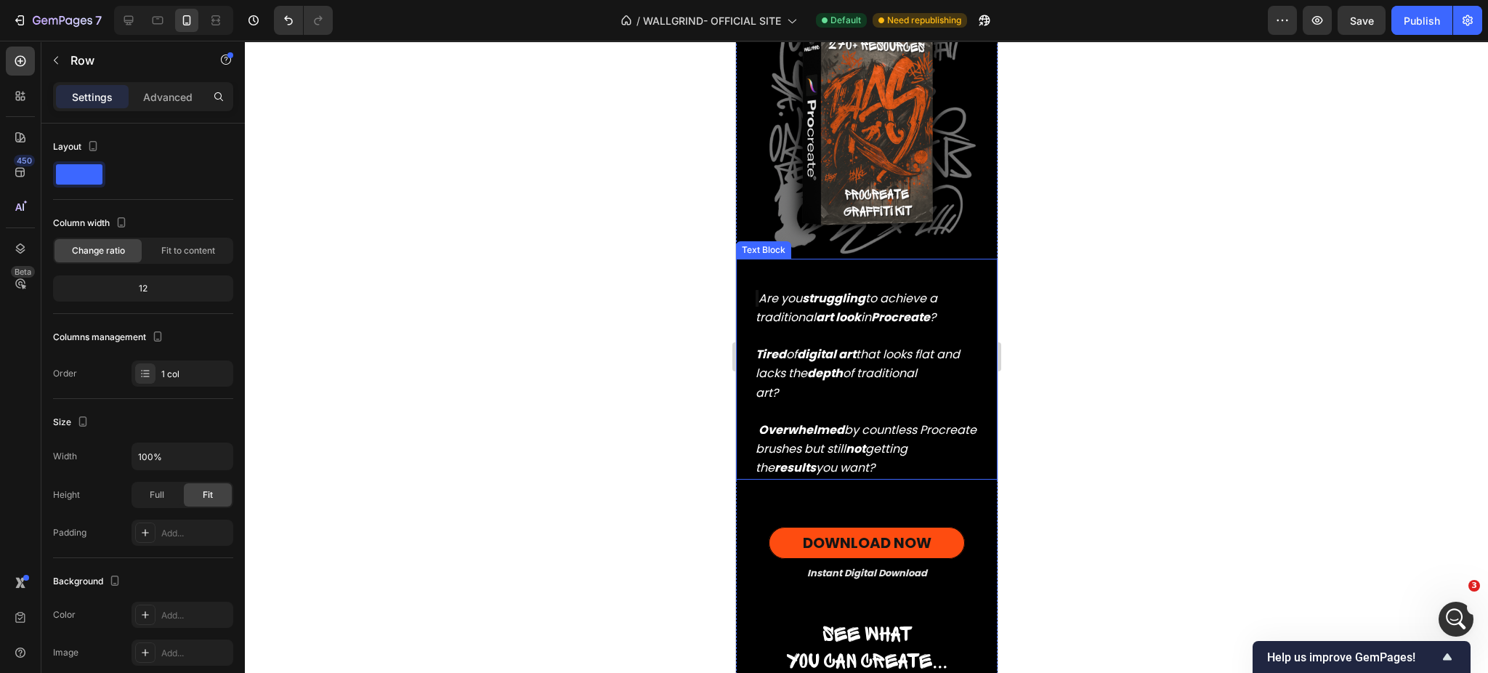
click at [885, 390] on p "Tired of digital art that looks flat and lacks the depth of traditional art? Ov…" at bounding box center [866, 402] width 222 height 151
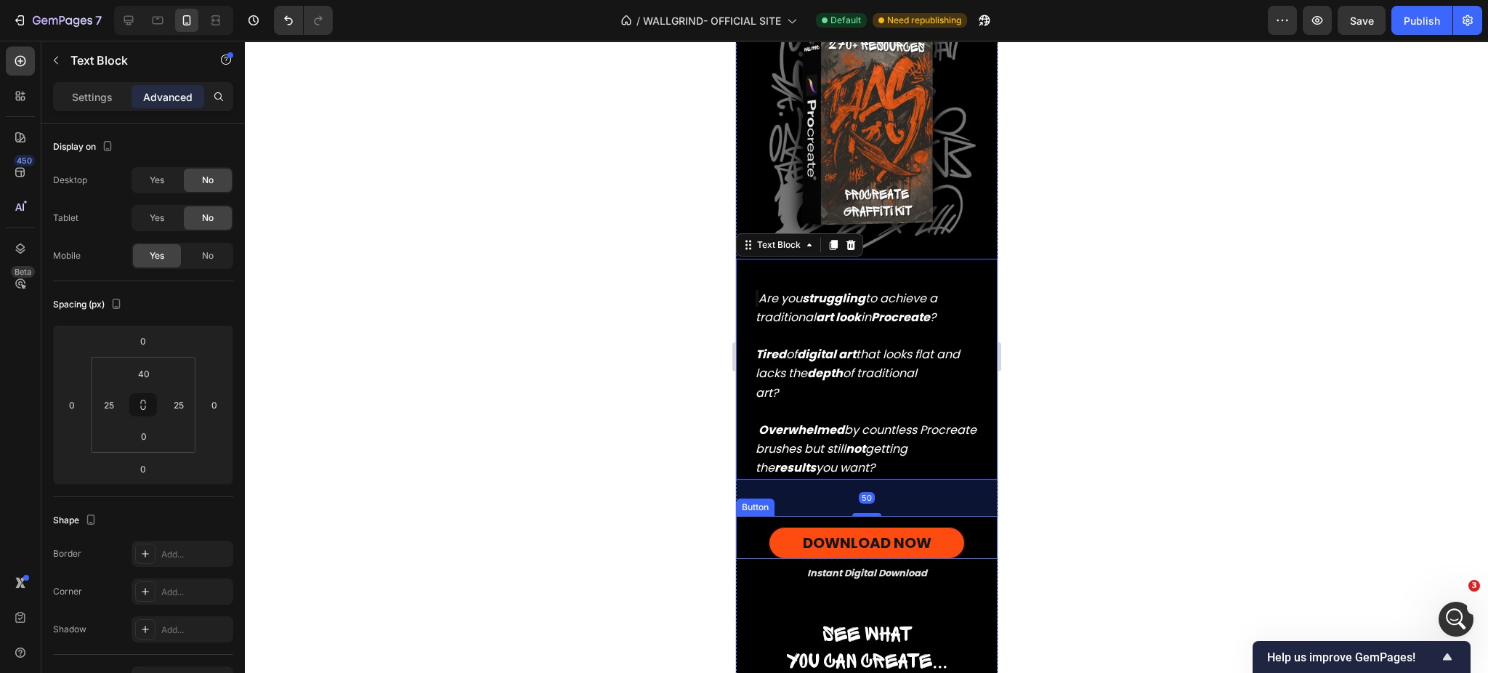
click at [809, 527] on link "DOWNLOAD NOW" at bounding box center [866, 543] width 196 height 32
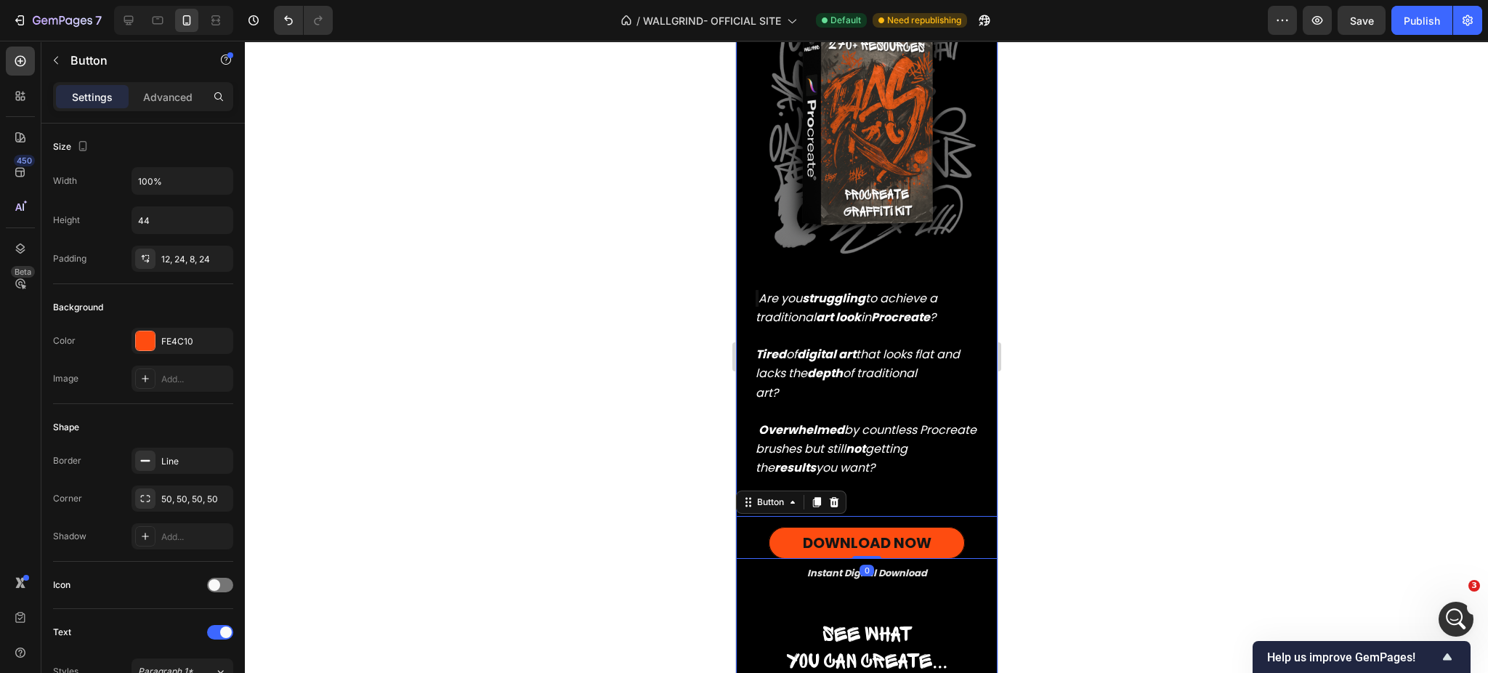
click at [909, 480] on div "Real graffiti on digital walls Heading Real graffiti on digital walls Heading R…" at bounding box center [866, 286] width 262 height 892
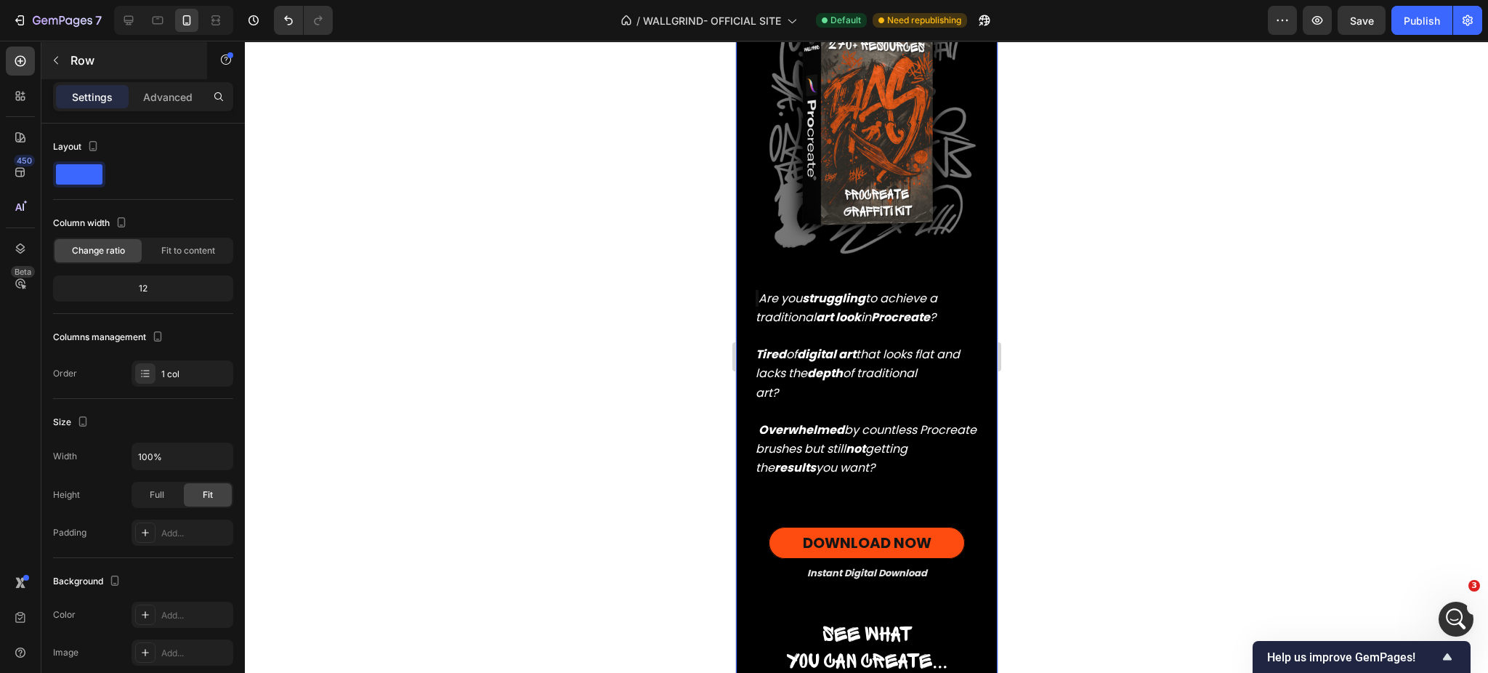
click at [167, 76] on div "Row" at bounding box center [124, 60] width 166 height 38
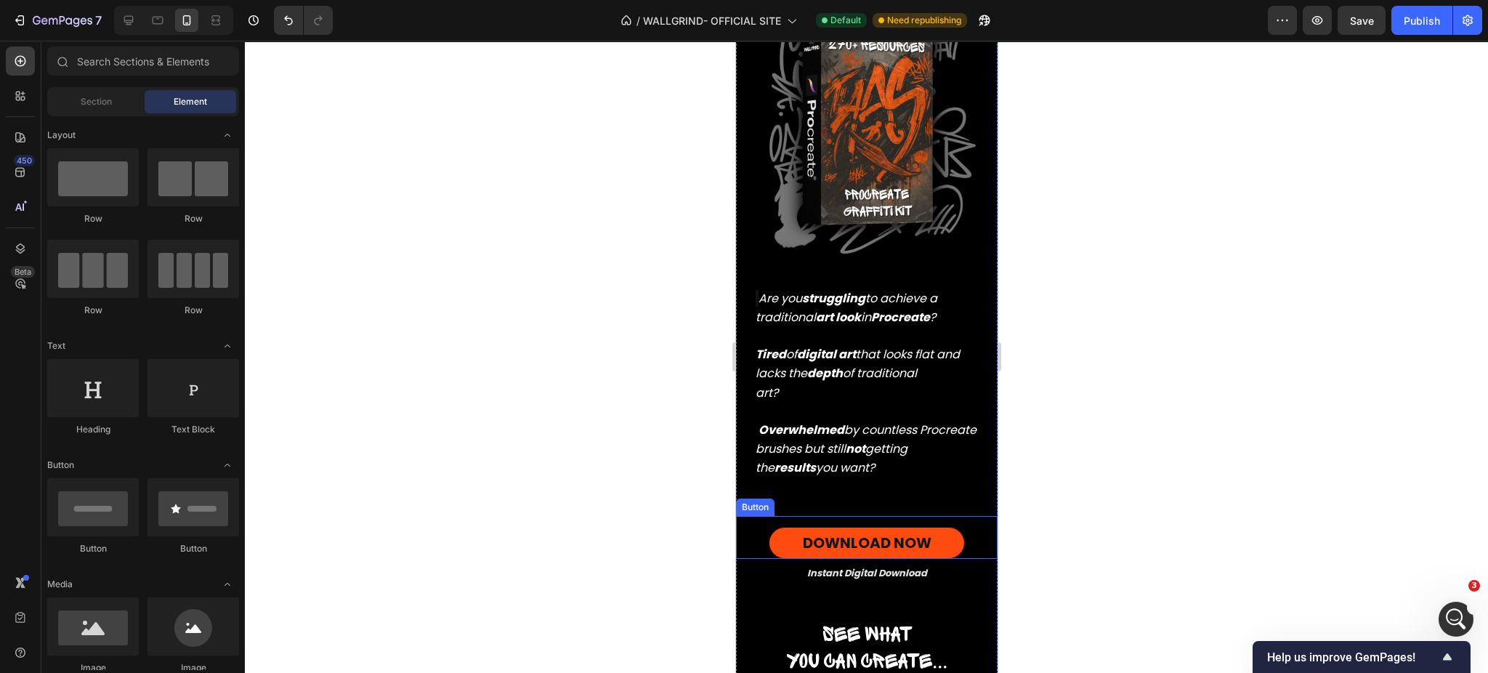
click at [804, 480] on div "Real graffiti on digital walls Heading Real graffiti on digital walls Heading R…" at bounding box center [866, 286] width 262 height 892
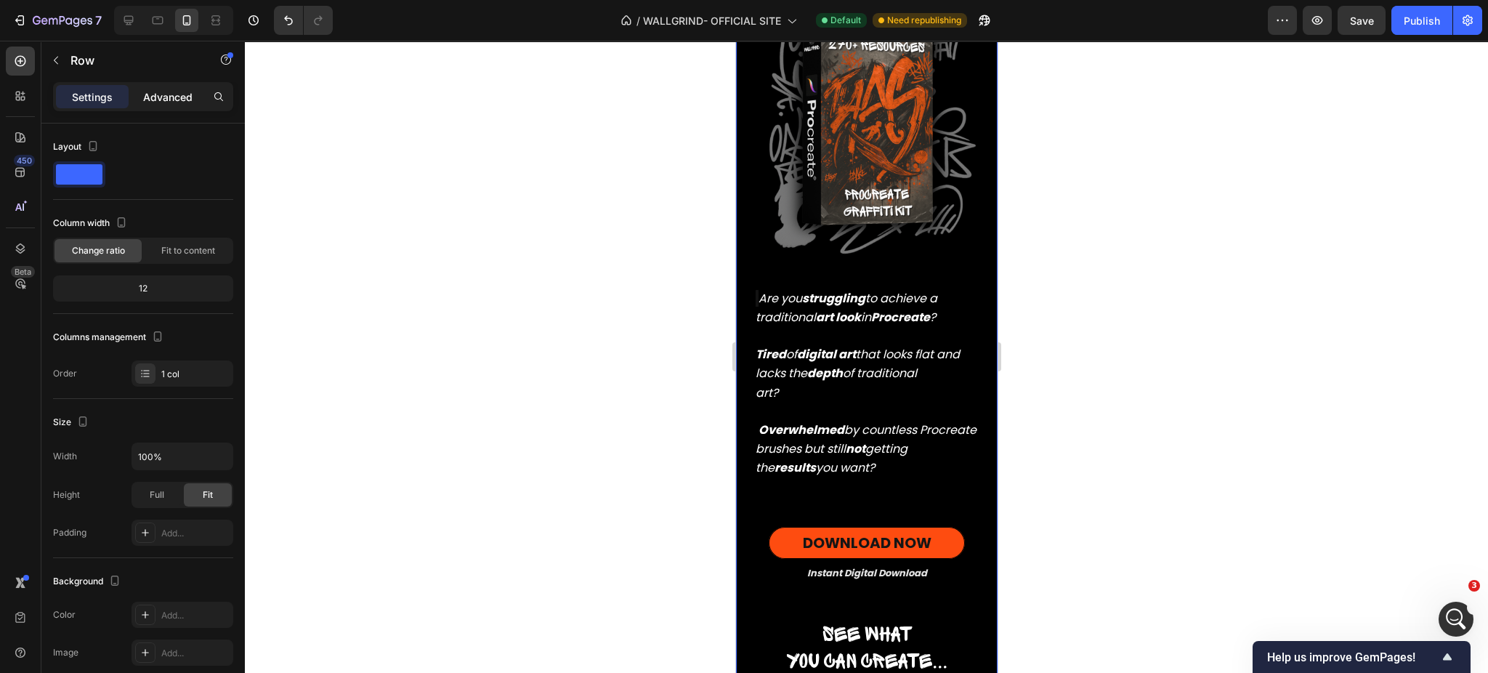
click at [177, 94] on p "Advanced" at bounding box center [167, 96] width 49 height 15
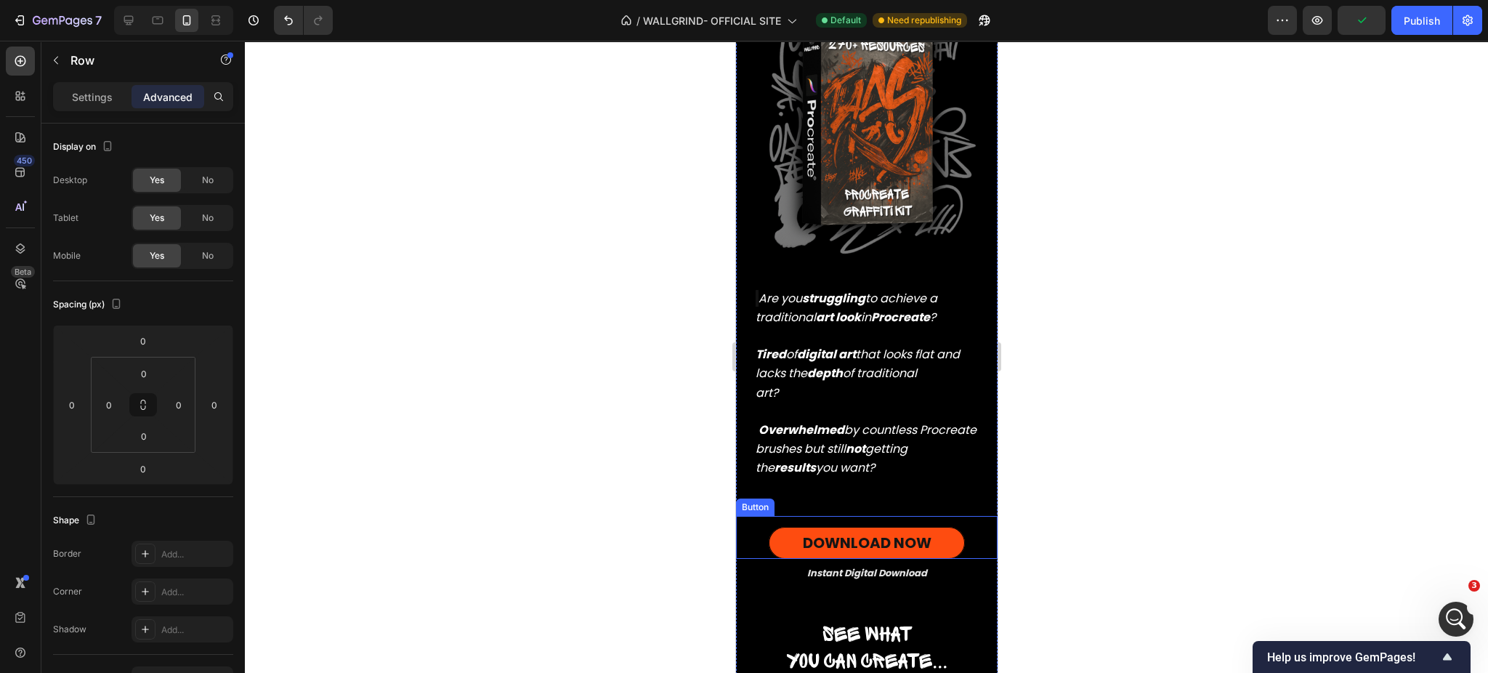
click at [832, 516] on div "DOWNLOAD NOW Button" at bounding box center [866, 537] width 262 height 43
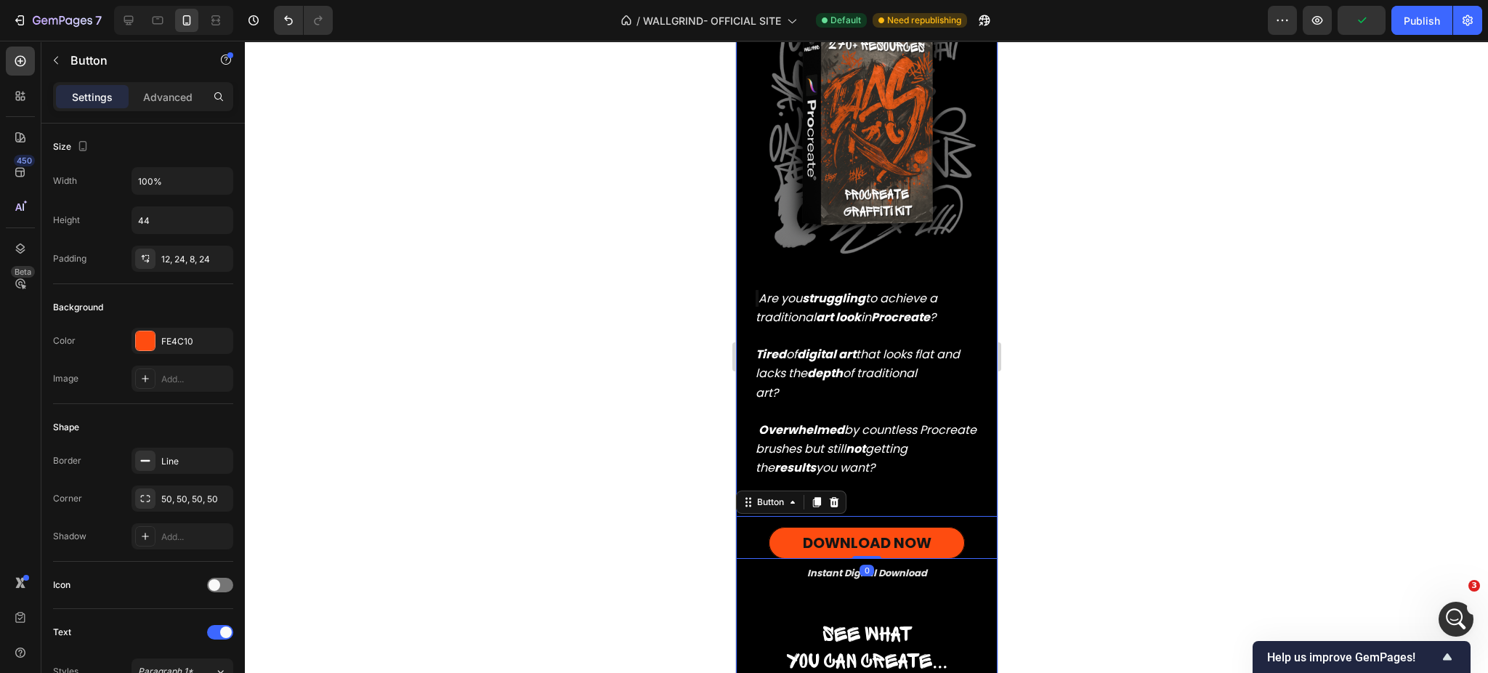
click at [859, 482] on div "Real graffiti on digital walls Heading Real graffiti on digital walls Heading R…" at bounding box center [866, 286] width 262 height 892
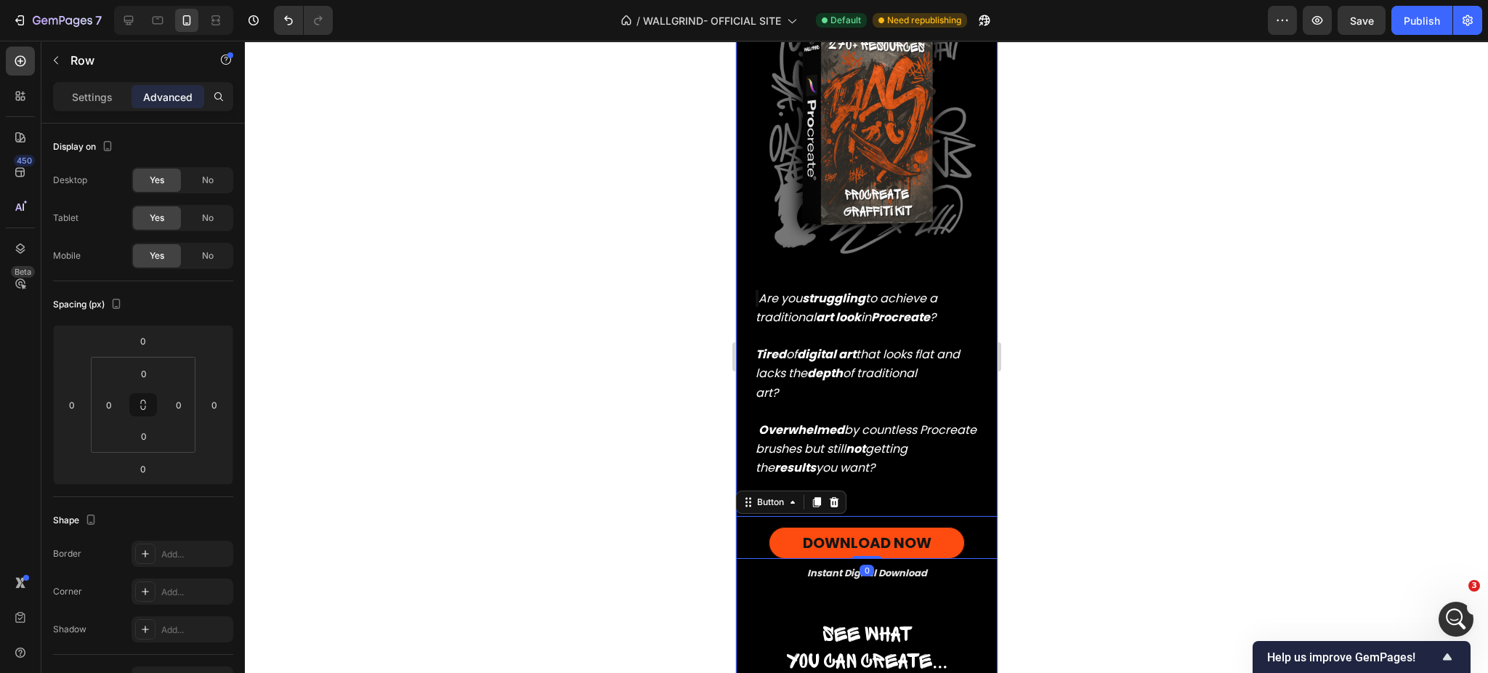
click at [859, 482] on div "Real graffiti on digital walls Heading Real graffiti on digital walls Heading R…" at bounding box center [866, 286] width 262 height 892
click at [878, 455] on icon "Overwhelmed by countless Procreate brushes but still not getting the results yo…" at bounding box center [865, 448] width 221 height 54
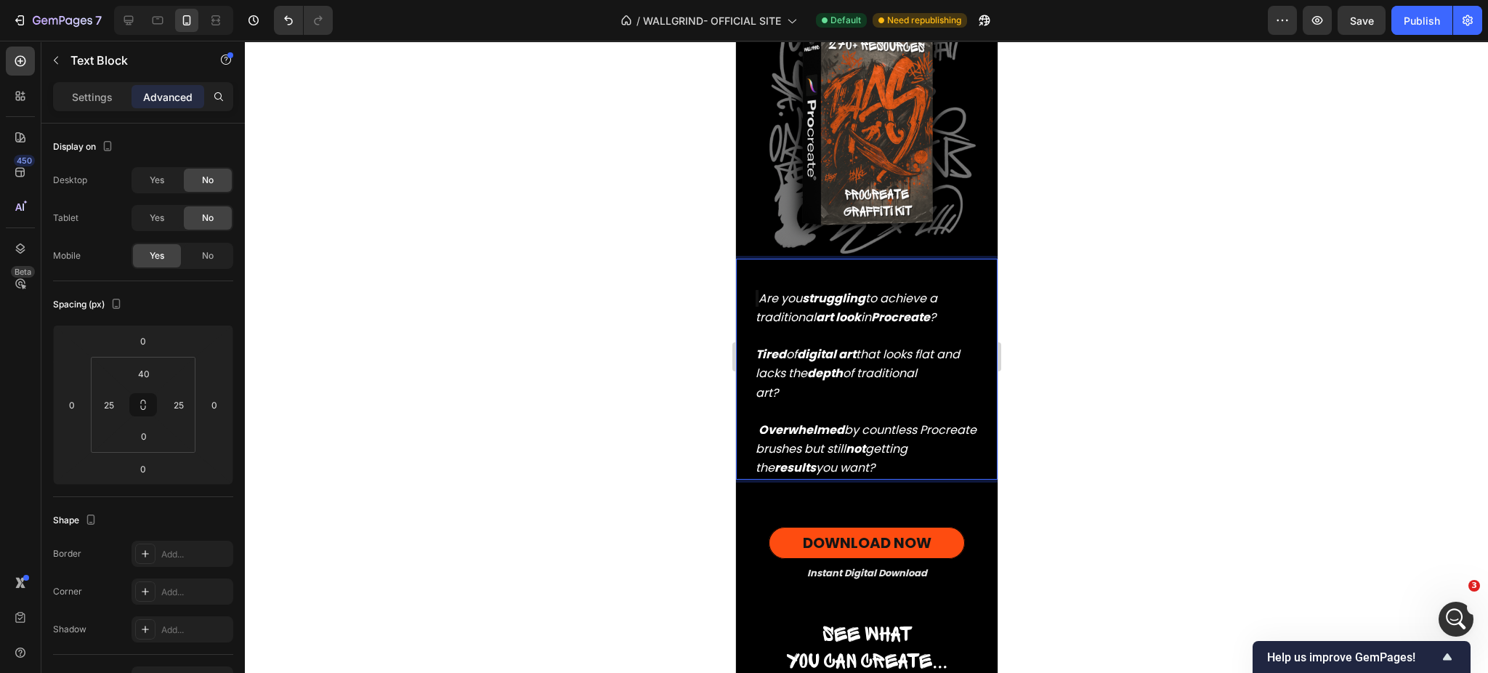
click at [830, 498] on div "Real graffiti on digital walls Heading Real graffiti on digital walls Heading R…" at bounding box center [866, 286] width 262 height 892
click at [863, 485] on div "Real graffiti on digital walls Heading Real graffiti on digital walls Heading R…" at bounding box center [866, 286] width 262 height 892
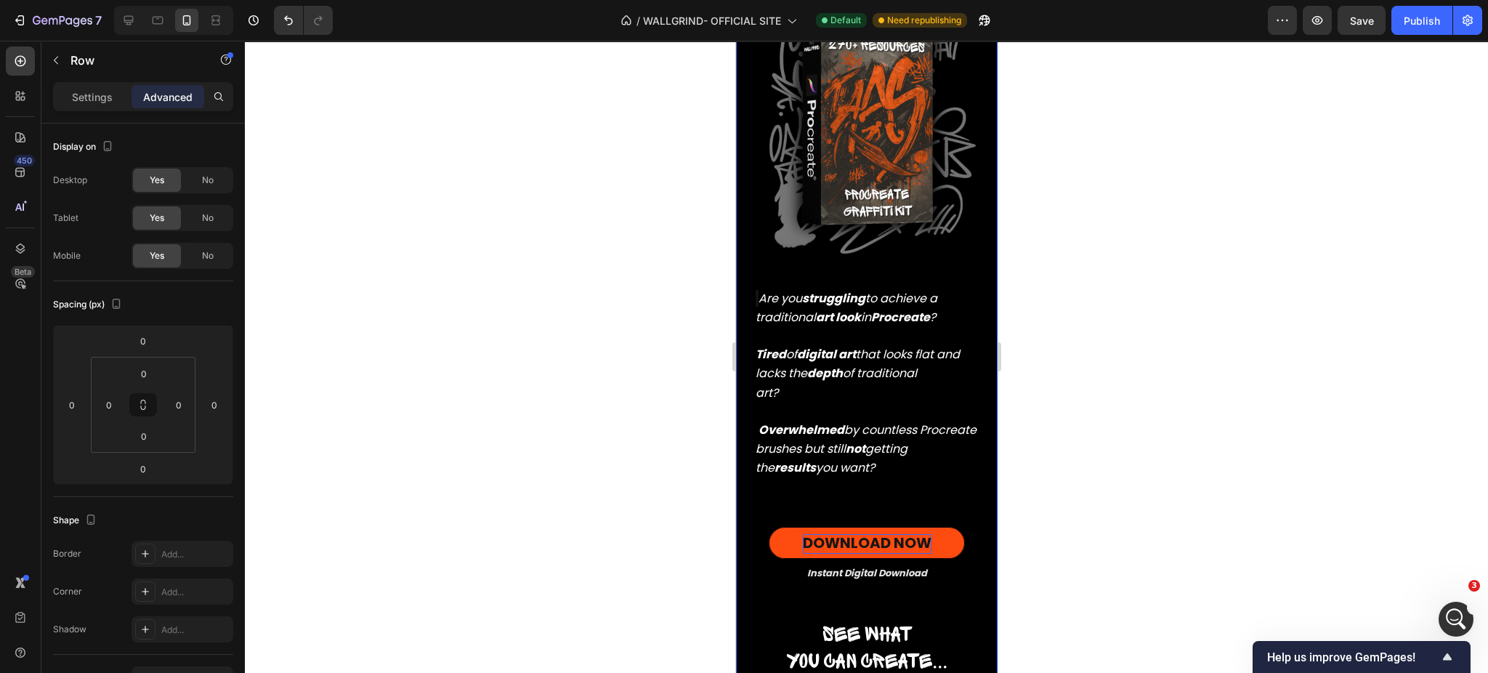
click at [859, 533] on span "DOWNLOAD NOW" at bounding box center [866, 543] width 129 height 20
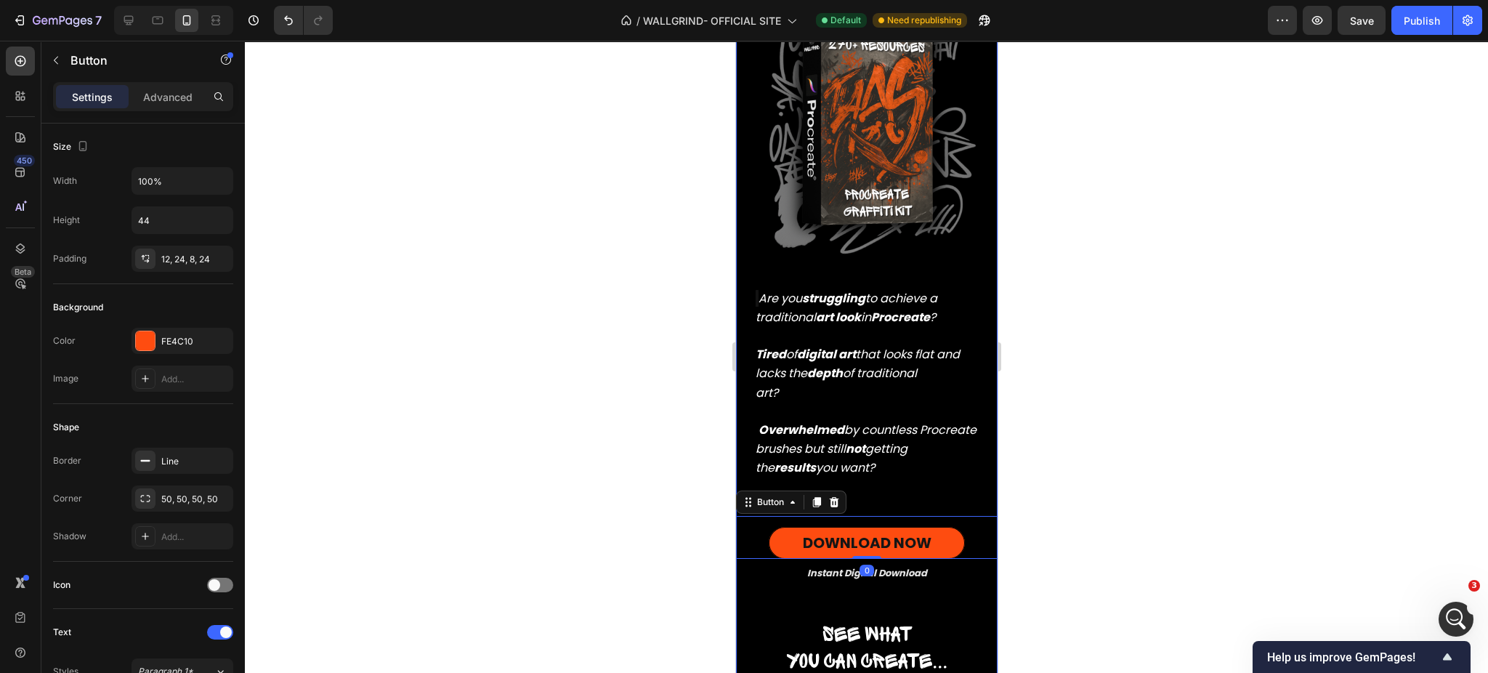
click at [875, 475] on div "Real graffiti on digital walls Heading Real graffiti on digital walls Heading R…" at bounding box center [866, 286] width 262 height 892
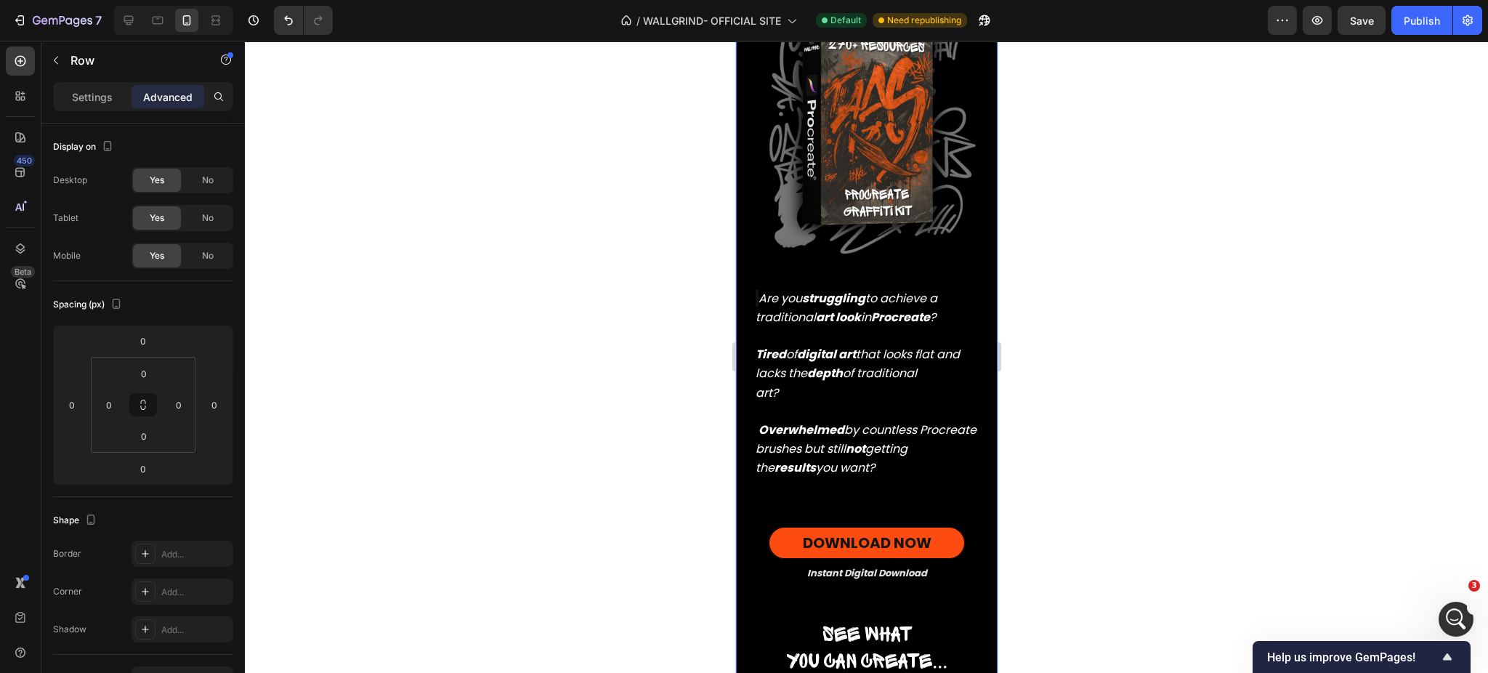
click at [875, 475] on div "Real graffiti on digital walls Heading Real graffiti on digital walls Heading R…" at bounding box center [866, 286] width 262 height 892
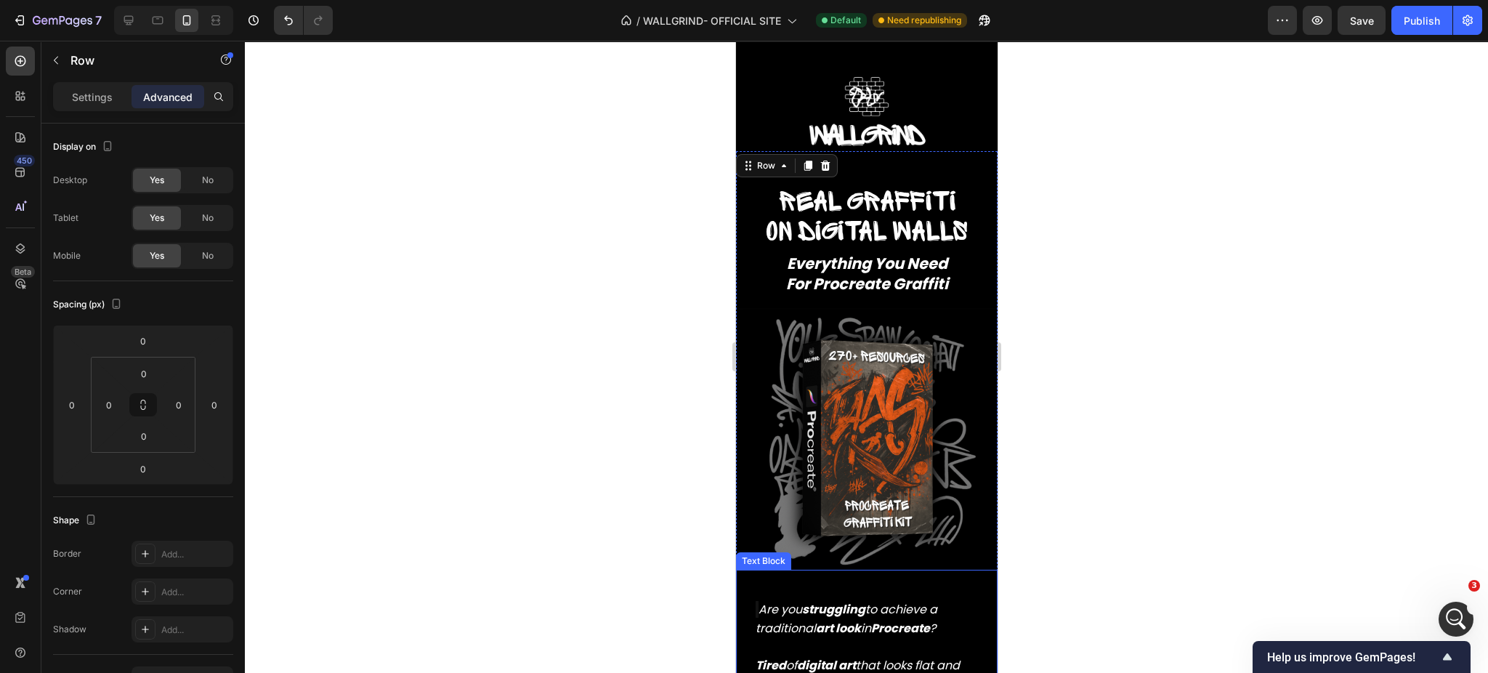
scroll to position [62, 0]
click at [886, 569] on div "Are you struggling to achieve a traditional art look in Procreate ? Tired of di…" at bounding box center [866, 679] width 262 height 221
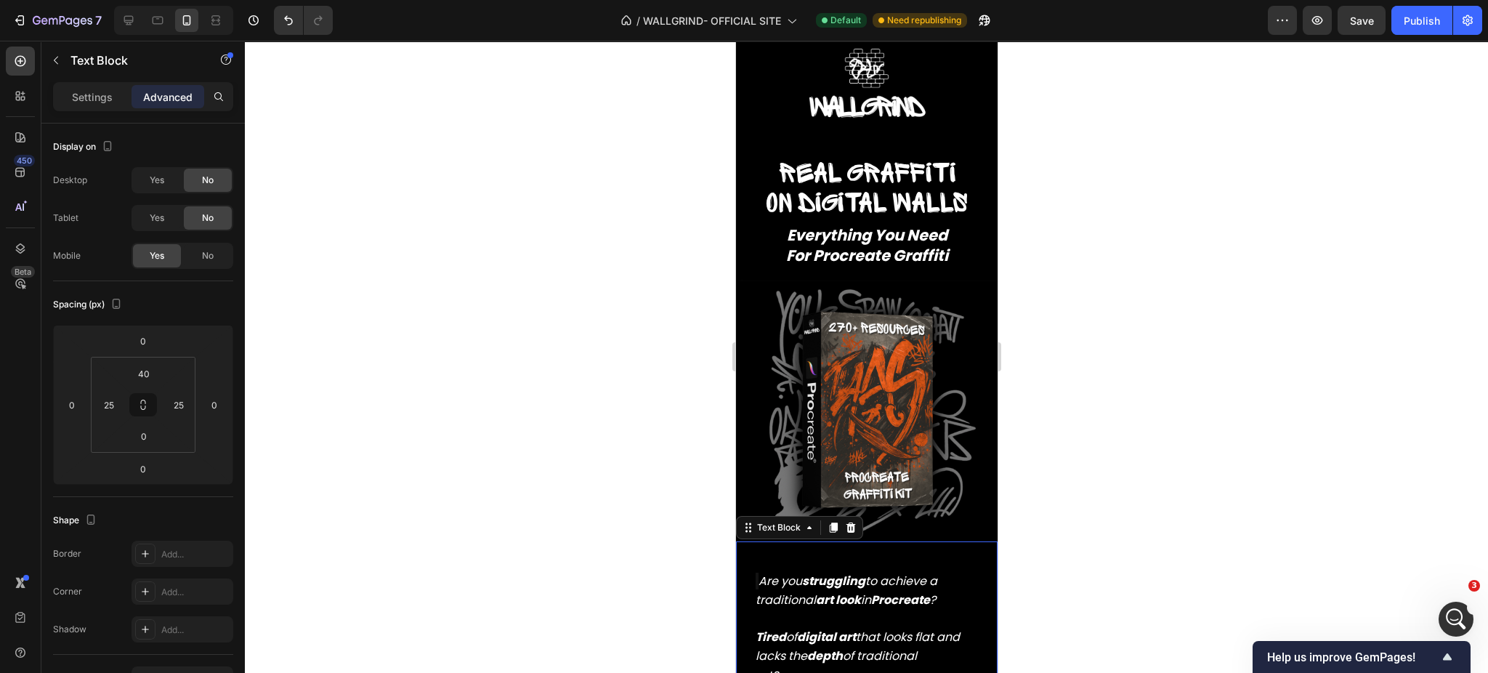
scroll to position [340, 0]
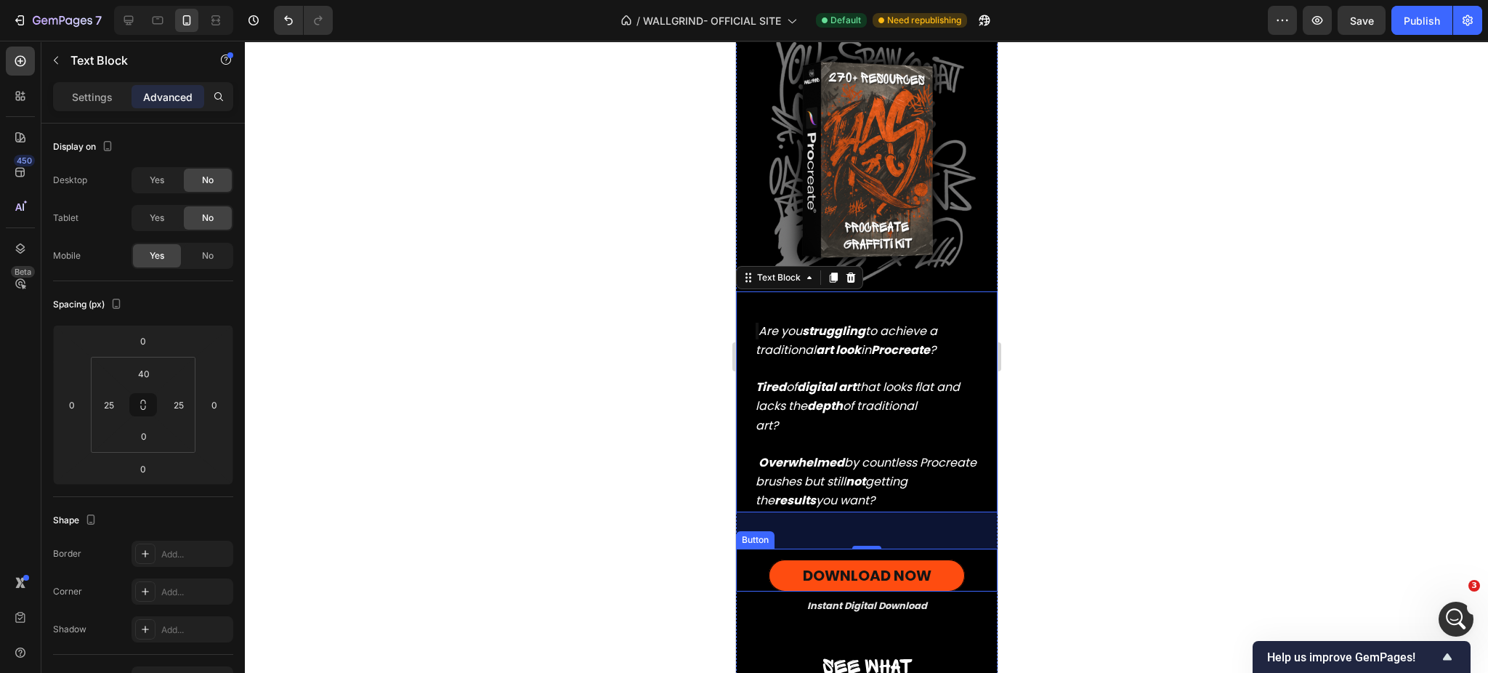
click at [892, 549] on div "DOWNLOAD NOW Button" at bounding box center [866, 570] width 262 height 43
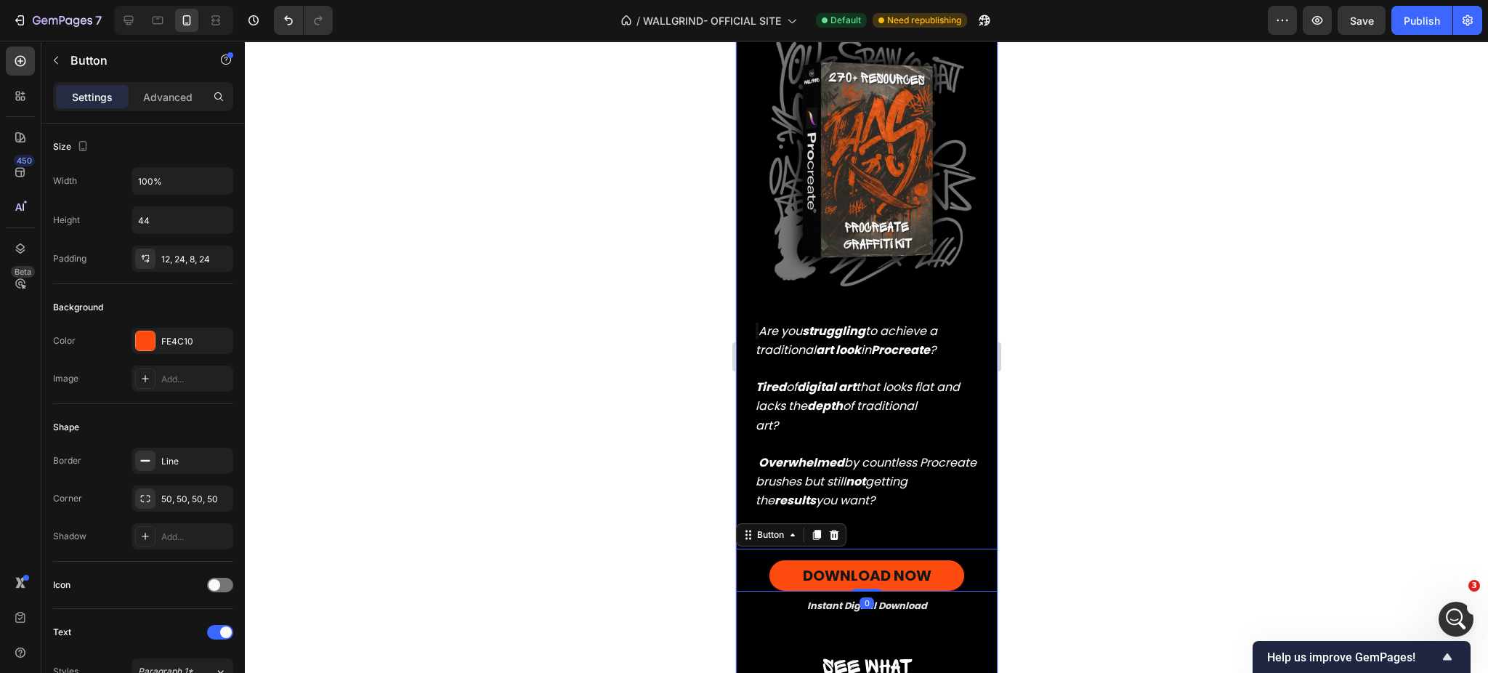
click at [869, 516] on div "Real graffiti on digital walls Heading Real graffiti on digital walls Heading R…" at bounding box center [866, 319] width 262 height 892
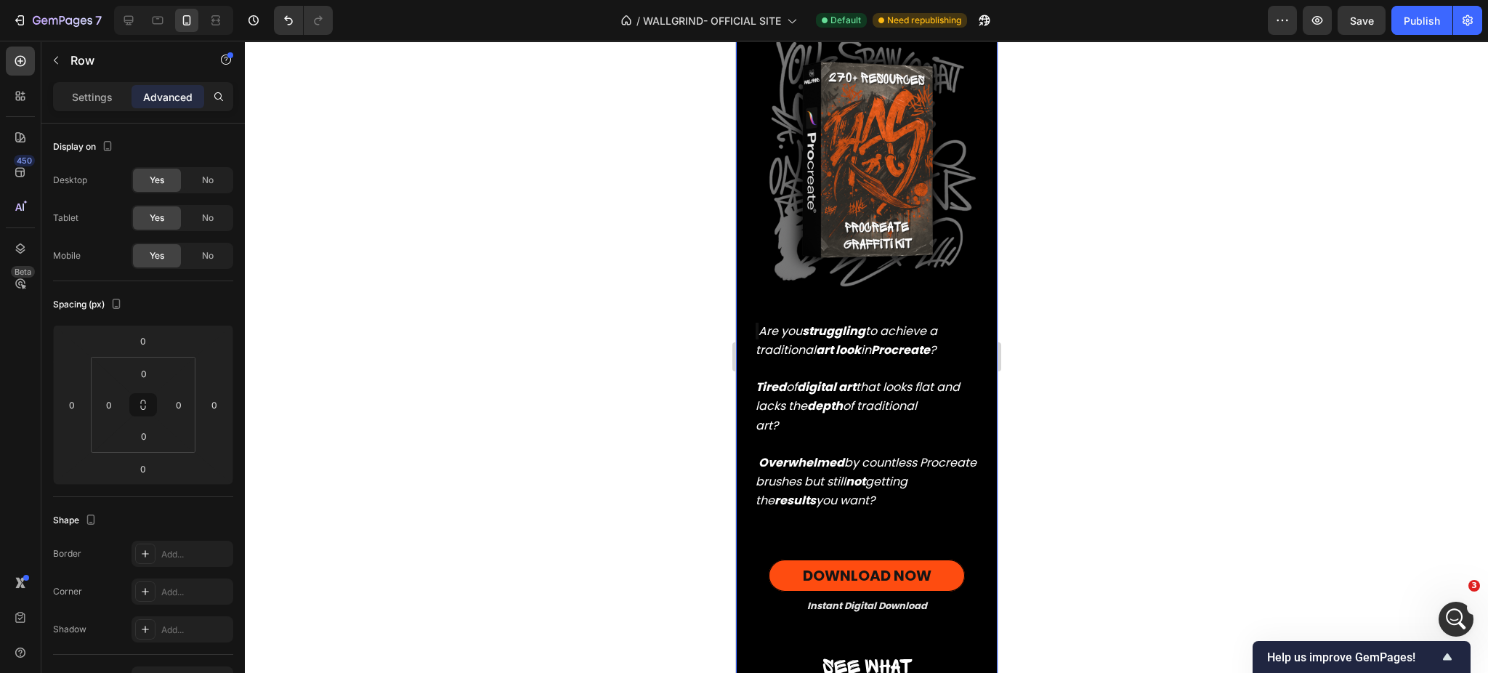
click at [869, 516] on div "Real graffiti on digital walls Heading Real graffiti on digital walls Heading R…" at bounding box center [866, 319] width 262 height 892
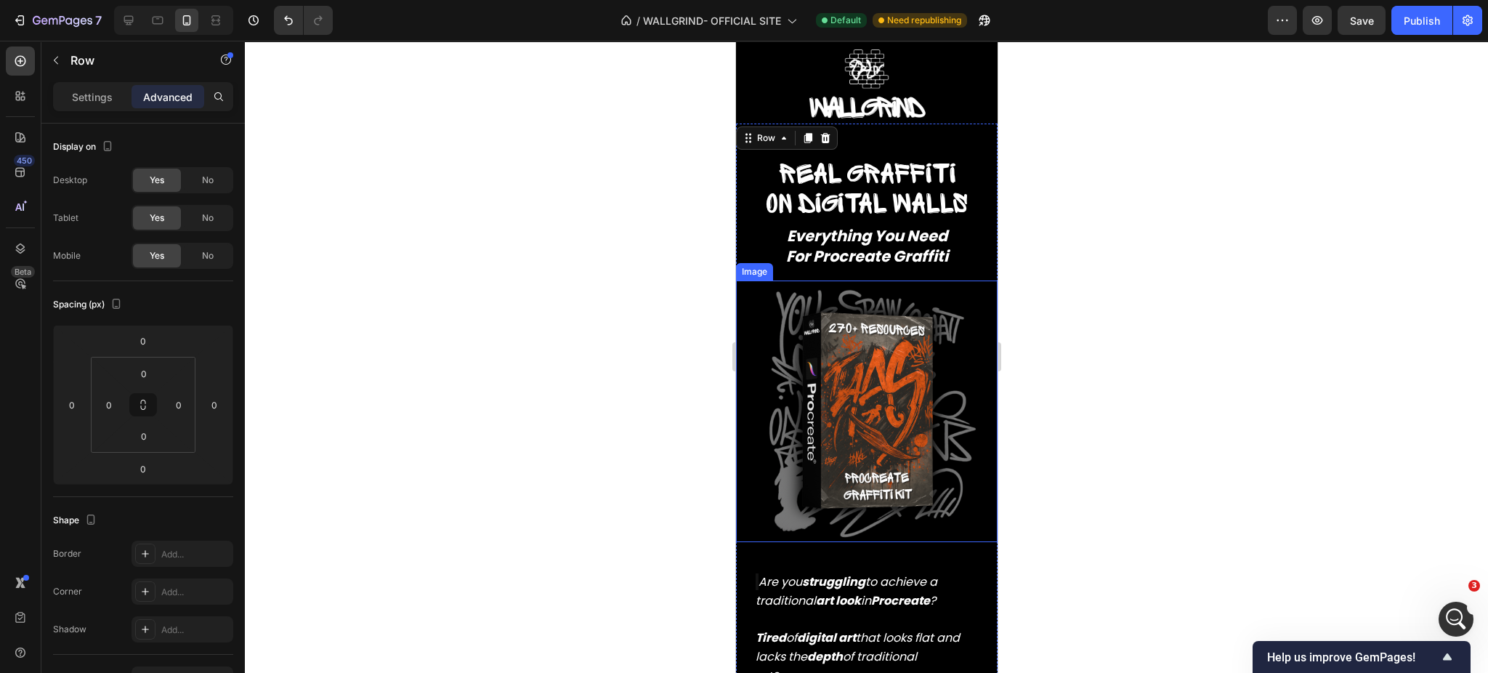
scroll to position [0, 0]
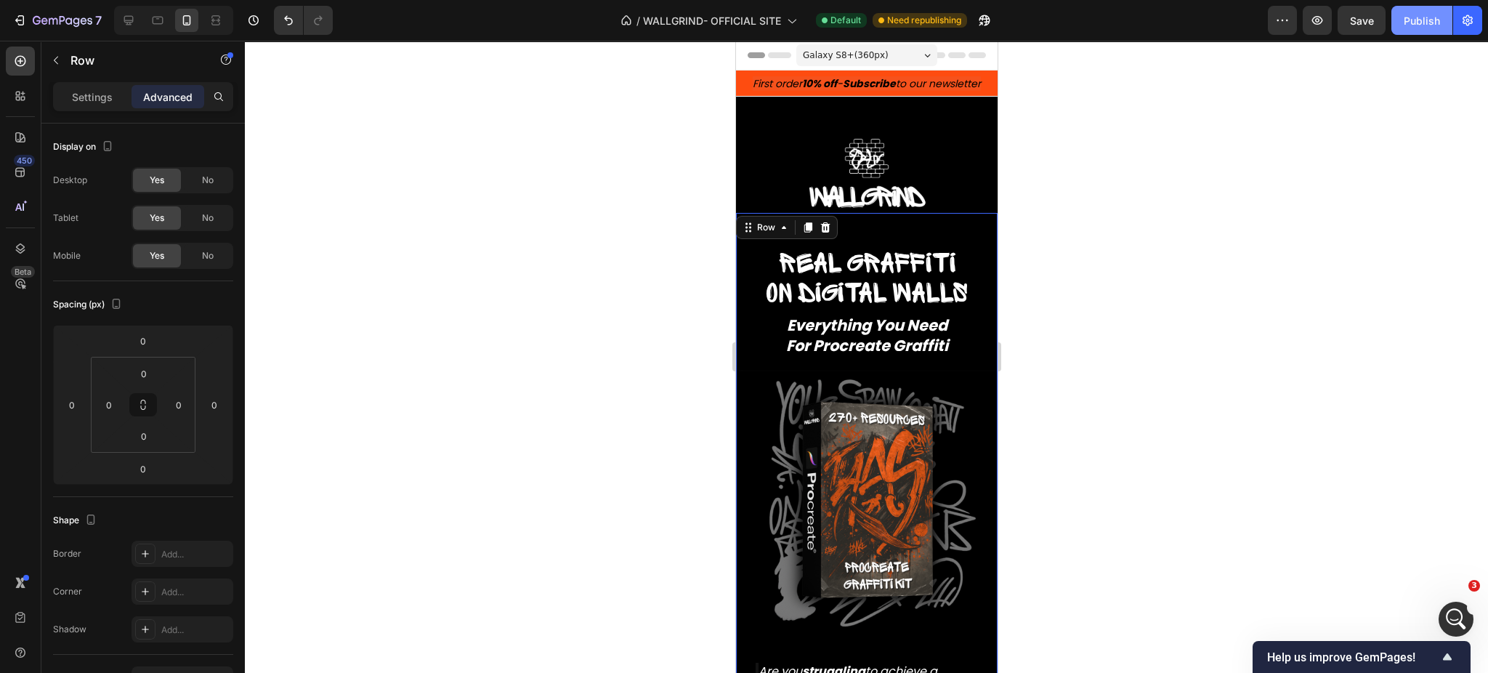
click at [1437, 13] on div "Publish" at bounding box center [1422, 20] width 36 height 15
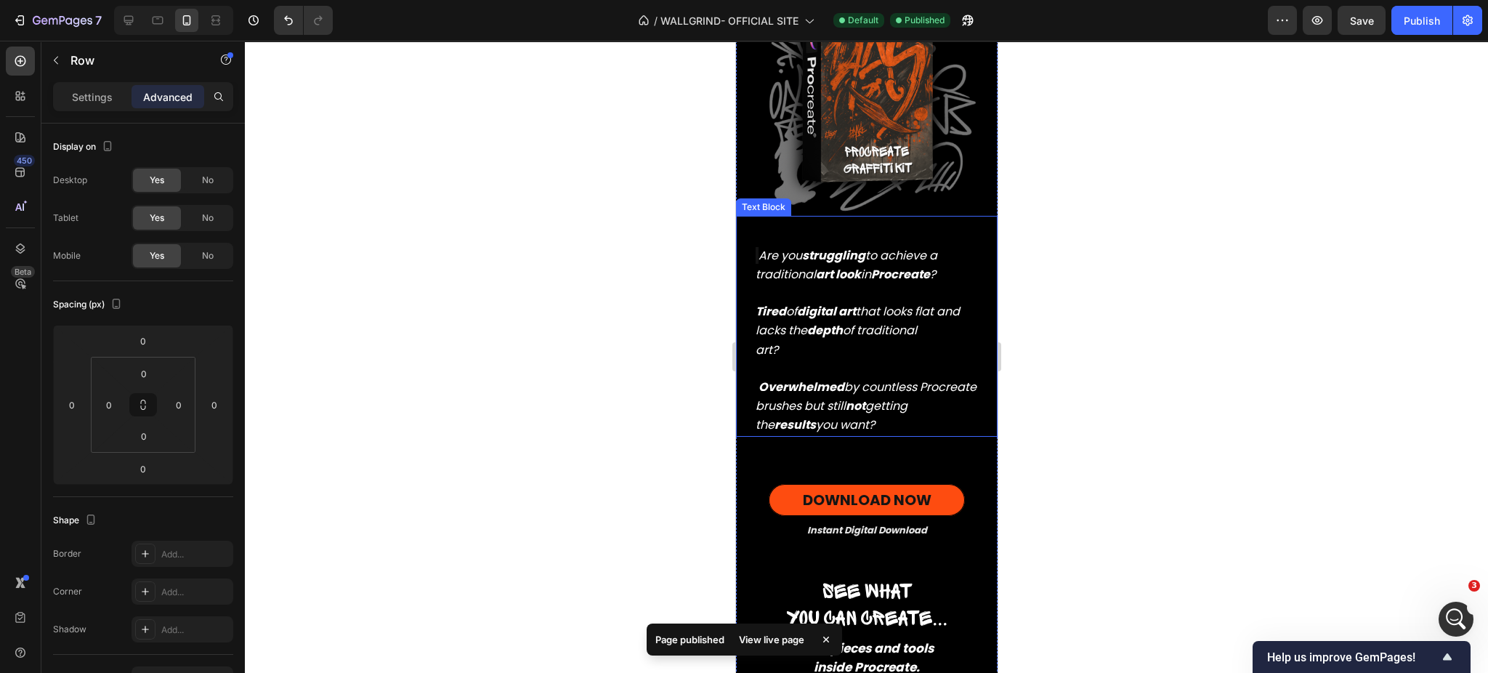
scroll to position [415, 0]
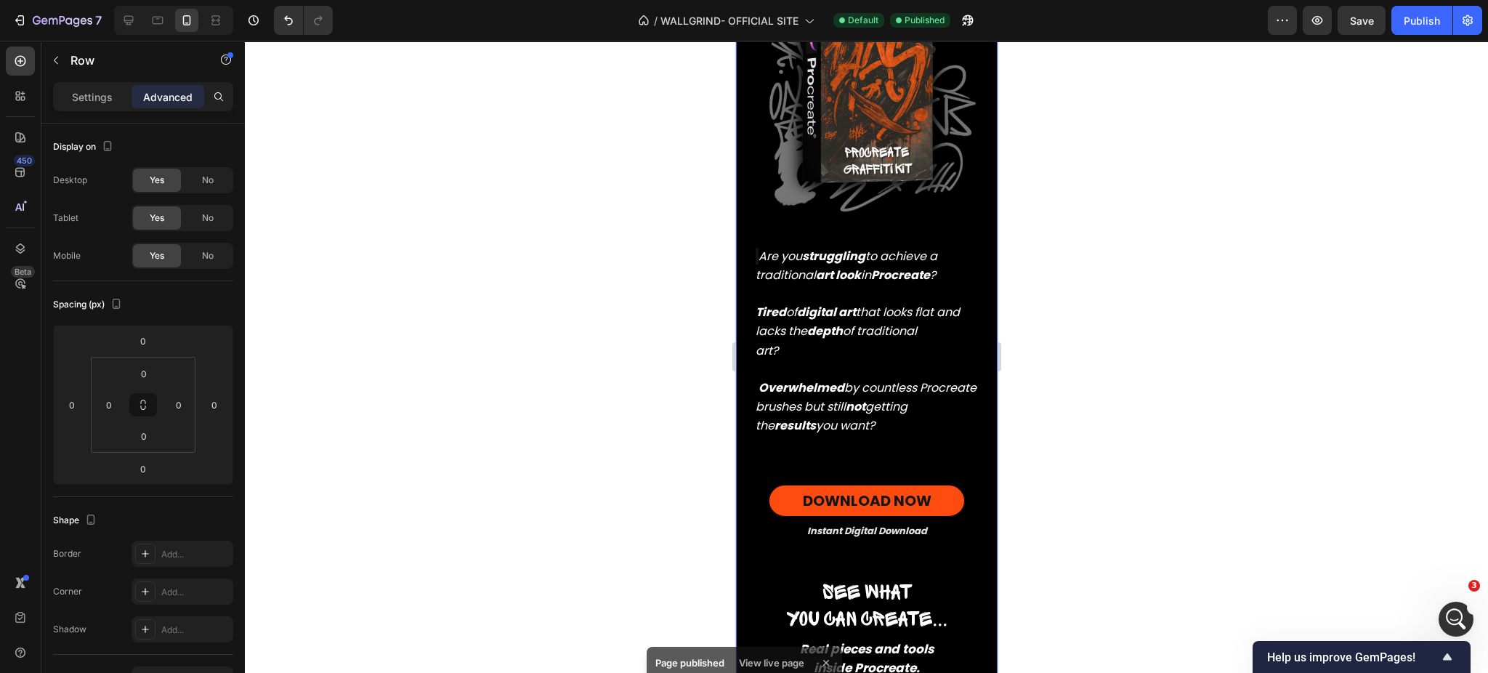
click at [1166, 486] on div at bounding box center [866, 357] width 1243 height 632
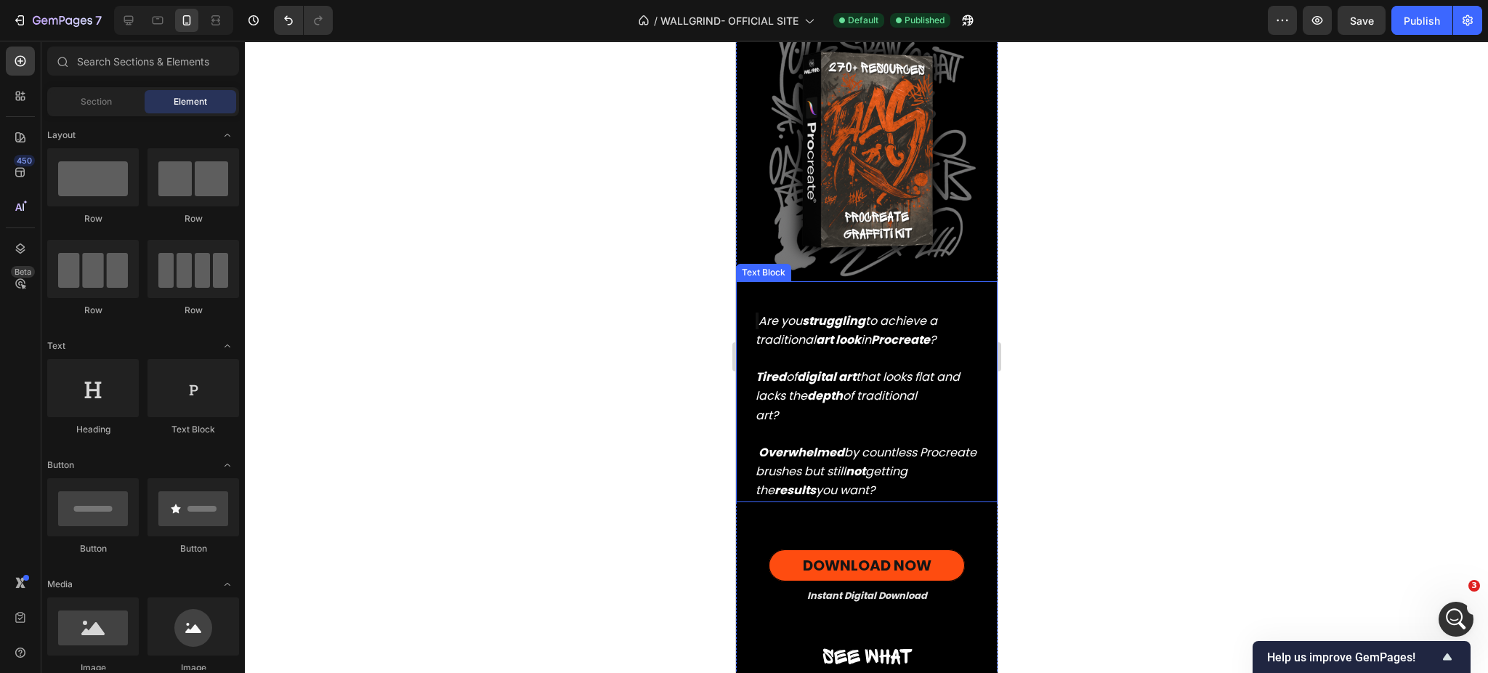
scroll to position [350, 0]
